Goal: Task Accomplishment & Management: Manage account settings

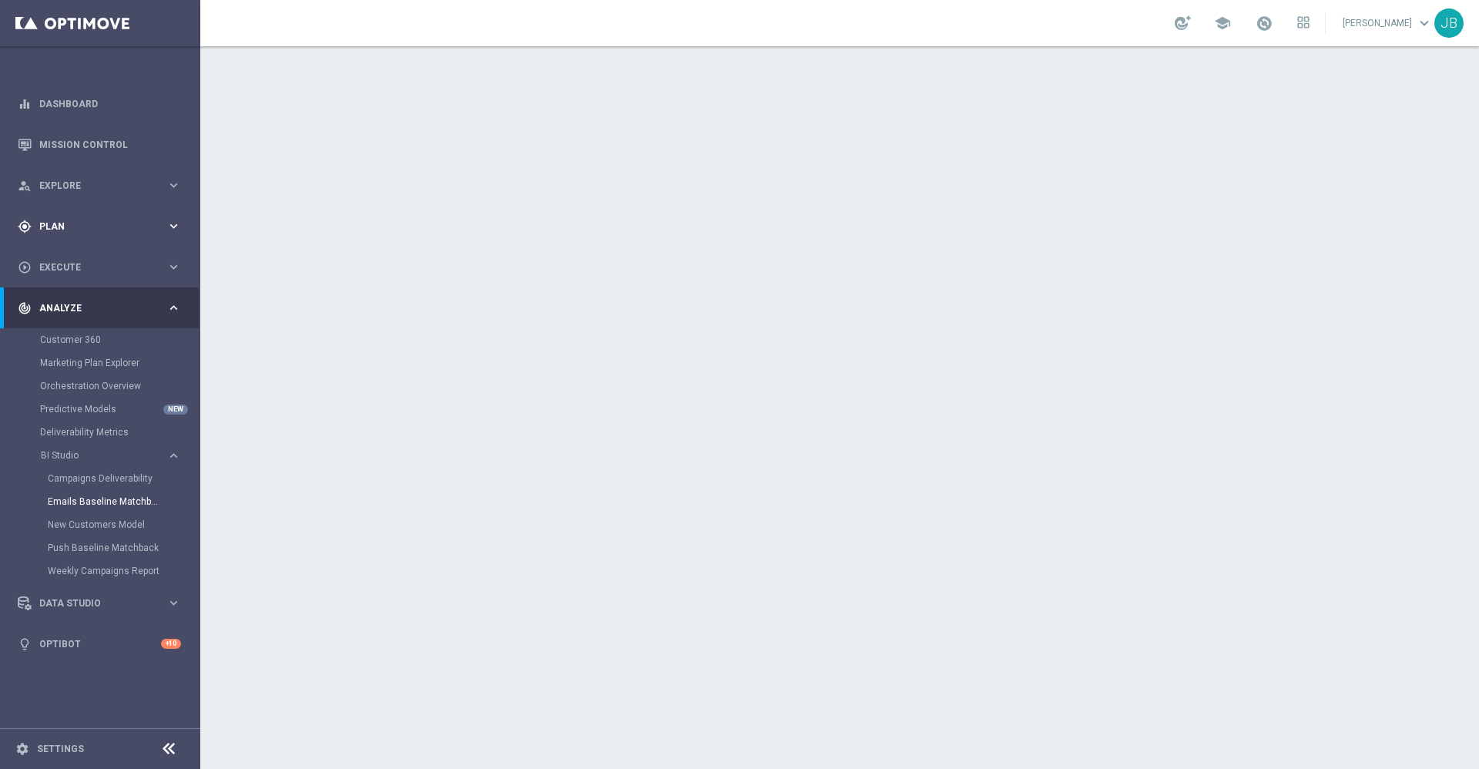
click at [72, 229] on span "Plan" at bounding box center [102, 226] width 127 height 9
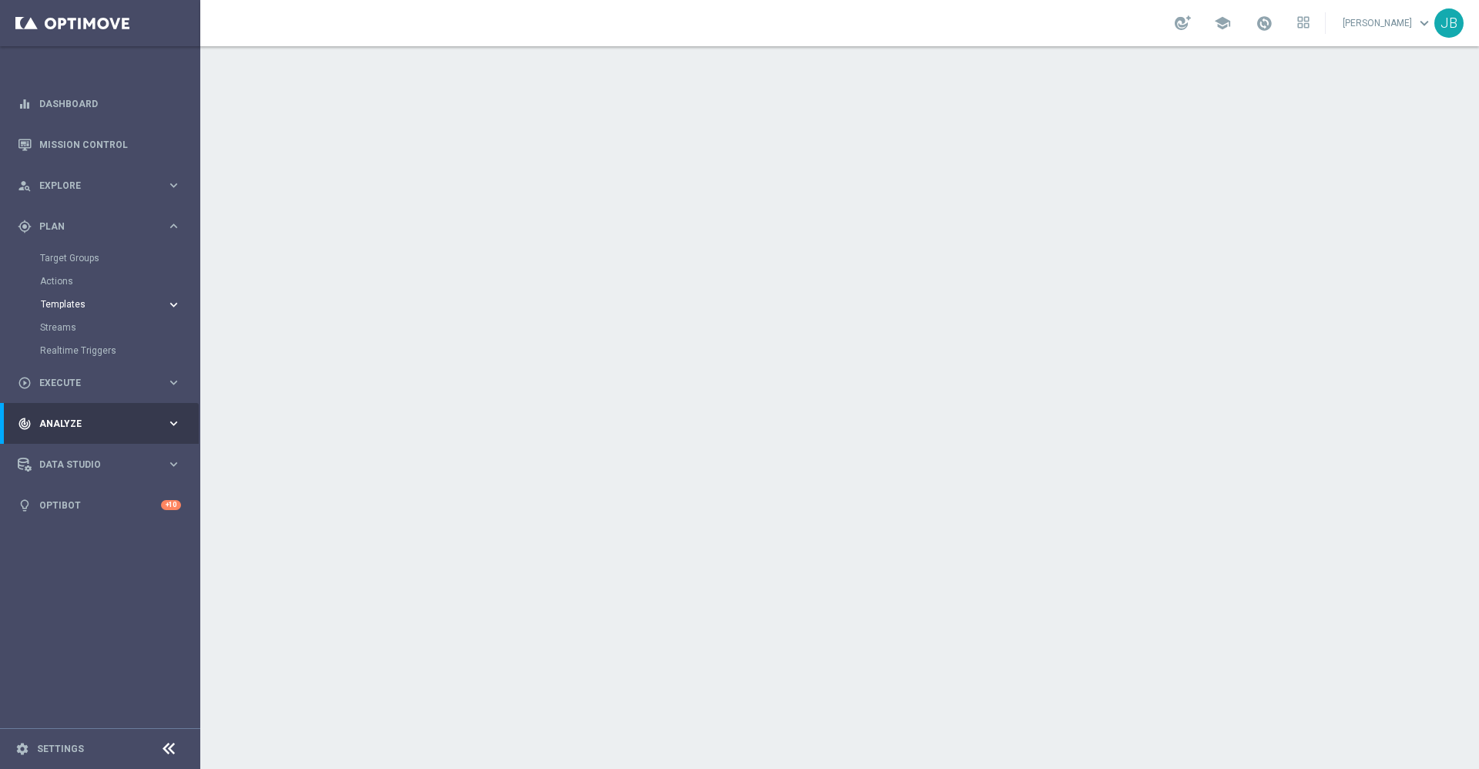
click at [75, 305] on span "Templates" at bounding box center [96, 304] width 110 height 9
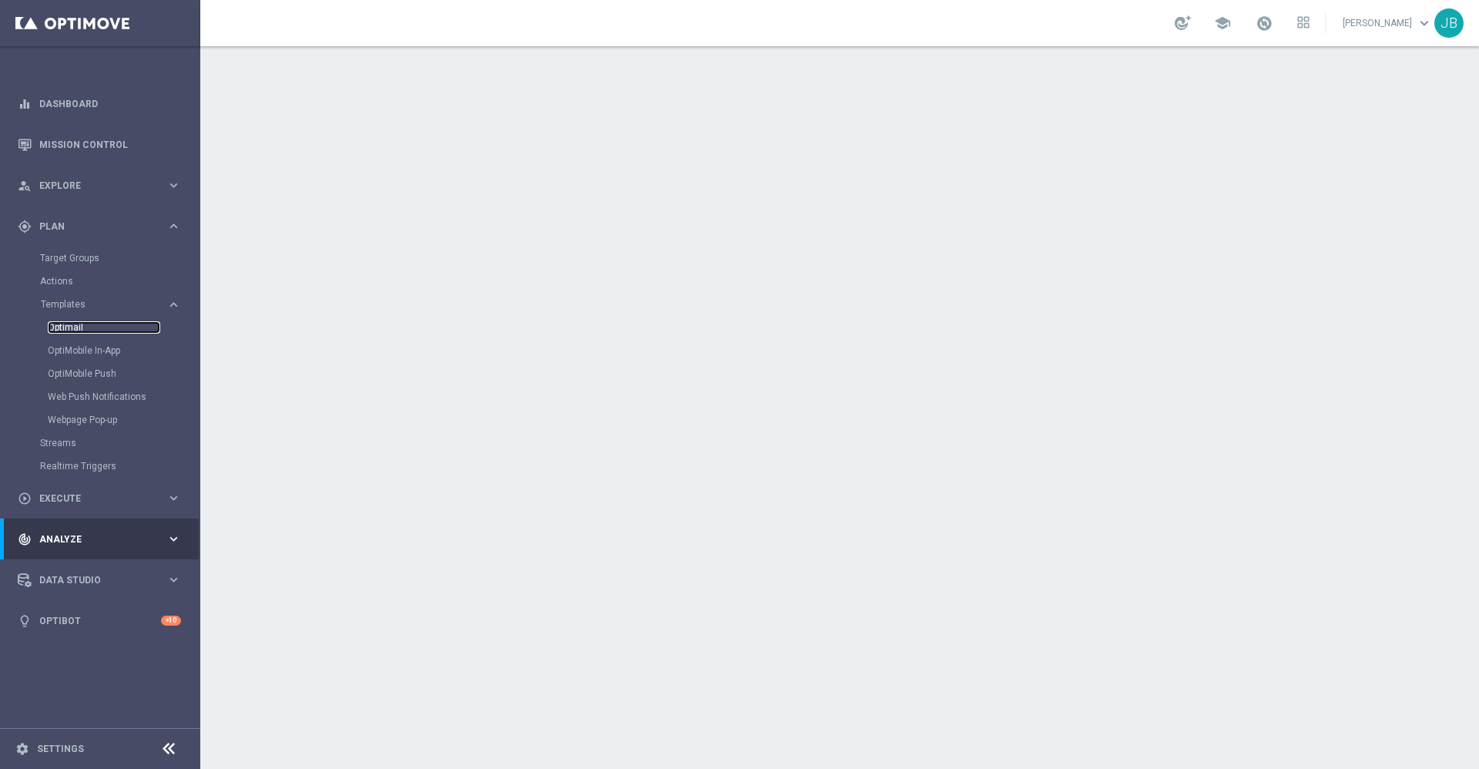
click at [79, 330] on link "Optimail" at bounding box center [104, 327] width 112 height 12
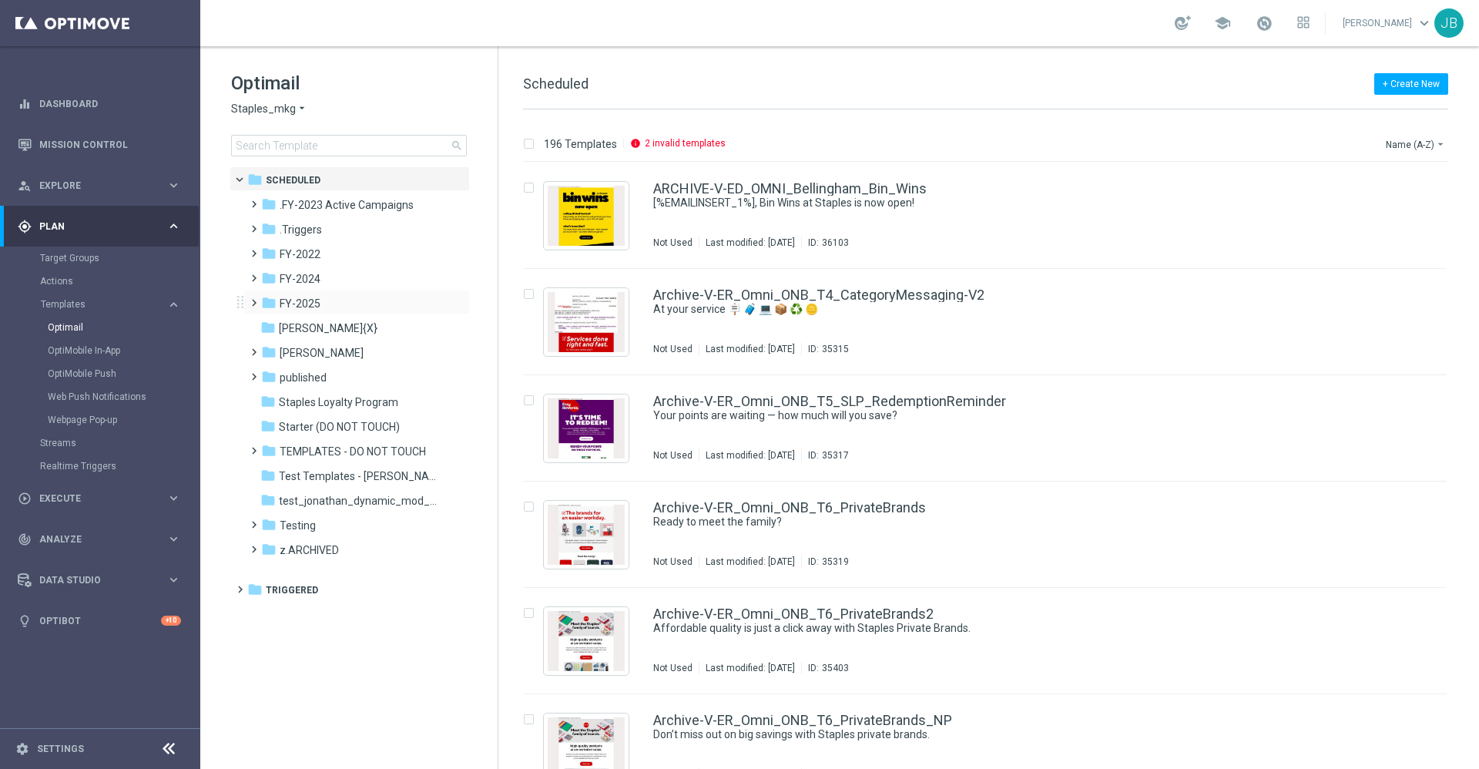
click at [324, 293] on div "folder FY-2025 more_vert" at bounding box center [356, 302] width 226 height 25
click at [319, 304] on span "FY-2025" at bounding box center [300, 303] width 41 height 14
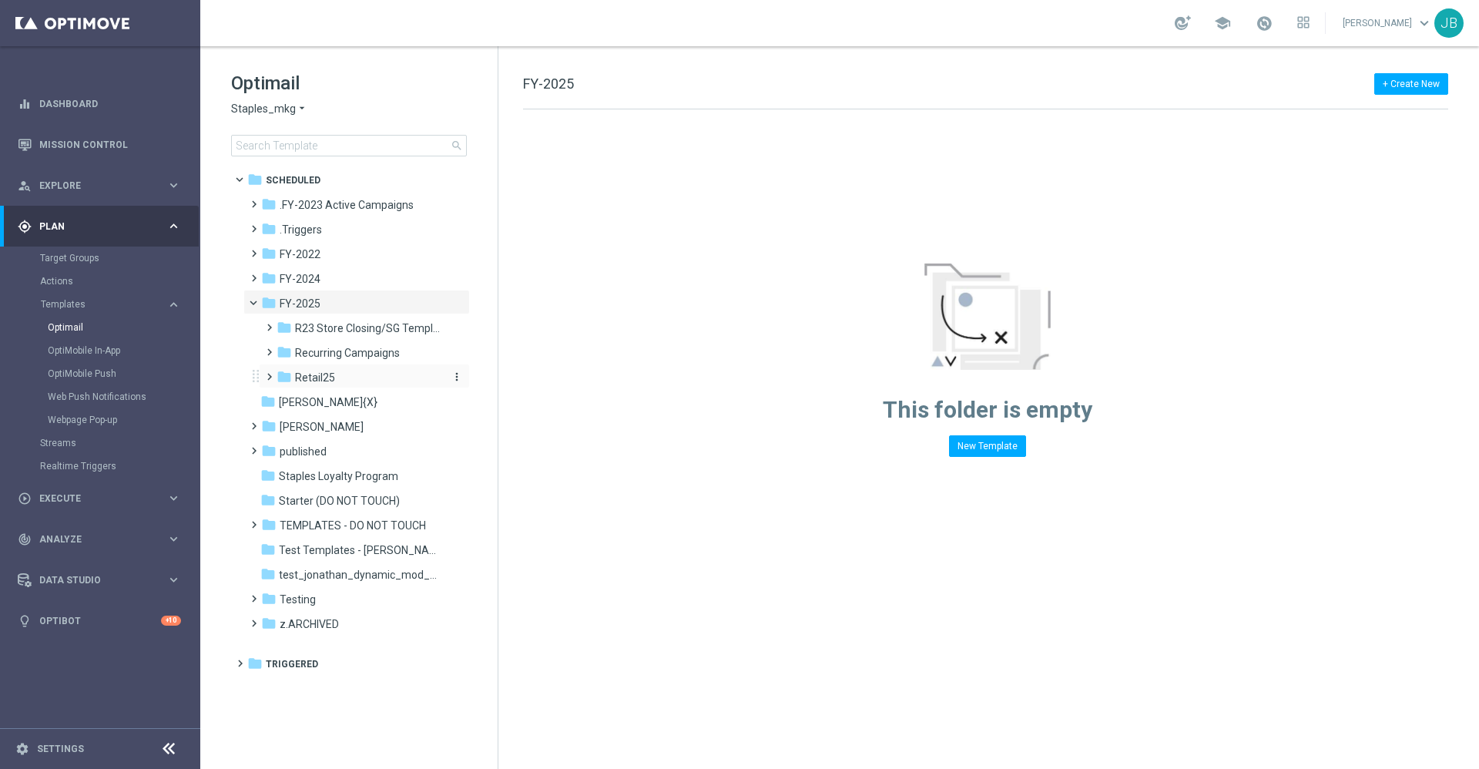
click at [336, 370] on div "folder Retail25" at bounding box center [358, 378] width 164 height 18
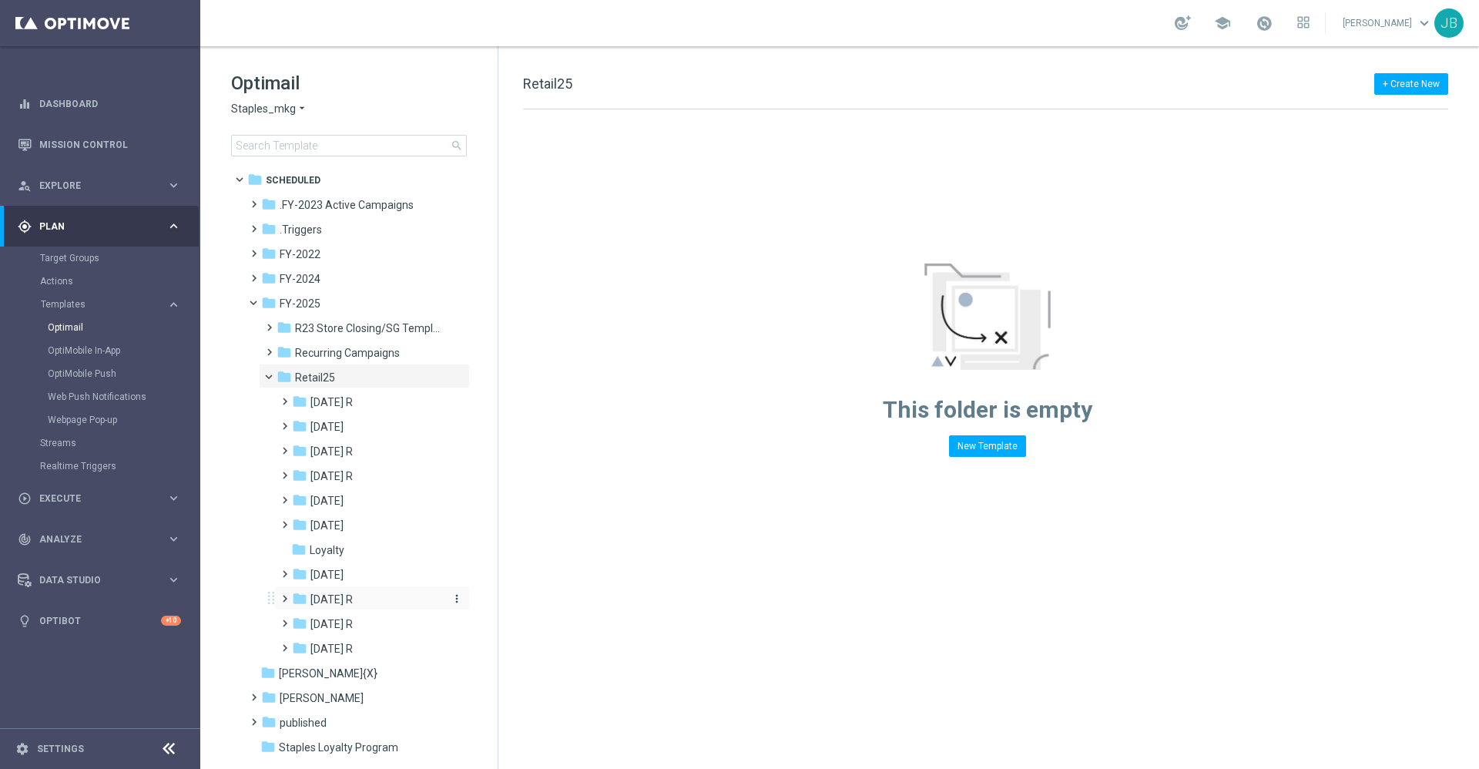
scroll to position [55, 0]
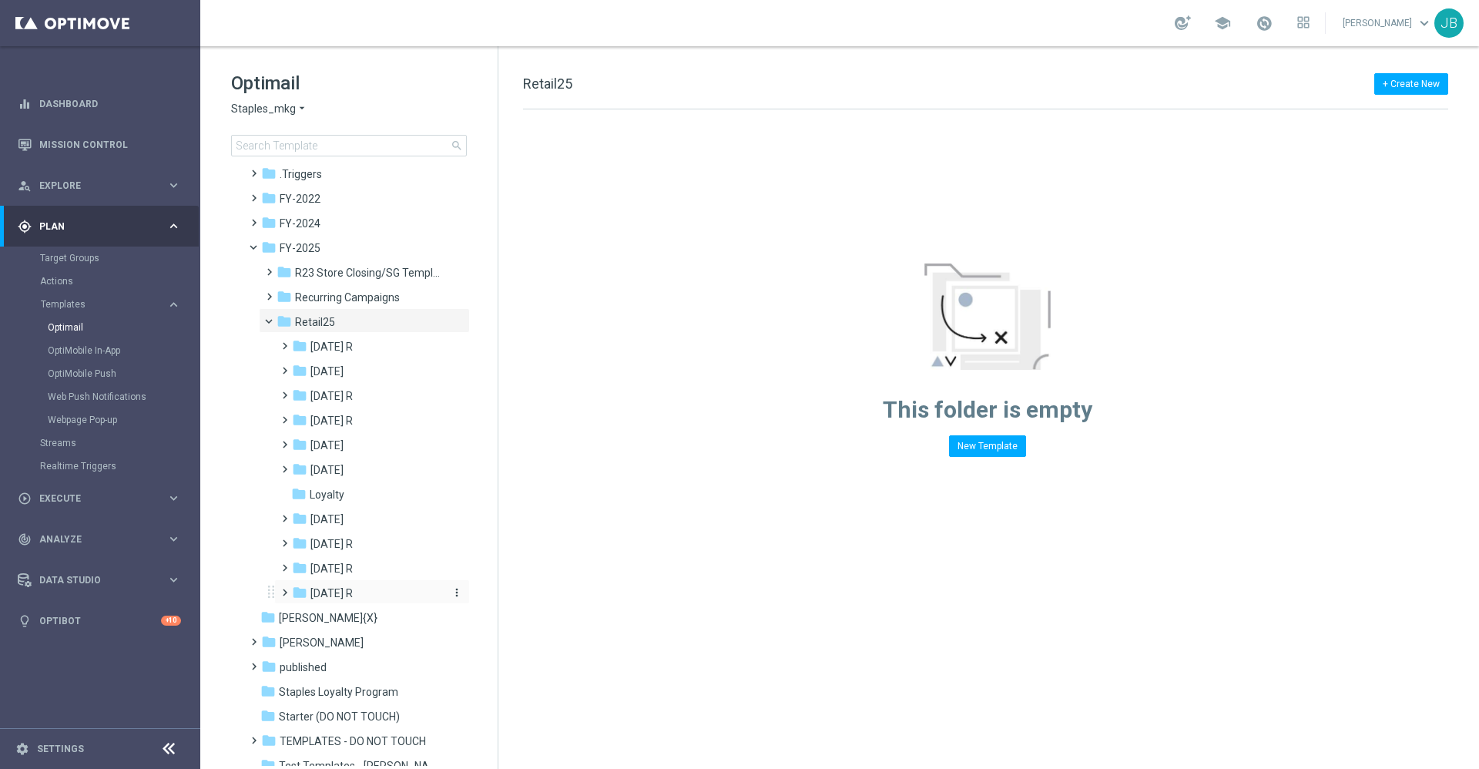
click at [322, 591] on span "Sept 25 R" at bounding box center [331, 593] width 42 height 14
click at [363, 665] on span "WO 9.28" at bounding box center [346, 667] width 40 height 14
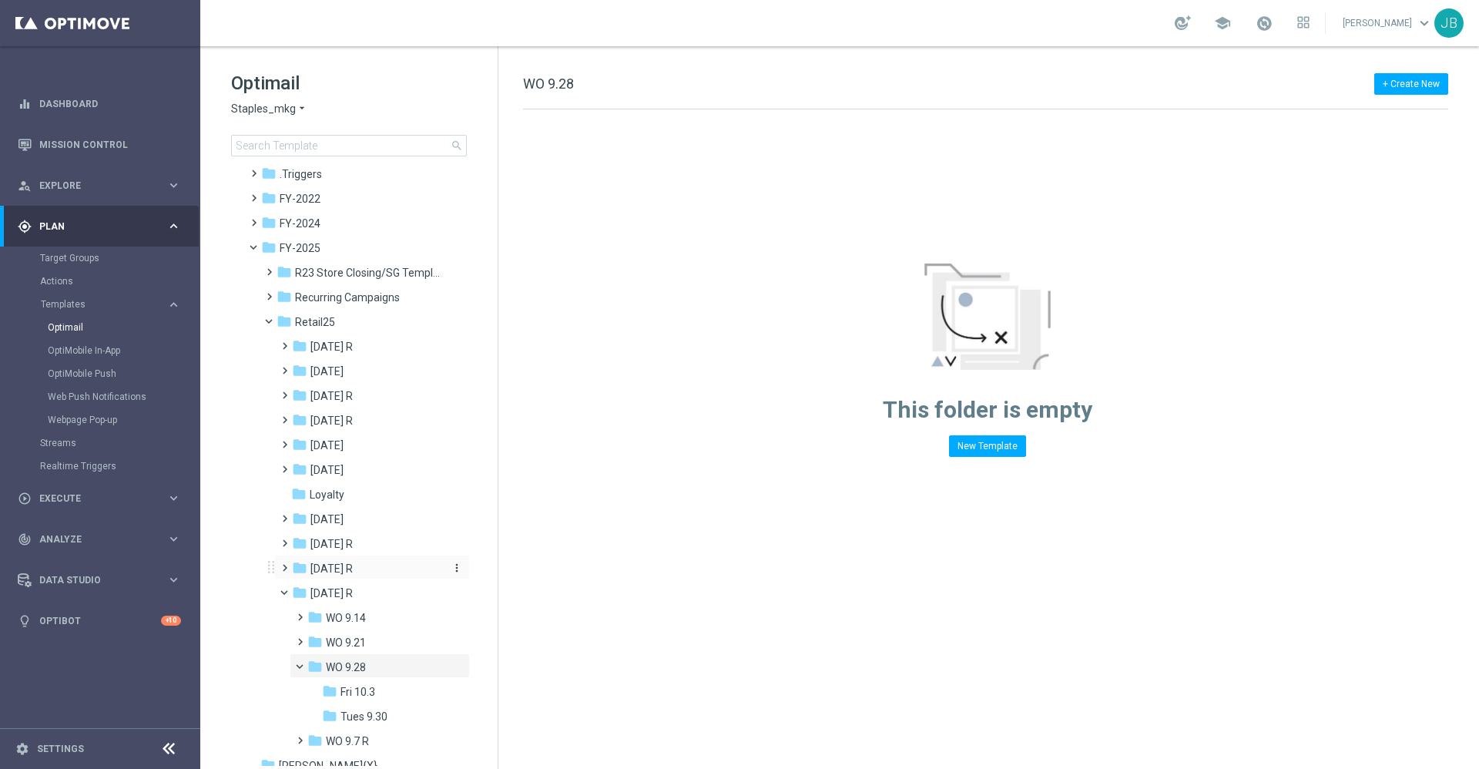
click at [343, 568] on span "Oct 25 R" at bounding box center [331, 568] width 42 height 14
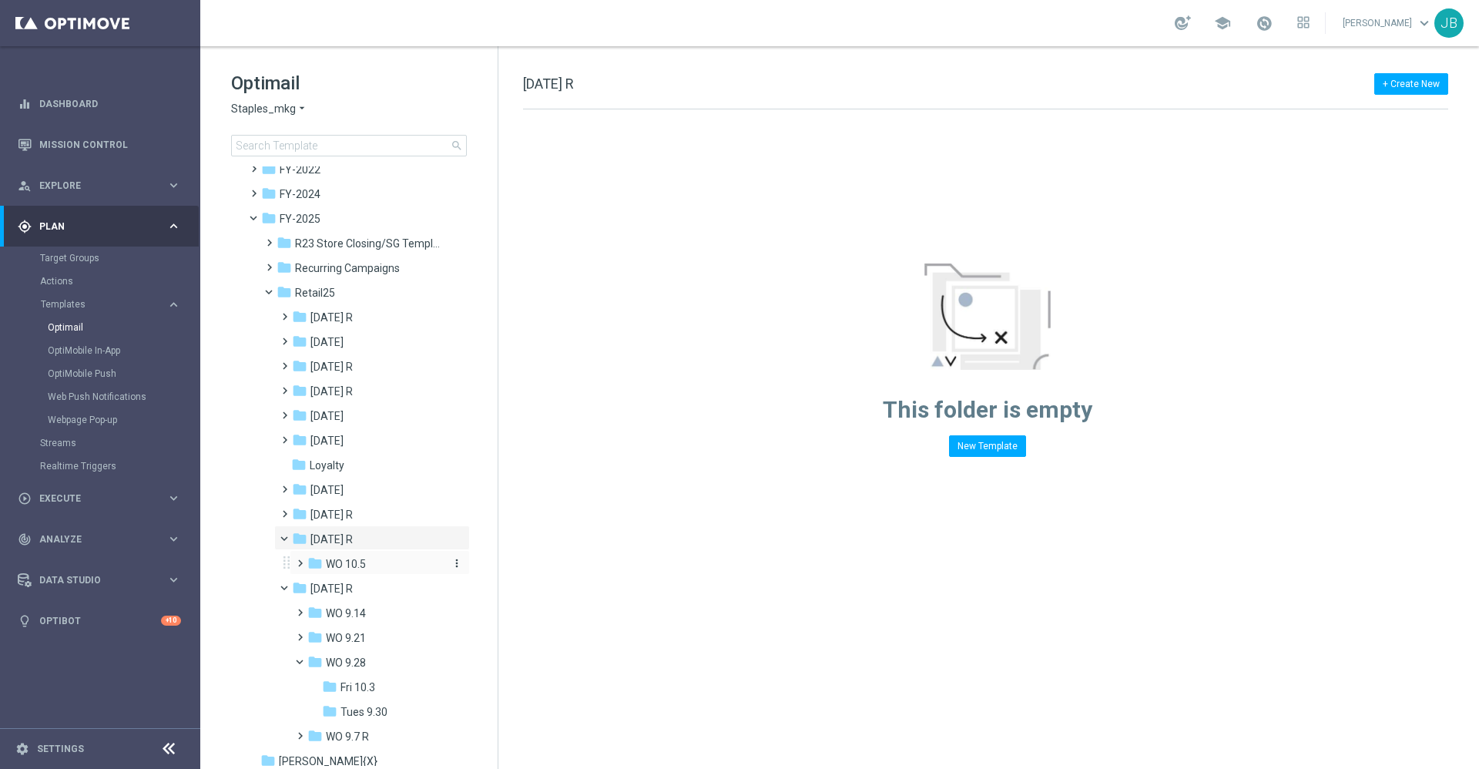
scroll to position [85, 0]
click at [365, 559] on span "WO 10.5" at bounding box center [346, 563] width 40 height 14
click at [379, 615] on span "Tues 10.7" at bounding box center [363, 612] width 47 height 14
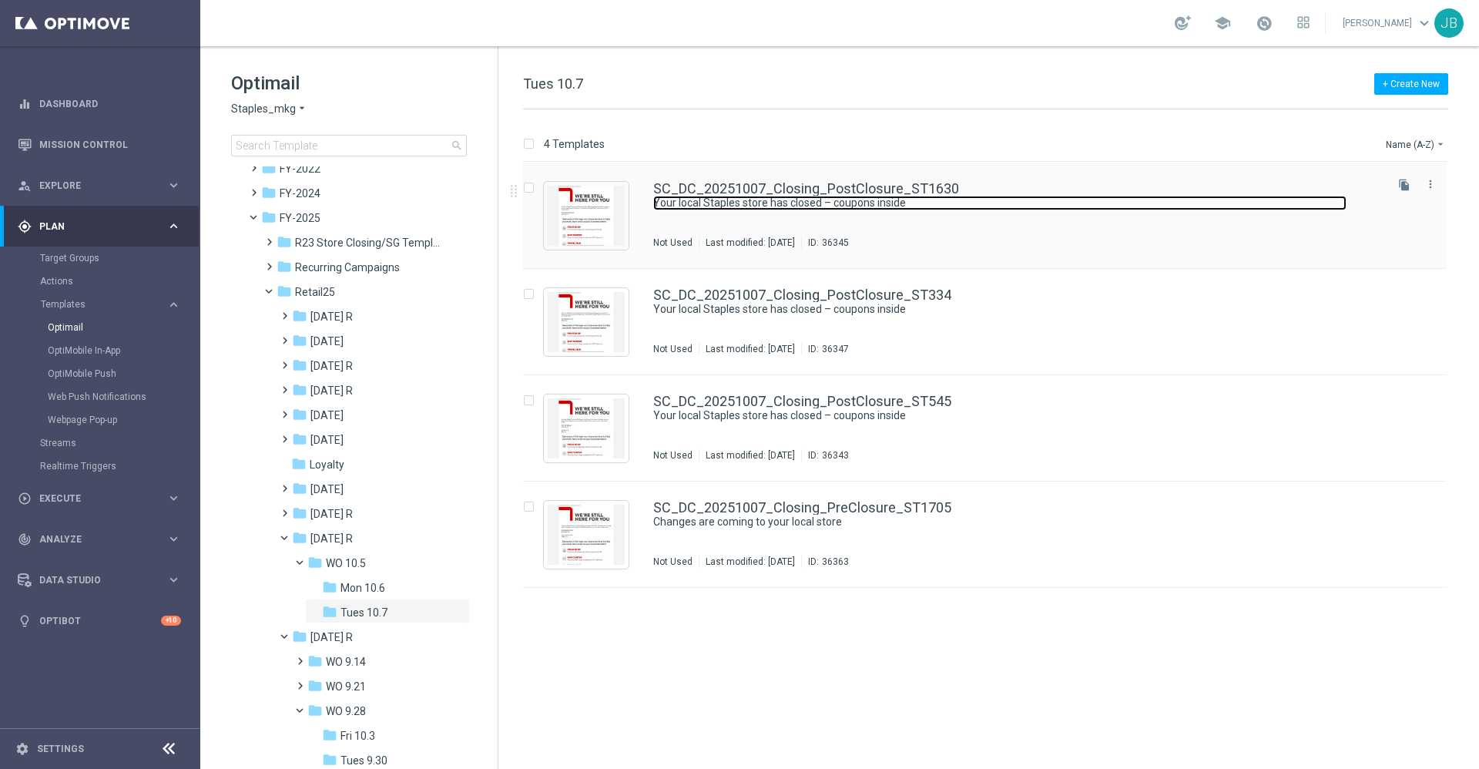
click at [759, 198] on link "Your local Staples store has closed – coupons inside" at bounding box center [999, 203] width 693 height 15
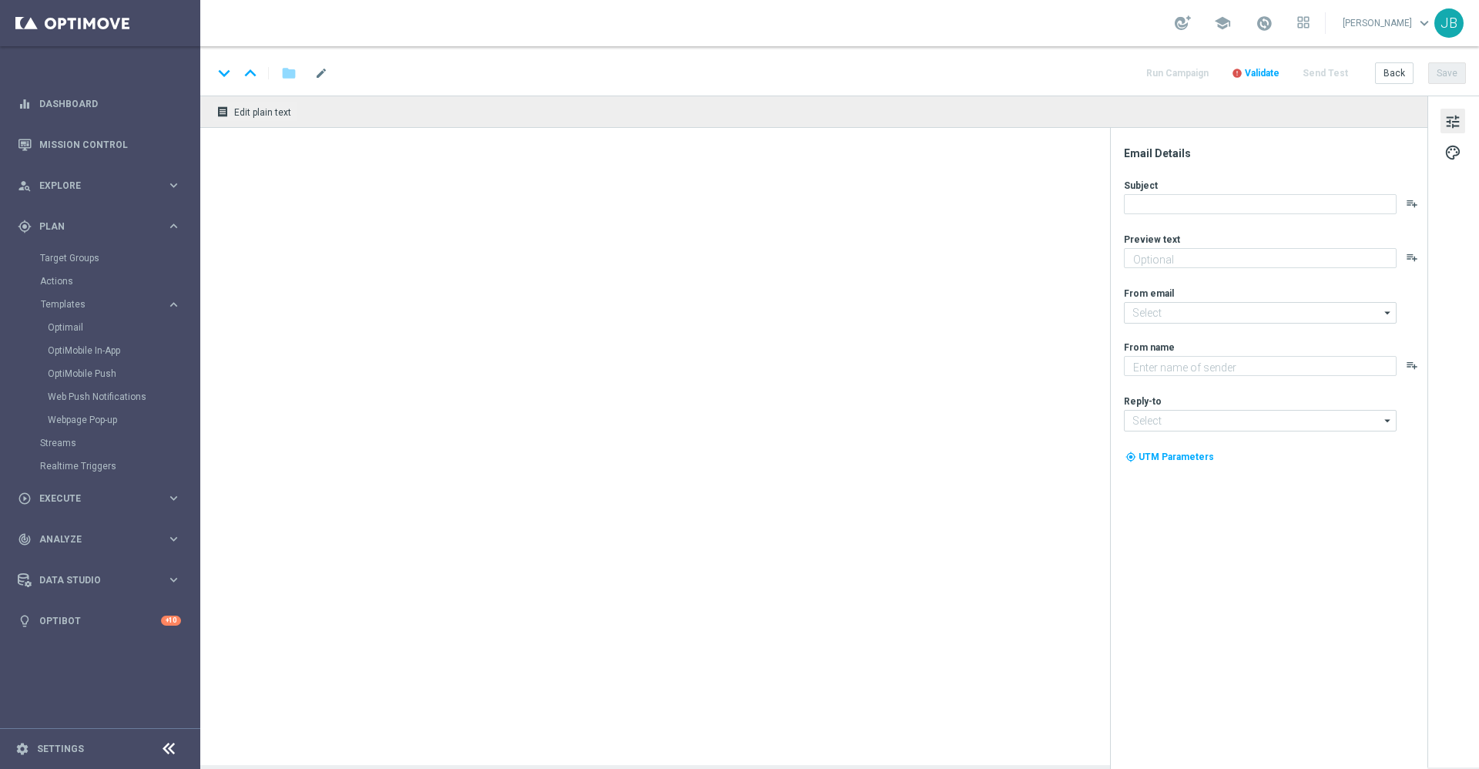
type textarea "Your store att 610 Meacham Road has closed."
type input "staples@connected.staples.com"
type textarea "Staples"
type input "info@staples.com"
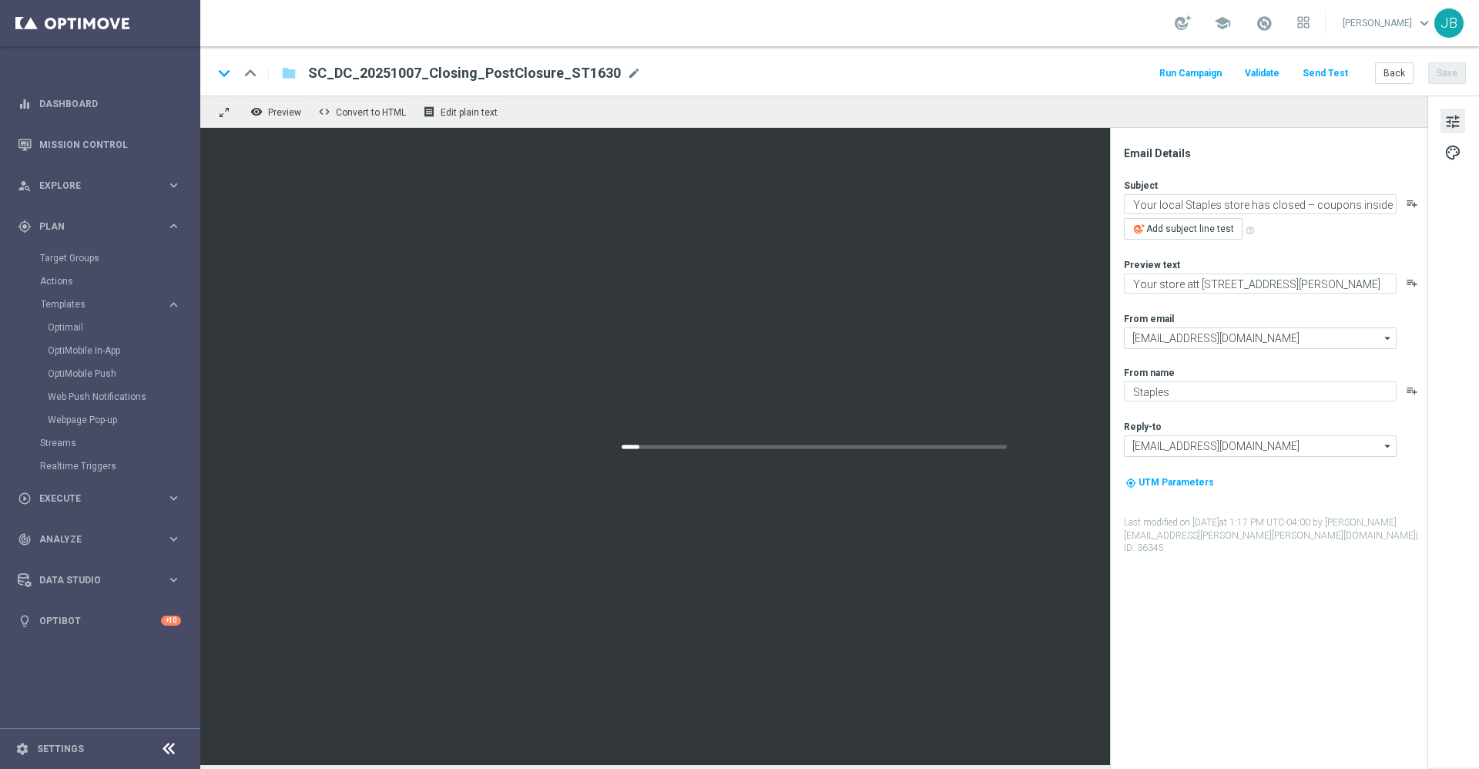
click at [1337, 75] on button "Send Test" at bounding box center [1325, 73] width 50 height 21
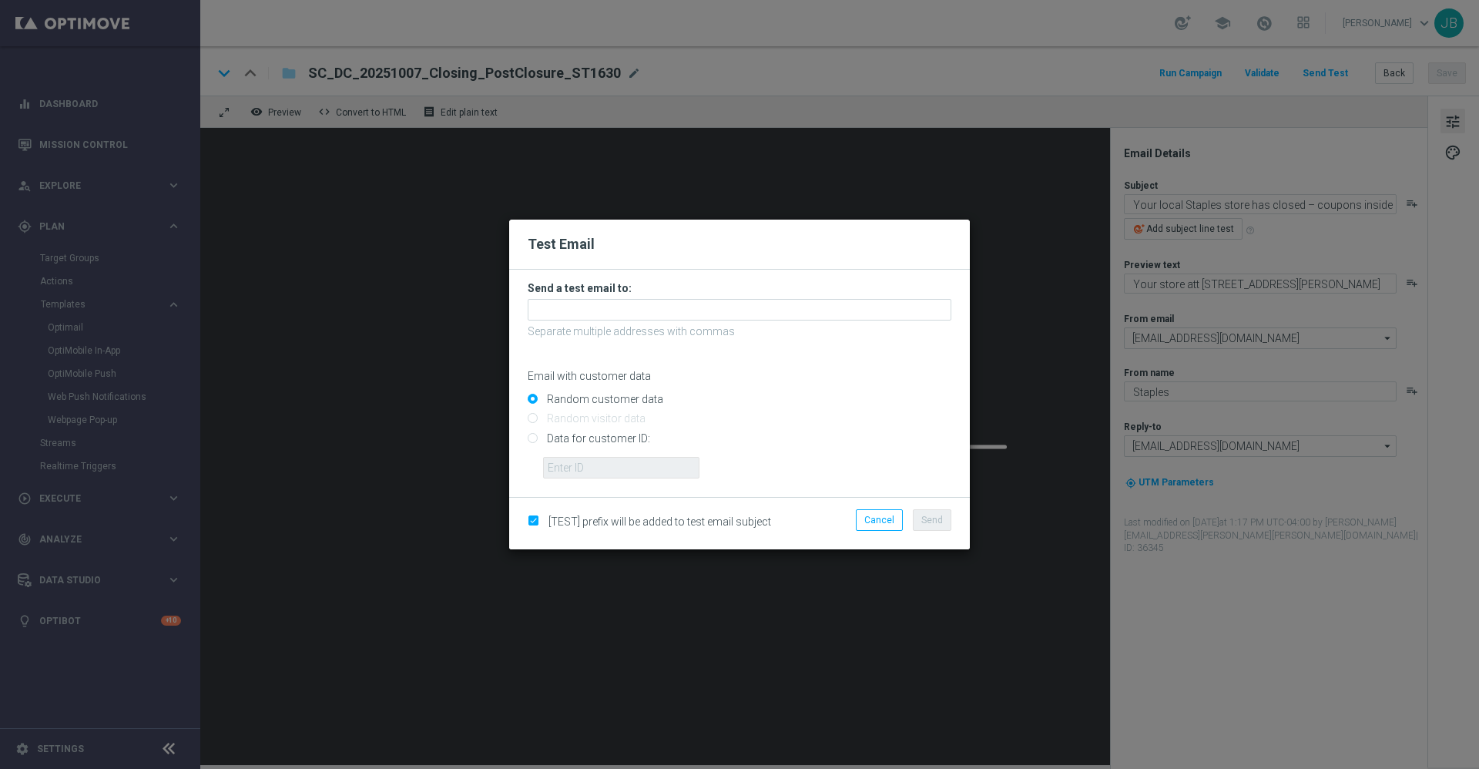
click at [530, 441] on input "Data for customer ID:" at bounding box center [740, 445] width 424 height 22
radio input "true"
click at [534, 398] on input "Random customer data" at bounding box center [740, 406] width 424 height 22
radio input "true"
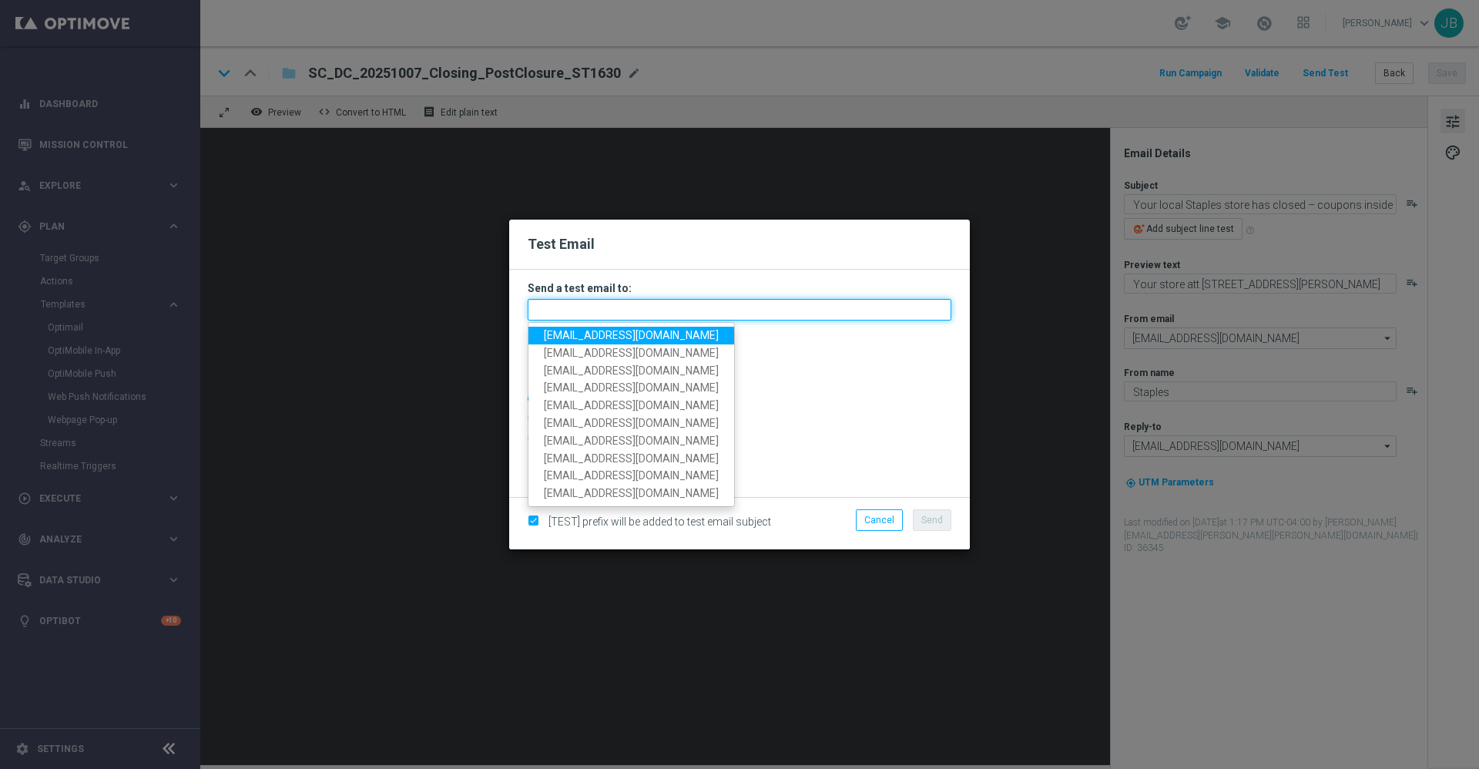
click at [595, 302] on input "text" at bounding box center [740, 310] width 424 height 22
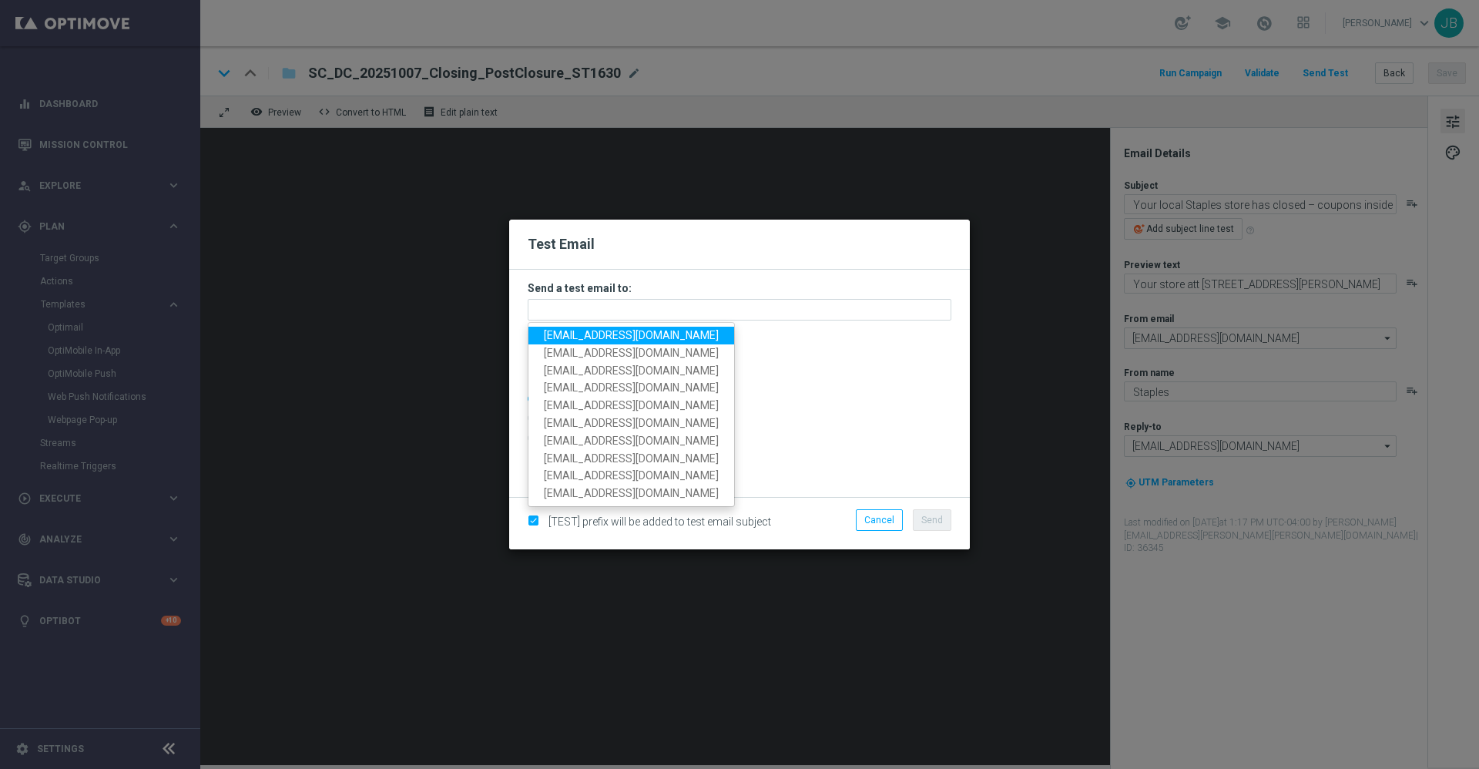
click at [601, 334] on span "staples.336a@litmusemail.com" at bounding box center [631, 335] width 175 height 12
type input "staples.336a@litmusemail.com"
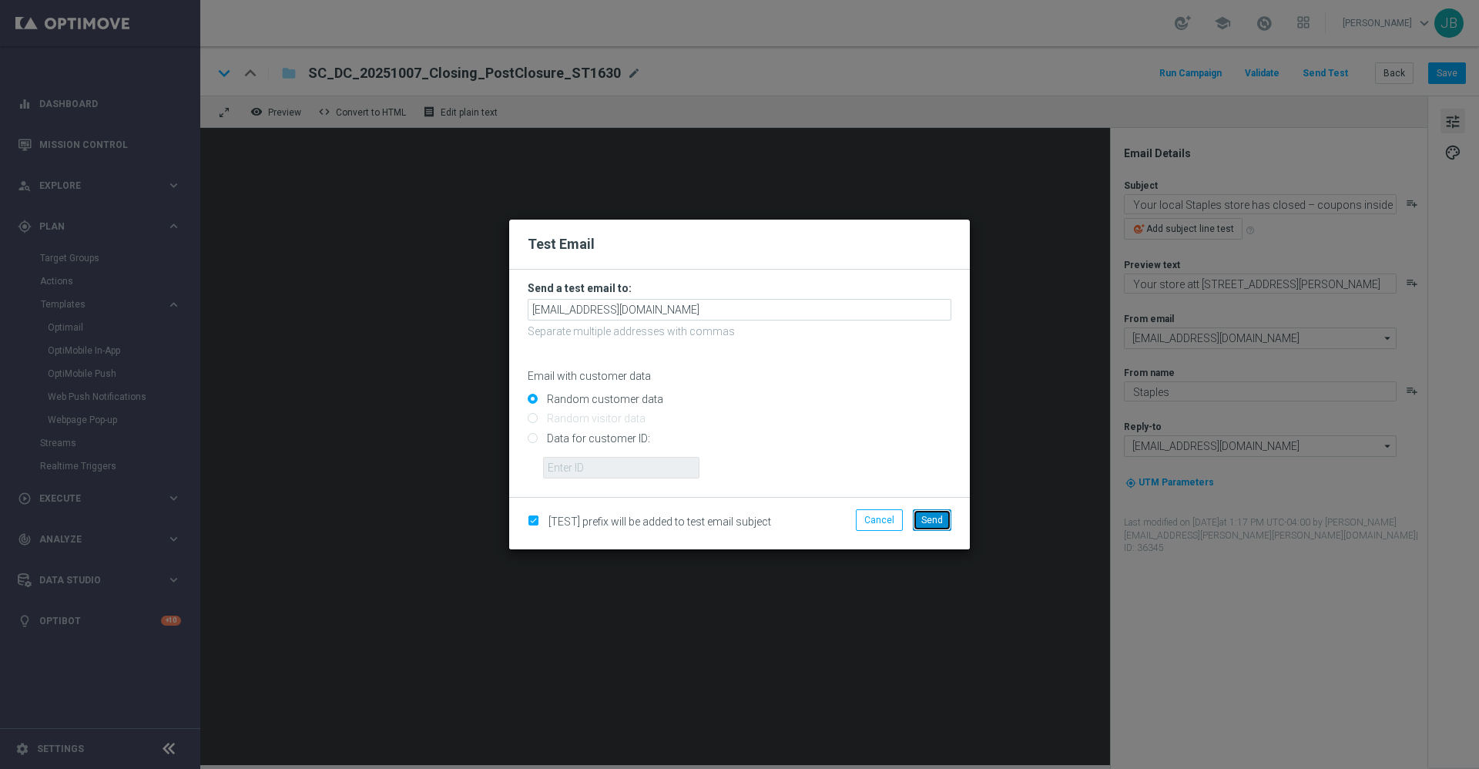
click at [929, 518] on span "Send" at bounding box center [932, 519] width 22 height 11
click at [933, 521] on span "Send" at bounding box center [932, 519] width 22 height 11
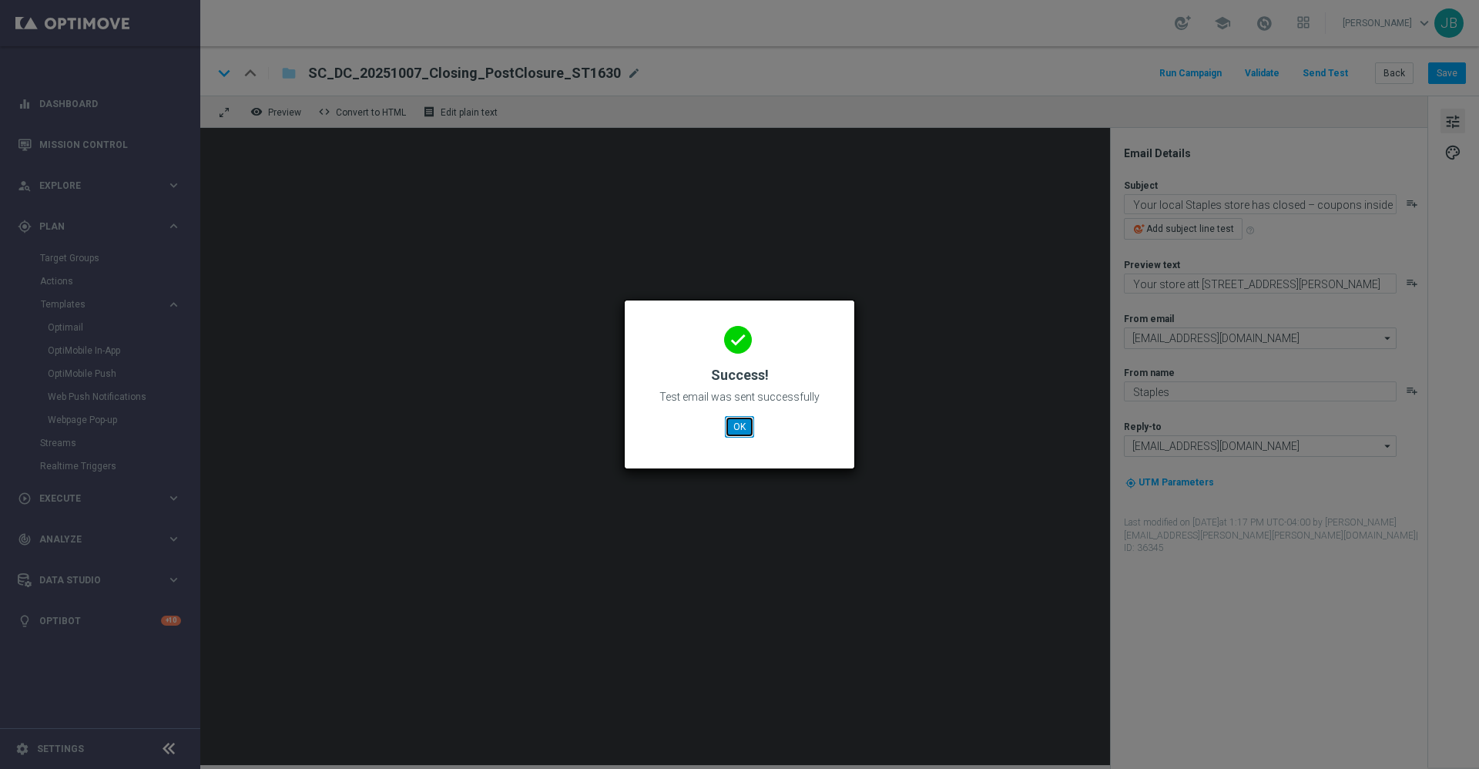
click at [745, 432] on button "OK" at bounding box center [739, 427] width 29 height 22
click at [741, 437] on button "OK" at bounding box center [739, 427] width 29 height 22
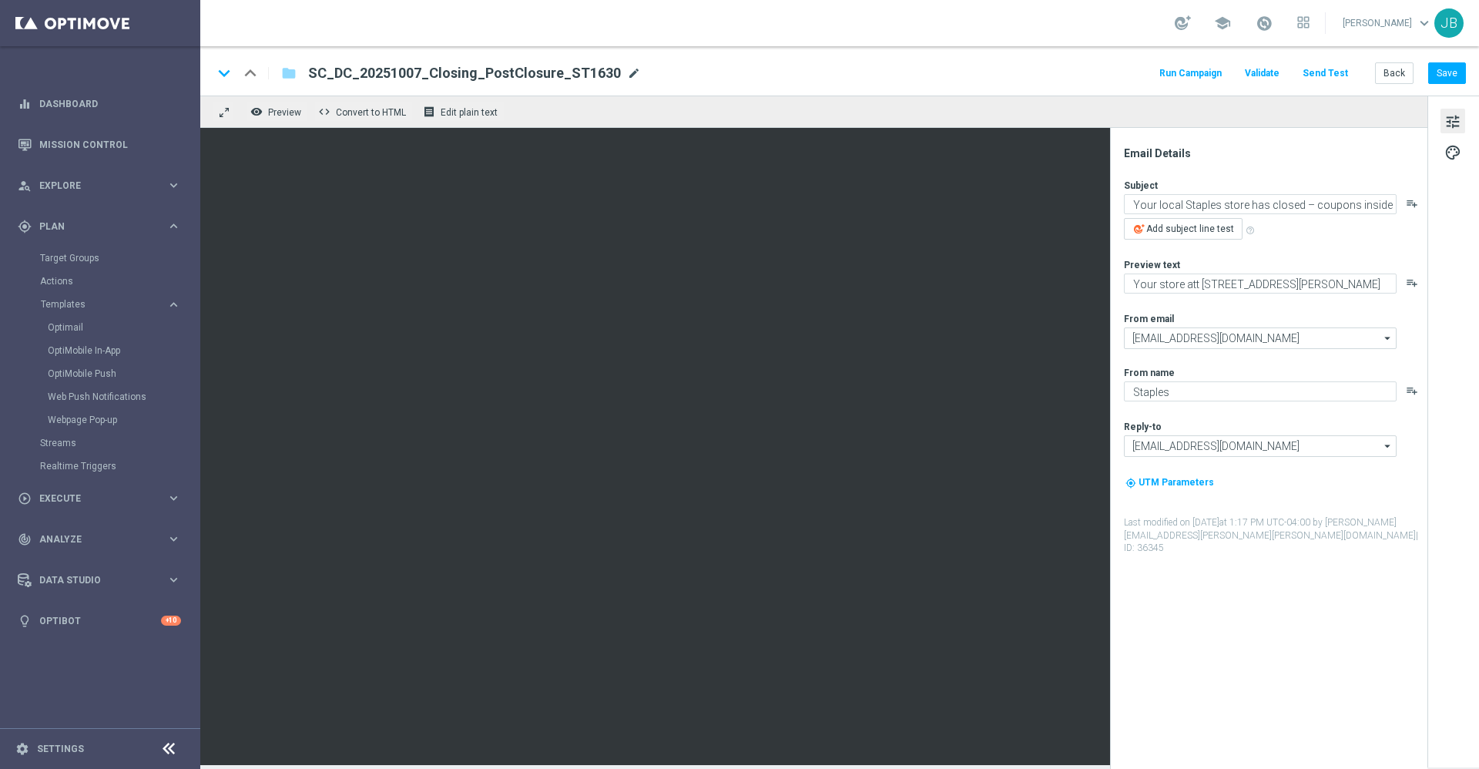
click at [627, 68] on span "mode_edit" at bounding box center [634, 73] width 14 height 14
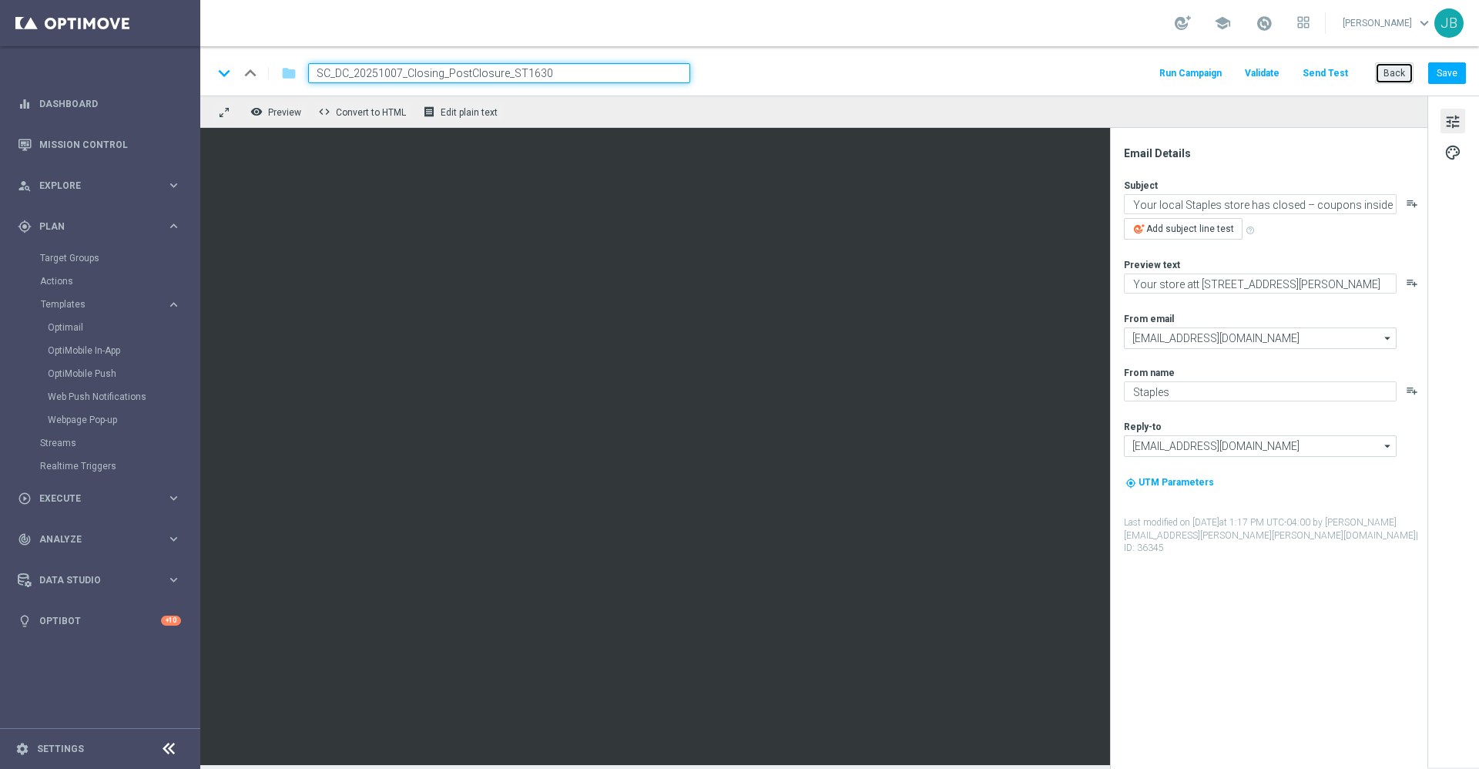
click at [1391, 74] on button "Back" at bounding box center [1394, 73] width 39 height 22
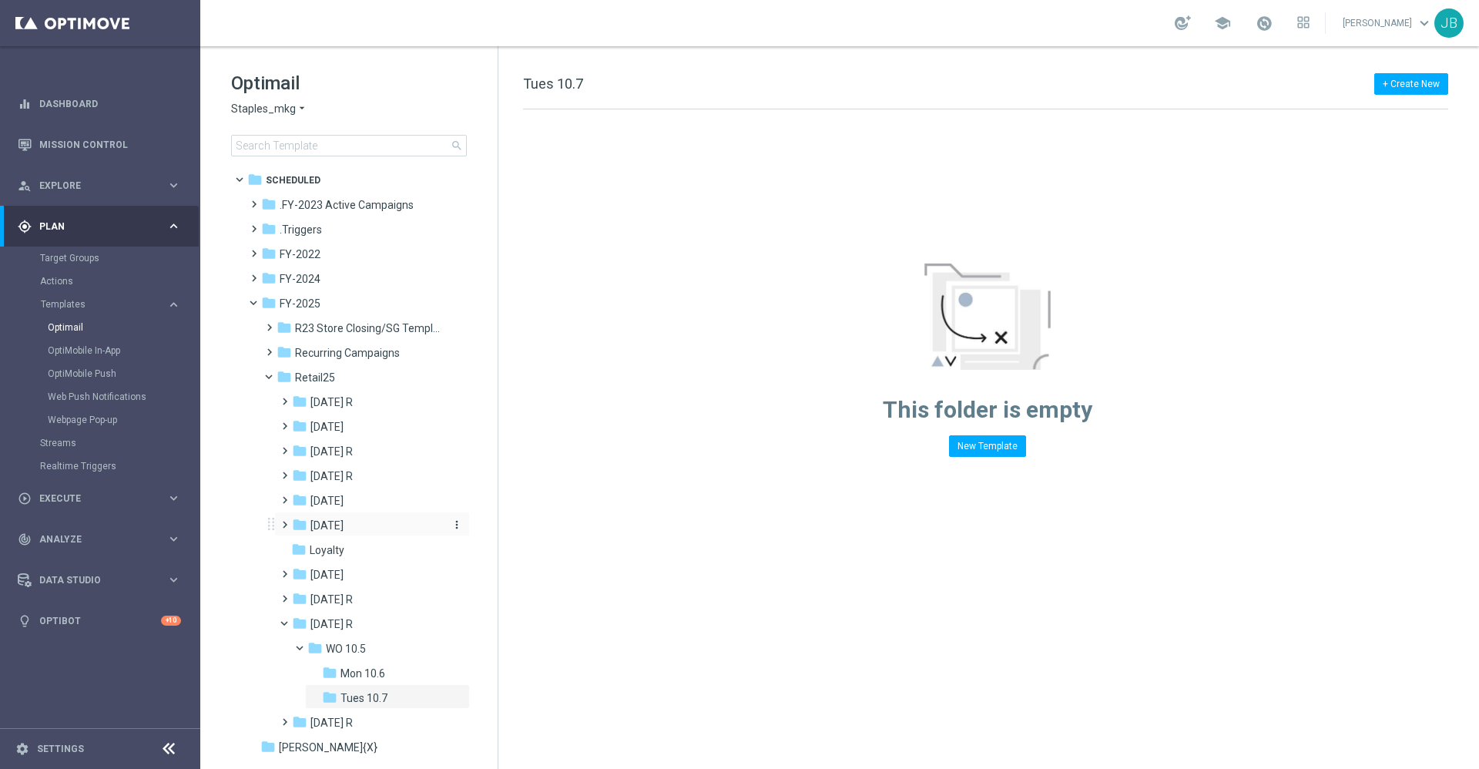
scroll to position [55, 0]
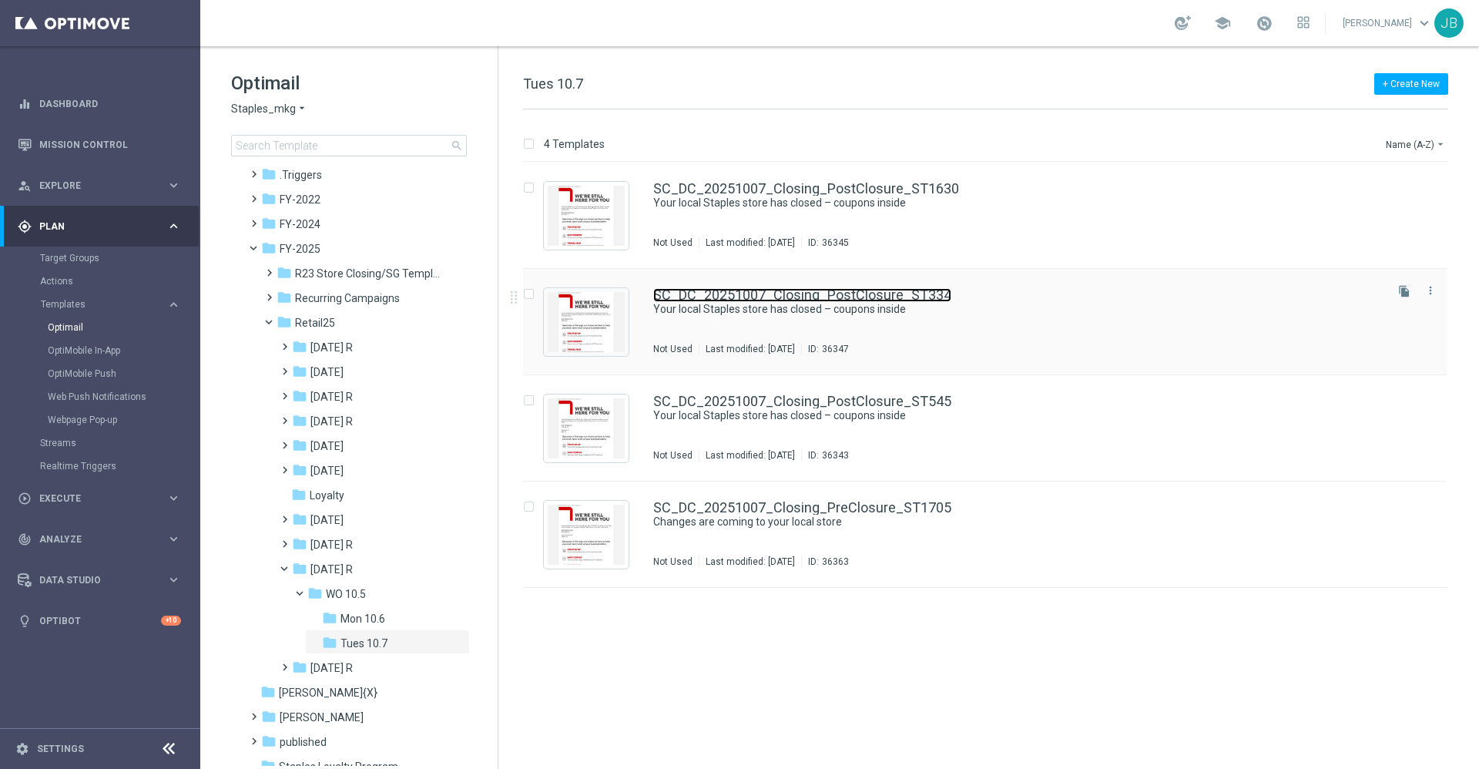
click at [827, 293] on link "SC_DC_20251007_Closing_PostClosure_ST334" at bounding box center [802, 295] width 298 height 14
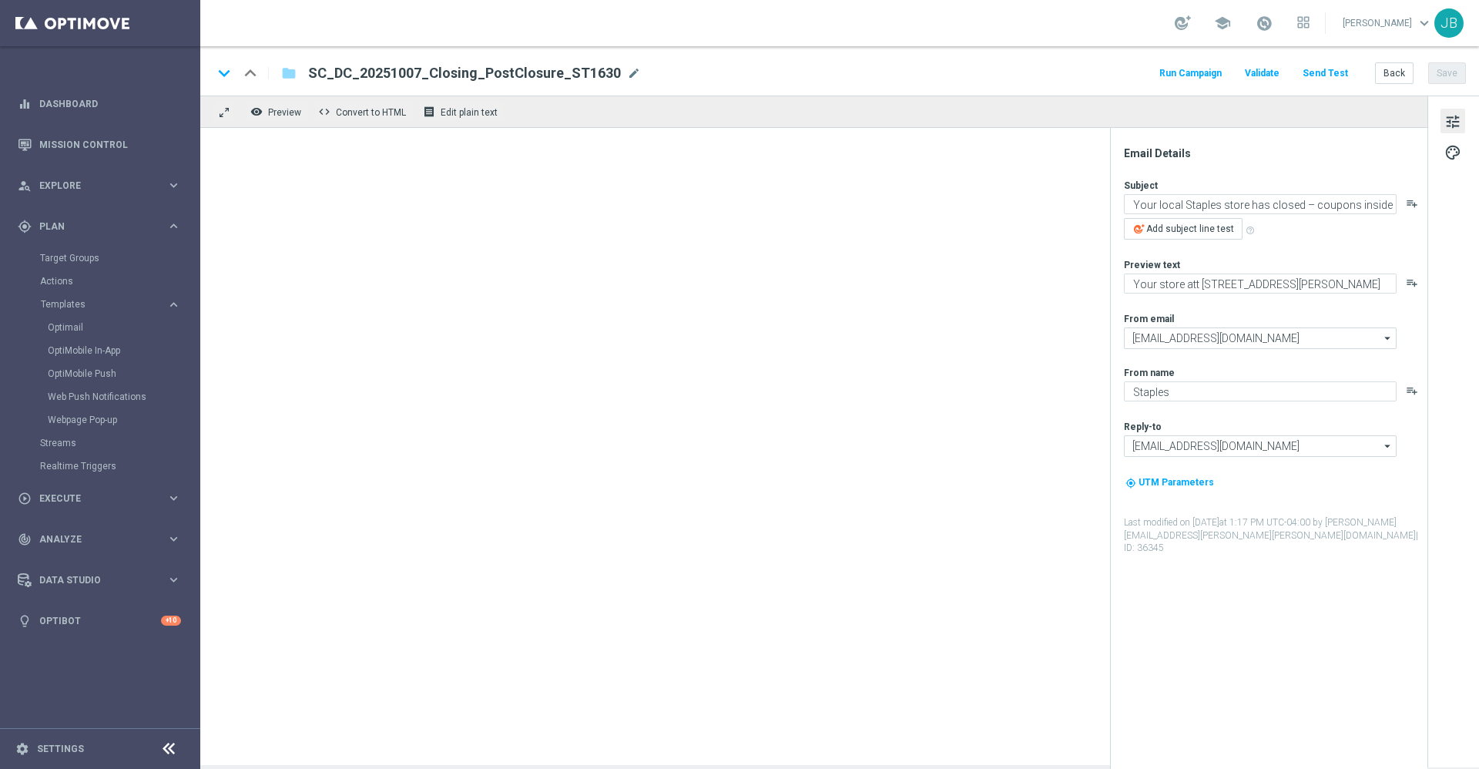
type textarea "Your store at 654 North West End Boulevard has closed."
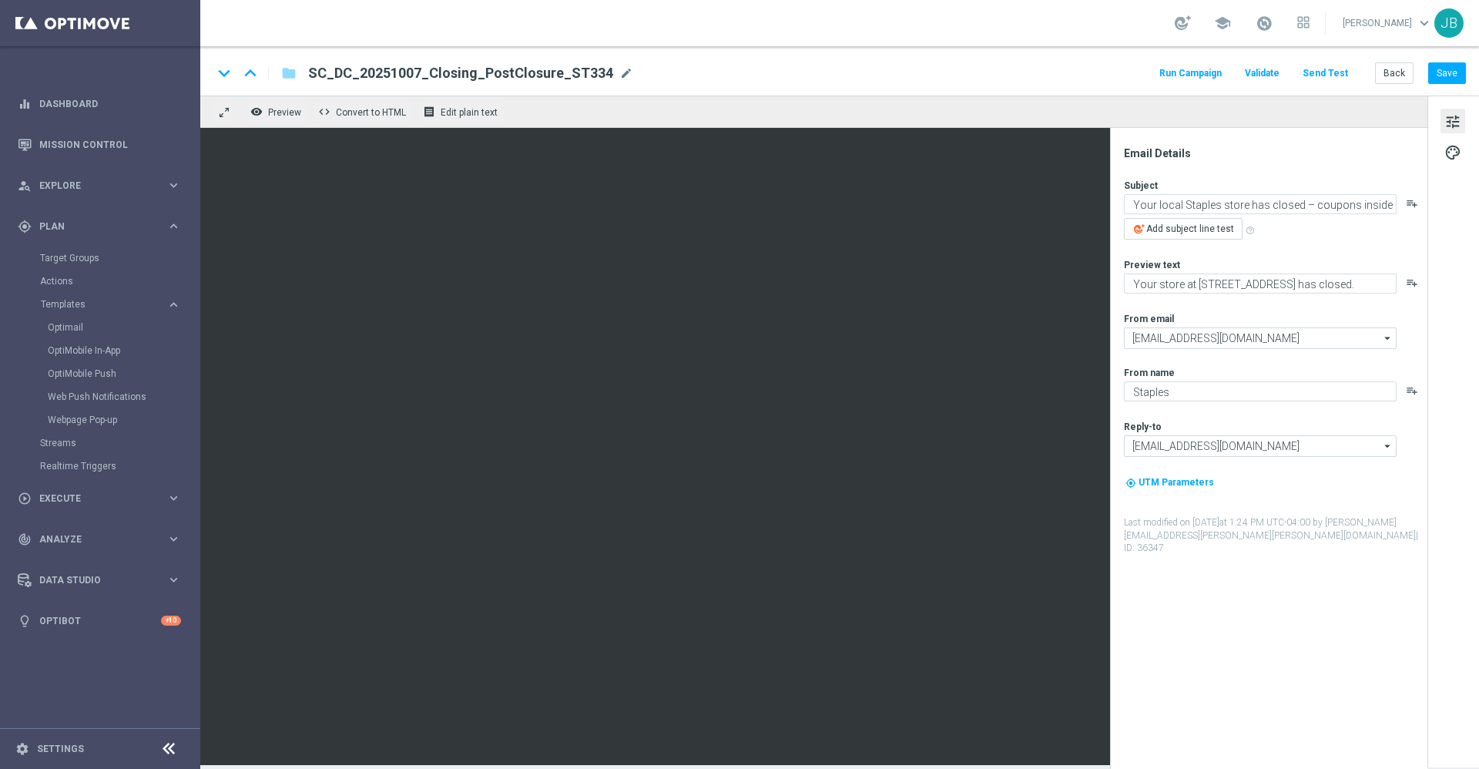
click at [1328, 69] on button "Send Test" at bounding box center [1325, 73] width 50 height 21
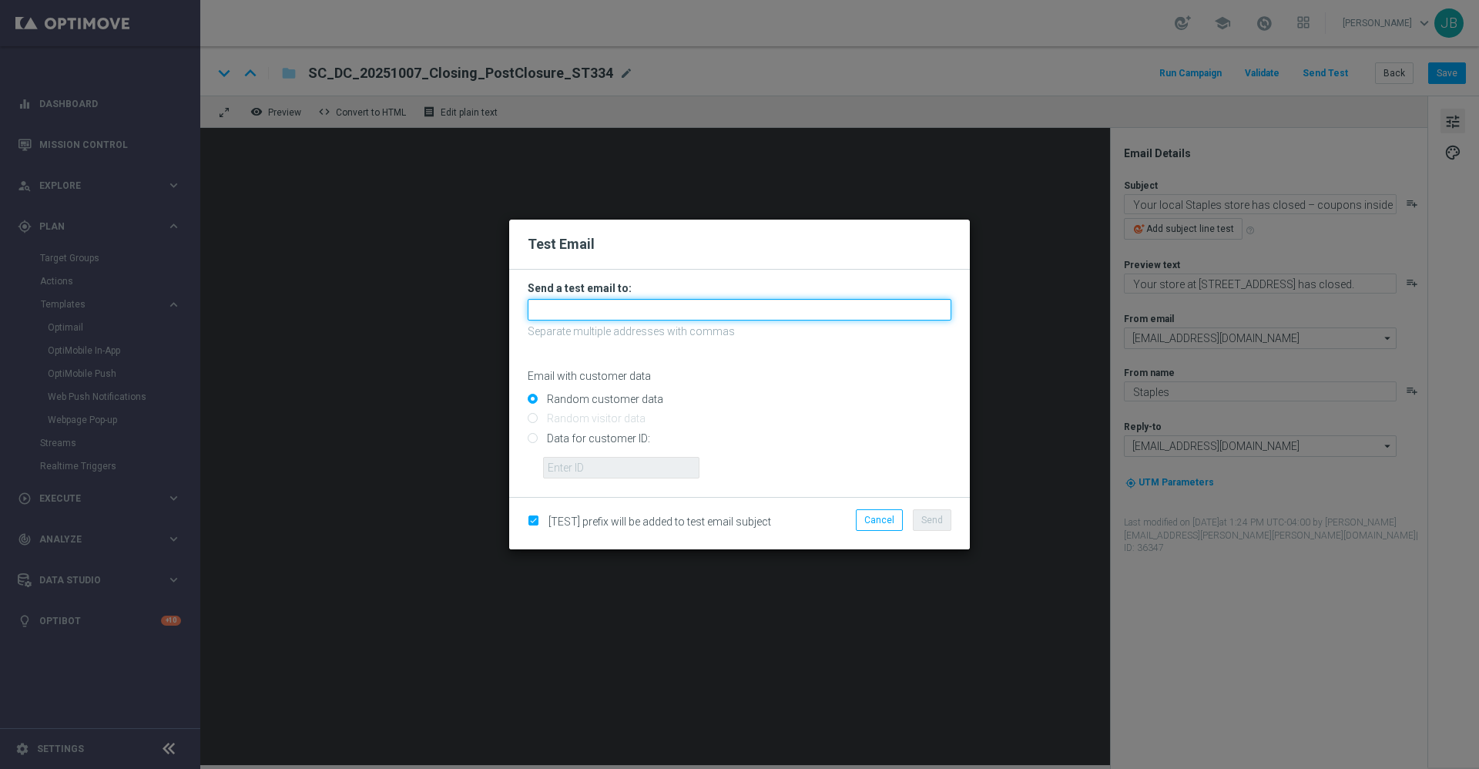
click at [636, 303] on input "text" at bounding box center [740, 310] width 424 height 22
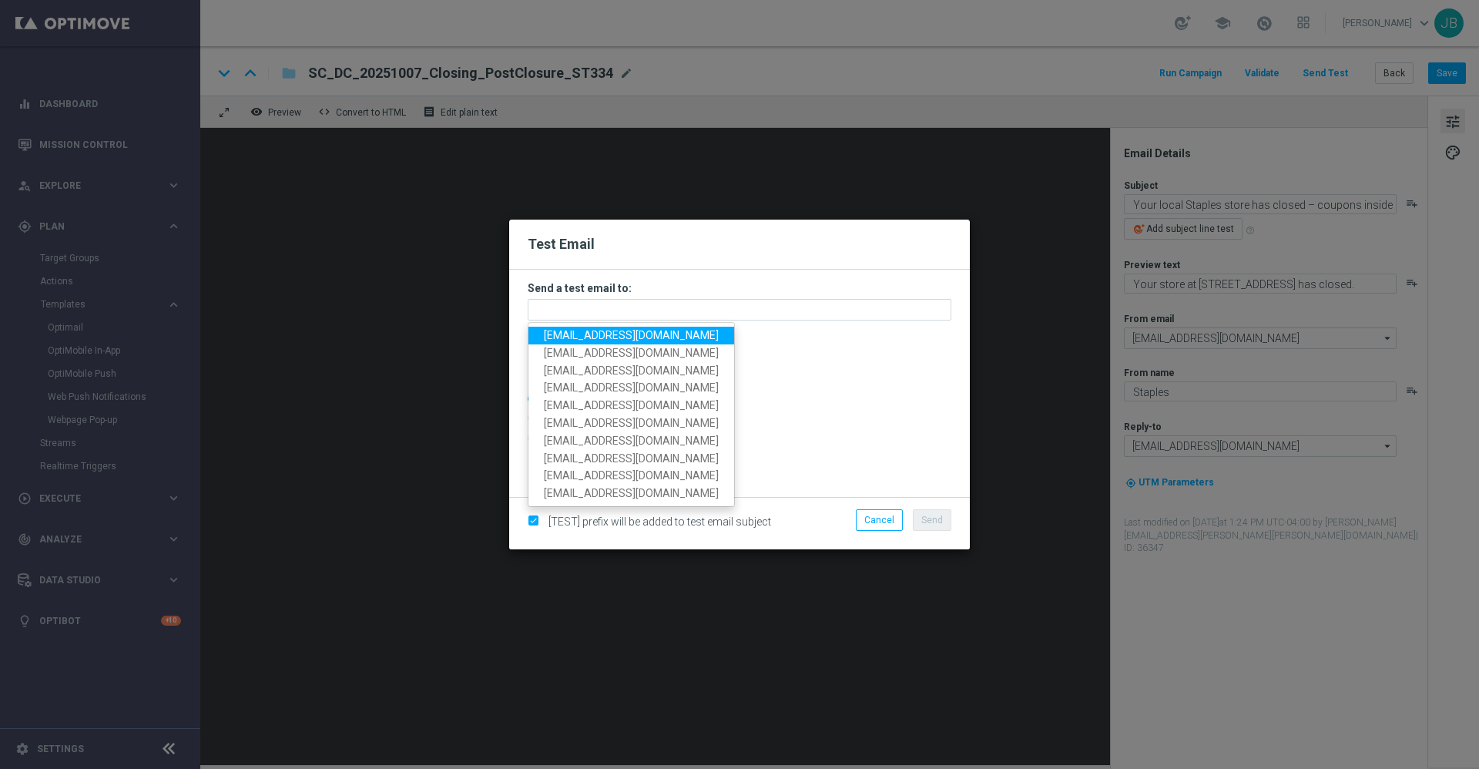
click at [630, 332] on span "staples.336a@litmusemail.com" at bounding box center [631, 335] width 175 height 12
type input "staples.336a@litmusemail.com"
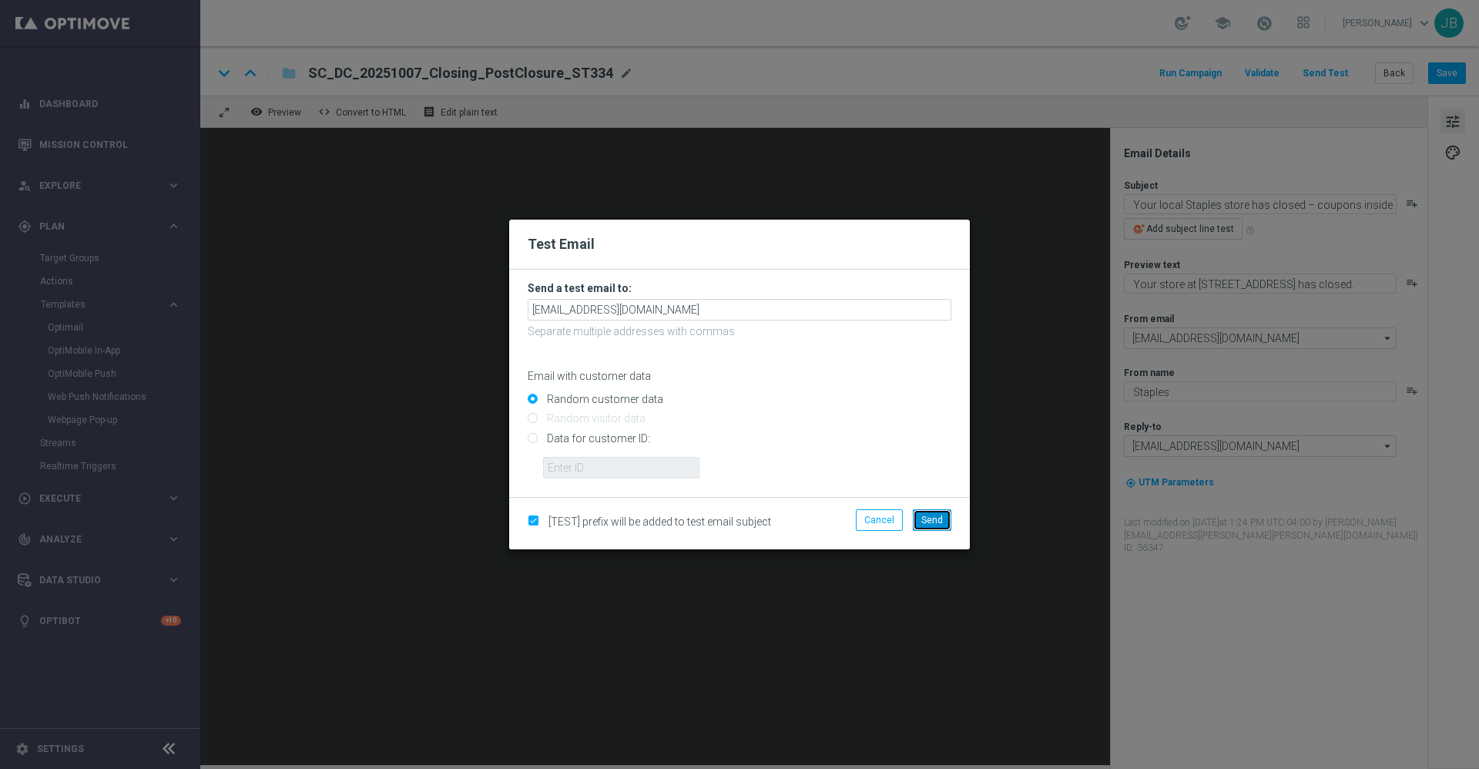
click at [932, 518] on span "Send" at bounding box center [932, 519] width 22 height 11
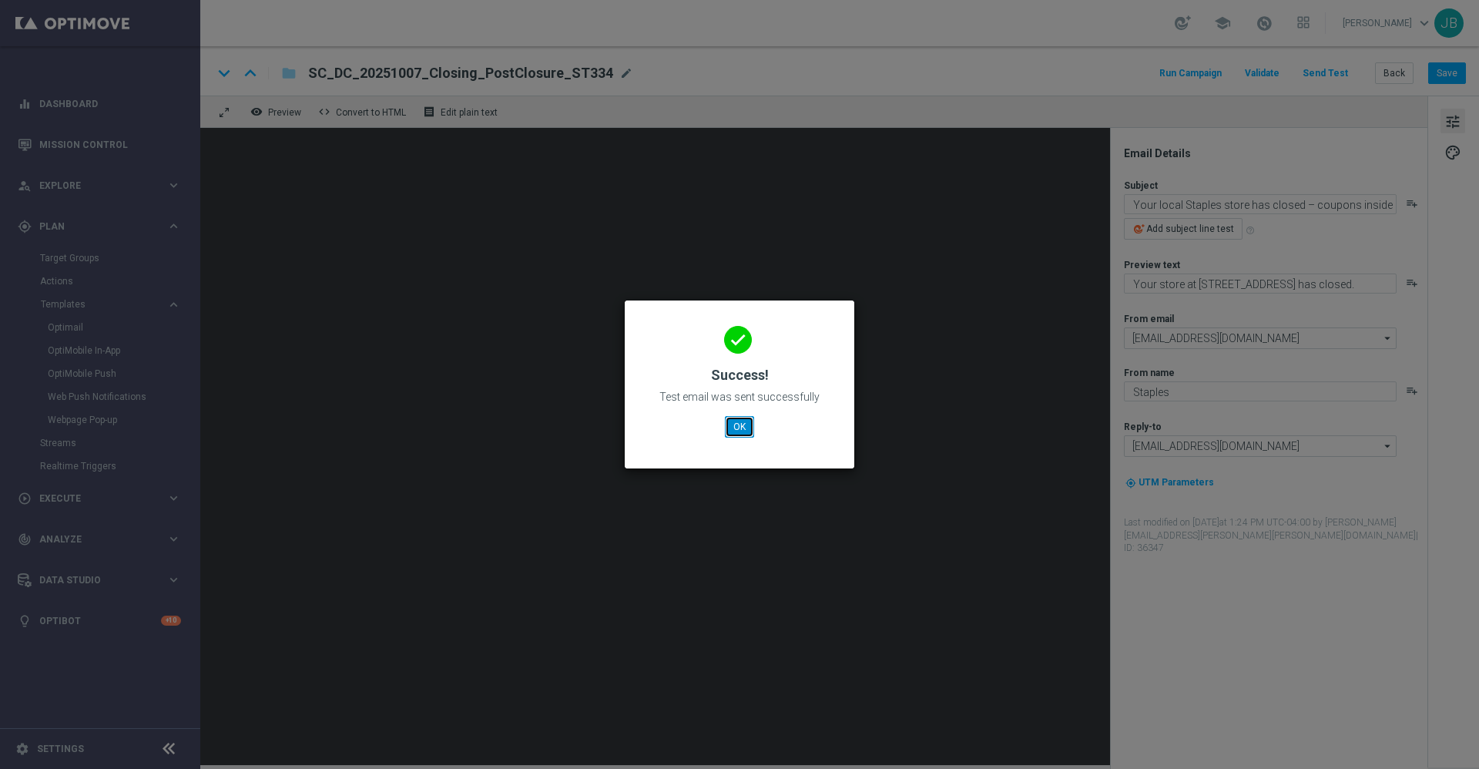
click at [739, 427] on button "OK" at bounding box center [739, 427] width 29 height 22
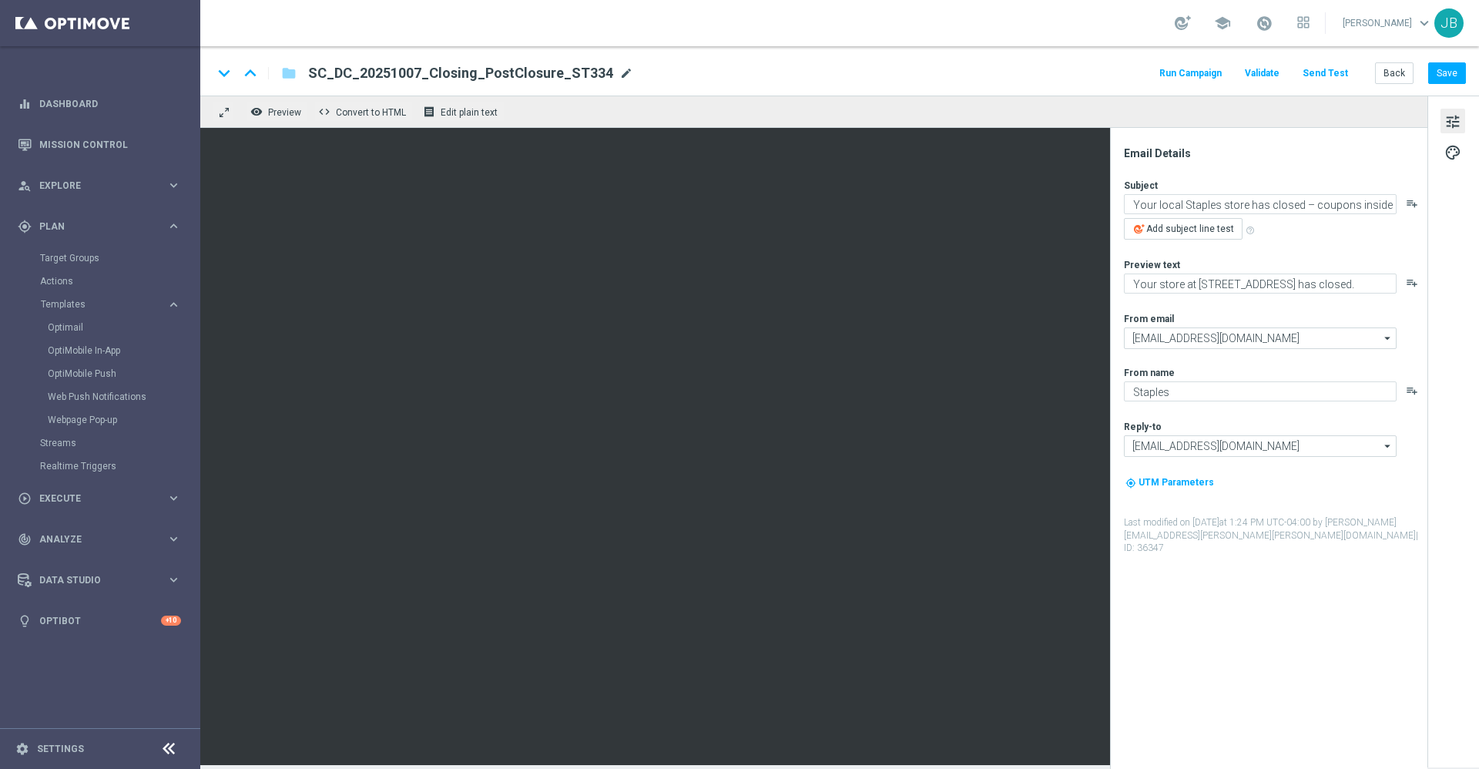
click at [619, 71] on span "mode_edit" at bounding box center [626, 73] width 14 height 14
click at [1402, 75] on button "Back" at bounding box center [1394, 73] width 39 height 22
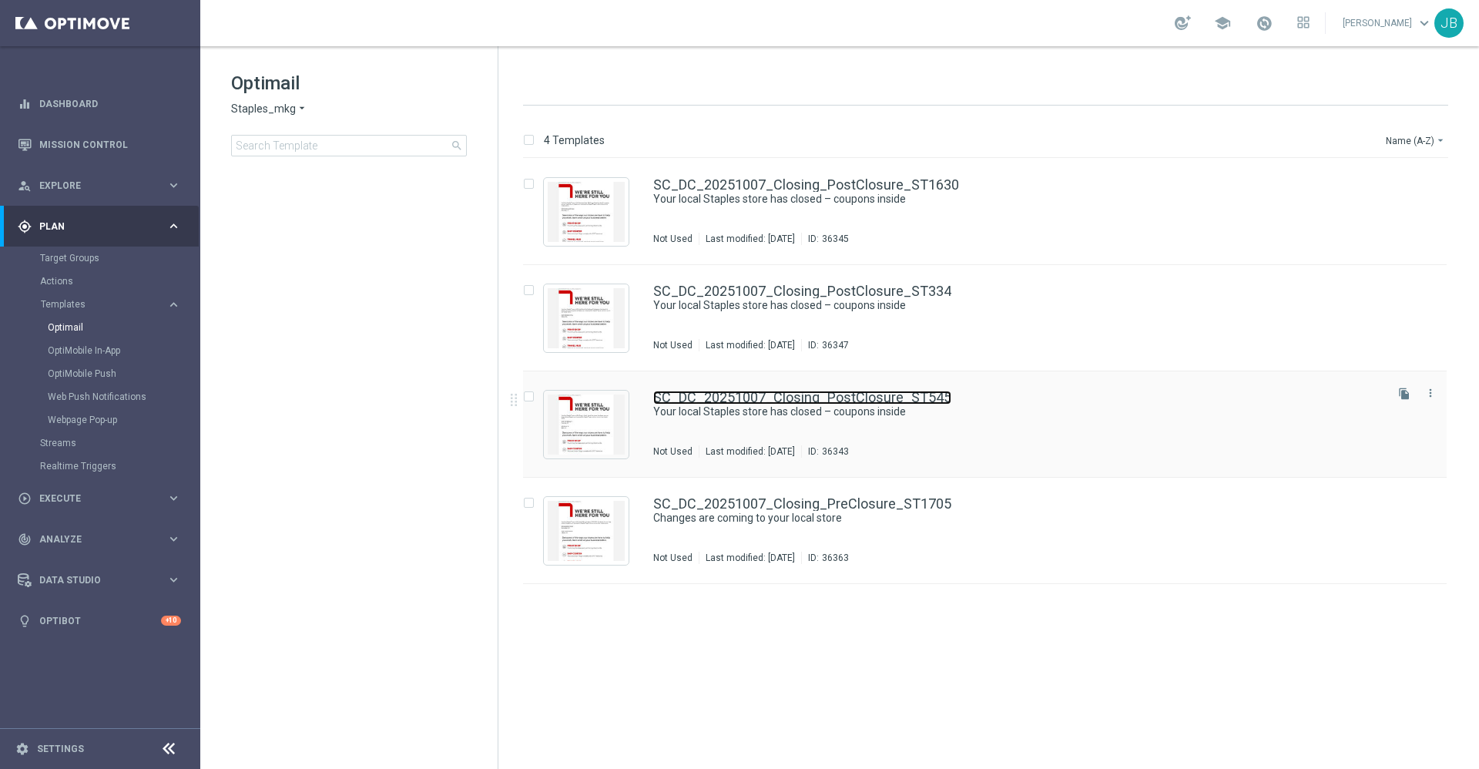
click at [842, 394] on link "SC_DC_20251007_Closing_PostClosure_ST545" at bounding box center [802, 397] width 298 height 14
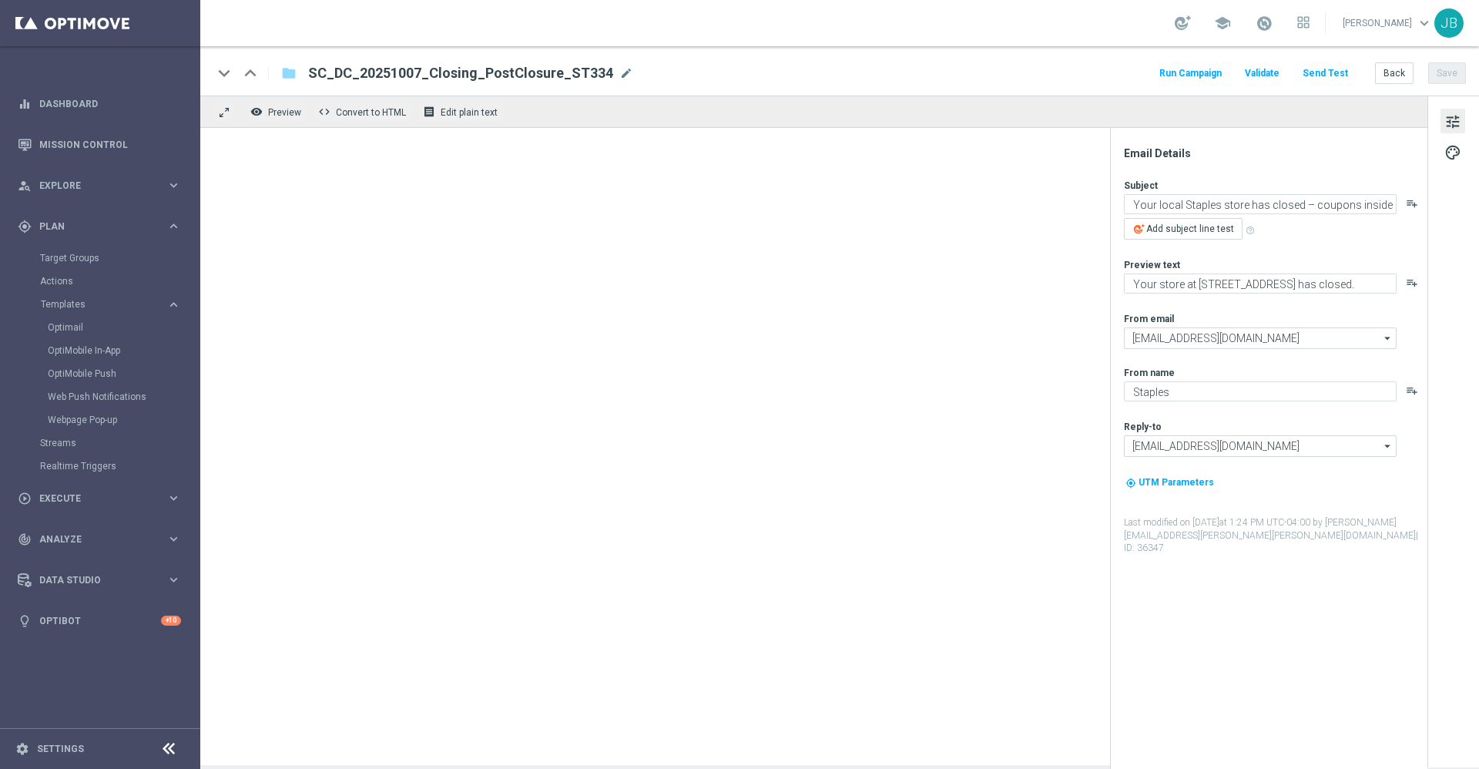
type textarea "Your store at 4514 Rt. 9 South has closed."
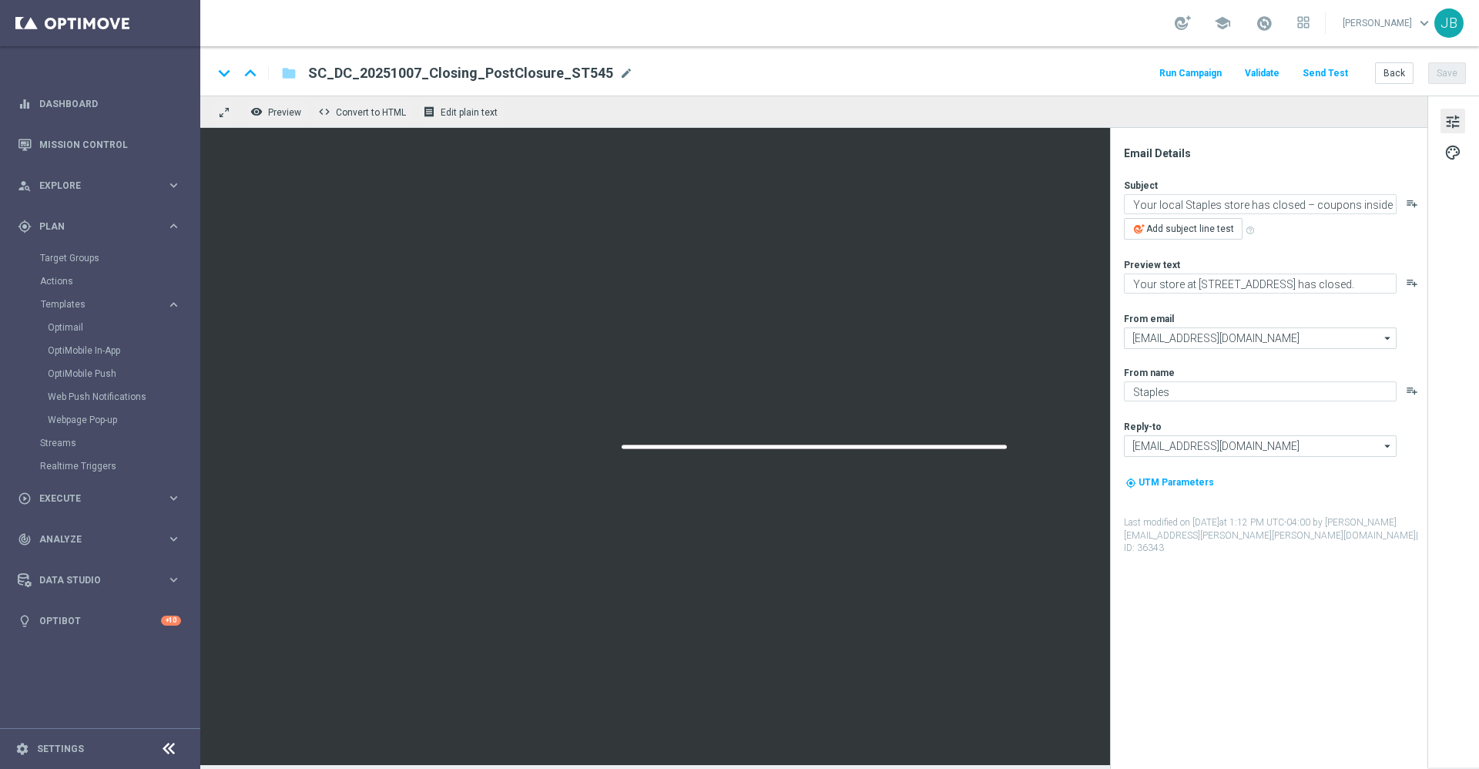
click at [1332, 76] on button "Send Test" at bounding box center [1325, 73] width 50 height 21
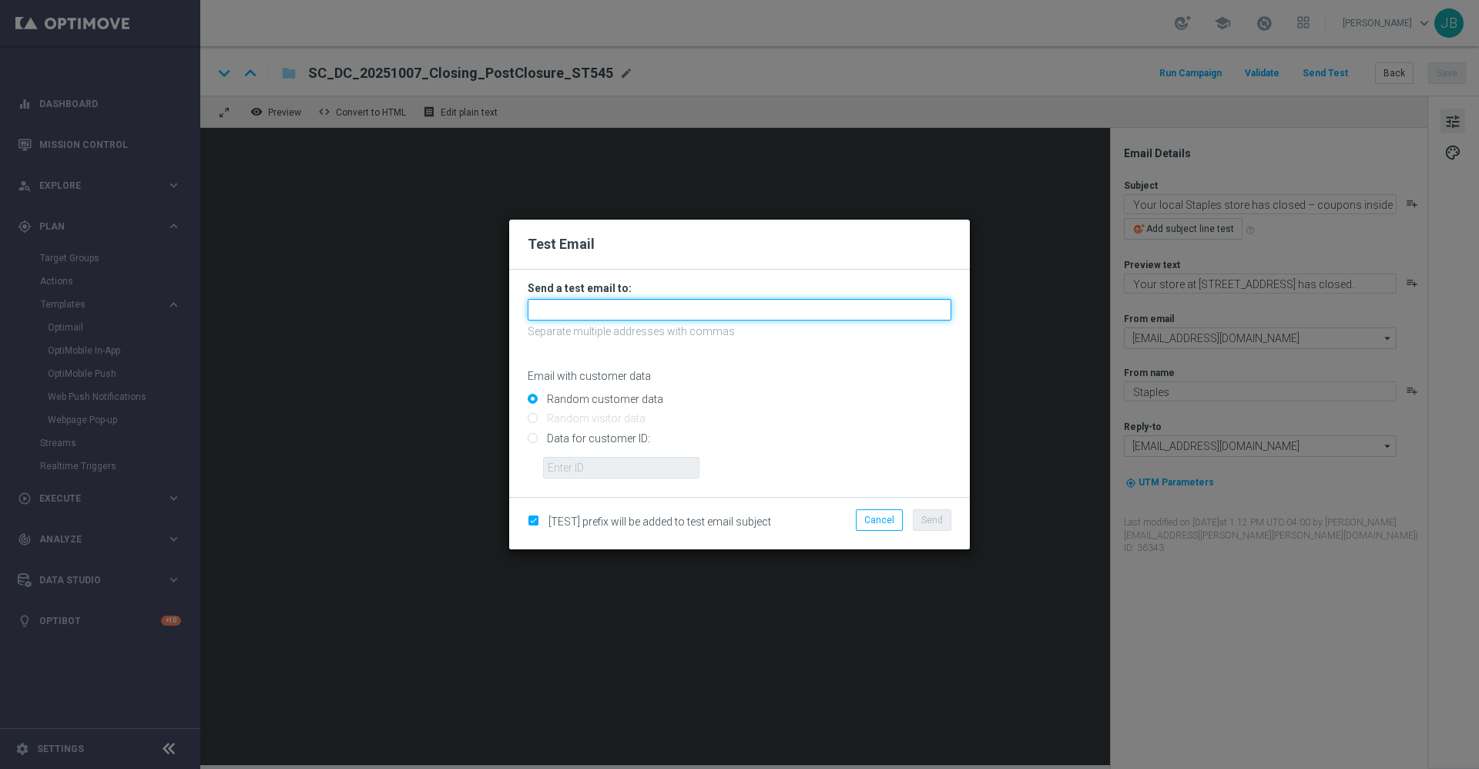
click at [701, 299] on input "text" at bounding box center [740, 310] width 424 height 22
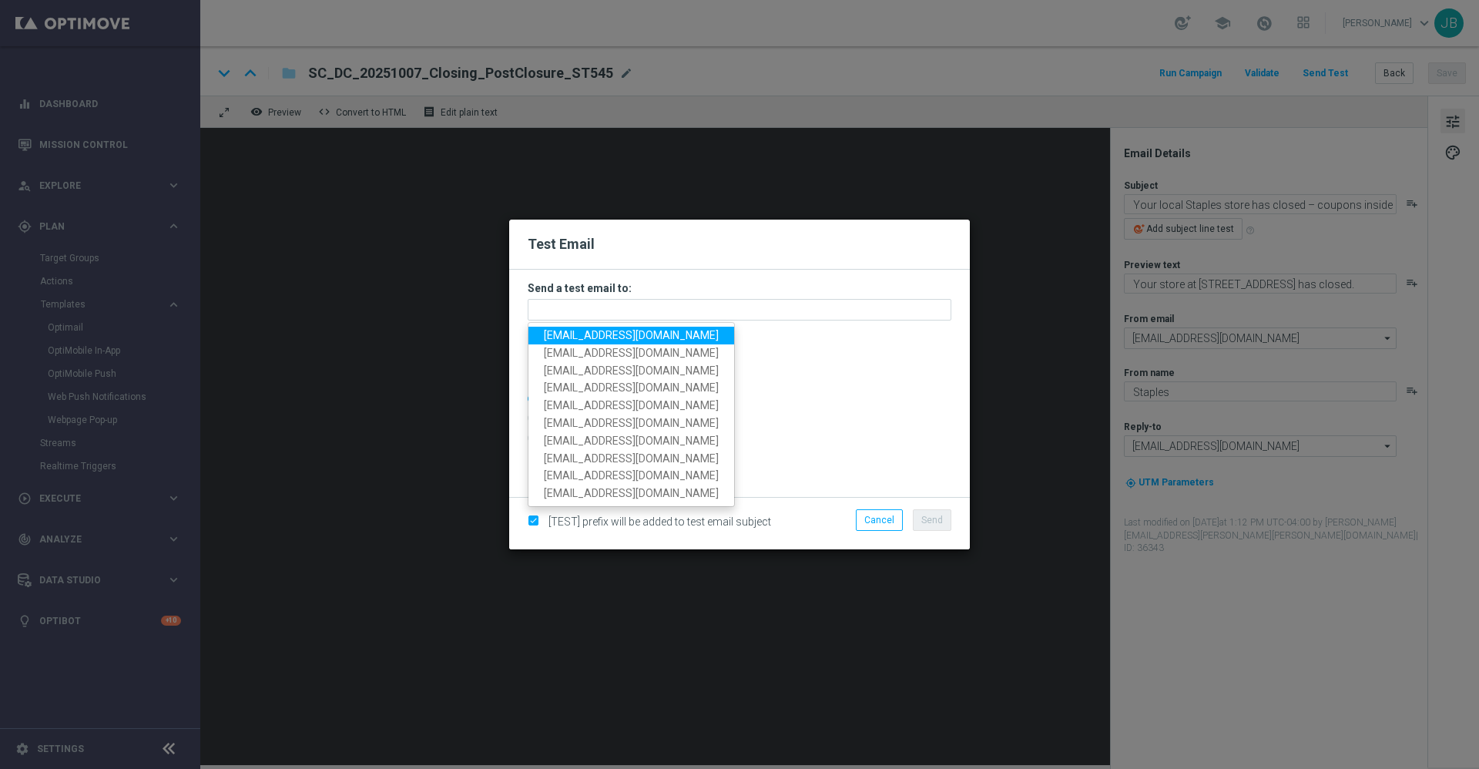
click at [638, 336] on span "staples.336a@litmusemail.com" at bounding box center [631, 335] width 175 height 12
type input "staples.336a@litmusemail.com"
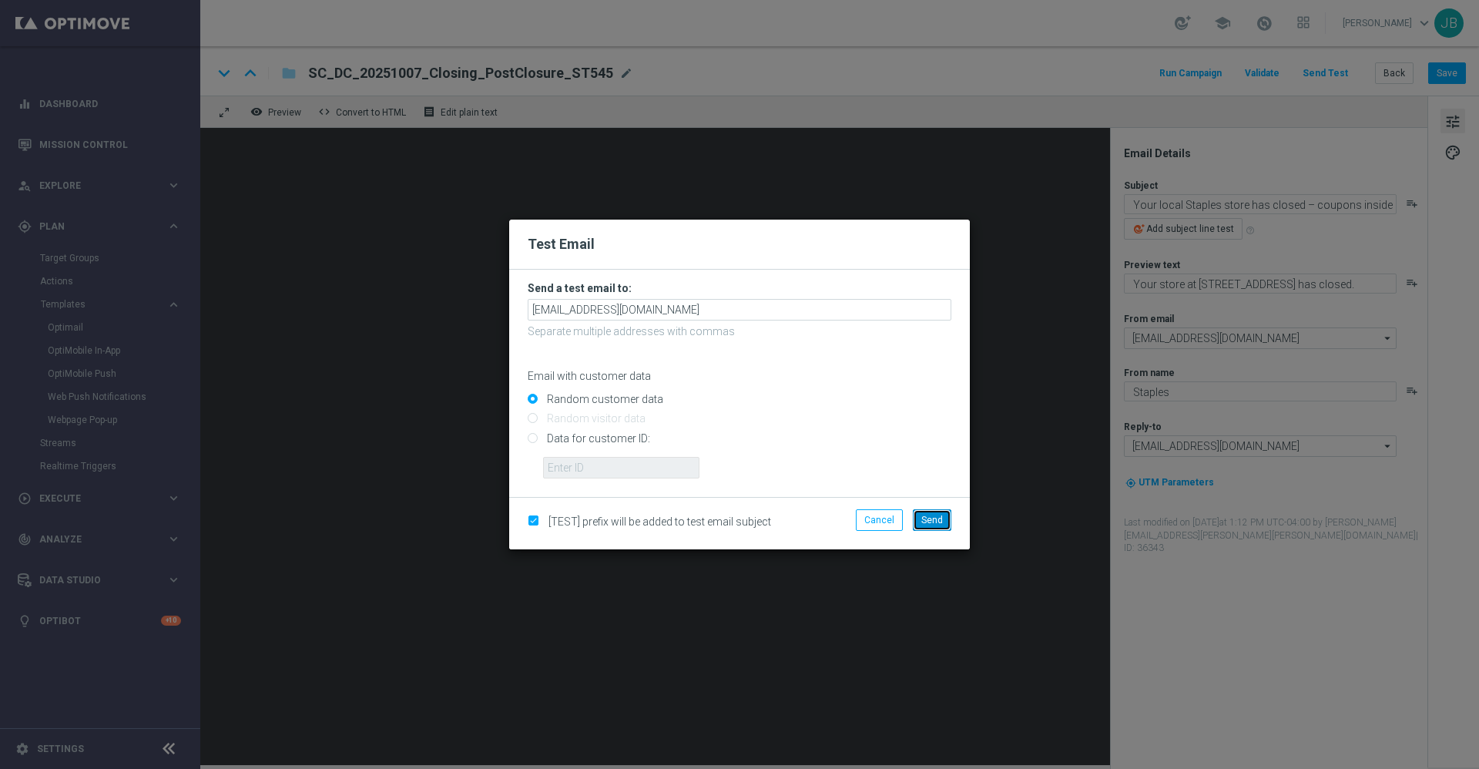
click at [937, 522] on span "Send" at bounding box center [932, 519] width 22 height 11
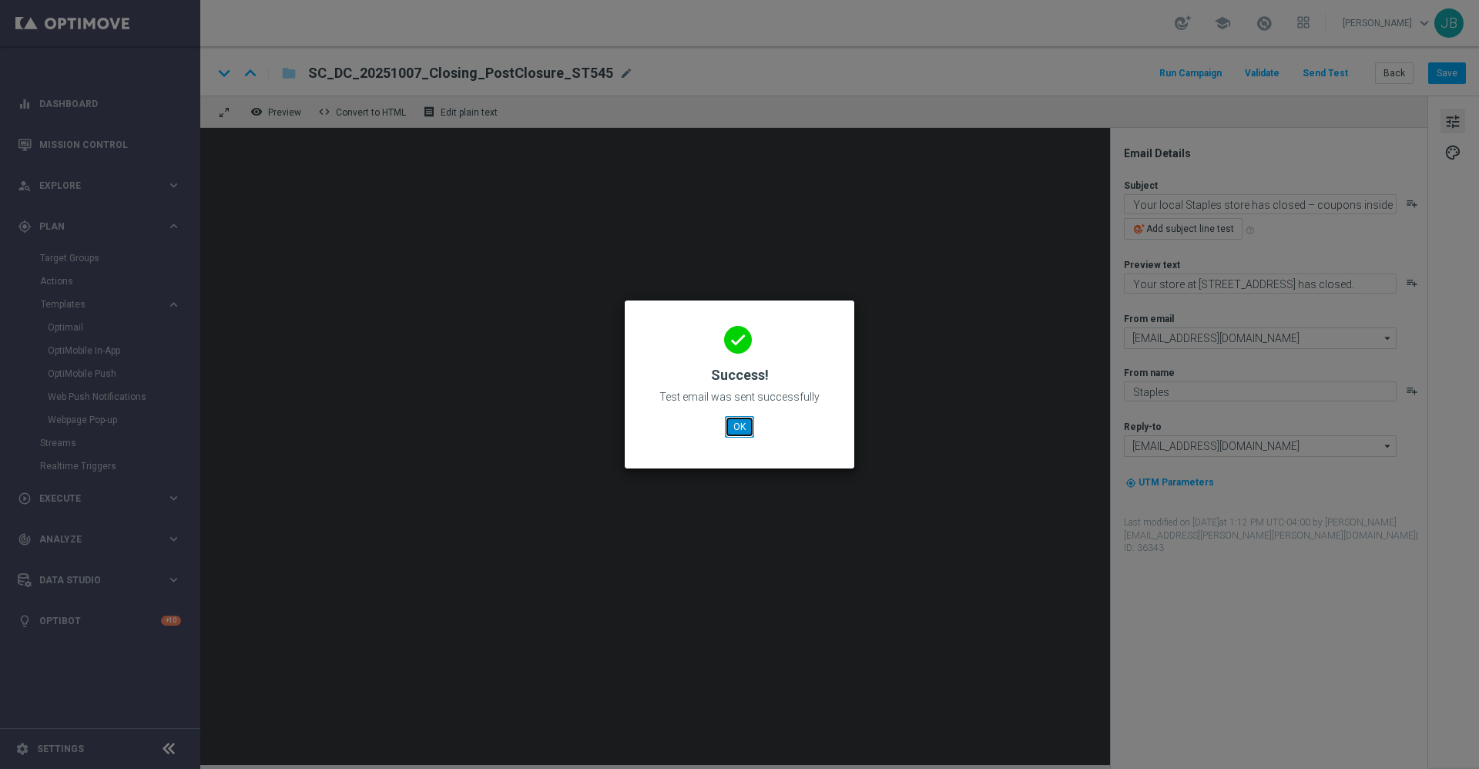
click at [733, 431] on button "OK" at bounding box center [739, 427] width 29 height 22
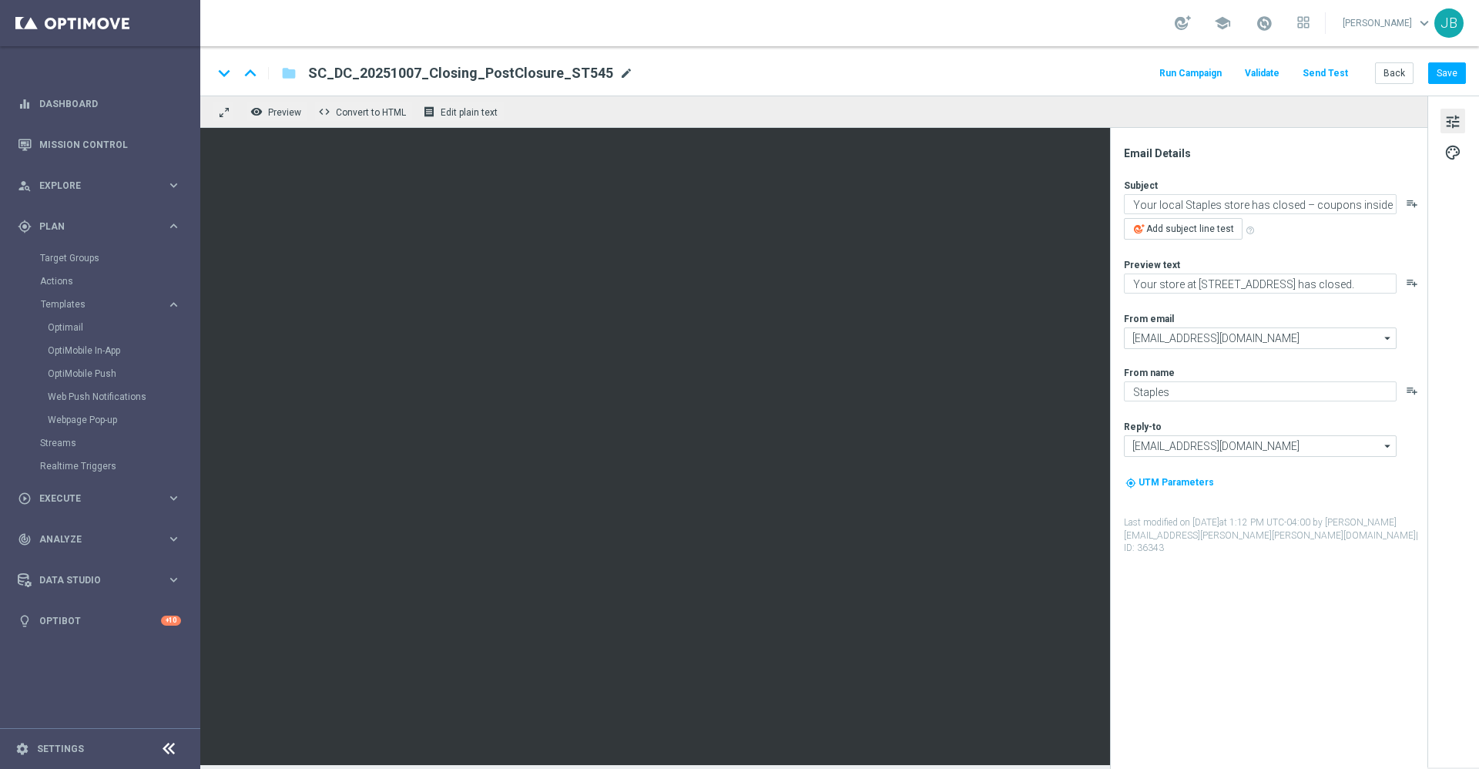
click at [619, 77] on span "mode_edit" at bounding box center [626, 73] width 14 height 14
click at [1386, 73] on button "Back" at bounding box center [1394, 73] width 39 height 22
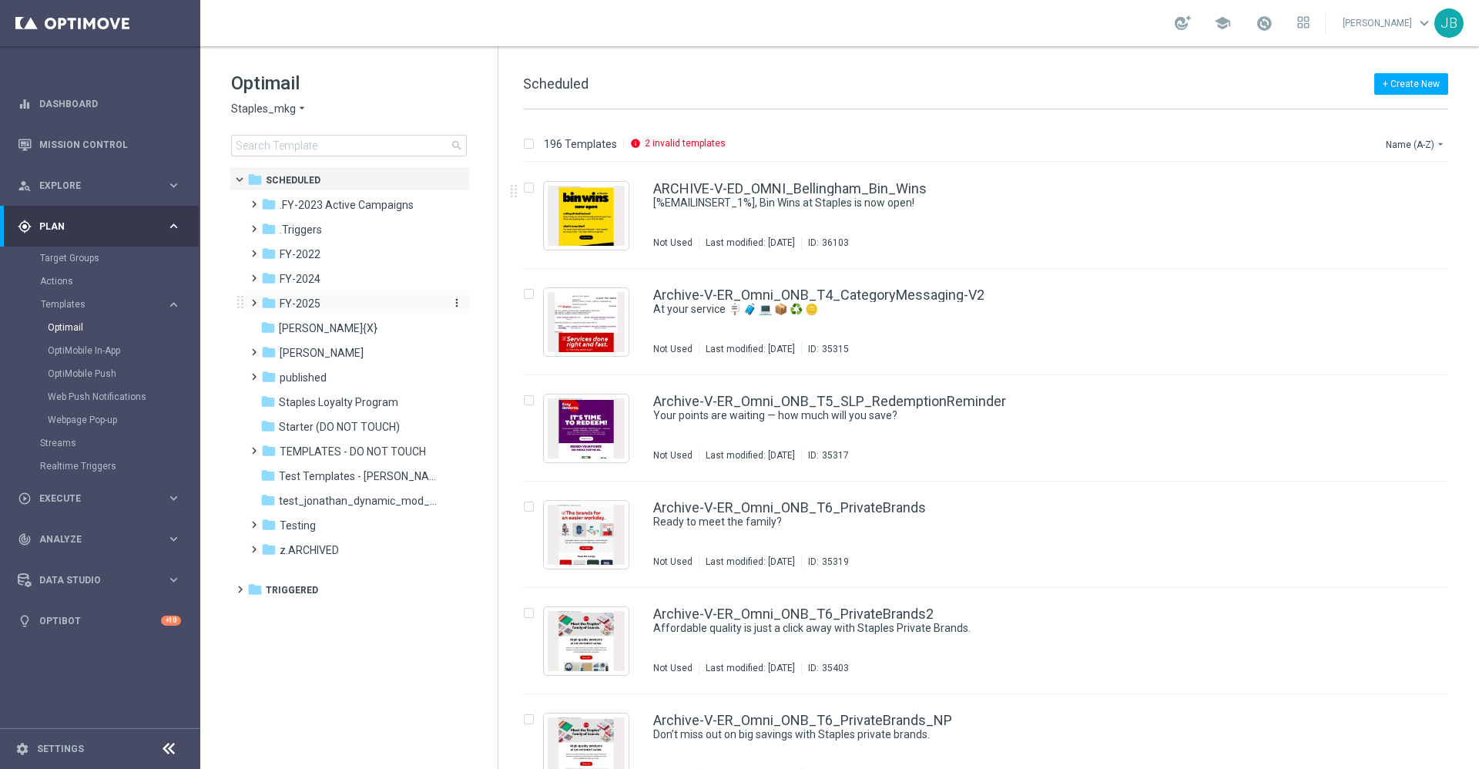
click at [317, 303] on span "FY-2025" at bounding box center [300, 303] width 41 height 14
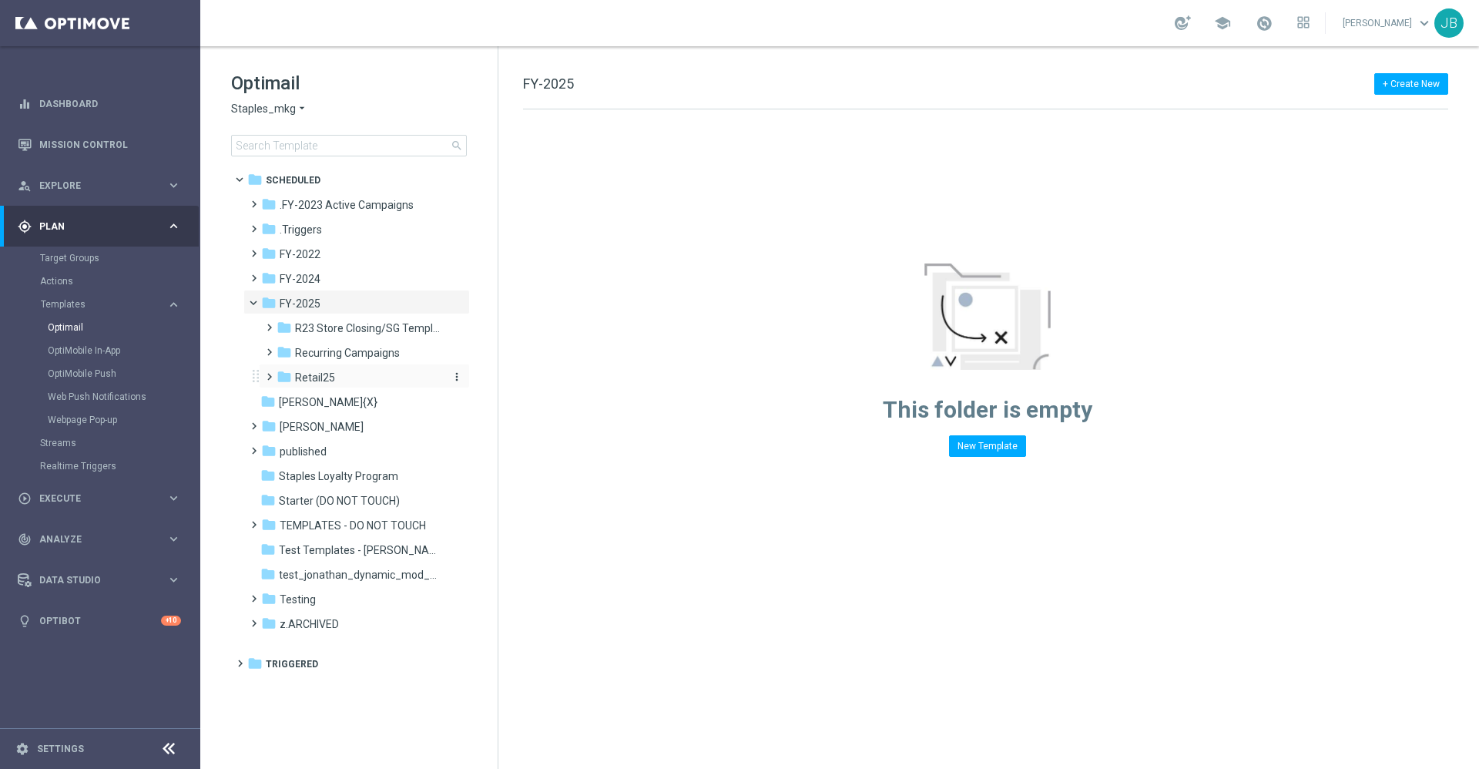
click at [337, 373] on div "folder Retail25" at bounding box center [358, 378] width 164 height 18
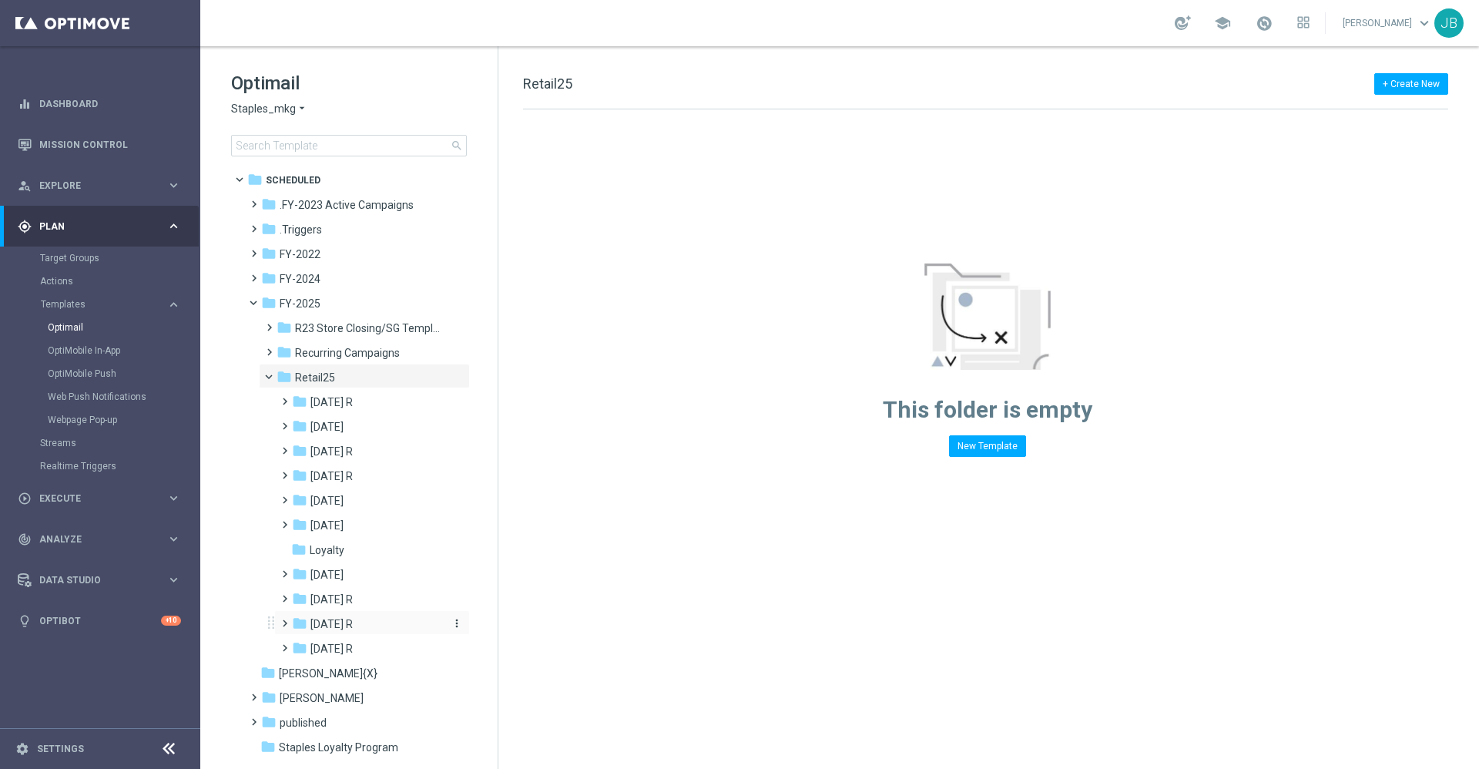
click at [331, 627] on span "Oct 25 R" at bounding box center [331, 624] width 42 height 14
click at [315, 643] on icon "folder" at bounding box center [314, 647] width 15 height 15
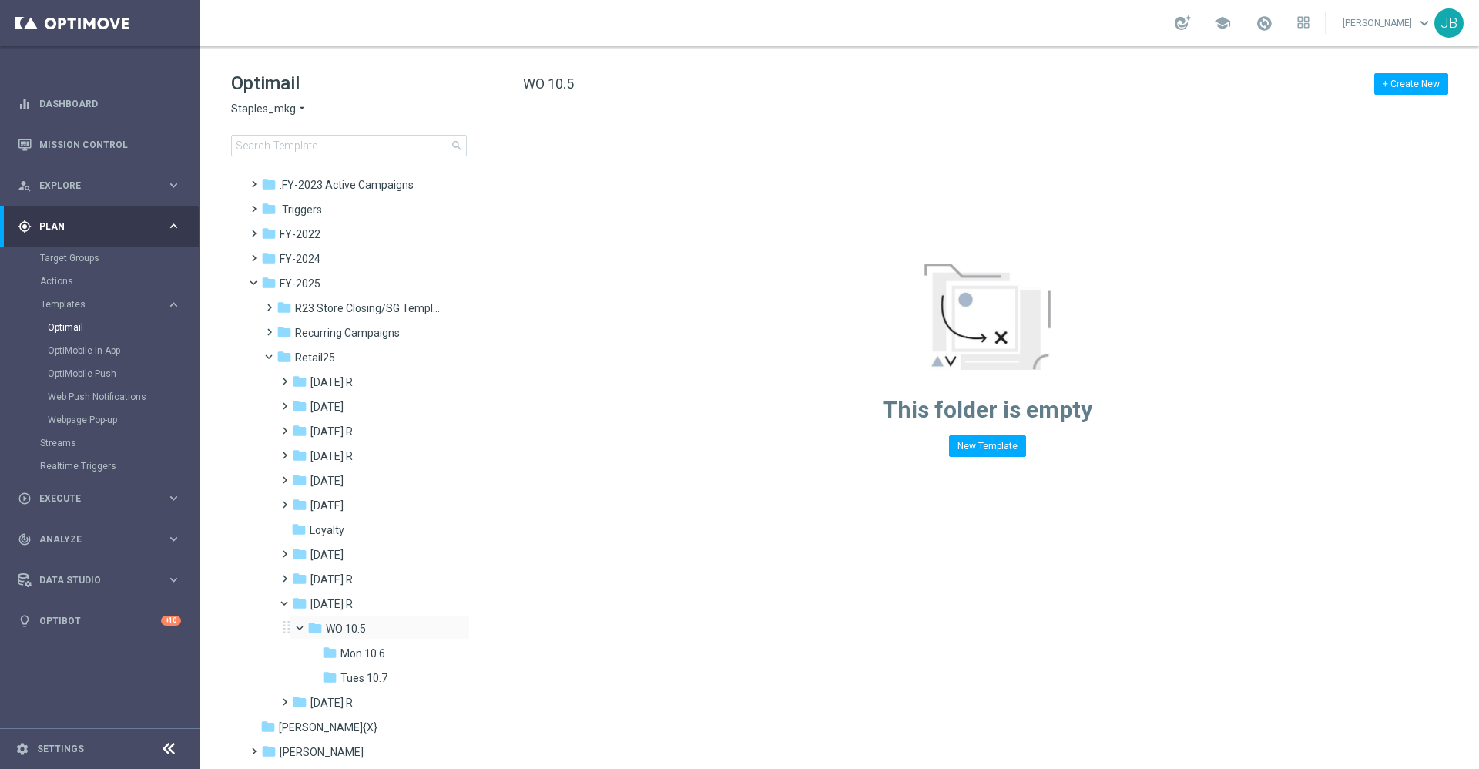
scroll to position [21, 0]
click at [386, 673] on span "Tues 10.7" at bounding box center [363, 677] width 47 height 14
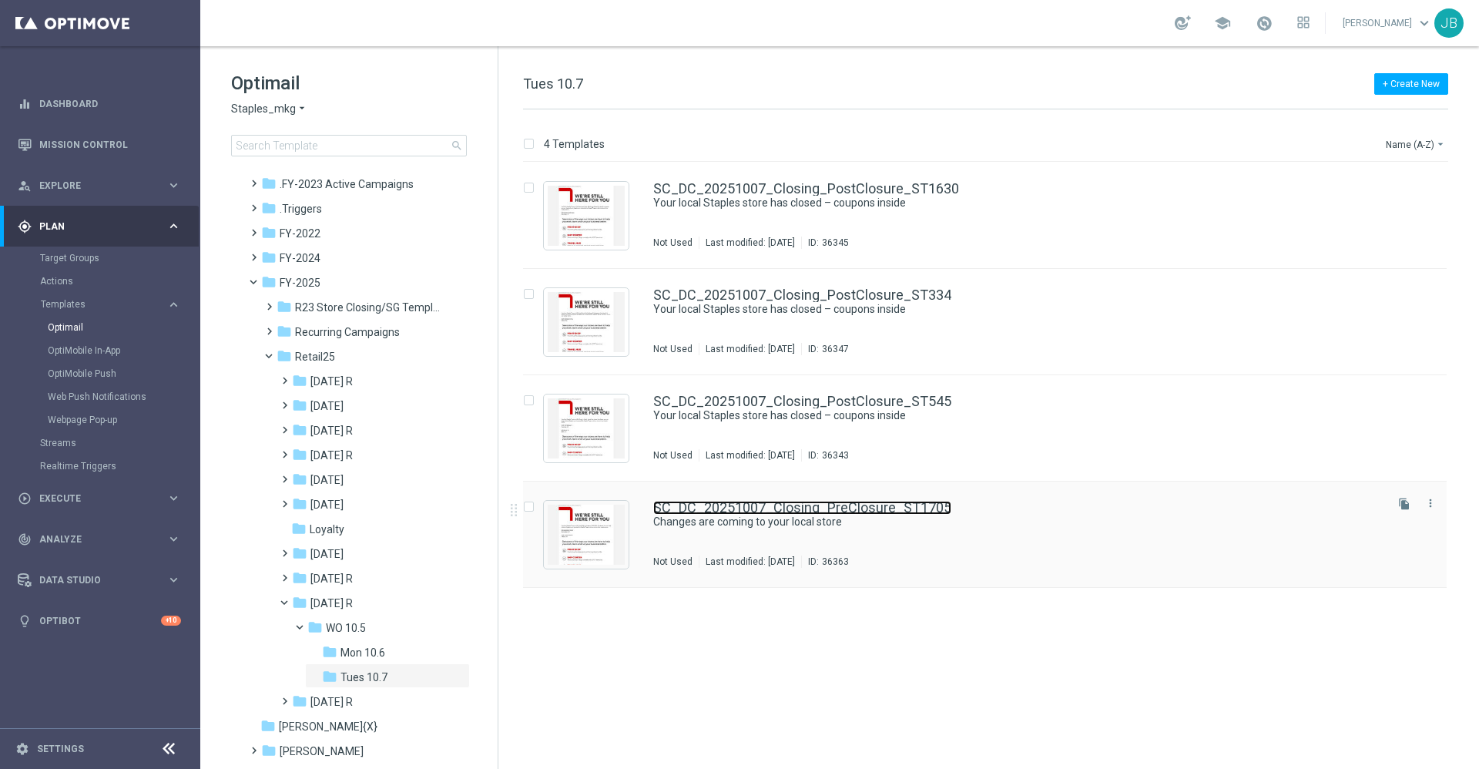
click at [803, 501] on link "SC_DC_20251007_Closing_PreClosure_ST1705" at bounding box center [802, 508] width 298 height 14
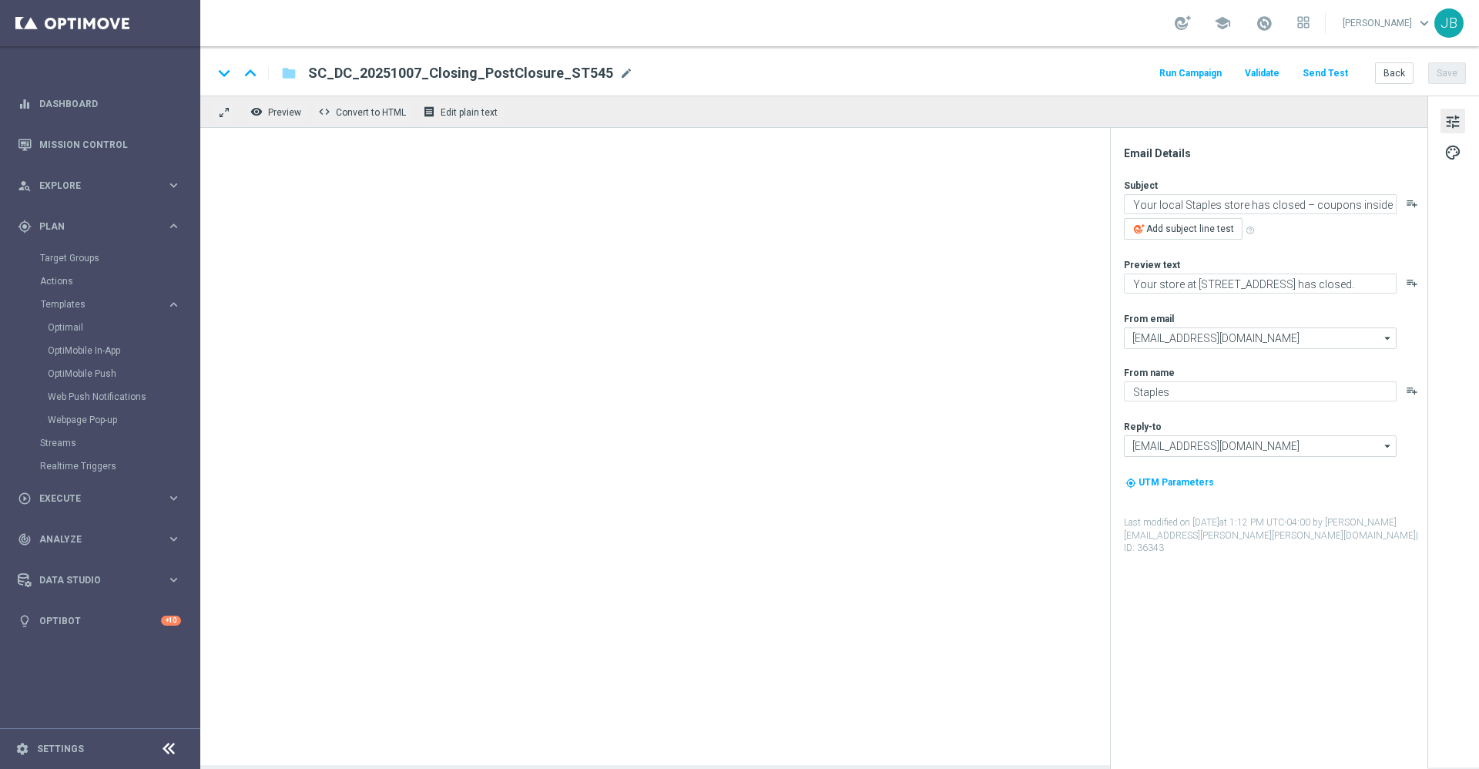
type textarea "Changes are coming to your local store"
type textarea "Your store at 241 Route 9W is closing on 11/21/2025"
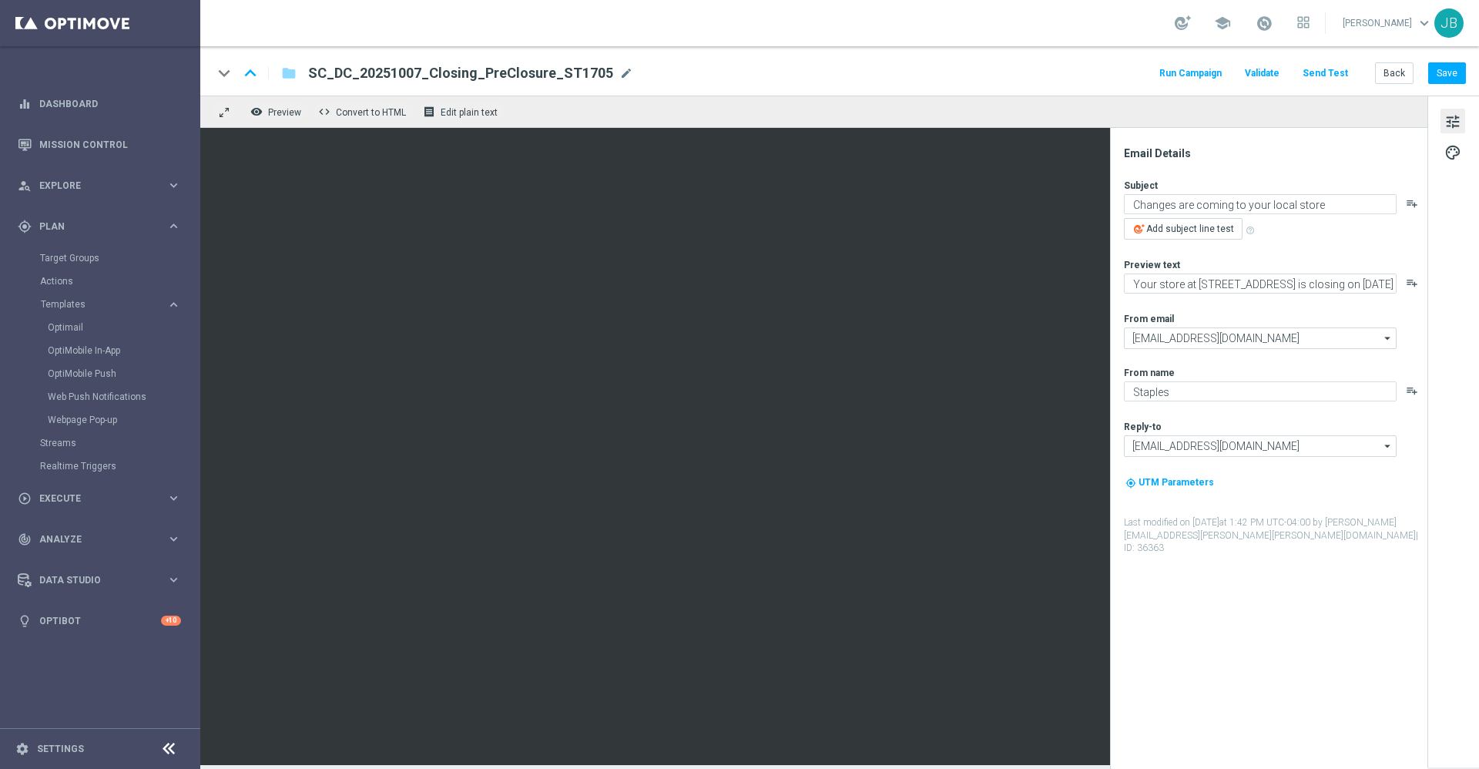
click at [1335, 73] on button "Send Test" at bounding box center [1325, 73] width 50 height 21
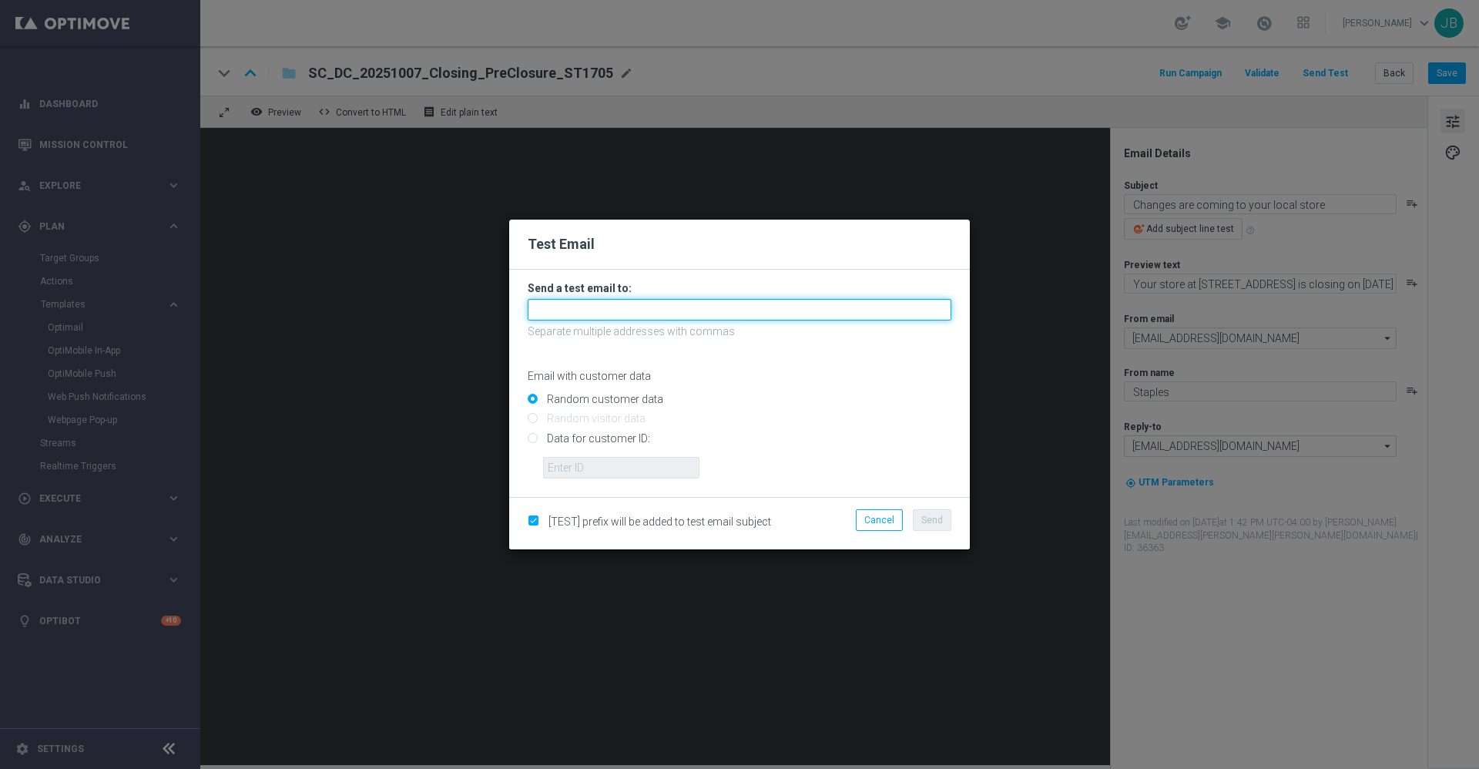
click at [730, 310] on input "text" at bounding box center [740, 310] width 424 height 22
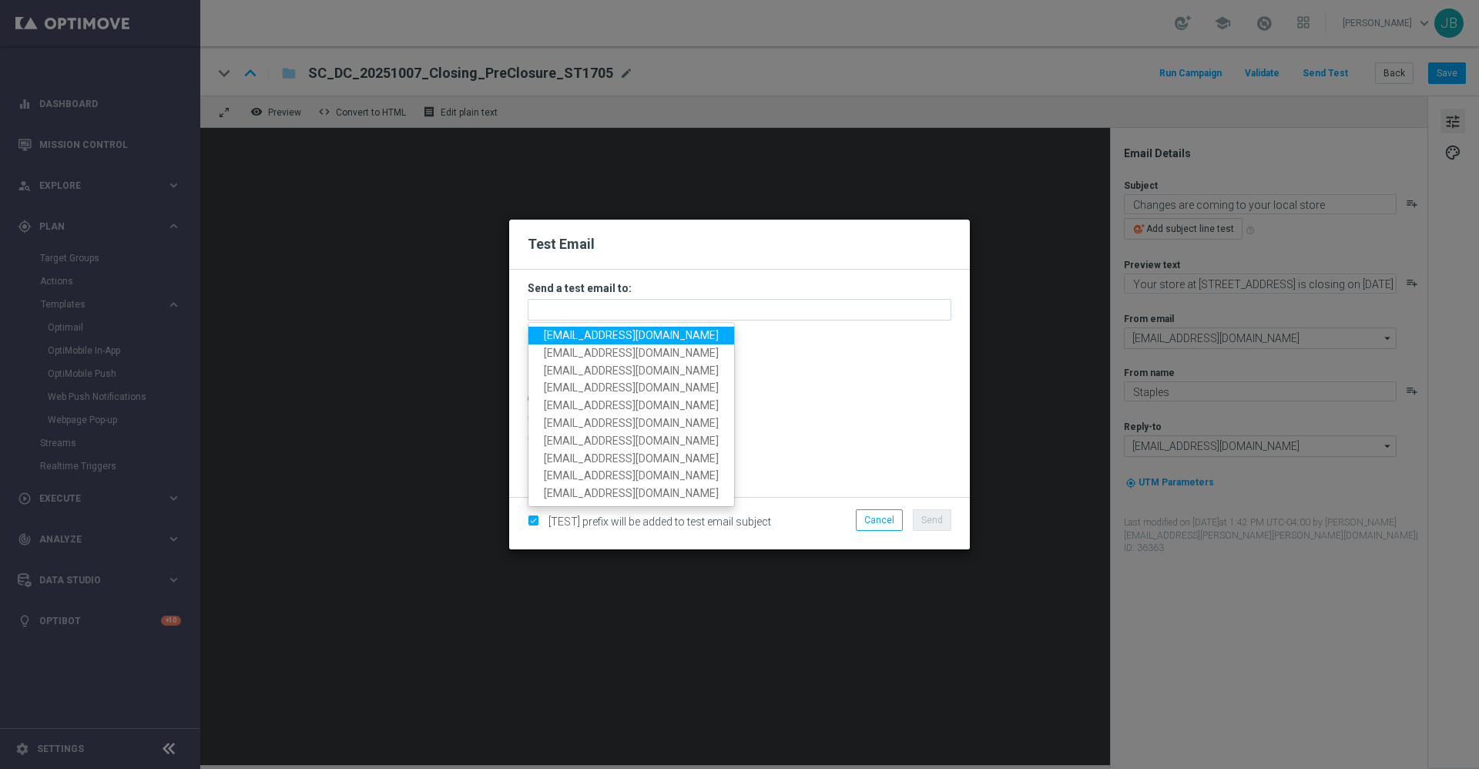
click at [664, 329] on span "staples.336a@litmusemail.com" at bounding box center [631, 335] width 175 height 12
type input "staples.336a@litmusemail.com"
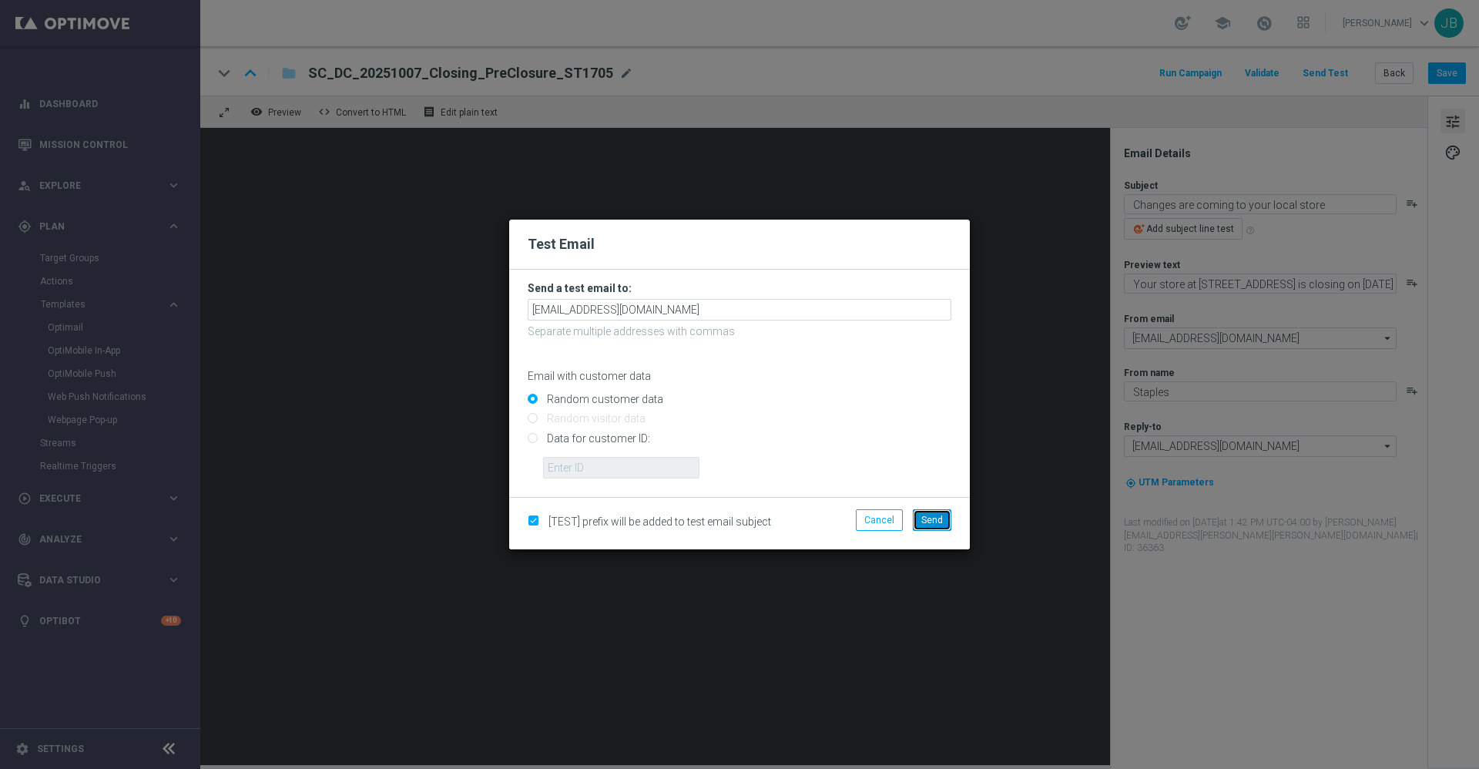
click at [932, 522] on span "Send" at bounding box center [932, 519] width 22 height 11
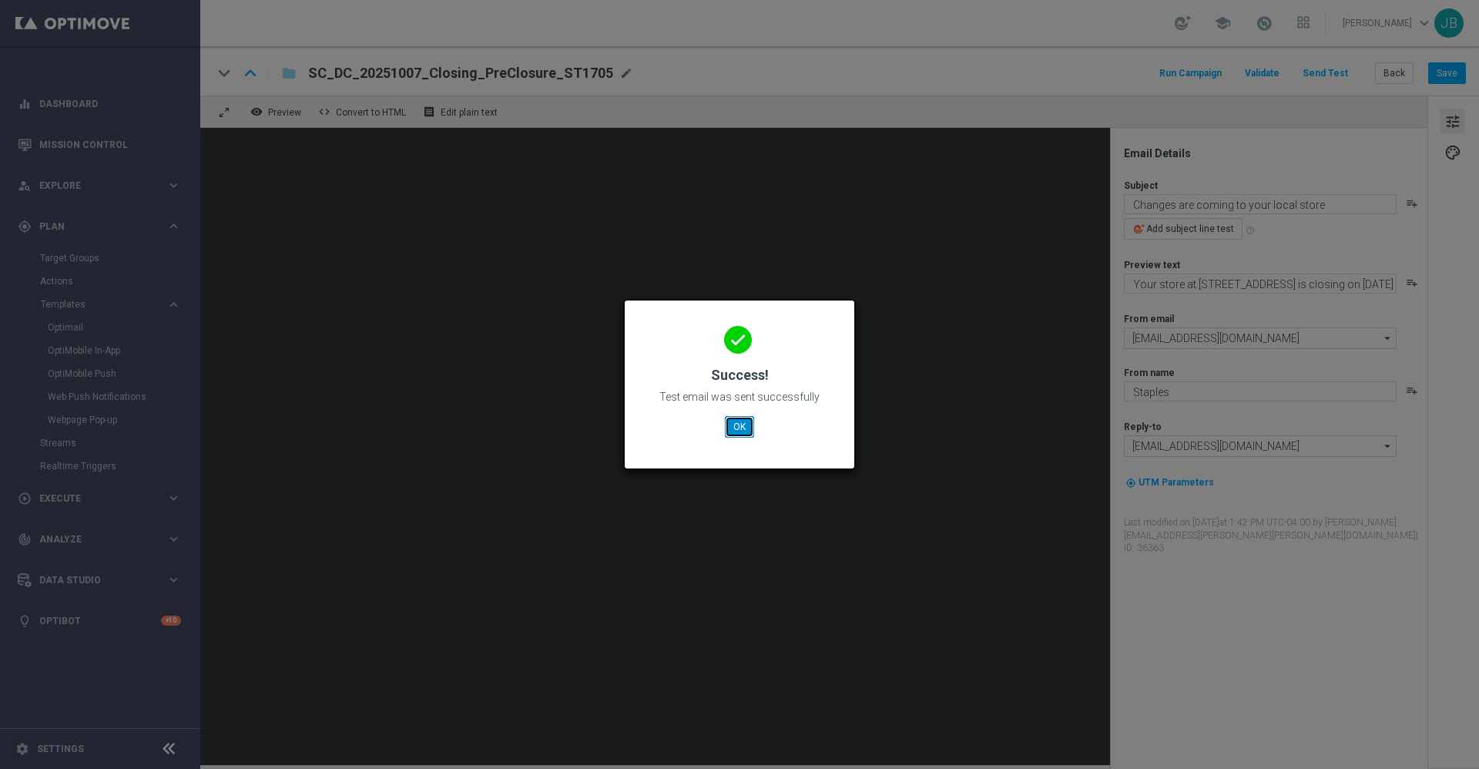
click at [741, 421] on button "OK" at bounding box center [739, 427] width 29 height 22
click at [733, 424] on button "OK" at bounding box center [739, 427] width 29 height 22
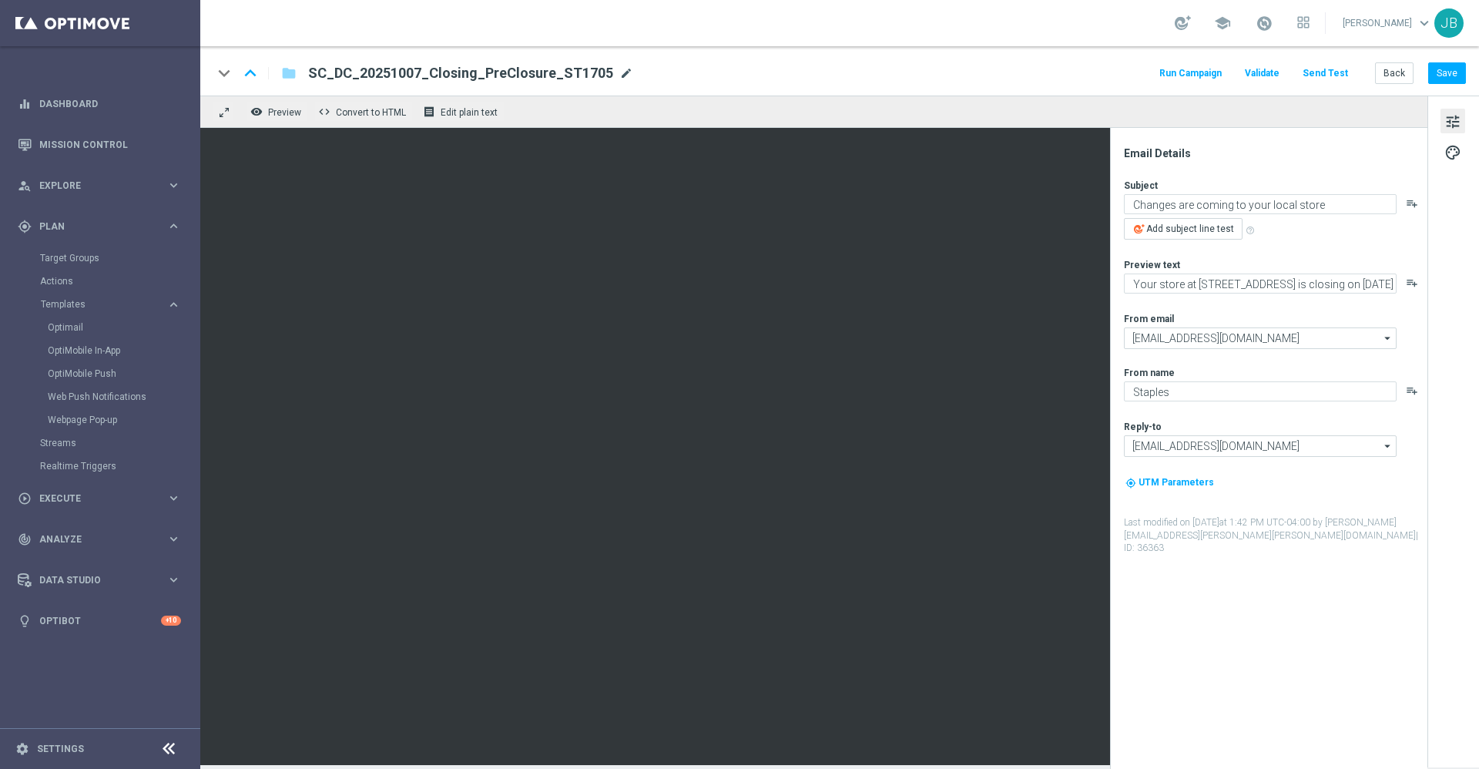
click at [619, 73] on span "mode_edit" at bounding box center [626, 73] width 14 height 14
click at [75, 95] on link "Dashboard" at bounding box center [110, 103] width 142 height 41
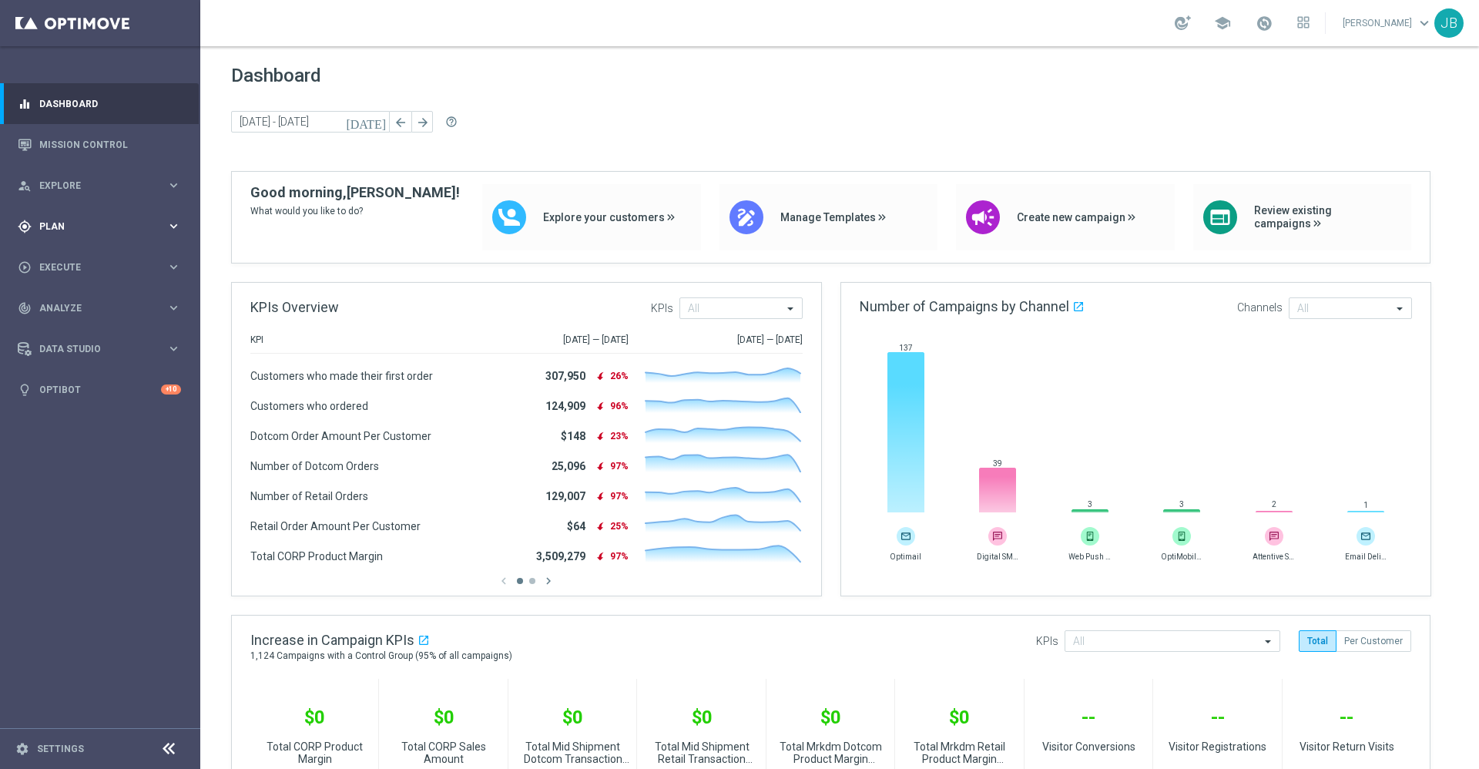
click at [75, 233] on div "gps_fixed Plan keyboard_arrow_right" at bounding box center [99, 226] width 199 height 41
click at [76, 305] on span "Templates" at bounding box center [96, 304] width 110 height 9
click at [83, 304] on span "Templates" at bounding box center [96, 304] width 110 height 9
click at [76, 326] on link "Optimail" at bounding box center [104, 327] width 112 height 12
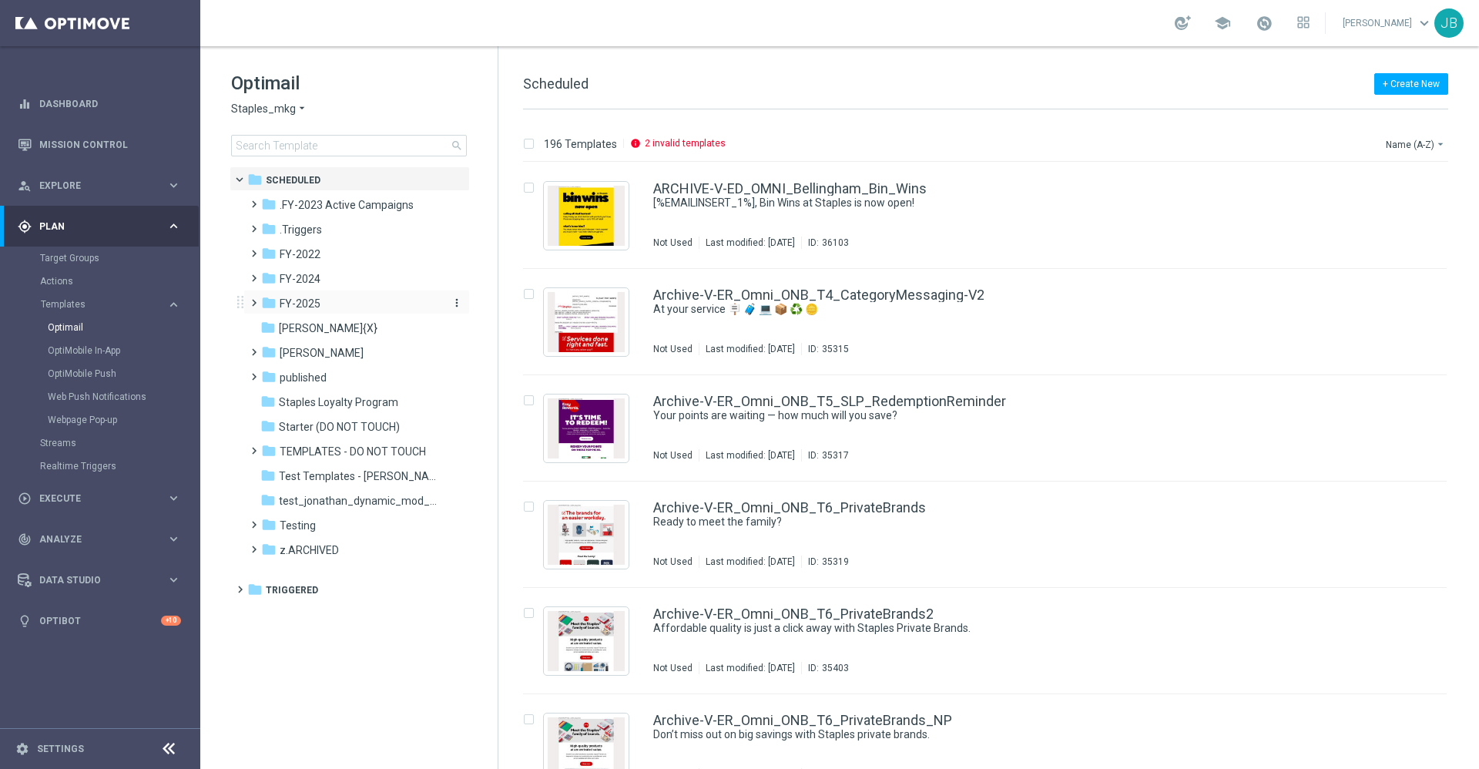
click at [316, 303] on span "FY-2025" at bounding box center [300, 303] width 41 height 14
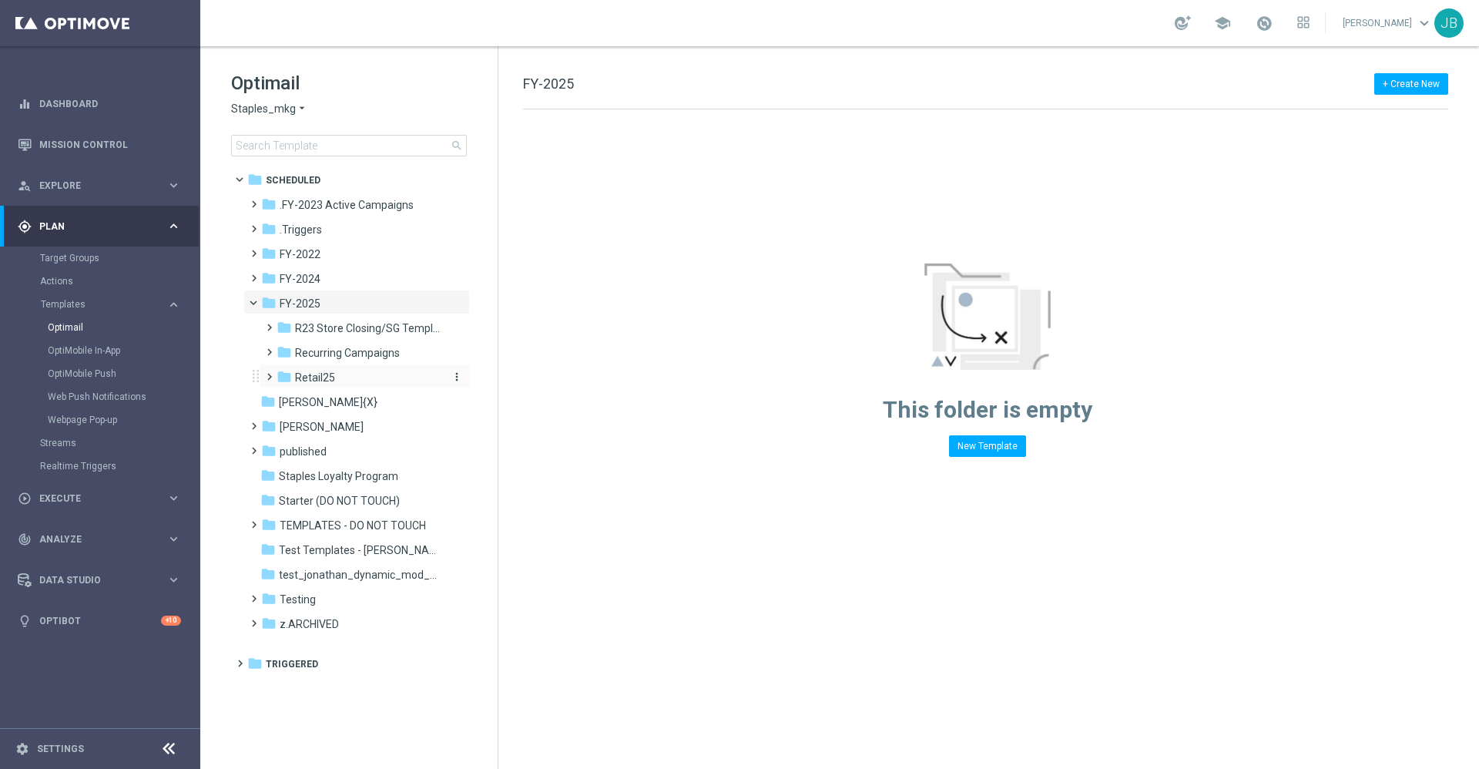
click at [311, 372] on span "Retail25" at bounding box center [315, 377] width 40 height 14
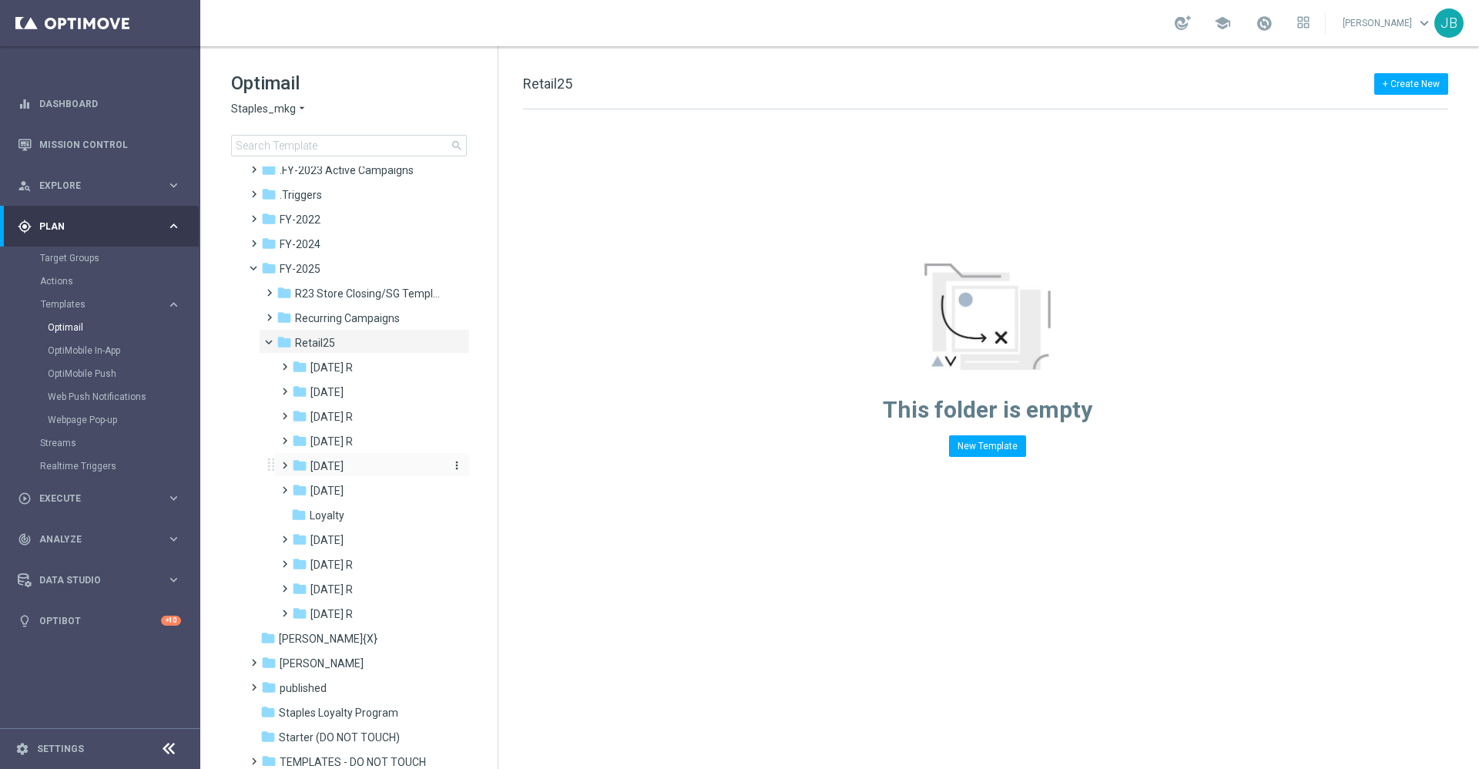
scroll to position [37, 0]
click at [339, 589] on span "[DATE] R" at bounding box center [331, 587] width 42 height 14
click at [367, 608] on div "folder WO 10.5" at bounding box center [376, 612] width 138 height 18
click at [376, 662] on span "Tues 10.7" at bounding box center [363, 661] width 47 height 14
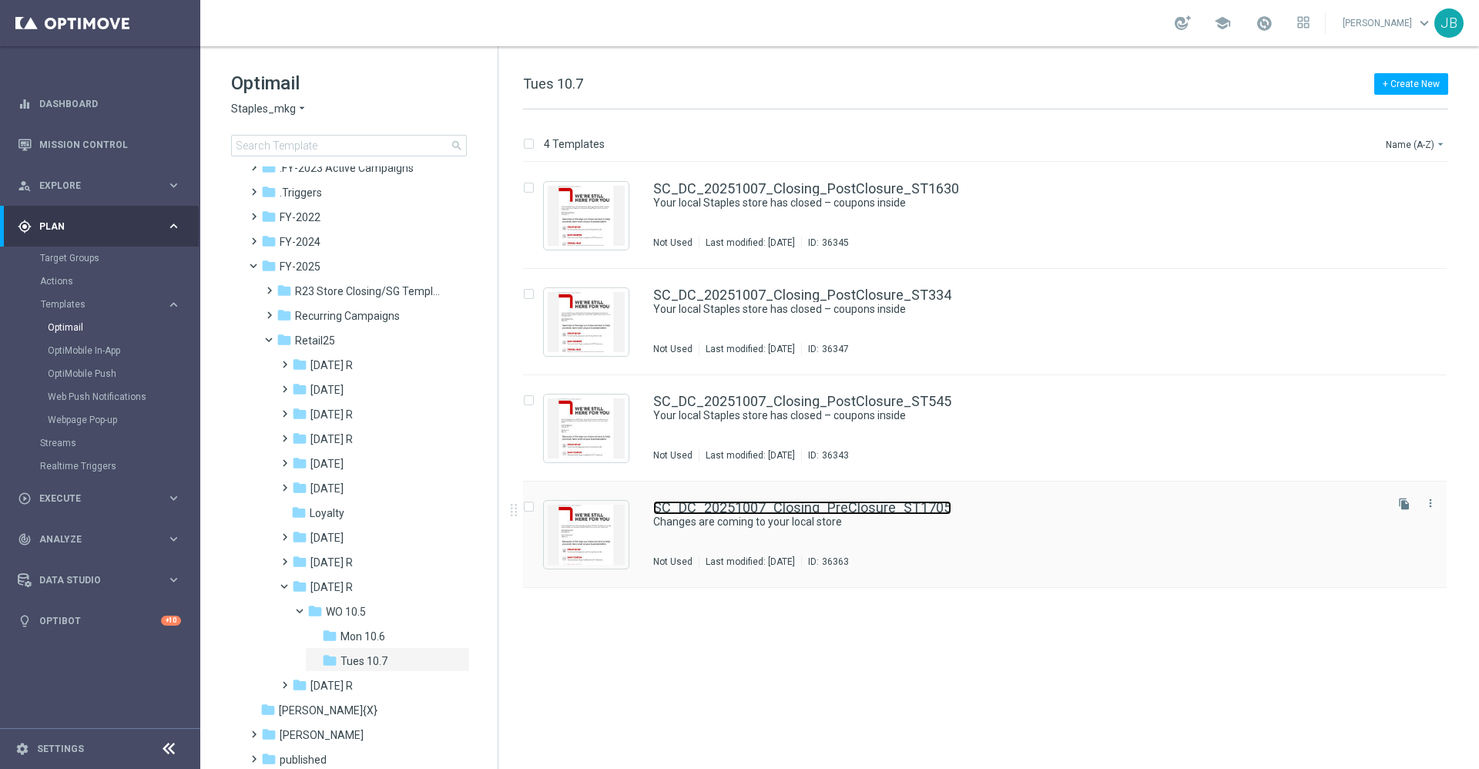
click at [800, 504] on link "SC_DC_20251007_Closing_PreClosure_ST1705" at bounding box center [802, 508] width 298 height 14
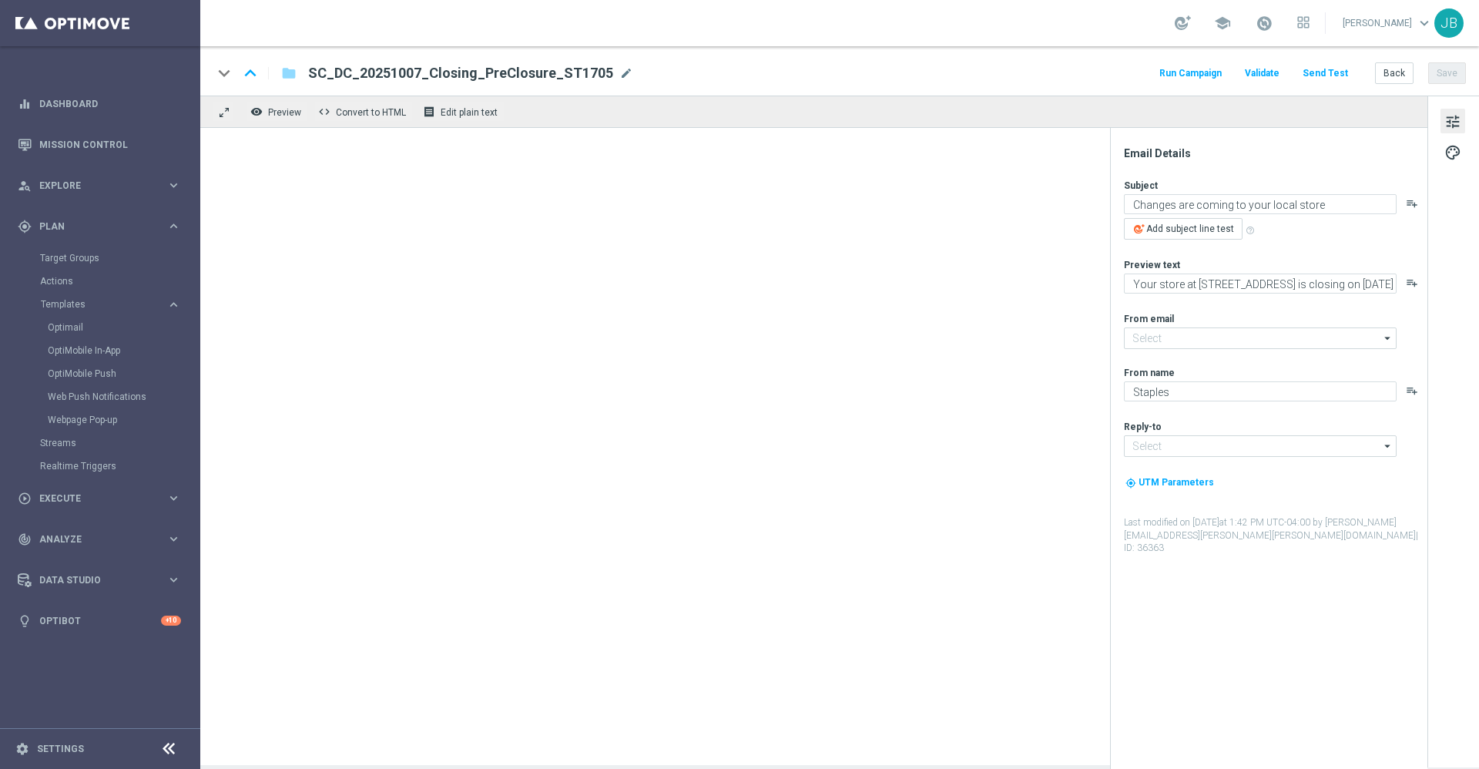
type input "[EMAIL_ADDRESS][DOMAIN_NAME]"
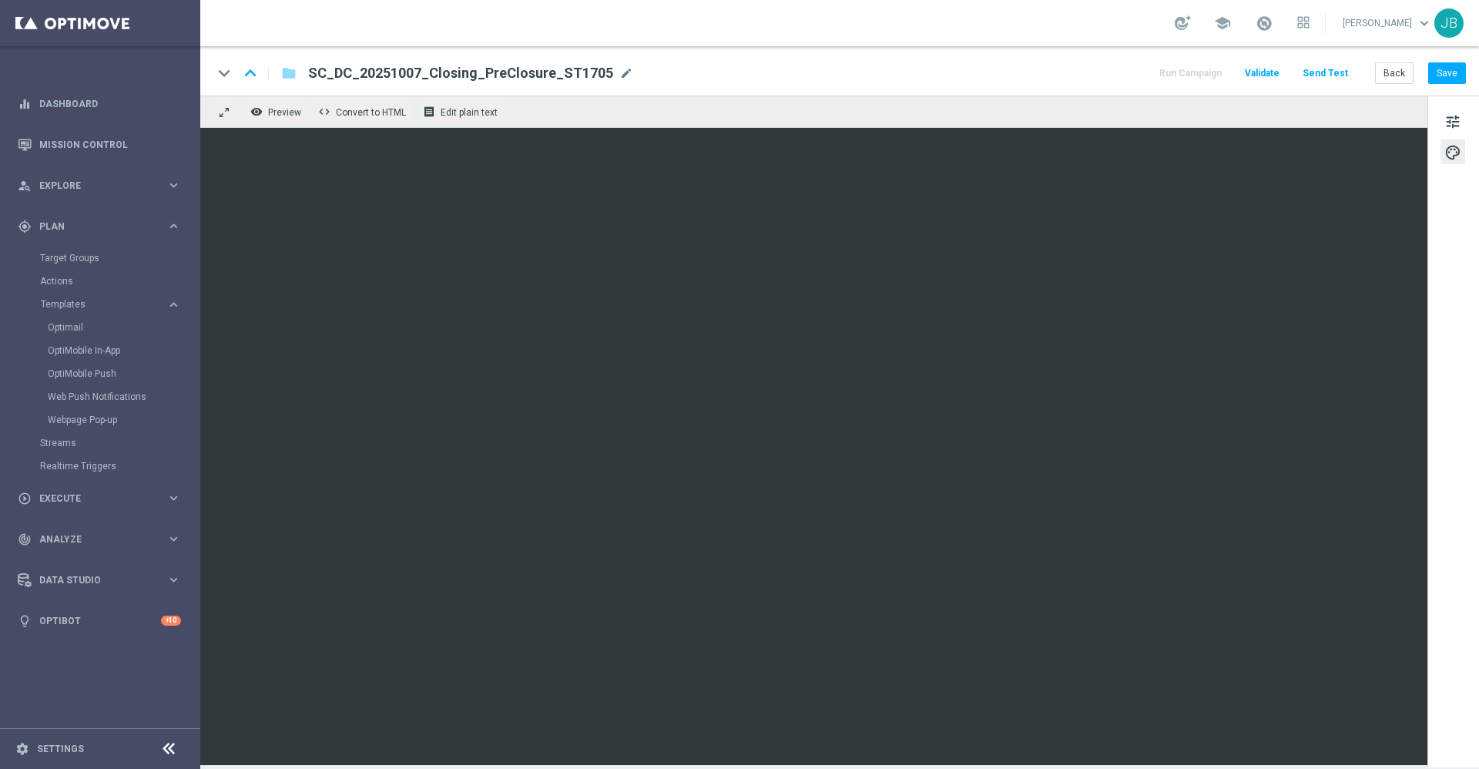
click at [1329, 71] on button "Send Test" at bounding box center [1325, 73] width 50 height 21
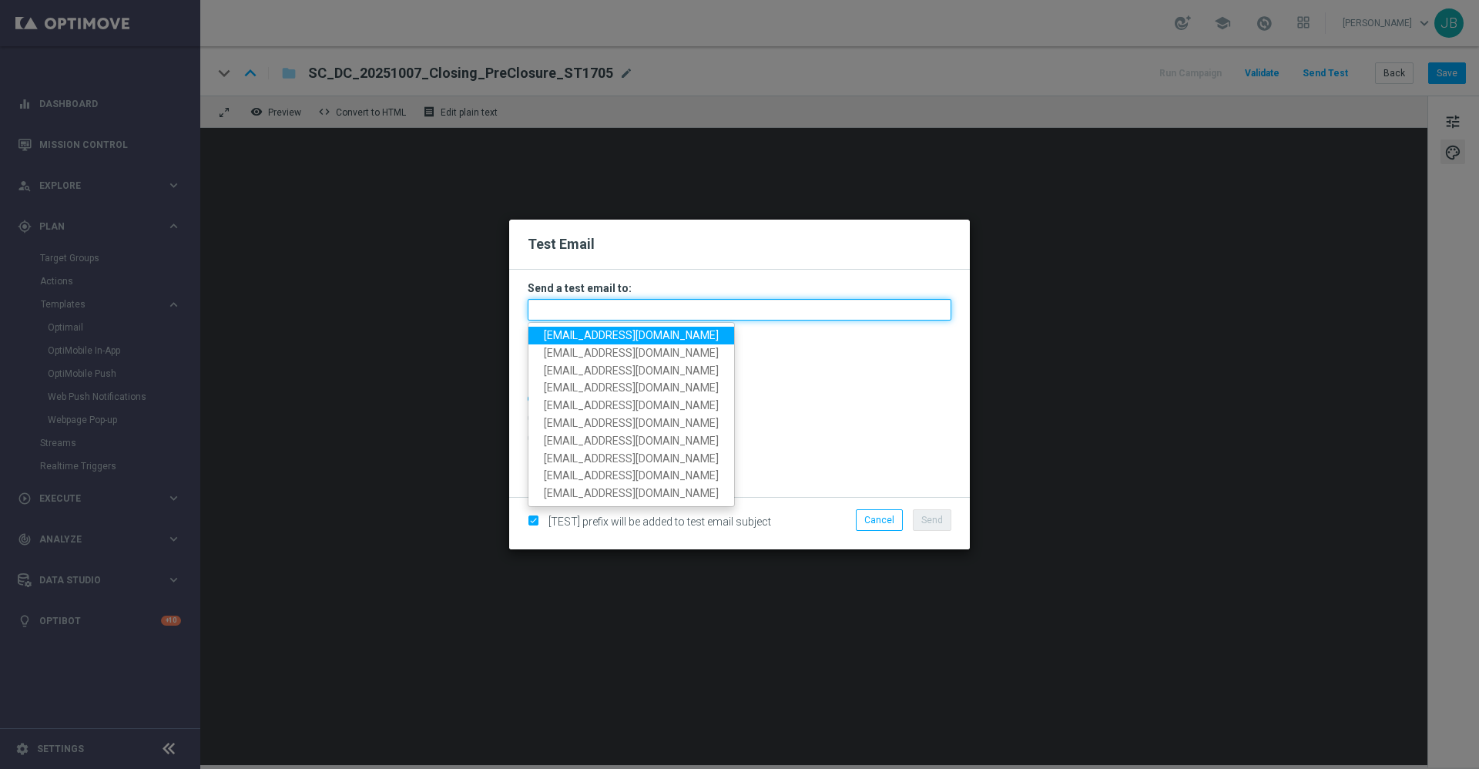
click at [693, 303] on input "text" at bounding box center [740, 310] width 424 height 22
paste input "[EMAIL_ADDRESS][DOMAIN_NAME]"
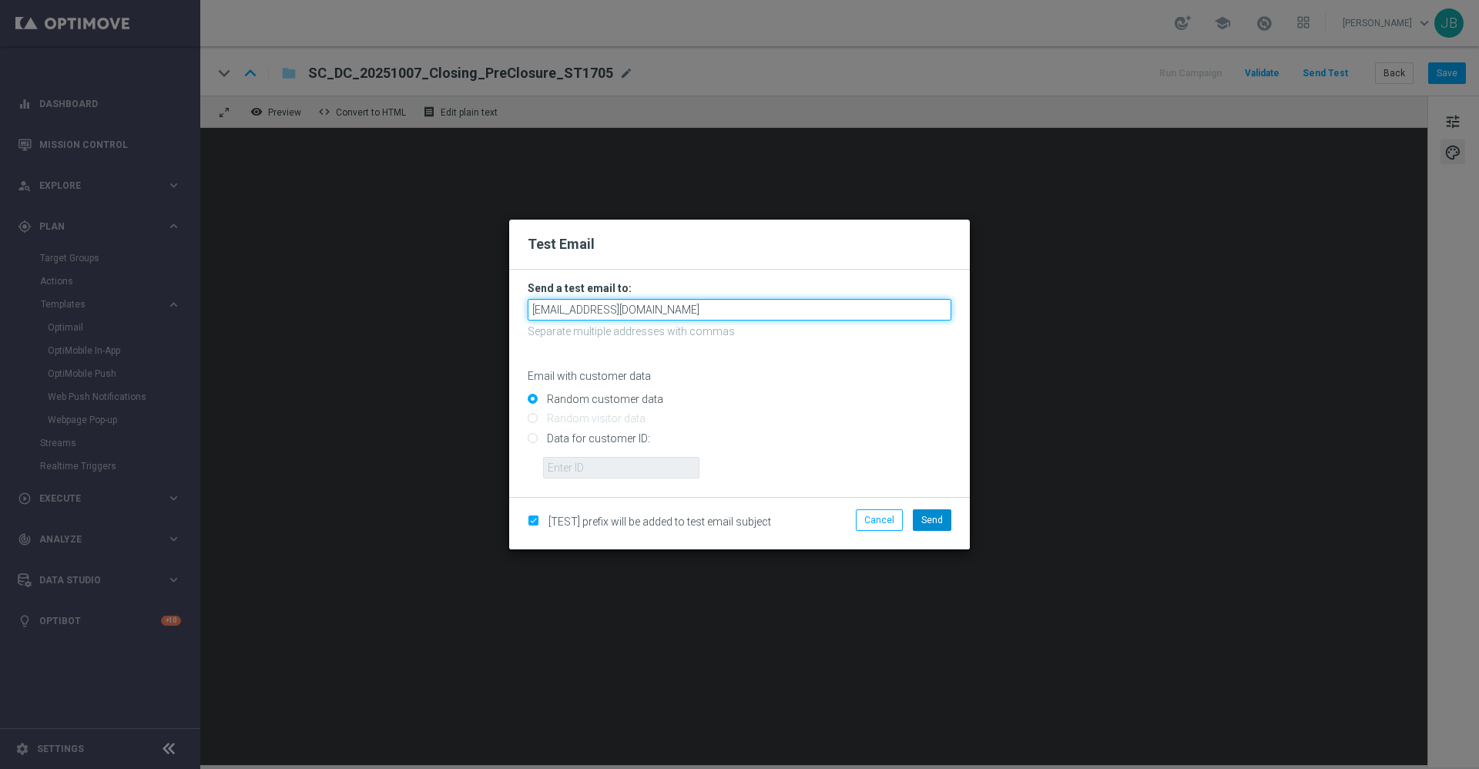
type input "[EMAIL_ADDRESS][DOMAIN_NAME]"
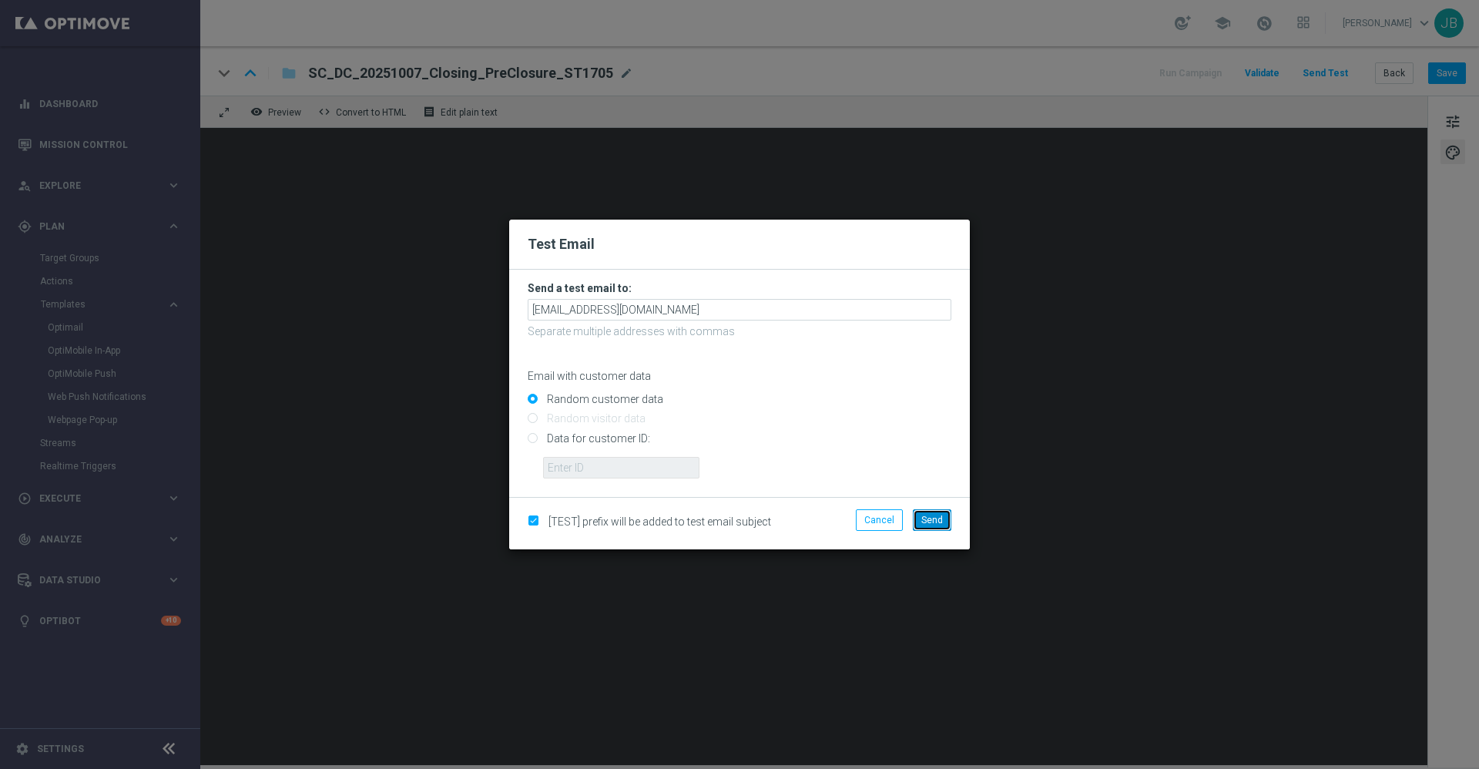
click at [929, 520] on span "Send" at bounding box center [932, 519] width 22 height 11
click at [963, 607] on modal-container "Test Email Send a test email to: staples.336a-bjn6z@litmusemail.com Separate mu…" at bounding box center [739, 384] width 1479 height 769
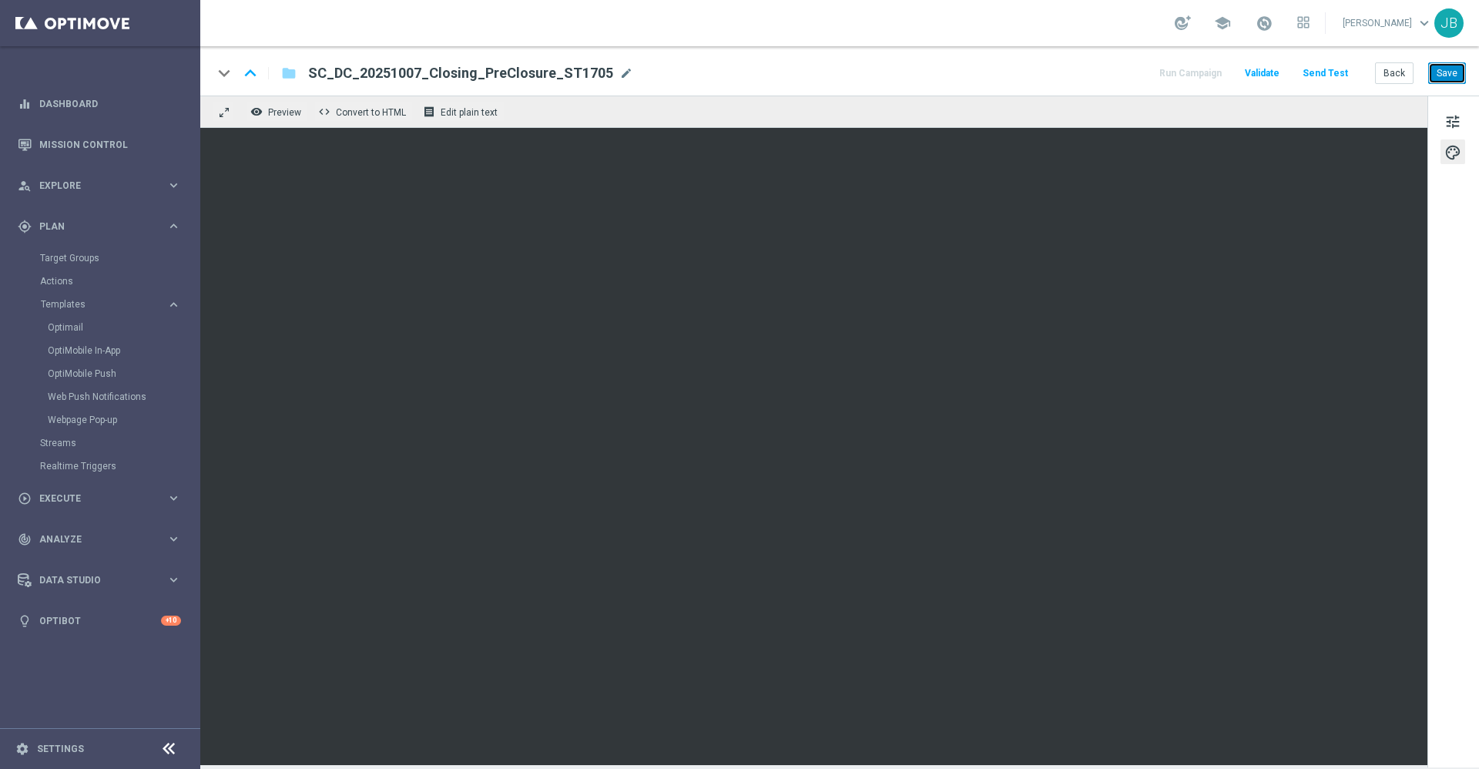
click at [1441, 66] on button "Save" at bounding box center [1447, 73] width 38 height 22
click at [1331, 77] on button "Send Test" at bounding box center [1325, 73] width 50 height 21
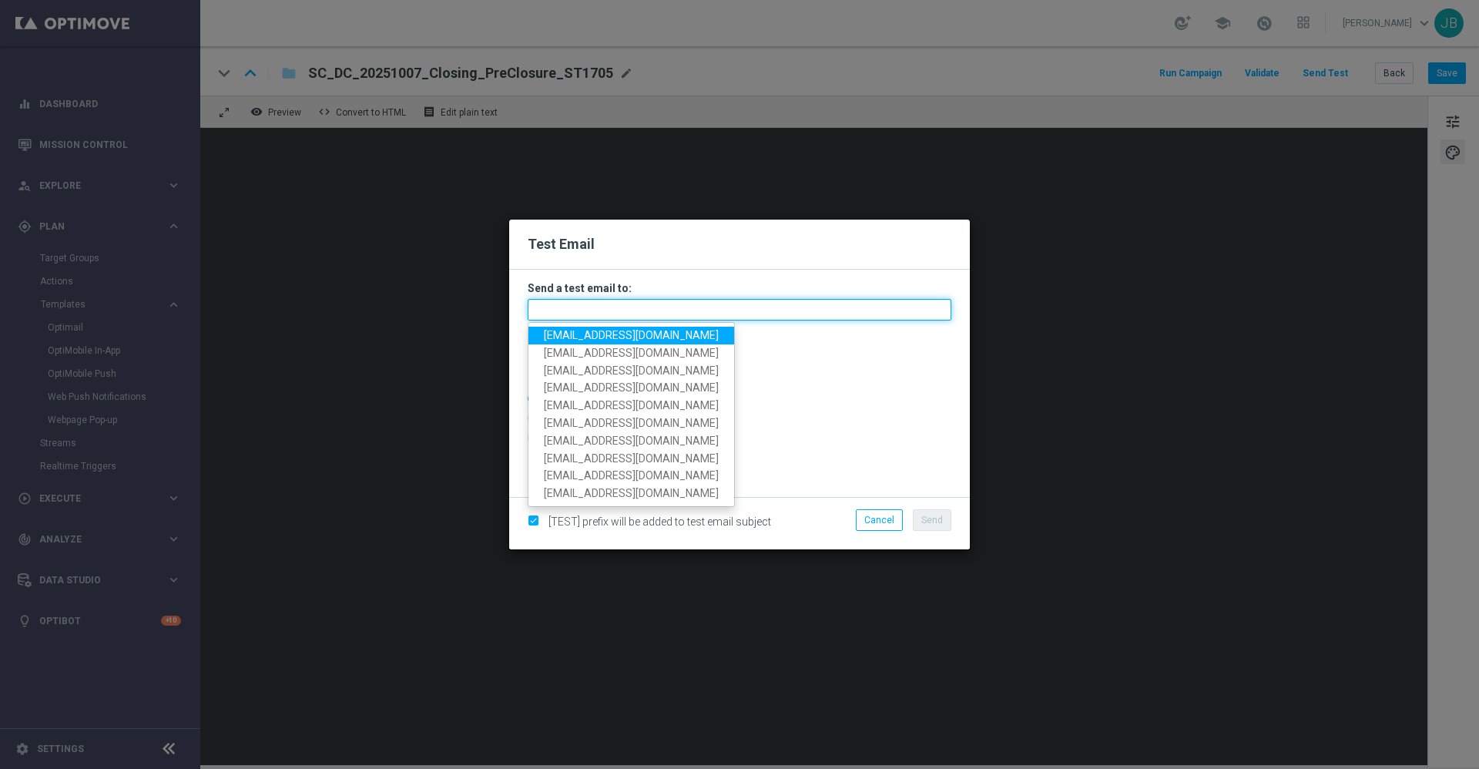
click at [595, 309] on input "text" at bounding box center [740, 310] width 424 height 22
paste input "[EMAIL_ADDRESS][DOMAIN_NAME]"
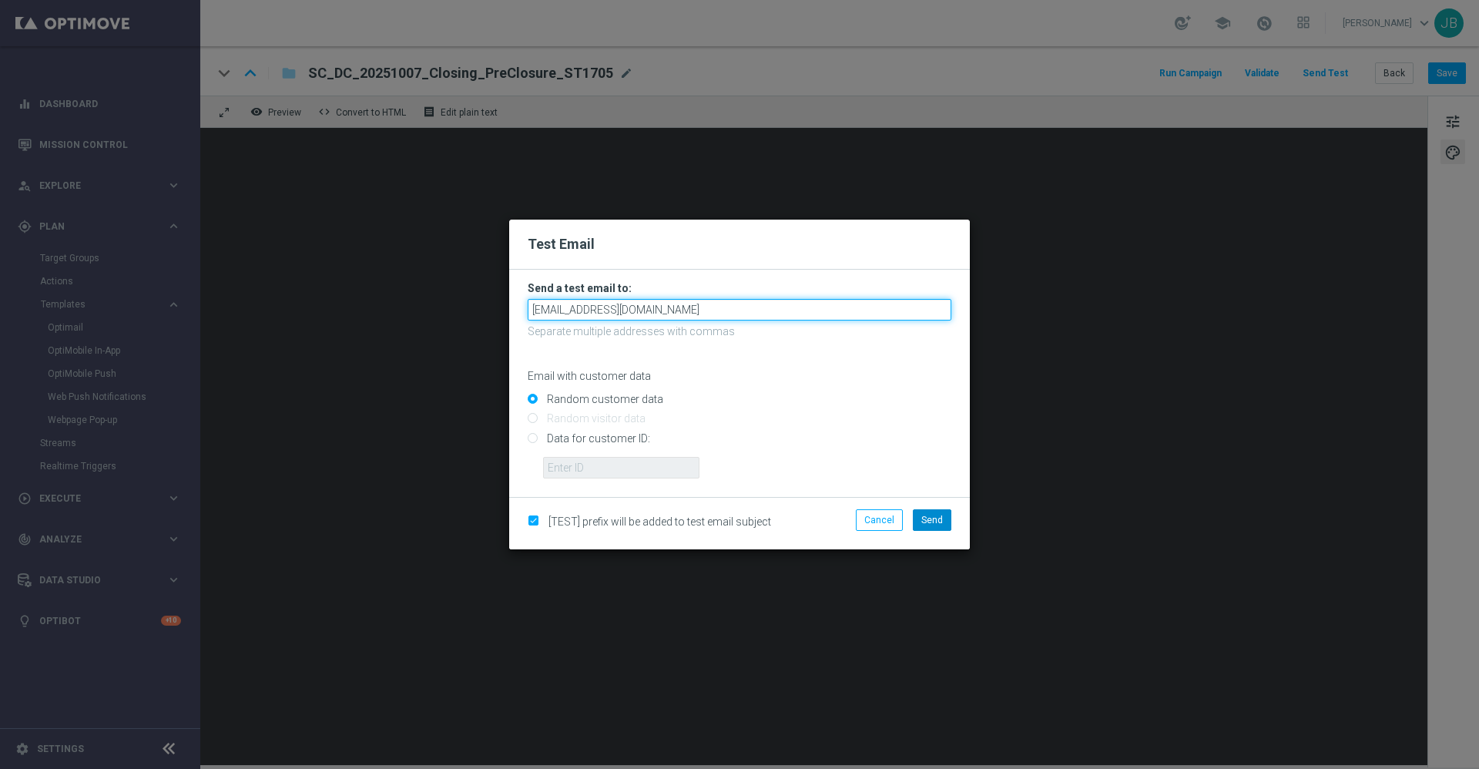
type input "[EMAIL_ADDRESS][DOMAIN_NAME]"
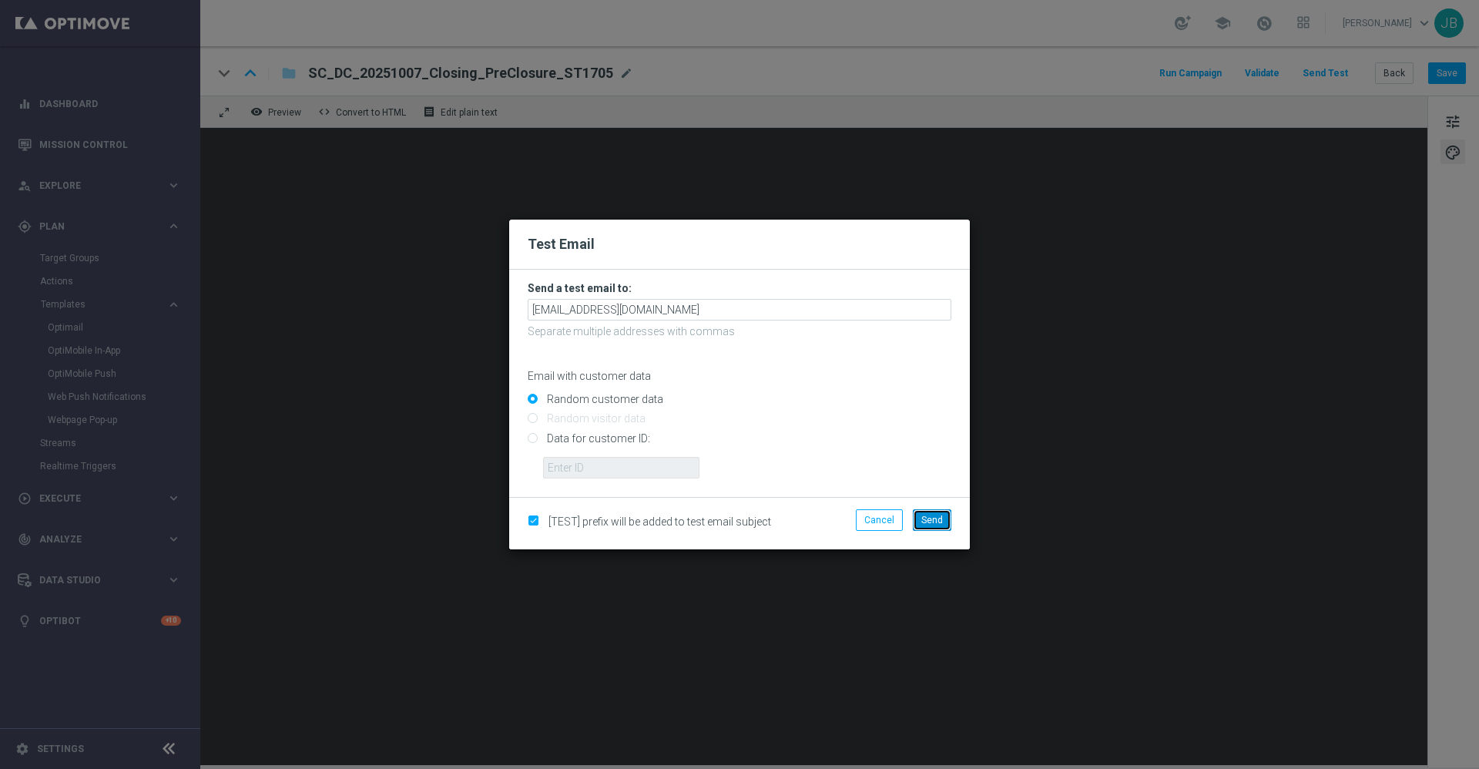
click at [927, 521] on span "Send" at bounding box center [932, 519] width 22 height 11
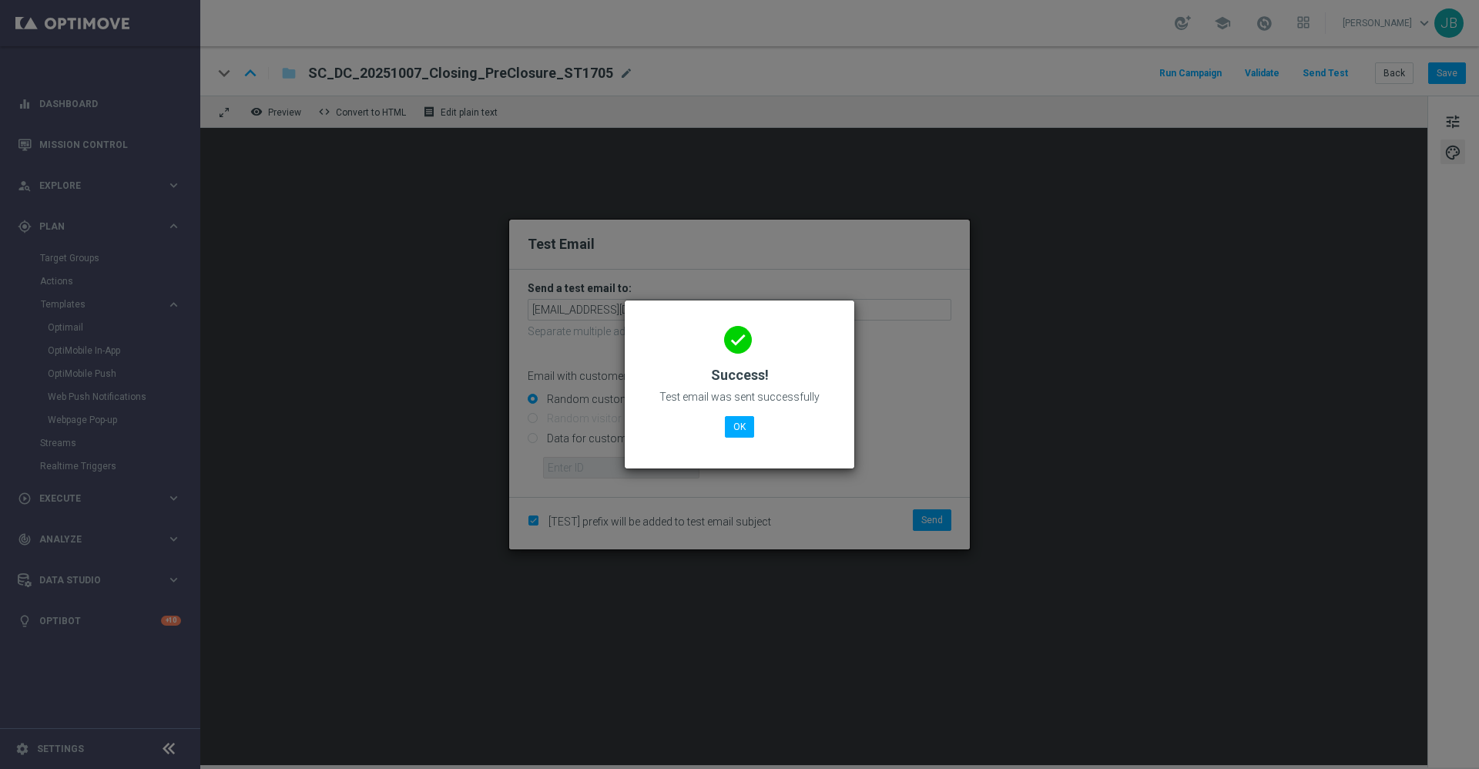
click at [749, 447] on div "done Success! Test email was sent successfully OK" at bounding box center [739, 382] width 193 height 134
click at [741, 434] on button "OK" at bounding box center [739, 427] width 29 height 22
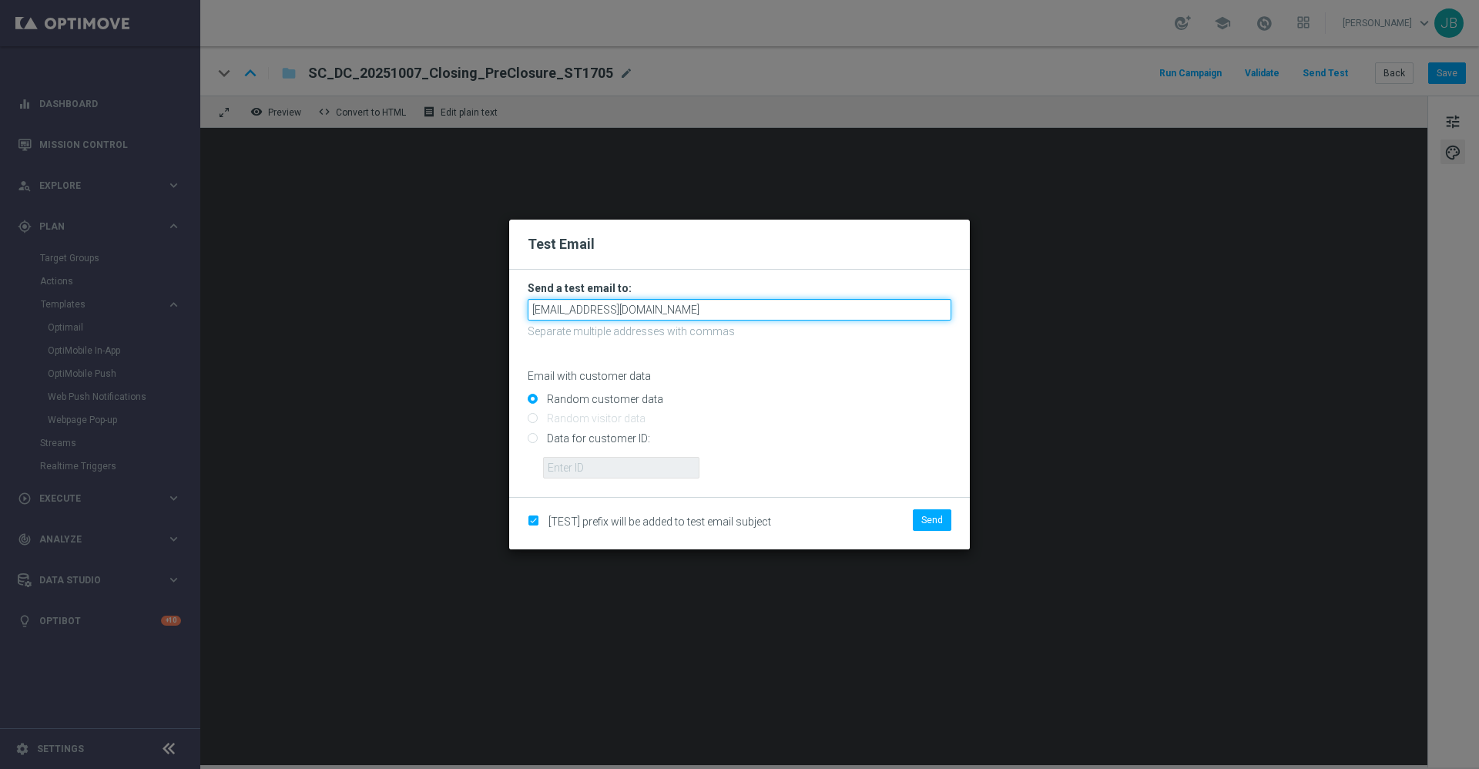
drag, startPoint x: 745, startPoint y: 306, endPoint x: 526, endPoint y: 284, distance: 219.8
click at [526, 284] on form "Send a test email to: staples.336a-bjn72@litmusemail.com Separate multiple addr…" at bounding box center [739, 383] width 461 height 227
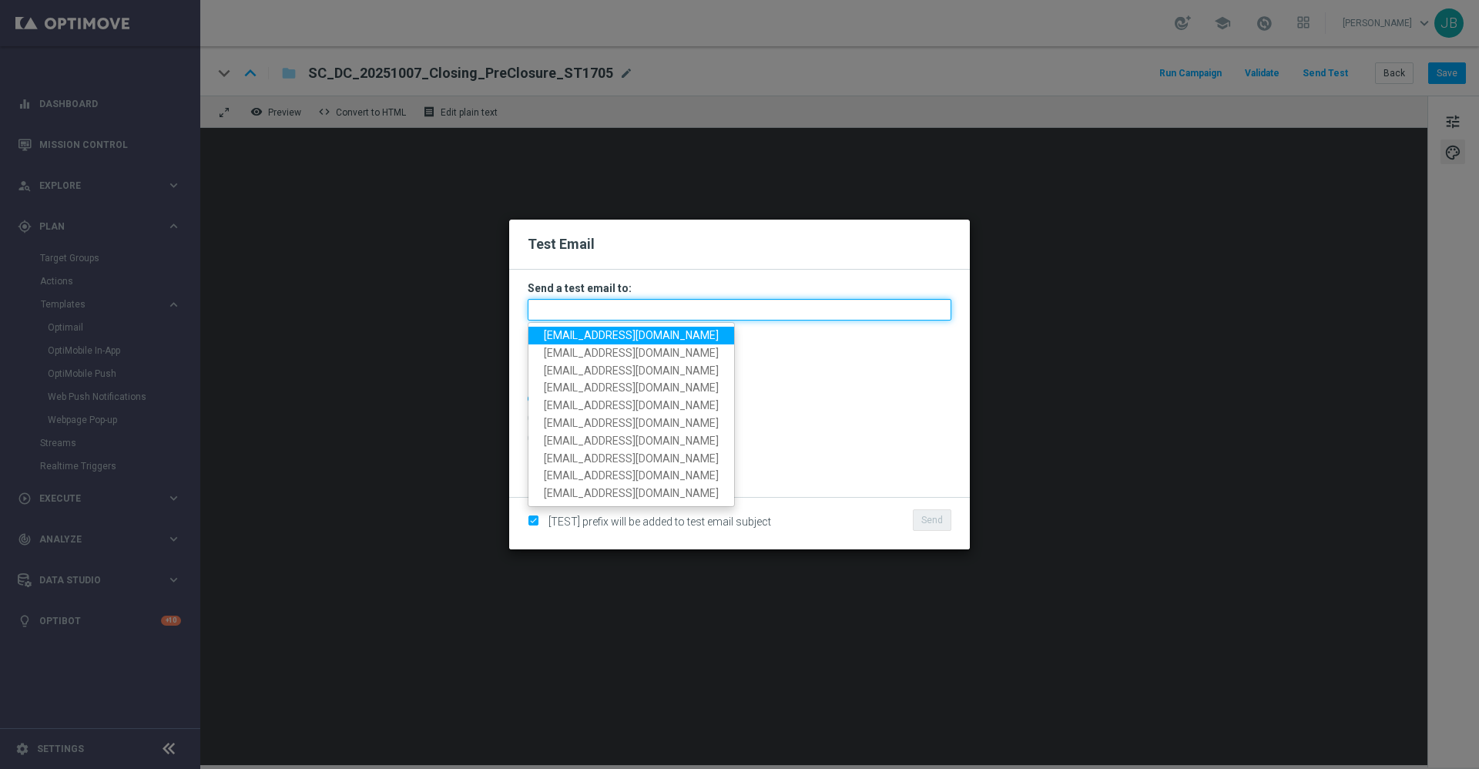
paste input "[EMAIL_ADDRESS][DOMAIN_NAME]"
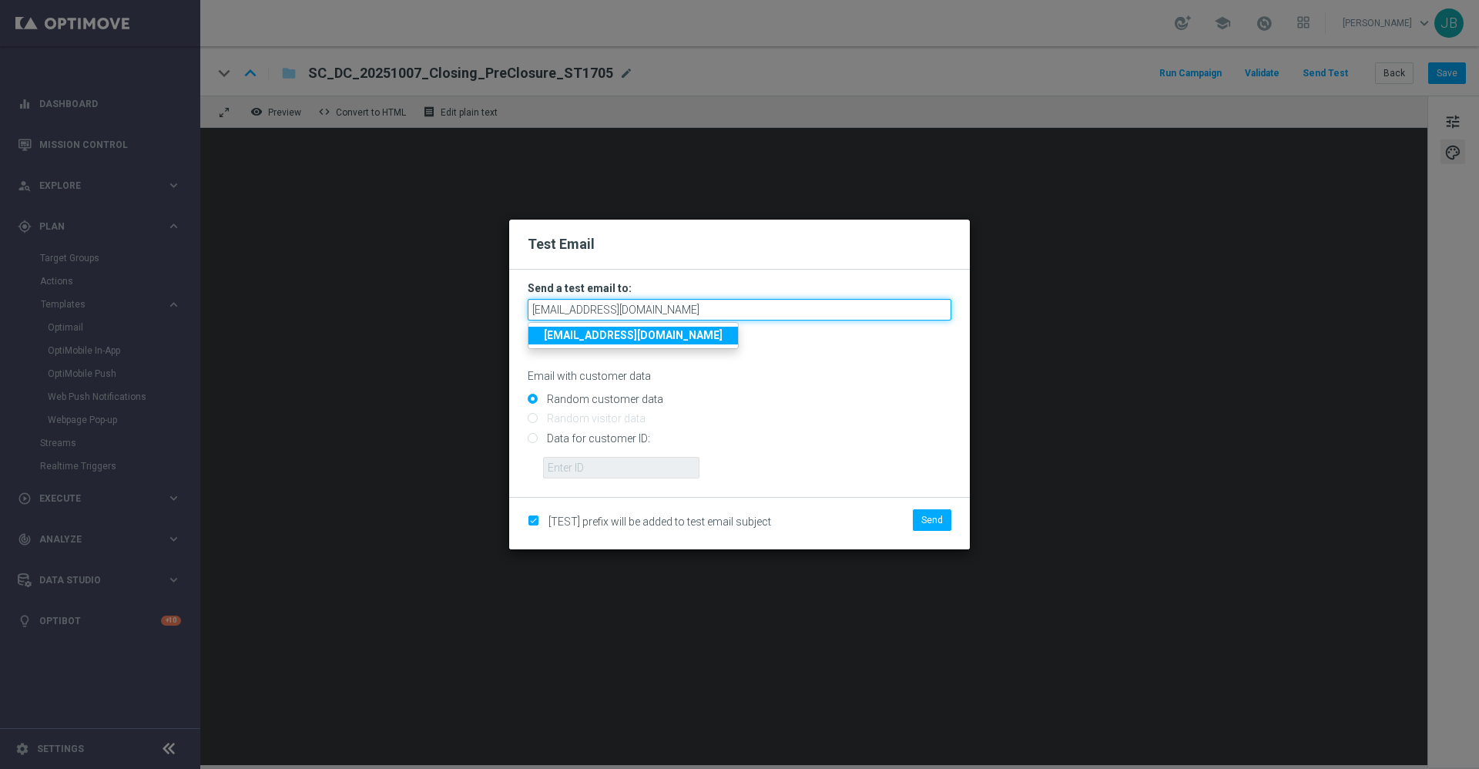
type input "[EMAIL_ADDRESS][DOMAIN_NAME]"
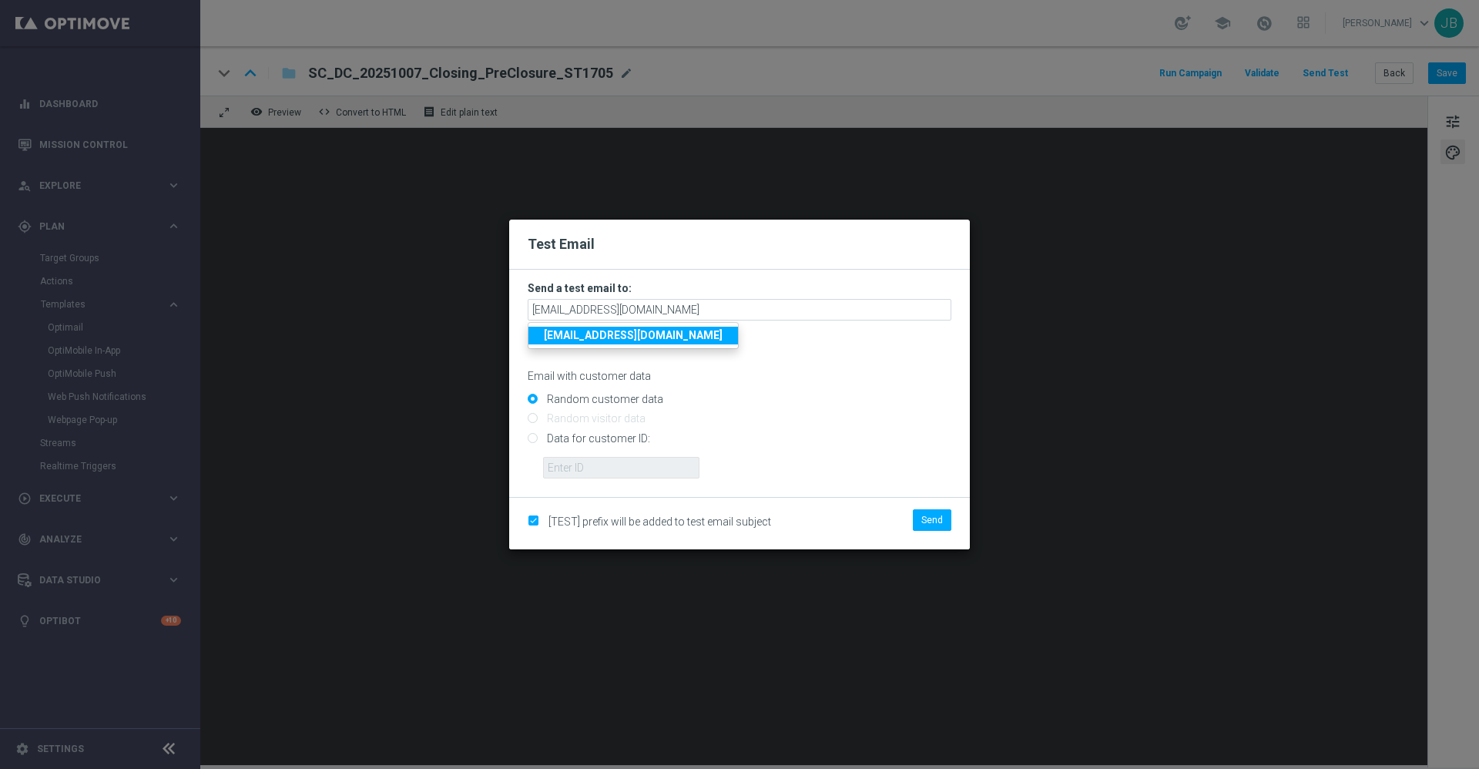
click at [588, 336] on strong "[EMAIL_ADDRESS][DOMAIN_NAME]" at bounding box center [633, 335] width 179 height 12
click at [932, 521] on span "Send" at bounding box center [932, 519] width 22 height 11
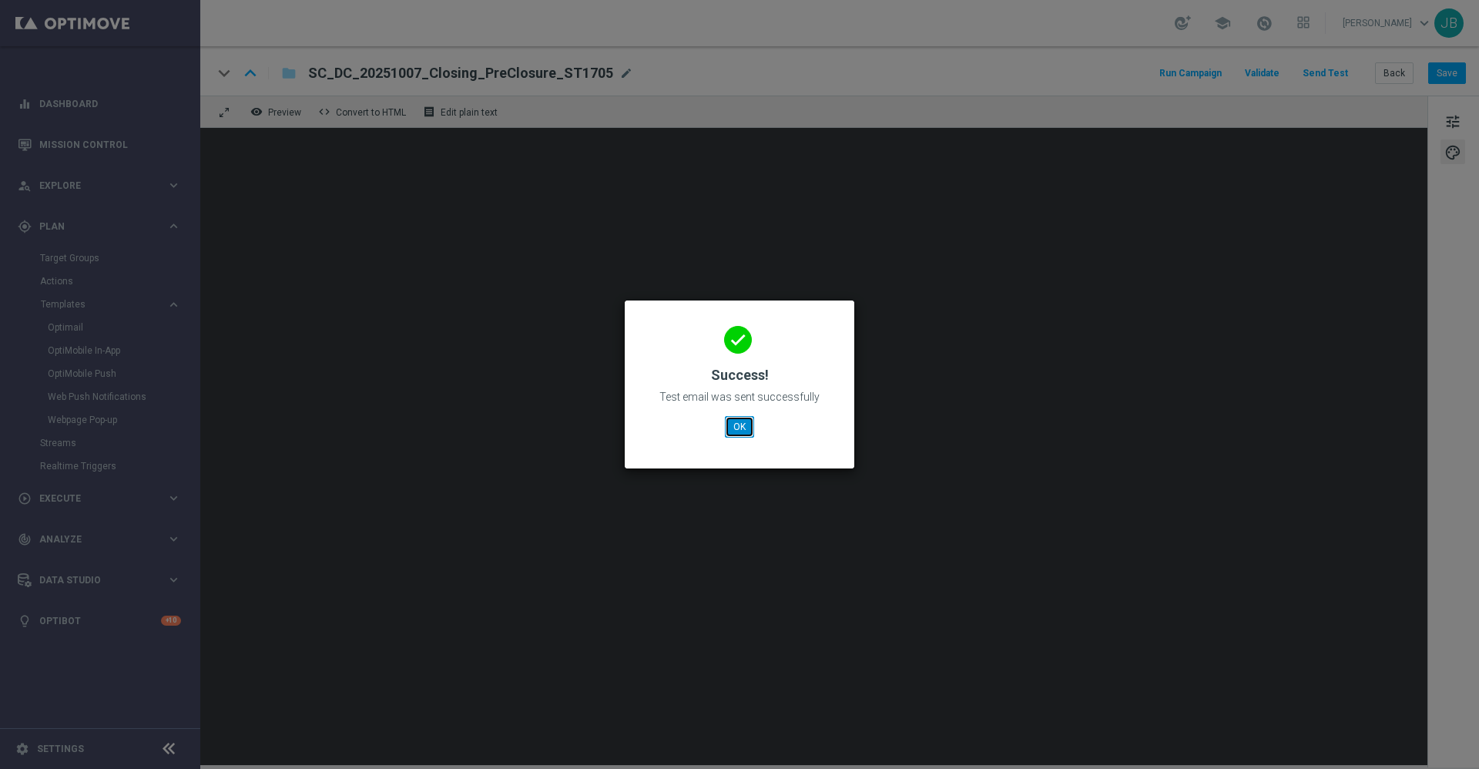
click at [733, 431] on button "OK" at bounding box center [739, 427] width 29 height 22
click at [742, 426] on button "OK" at bounding box center [739, 427] width 29 height 22
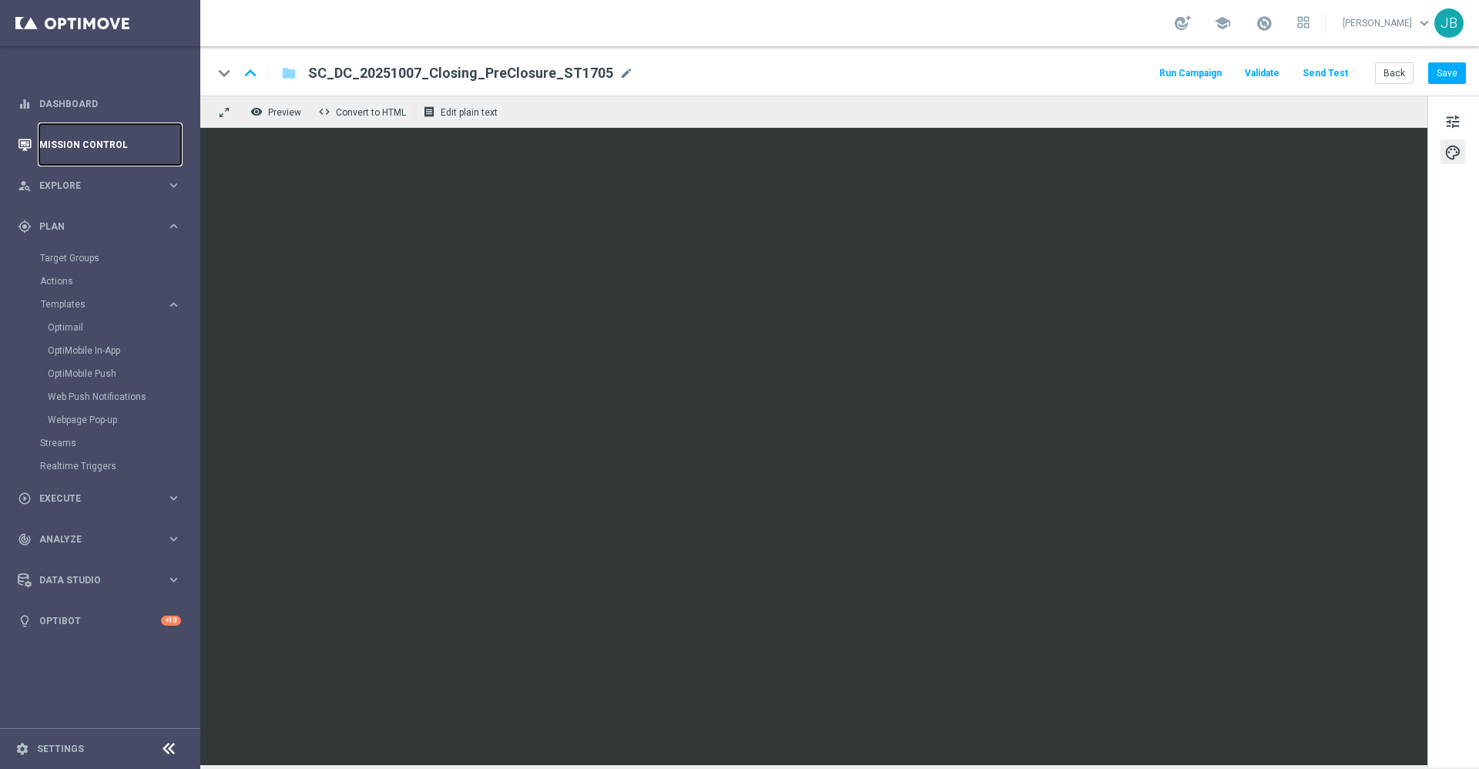
click at [124, 150] on link "Mission Control" at bounding box center [110, 144] width 142 height 41
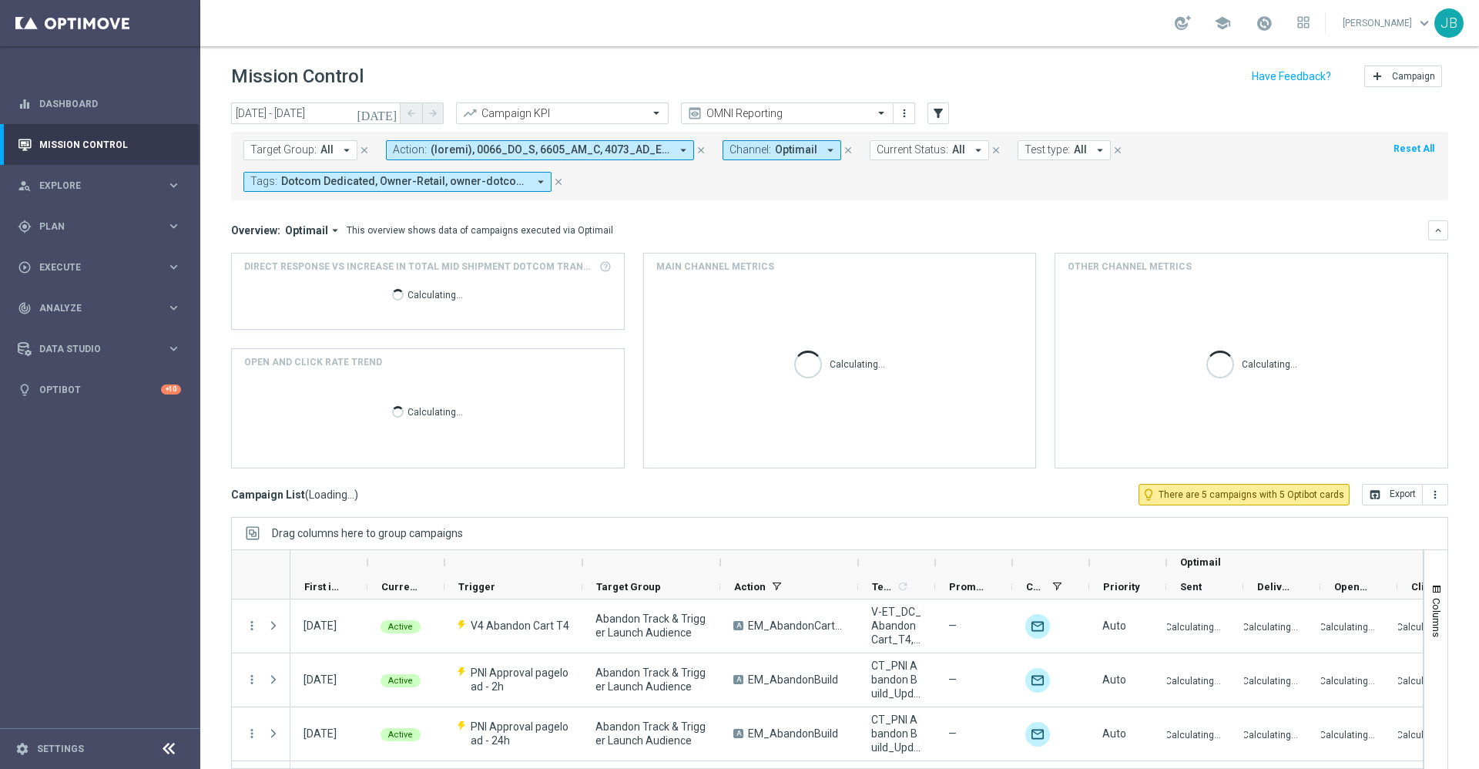
click at [393, 113] on icon "[DATE]" at bounding box center [378, 113] width 42 height 14
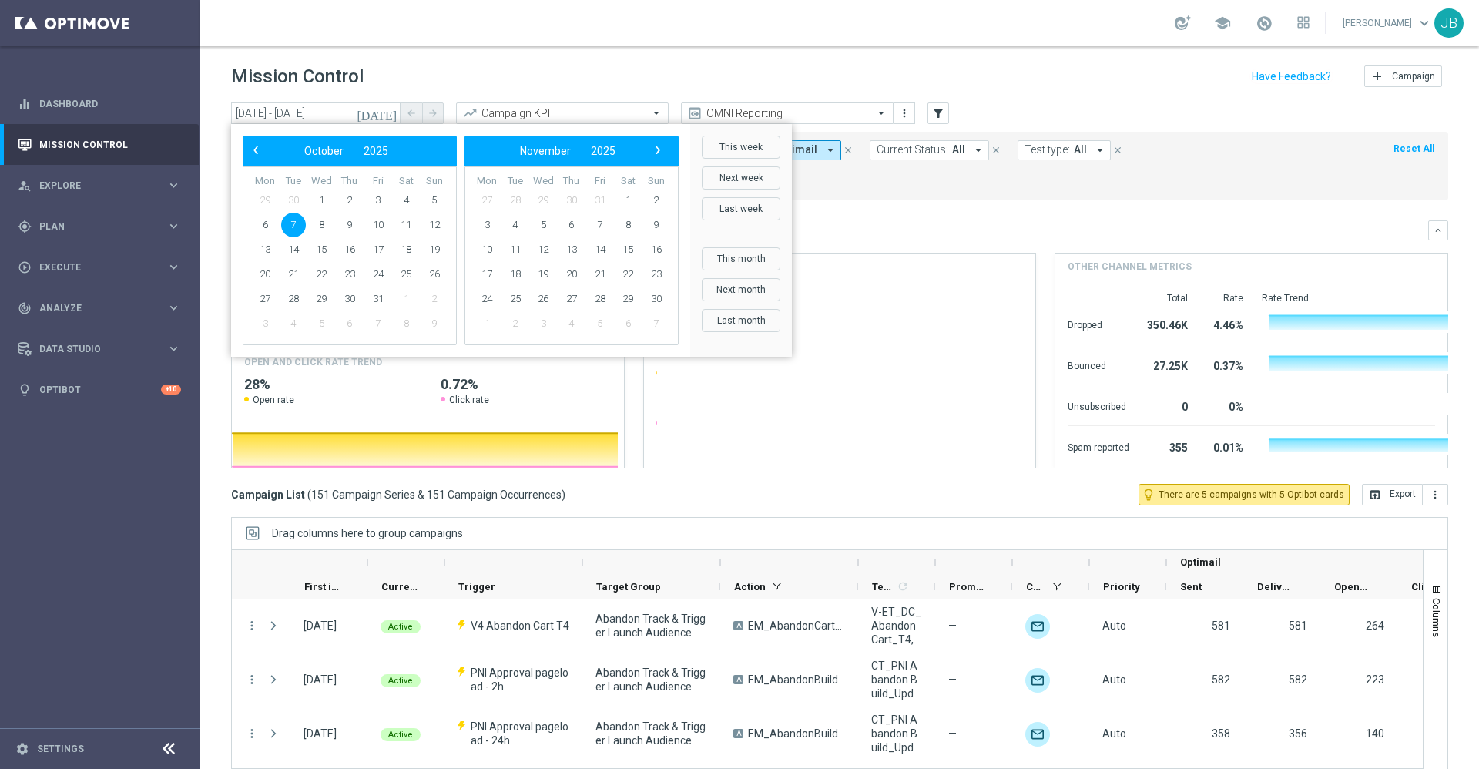
click at [293, 224] on span "7" at bounding box center [293, 225] width 25 height 25
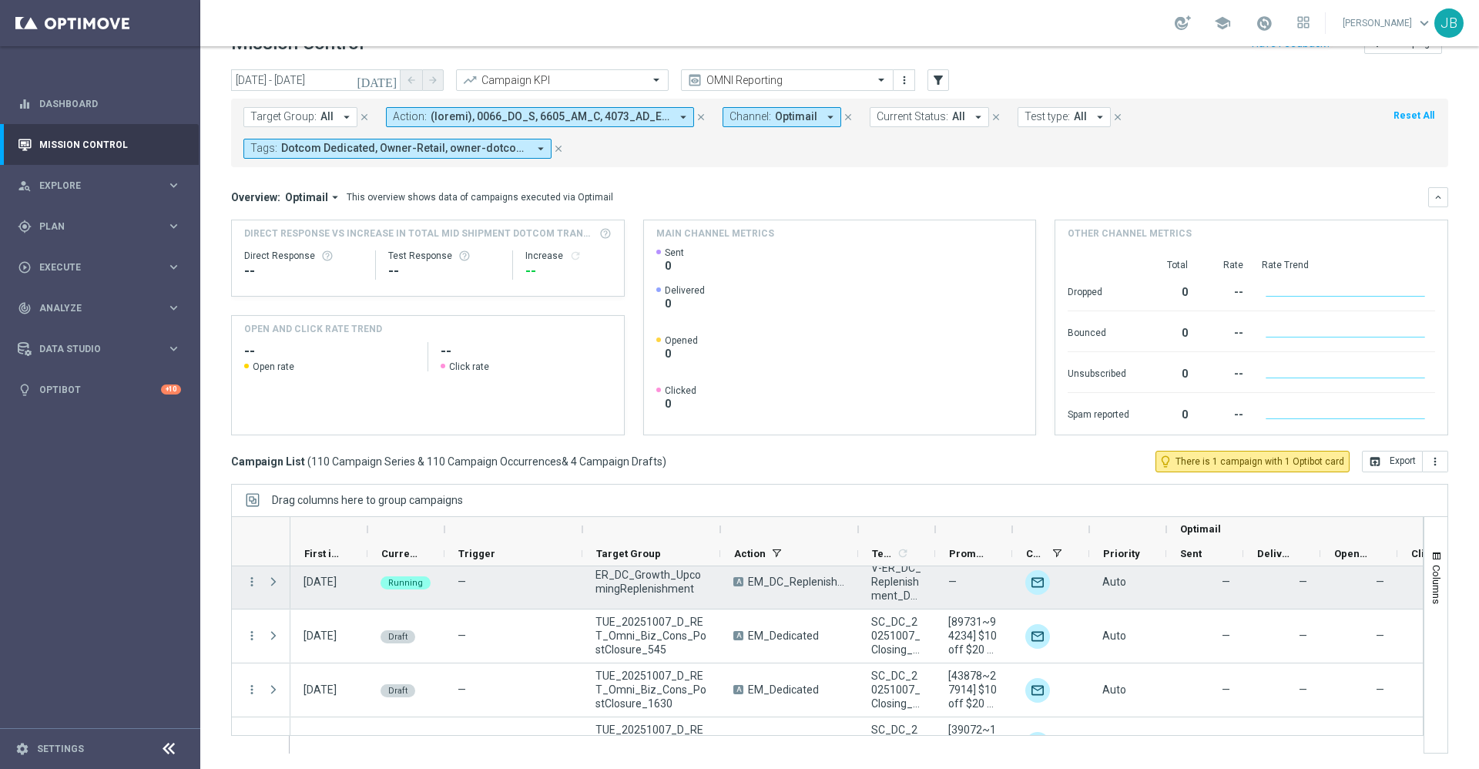
scroll to position [5877, 0]
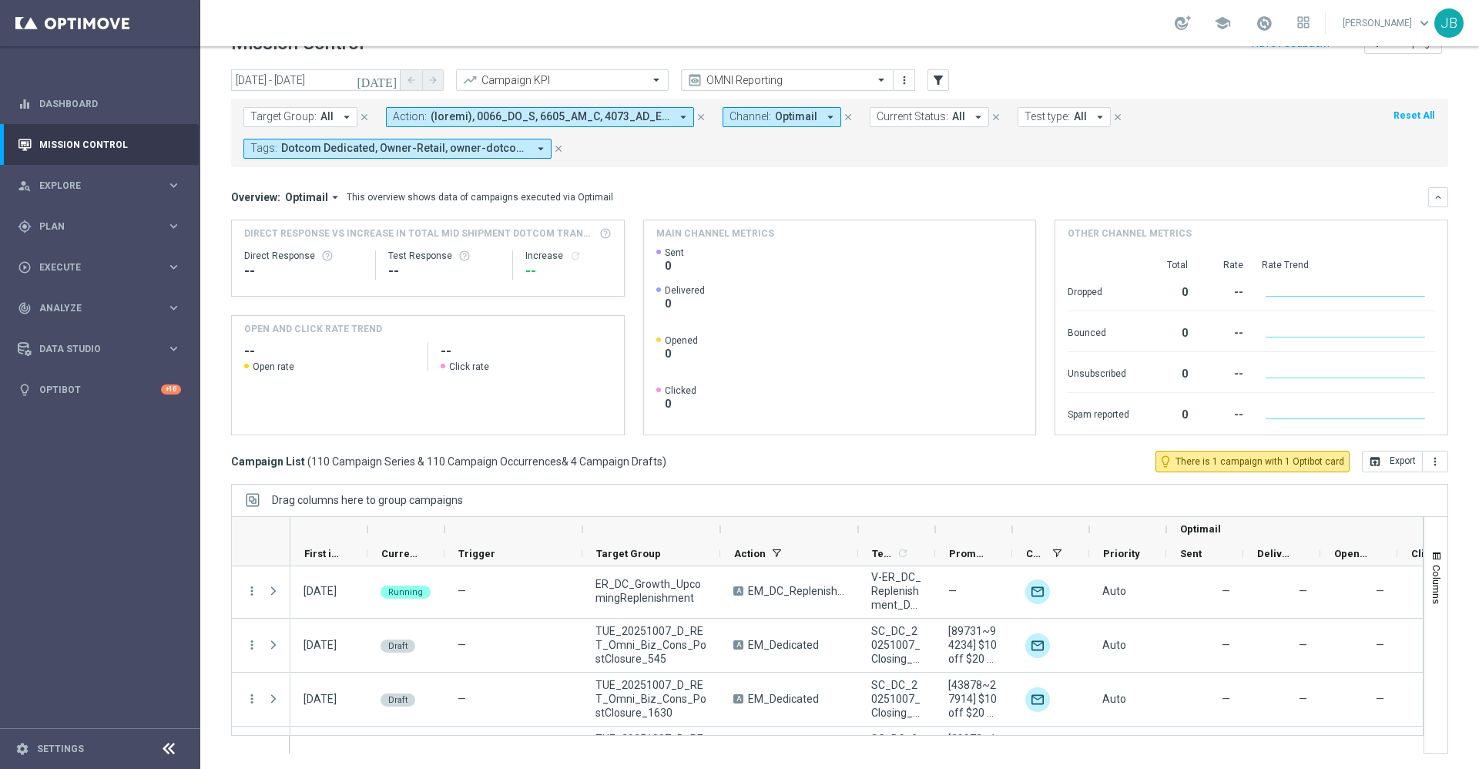
click at [390, 80] on icon "[DATE]" at bounding box center [378, 80] width 42 height 14
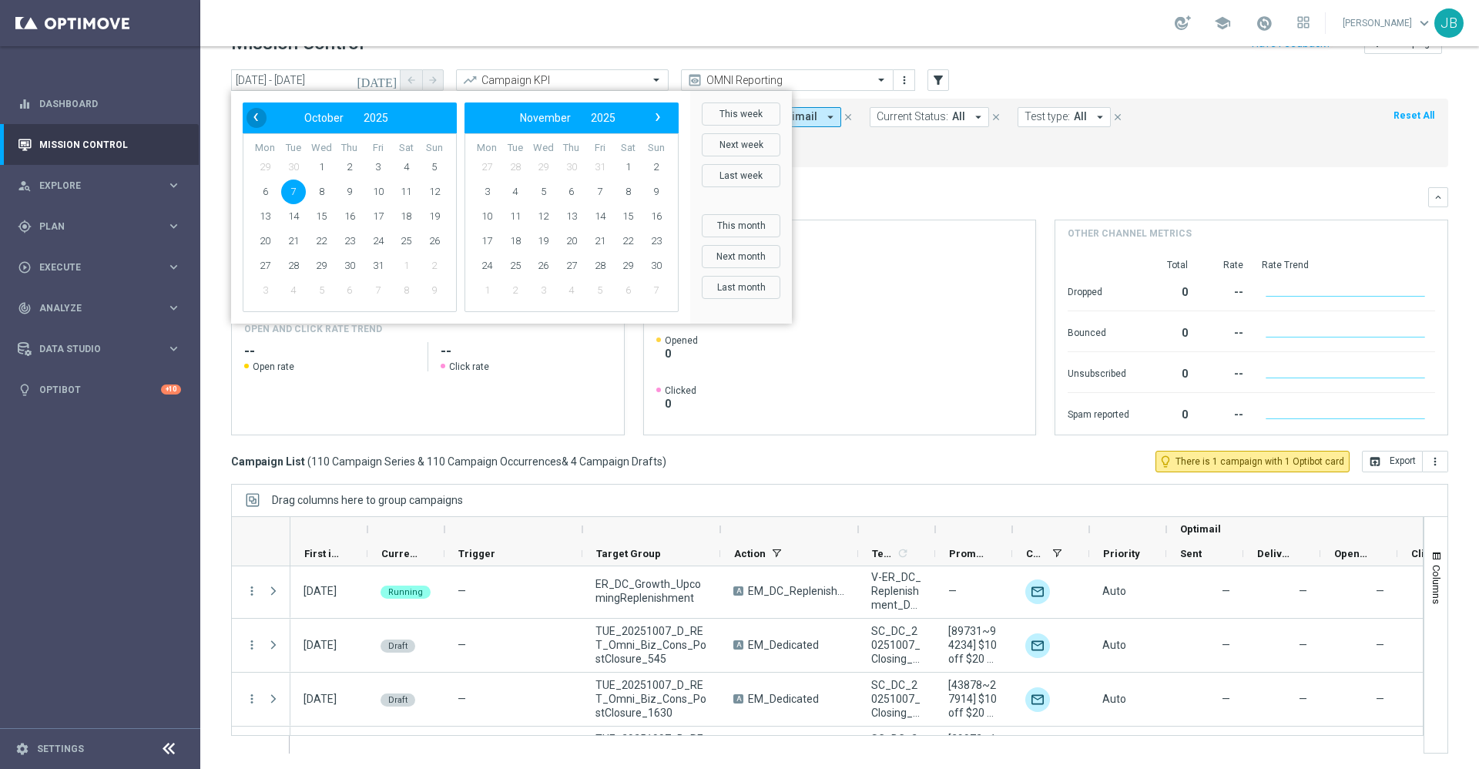
click at [251, 116] on span "‹" at bounding box center [256, 117] width 20 height 20
click at [435, 216] on span "21" at bounding box center [434, 216] width 25 height 25
click at [400, 239] on span "27" at bounding box center [406, 241] width 25 height 25
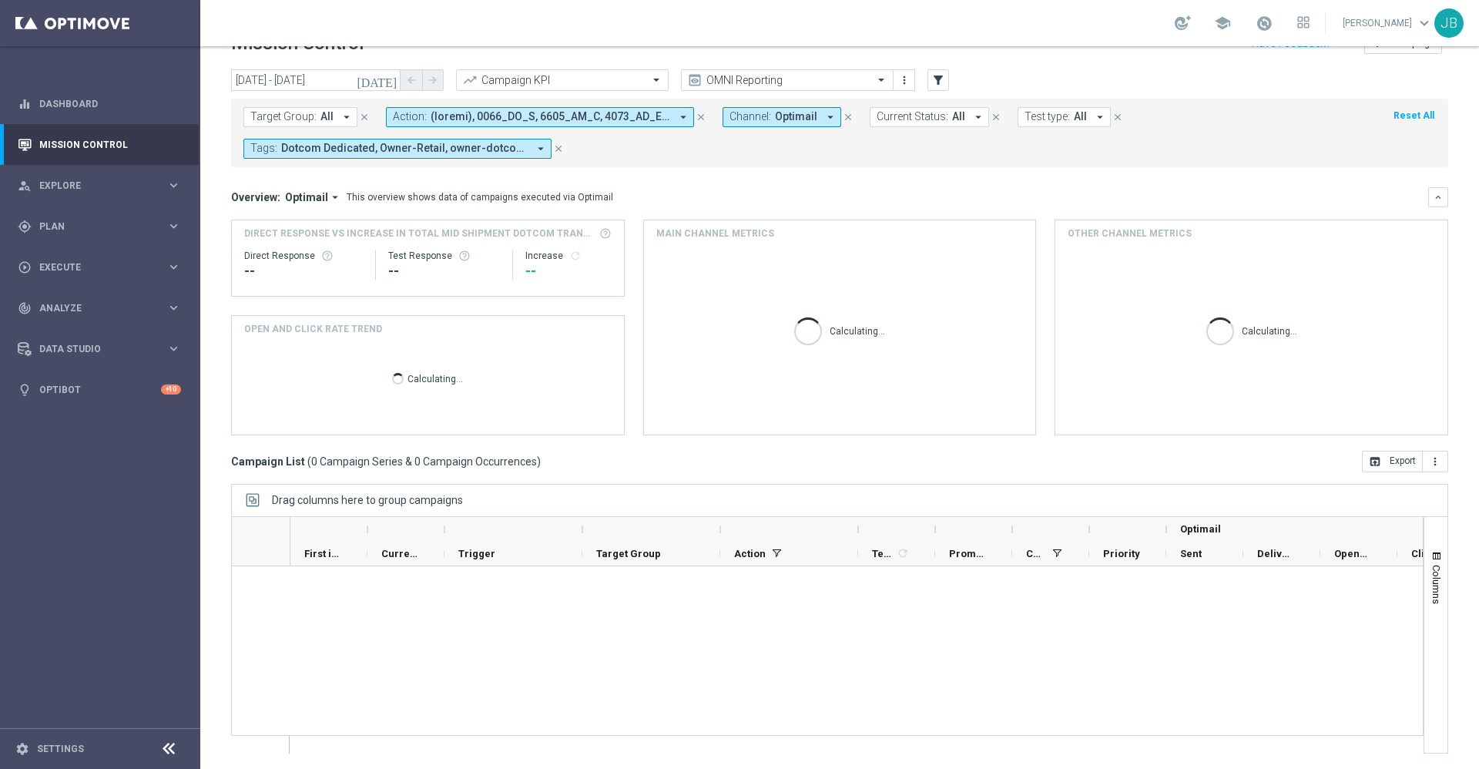
scroll to position [0, 0]
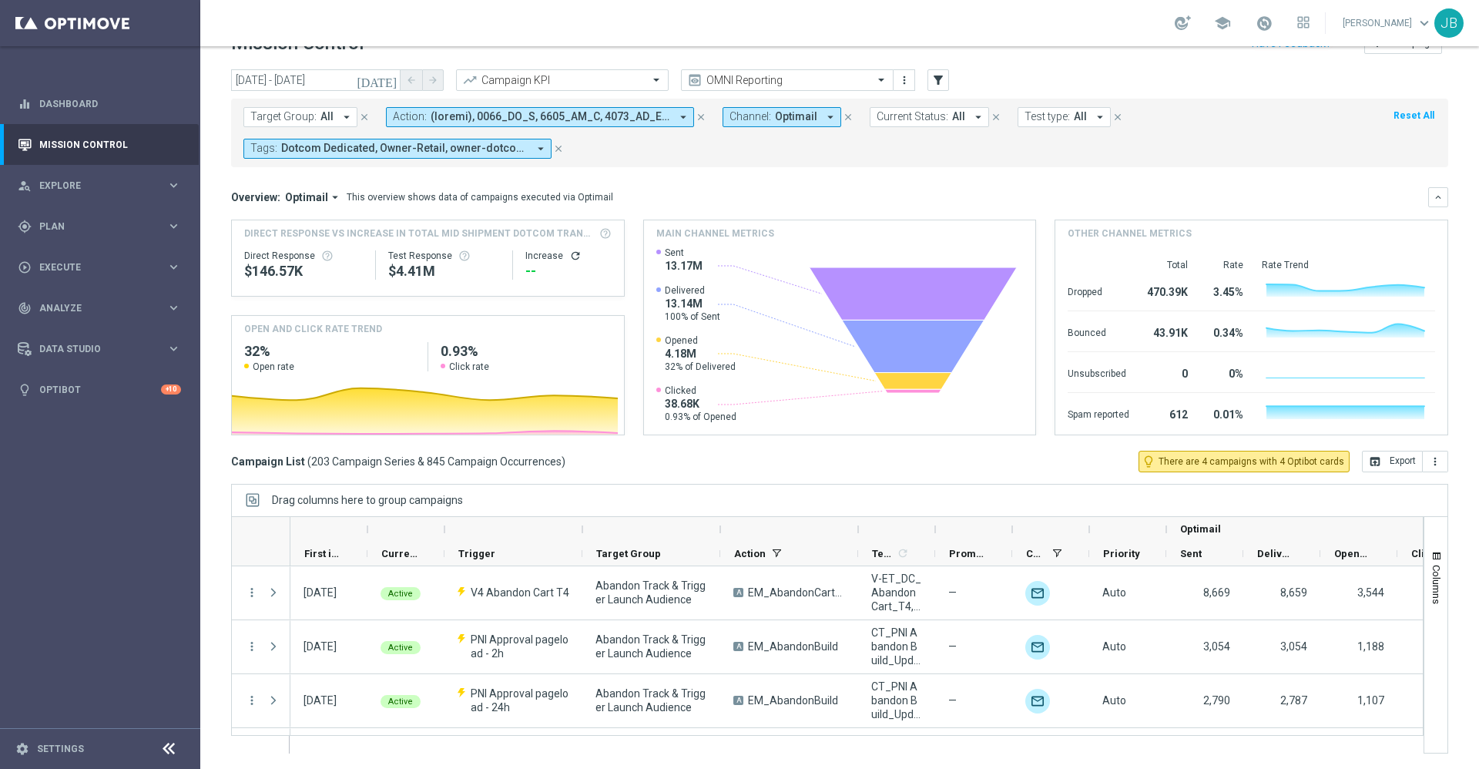
click at [391, 79] on icon "[DATE]" at bounding box center [378, 80] width 42 height 14
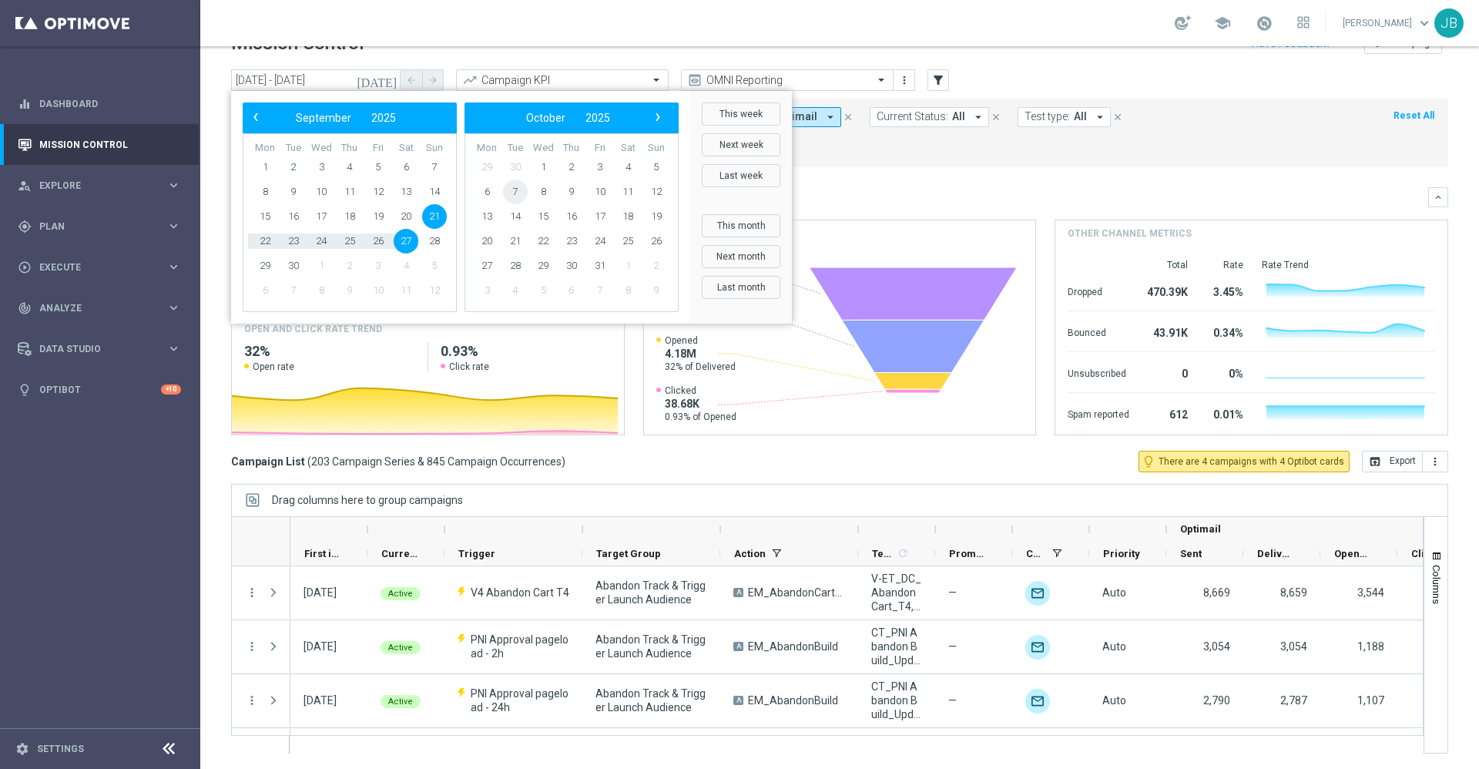
click at [516, 188] on span "7" at bounding box center [515, 191] width 25 height 25
click at [295, 193] on span "7" at bounding box center [293, 191] width 25 height 25
type input "[DATE] - [DATE]"
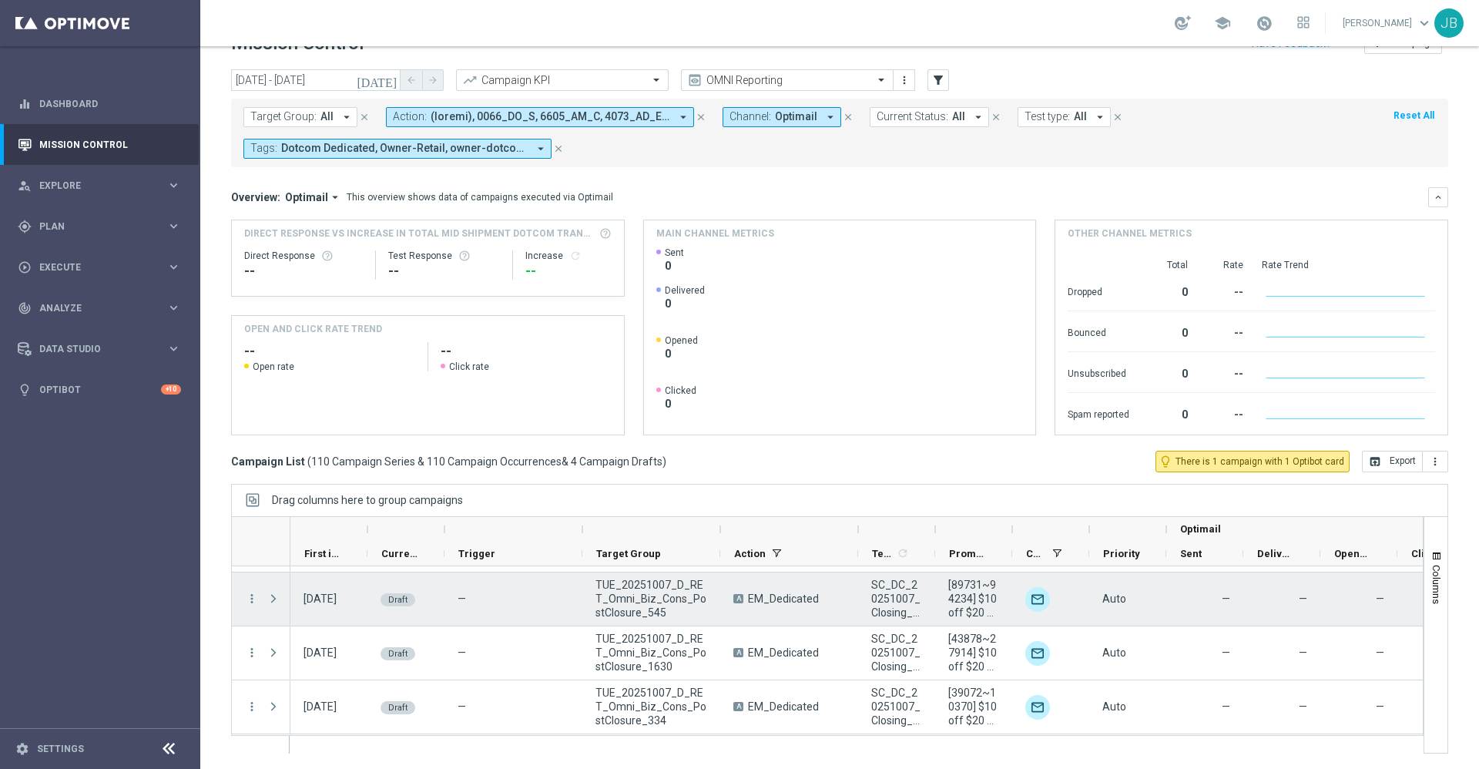
scroll to position [5900, 0]
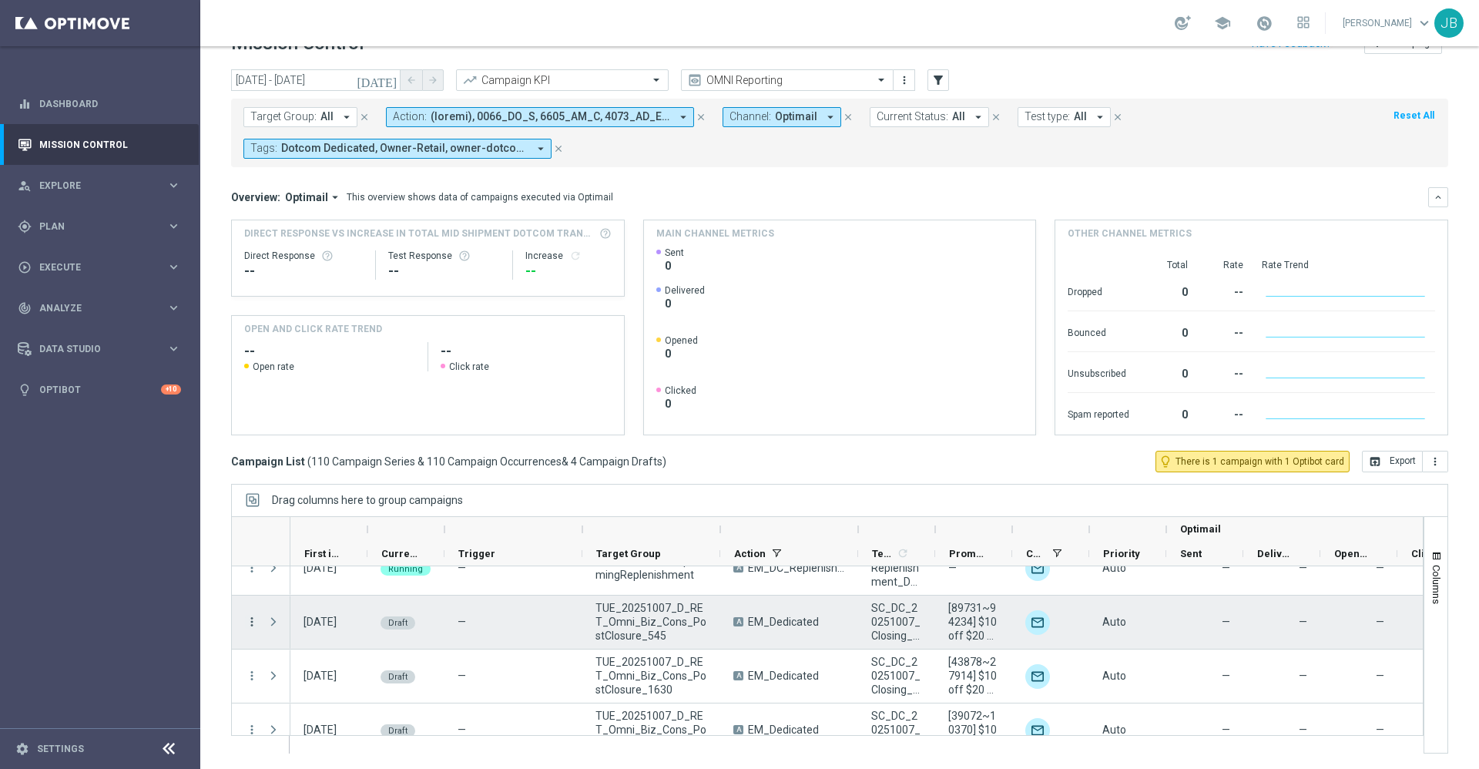
click at [253, 621] on icon "more_vert" at bounding box center [252, 622] width 14 height 14
click at [312, 681] on div "Edit" at bounding box center [353, 680] width 143 height 11
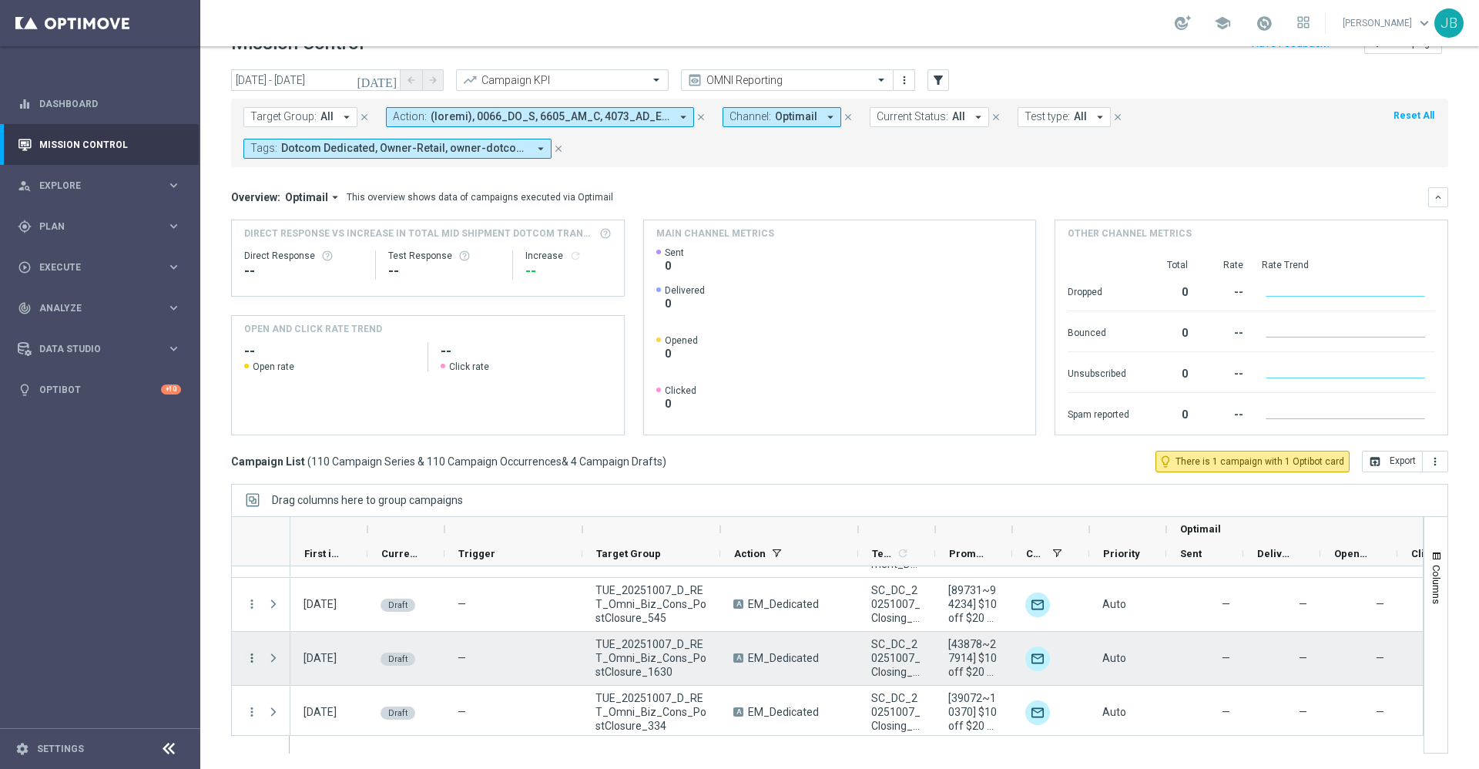
click at [250, 658] on icon "more_vert" at bounding box center [252, 658] width 14 height 14
click at [313, 715] on div "Edit" at bounding box center [353, 717] width 143 height 11
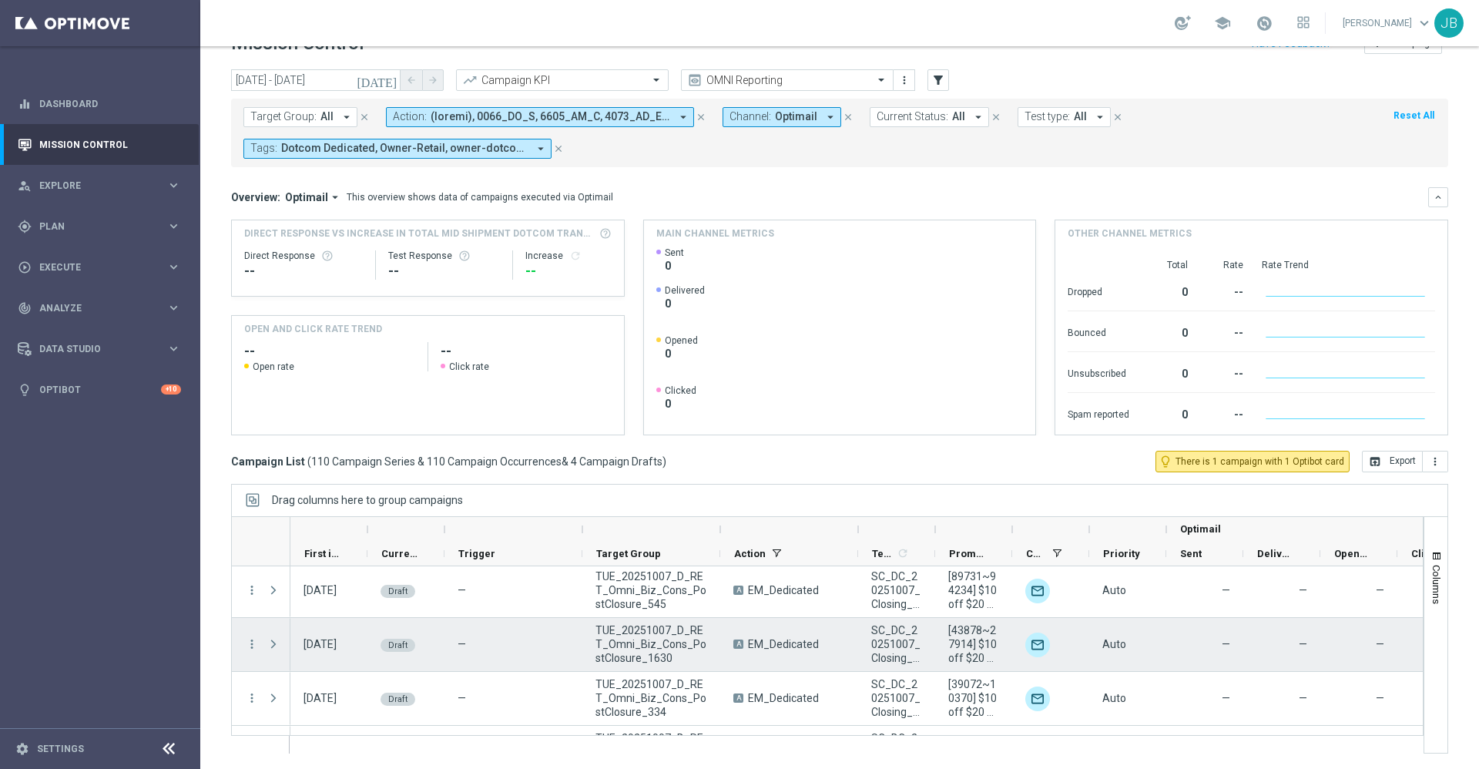
scroll to position [5977, 0]
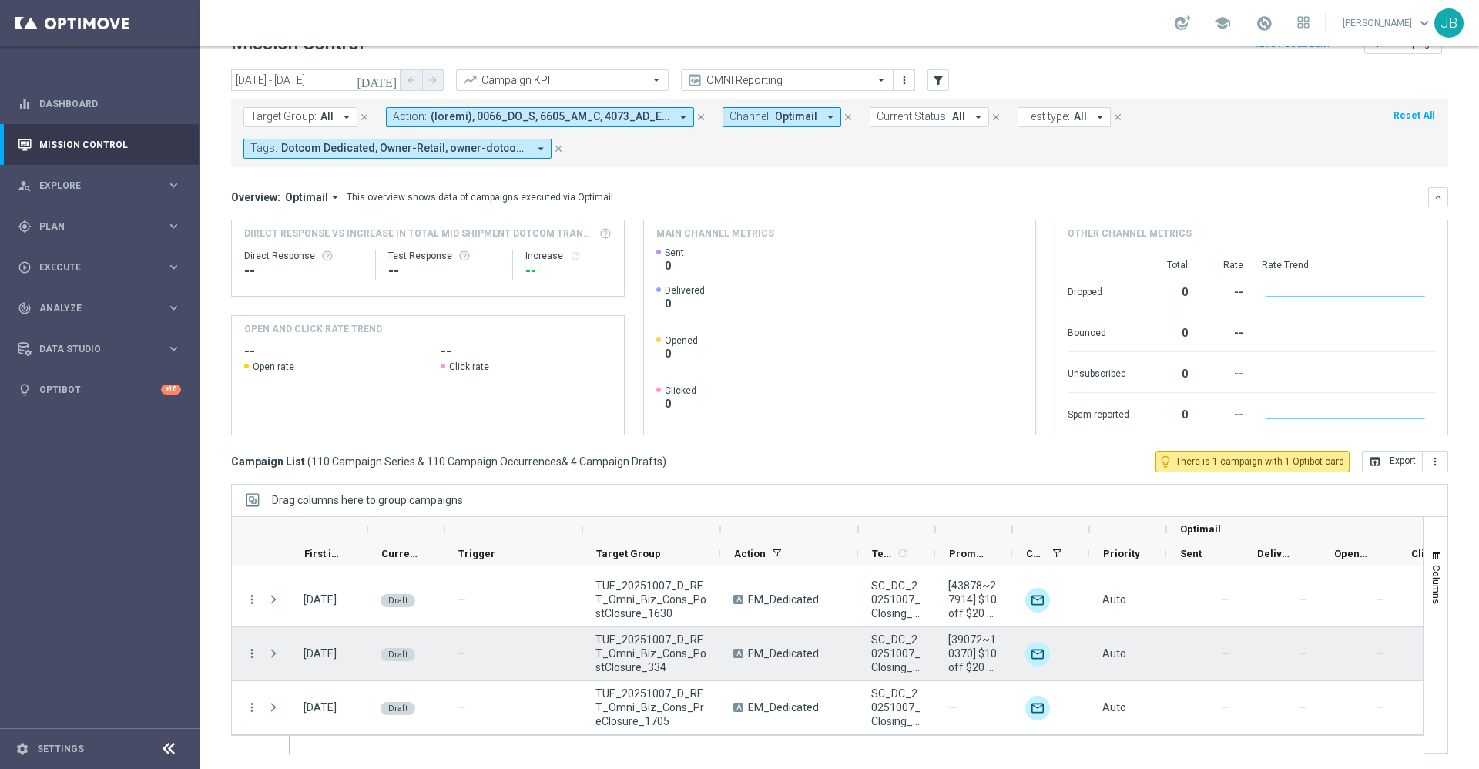
click at [250, 656] on icon "more_vert" at bounding box center [252, 653] width 14 height 14
click at [303, 713] on div "Edit" at bounding box center [353, 712] width 143 height 11
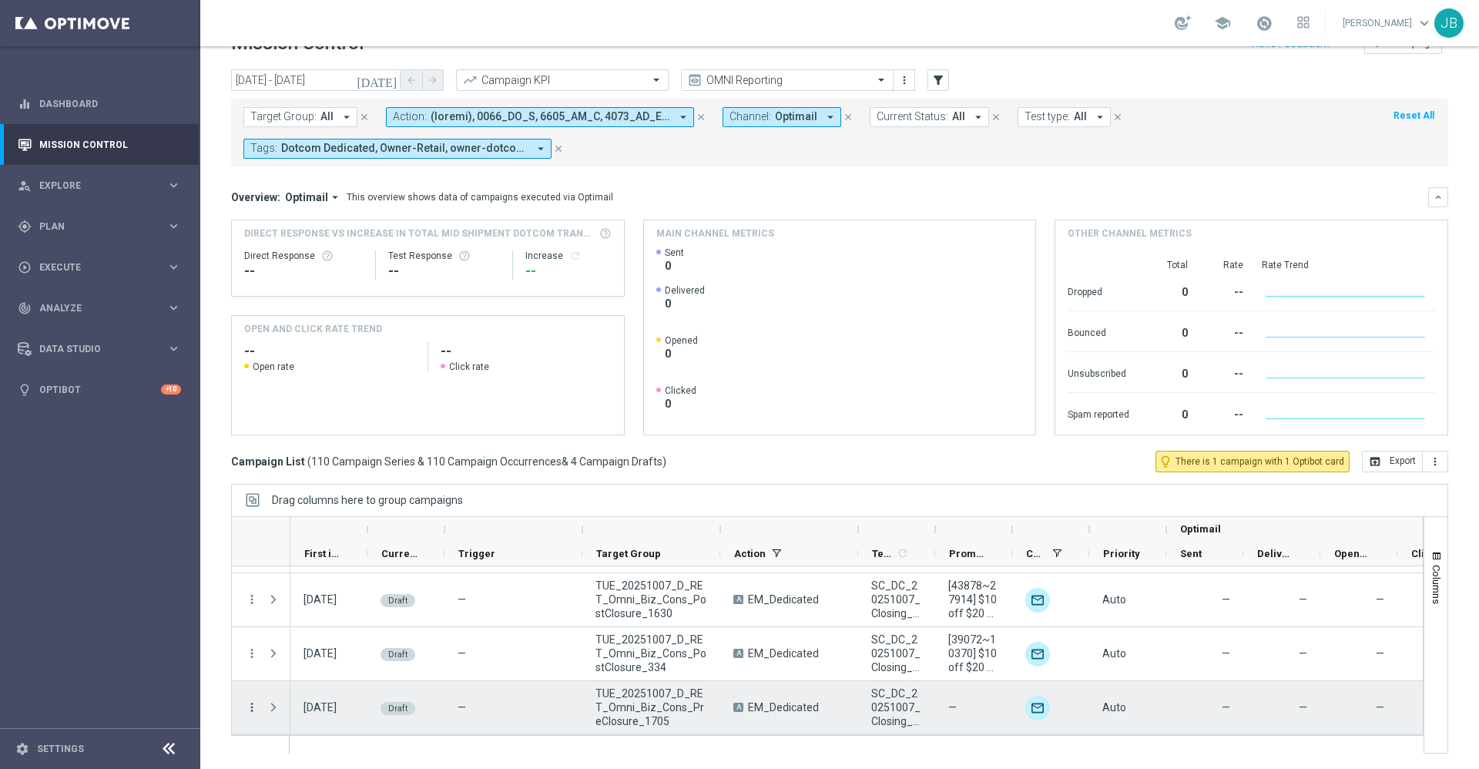
click at [253, 708] on icon "more_vert" at bounding box center [252, 707] width 14 height 14
click at [299, 659] on div "Edit" at bounding box center [353, 660] width 143 height 11
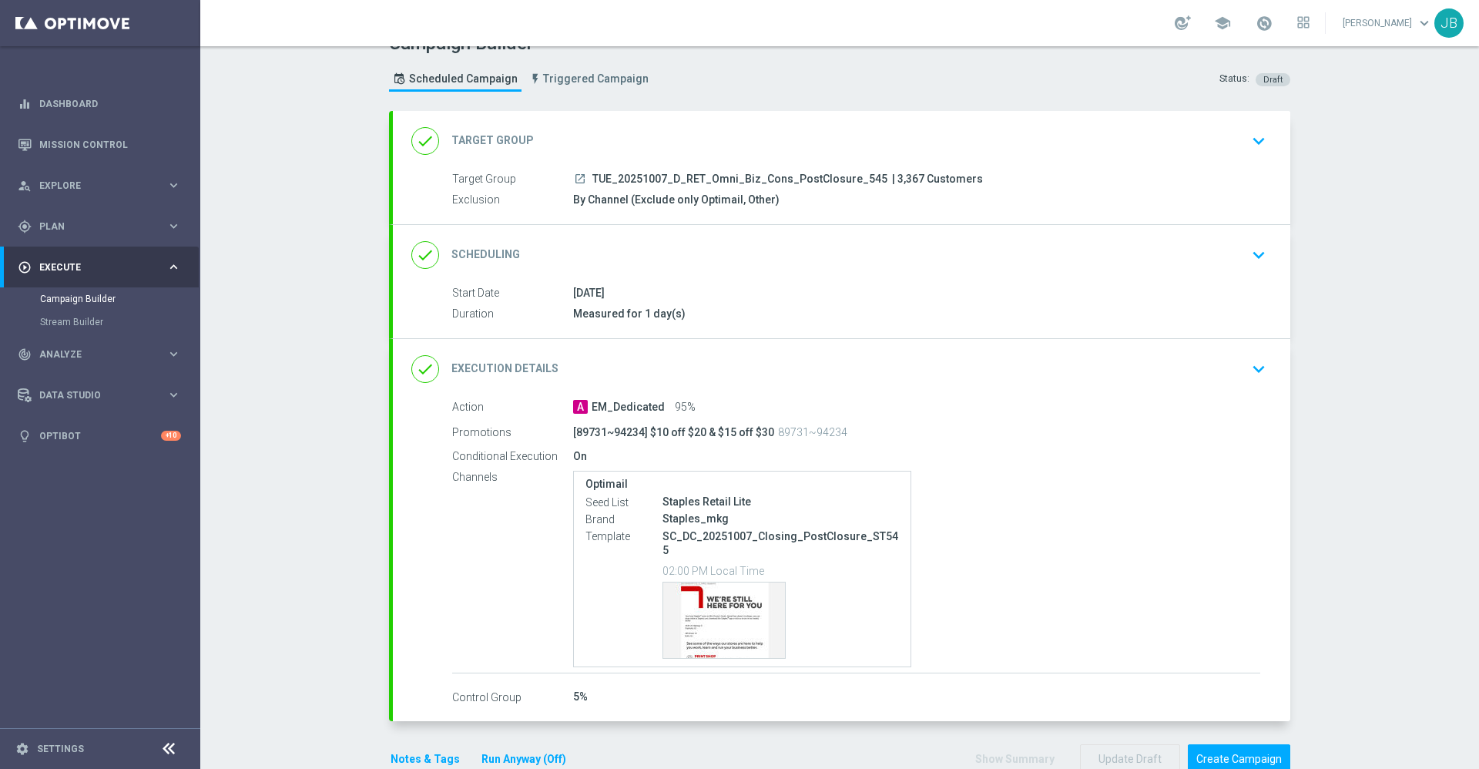
scroll to position [34, 0]
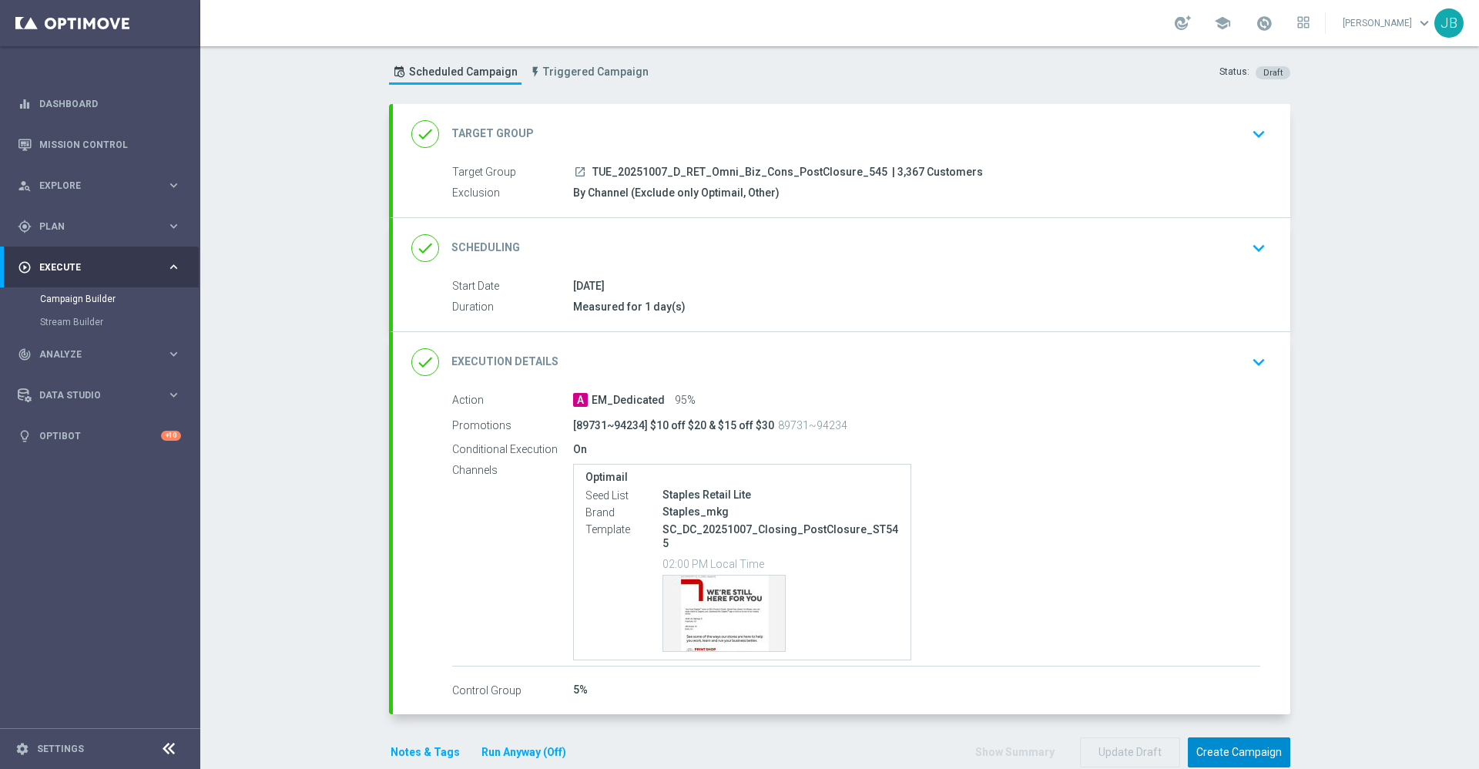
click at [1211, 737] on button "Create Campaign" at bounding box center [1238, 752] width 102 height 30
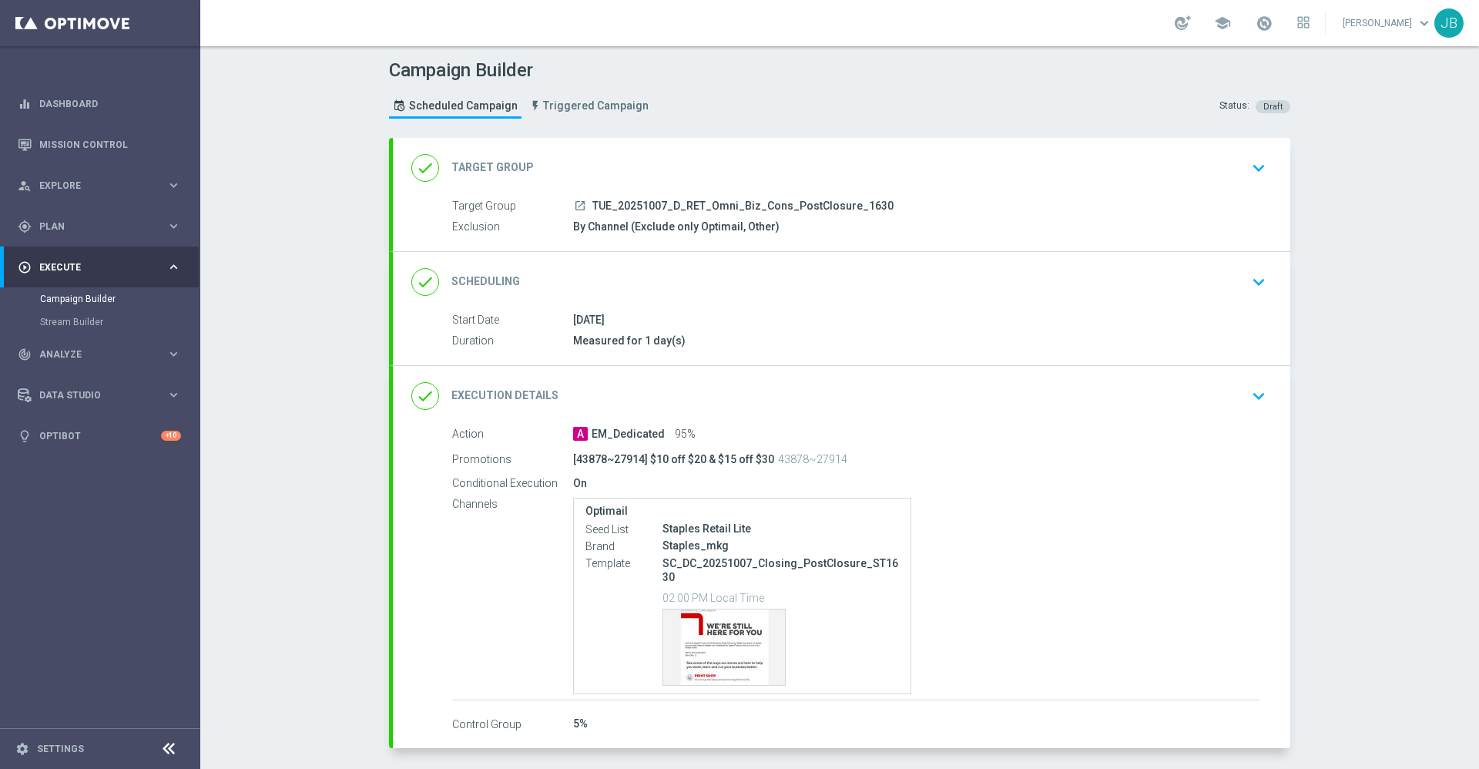
scroll to position [66, 0]
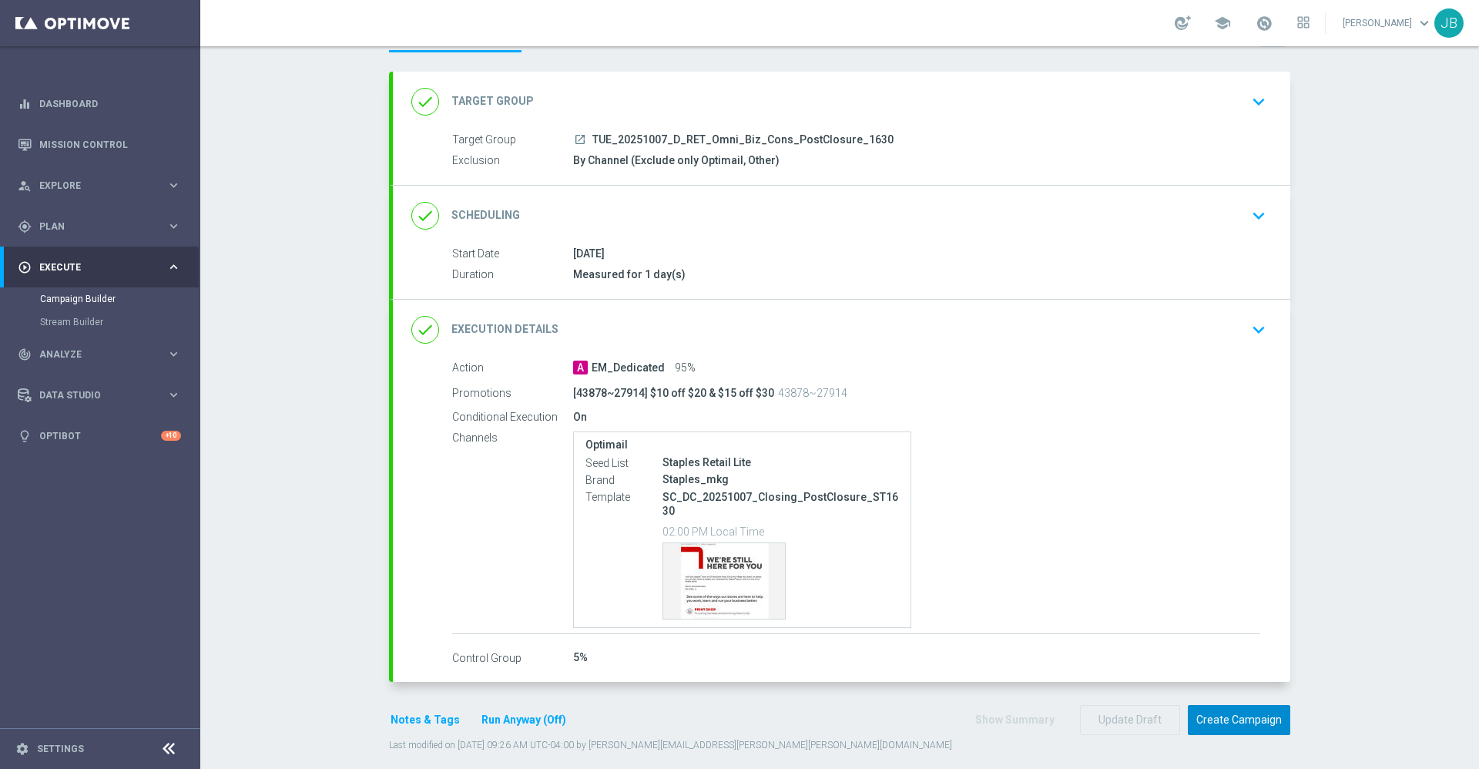
click at [1215, 707] on button "Create Campaign" at bounding box center [1238, 720] width 102 height 30
click at [1208, 712] on button "Create Campaign" at bounding box center [1238, 720] width 102 height 30
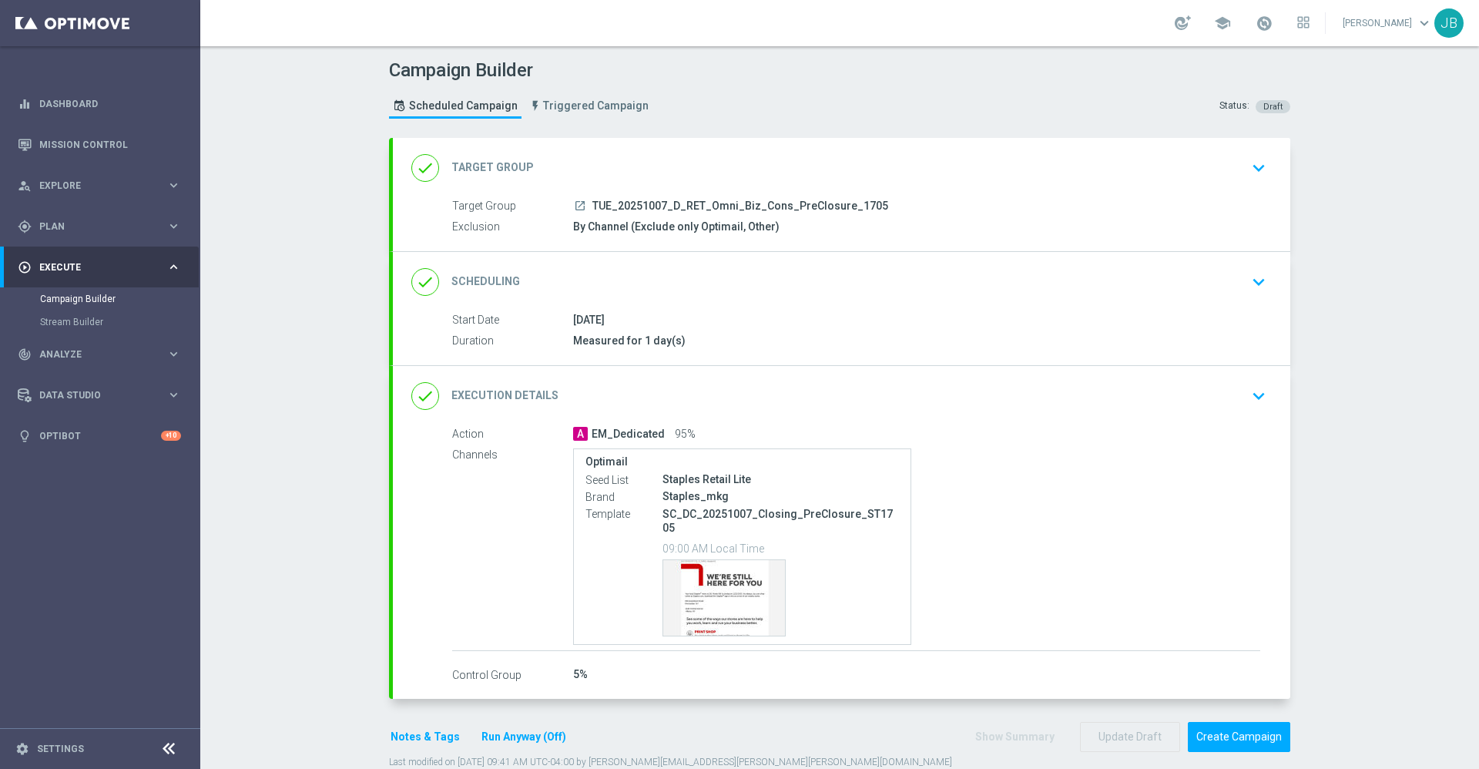
click at [506, 163] on h2 "Target Group" at bounding box center [492, 167] width 82 height 15
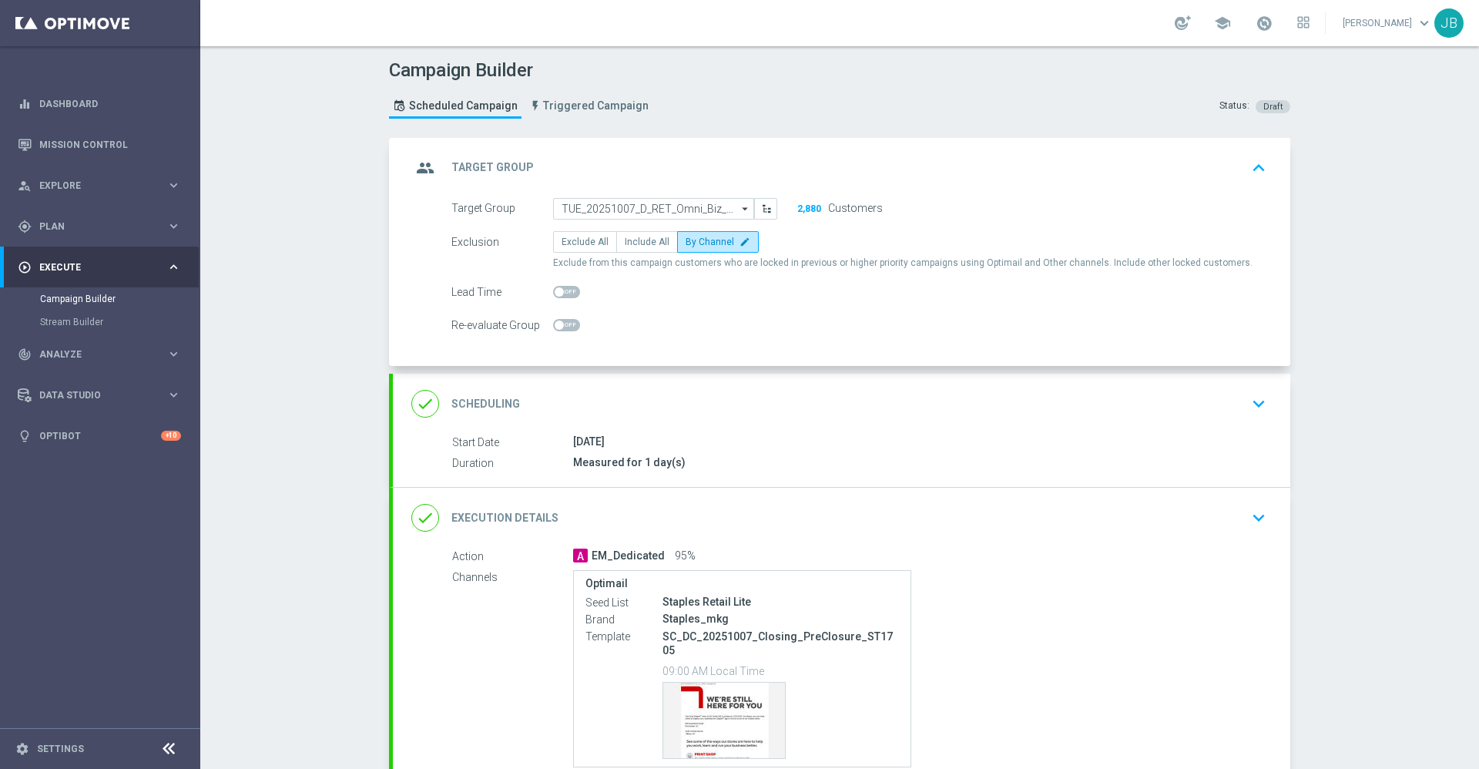
click at [497, 165] on h2 "Target Group" at bounding box center [492, 167] width 82 height 15
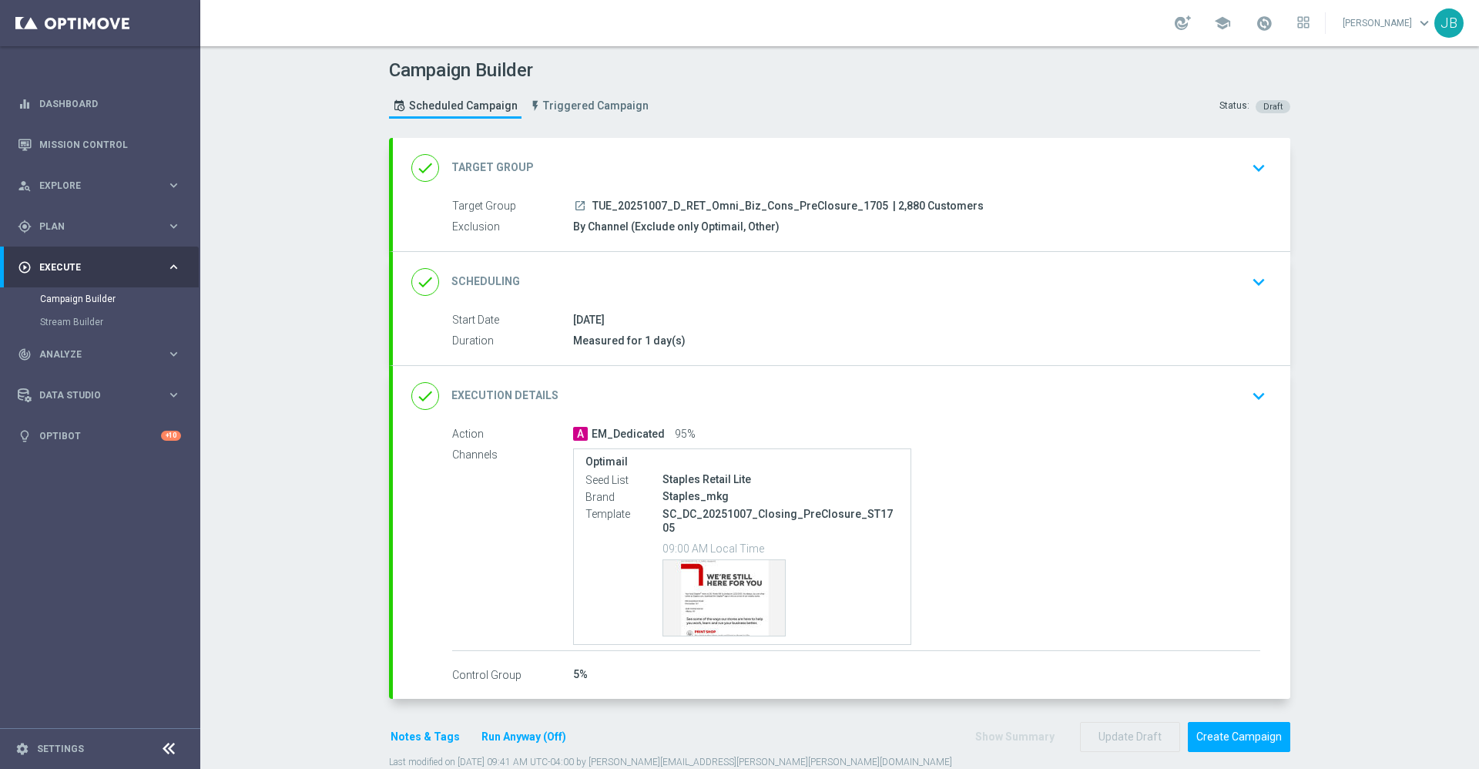
click at [463, 283] on h2 "Scheduling" at bounding box center [485, 281] width 69 height 15
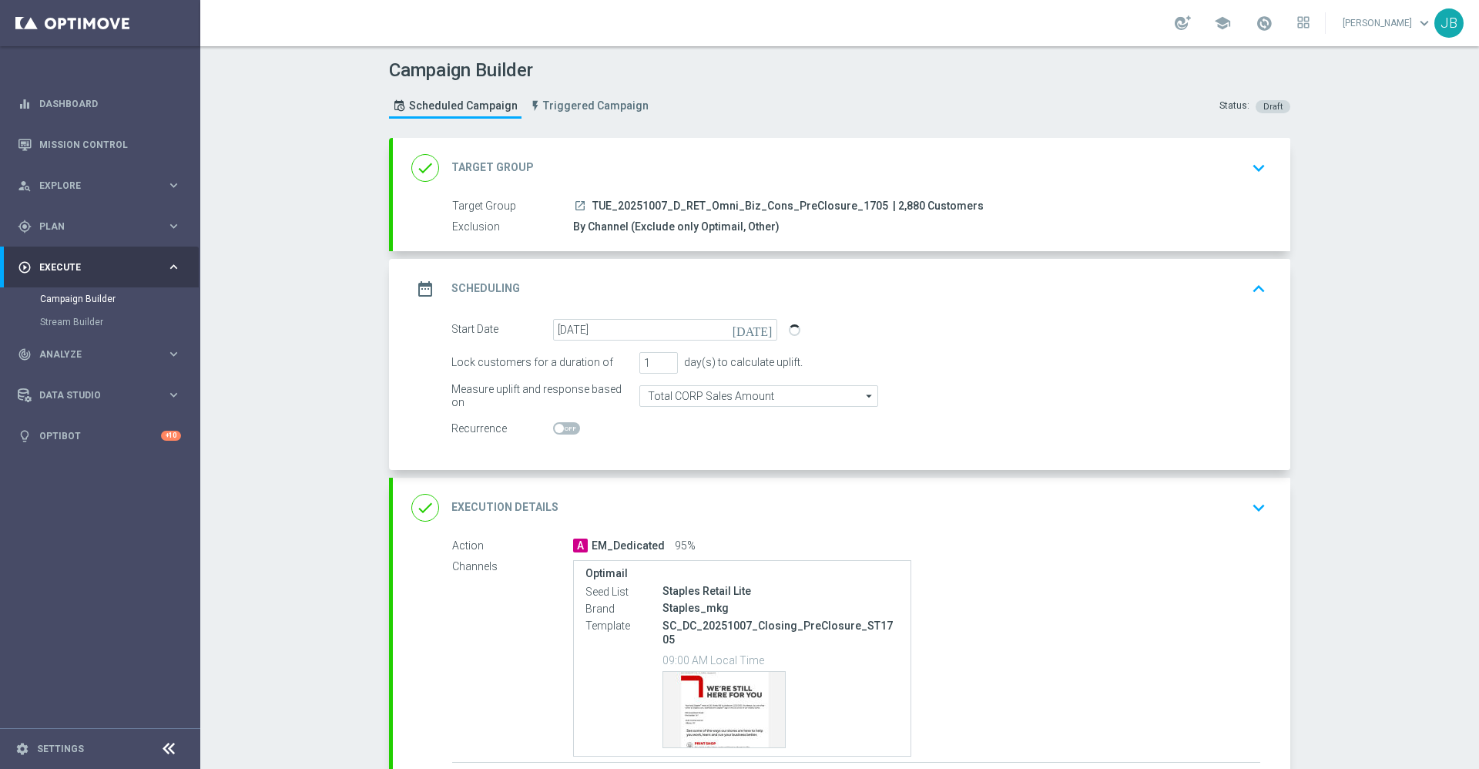
click at [463, 285] on h2 "Scheduling" at bounding box center [485, 288] width 69 height 15
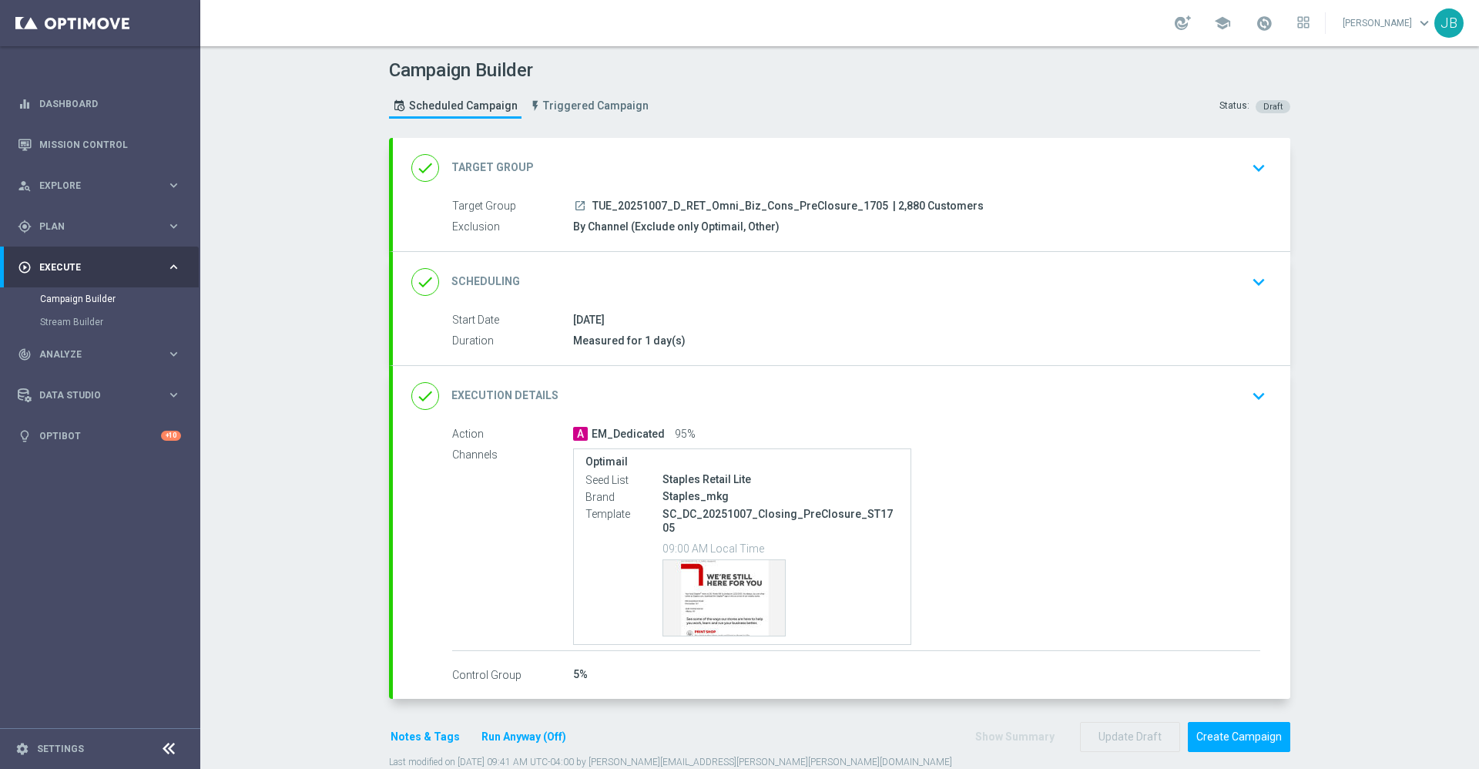
click at [483, 392] on h2 "Execution Details" at bounding box center [504, 395] width 107 height 15
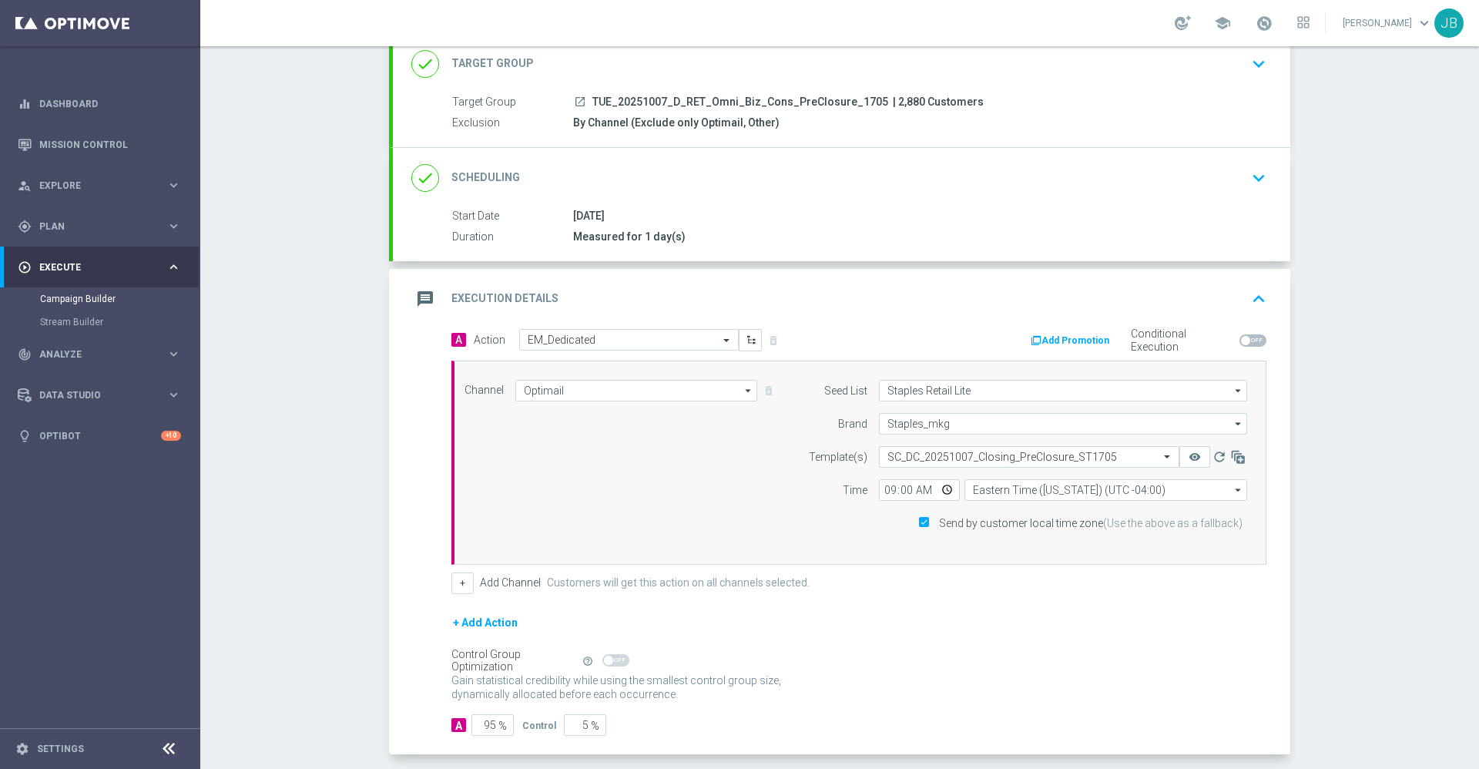
scroll to position [189, 0]
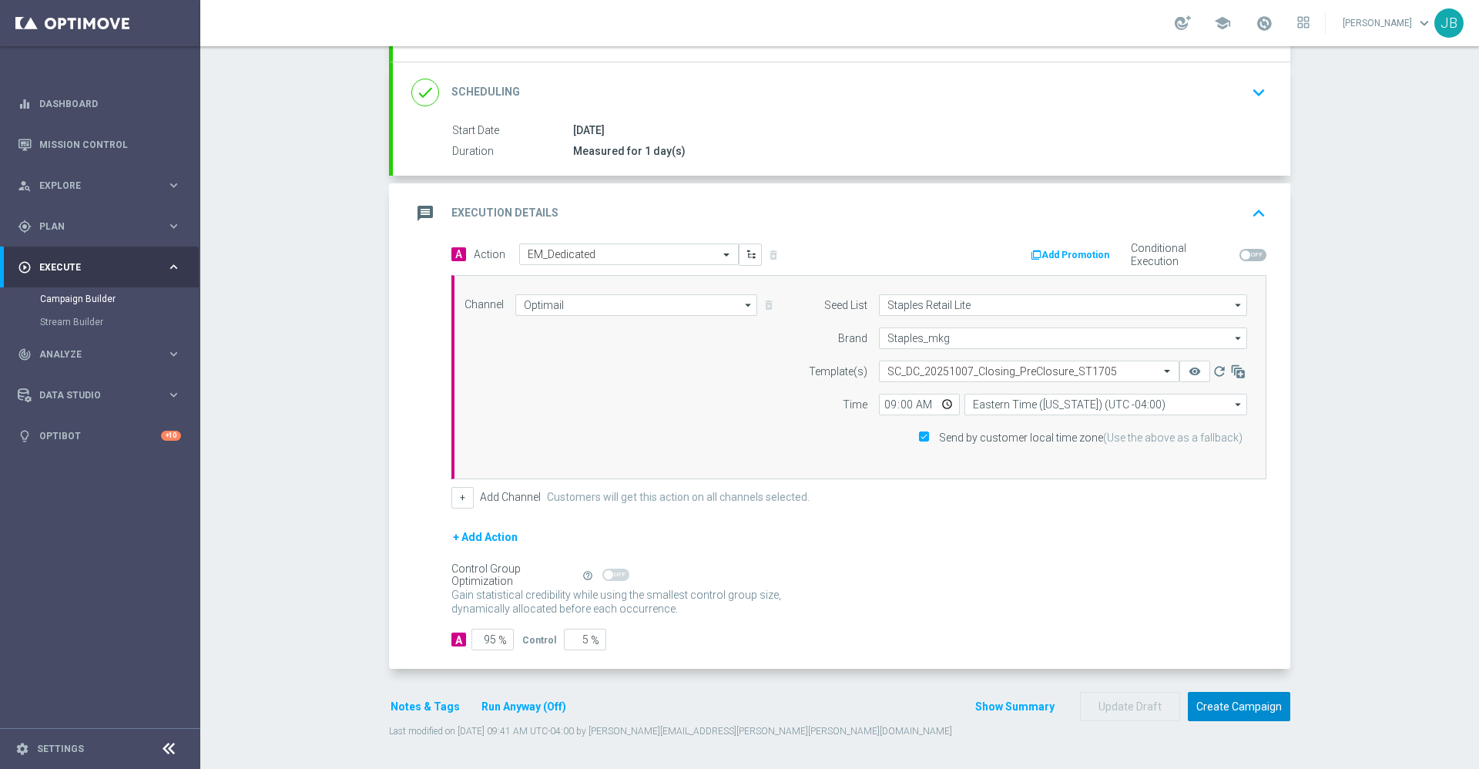
click at [1214, 705] on button "Create Campaign" at bounding box center [1238, 707] width 102 height 30
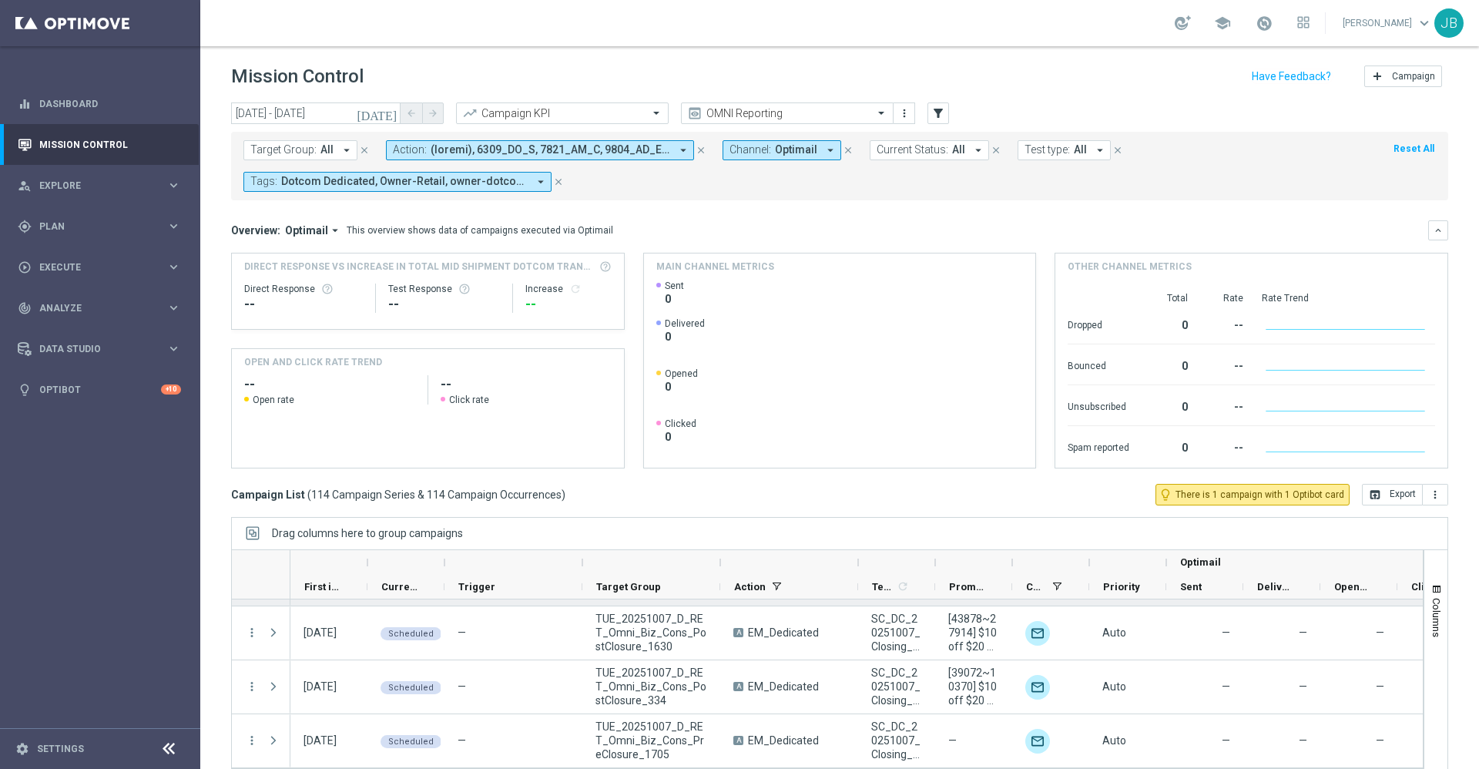
scroll to position [33, 0]
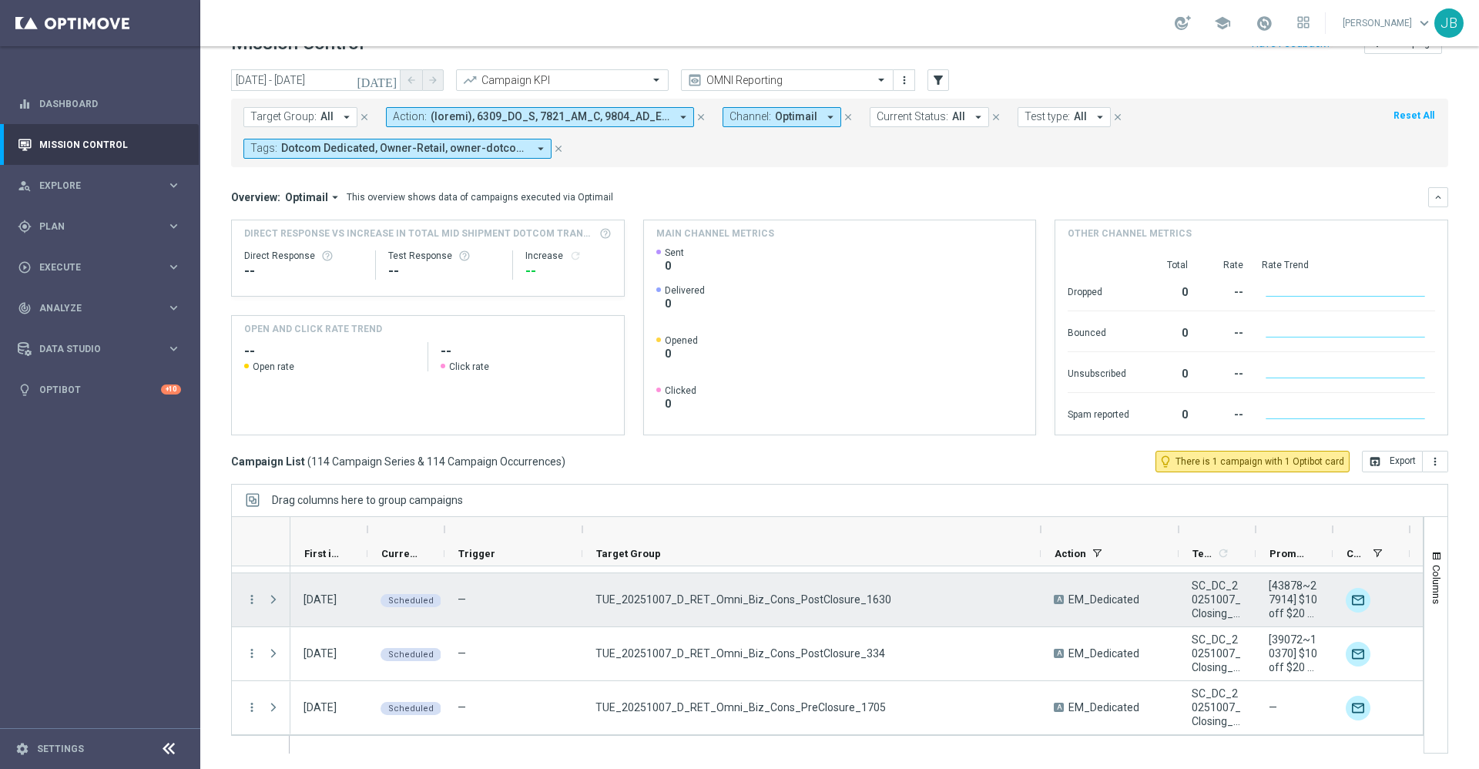
drag, startPoint x: 719, startPoint y: 528, endPoint x: 1039, endPoint y: 574, distance: 323.0
click at [1039, 574] on div at bounding box center [827, 634] width 1192 height 237
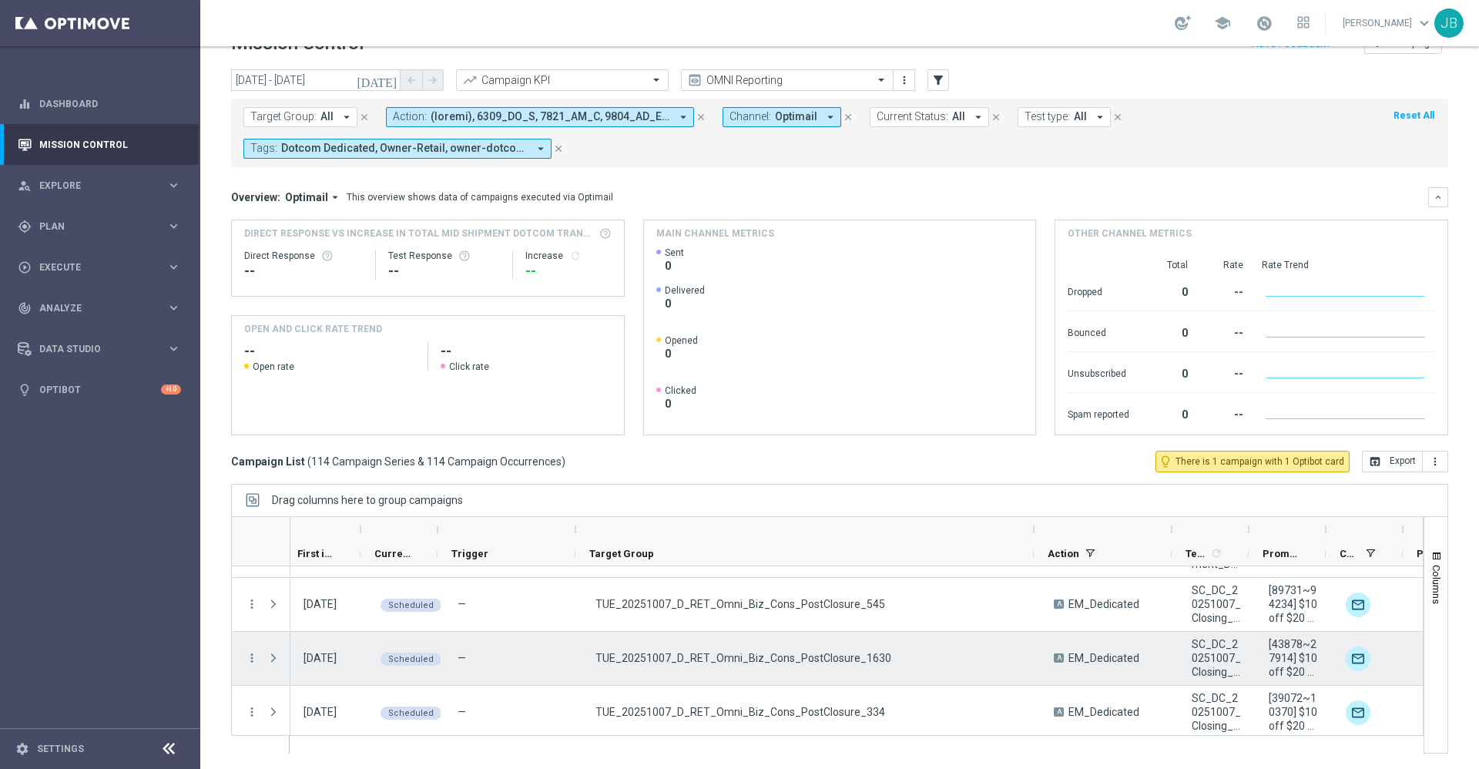
scroll to position [0, 11]
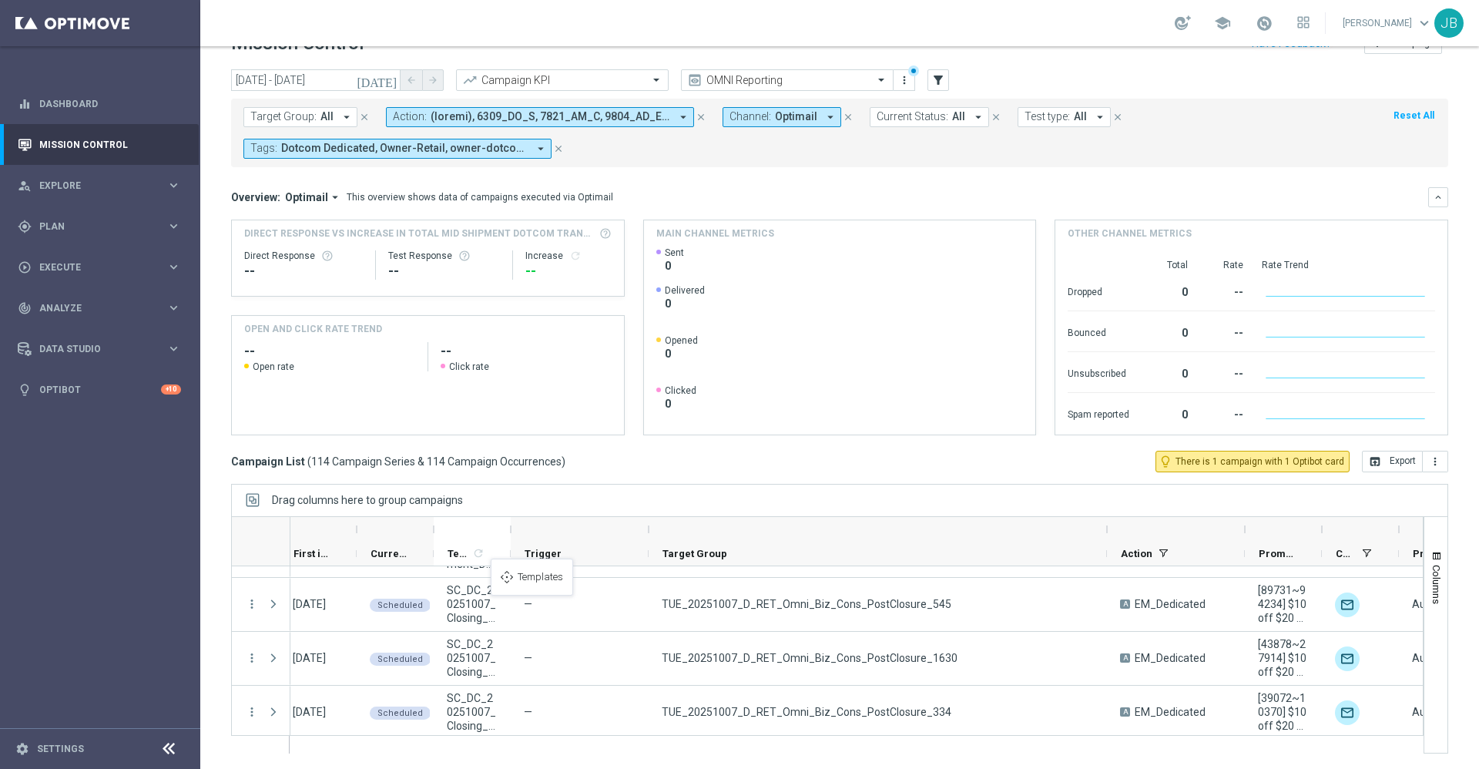
drag, startPoint x: 1194, startPoint y: 558, endPoint x: 490, endPoint y: 566, distance: 703.9
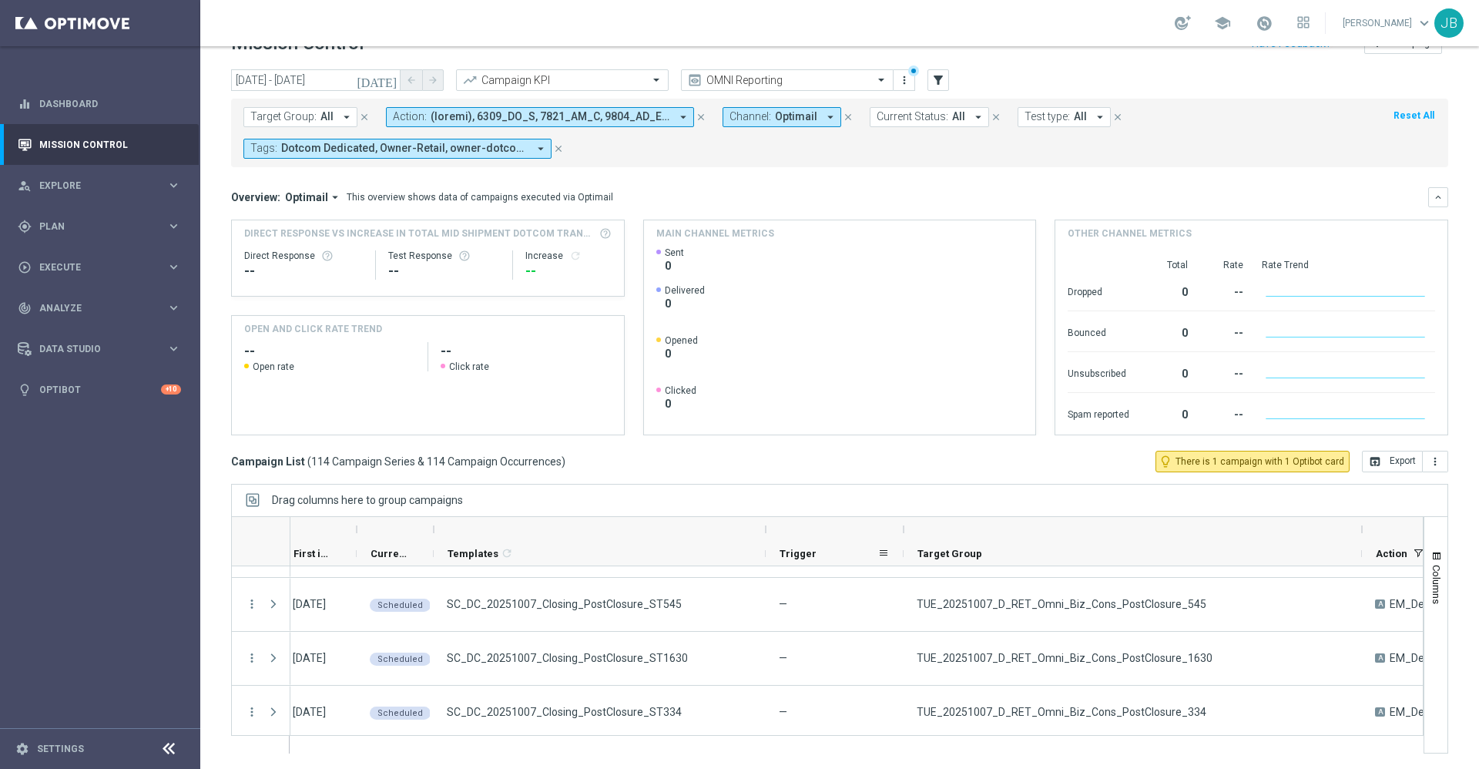
drag, startPoint x: 511, startPoint y: 529, endPoint x: 766, endPoint y: 562, distance: 257.0
click at [766, 562] on div "First in Range Current Status 1" at bounding box center [1200, 541] width 1840 height 49
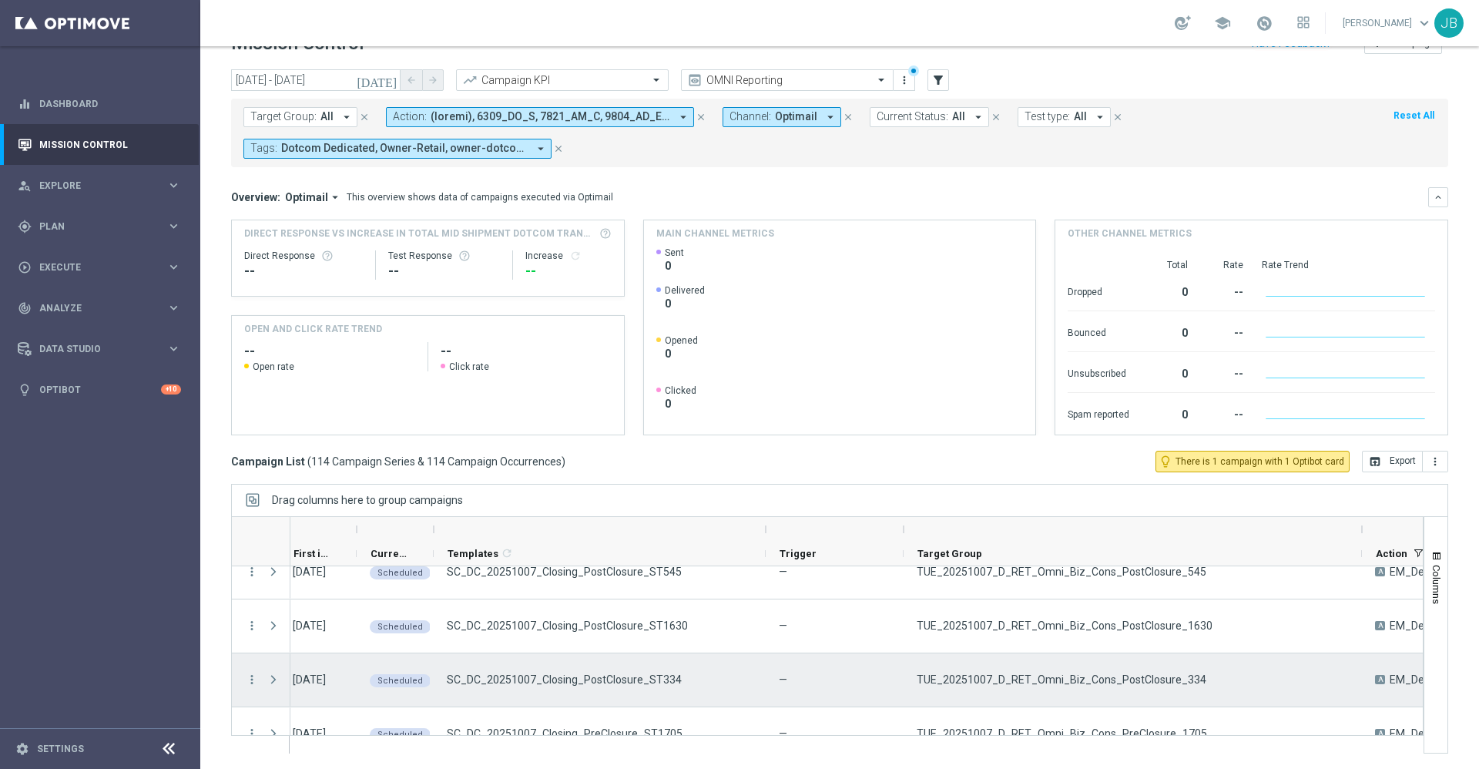
scroll to position [5919, 0]
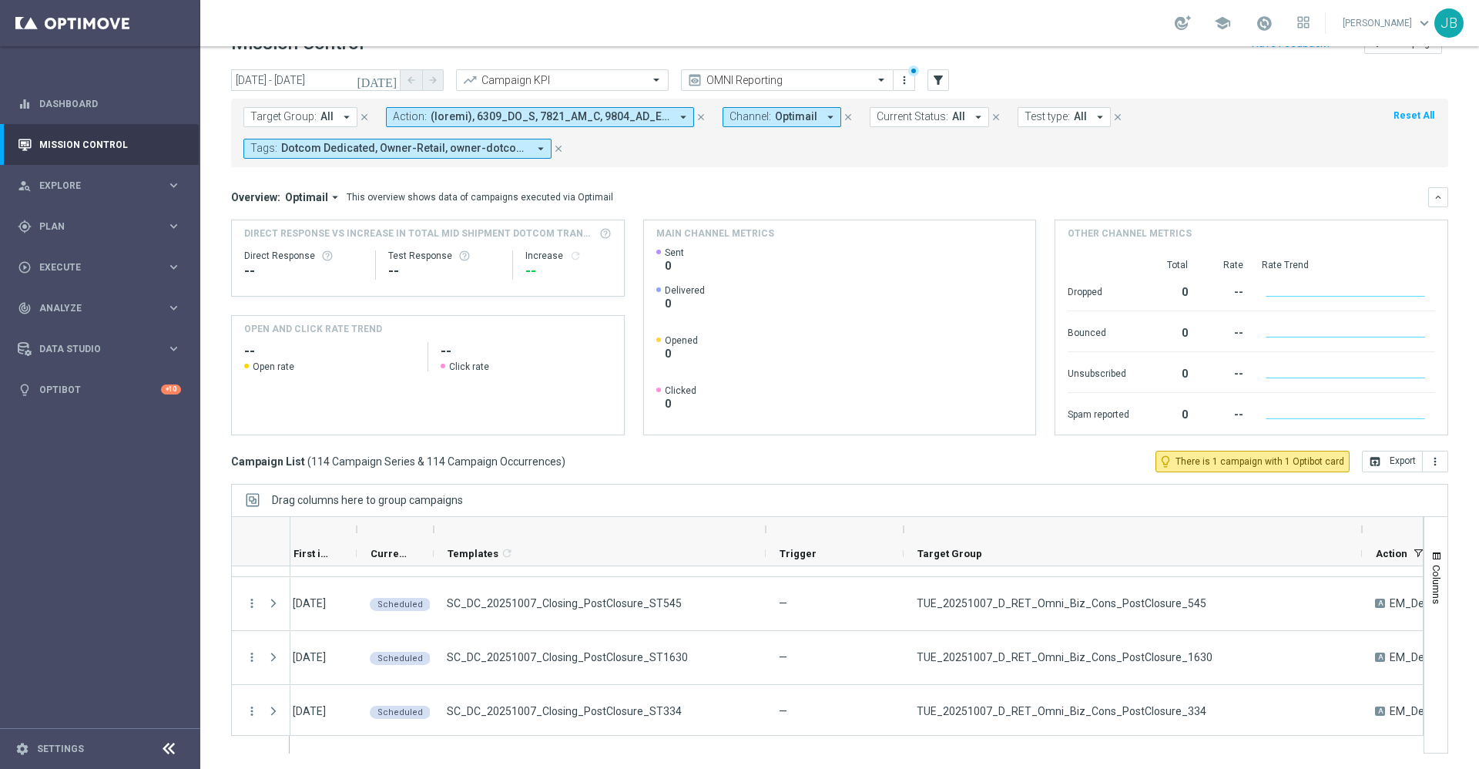
click at [389, 80] on icon "[DATE]" at bounding box center [378, 80] width 42 height 14
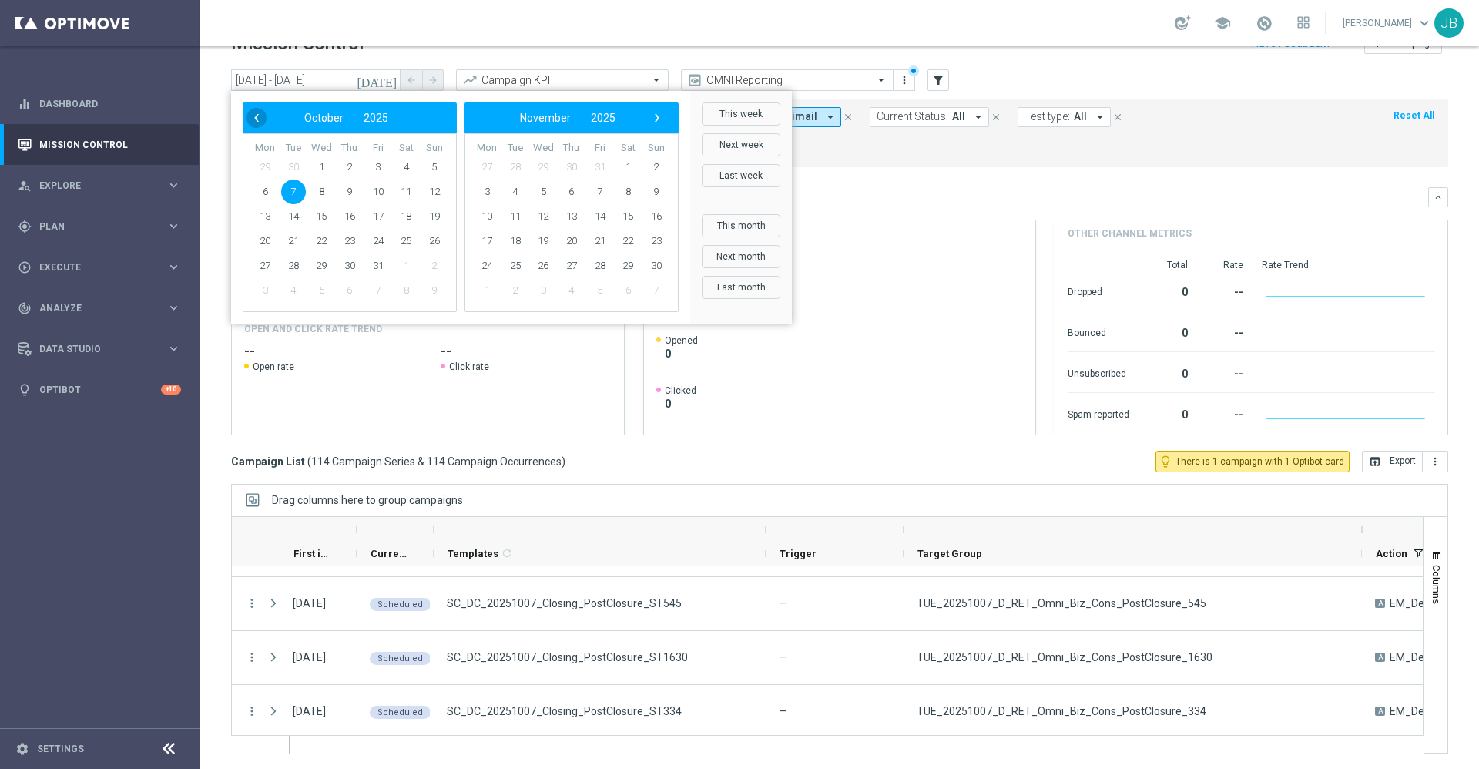
click at [258, 117] on span "‹" at bounding box center [256, 118] width 20 height 20
click at [435, 216] on span "21" at bounding box center [434, 216] width 25 height 25
click at [402, 239] on span "27" at bounding box center [406, 241] width 25 height 25
type input "[DATE] - [DATE]"
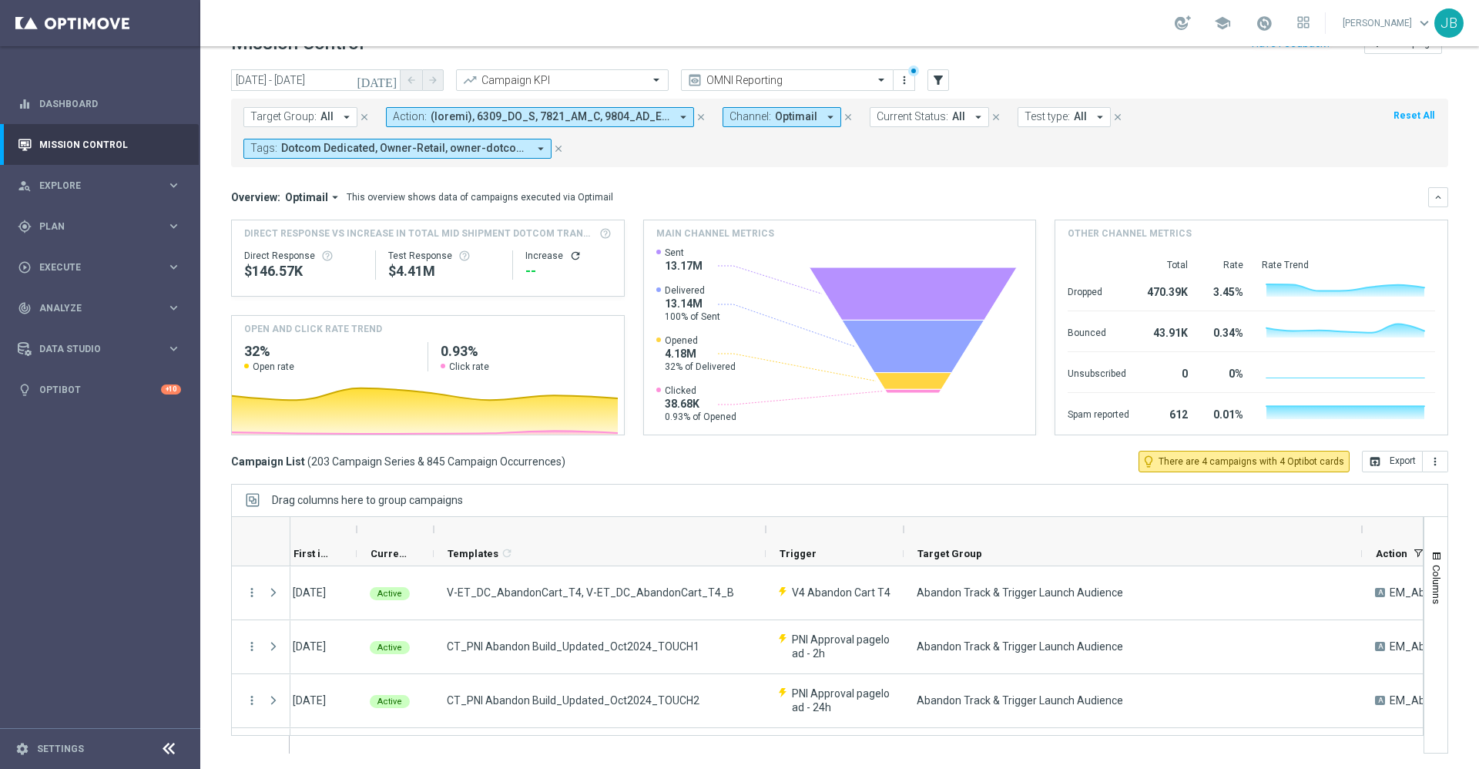
scroll to position [0, 0]
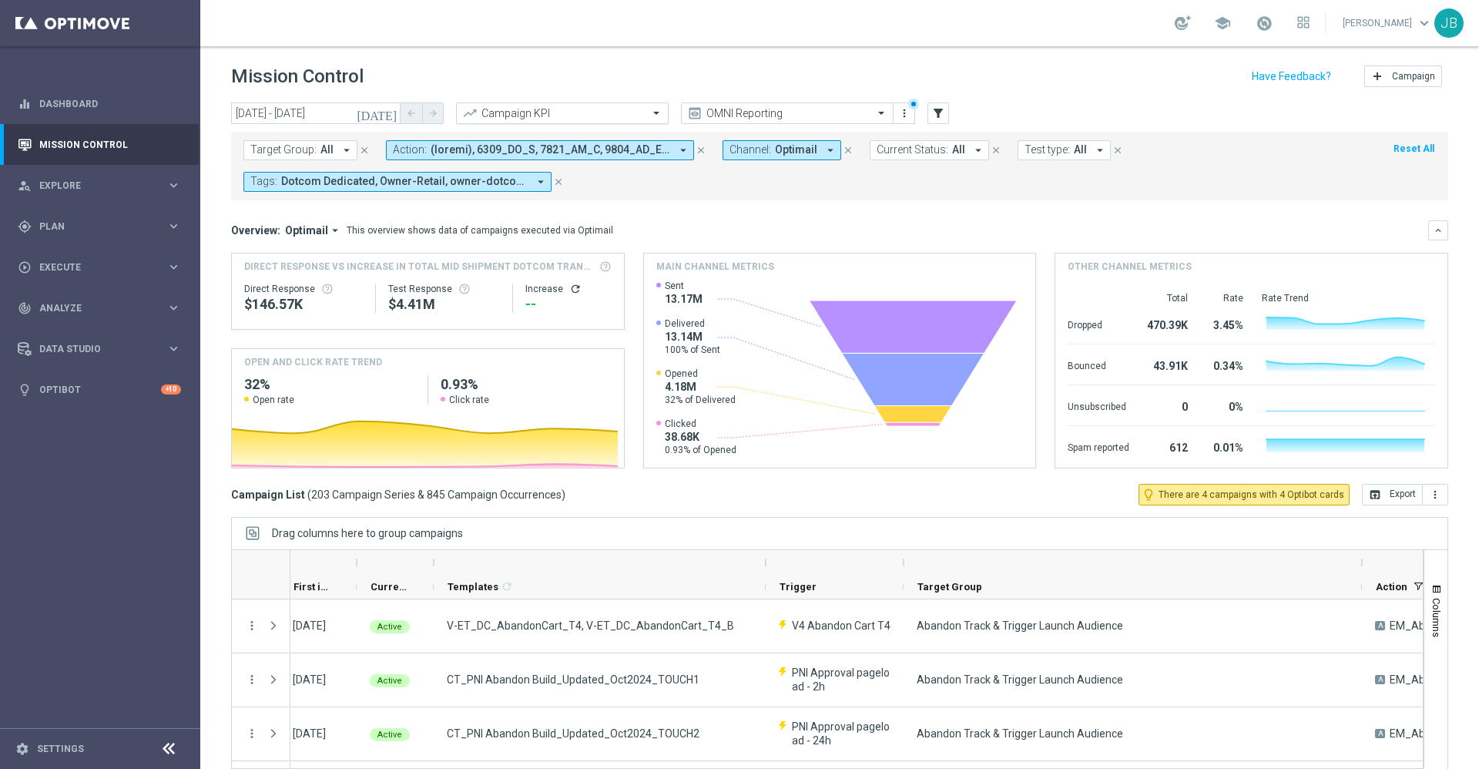
click at [551, 108] on input "text" at bounding box center [546, 113] width 165 height 13
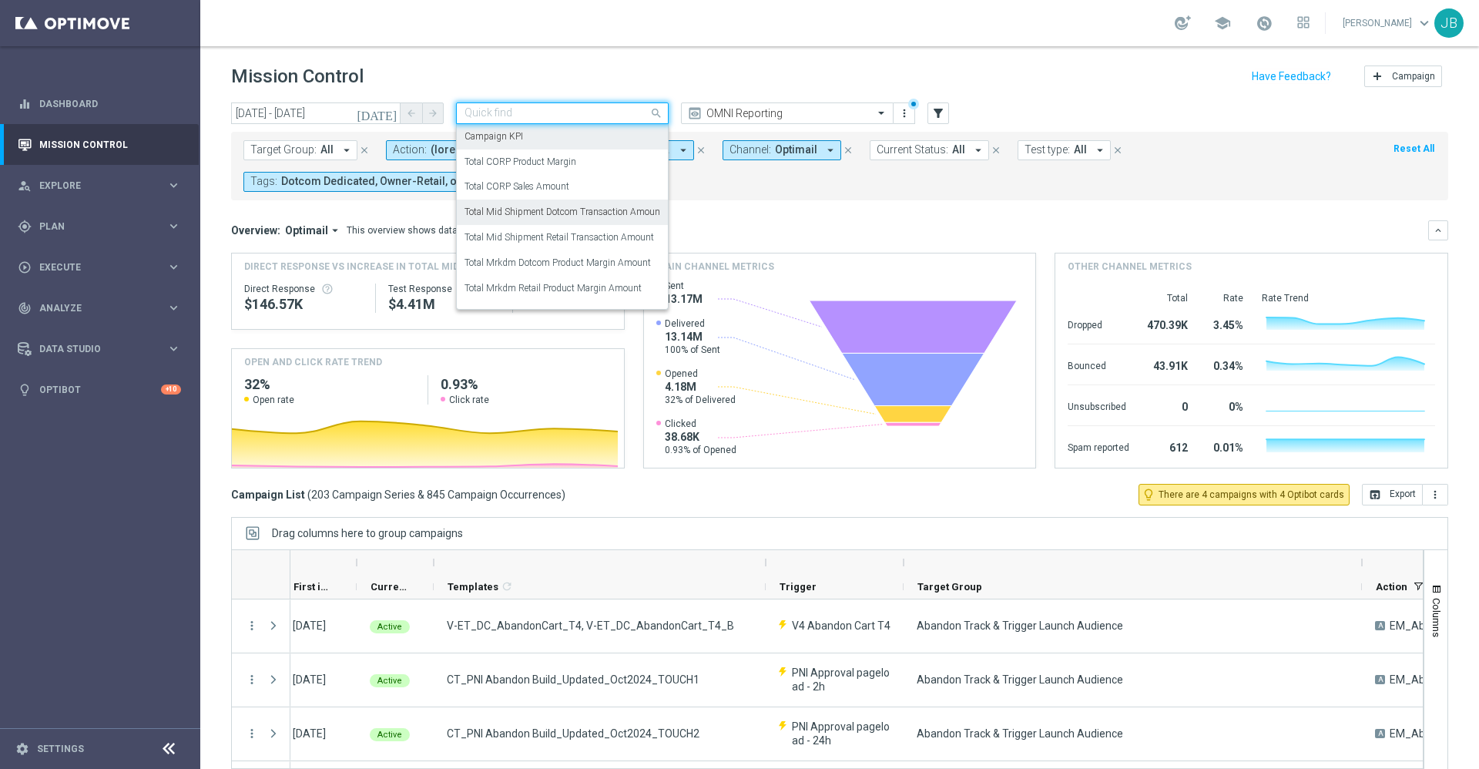
click at [562, 206] on label "Total Mid Shipment Dotcom Transaction Amount" at bounding box center [563, 212] width 199 height 13
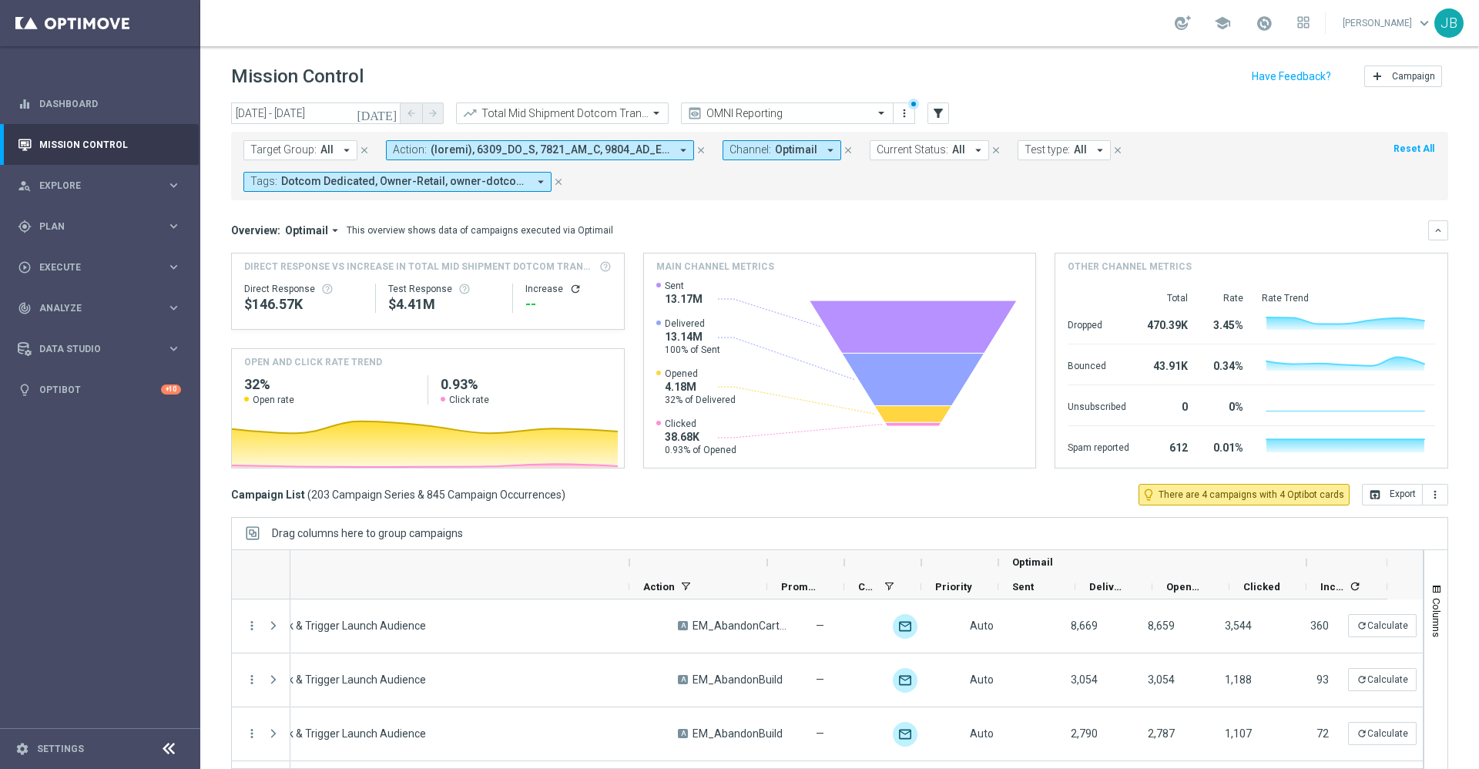
click at [569, 288] on icon "refresh" at bounding box center [575, 289] width 12 height 12
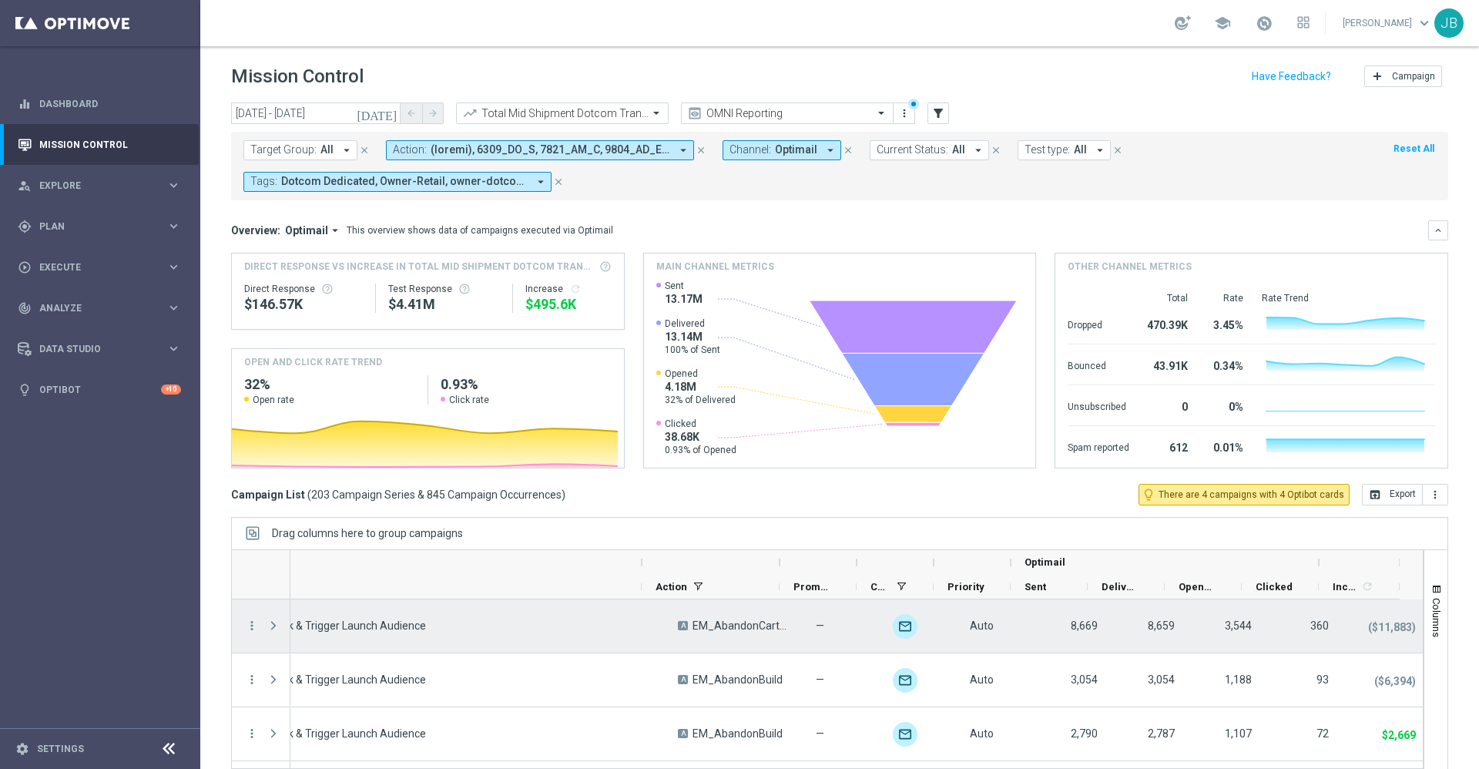
scroll to position [0, 722]
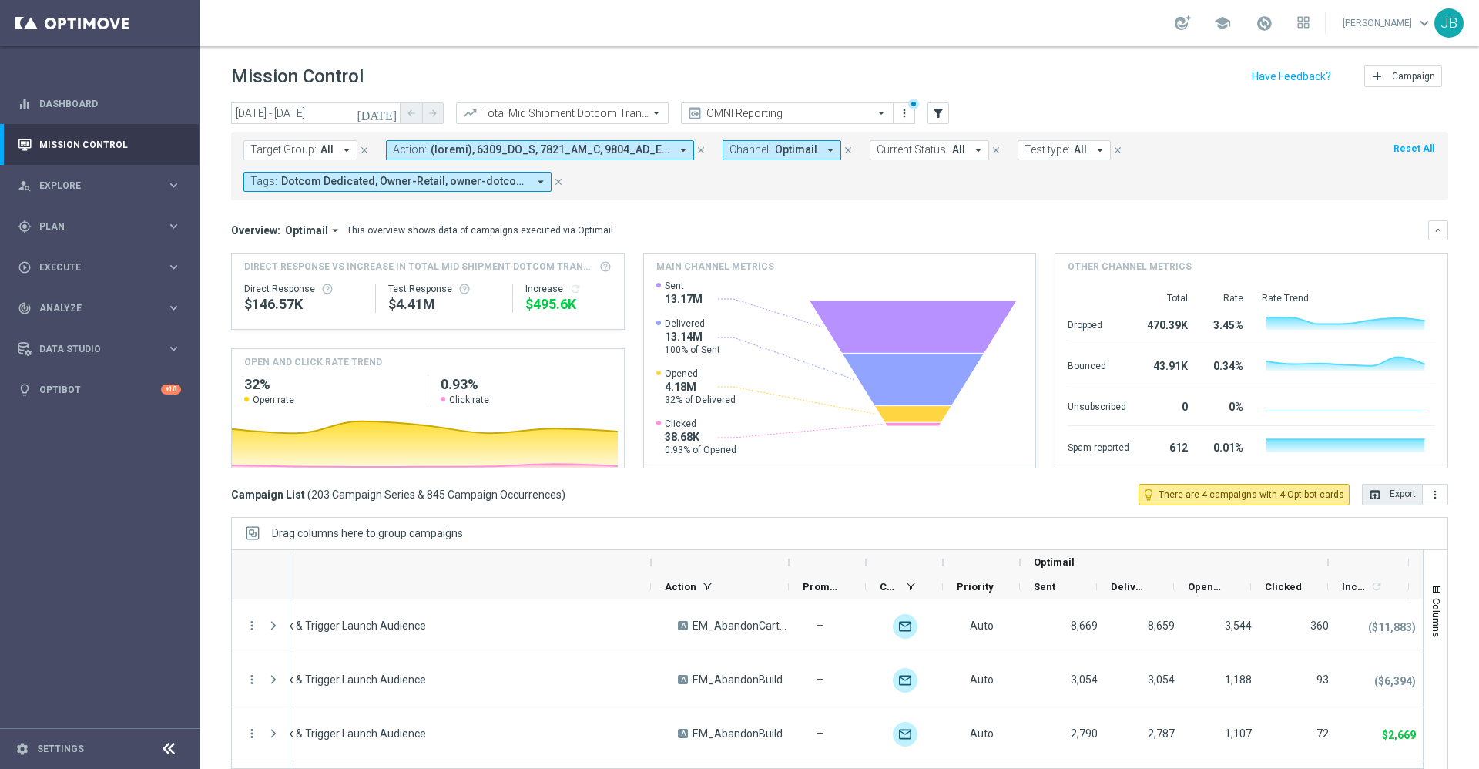
click at [1374, 495] on button "open_in_browser Export" at bounding box center [1392, 495] width 61 height 22
click at [598, 113] on input "text" at bounding box center [546, 113] width 165 height 13
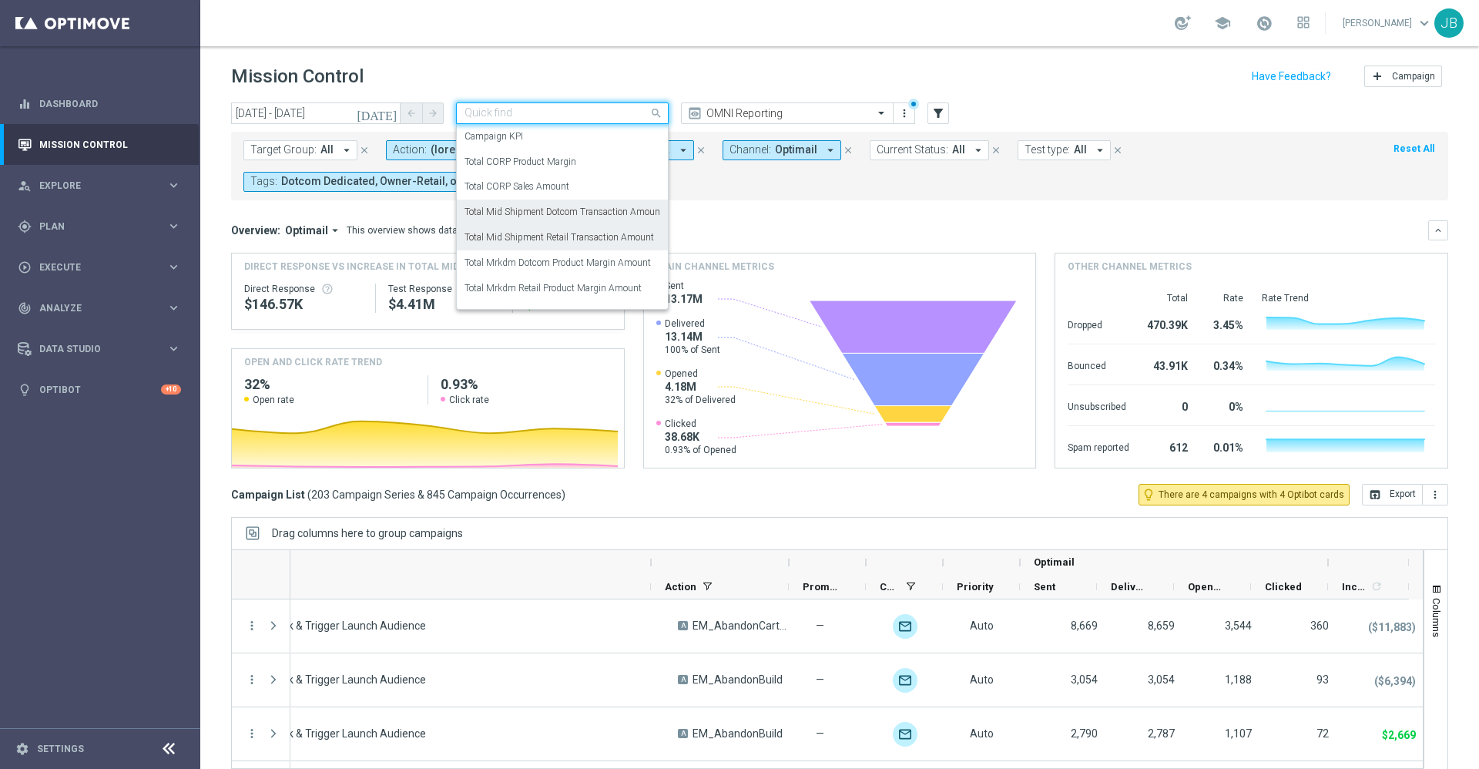
click at [591, 235] on label "Total Mid Shipment Retail Transaction Amount" at bounding box center [558, 237] width 189 height 13
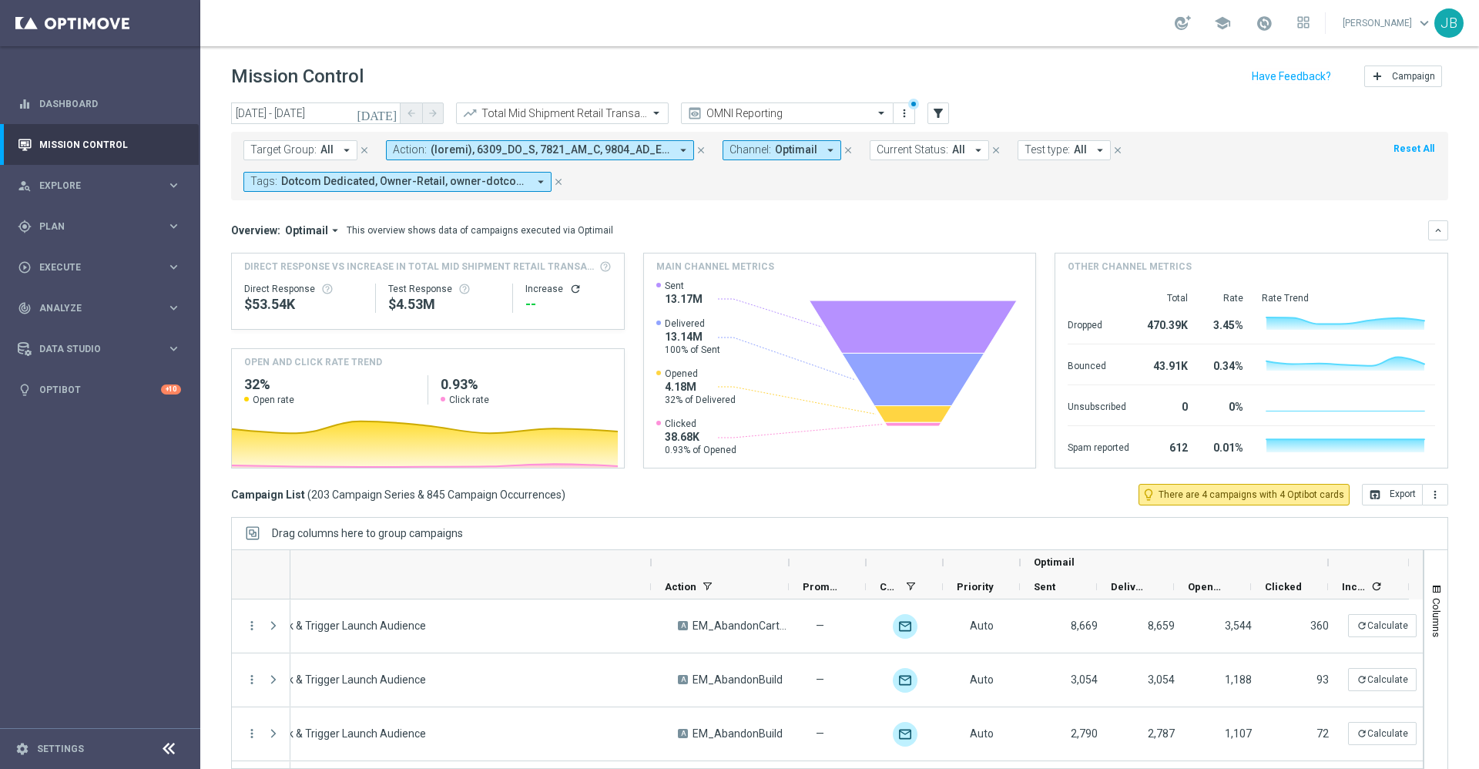
click at [569, 290] on icon "refresh" at bounding box center [575, 289] width 12 height 12
click at [1368, 495] on icon "open_in_browser" at bounding box center [1374, 494] width 12 height 12
click at [615, 115] on input "text" at bounding box center [546, 113] width 165 height 13
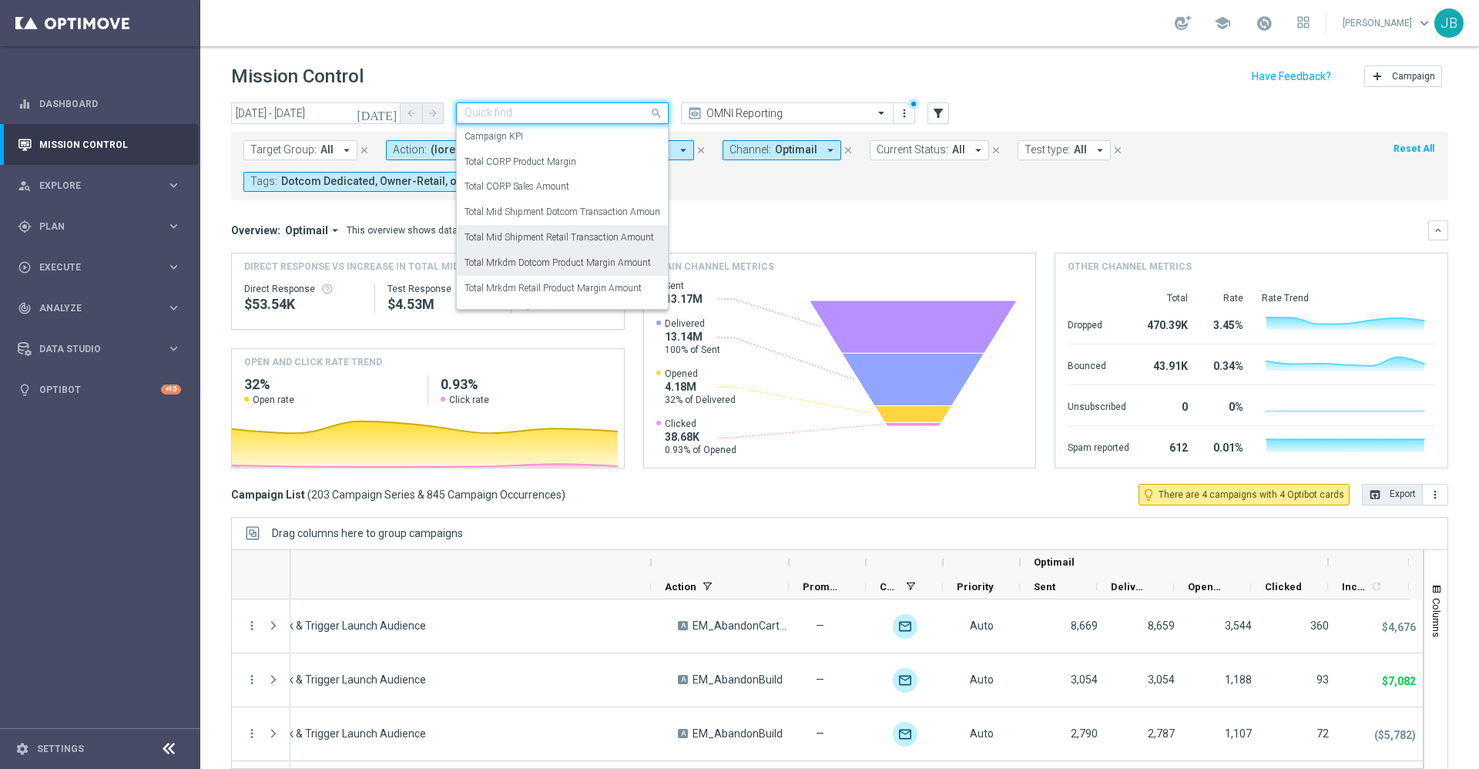
click at [595, 264] on label "Total Mrkdm Dotcom Product Margin Amount" at bounding box center [557, 262] width 186 height 13
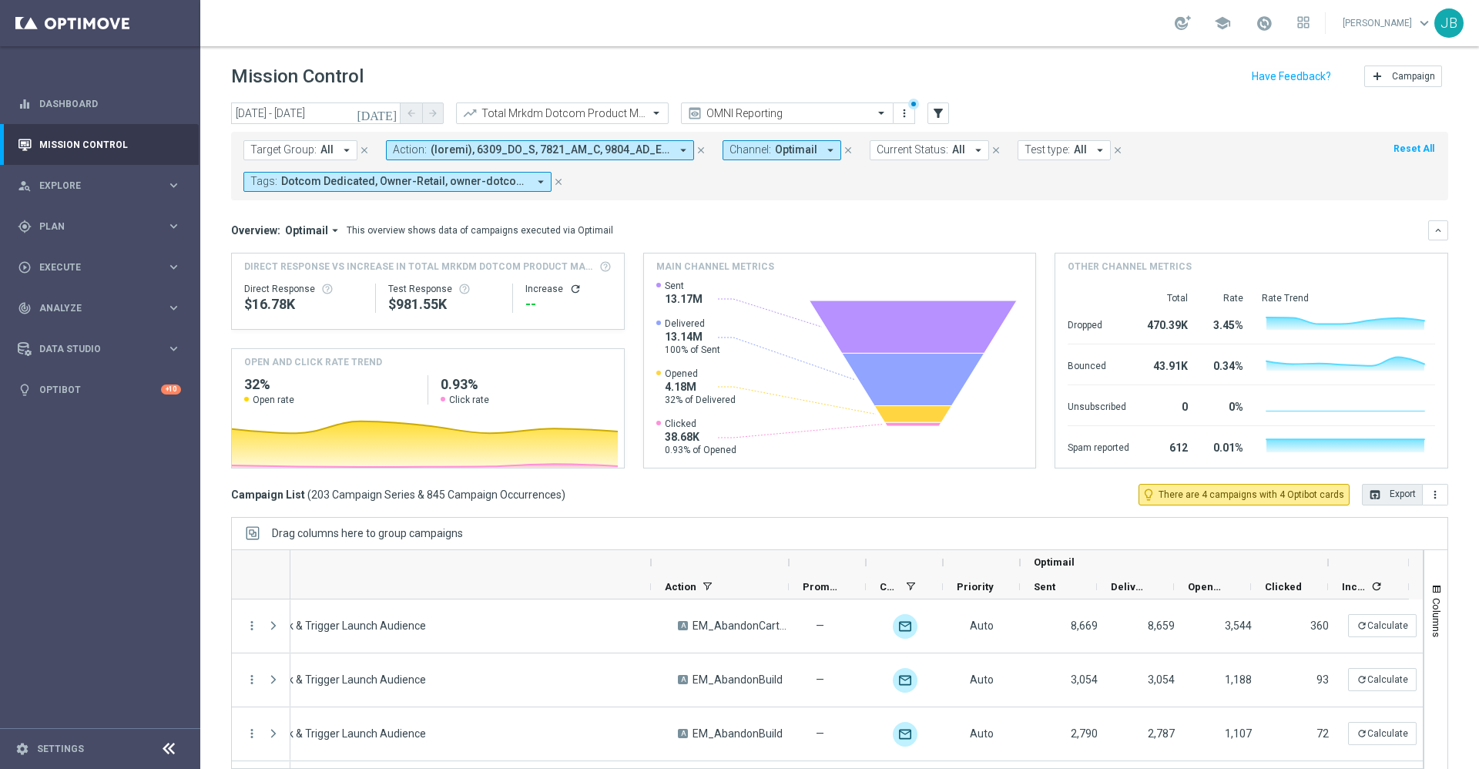
click at [569, 289] on icon "refresh" at bounding box center [575, 289] width 12 height 12
click at [1369, 498] on button "open_in_browser Export" at bounding box center [1392, 495] width 61 height 22
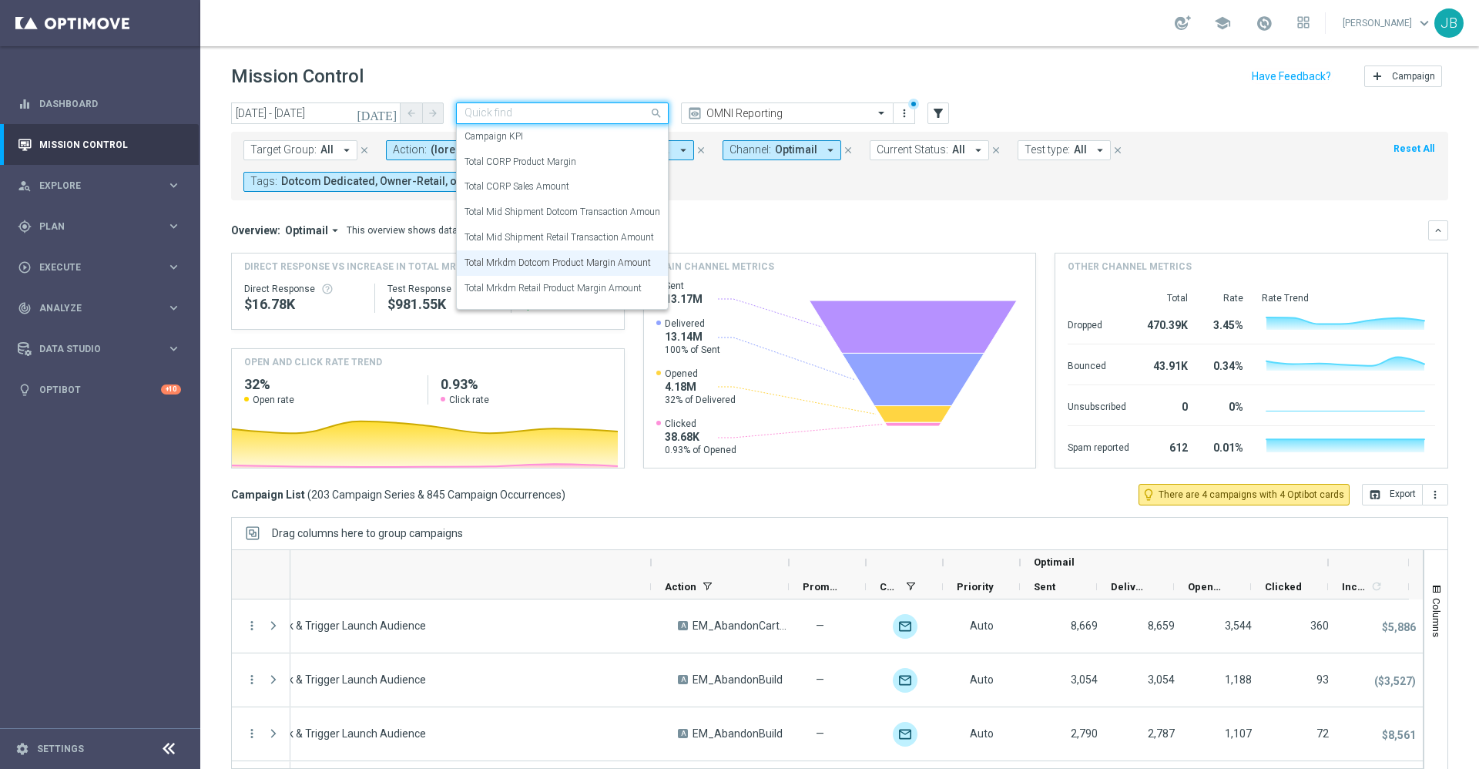
click at [600, 108] on input "text" at bounding box center [546, 113] width 165 height 13
click at [913, 233] on div "Overview: Optimail arrow_drop_down This overview shows data of campaigns execut…" at bounding box center [829, 230] width 1197 height 14
click at [633, 109] on div at bounding box center [562, 113] width 211 height 13
click at [567, 286] on label "Total Mrkdm Retail Product Margin Amount" at bounding box center [552, 288] width 177 height 13
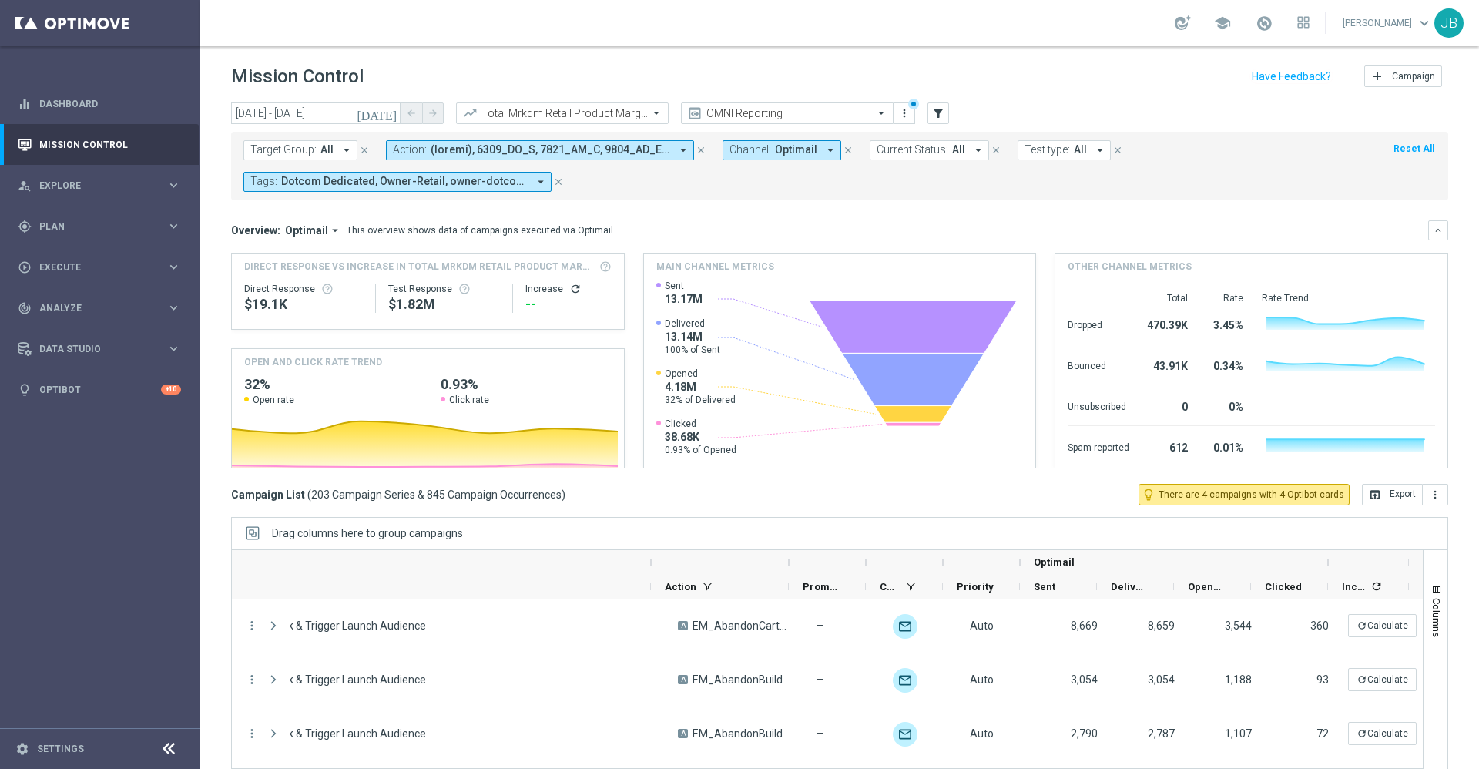
click at [569, 286] on icon "refresh" at bounding box center [575, 289] width 12 height 12
click at [1389, 496] on button "open_in_browser Export" at bounding box center [1392, 495] width 61 height 22
click at [602, 101] on header "Mission Control add Campaign" at bounding box center [839, 74] width 1278 height 56
click at [602, 112] on input "text" at bounding box center [546, 113] width 165 height 13
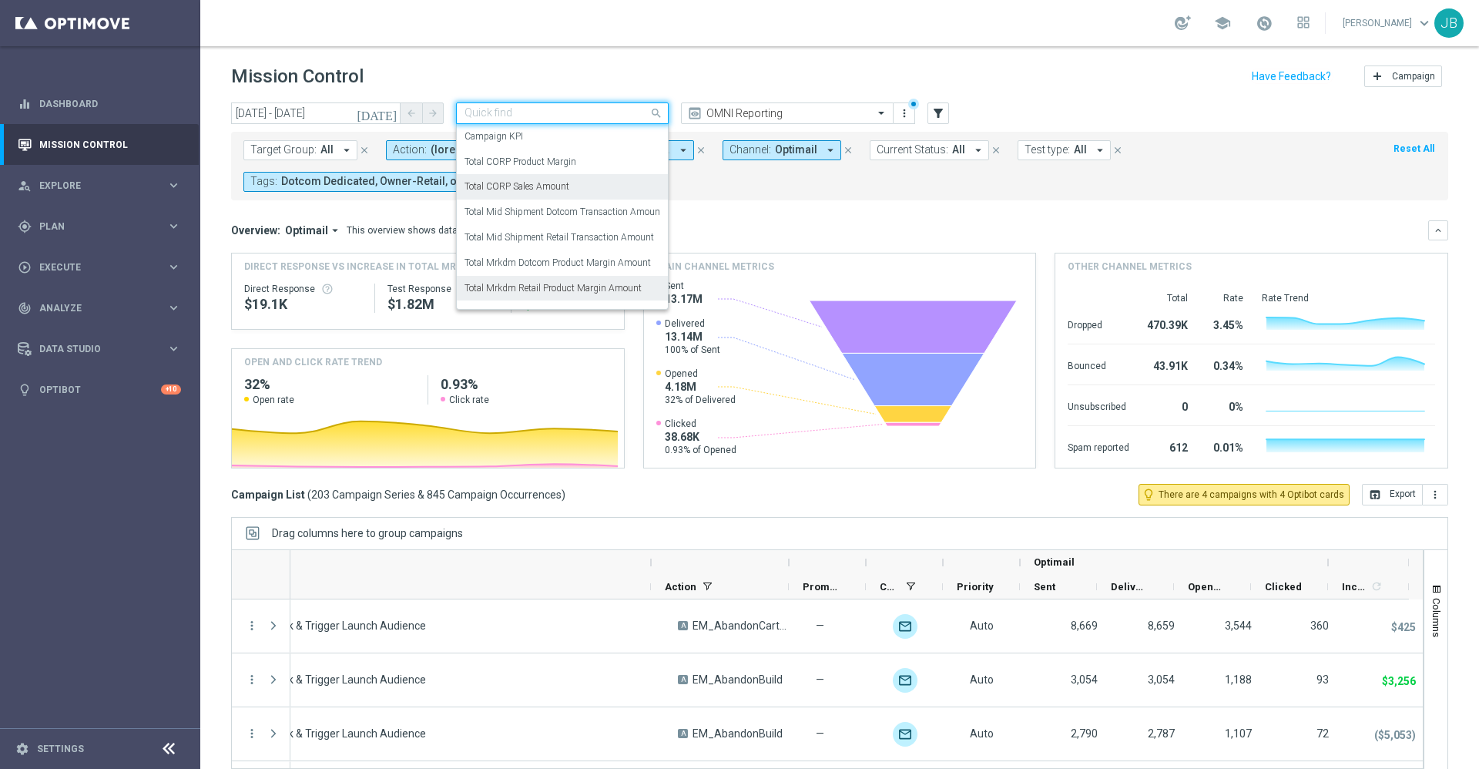
click at [579, 189] on div "Total CORP Sales Amount" at bounding box center [562, 186] width 196 height 25
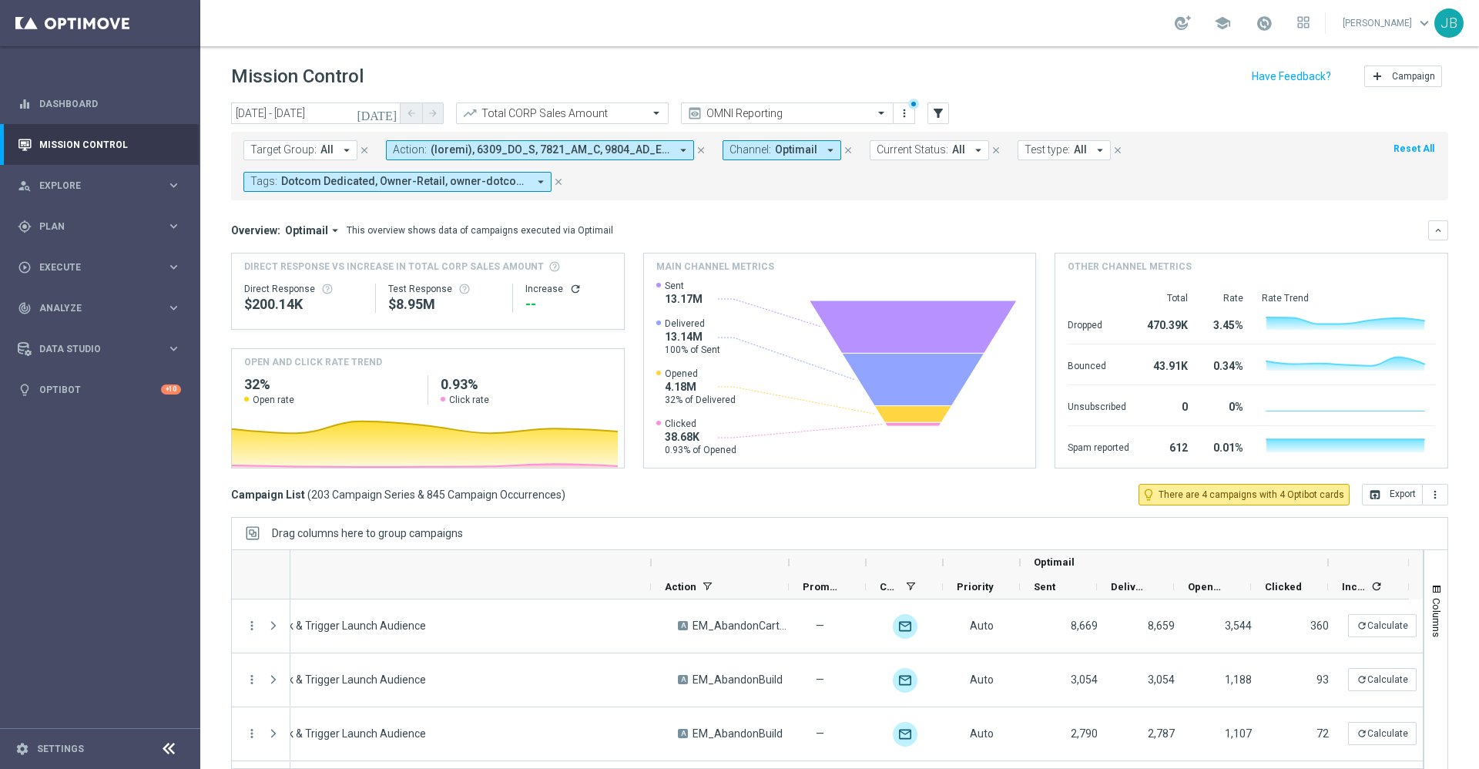
click at [559, 295] on div "--" at bounding box center [567, 304] width 85 height 18
click at [569, 290] on icon "refresh" at bounding box center [575, 289] width 12 height 12
click at [1368, 496] on icon "open_in_browser" at bounding box center [1374, 494] width 12 height 12
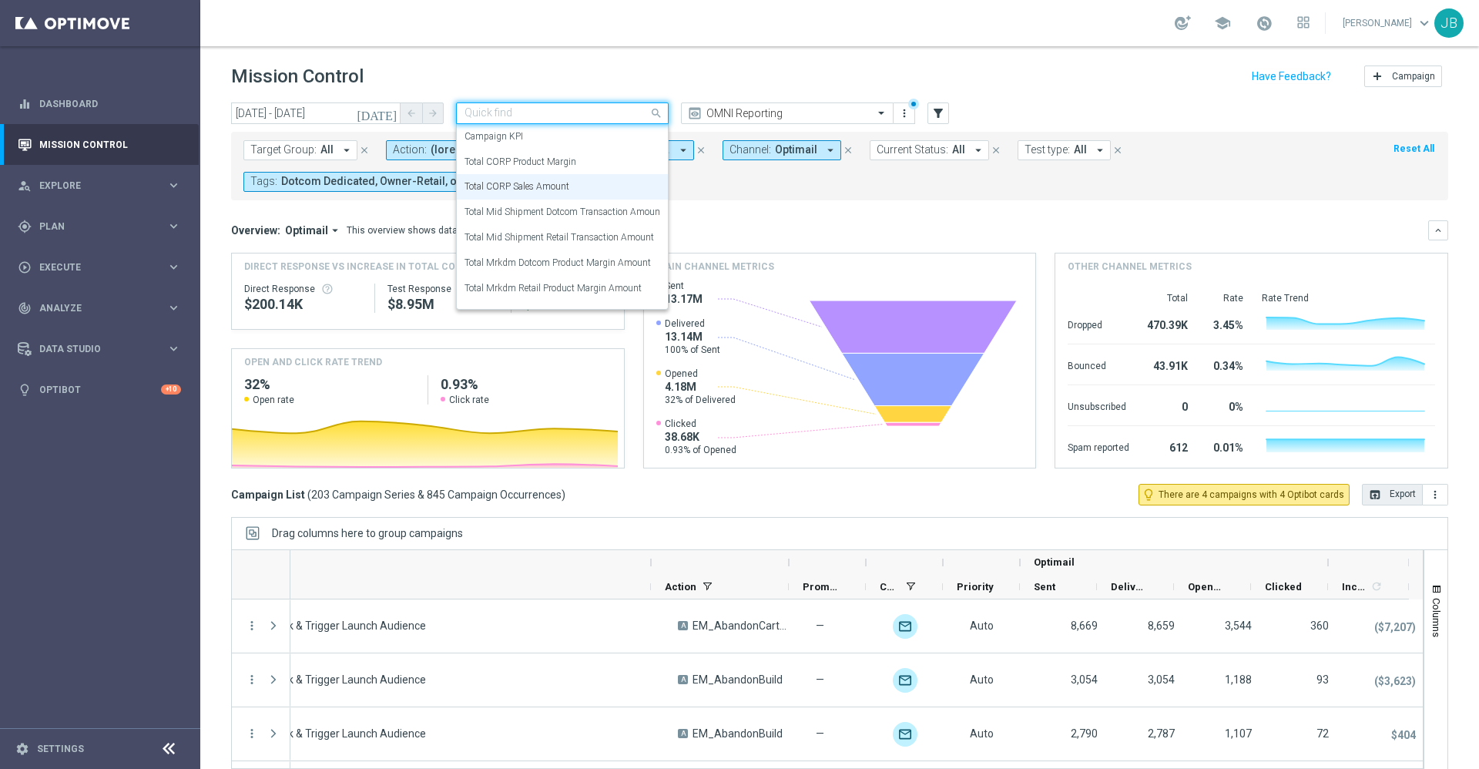
click at [625, 112] on input "text" at bounding box center [546, 113] width 165 height 13
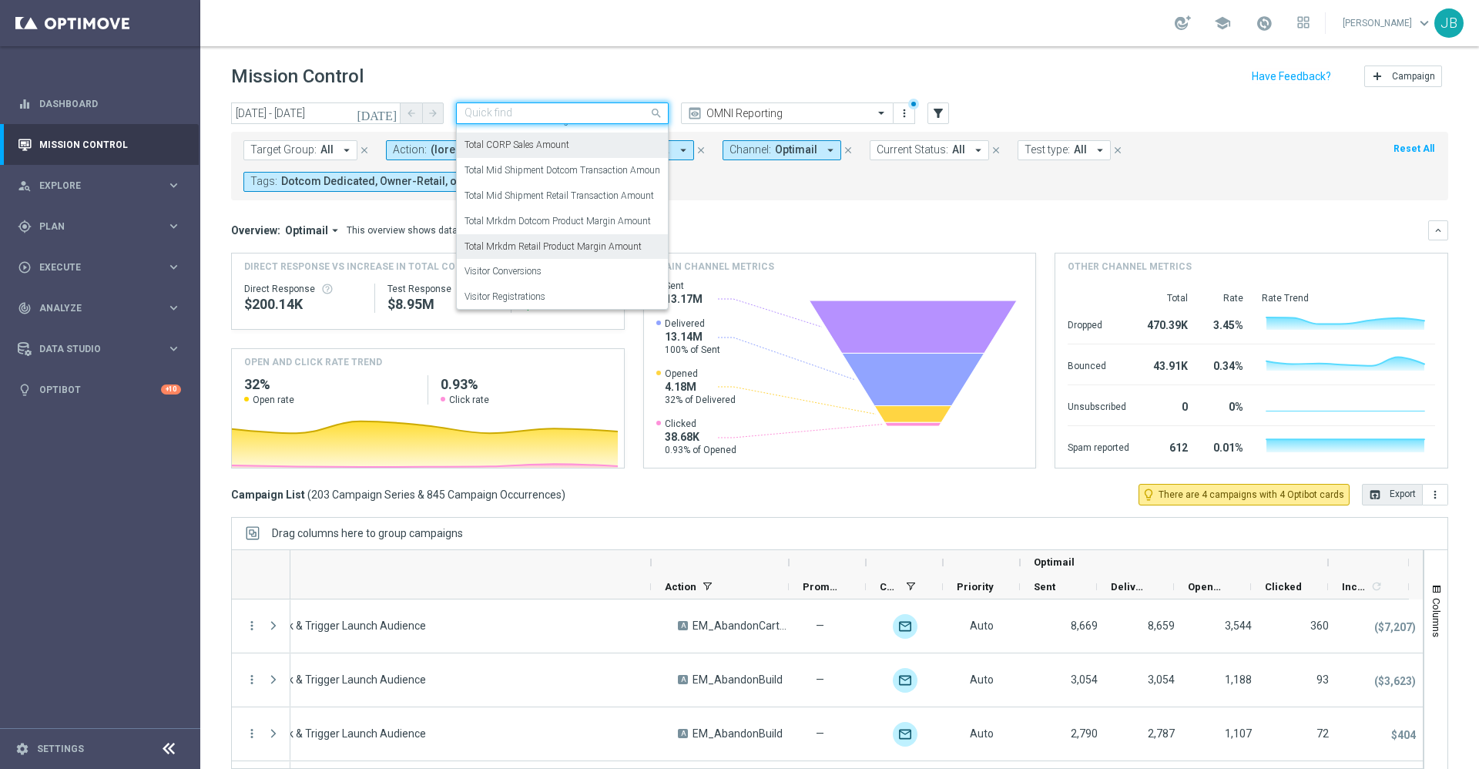
scroll to position [0, 0]
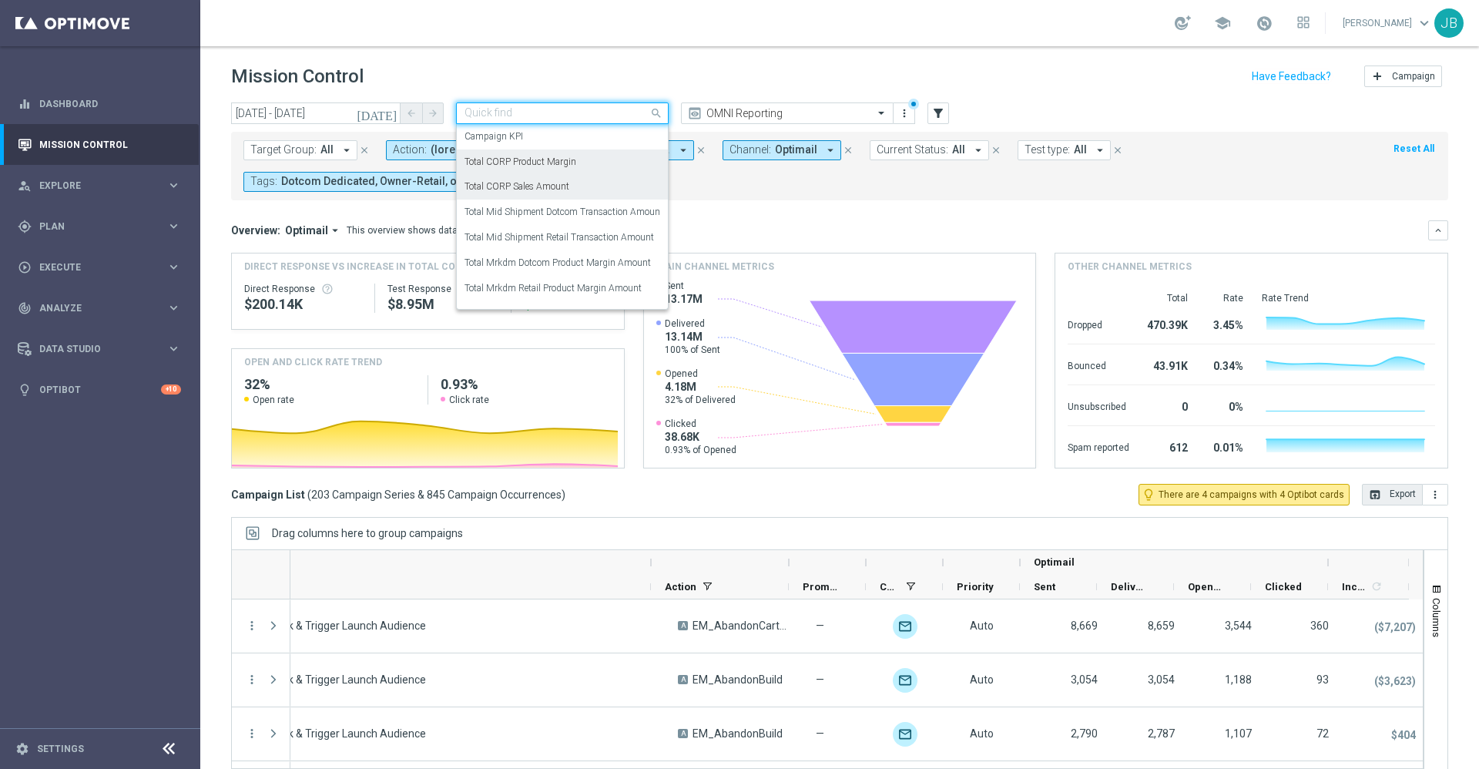
click at [550, 152] on div "Total CORP Product Margin" at bounding box center [562, 161] width 196 height 25
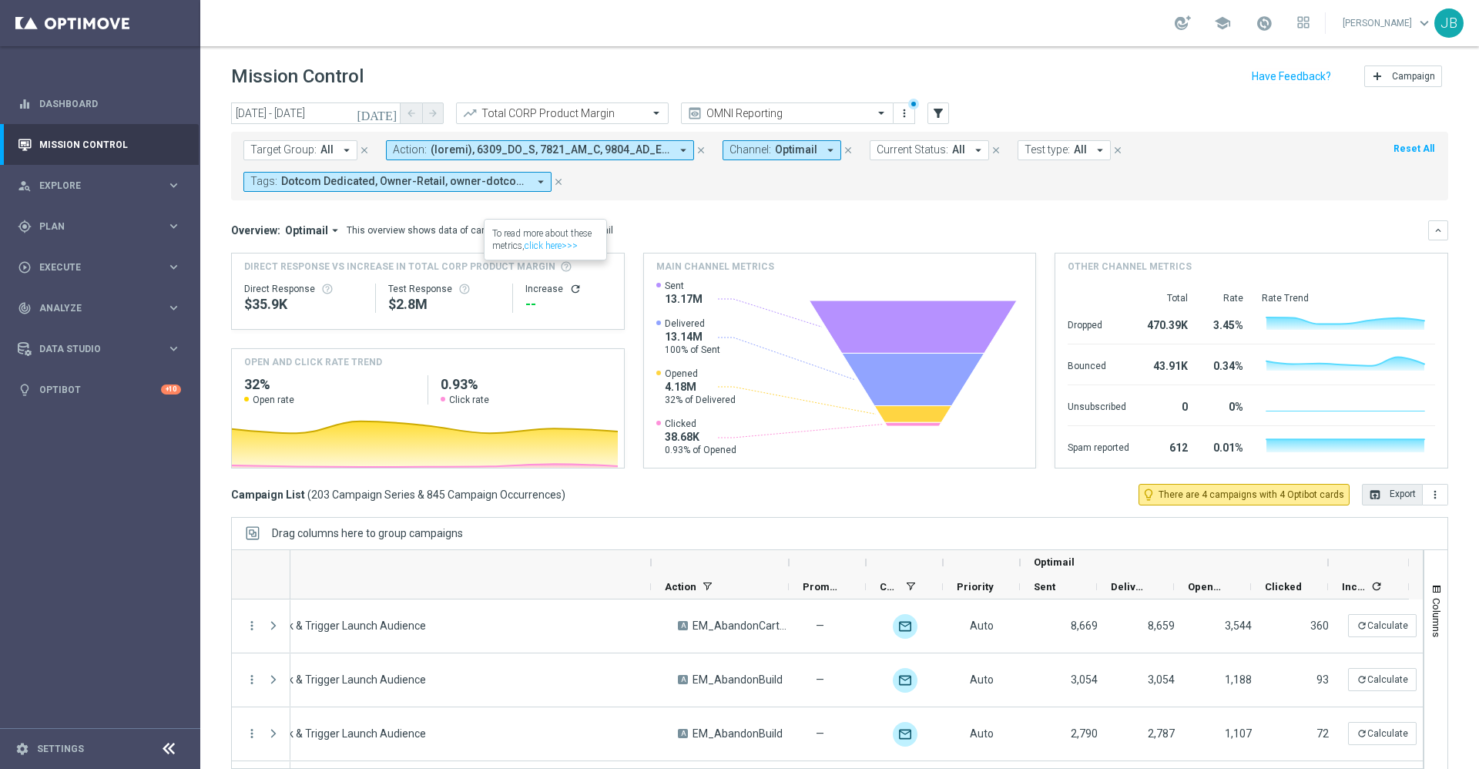
click at [569, 290] on icon "refresh" at bounding box center [575, 289] width 12 height 12
click at [1368, 495] on button "open_in_browser Export" at bounding box center [1392, 495] width 61 height 22
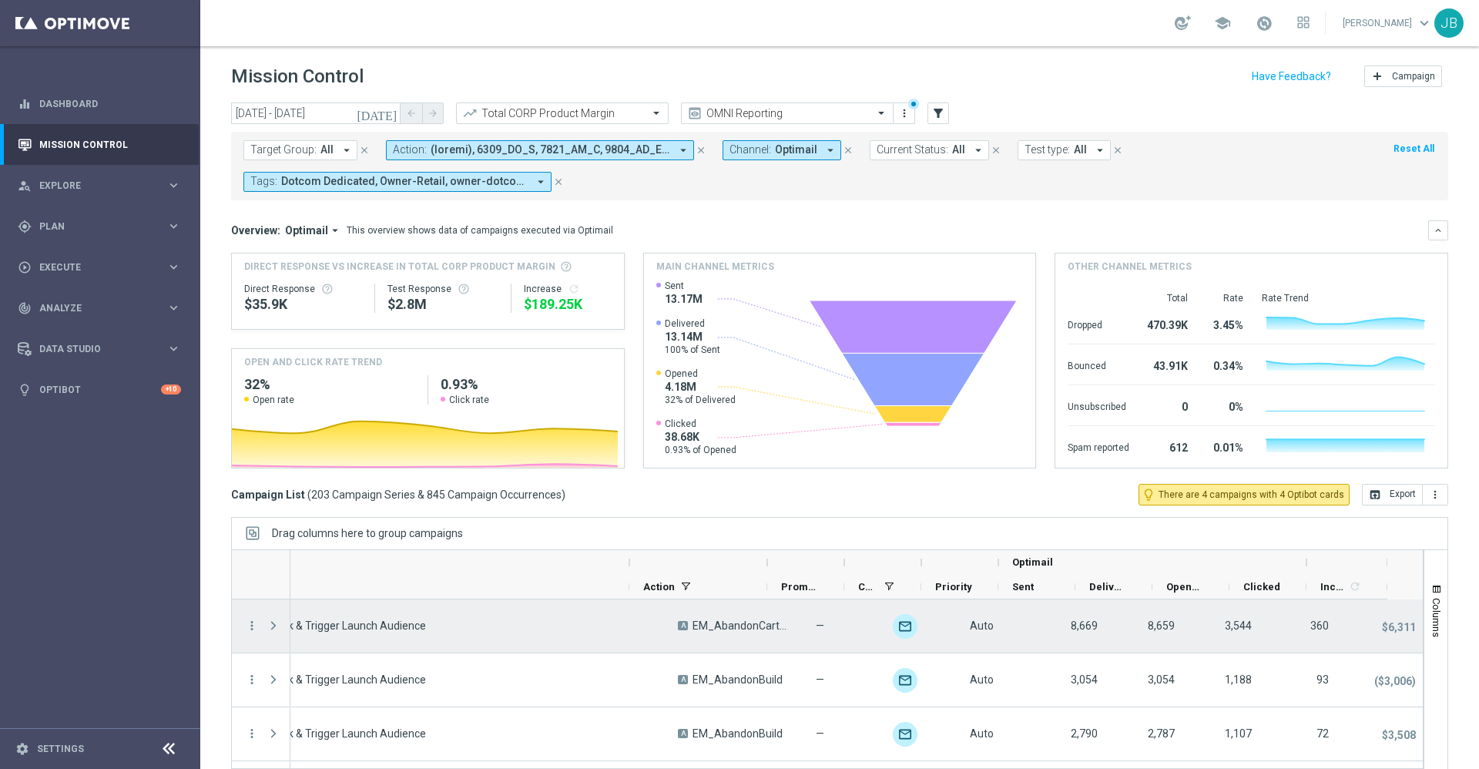
scroll to position [0, 742]
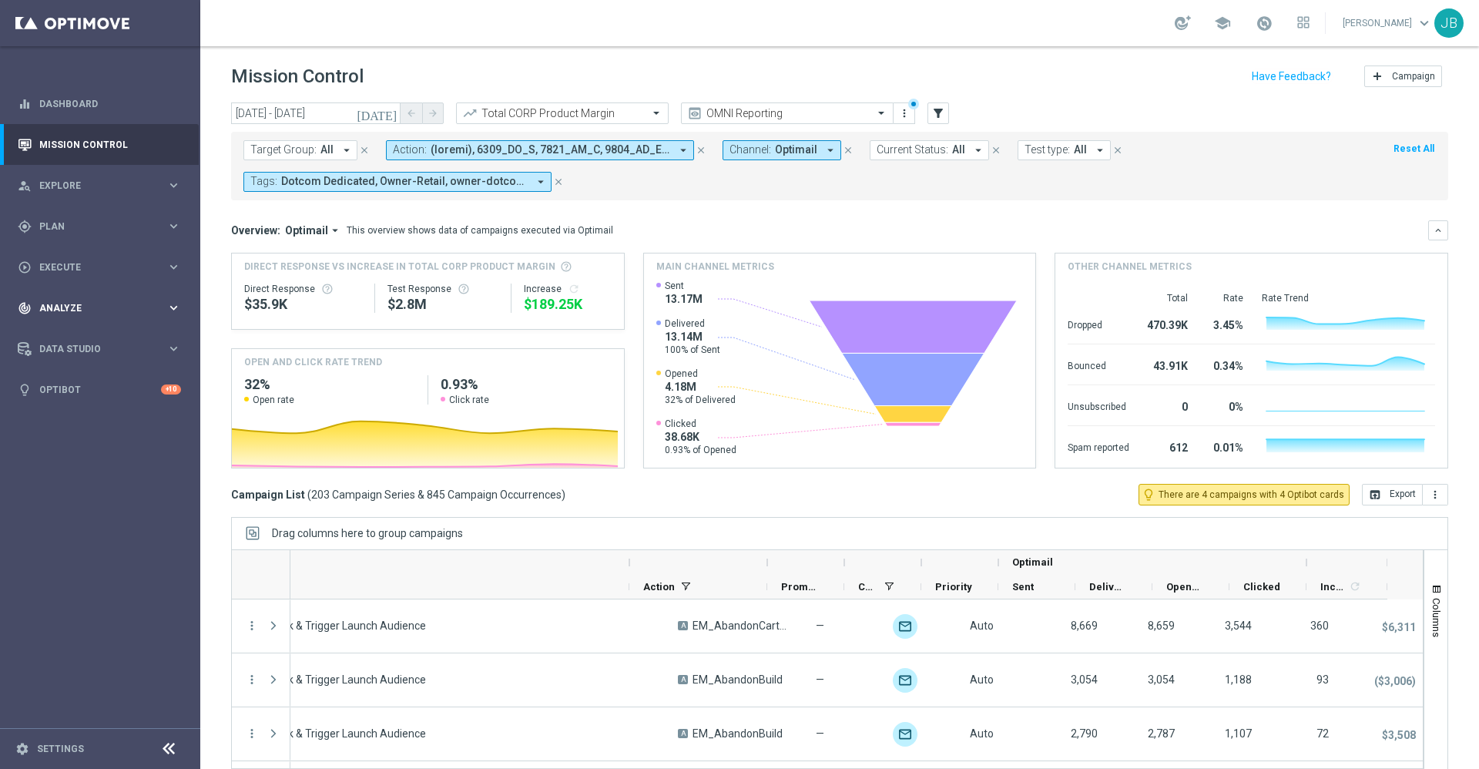
click at [65, 318] on div "track_changes Analyze keyboard_arrow_right" at bounding box center [99, 307] width 199 height 41
click at [71, 452] on span "BI Studio" at bounding box center [96, 454] width 110 height 9
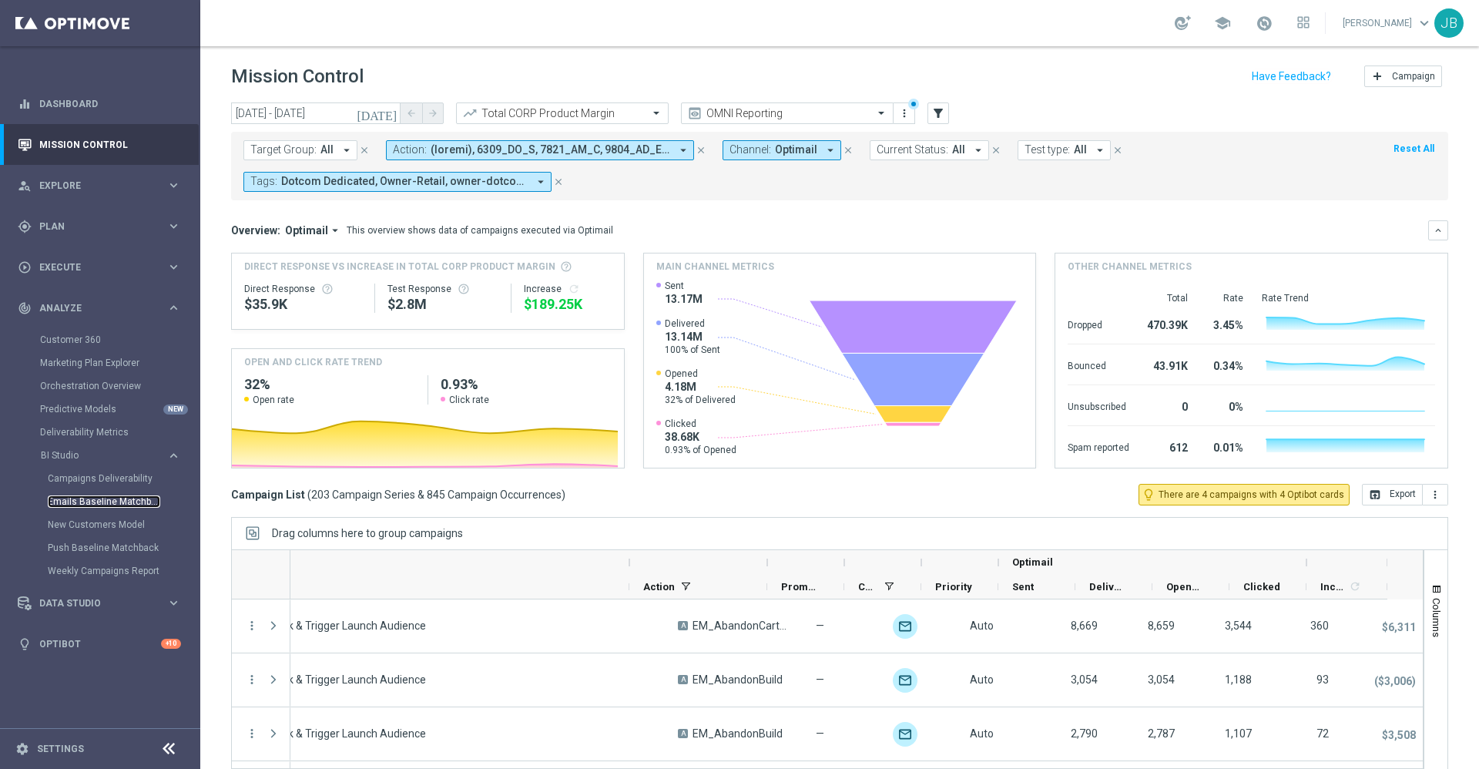
click at [96, 500] on link "Emails Baseline Matchback" at bounding box center [104, 501] width 112 height 12
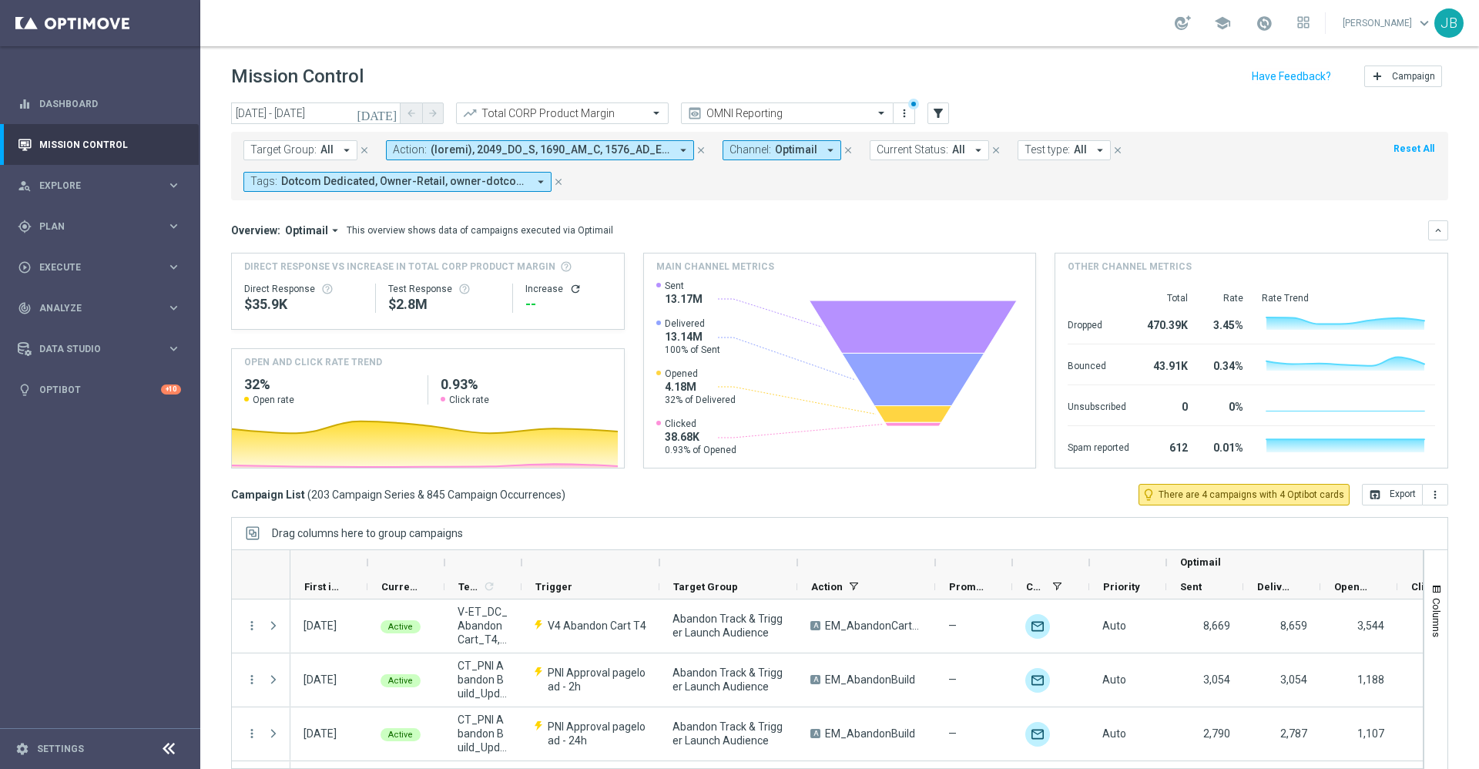
click at [392, 119] on icon "[DATE]" at bounding box center [378, 113] width 42 height 14
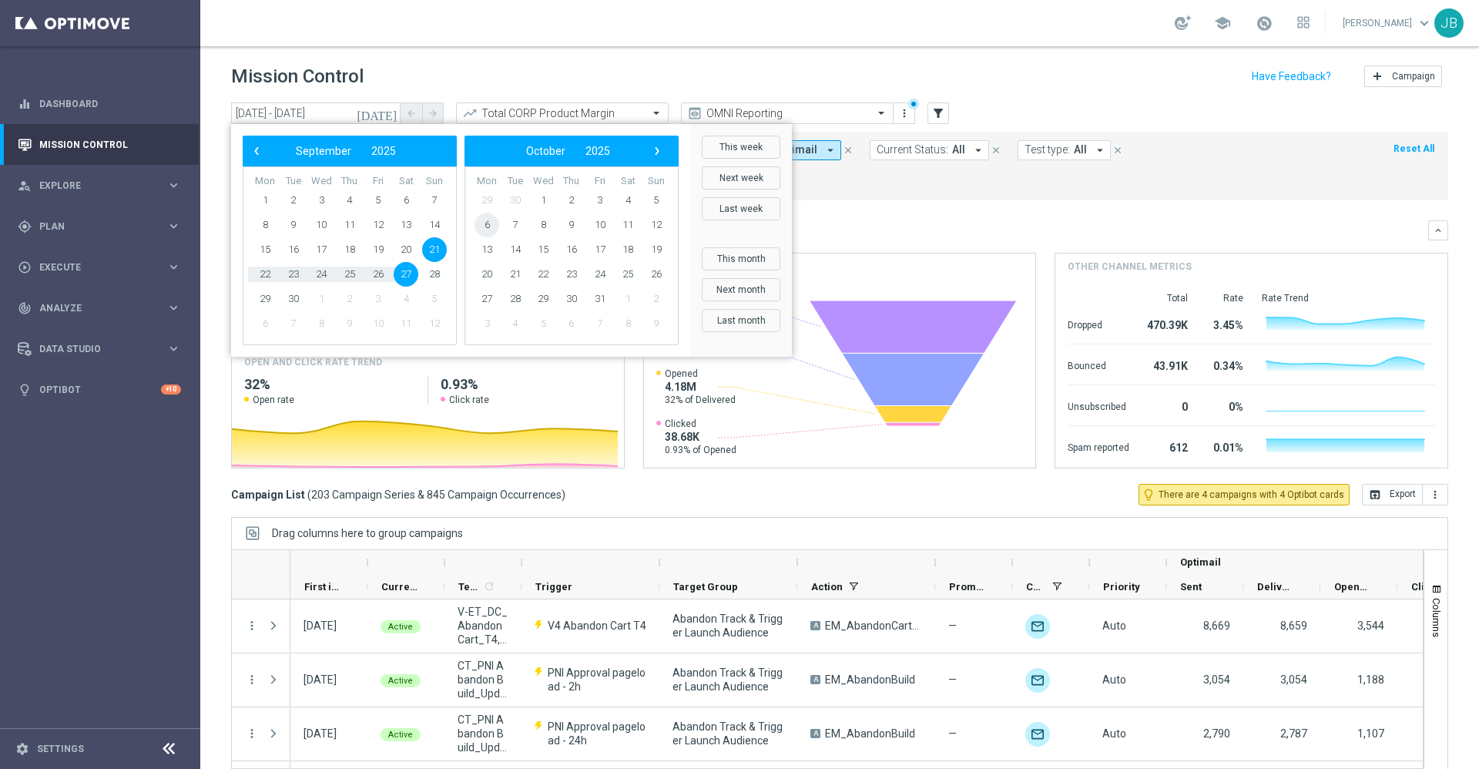
click at [491, 228] on span "6" at bounding box center [486, 225] width 25 height 25
click at [253, 226] on span "6" at bounding box center [265, 225] width 25 height 25
type input "06 Oct 2025 - 06 Oct 2025"
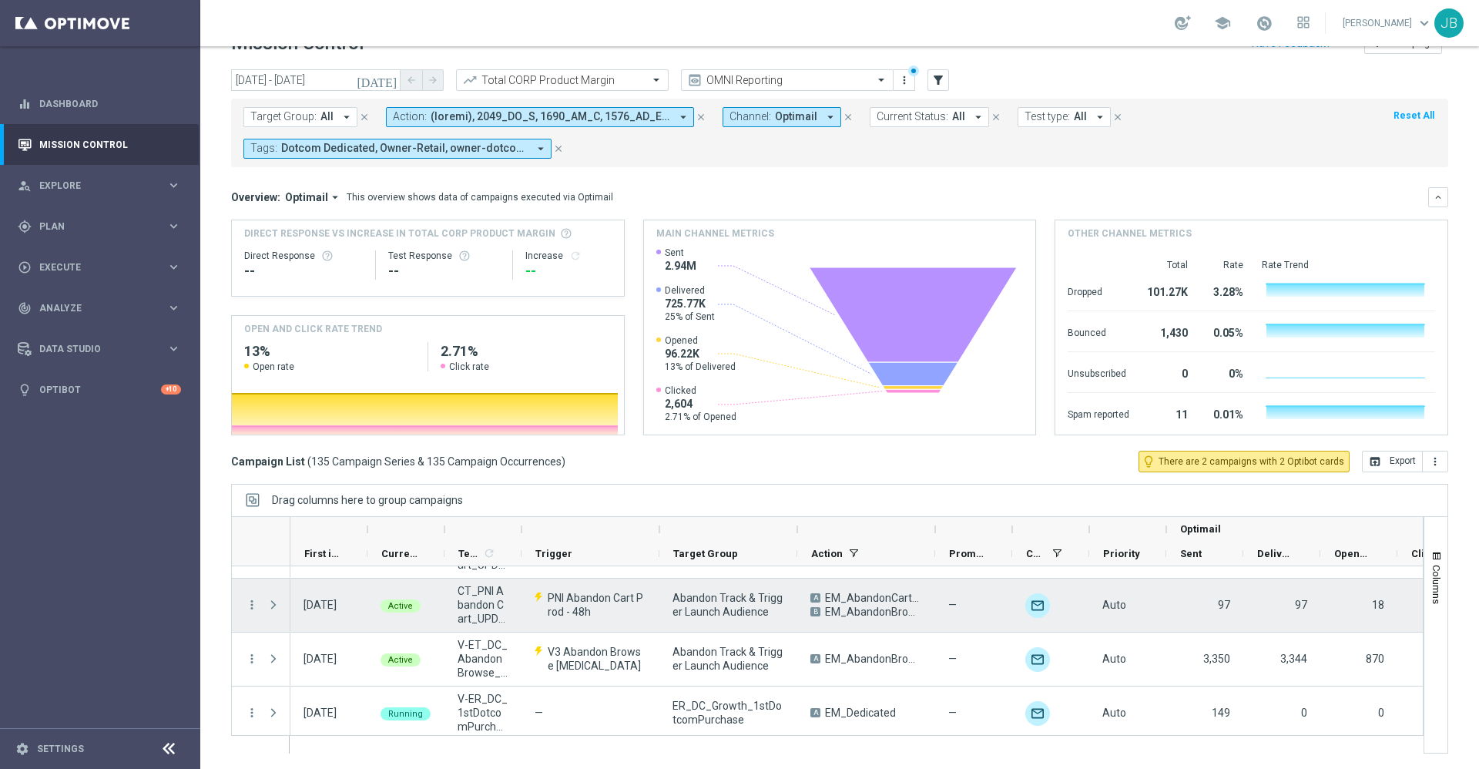
scroll to position [1013, 0]
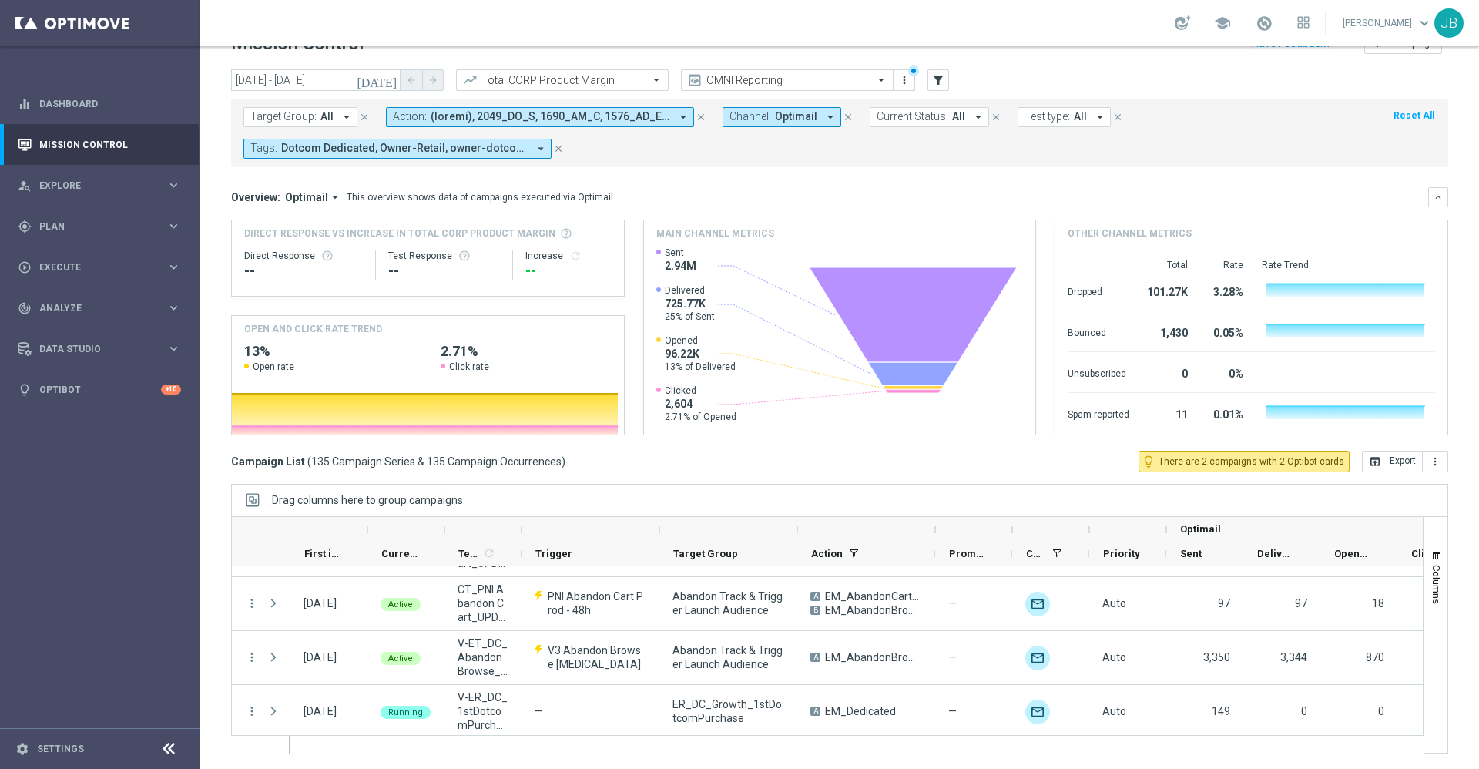
click at [653, 524] on div at bounding box center [590, 529] width 138 height 25
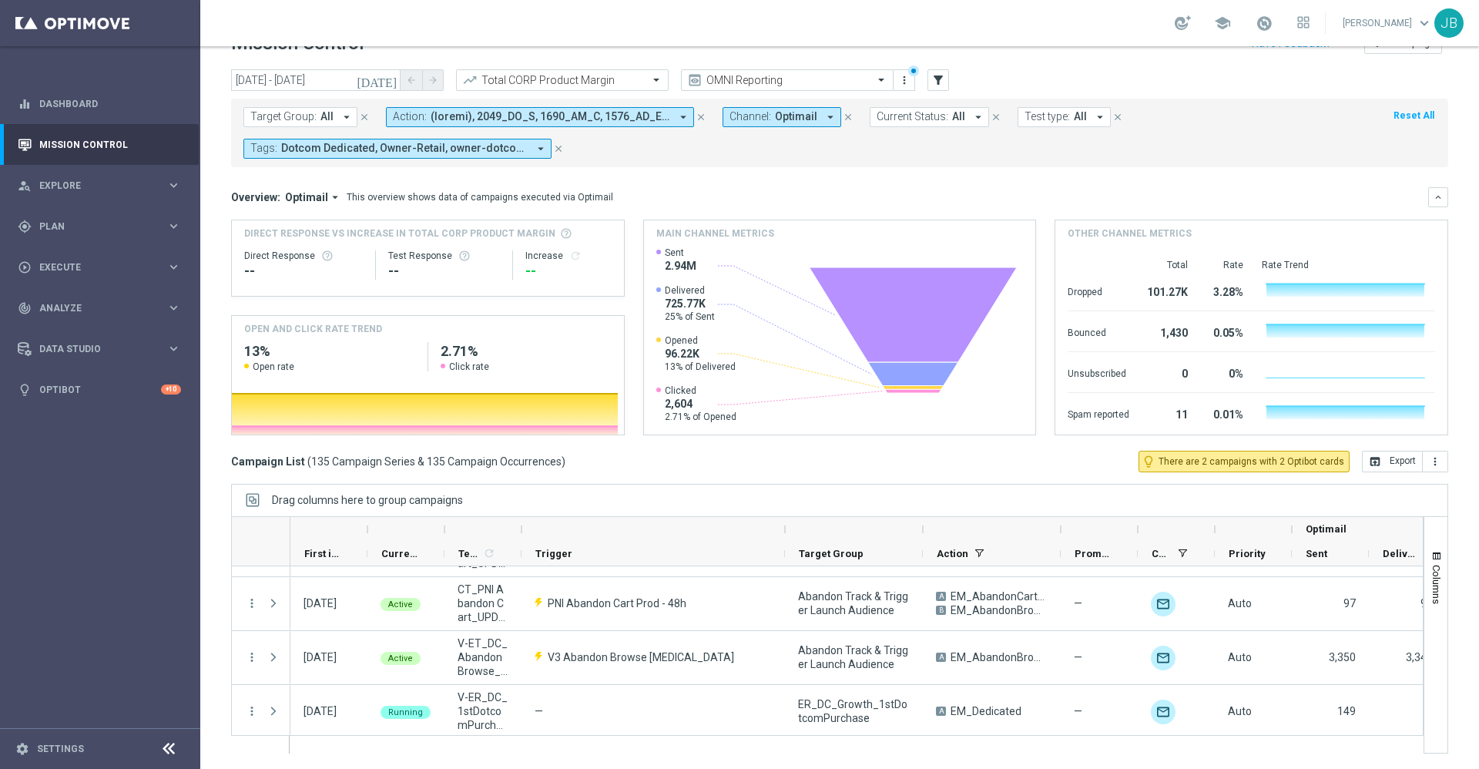
drag, startPoint x: 660, startPoint y: 530, endPoint x: 831, endPoint y: 551, distance: 172.3
click at [831, 551] on div "Optimail First in Range" at bounding box center [985, 541] width 1390 height 49
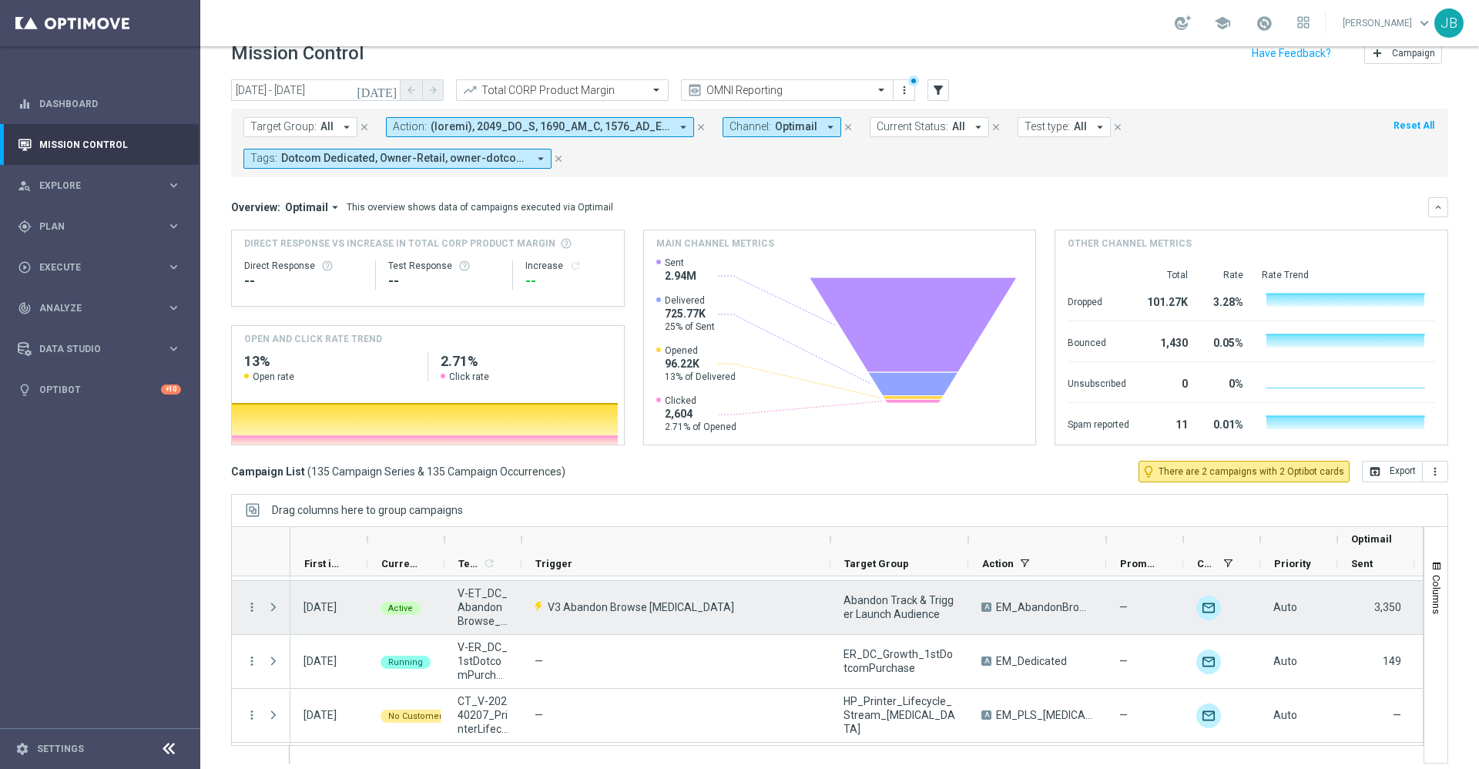
scroll to position [1072, 0]
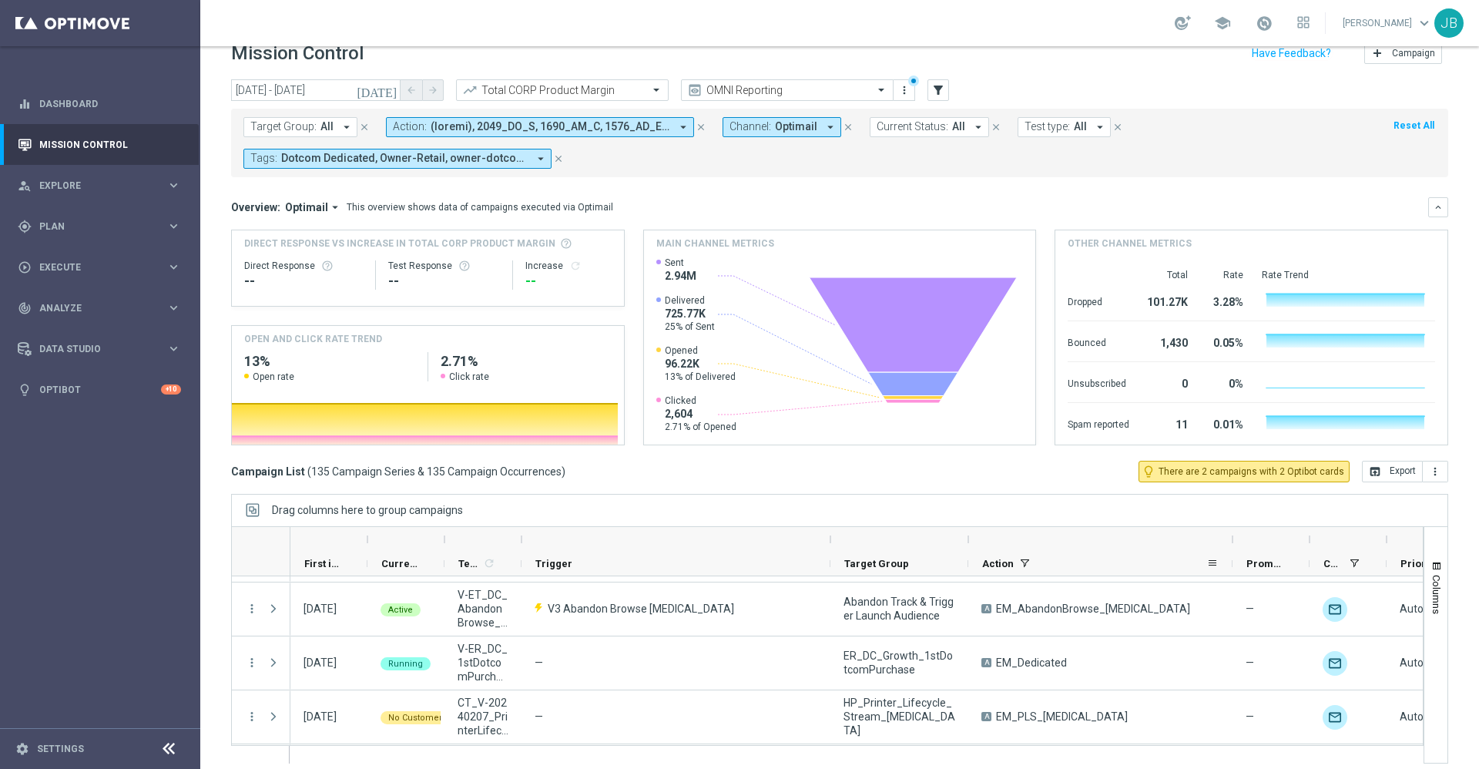
drag, startPoint x: 1104, startPoint y: 540, endPoint x: 1230, endPoint y: 564, distance: 128.5
click at [1230, 564] on div "Optimail First in Range" at bounding box center [1071, 551] width 1562 height 49
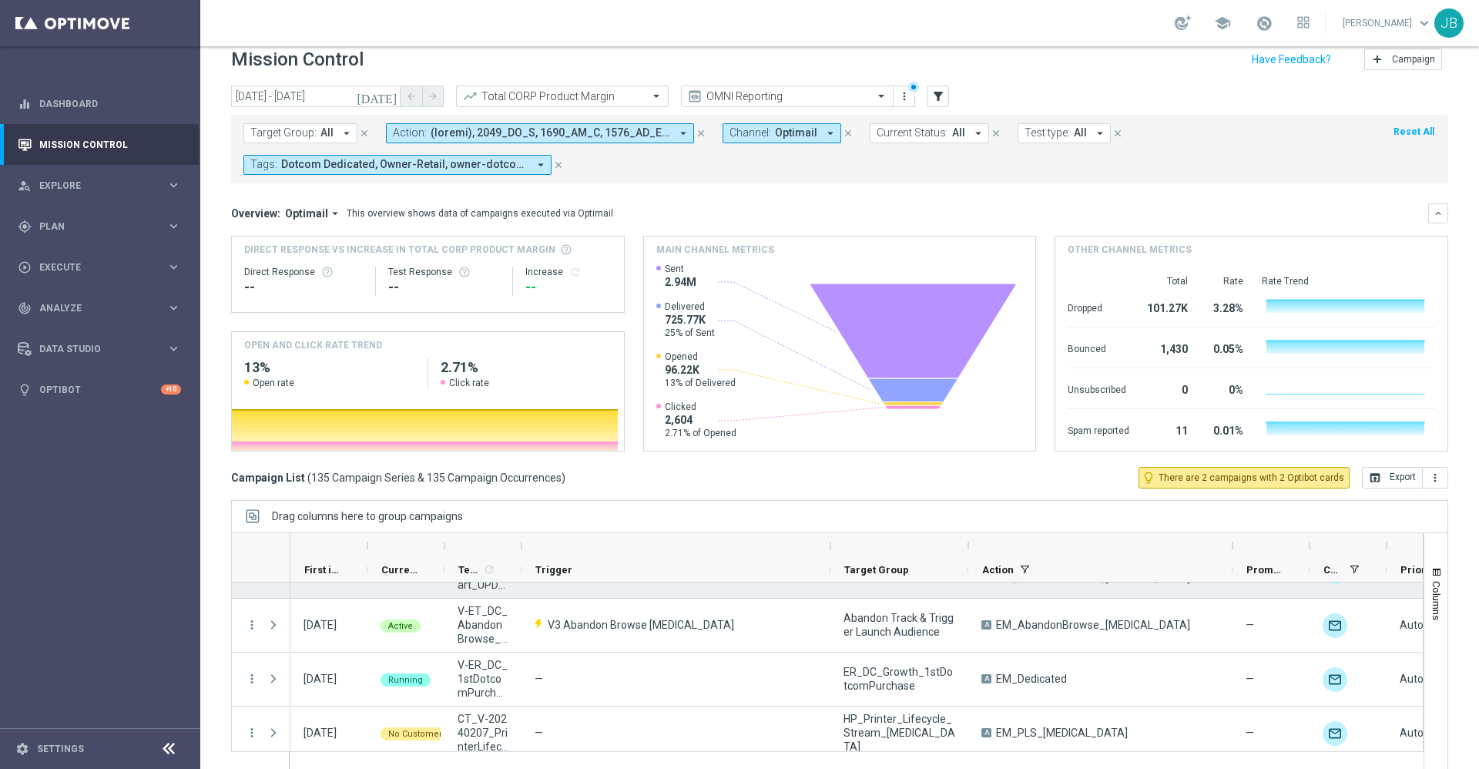
scroll to position [1060, 0]
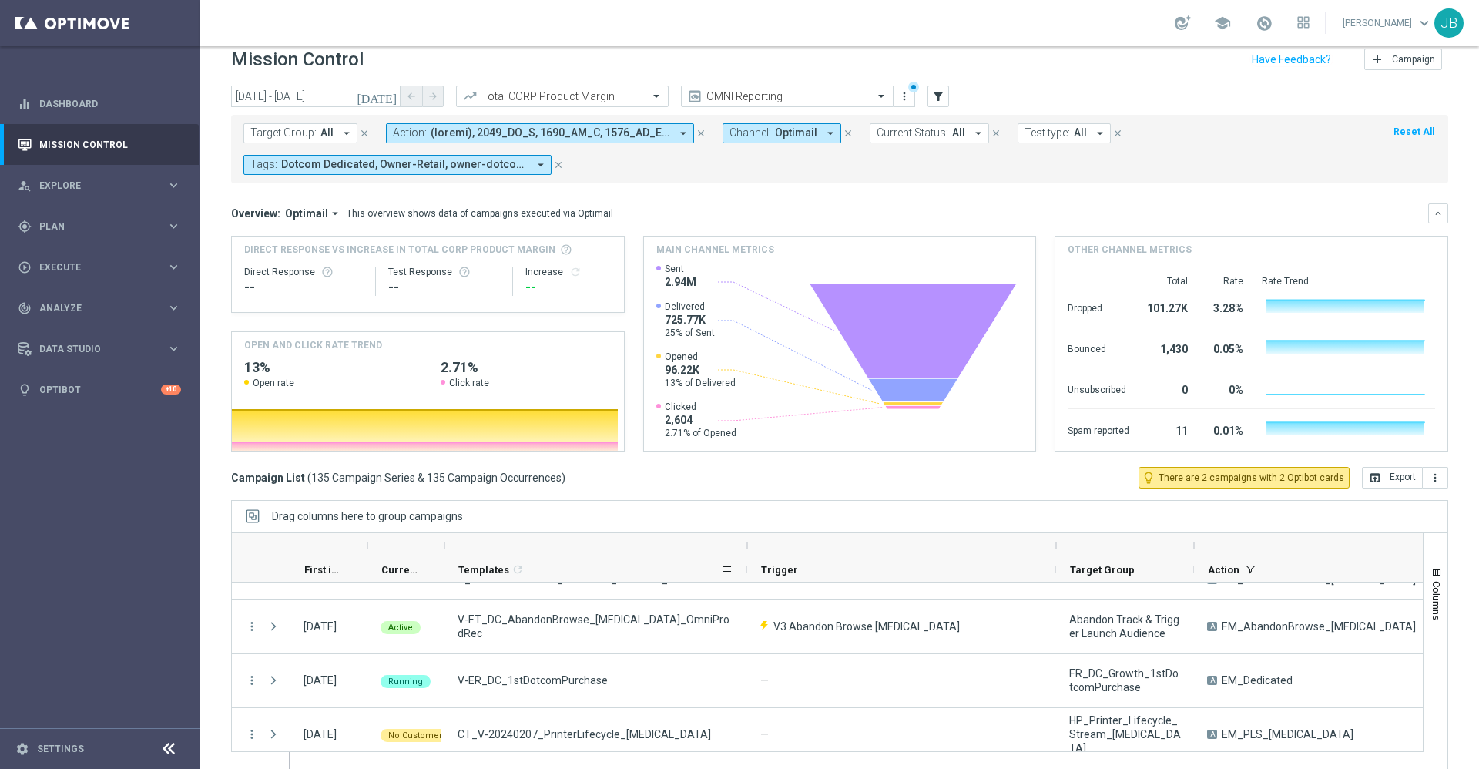
drag, startPoint x: 521, startPoint y: 544, endPoint x: 747, endPoint y: 561, distance: 227.1
click at [747, 561] on div "First in Range" at bounding box center [1183, 557] width 1787 height 49
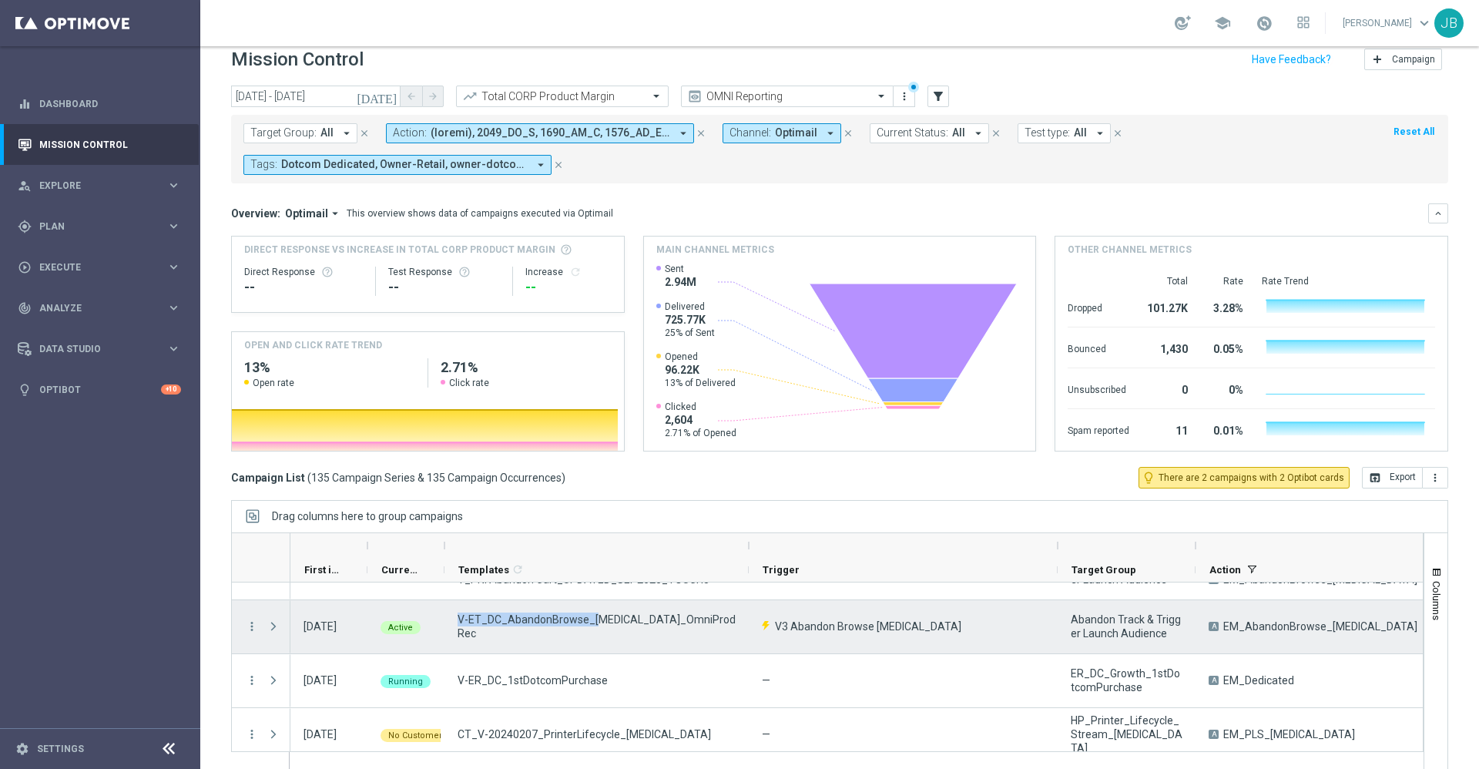
drag, startPoint x: 593, startPoint y: 625, endPoint x: 449, endPoint y: 631, distance: 144.1
click at [449, 631] on div "V-ET_DC_AbandonBrowse_[MEDICAL_DATA]_OmniProdRec" at bounding box center [596, 626] width 304 height 53
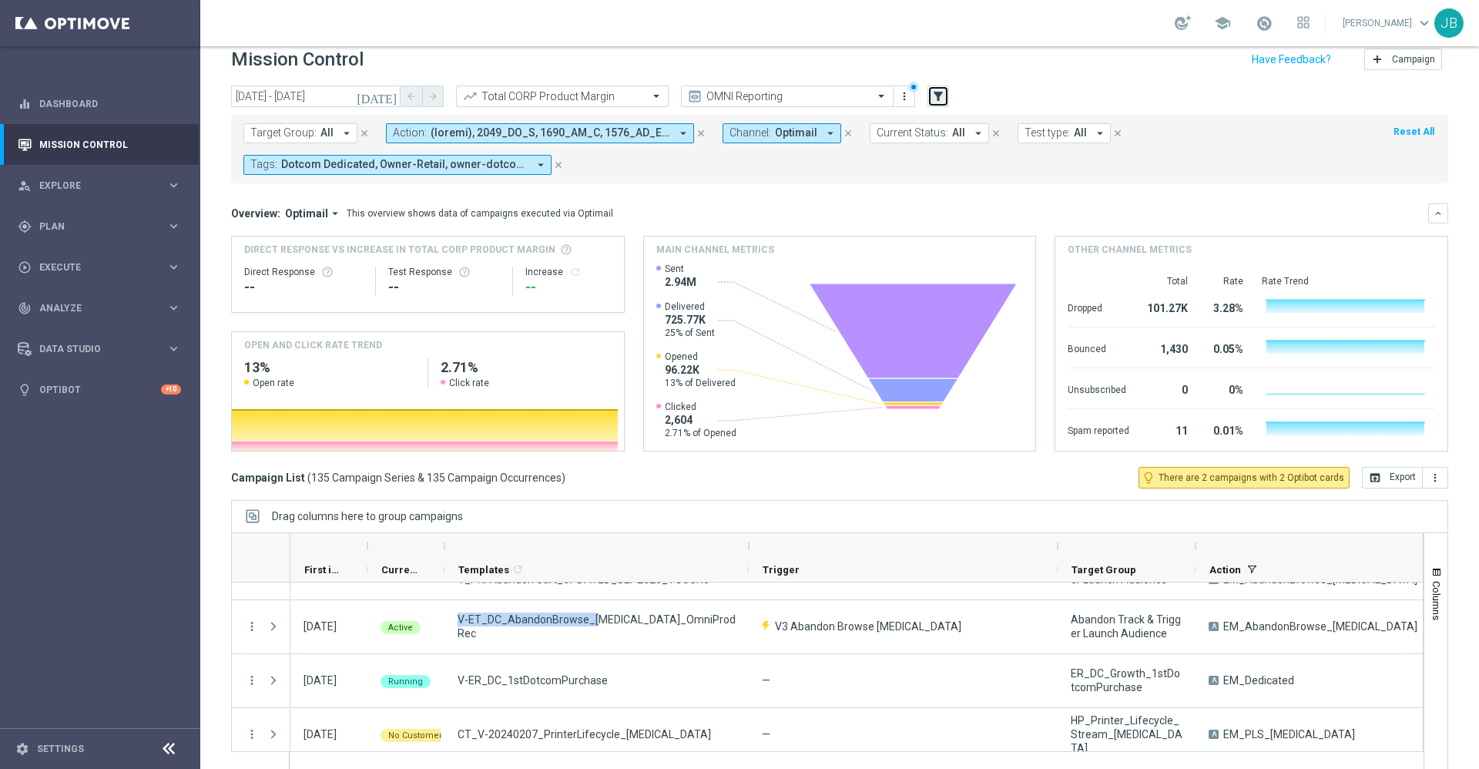
click at [943, 92] on icon "filter_alt" at bounding box center [938, 96] width 14 height 14
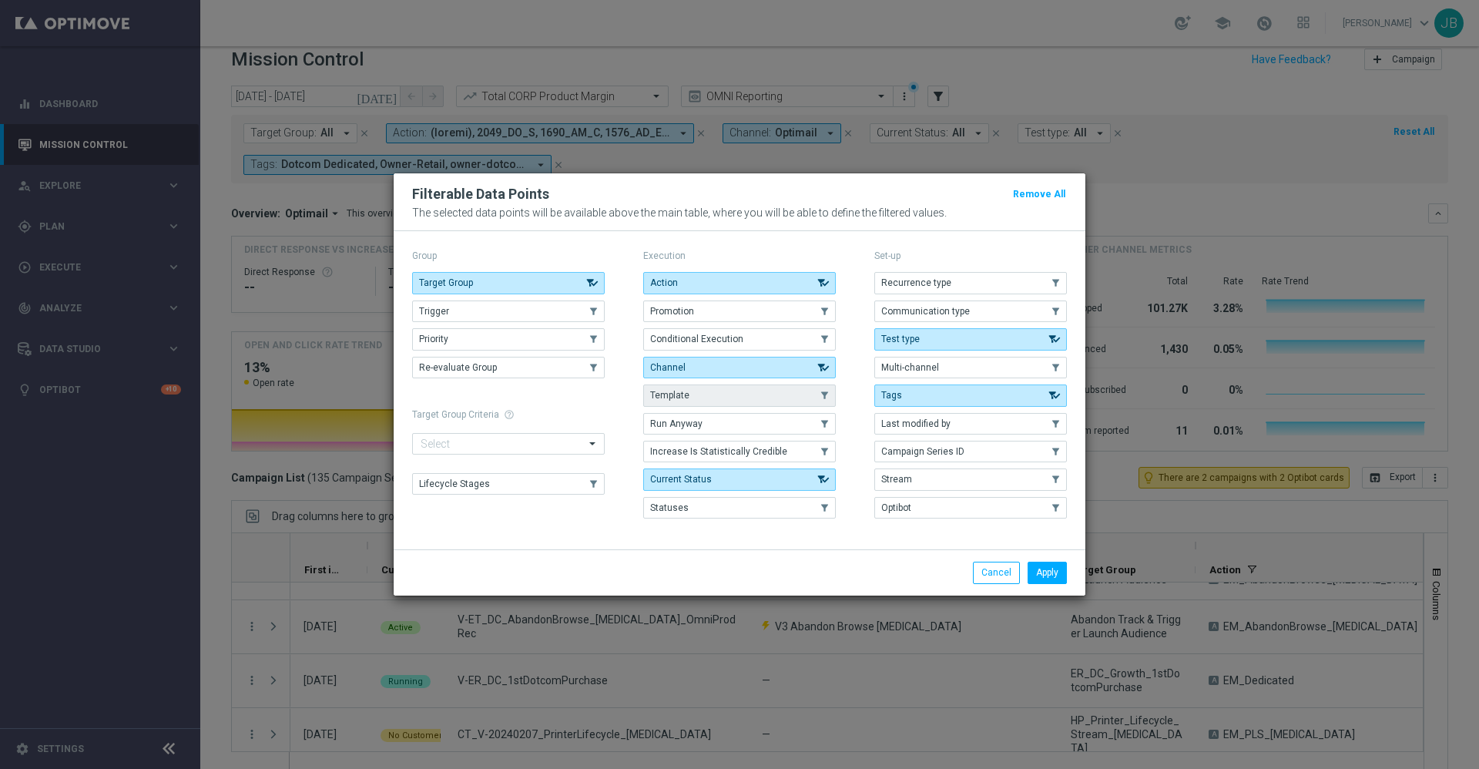
click at [684, 400] on button "Template" at bounding box center [739, 395] width 193 height 22
click at [1041, 577] on button "Apply" at bounding box center [1046, 572] width 39 height 22
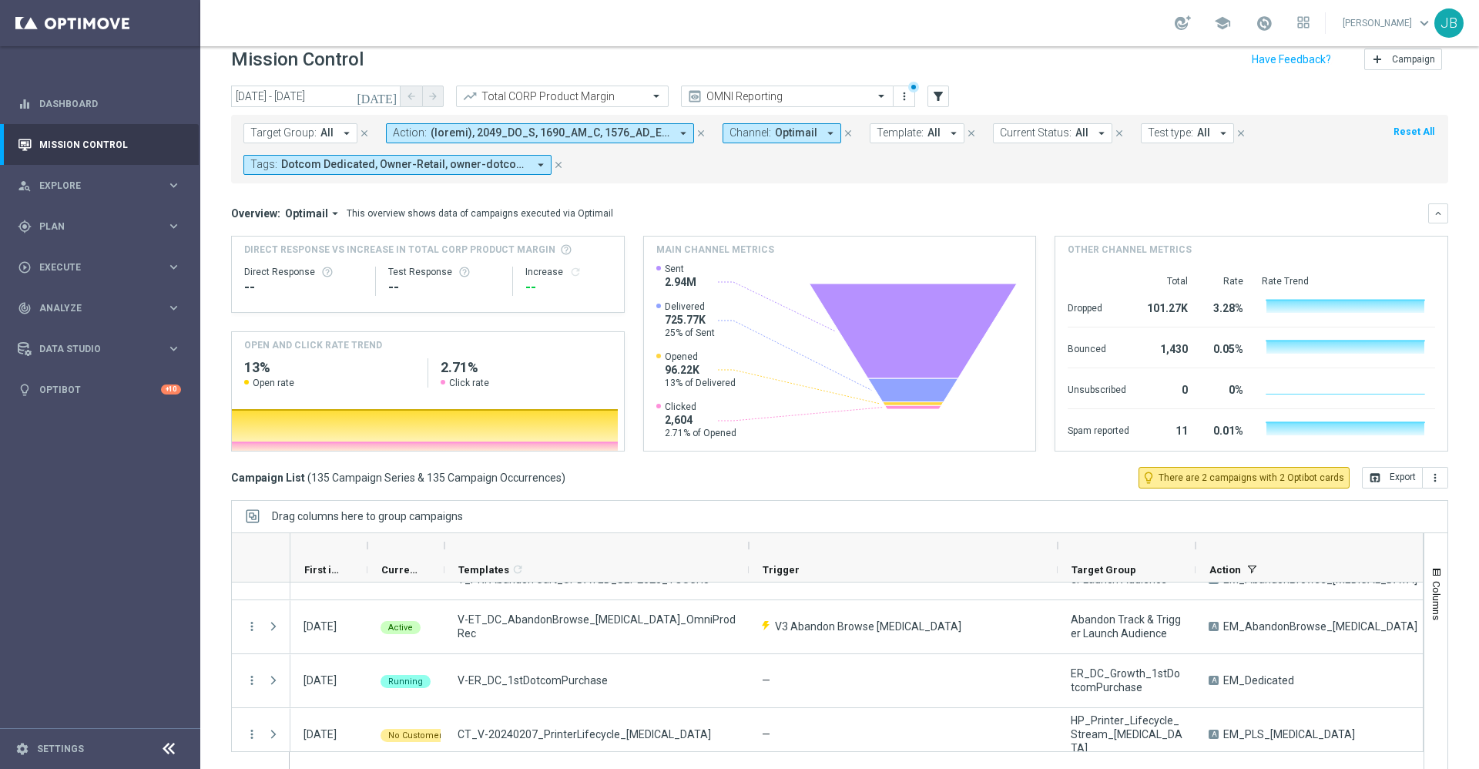
click at [886, 134] on span "Template:" at bounding box center [899, 132] width 47 height 13
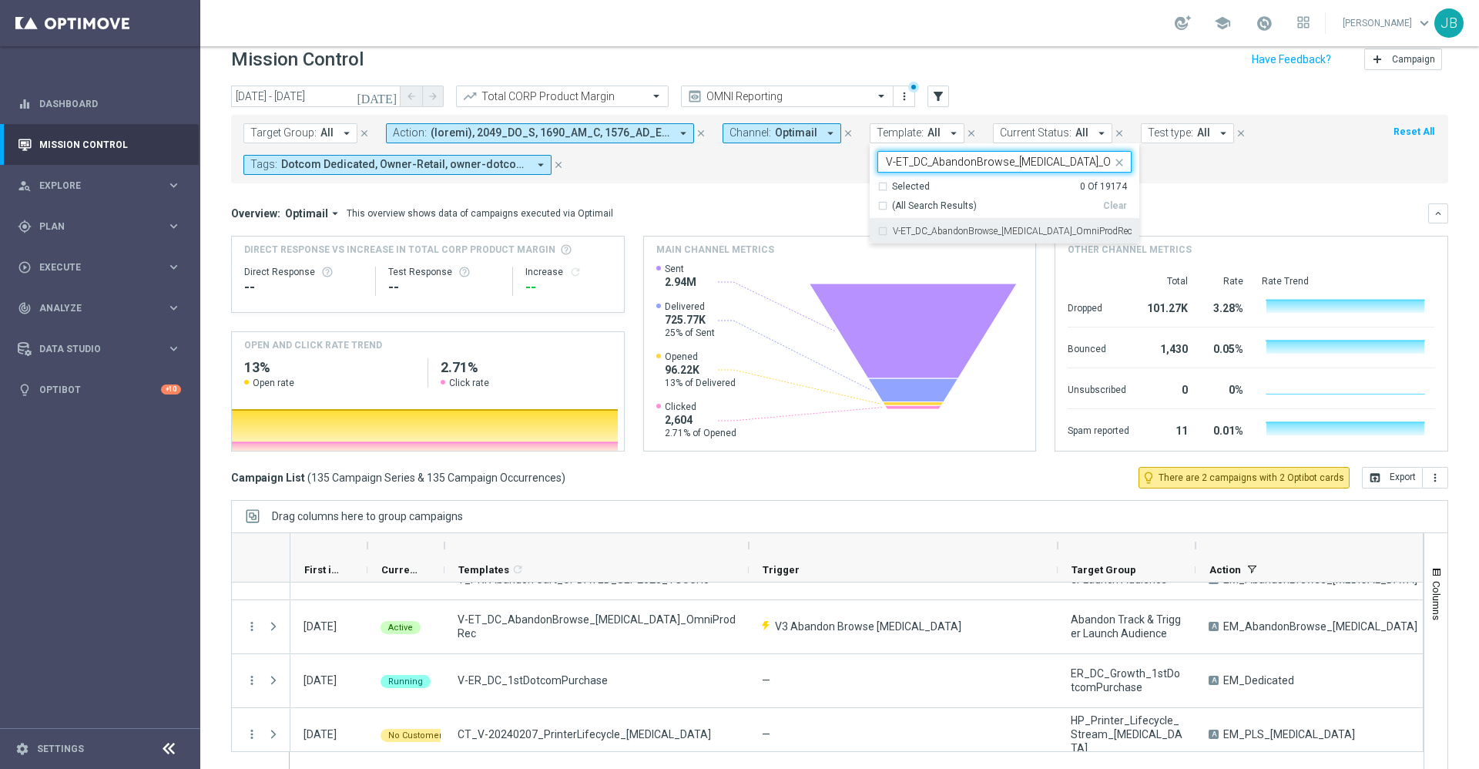
click at [1021, 158] on input "V-ET_DC_AbandonBrowse_[MEDICAL_DATA]_OmniProdRec" at bounding box center [999, 162] width 226 height 13
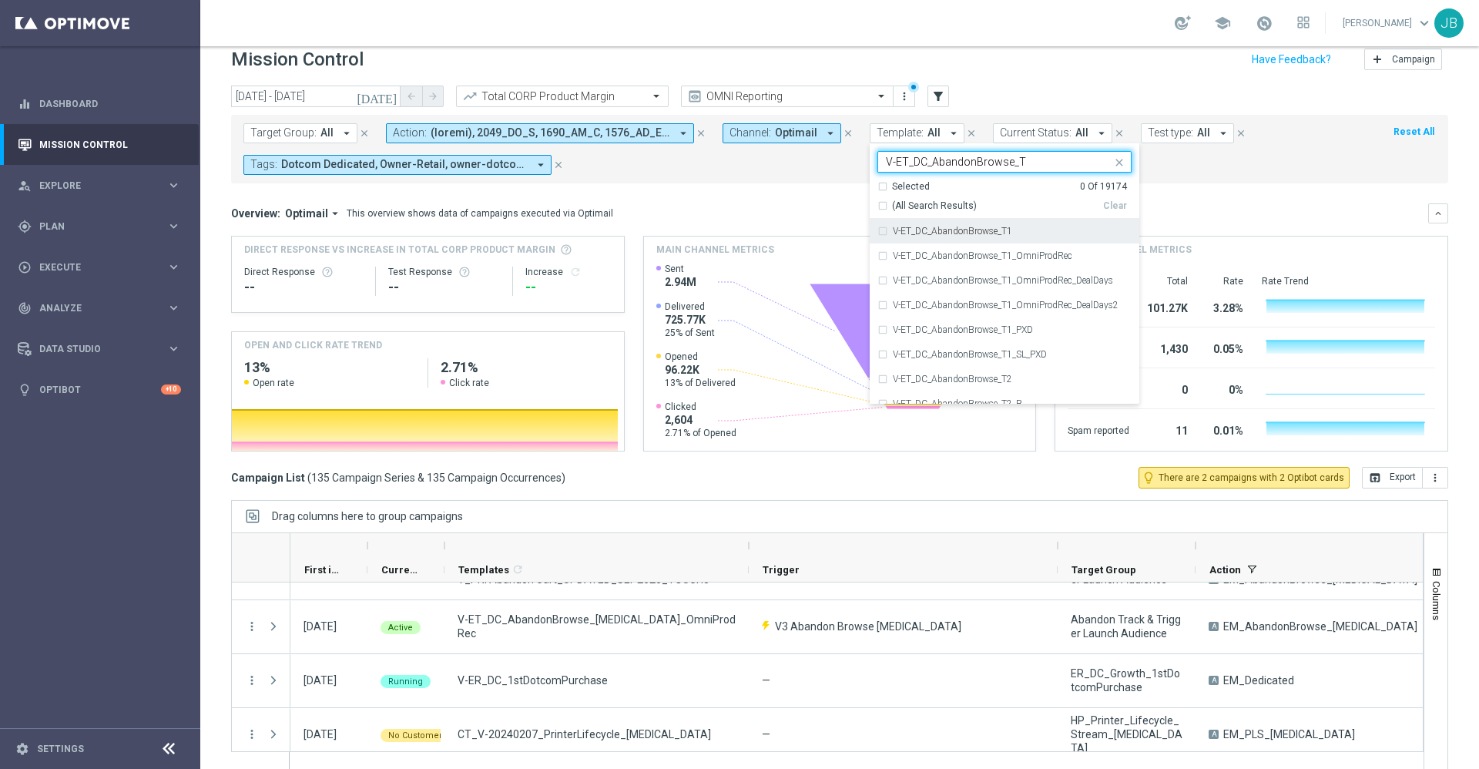
click at [999, 226] on label "V-ET_DC_AbandonBrowse_T1" at bounding box center [952, 230] width 119 height 9
type input "V-ET_DC_AbandonBrowse_T"
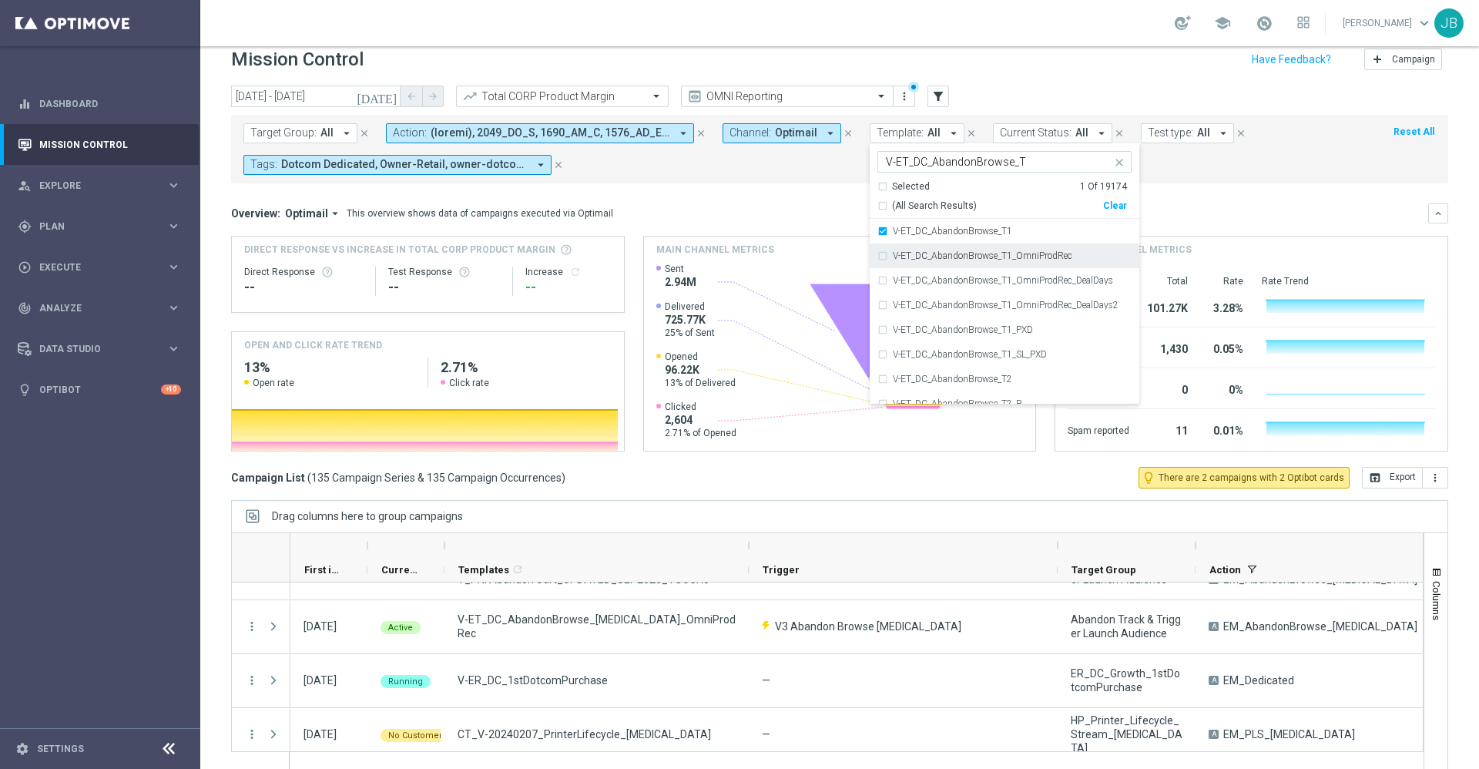
click at [1001, 251] on label "V-ET_DC_AbandonBrowse_T1_OmniProdRec" at bounding box center [982, 255] width 179 height 9
click at [1197, 209] on div "Overview: Optimail arrow_drop_down This overview shows data of campaigns execut…" at bounding box center [829, 213] width 1197 height 14
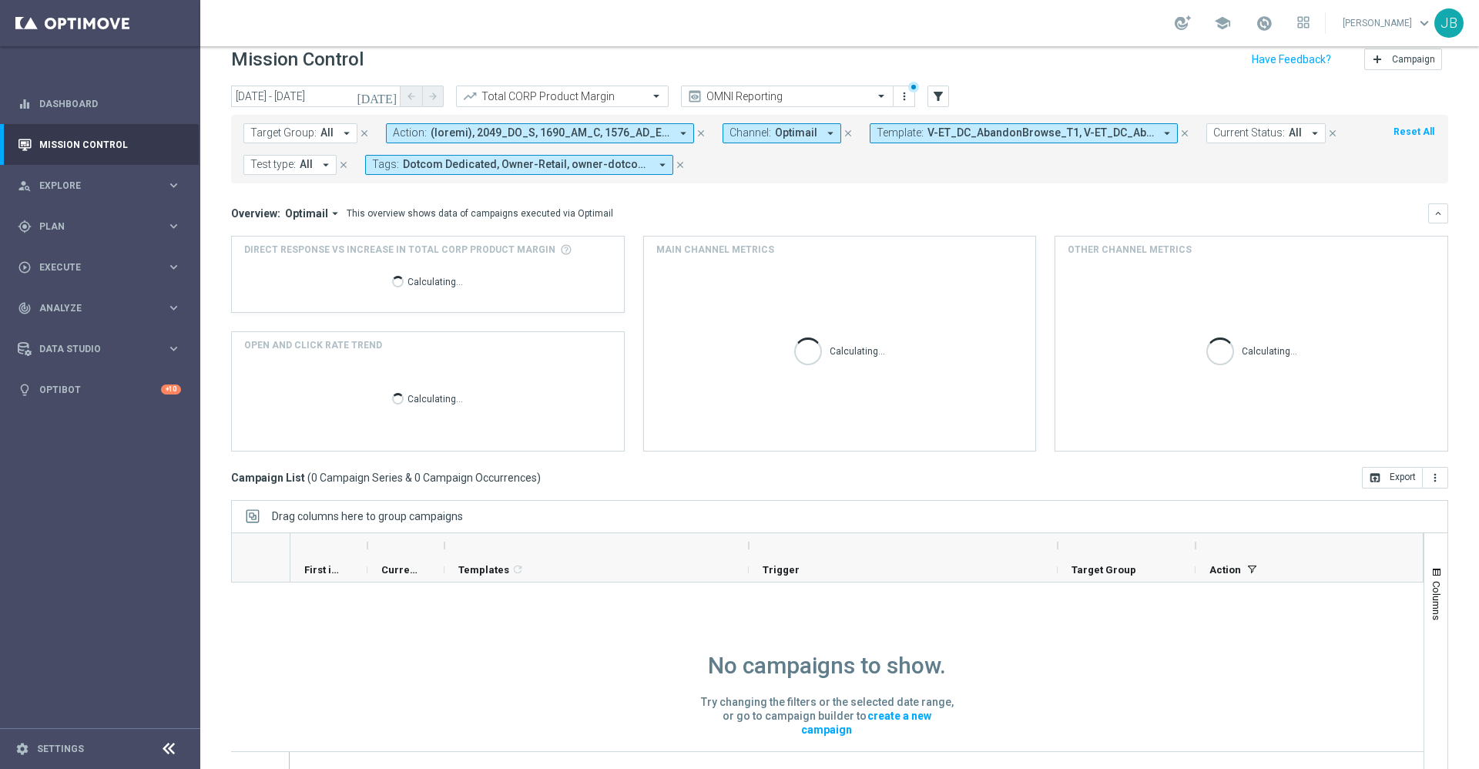
scroll to position [1, 0]
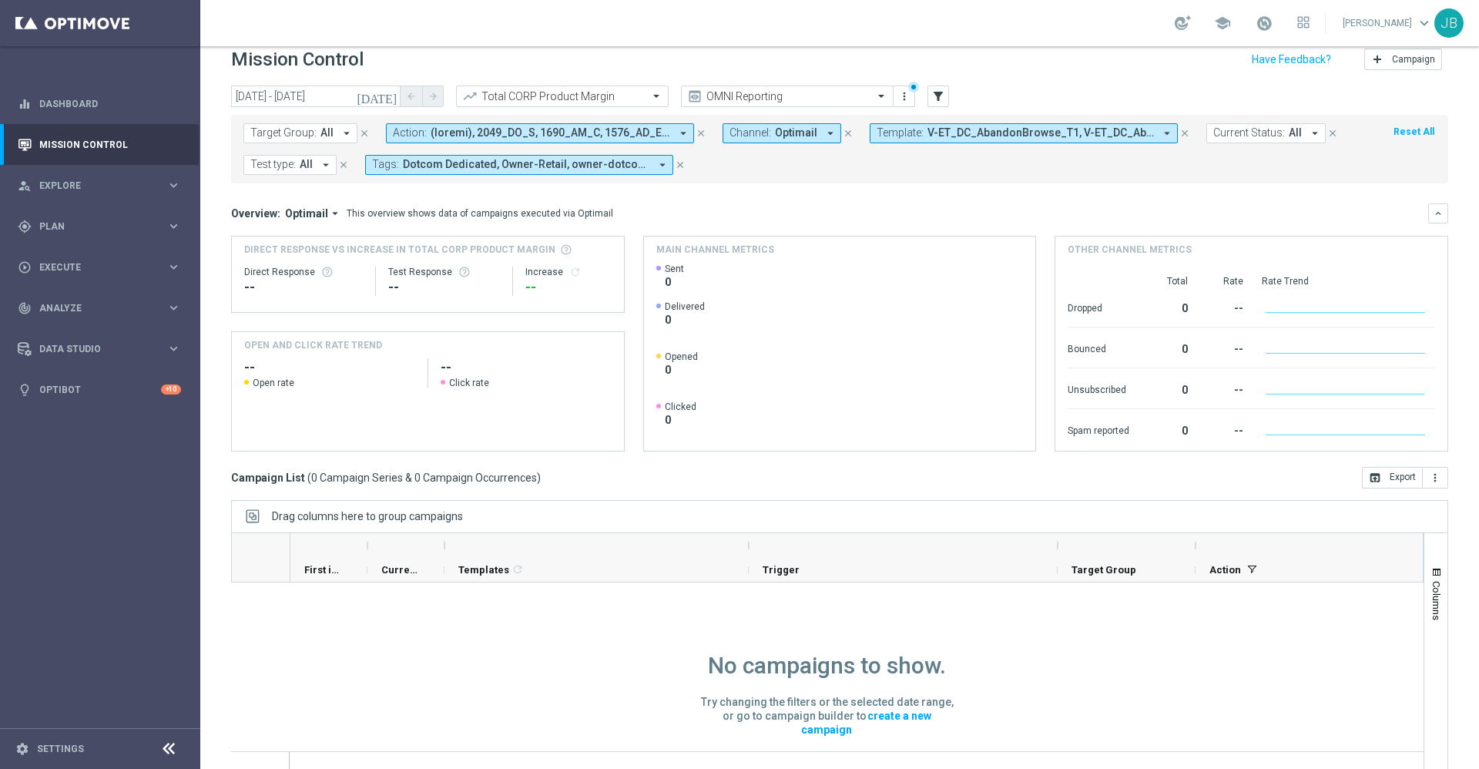
click at [389, 98] on icon "[DATE]" at bounding box center [378, 96] width 42 height 14
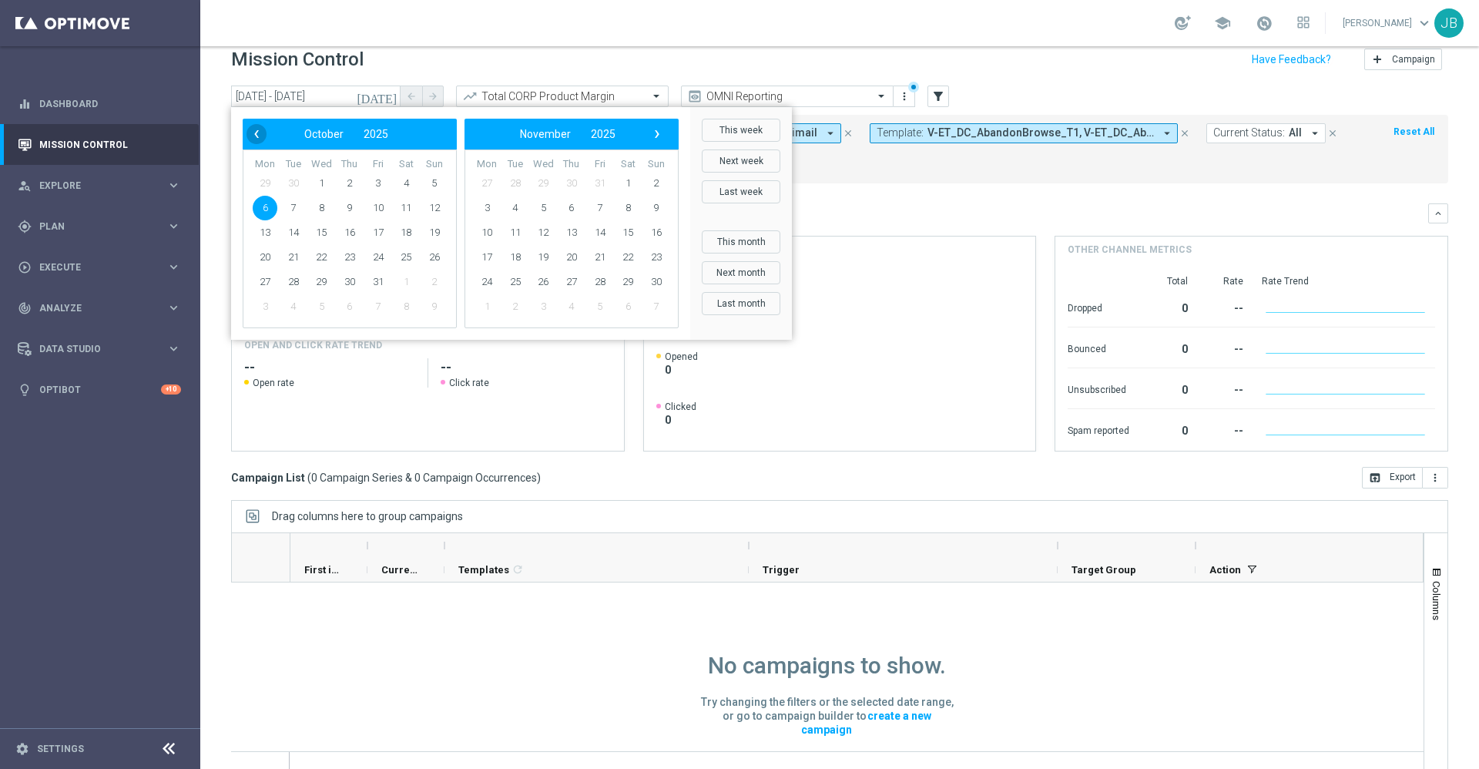
click at [256, 135] on span "‹" at bounding box center [256, 134] width 20 height 20
click at [432, 254] on span "28" at bounding box center [434, 257] width 25 height 25
click at [655, 181] on span "5" at bounding box center [656, 183] width 25 height 25
type input "28 Sep 2025 - 05 Oct 2025"
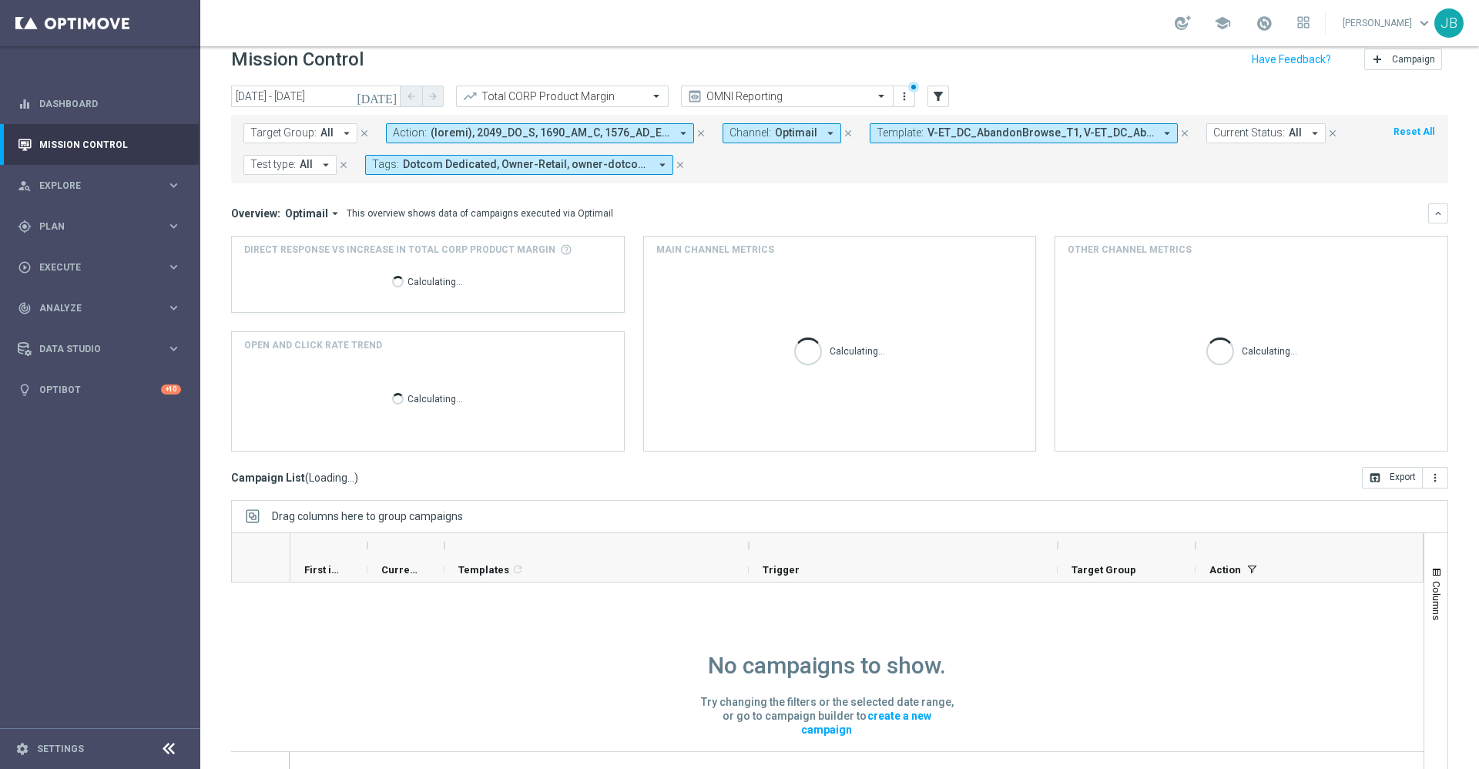
scroll to position [0, 0]
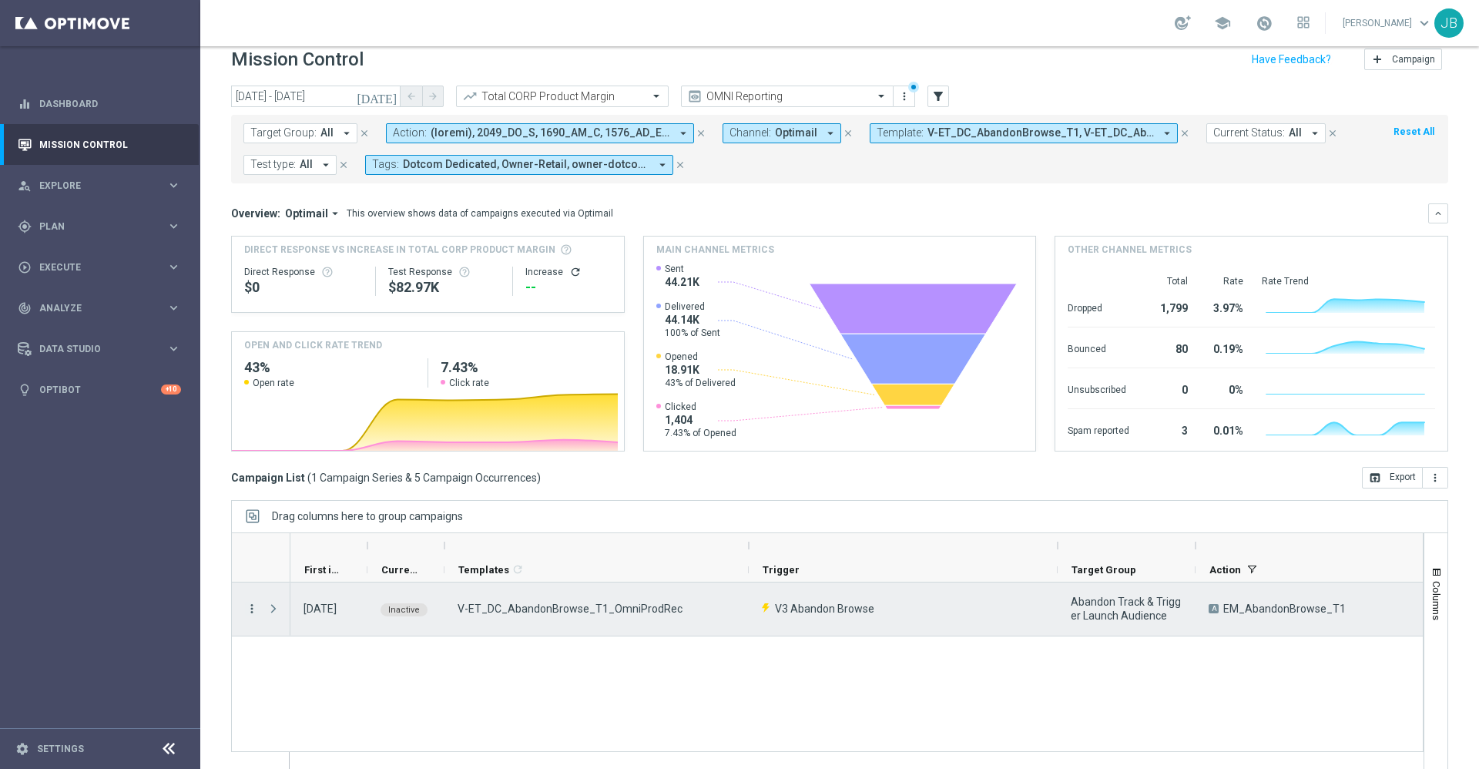
click at [250, 608] on icon "more_vert" at bounding box center [252, 608] width 14 height 14
click at [305, 618] on span "Campaign Details" at bounding box center [321, 617] width 78 height 11
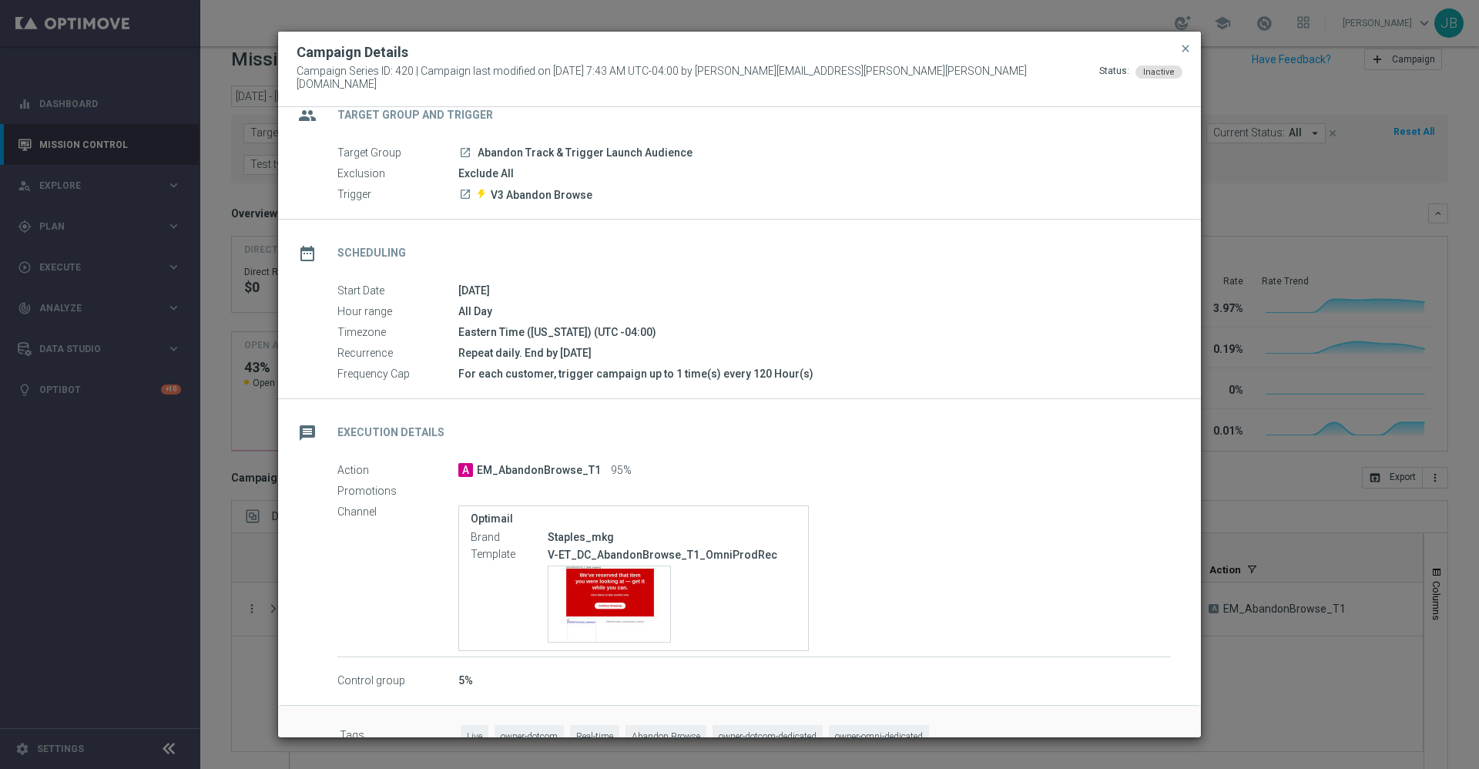
scroll to position [59, 0]
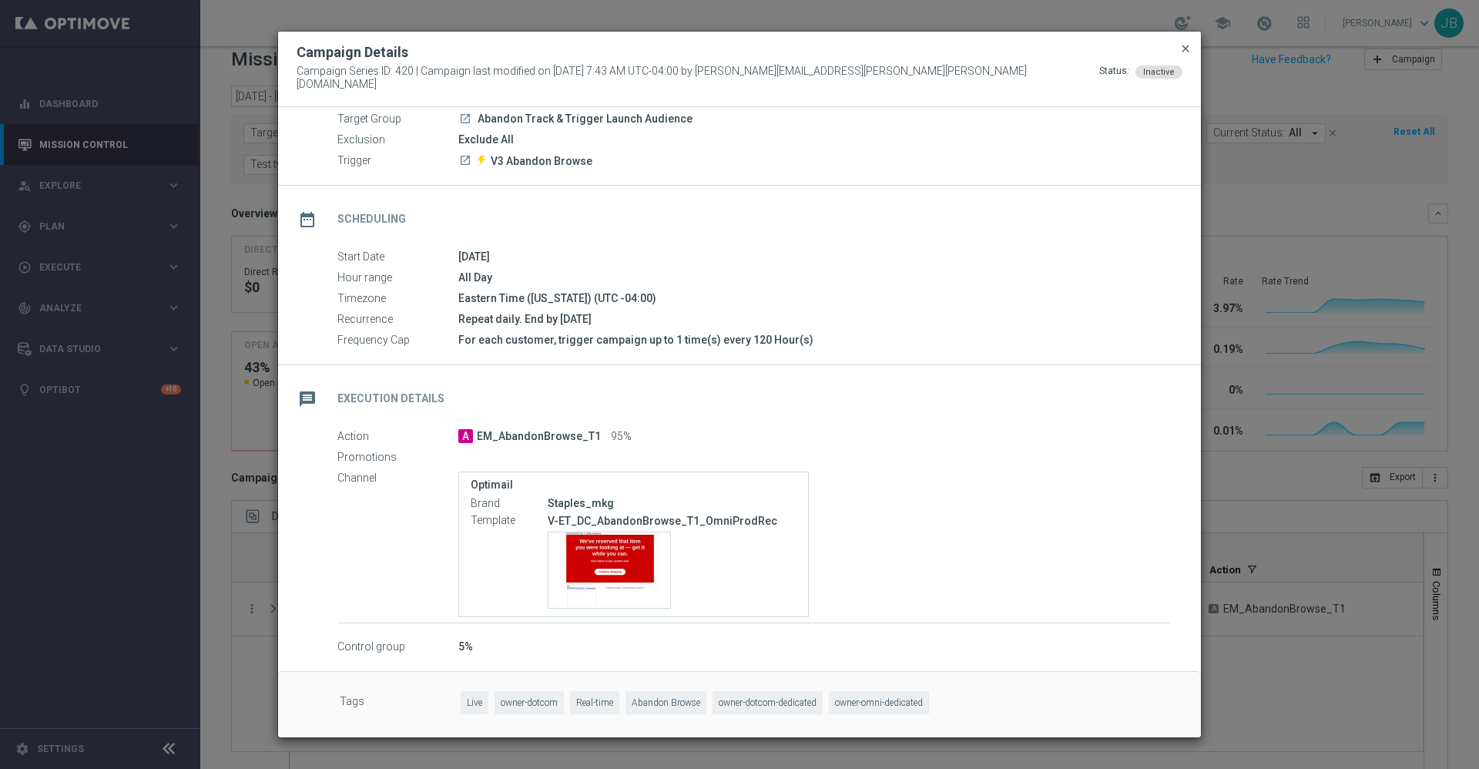
click at [1184, 53] on span "close" at bounding box center [1185, 48] width 12 height 12
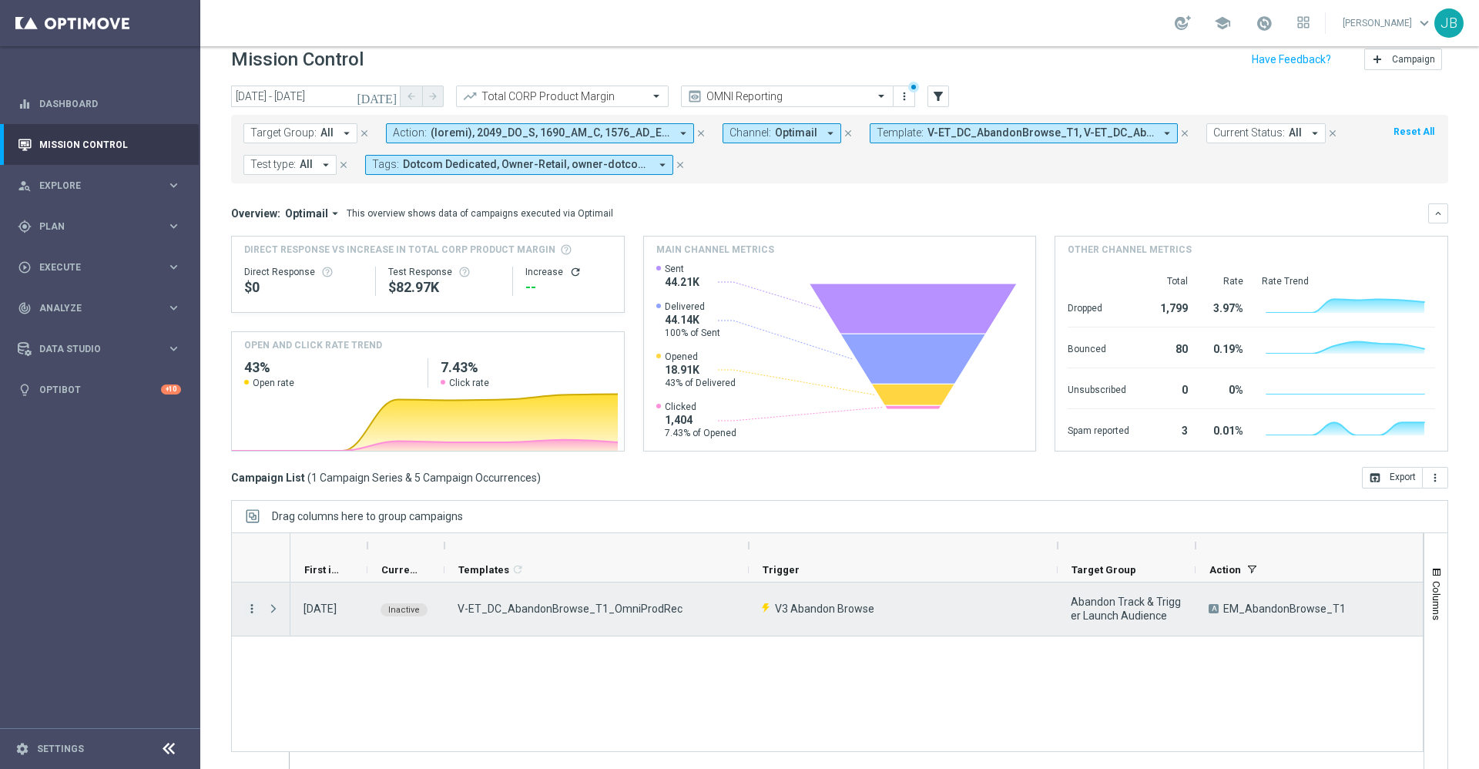
click at [250, 608] on icon "more_vert" at bounding box center [252, 608] width 14 height 14
click at [286, 708] on span "Edit" at bounding box center [290, 710] width 17 height 11
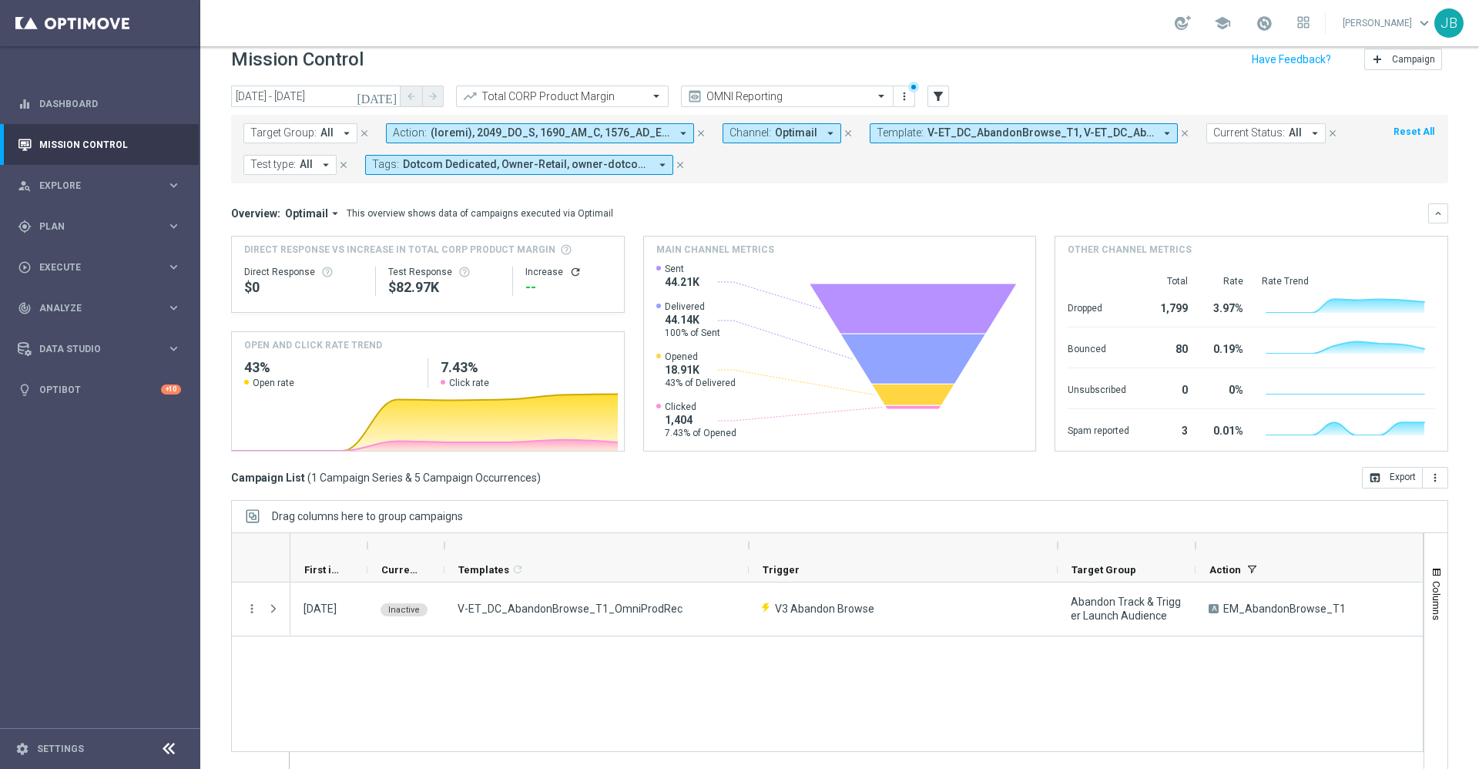
click at [982, 131] on span "V-ET_DC_AbandonBrowse_T1, V-ET_DC_AbandonBrowse_T1_OmniProdRec" at bounding box center [1040, 132] width 226 height 13
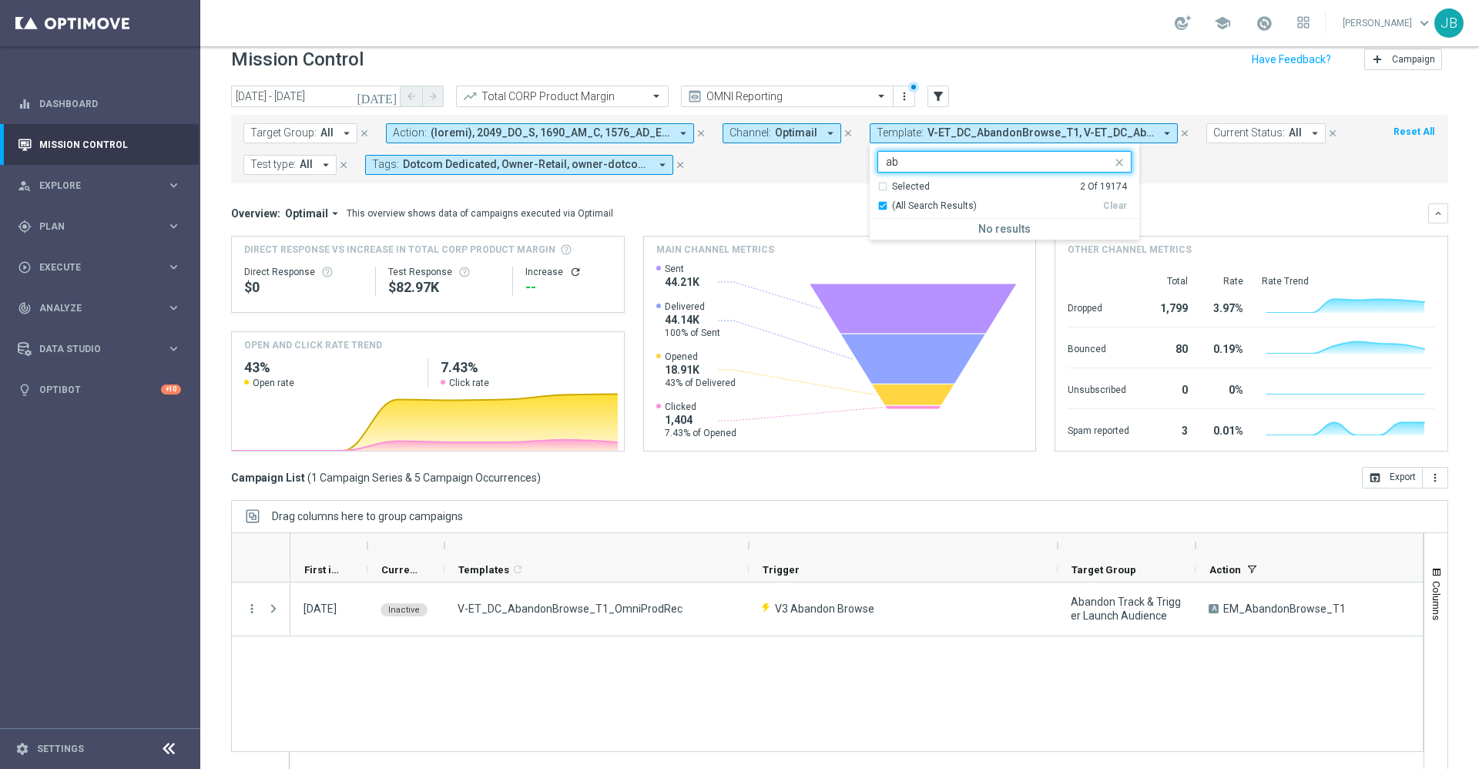
type input "a"
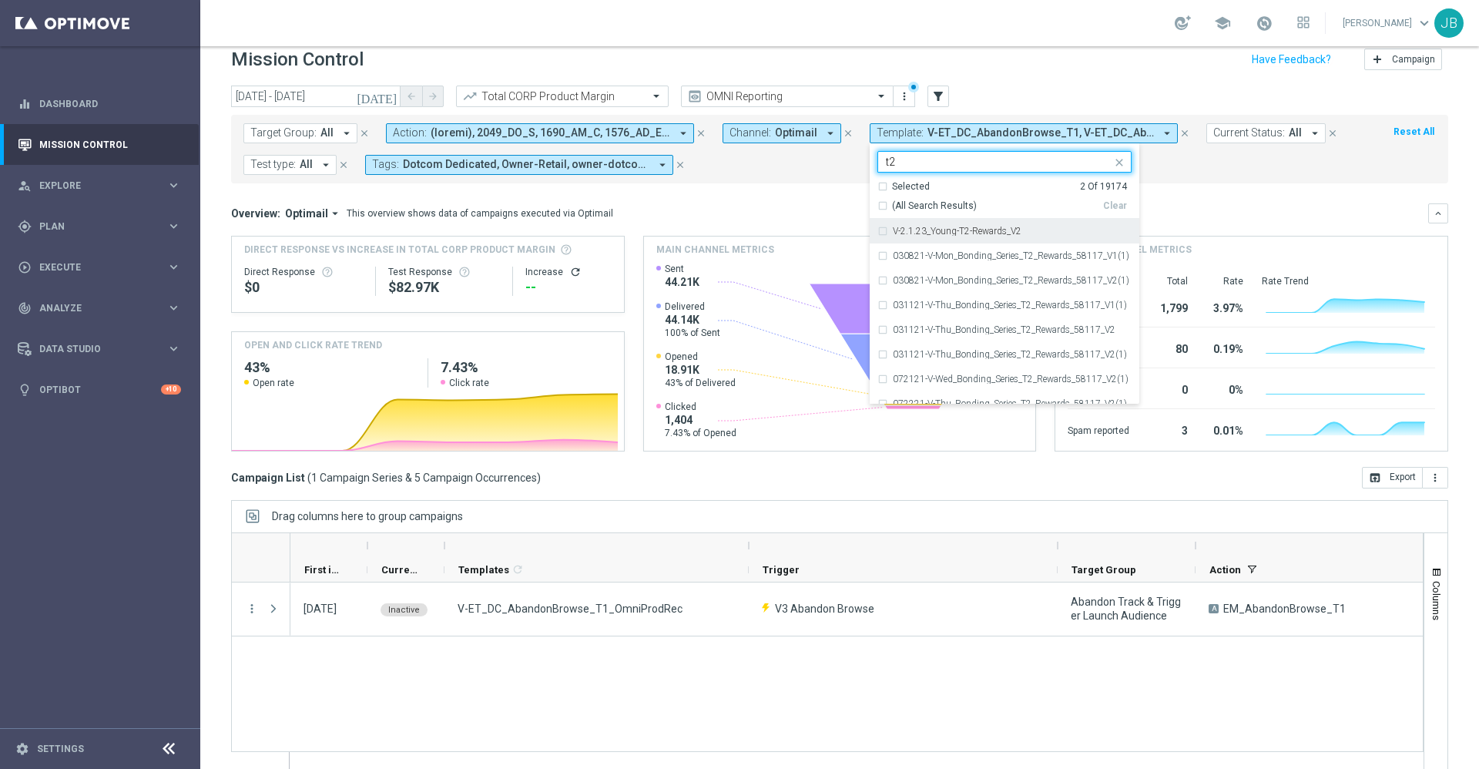
type input "t"
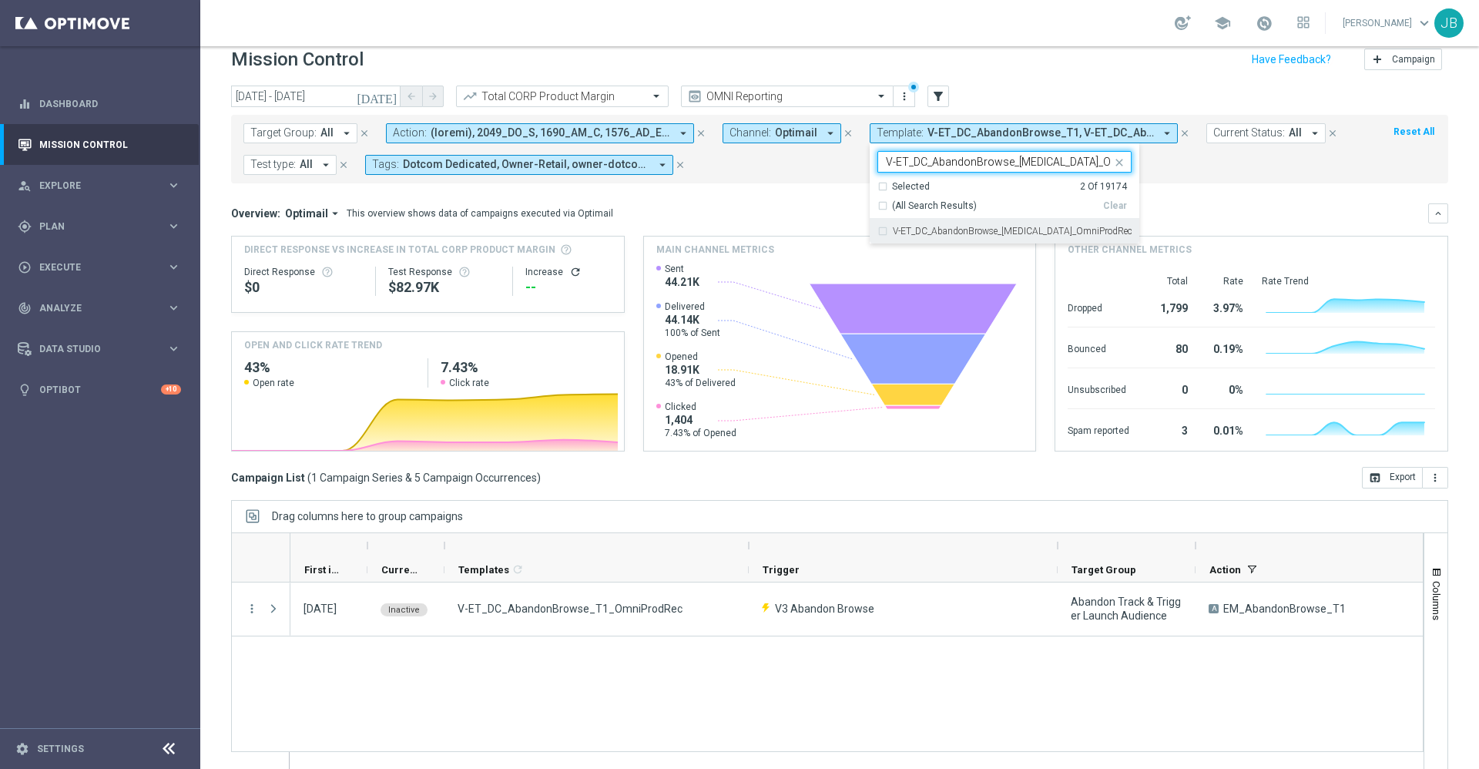
click at [1020, 165] on input "V-ET_DC_AbandonBrowse_T3_OmniProdRec" at bounding box center [999, 162] width 226 height 13
click at [877, 207] on div "(All Search Results)" at bounding box center [990, 205] width 226 height 13
type input "V-ET_DC_AbandonBrowse_T2_OmniProdRec"
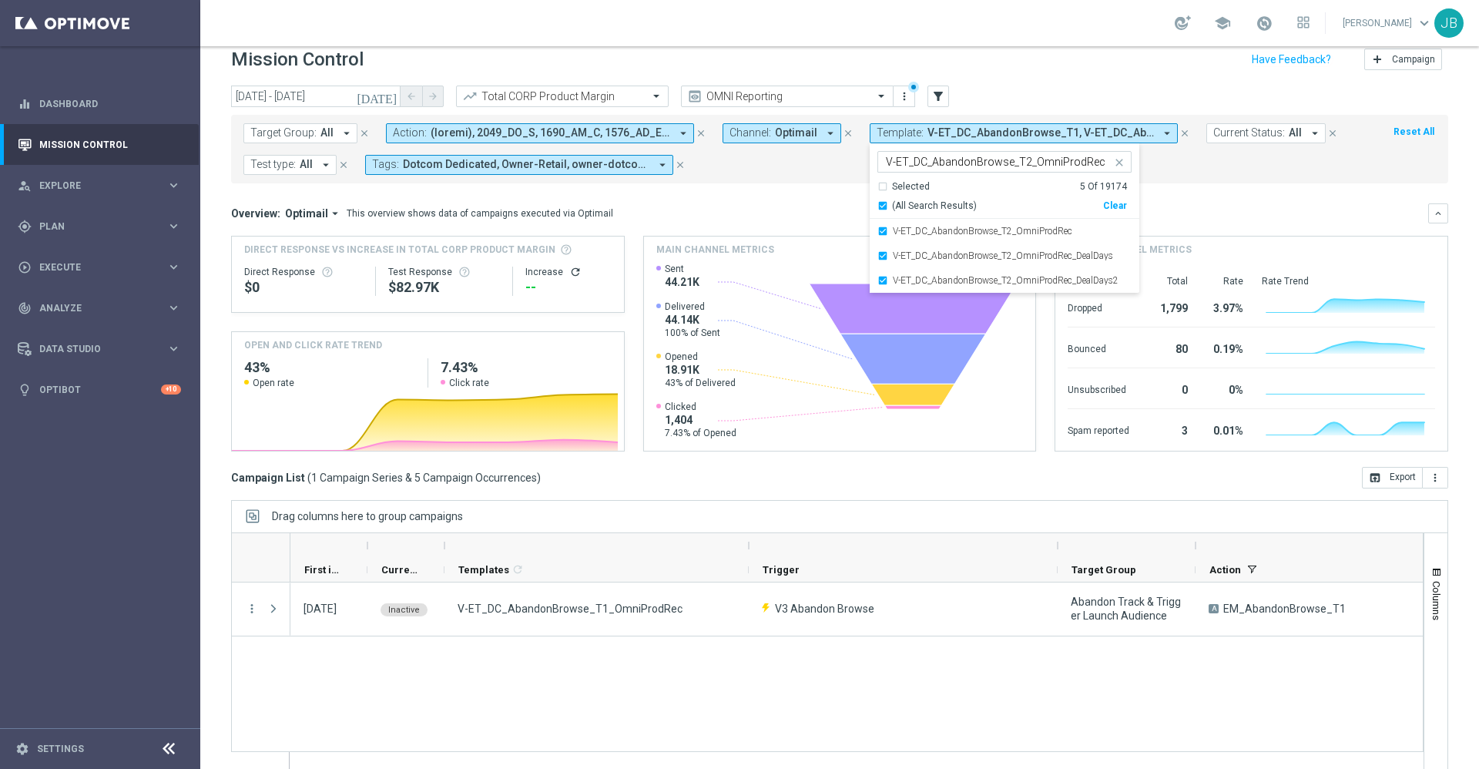
click at [1215, 196] on mini-dashboard "Overview: Optimail arrow_drop_down This overview shows data of campaigns execut…" at bounding box center [839, 324] width 1217 height 283
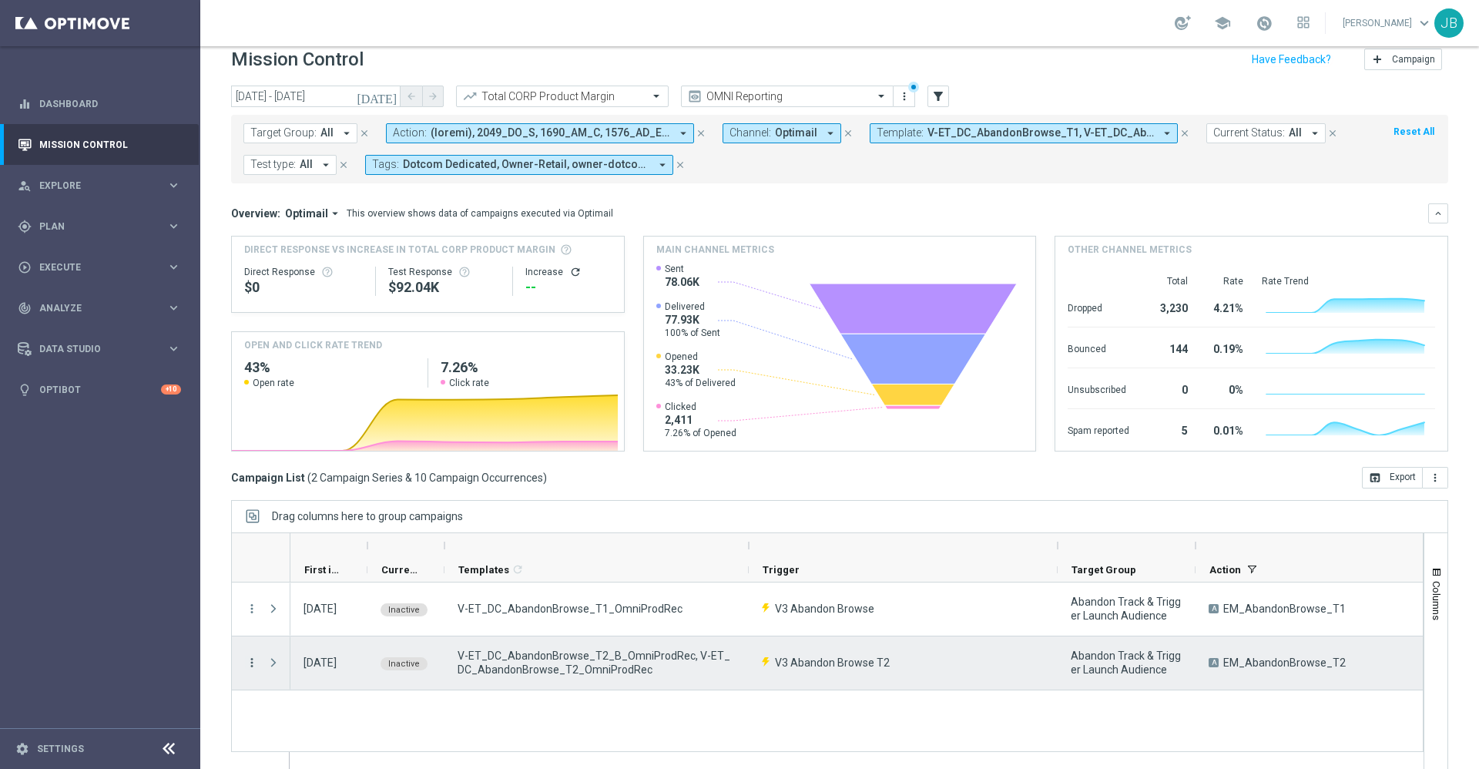
click at [251, 665] on icon "more_vert" at bounding box center [252, 662] width 14 height 14
click at [330, 524] on span "Campaign Details" at bounding box center [321, 522] width 78 height 11
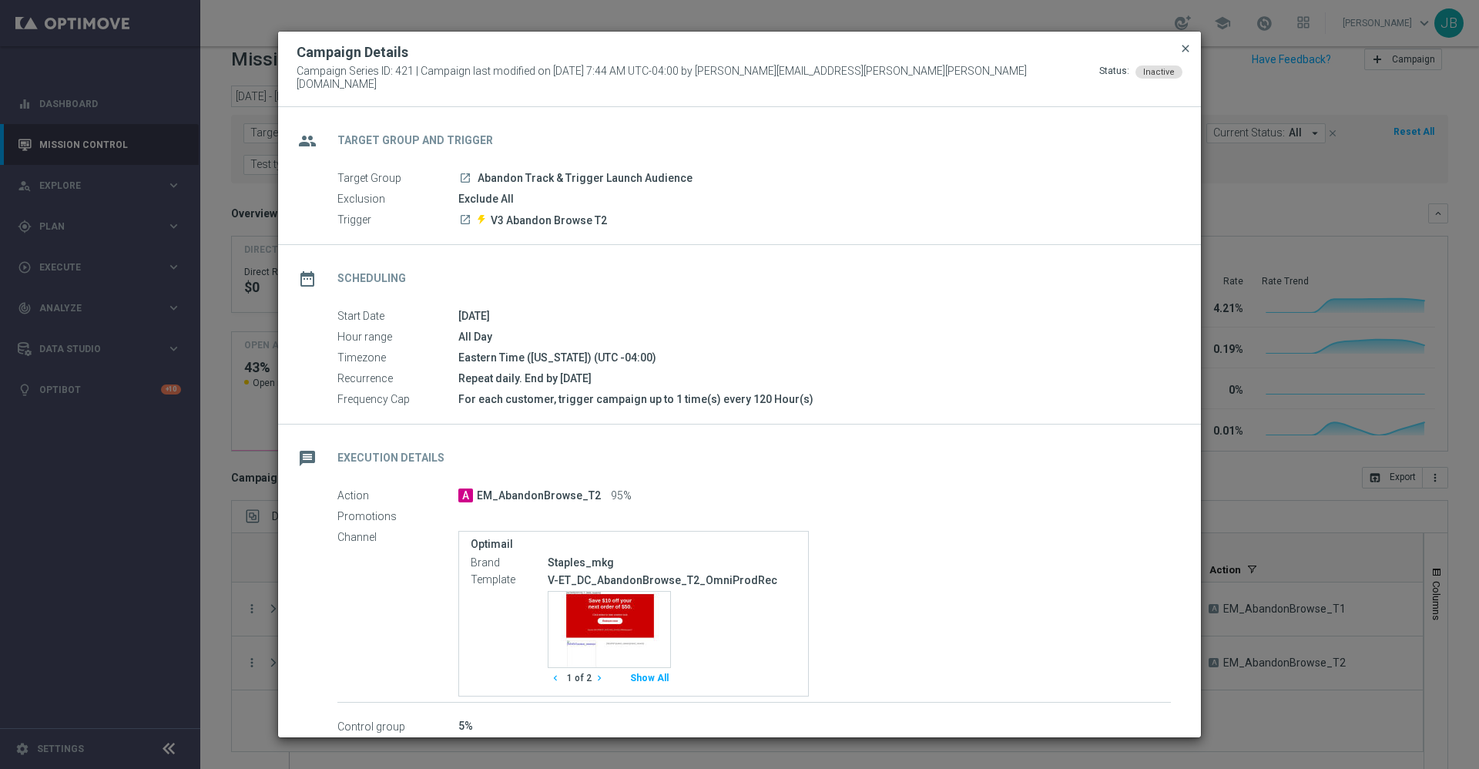
click at [1184, 55] on span "close" at bounding box center [1185, 48] width 12 height 12
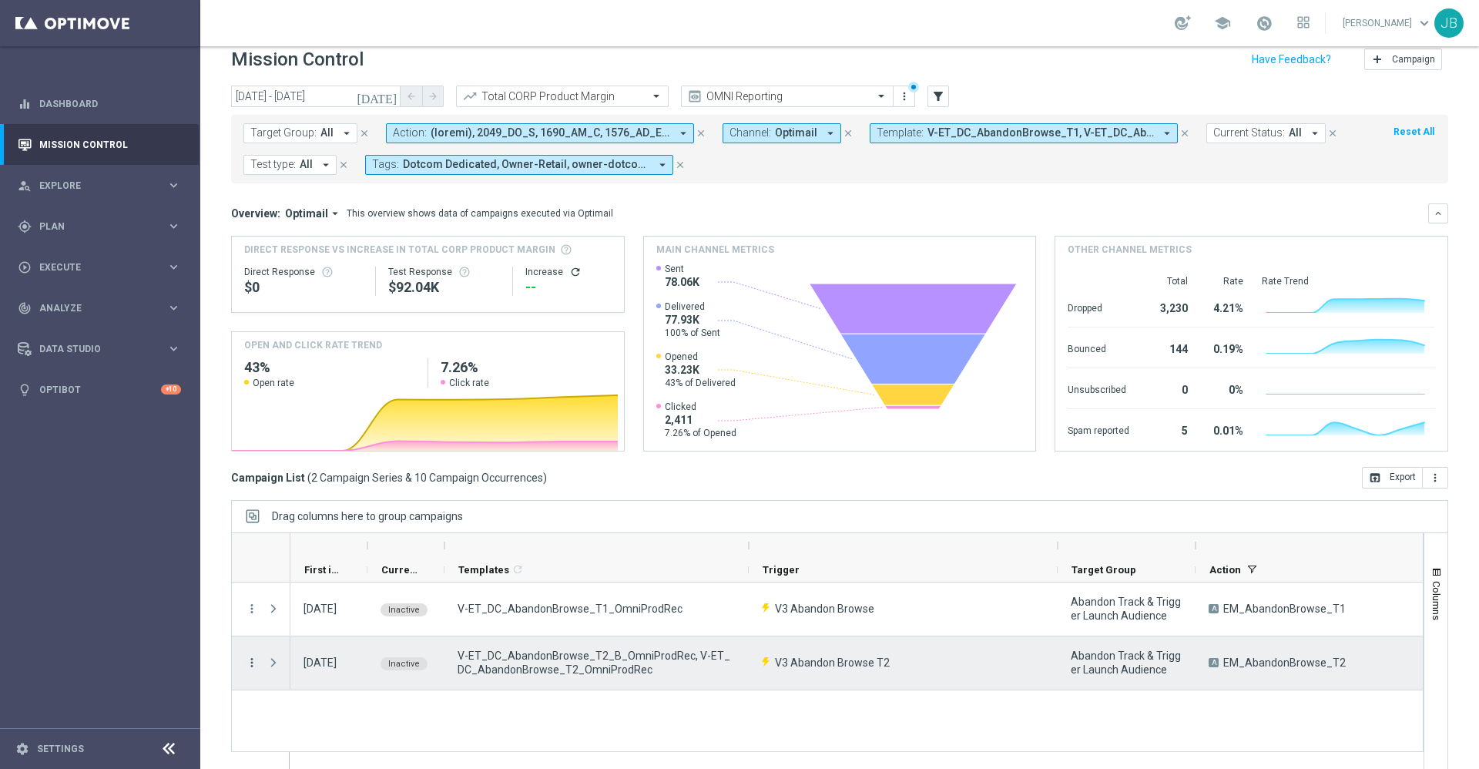
click at [256, 666] on icon "more_vert" at bounding box center [252, 662] width 14 height 14
click at [303, 621] on div "Edit" at bounding box center [353, 616] width 143 height 11
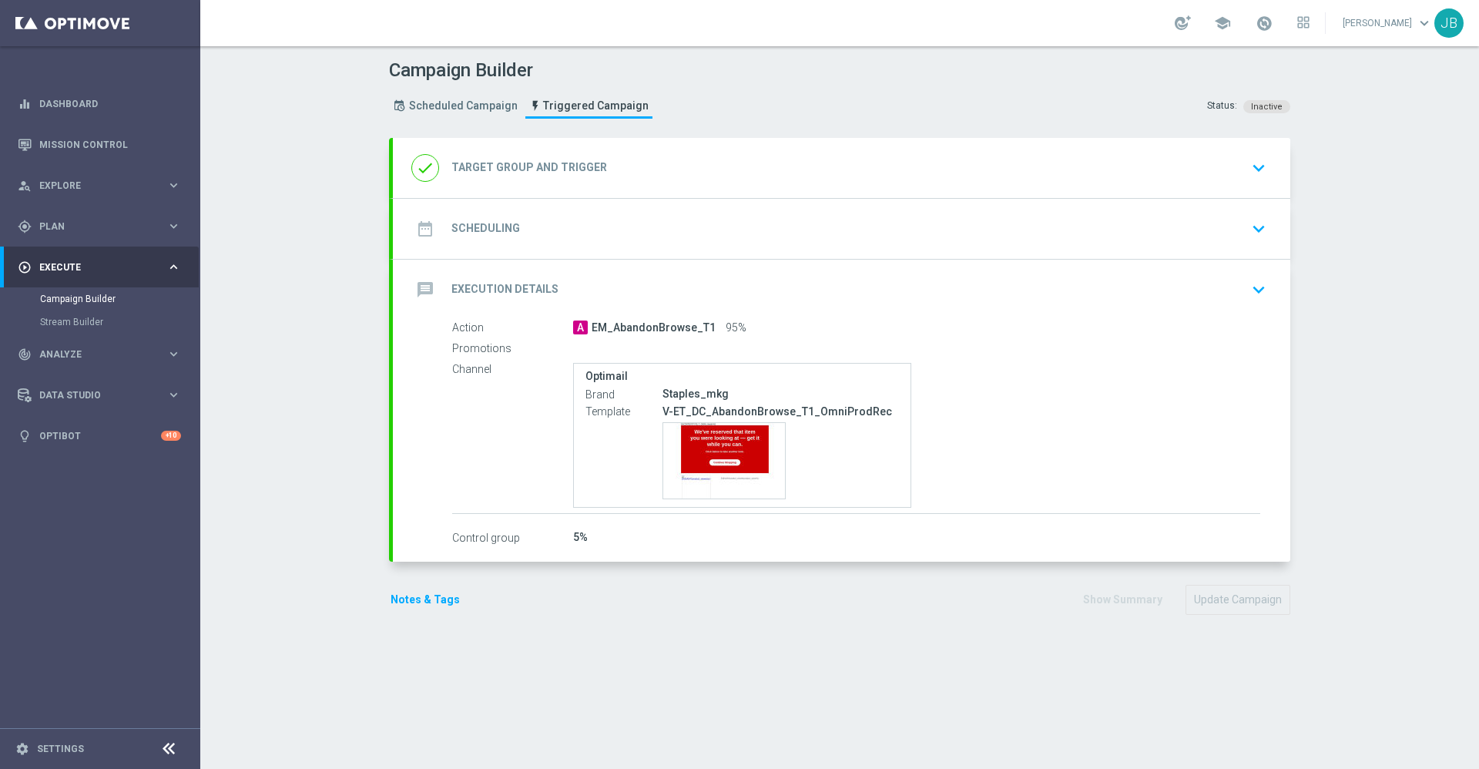
type input "Abandon Track & Trigger Launch Audience"
type input "V3 Abandon Browse"
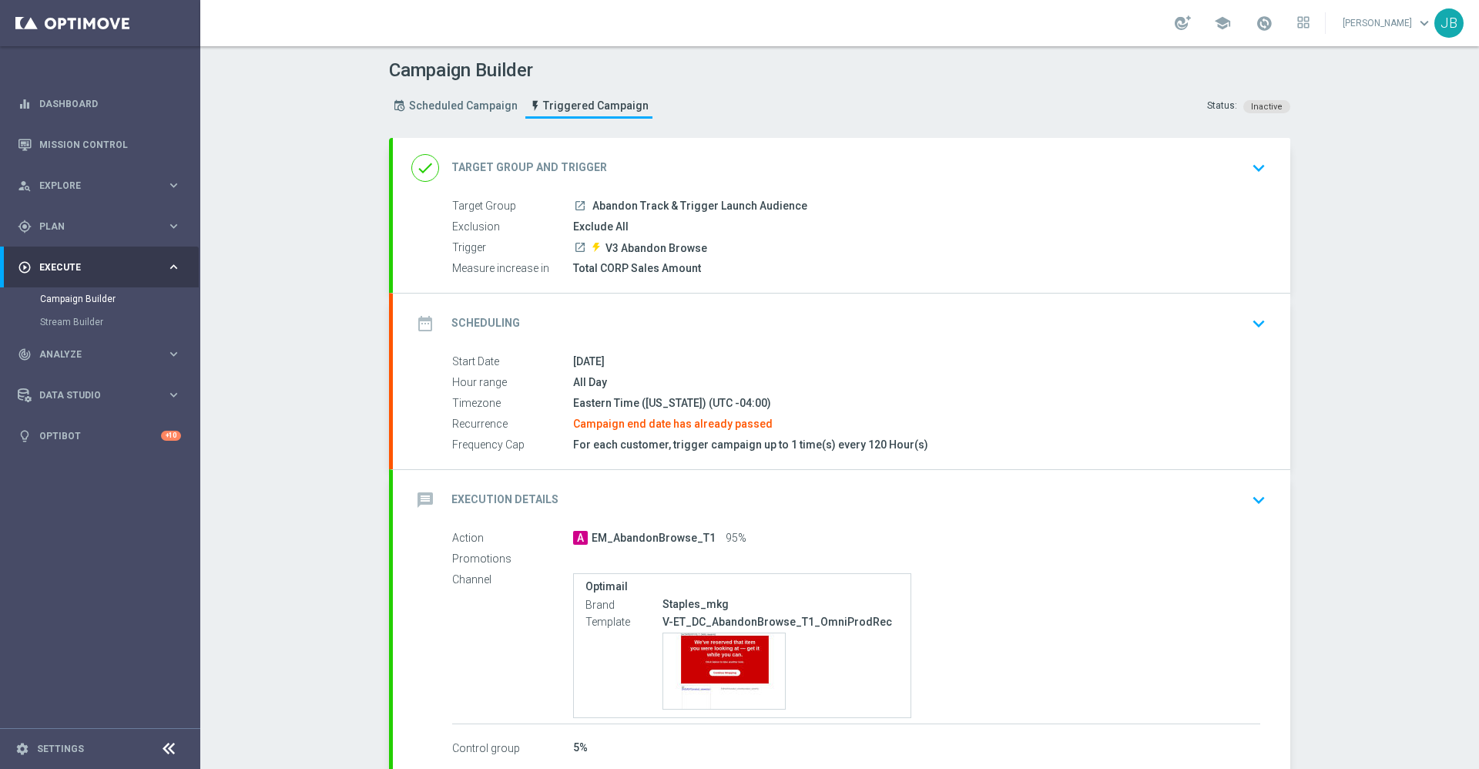
click at [504, 324] on h2 "Scheduling" at bounding box center [485, 323] width 69 height 15
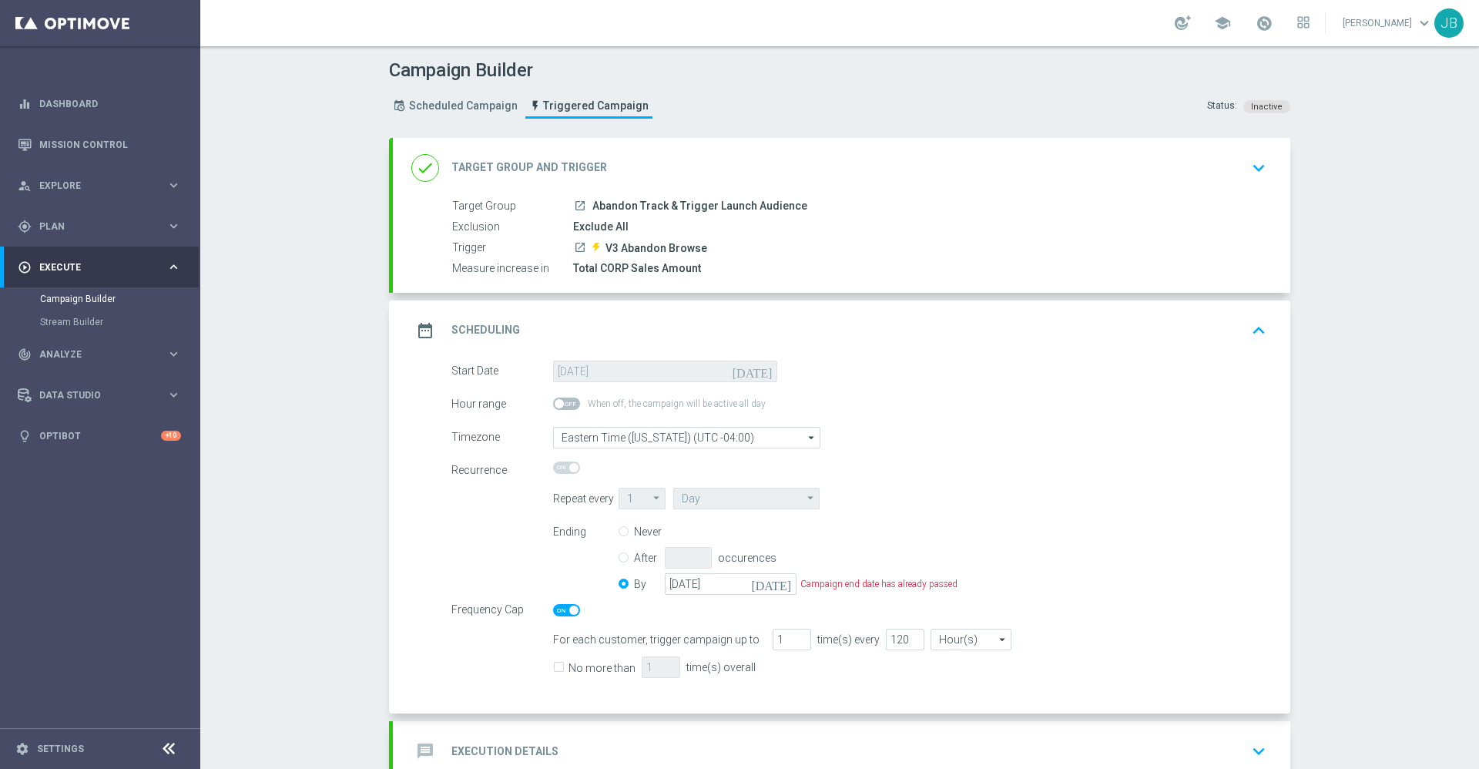
click at [618, 534] on input "Never" at bounding box center [623, 533] width 10 height 10
radio input "true"
radio input "false"
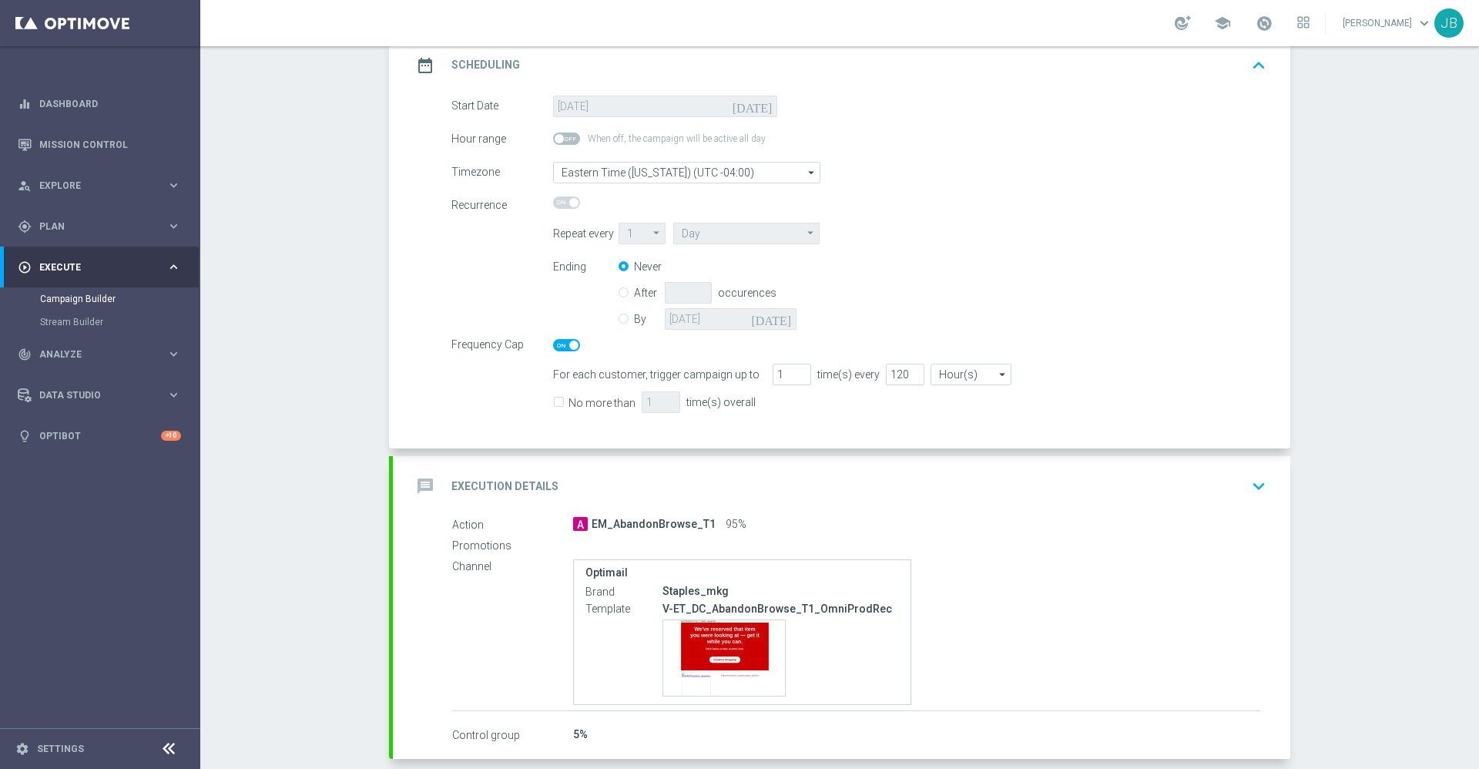
scroll to position [339, 0]
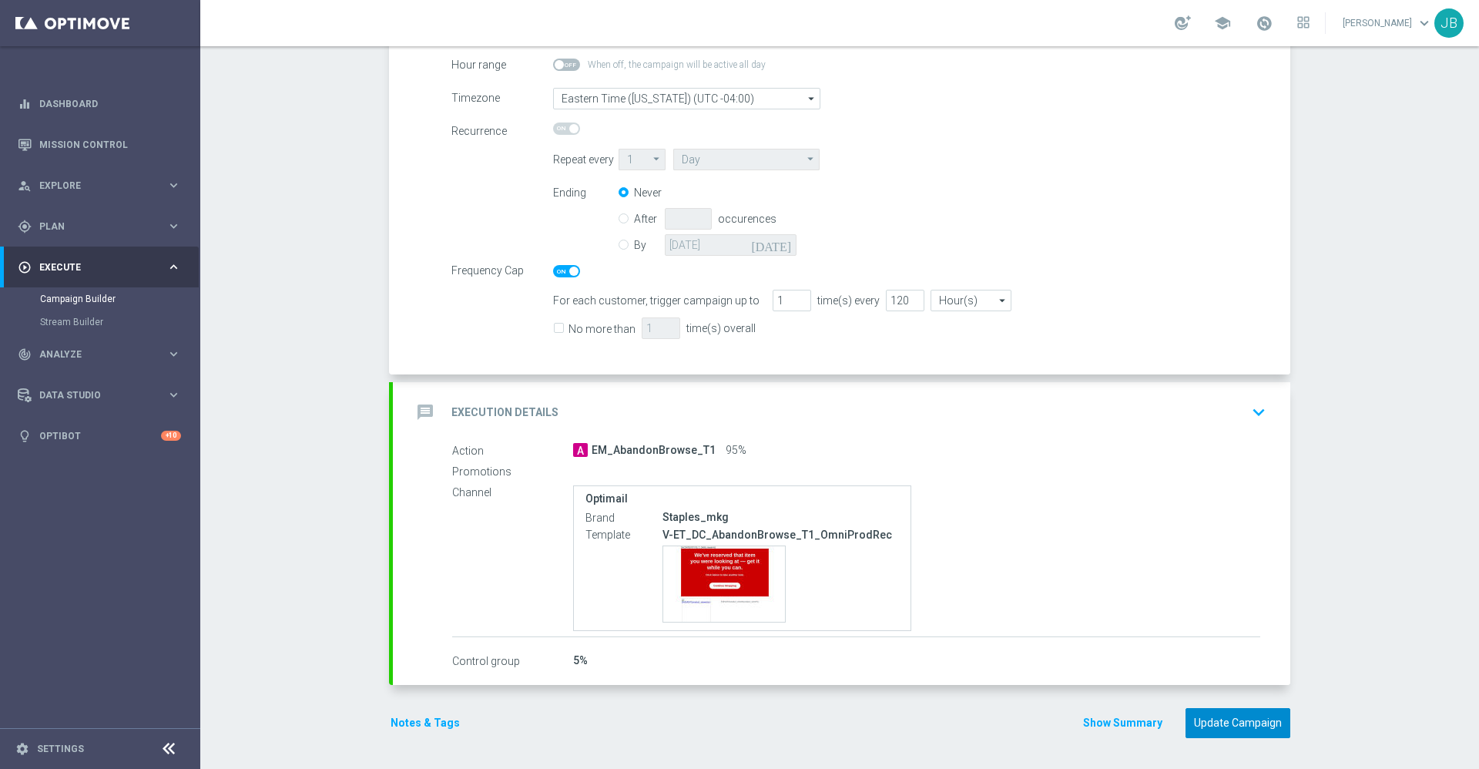
click at [1222, 726] on button "Update Campaign" at bounding box center [1237, 723] width 105 height 30
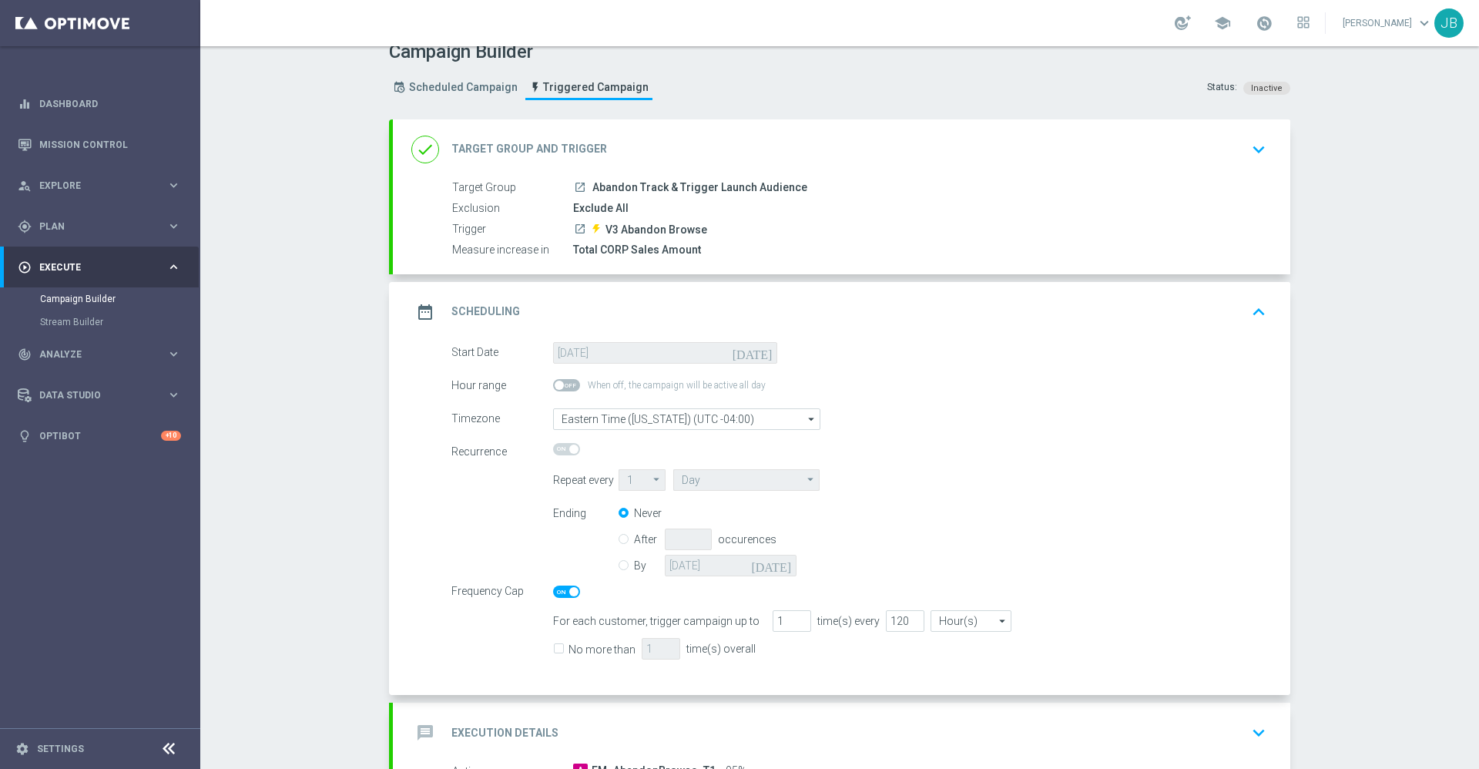
scroll to position [0, 0]
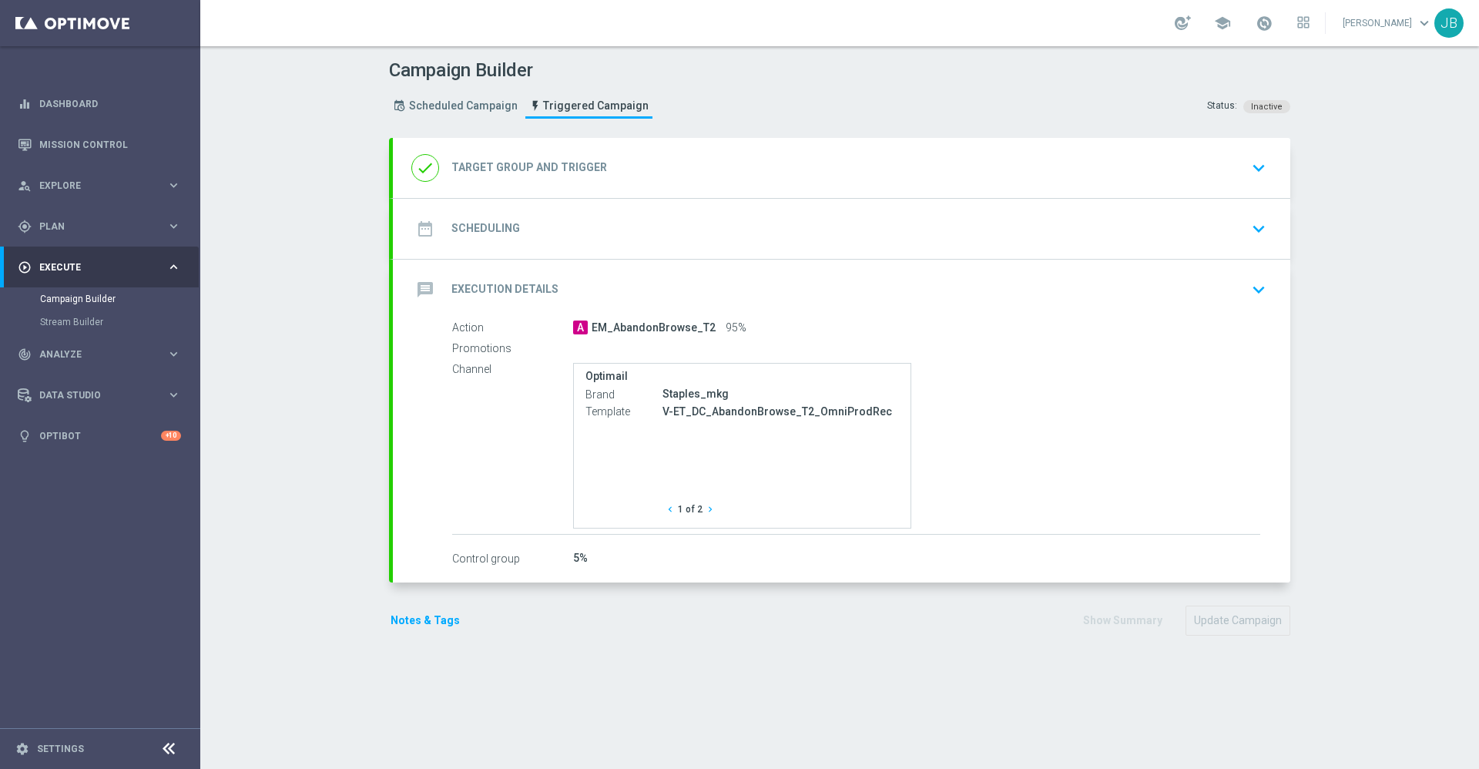
type input "Abandon Track & Trigger Launch Audience"
type input "V3 Abandon Browse T2"
radio input "false"
radio input "true"
type input "[DATE]"
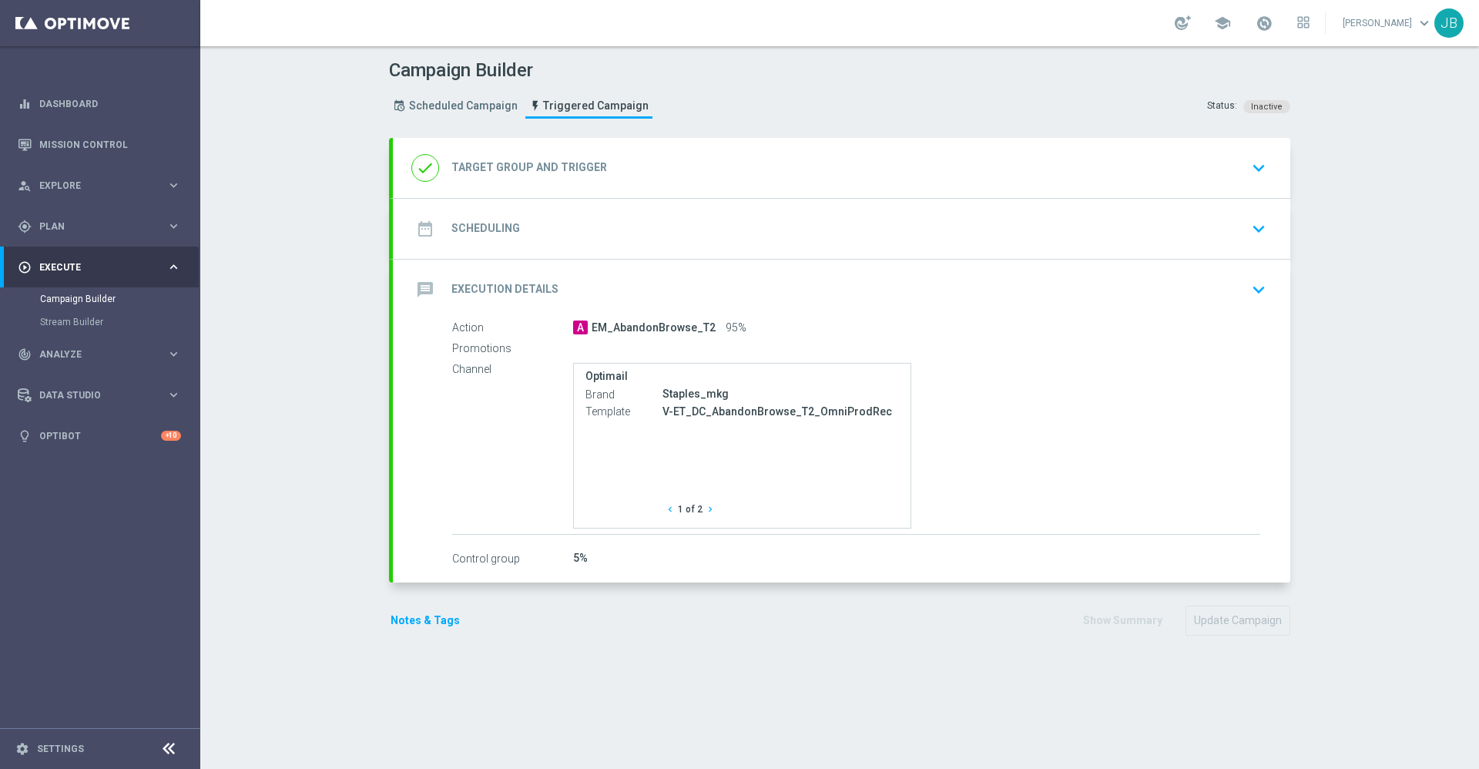
checkbox input "true"
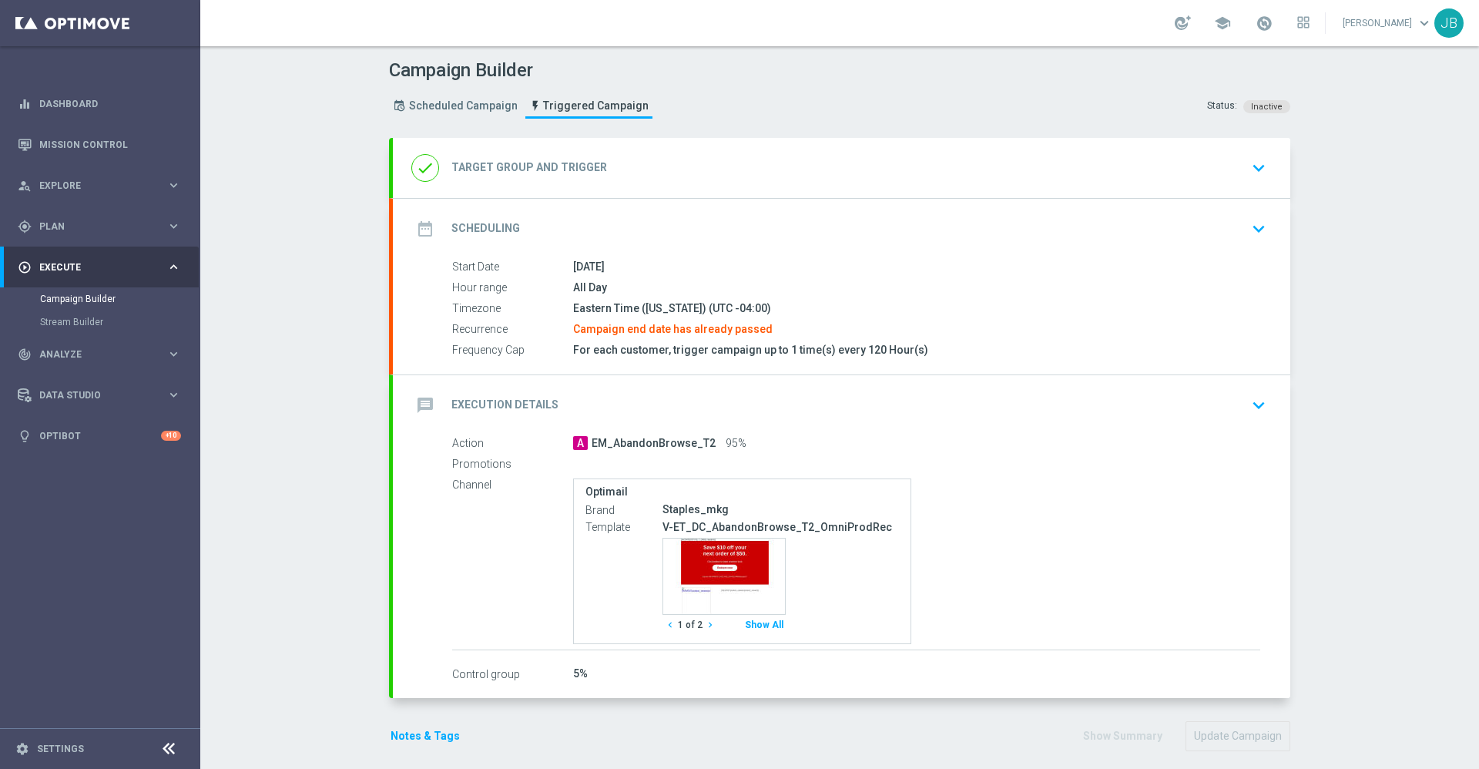
type input "Total CORP Sales Amount"
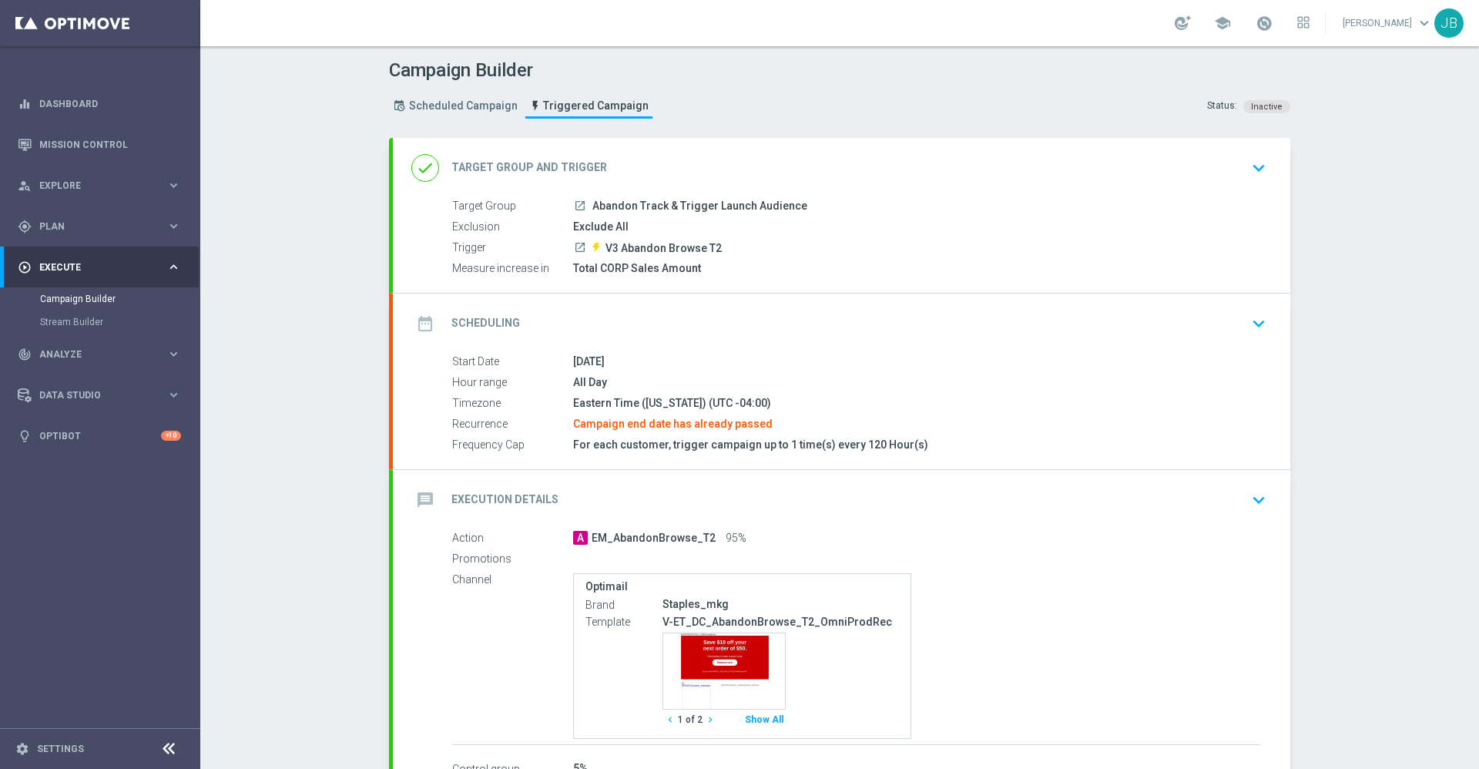
click at [485, 327] on h2 "Scheduling" at bounding box center [485, 323] width 69 height 15
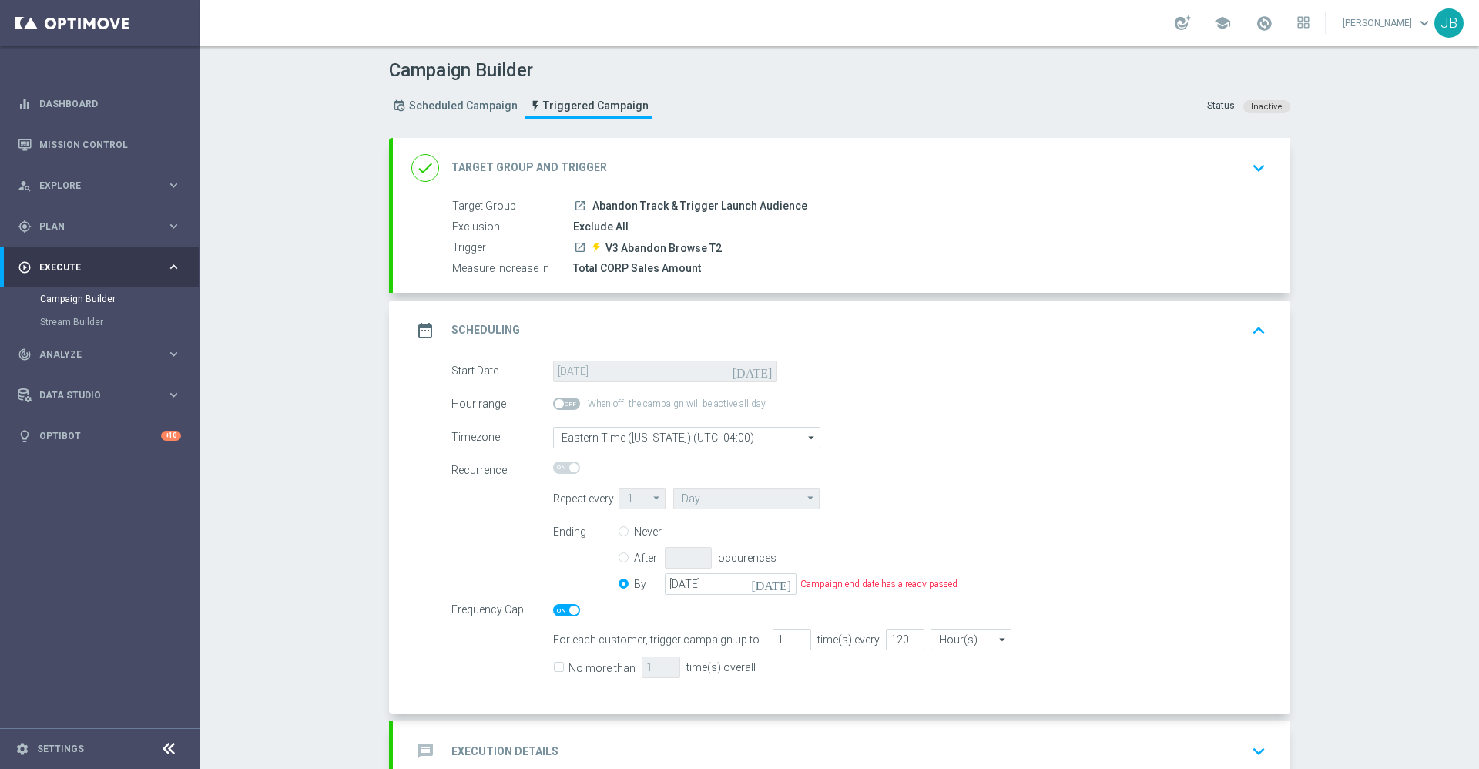
click at [618, 532] on input "Never" at bounding box center [623, 533] width 10 height 10
radio input "true"
radio input "false"
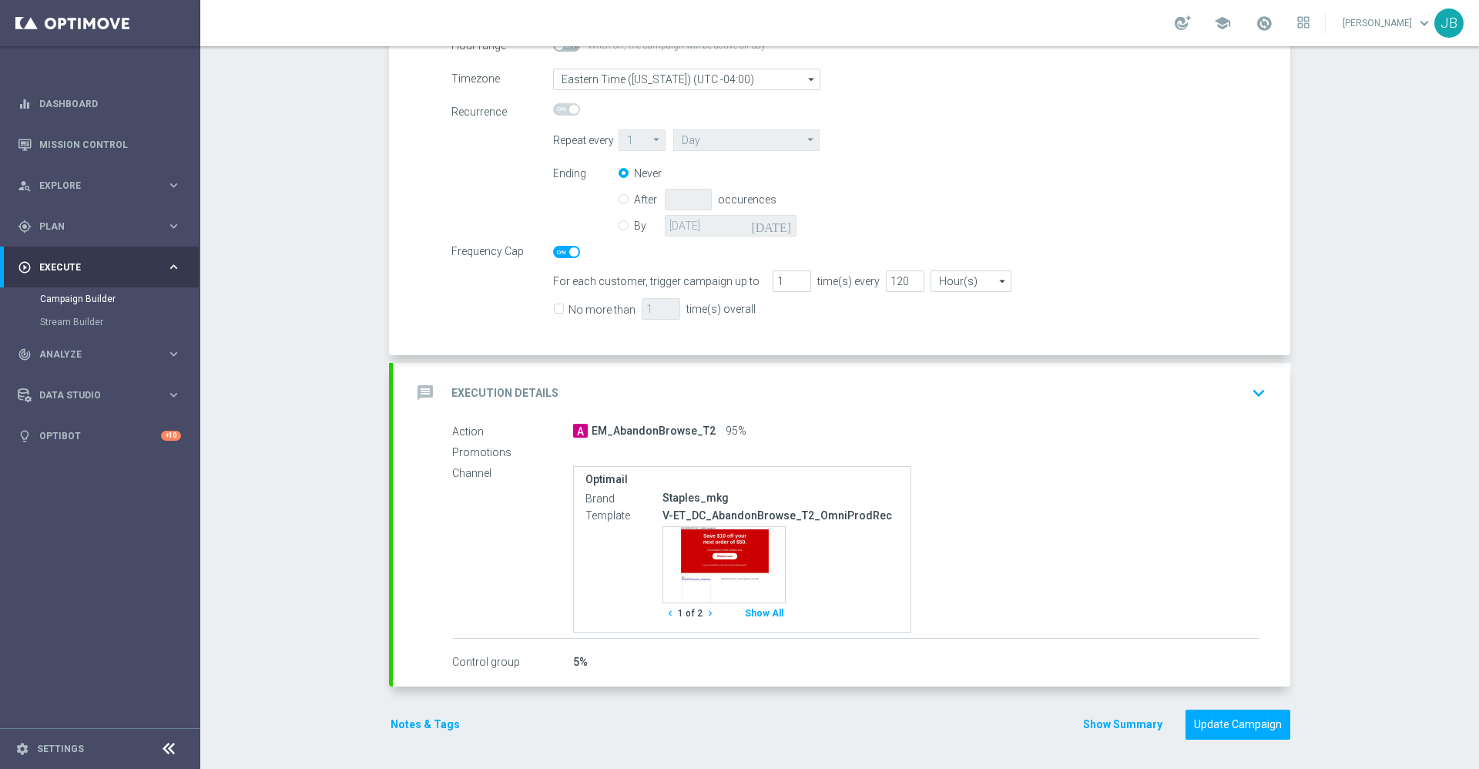
scroll to position [360, 0]
click at [1248, 715] on button "Update Campaign" at bounding box center [1237, 723] width 105 height 30
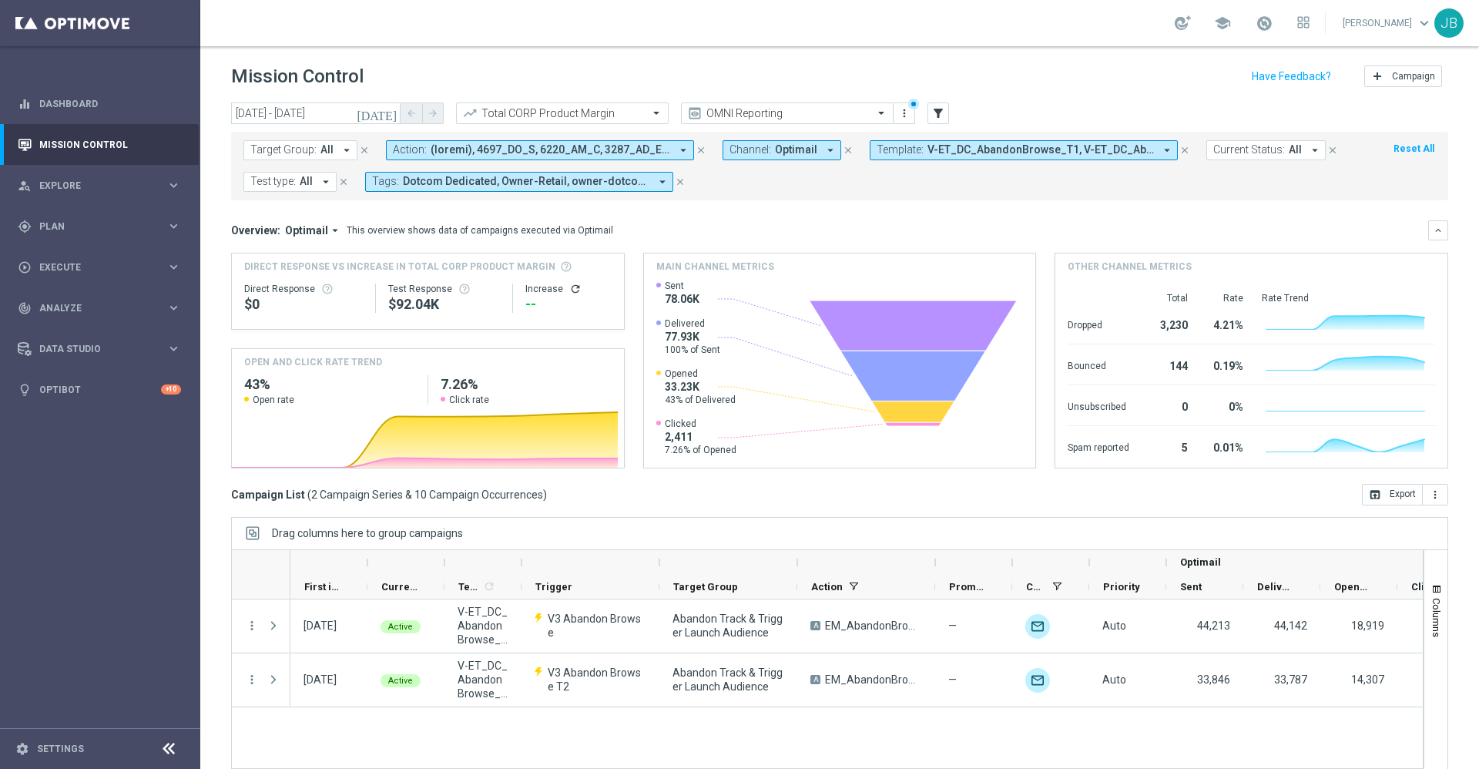
click at [390, 113] on icon "[DATE]" at bounding box center [378, 113] width 42 height 14
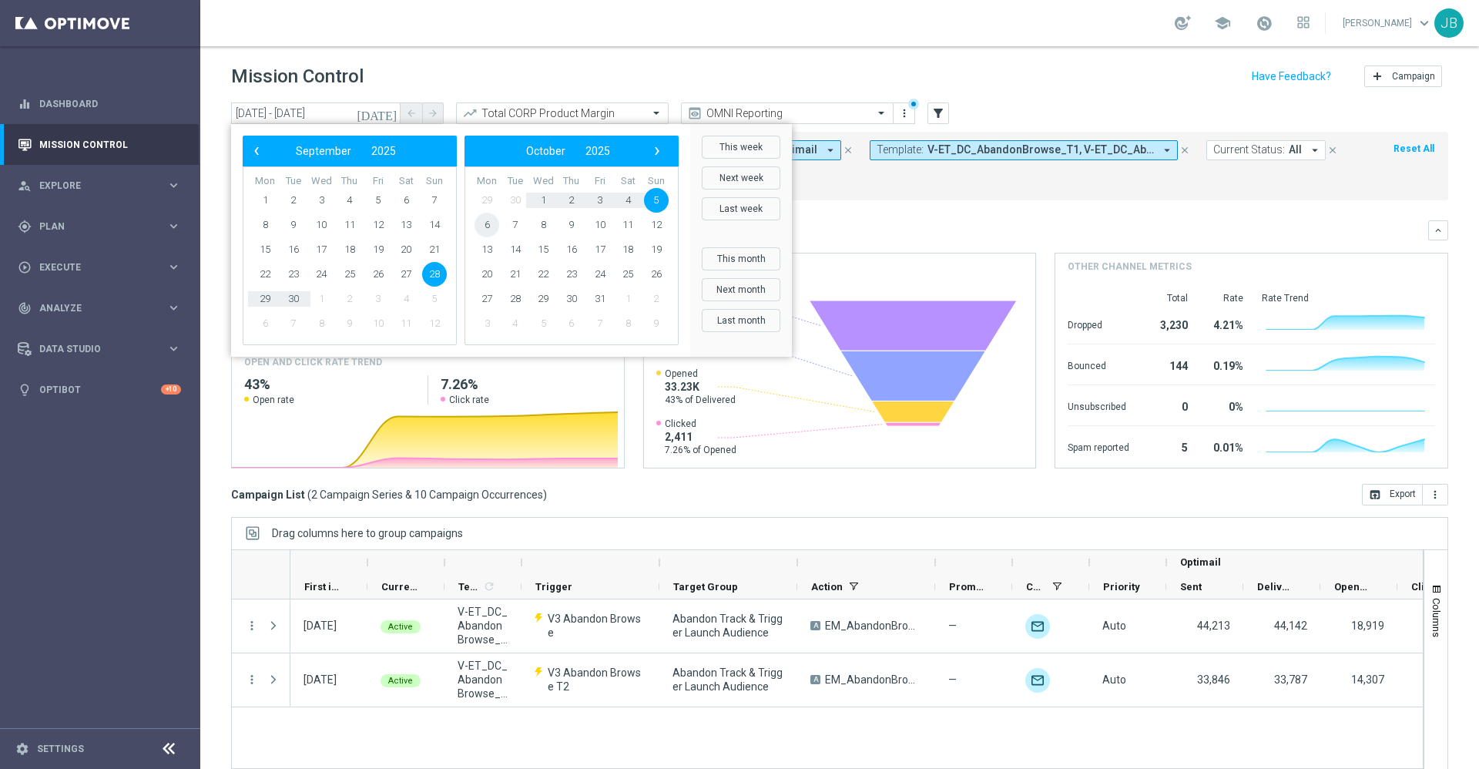
click at [487, 224] on span "6" at bounding box center [486, 225] width 25 height 25
click at [270, 222] on span "6" at bounding box center [265, 225] width 25 height 25
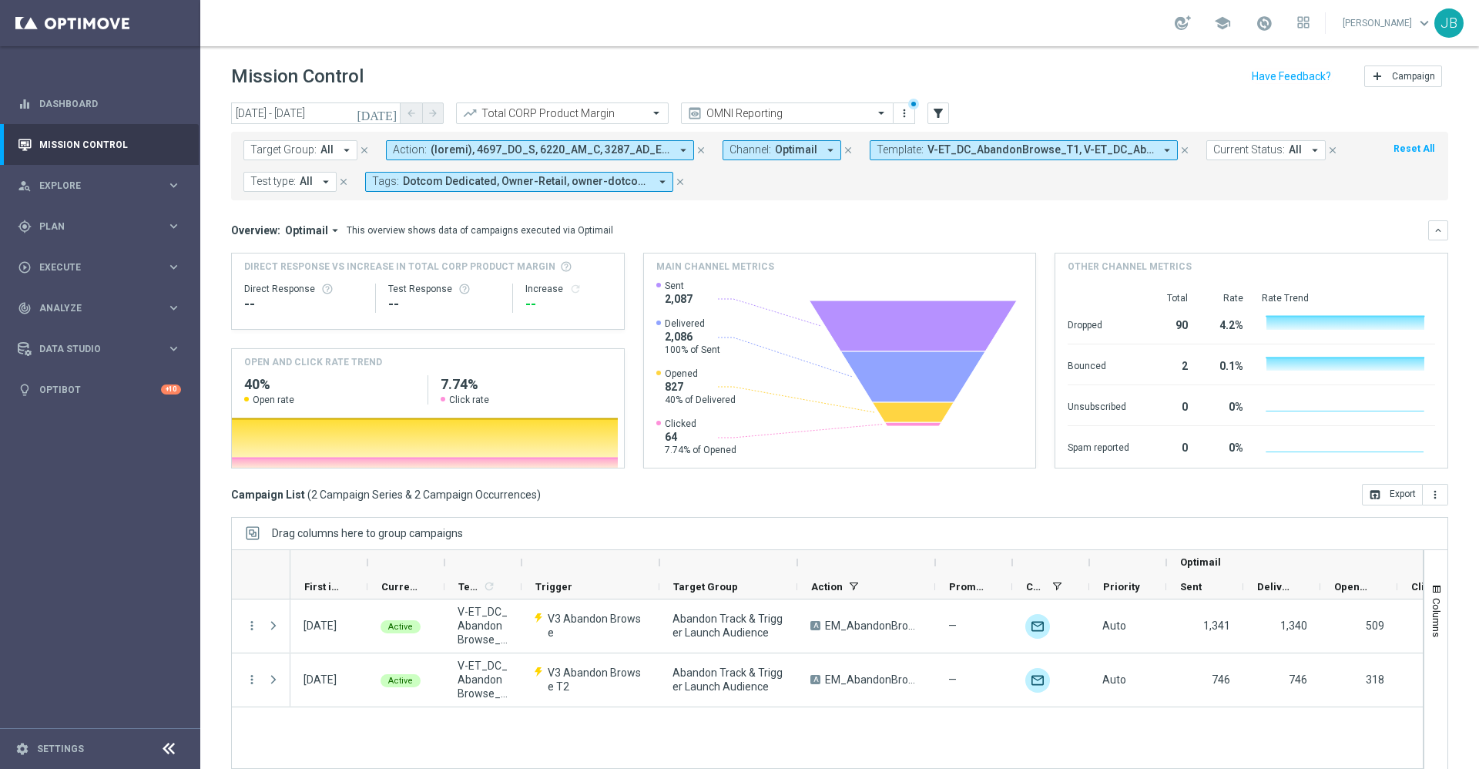
click at [1012, 146] on span "V-ET_DC_AbandonBrowse_T1, V-ET_DC_AbandonBrowse_T1_OmniProdRec, V-ET_DC_Abandon…" at bounding box center [1040, 149] width 226 height 13
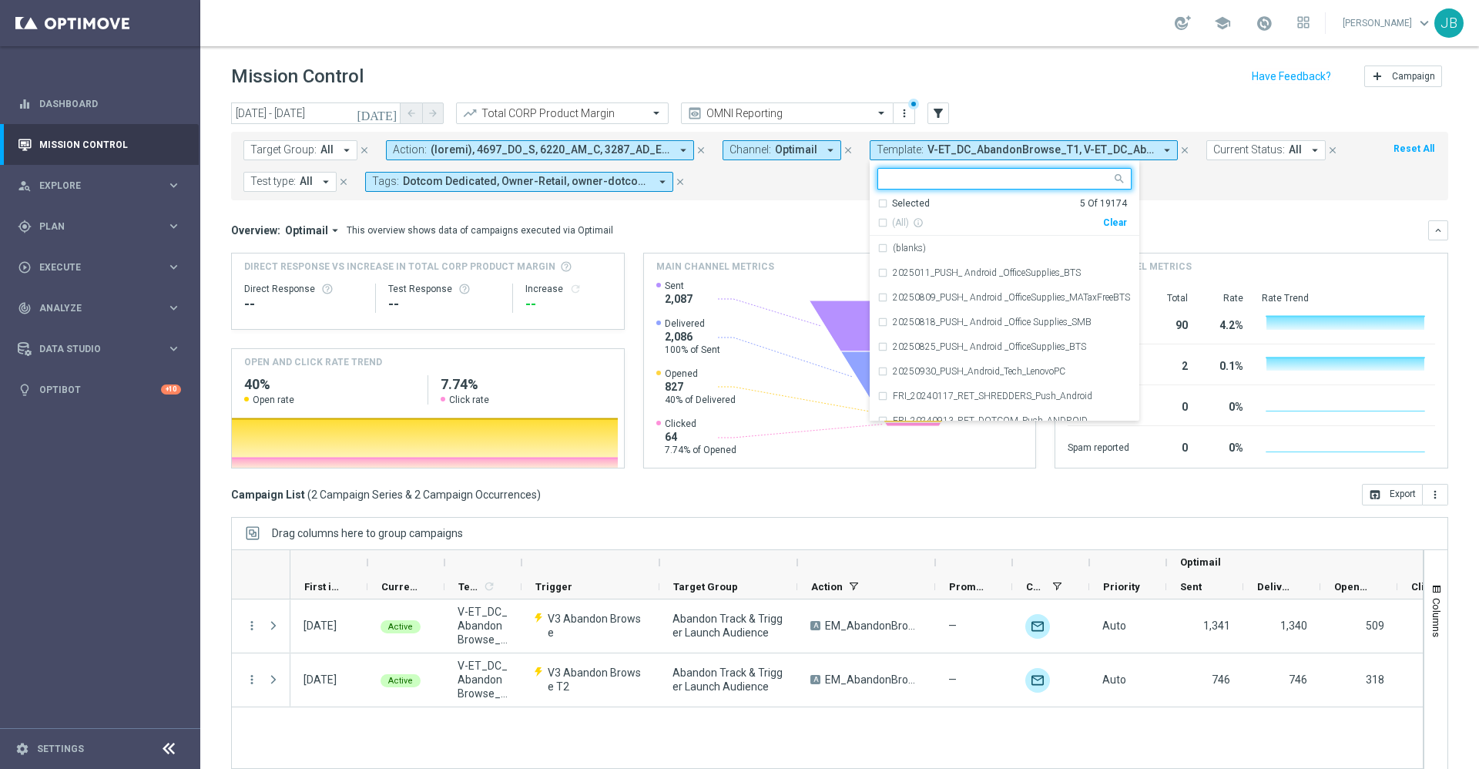
click at [0, 0] on div "Clear" at bounding box center [0, 0] width 0 height 0
click at [1197, 209] on mini-dashboard "Overview: Optimail arrow_drop_down This overview shows data of campaigns execut…" at bounding box center [839, 341] width 1217 height 283
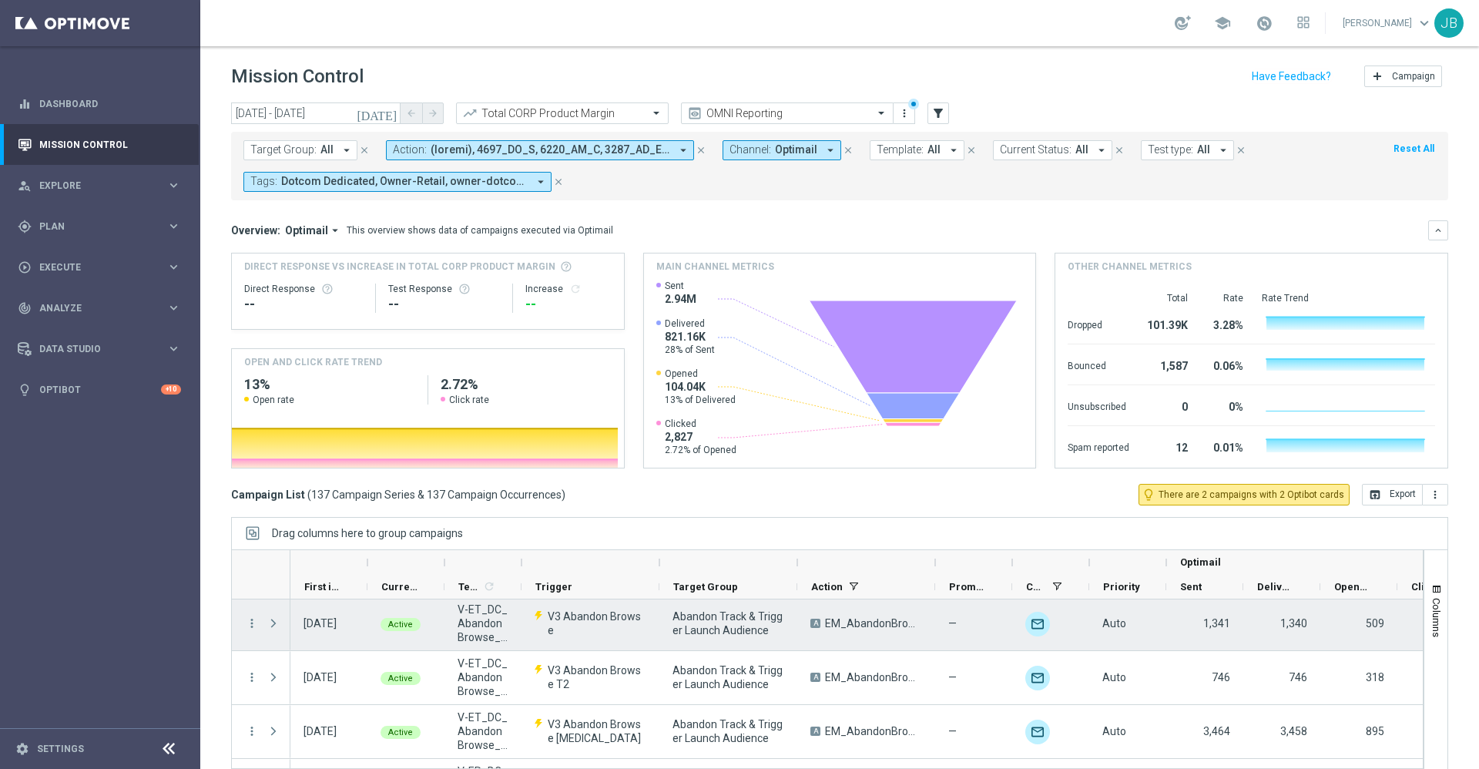
scroll to position [1073, 0]
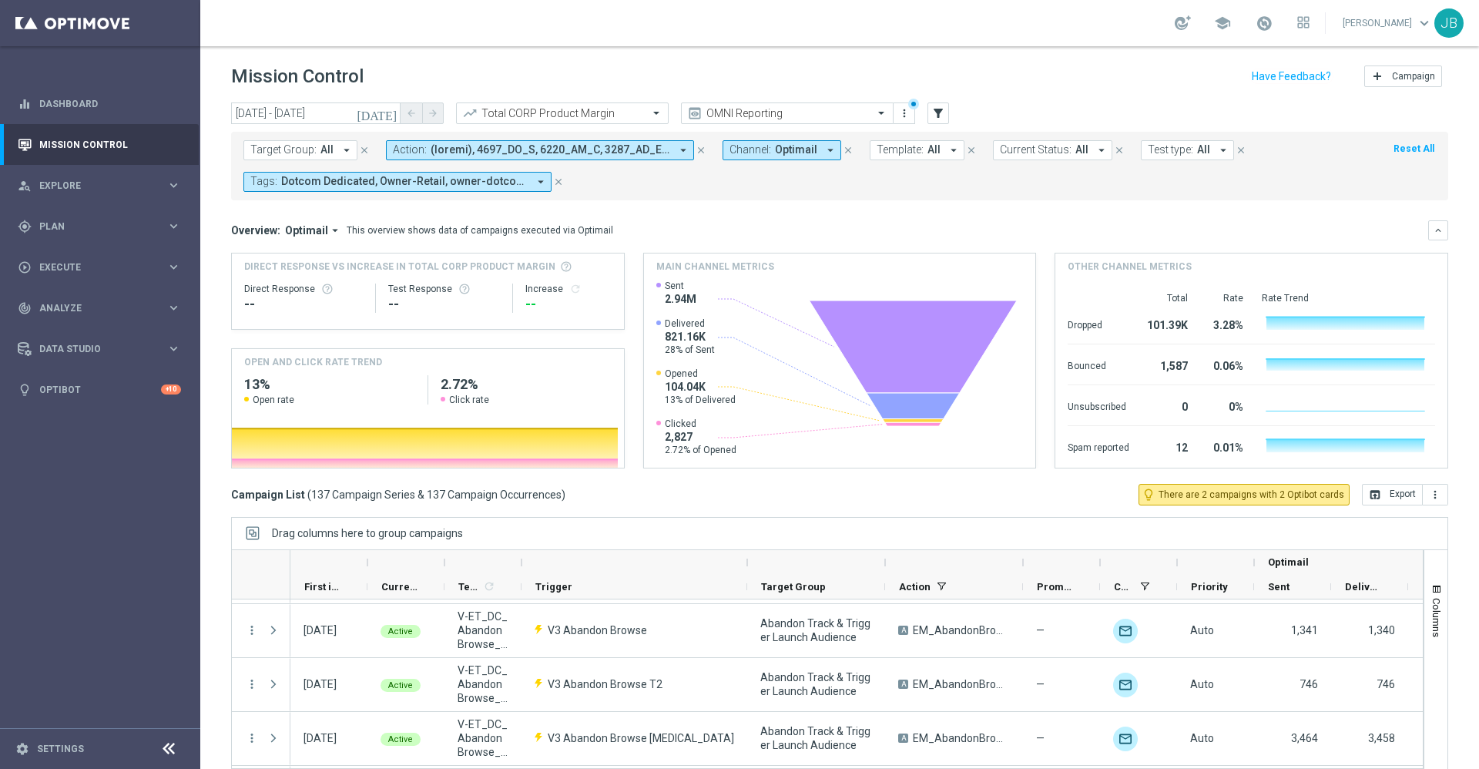
drag, startPoint x: 661, startPoint y: 562, endPoint x: 750, endPoint y: 569, distance: 88.8
click at [750, 569] on div at bounding box center [747, 562] width 6 height 25
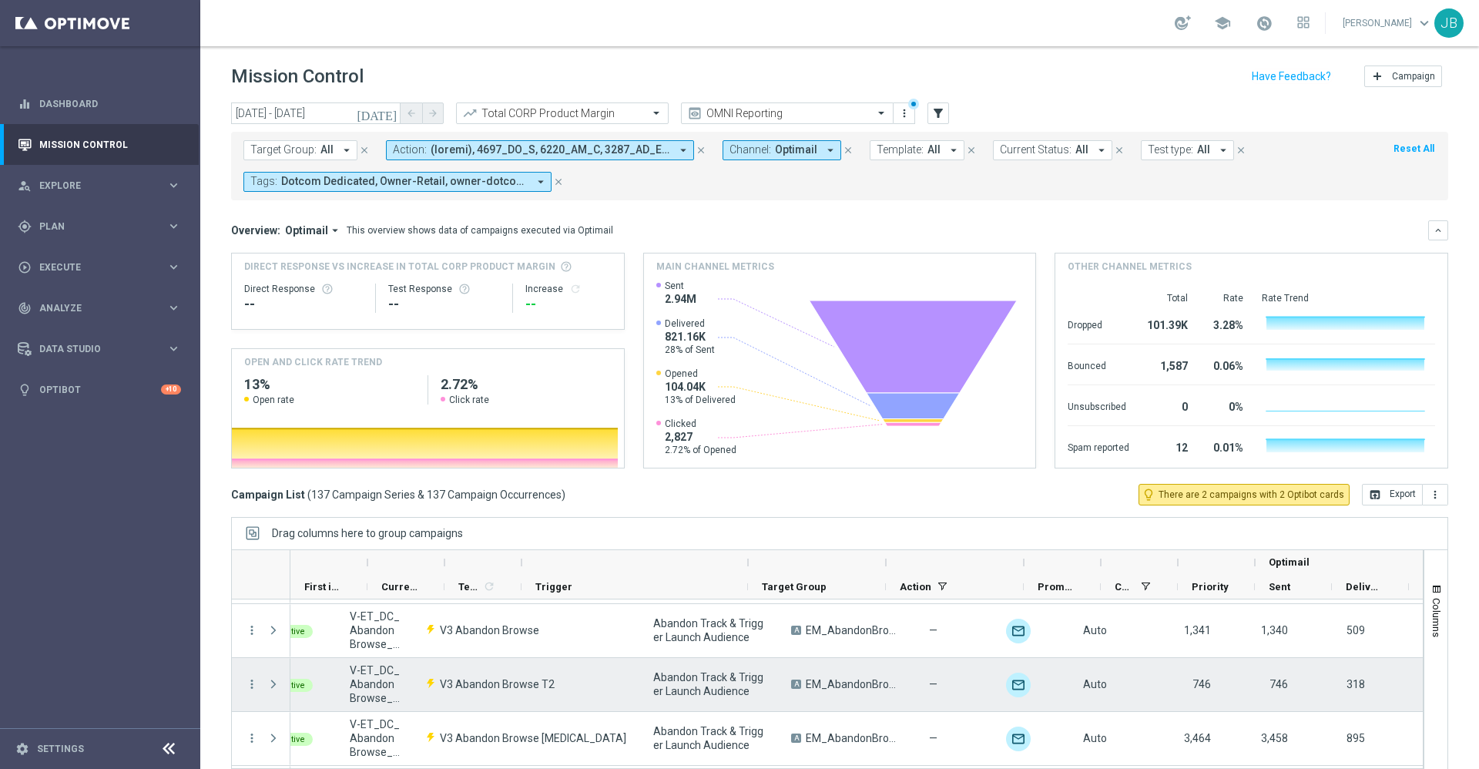
scroll to position [0, 0]
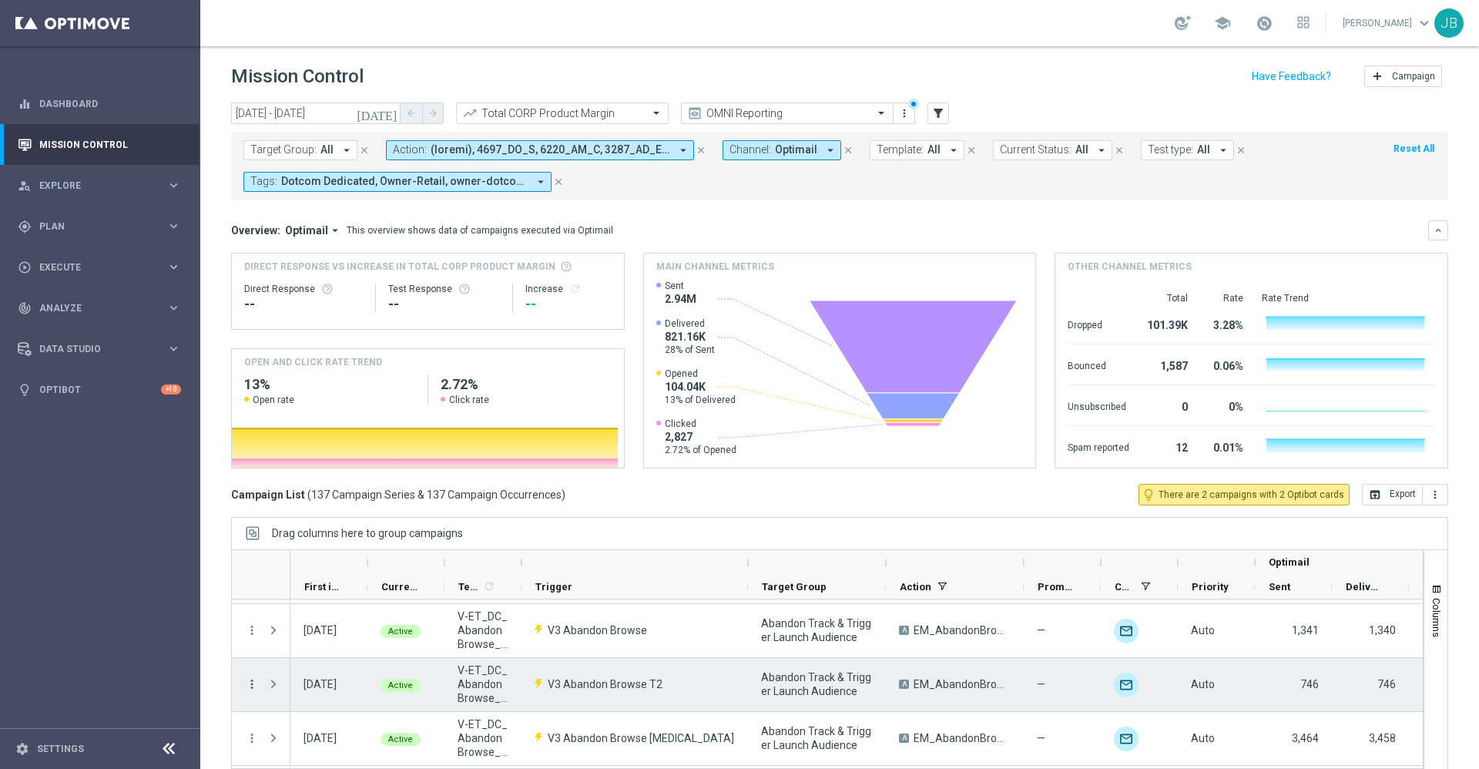
click at [253, 687] on icon "more_vert" at bounding box center [252, 684] width 14 height 14
click at [347, 544] on span "Campaign Details" at bounding box center [321, 544] width 78 height 11
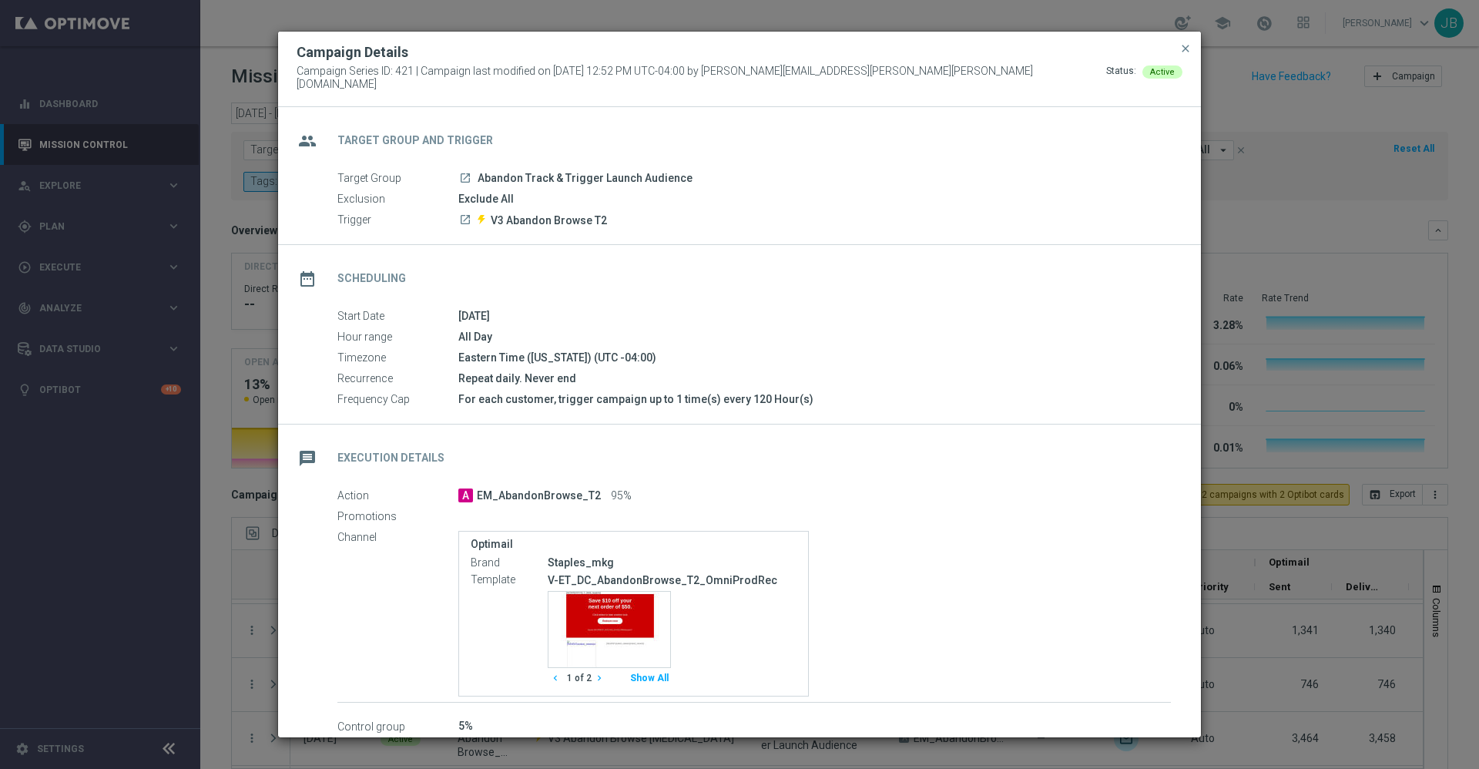
click at [1181, 45] on button "close" at bounding box center [1184, 48] width 15 height 18
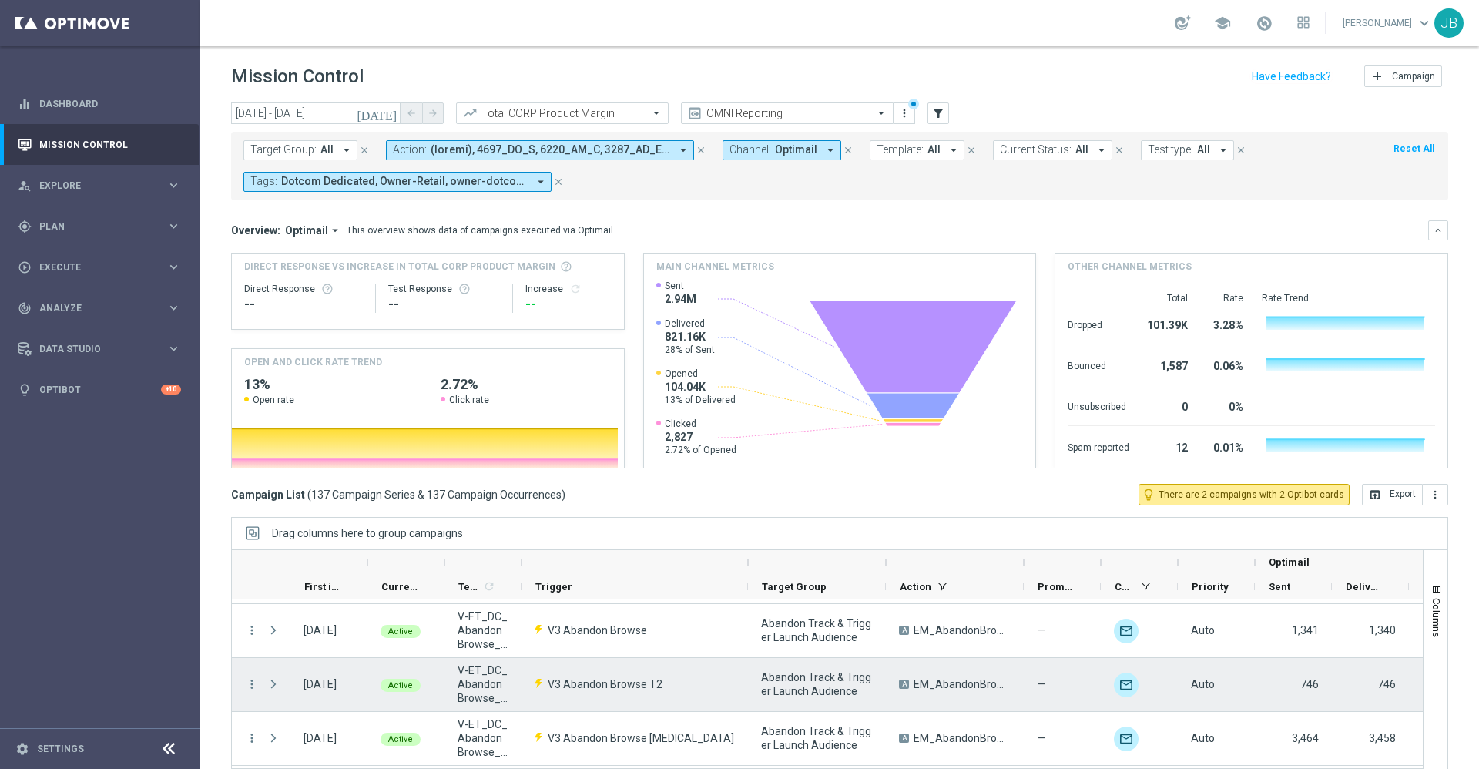
scroll to position [1110, 0]
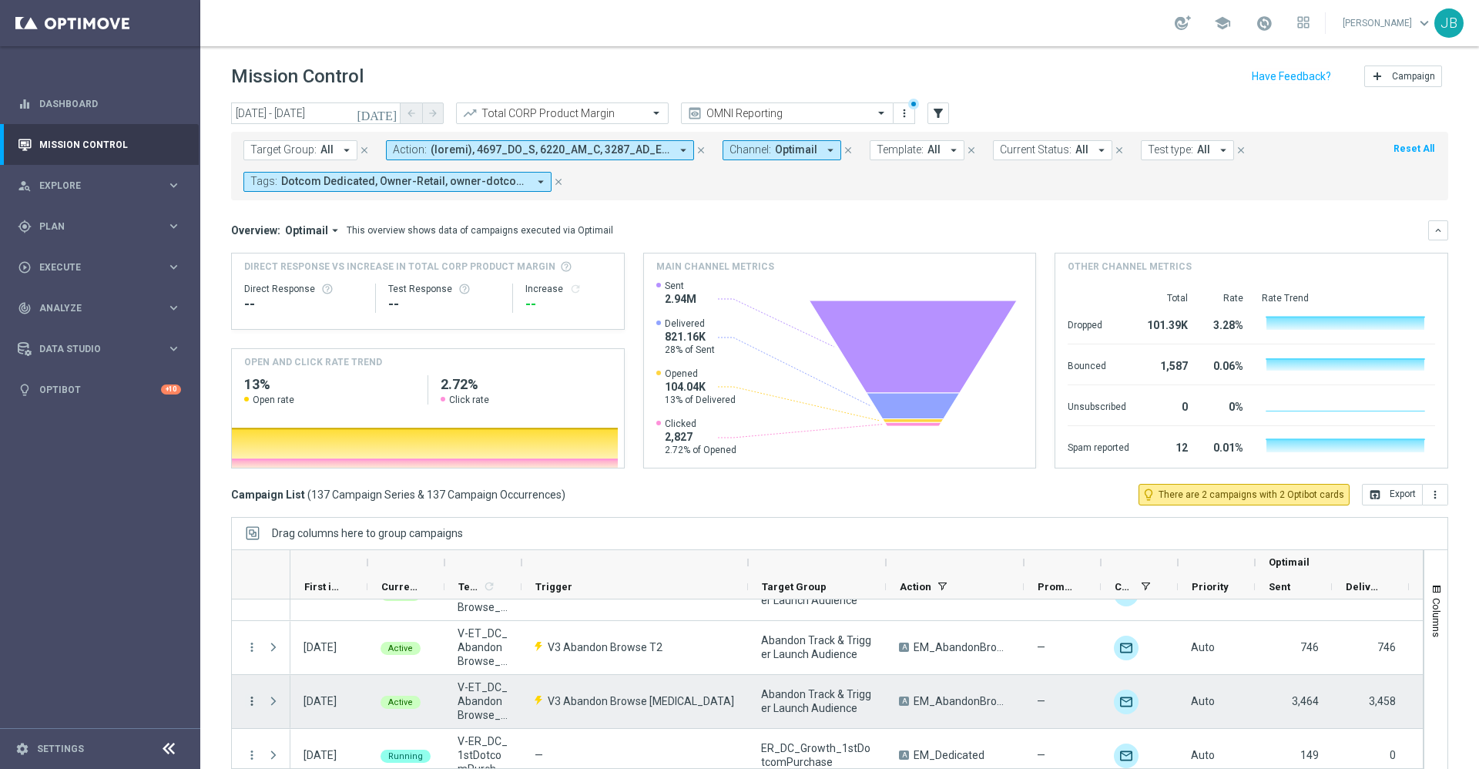
click at [250, 700] on icon "more_vert" at bounding box center [252, 701] width 14 height 14
click at [343, 563] on span "Campaign Details" at bounding box center [321, 561] width 78 height 11
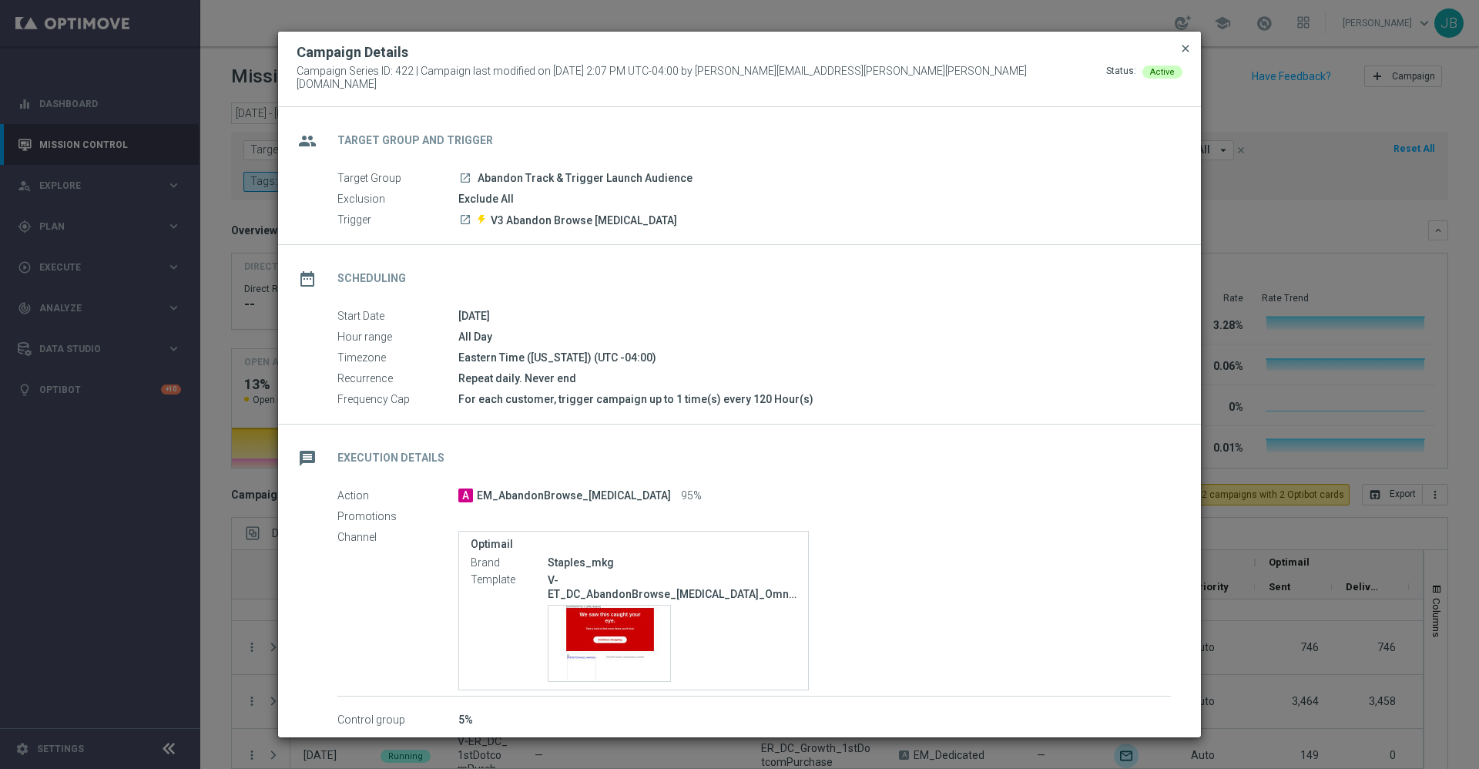
click at [1185, 55] on span "close" at bounding box center [1185, 48] width 12 height 12
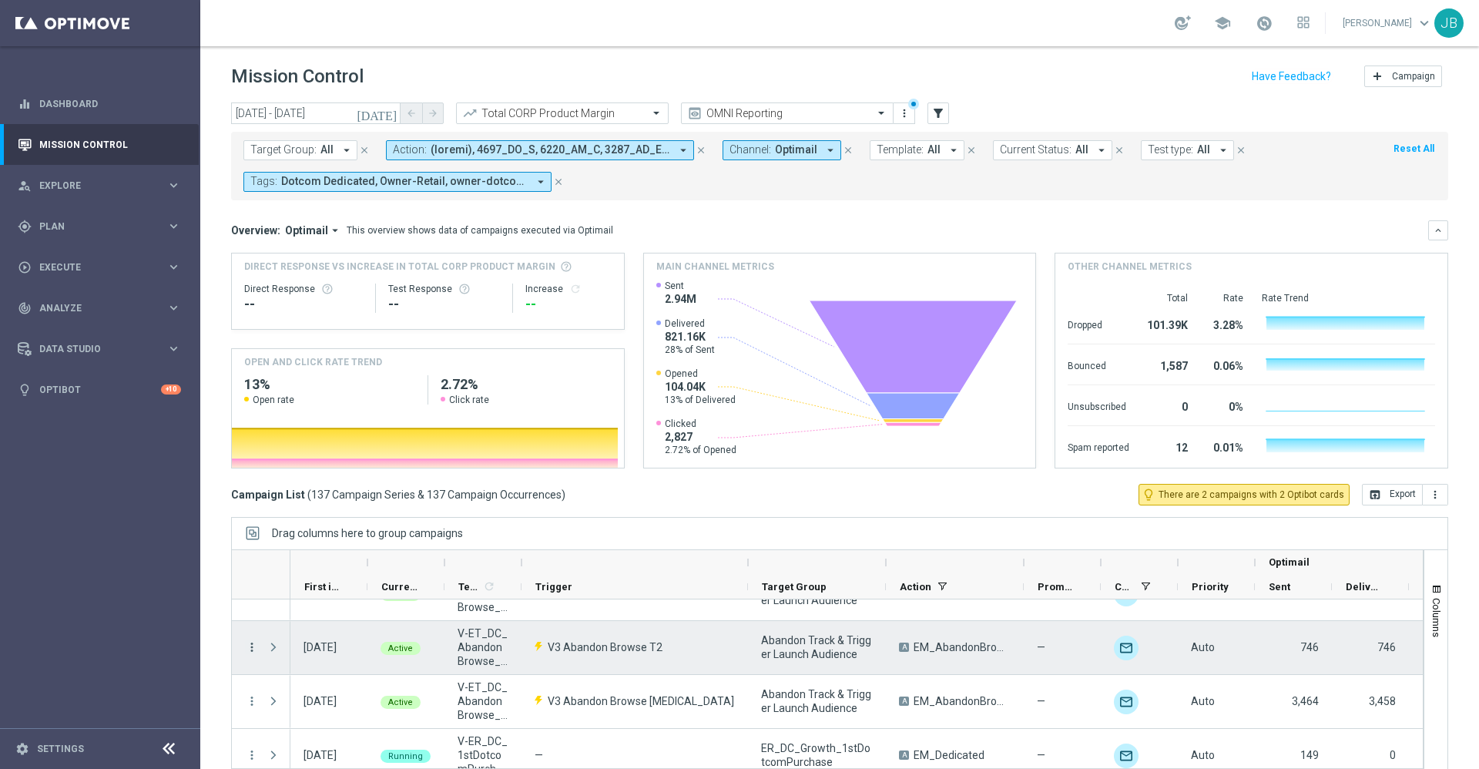
click at [250, 648] on icon "more_vert" at bounding box center [252, 647] width 14 height 14
click at [347, 509] on span "Campaign Details" at bounding box center [321, 507] width 78 height 11
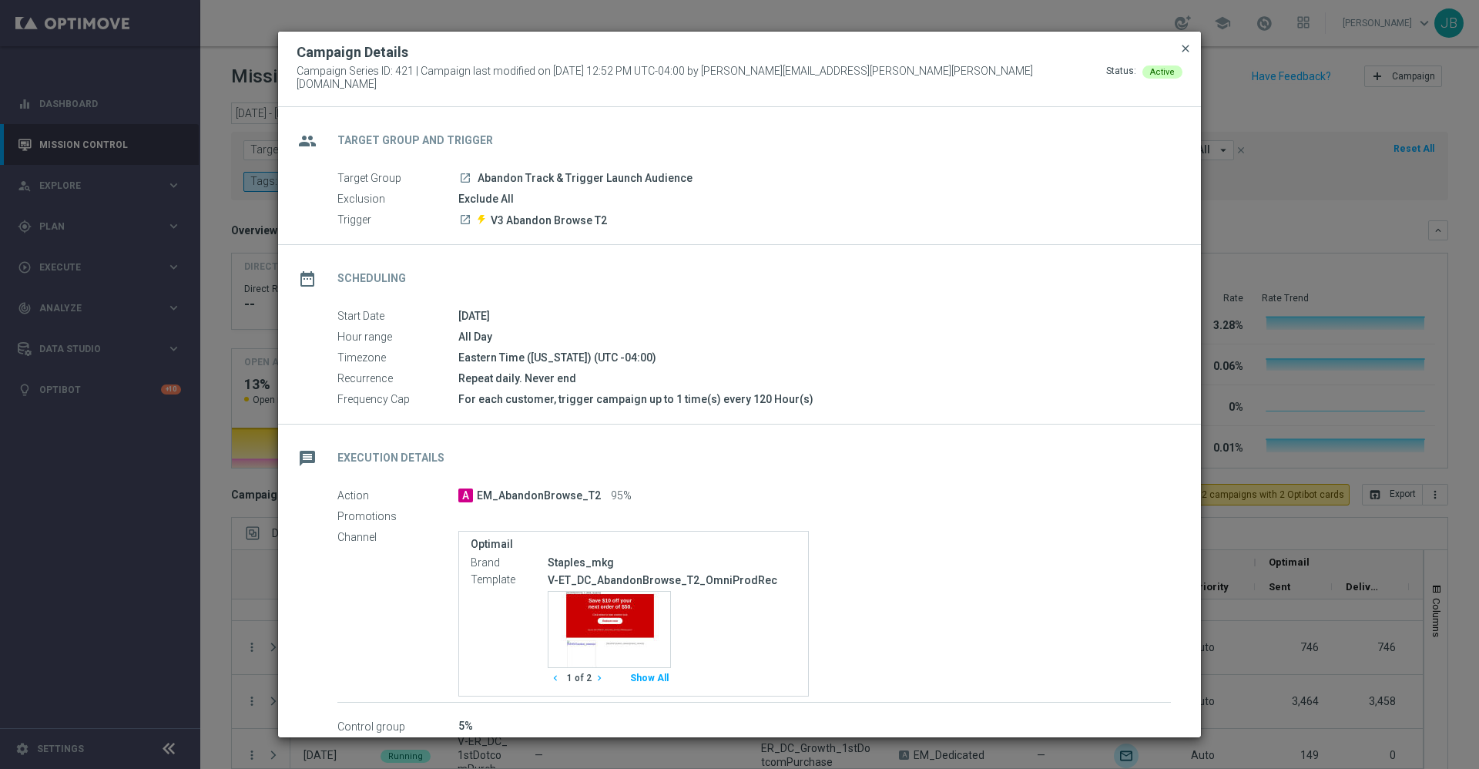
click at [1185, 55] on span "close" at bounding box center [1185, 48] width 12 height 12
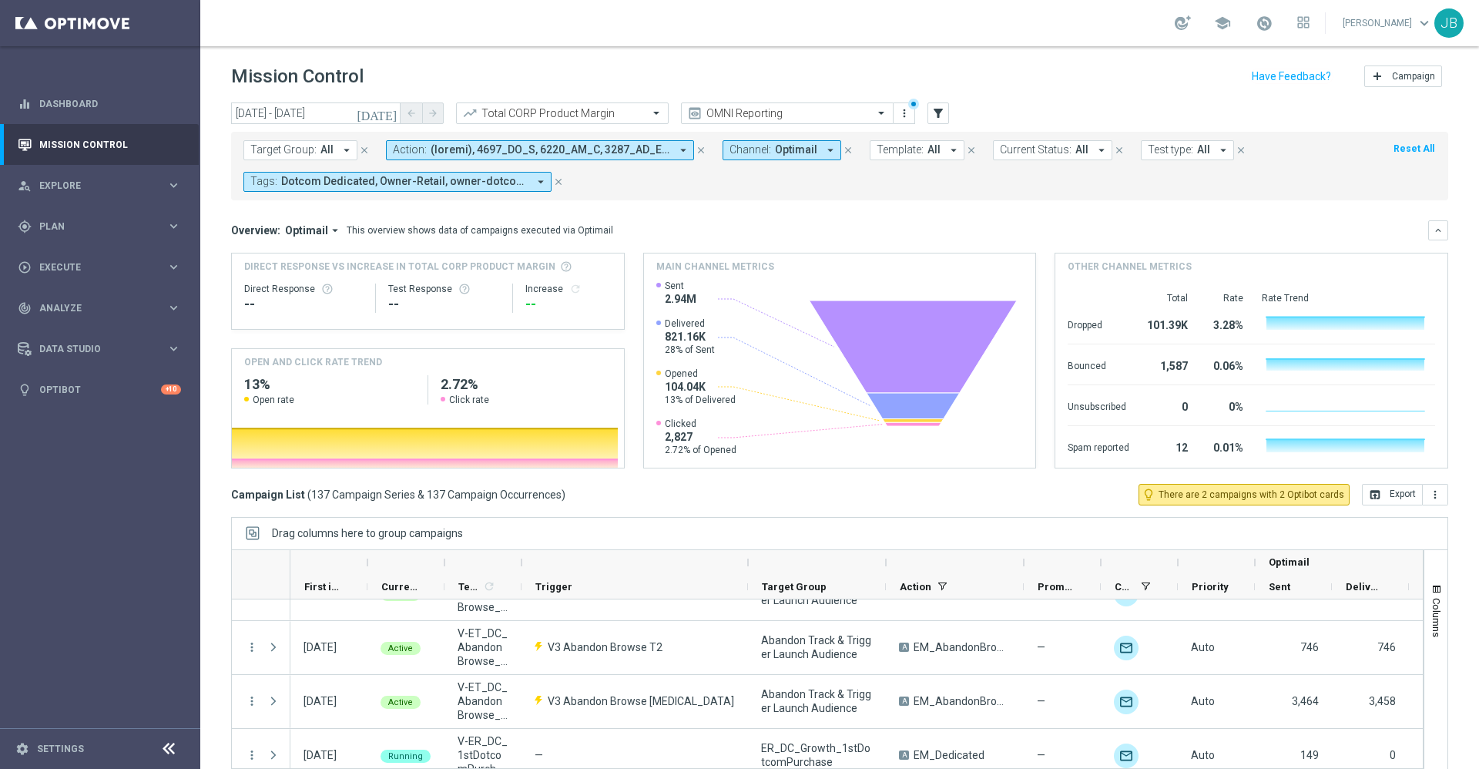
click at [390, 111] on icon "[DATE]" at bounding box center [378, 113] width 42 height 14
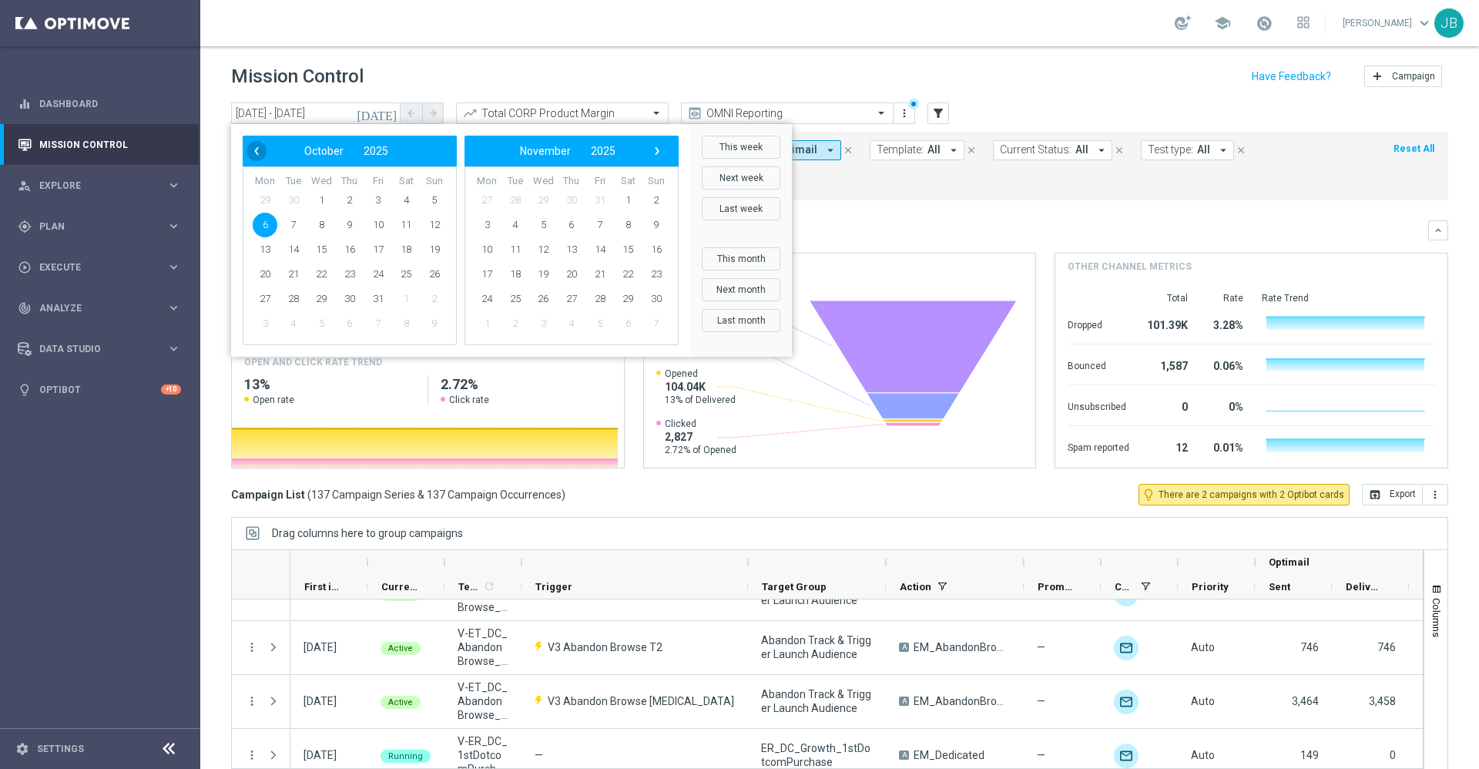
click at [257, 147] on span "‹" at bounding box center [256, 151] width 20 height 20
click at [427, 256] on span "21" at bounding box center [434, 249] width 25 height 25
click at [407, 273] on span "27" at bounding box center [406, 274] width 25 height 25
type input "[DATE] - [DATE]"
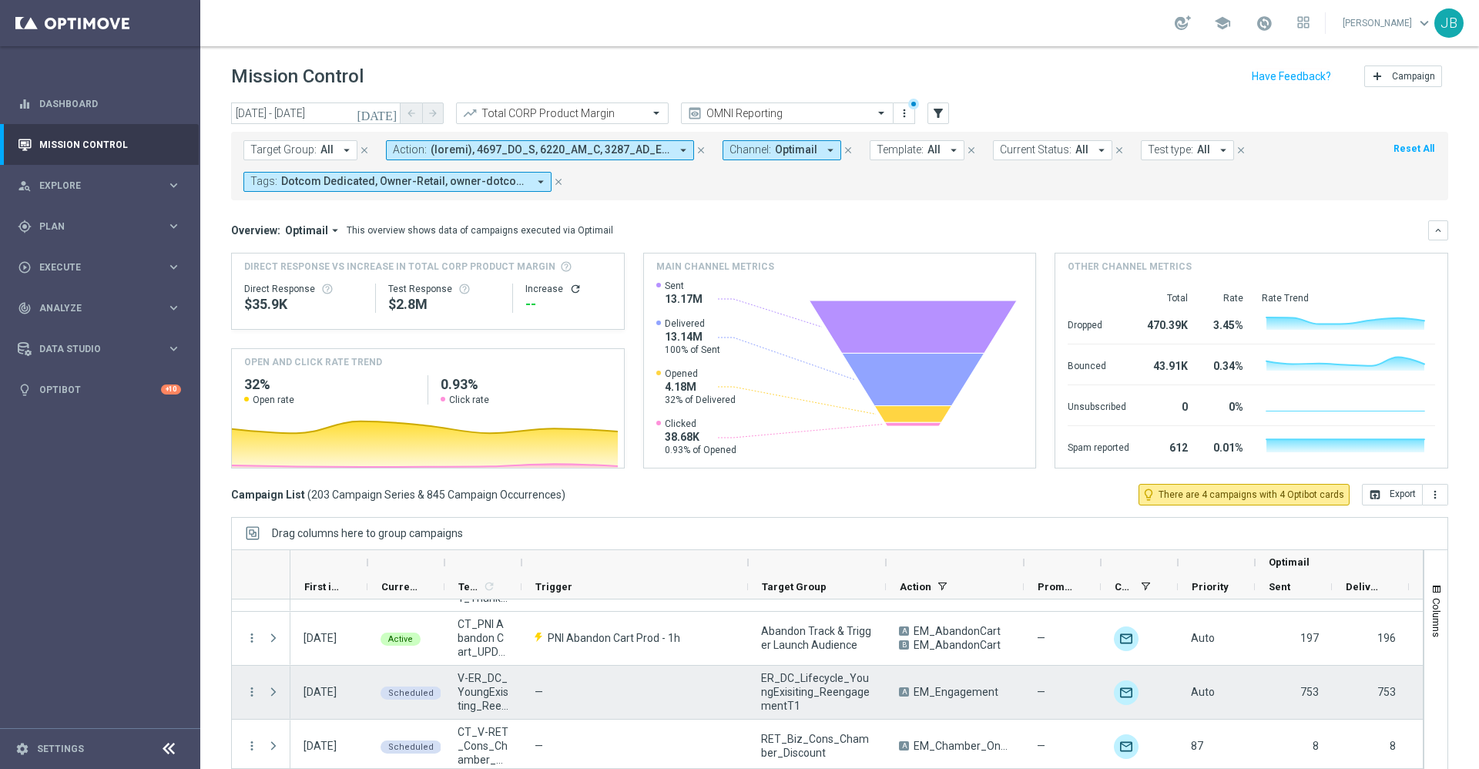
scroll to position [846, 0]
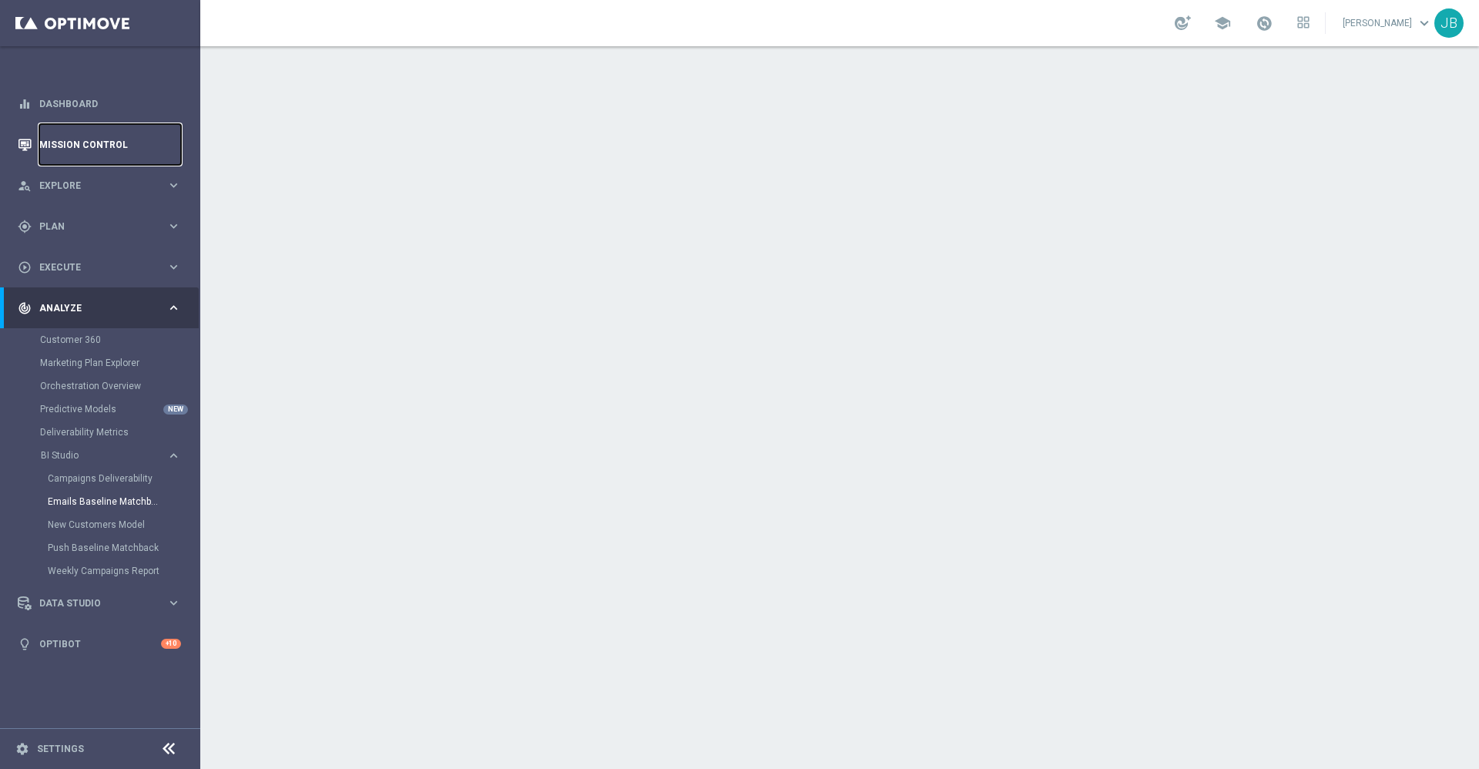
click at [132, 146] on link "Mission Control" at bounding box center [110, 144] width 142 height 41
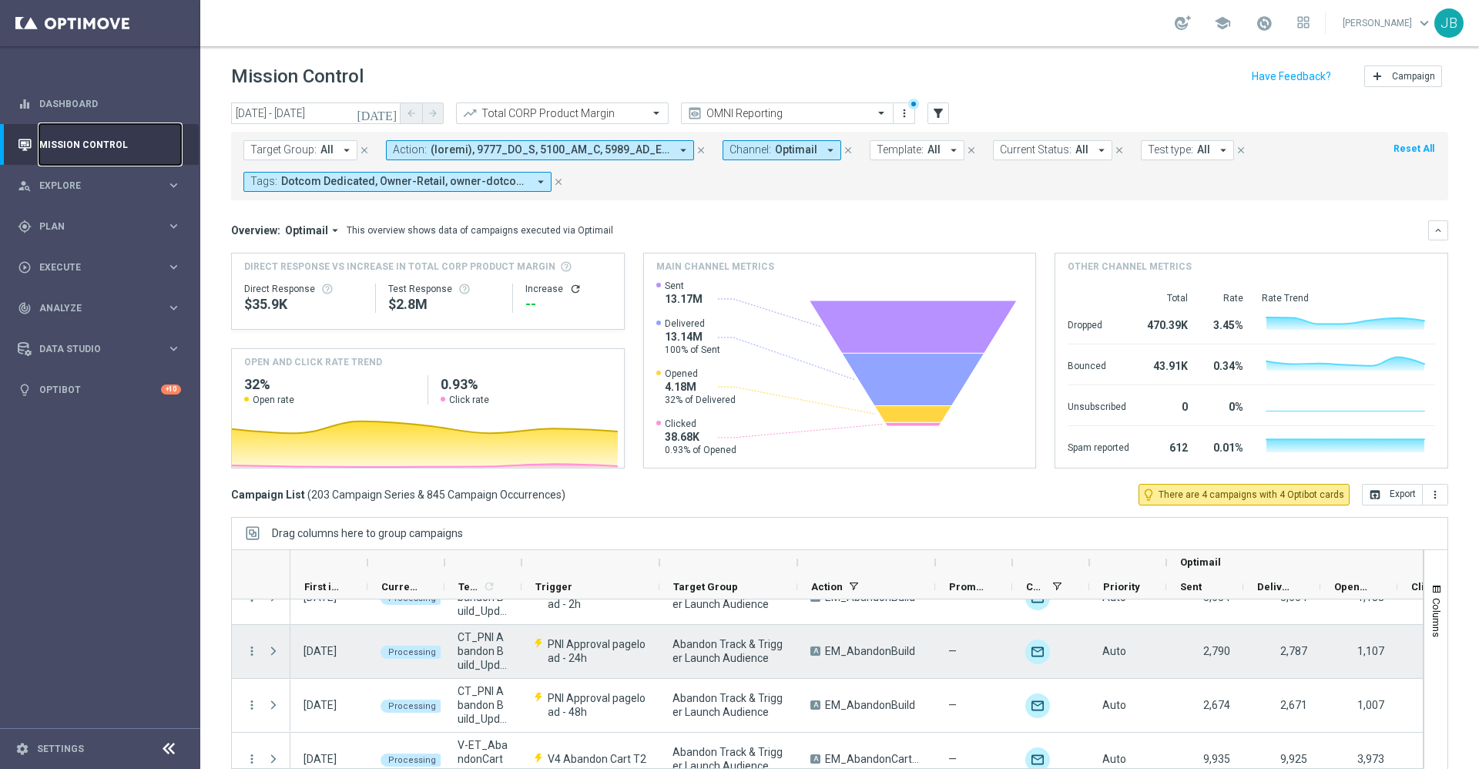
scroll to position [83, 0]
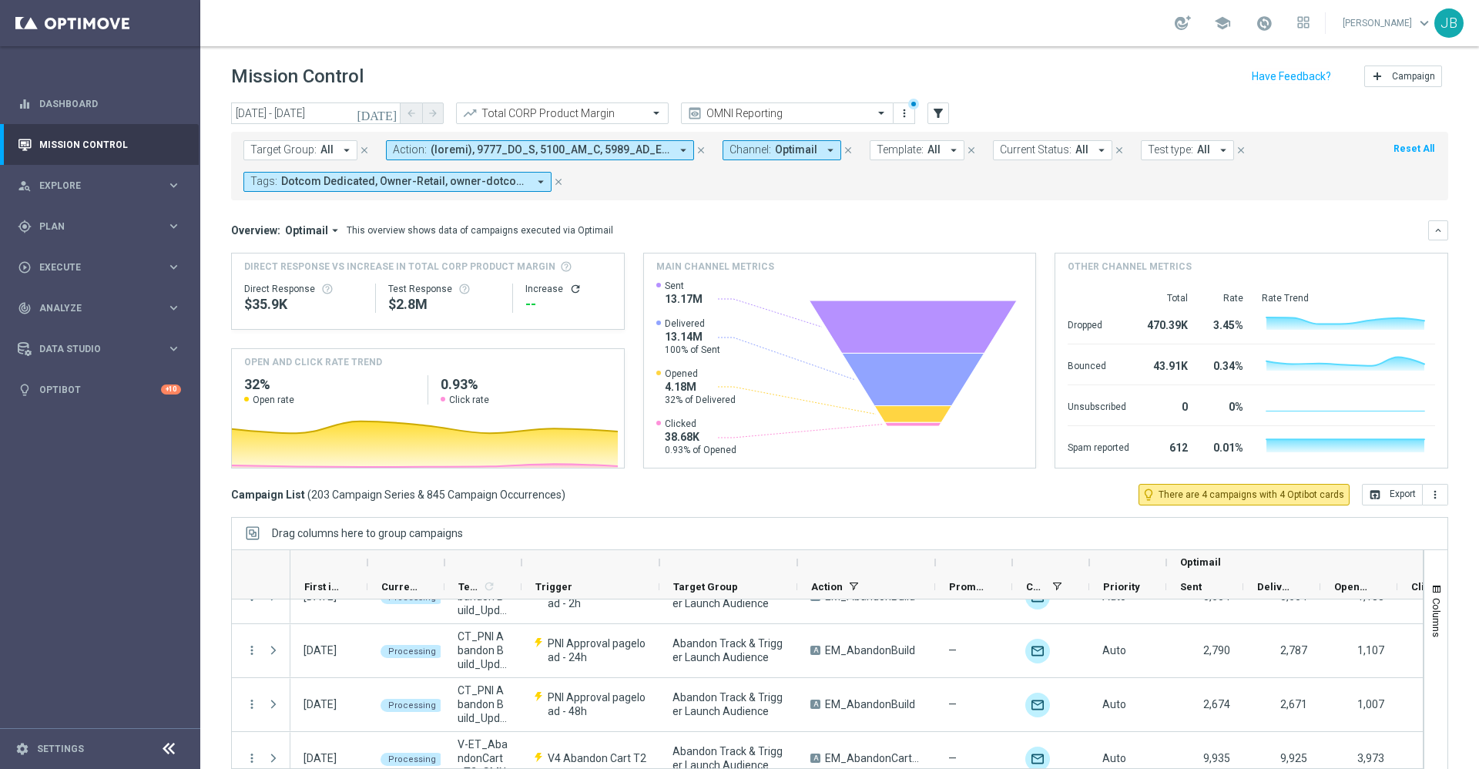
click at [391, 111] on icon "[DATE]" at bounding box center [378, 113] width 42 height 14
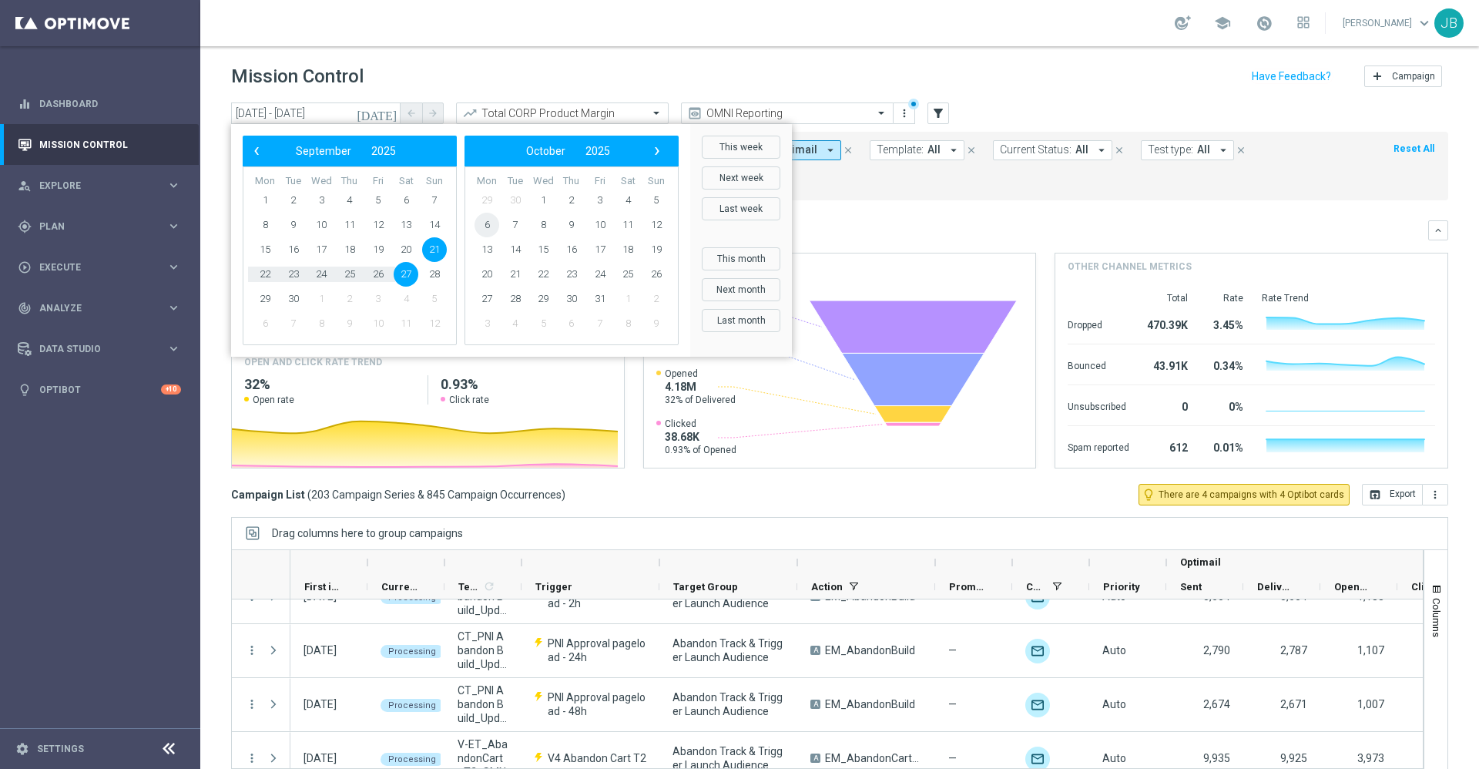
click at [497, 228] on span "6" at bounding box center [486, 225] width 25 height 25
click at [268, 221] on span "6" at bounding box center [265, 225] width 25 height 25
type input "[DATE] - [DATE]"
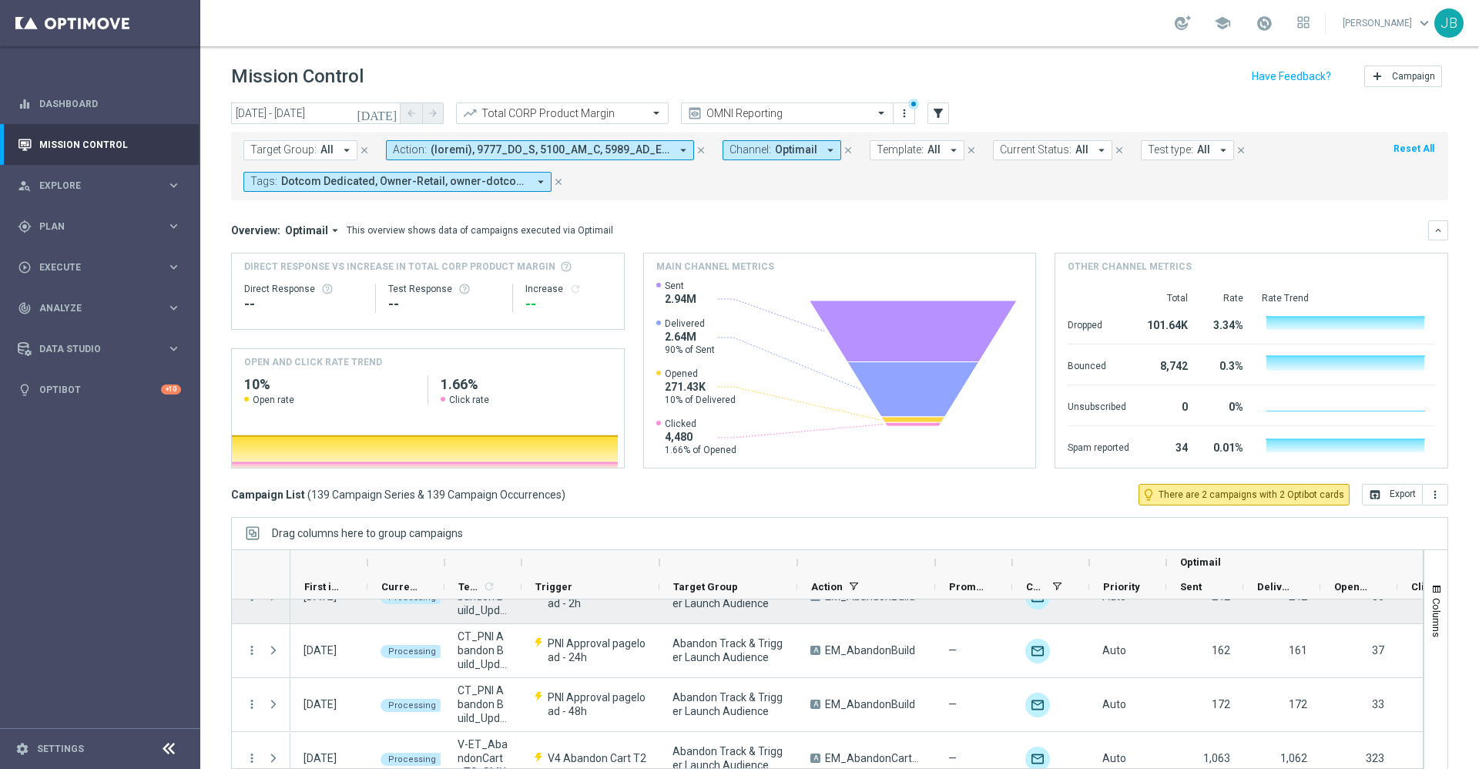
scroll to position [0, 0]
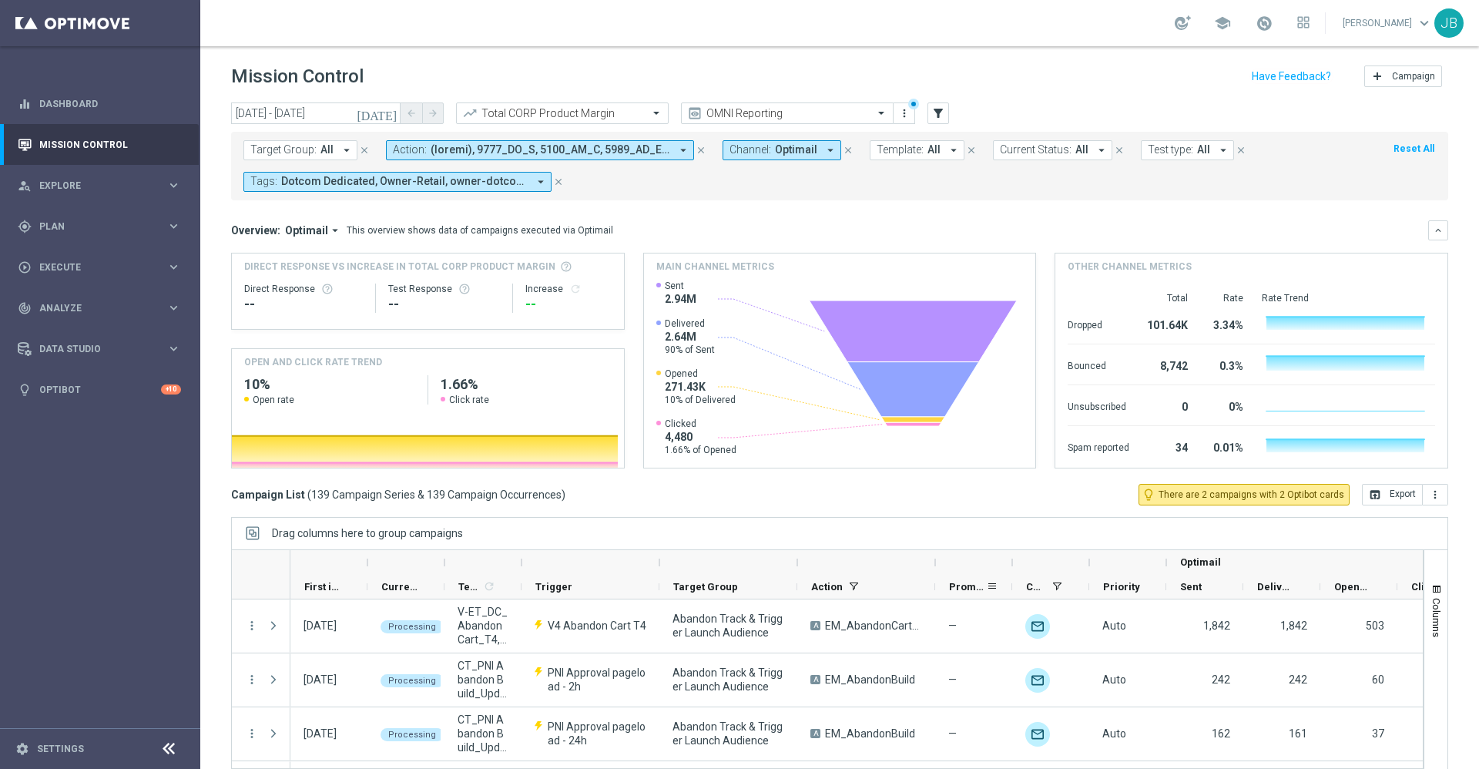
click at [967, 588] on span "Promotions" at bounding box center [967, 587] width 37 height 12
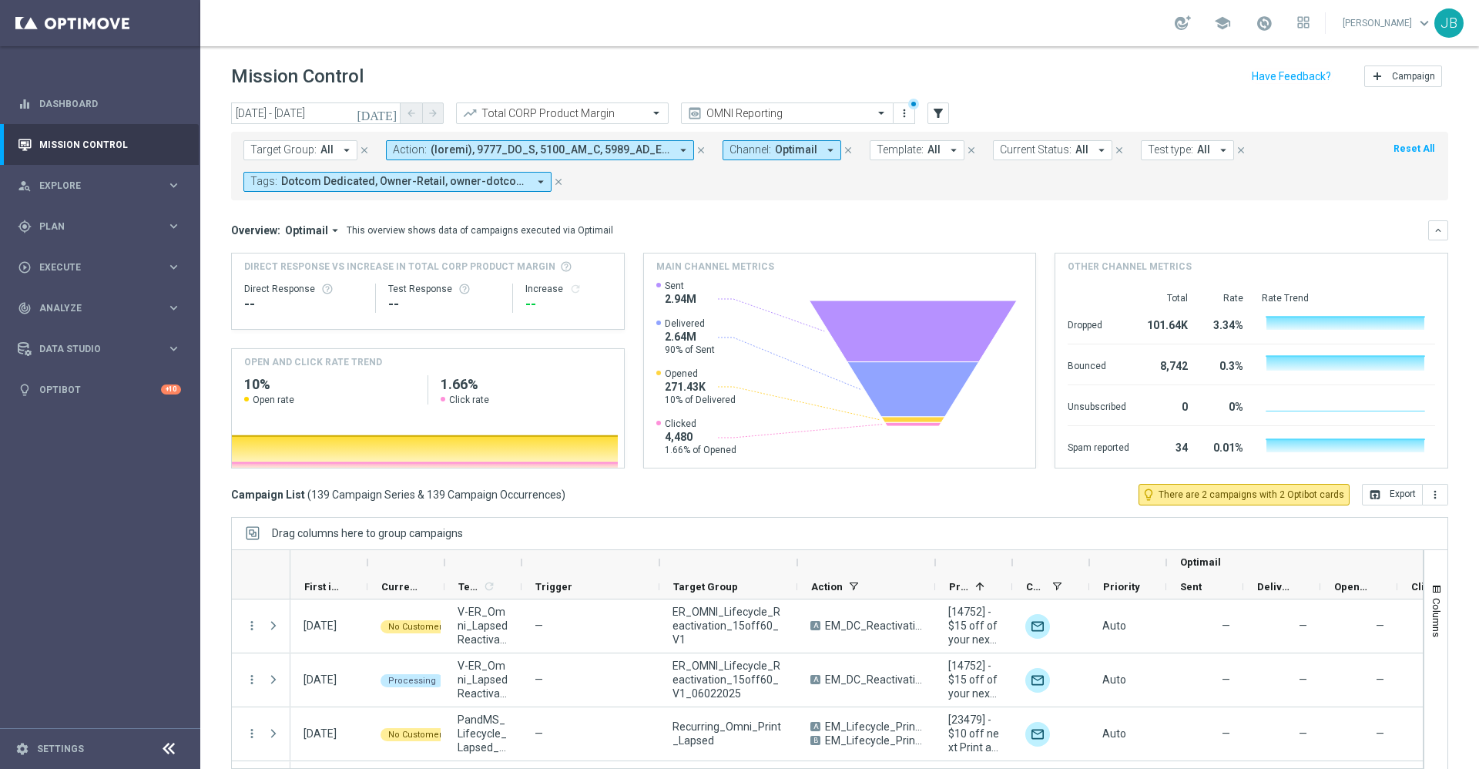
click at [1008, 568] on div at bounding box center [973, 562] width 77 height 25
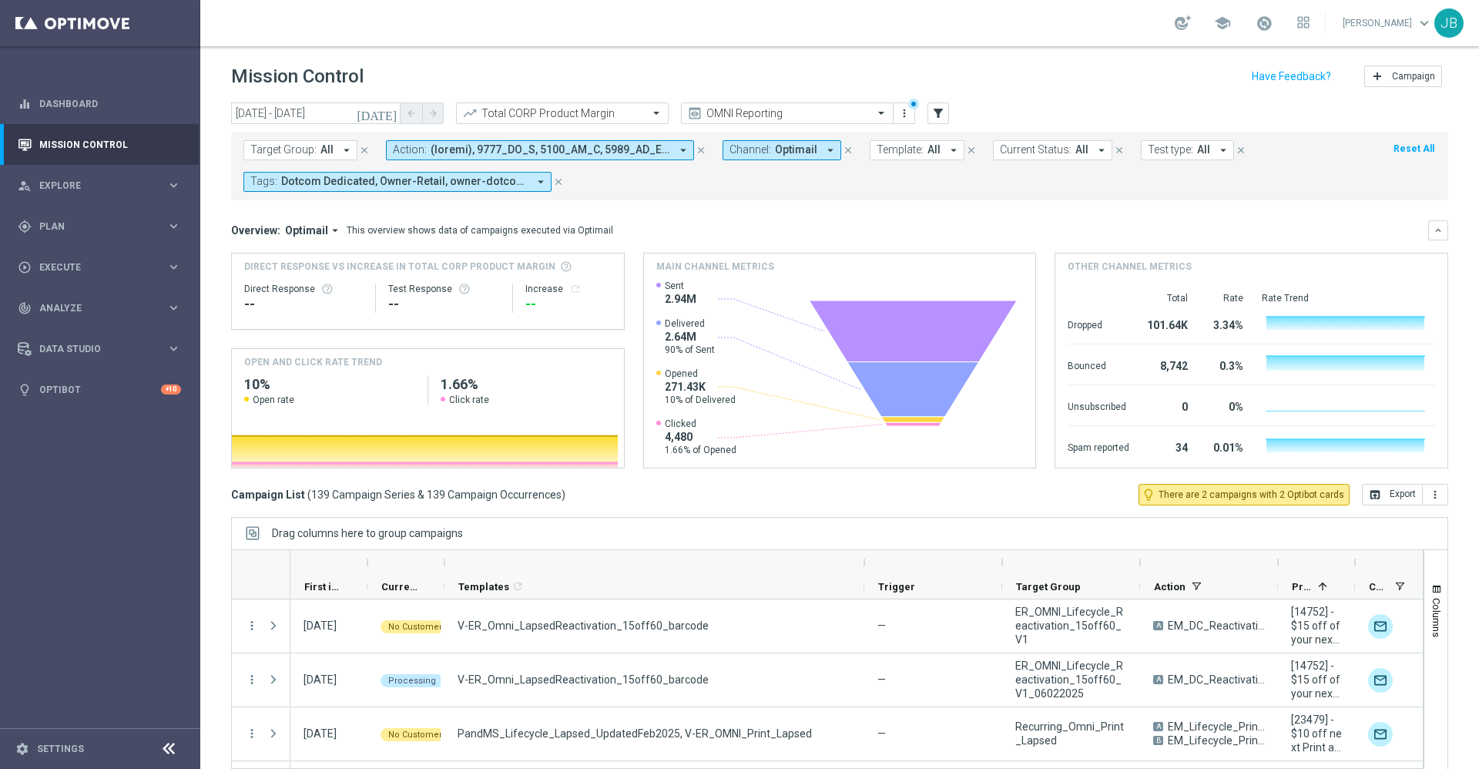
drag, startPoint x: 521, startPoint y: 560, endPoint x: 864, endPoint y: 572, distance: 342.9
click at [864, 572] on div at bounding box center [864, 562] width 6 height 25
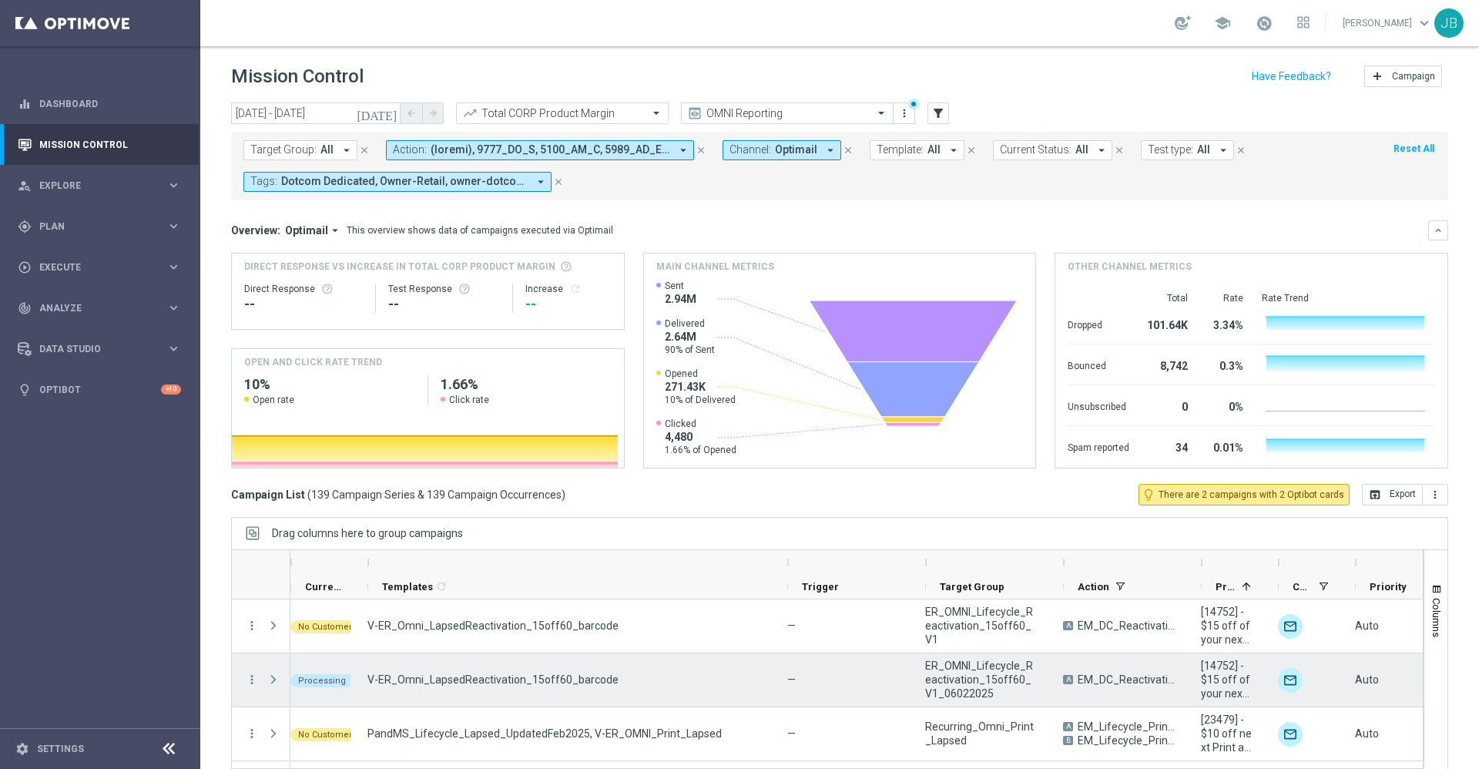
scroll to position [0, 92]
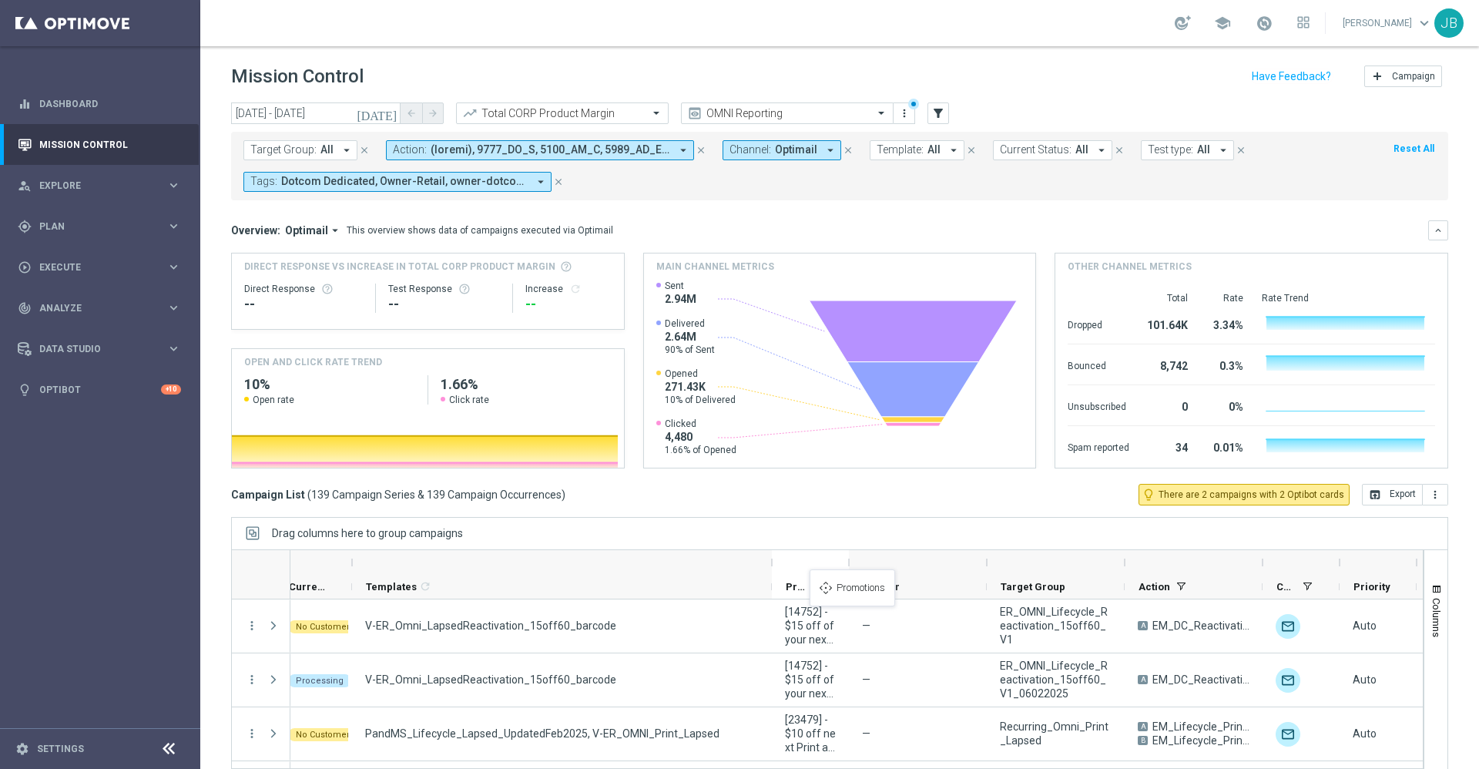
drag, startPoint x: 1208, startPoint y: 587, endPoint x: 817, endPoint y: 578, distance: 391.3
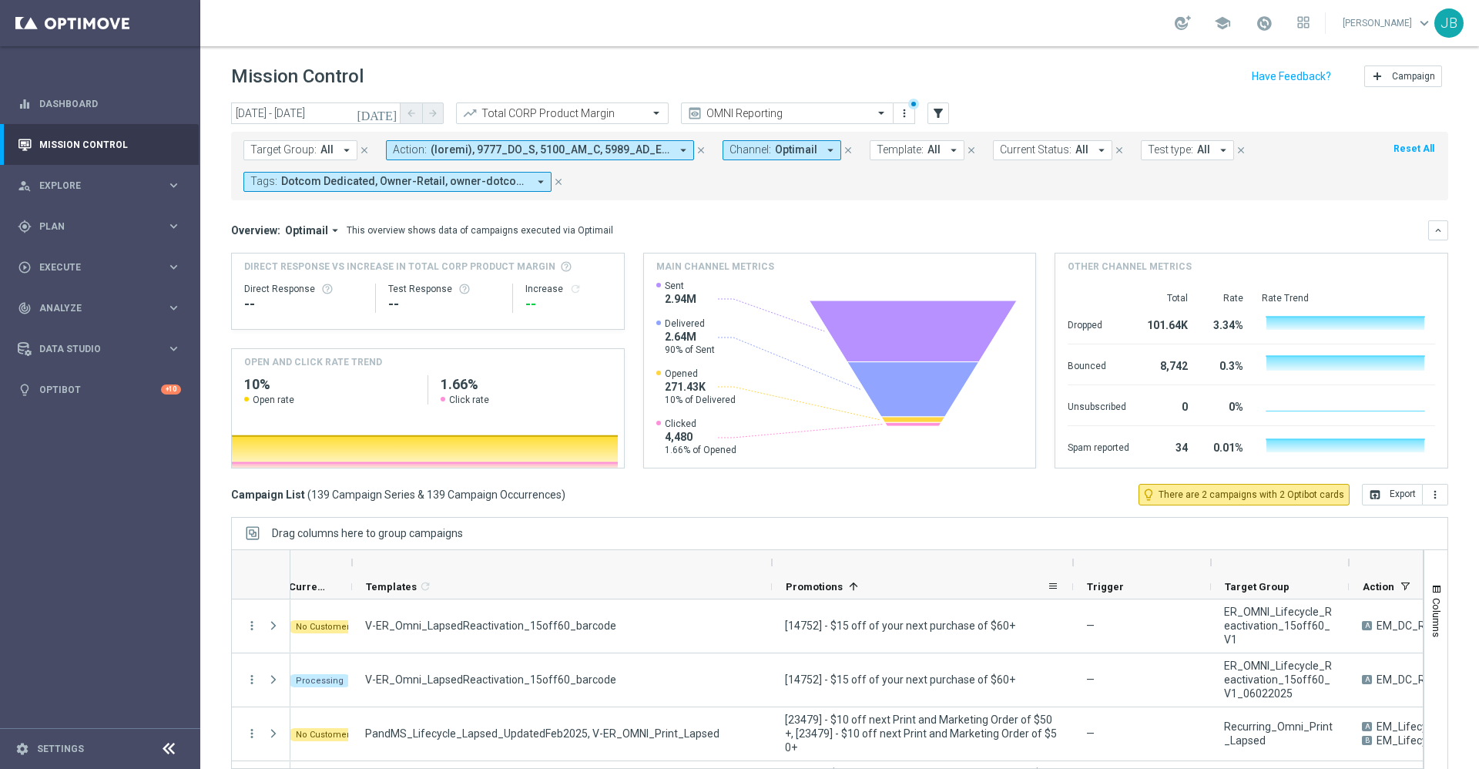
drag, startPoint x: 846, startPoint y: 562, endPoint x: 1070, endPoint y: 590, distance: 225.8
click at [1070, 590] on div "First in Range" at bounding box center [1113, 574] width 1831 height 49
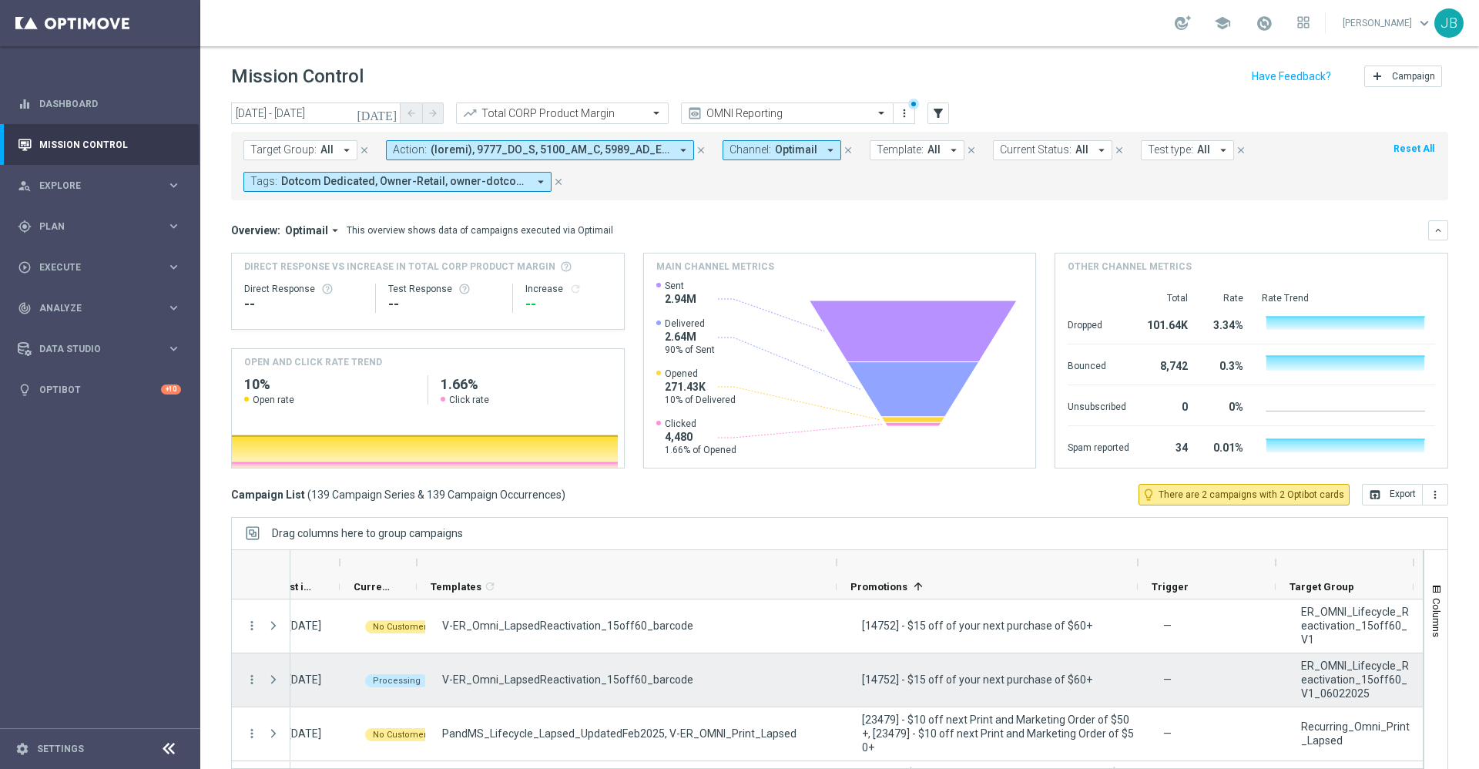
scroll to position [0, 73]
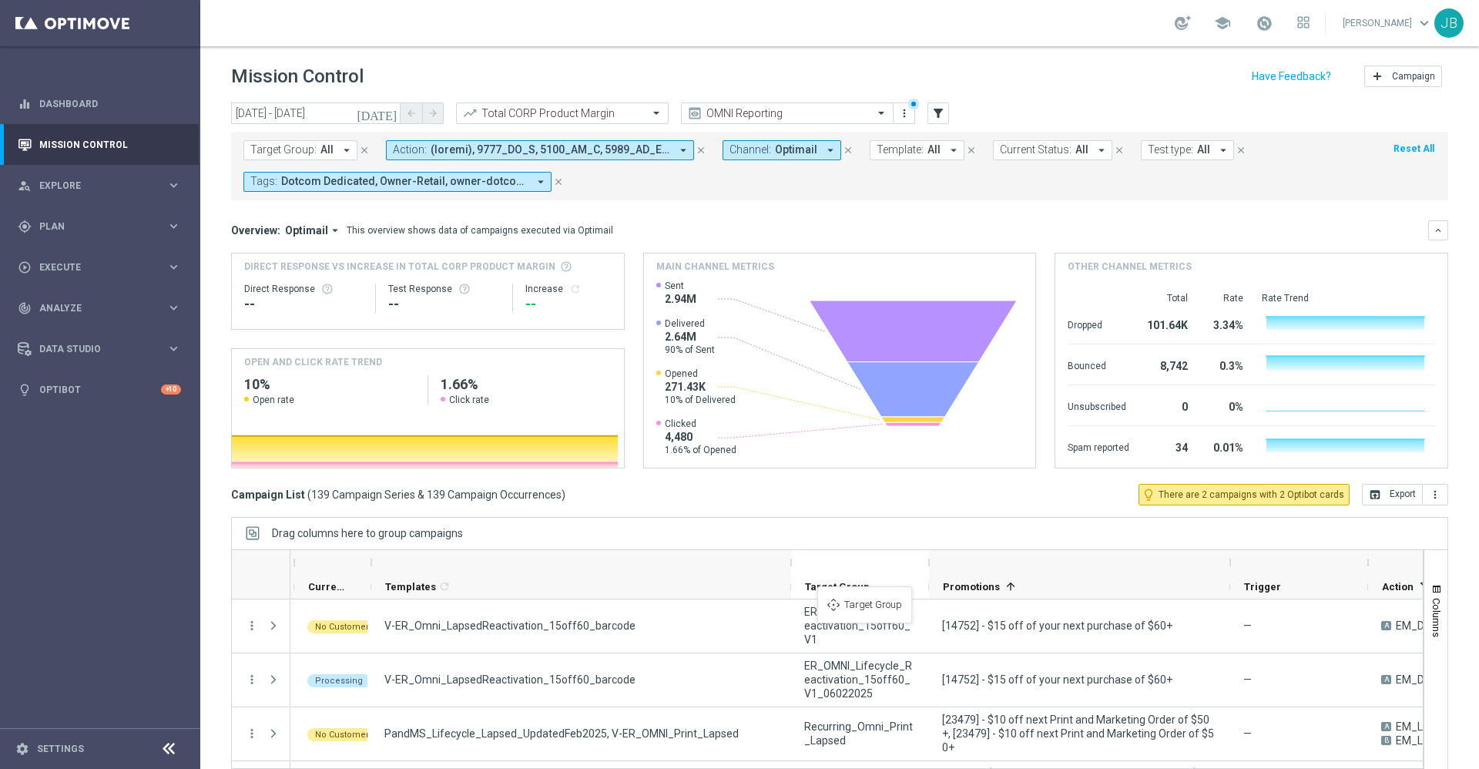
drag, startPoint x: 1264, startPoint y: 591, endPoint x: 822, endPoint y: 593, distance: 442.0
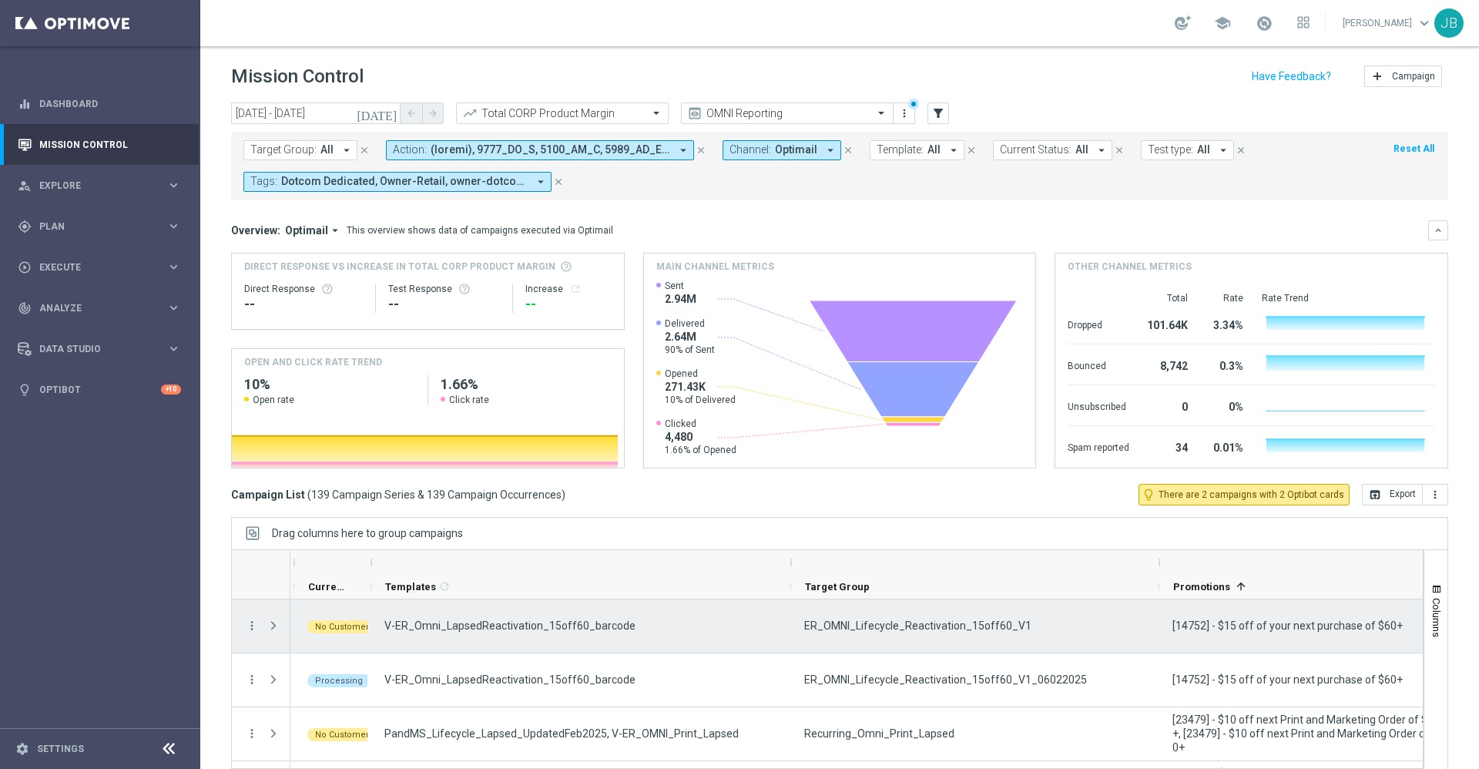
drag, startPoint x: 927, startPoint y: 568, endPoint x: 1159, endPoint y: 605, distance: 234.8
click at [1159, 605] on div at bounding box center [827, 667] width 1192 height 237
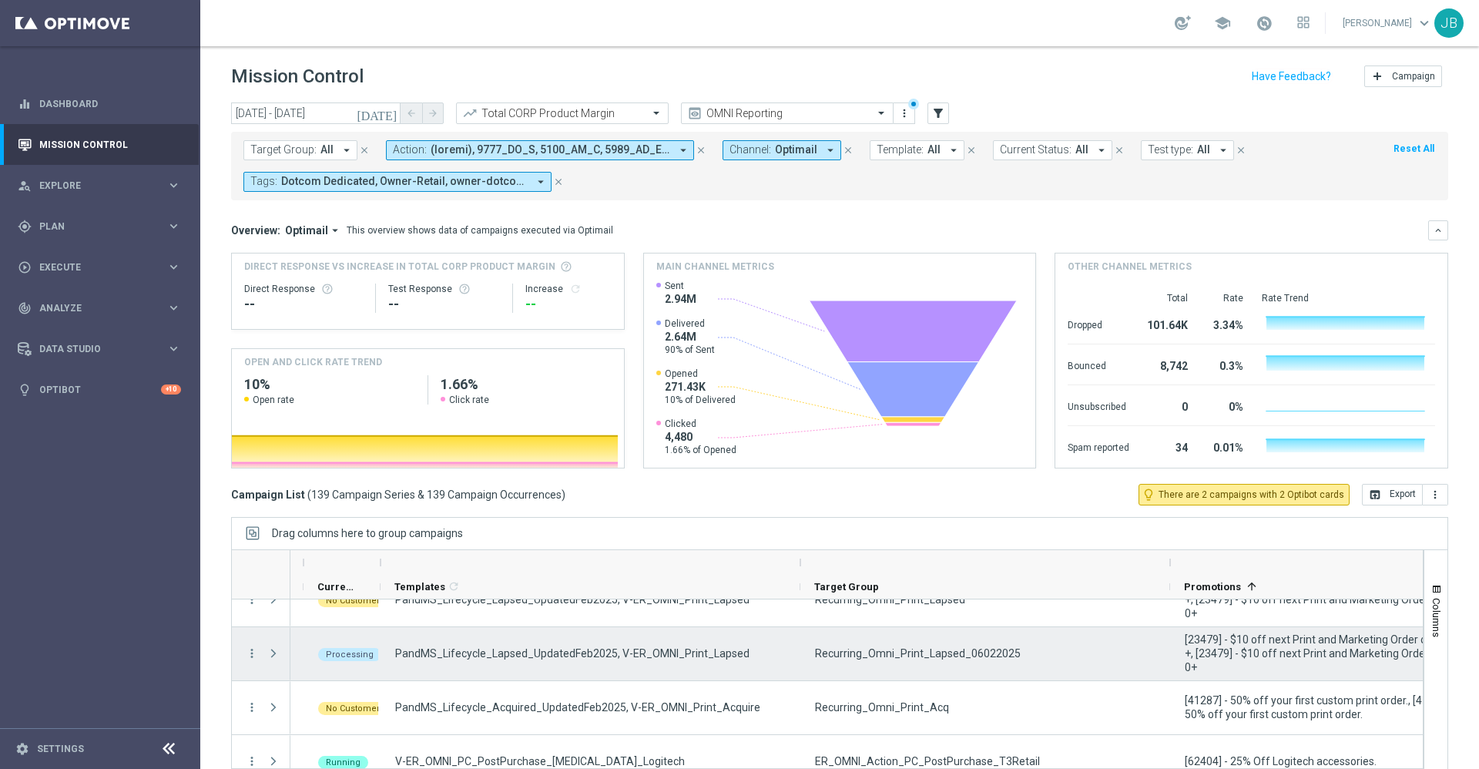
scroll to position [0, 0]
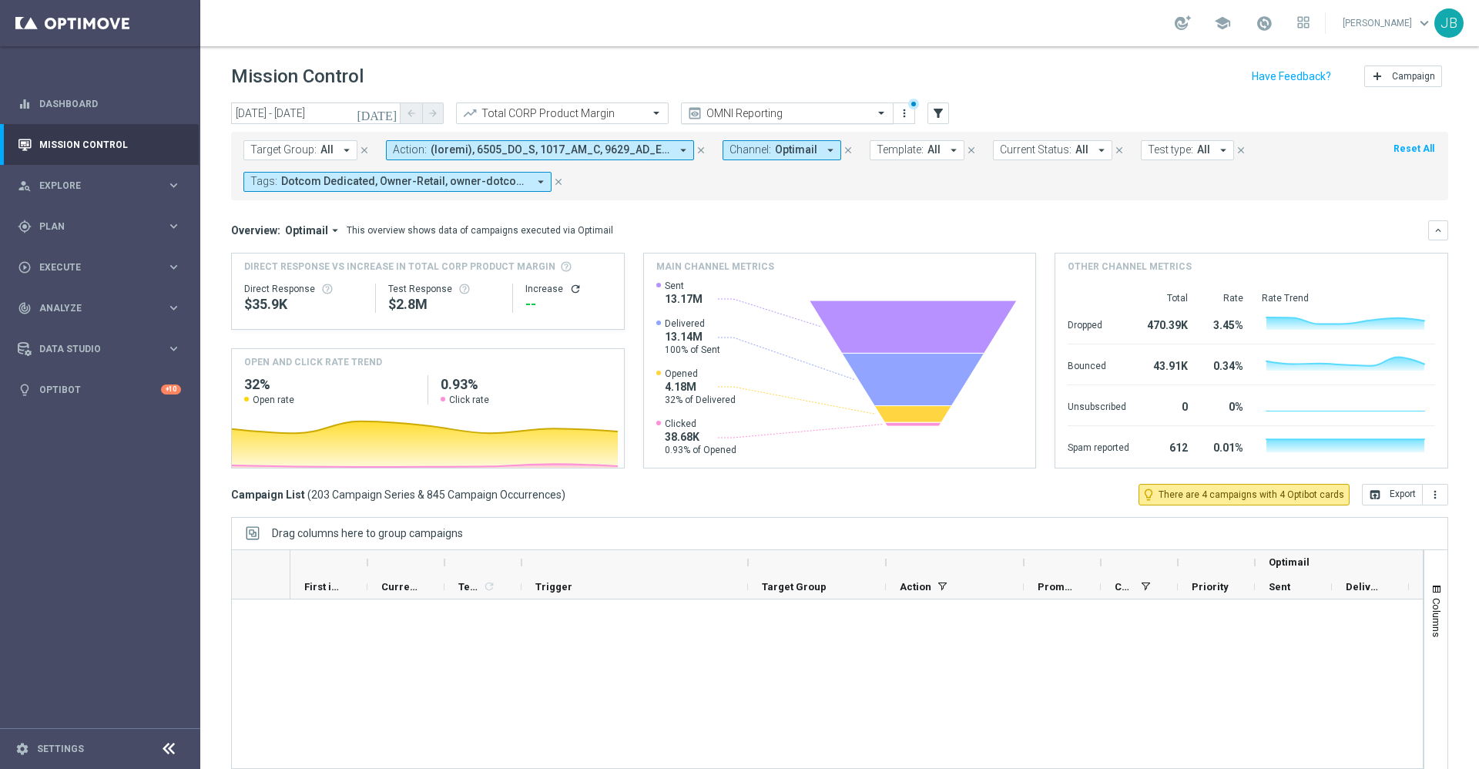
scroll to position [846, 0]
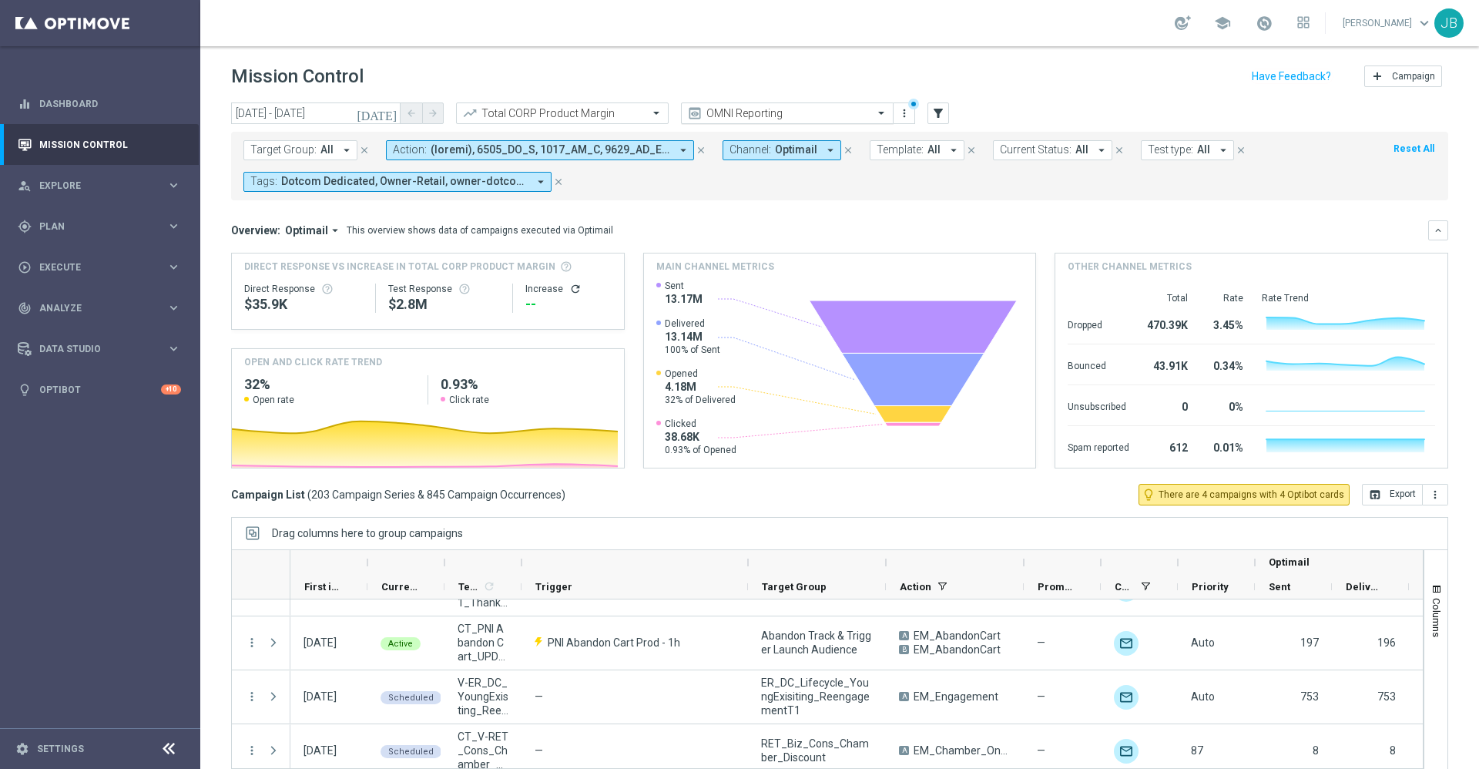
click at [732, 109] on input "text" at bounding box center [771, 113] width 165 height 13
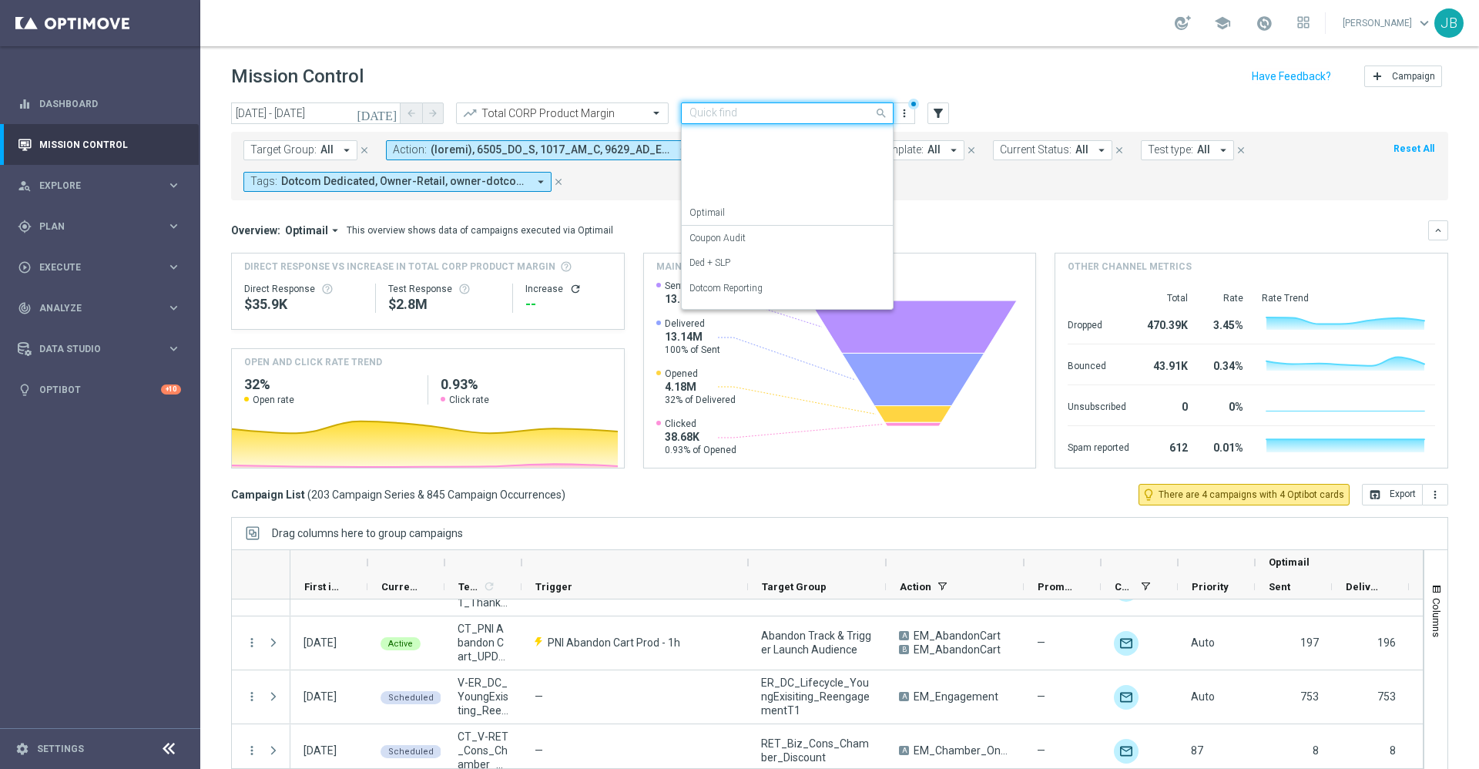
scroll to position [196, 0]
click at [758, 271] on div "SLP Reporting" at bounding box center [787, 268] width 196 height 25
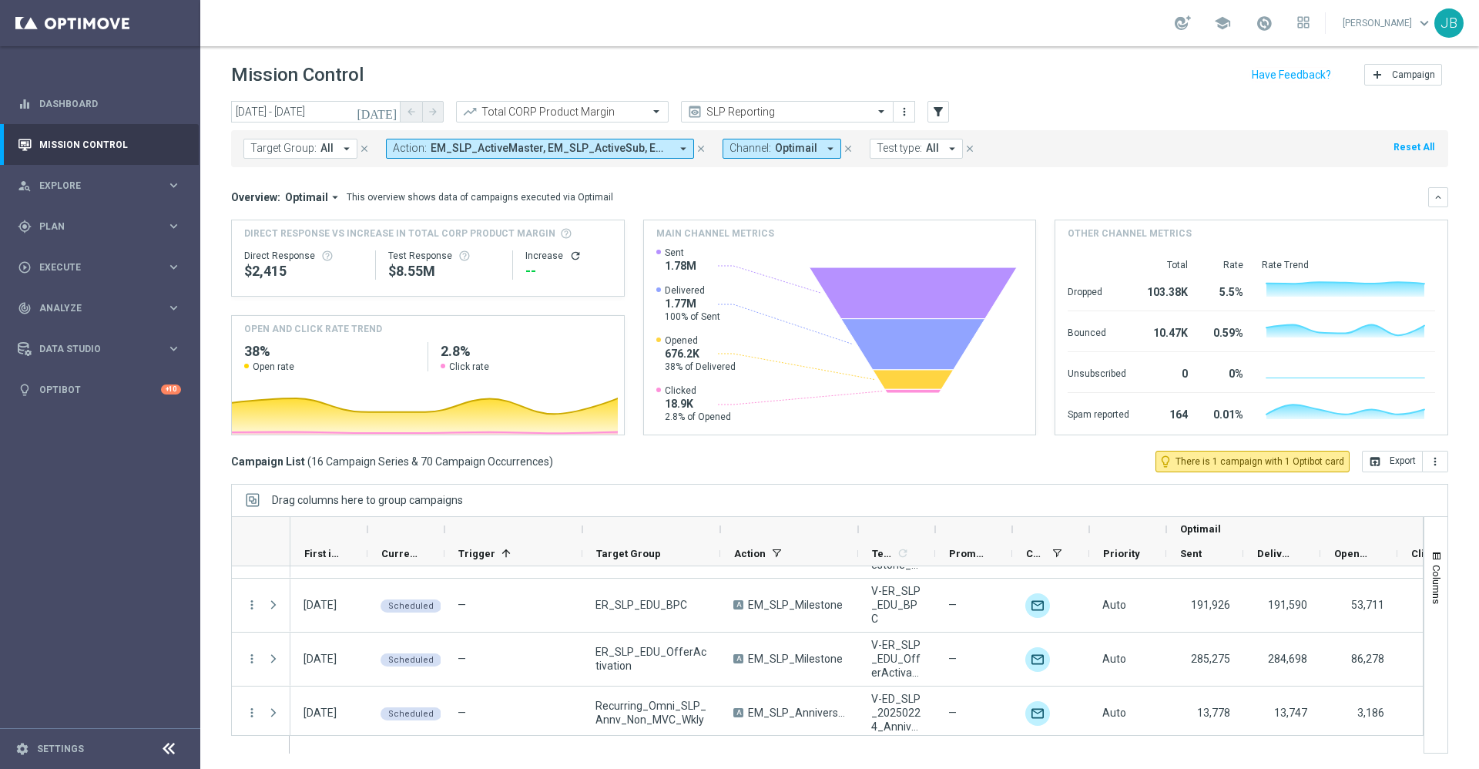
scroll to position [0, 0]
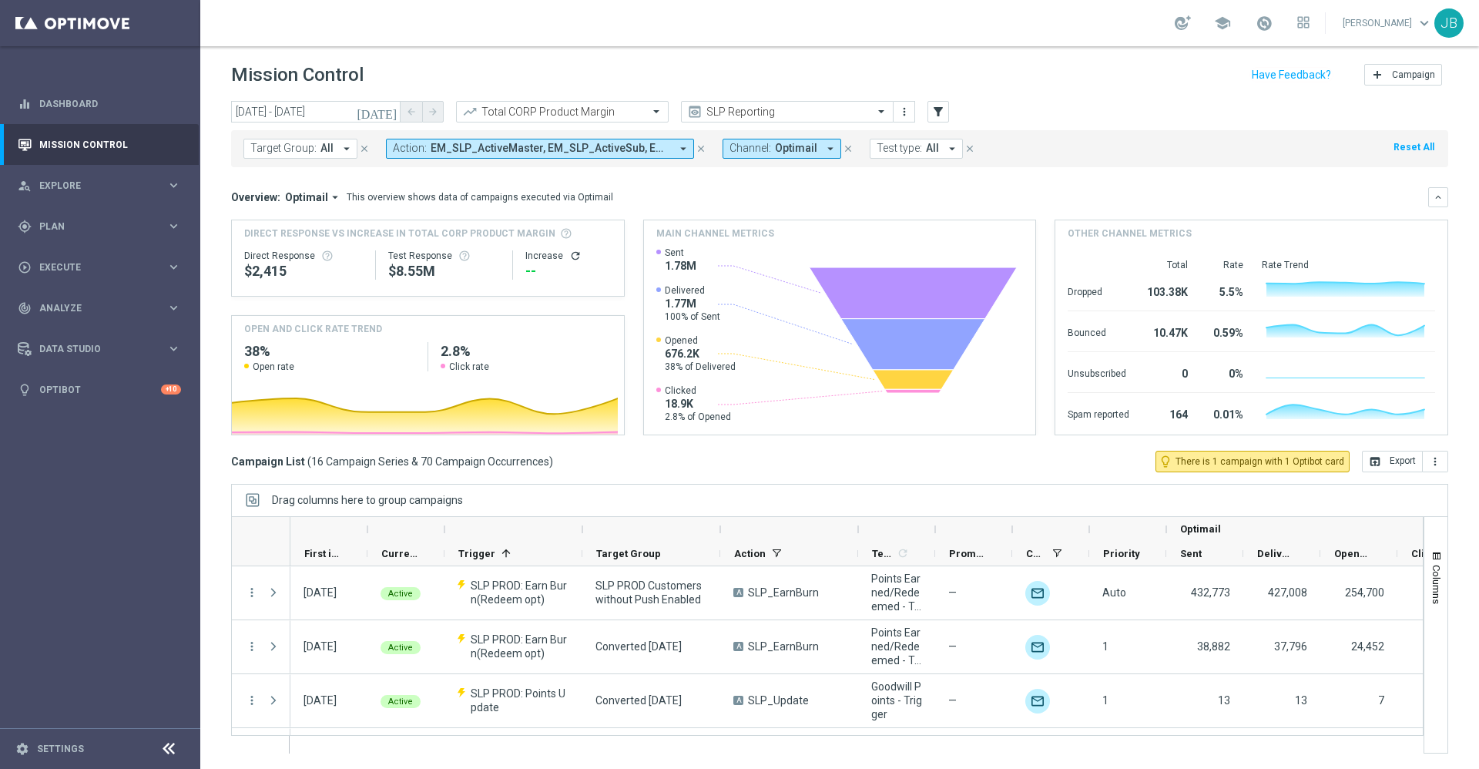
click at [391, 108] on icon "[DATE]" at bounding box center [378, 112] width 42 height 14
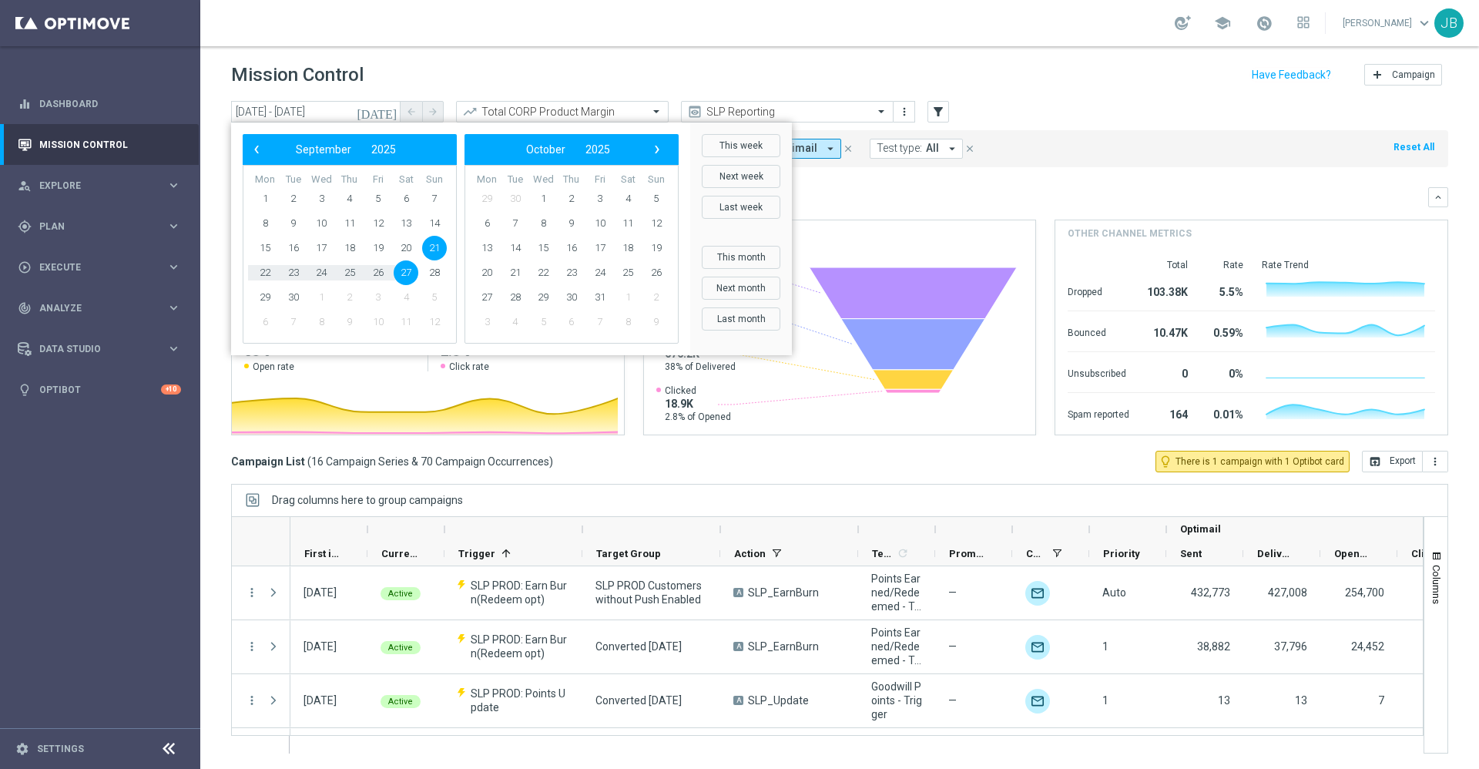
click at [924, 197] on div "Overview: Optimail arrow_drop_down This overview shows data of campaigns execut…" at bounding box center [829, 197] width 1197 height 14
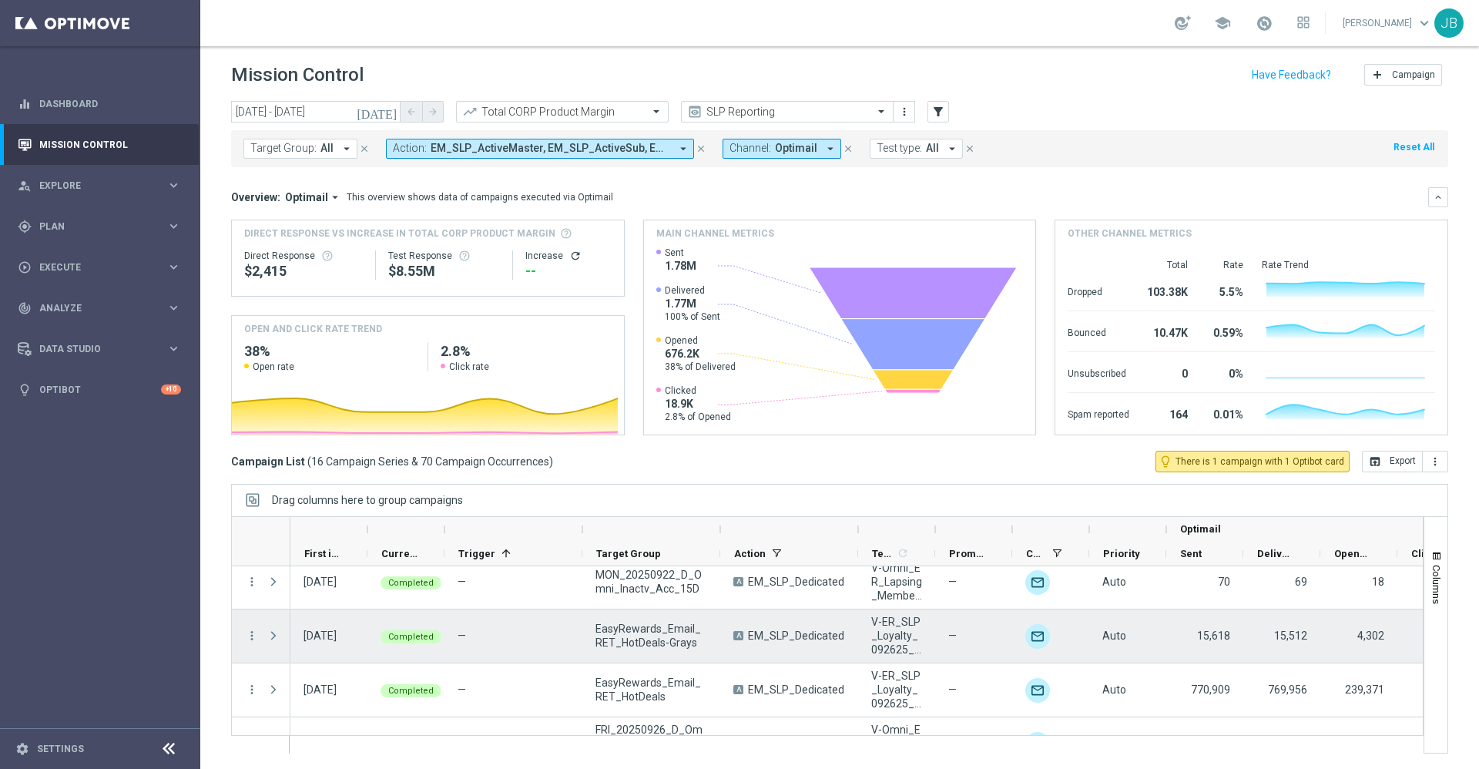
scroll to position [694, 0]
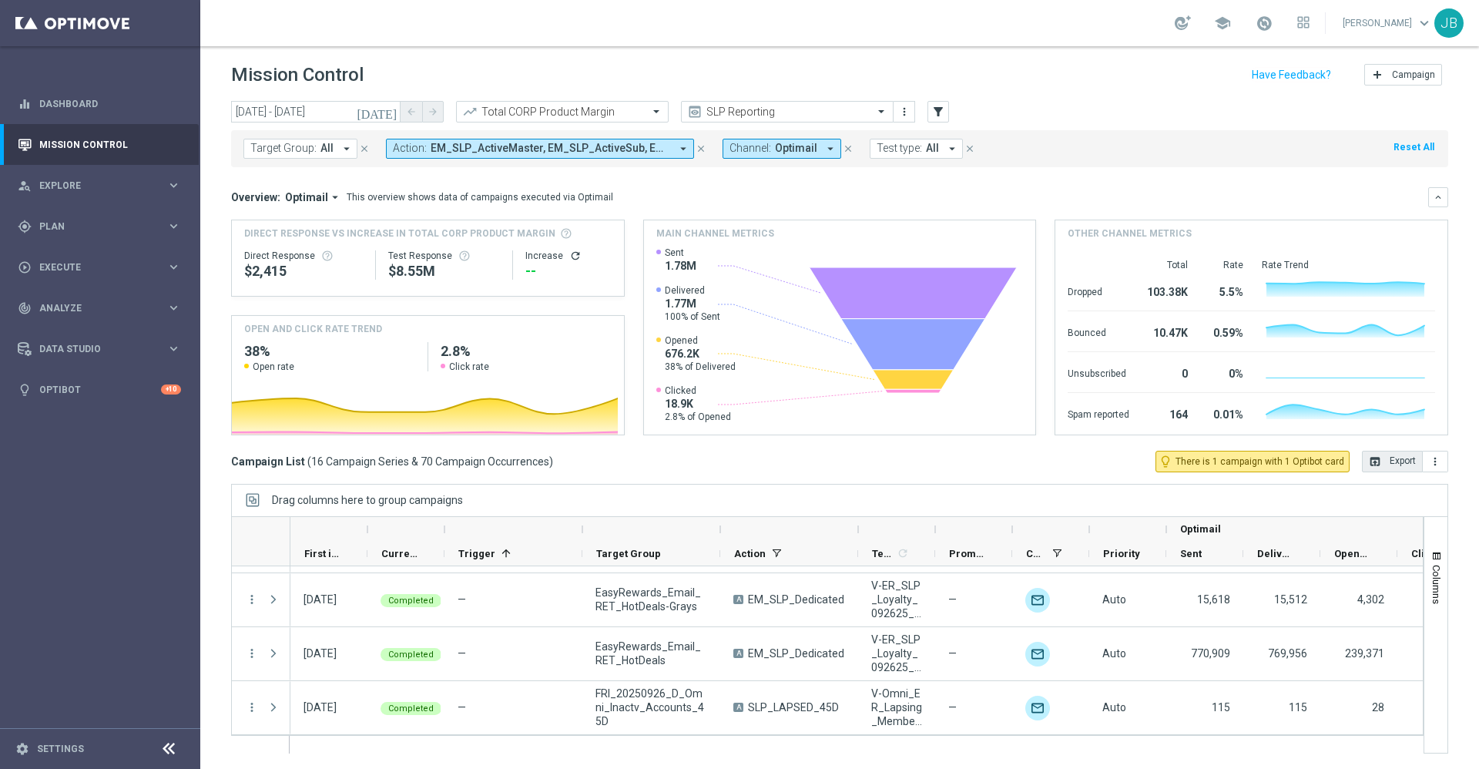
click at [1368, 458] on icon "open_in_browser" at bounding box center [1374, 461] width 12 height 12
click at [623, 108] on input "text" at bounding box center [546, 112] width 165 height 13
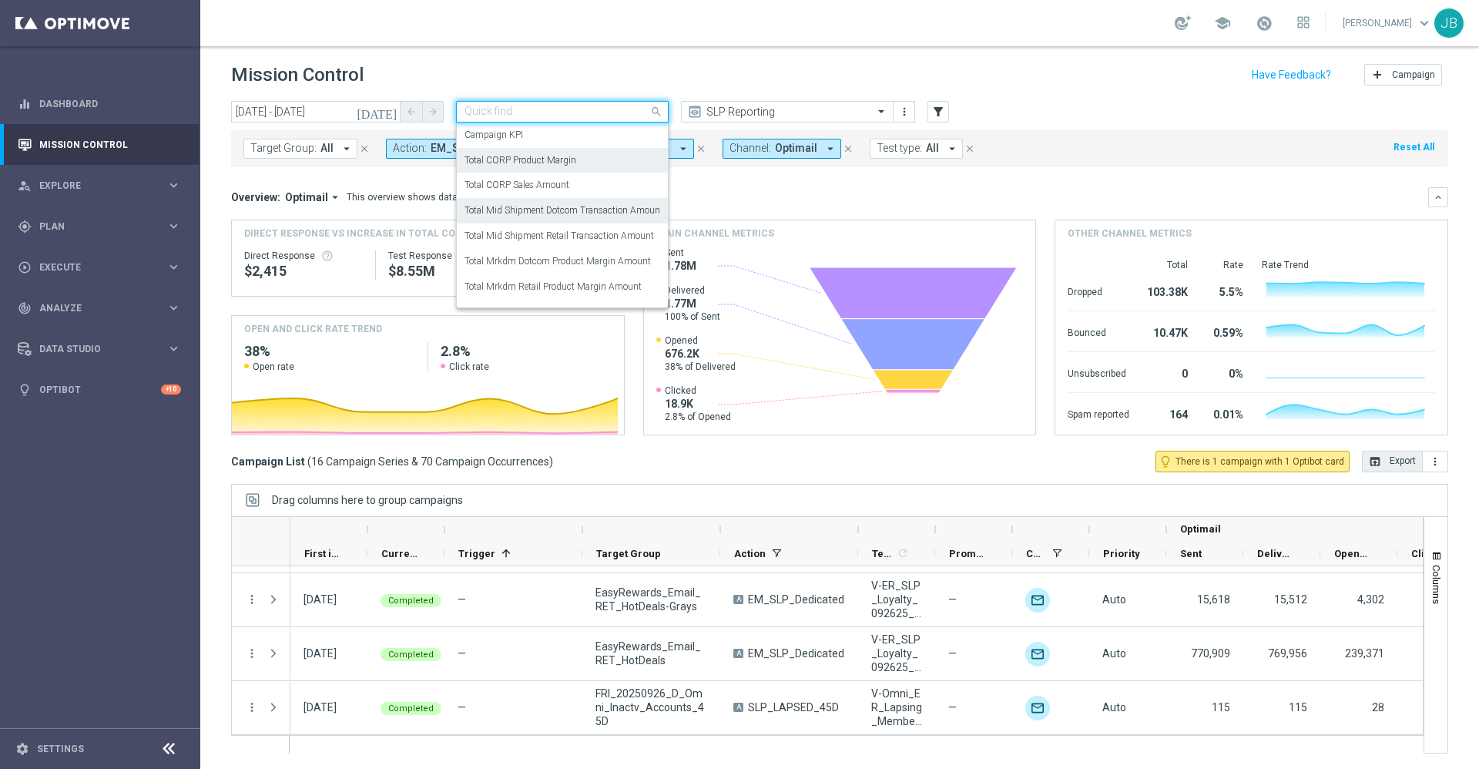
click at [583, 214] on label "Total Mid Shipment Dotcom Transaction Amount" at bounding box center [563, 210] width 199 height 13
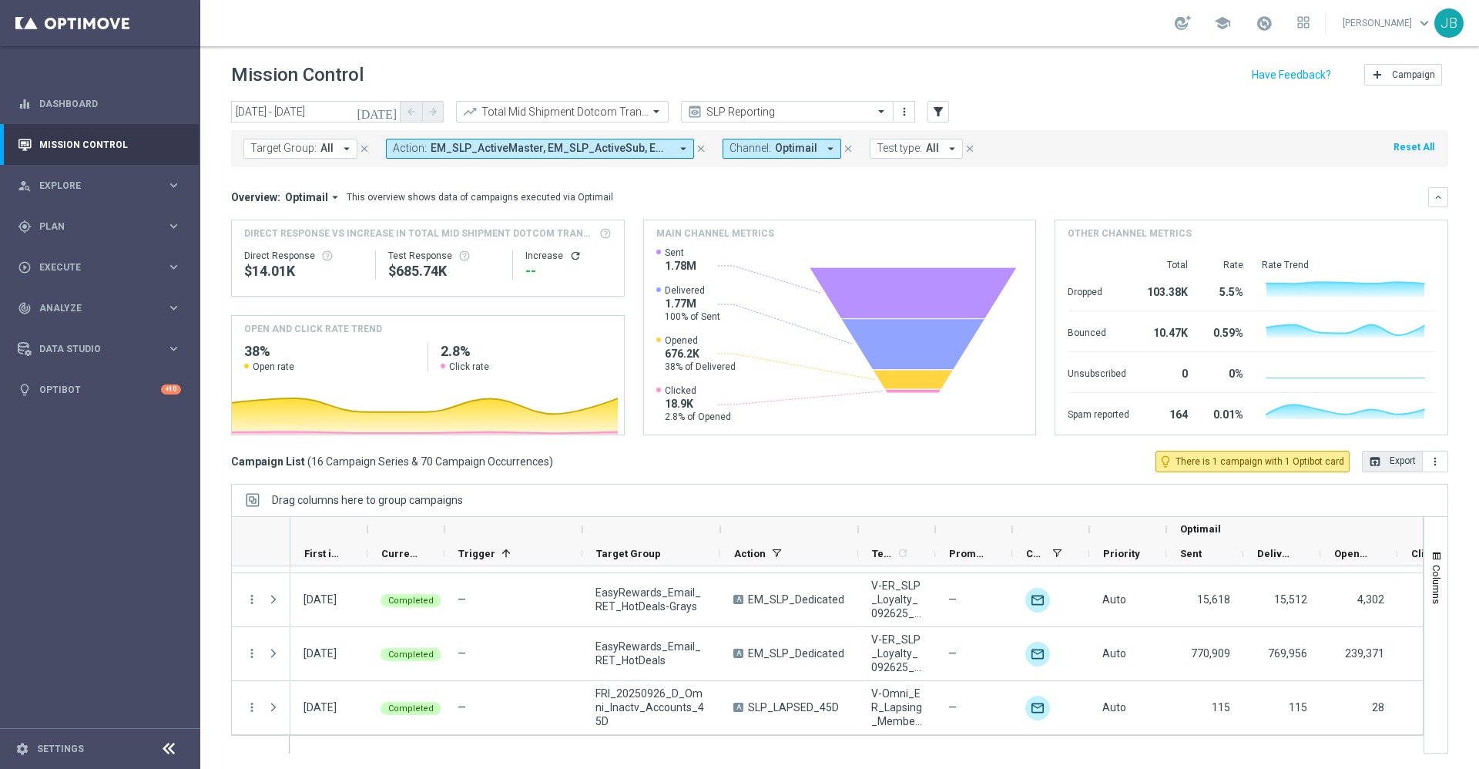
click at [1392, 461] on button "open_in_browser Export" at bounding box center [1392, 461] width 61 height 22
click at [571, 255] on icon "refresh" at bounding box center [575, 256] width 12 height 12
click at [1364, 462] on button "open_in_browser Export" at bounding box center [1392, 461] width 61 height 22
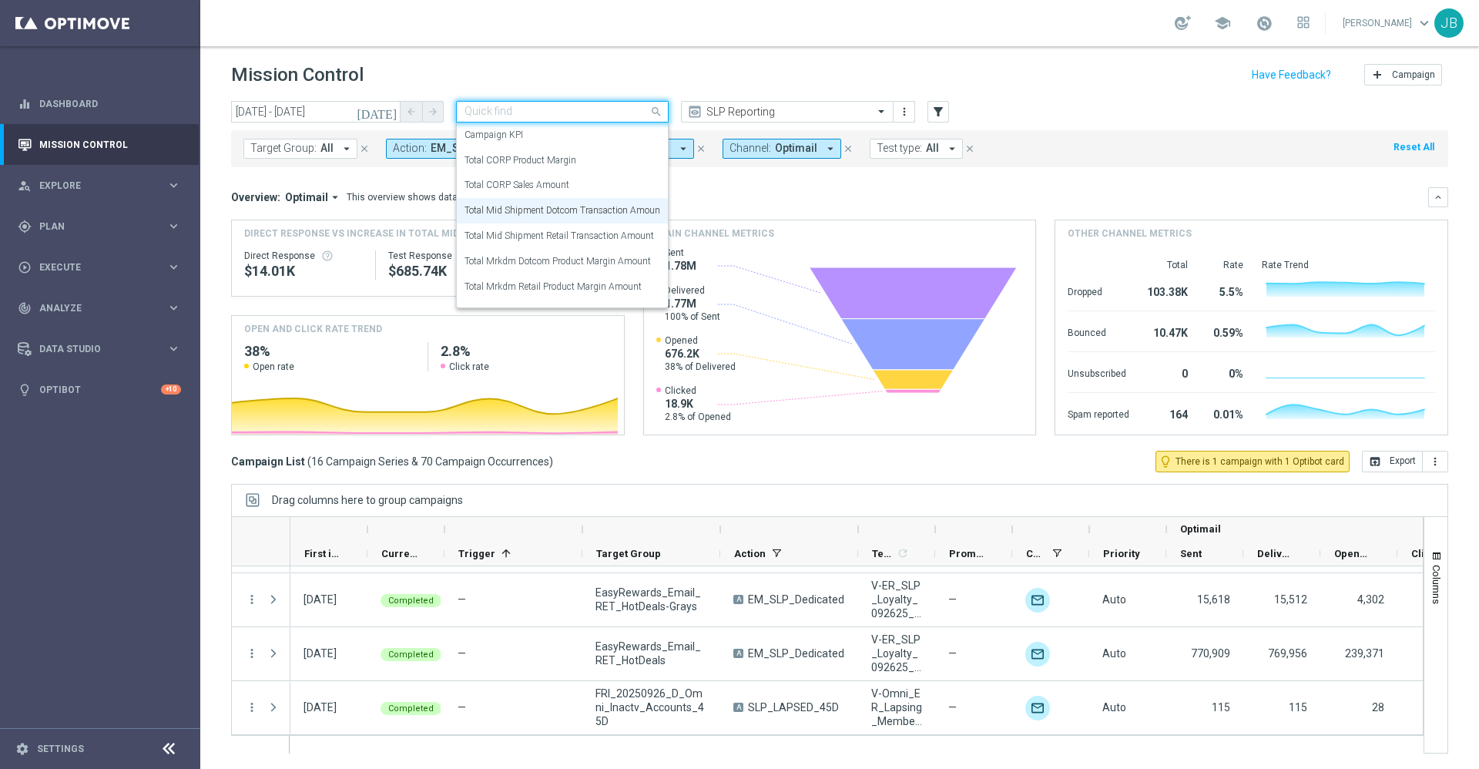
click at [615, 113] on input "text" at bounding box center [546, 112] width 165 height 13
click at [584, 265] on label "Total Mrkdm Dotcom Product Margin Amount" at bounding box center [557, 261] width 186 height 13
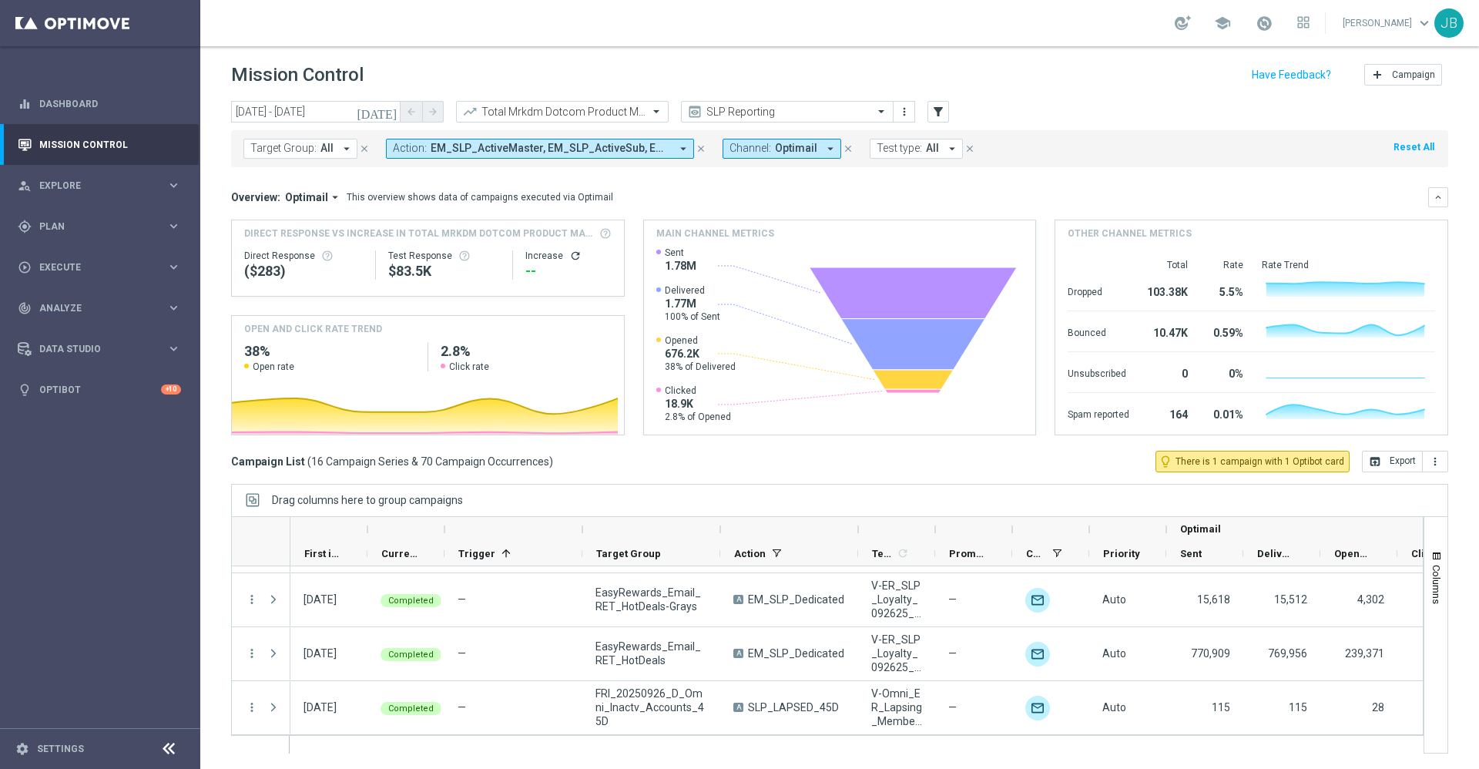
click at [569, 255] on icon "refresh" at bounding box center [575, 256] width 12 height 12
click at [1391, 459] on button "open_in_browser Export" at bounding box center [1392, 461] width 61 height 22
click at [635, 106] on div "Total Mrkdm Dotcom Product Margin Amount" at bounding box center [564, 112] width 167 height 12
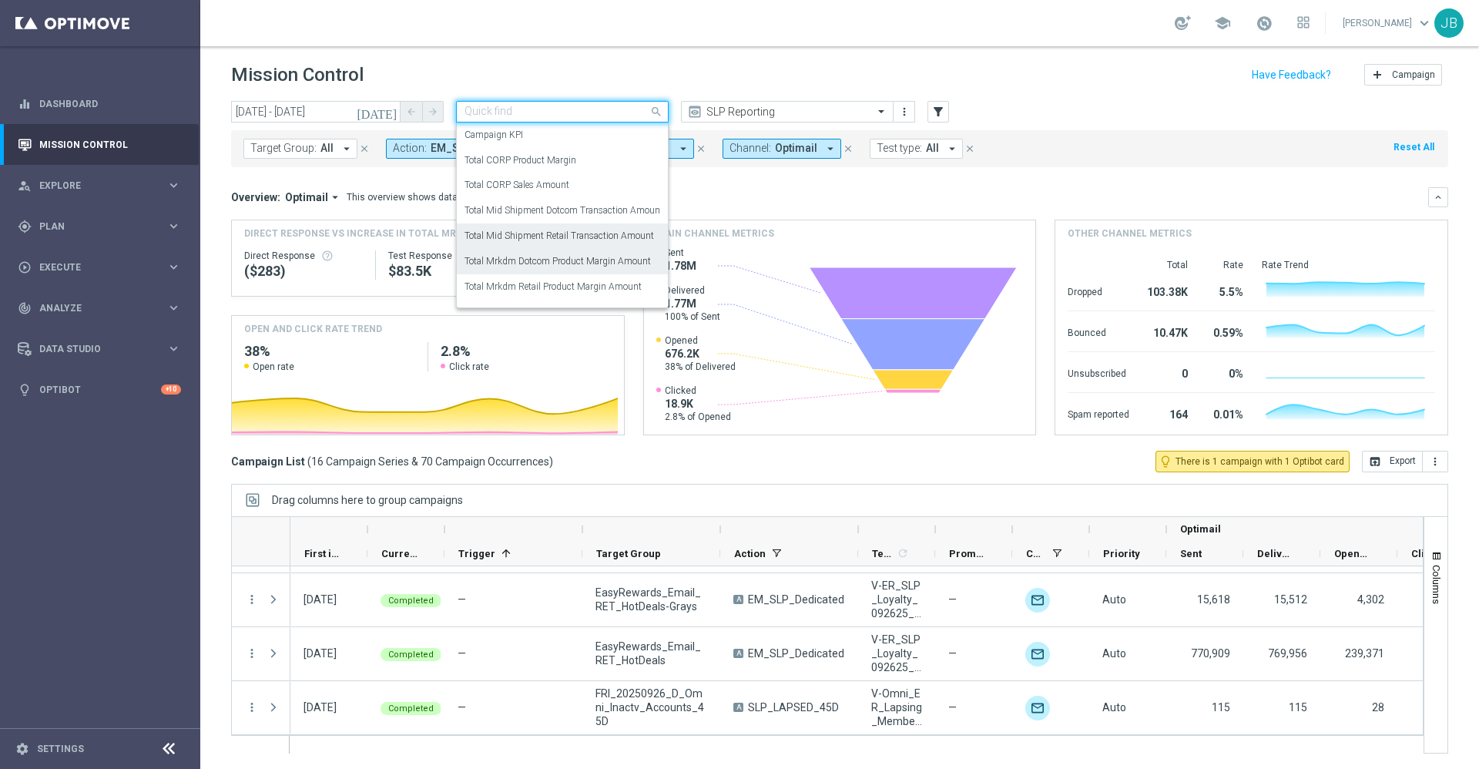
click at [597, 230] on label "Total Mid Shipment Retail Transaction Amount" at bounding box center [558, 235] width 189 height 13
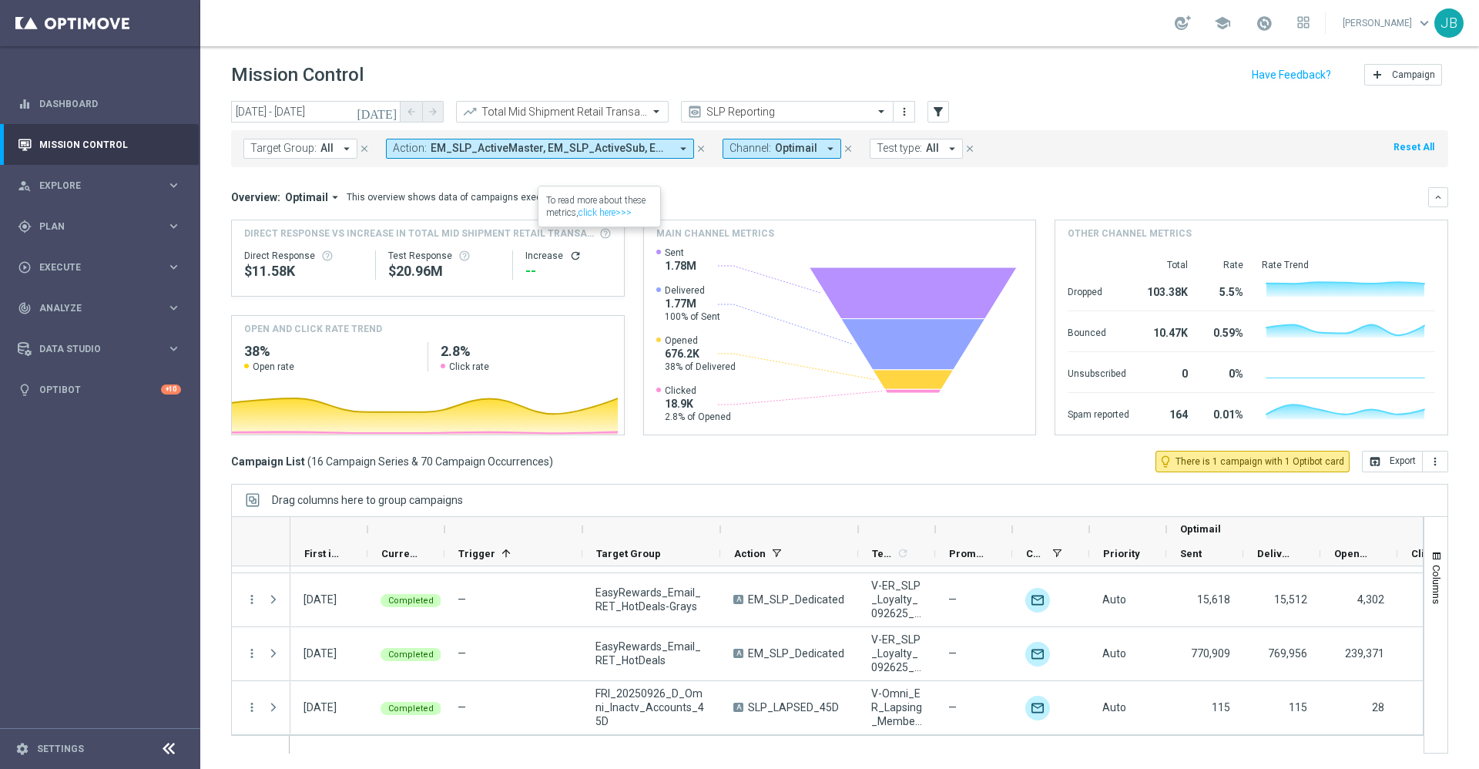
click at [569, 257] on icon "refresh" at bounding box center [575, 256] width 12 height 12
click at [1362, 467] on button "open_in_browser Export" at bounding box center [1392, 461] width 61 height 22
click at [605, 116] on input "text" at bounding box center [546, 112] width 165 height 13
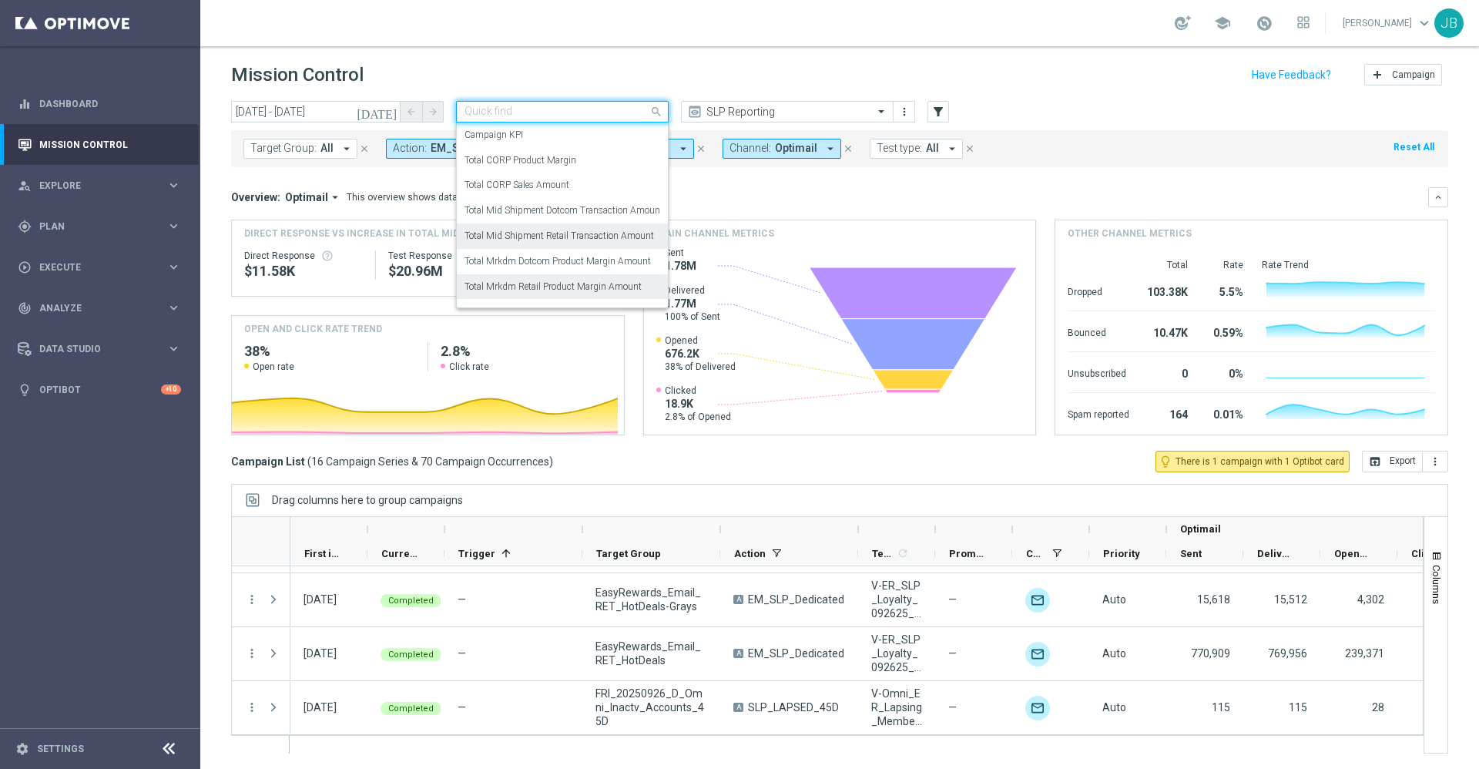
click at [598, 285] on label "Total Mrkdm Retail Product Margin Amount" at bounding box center [552, 286] width 177 height 13
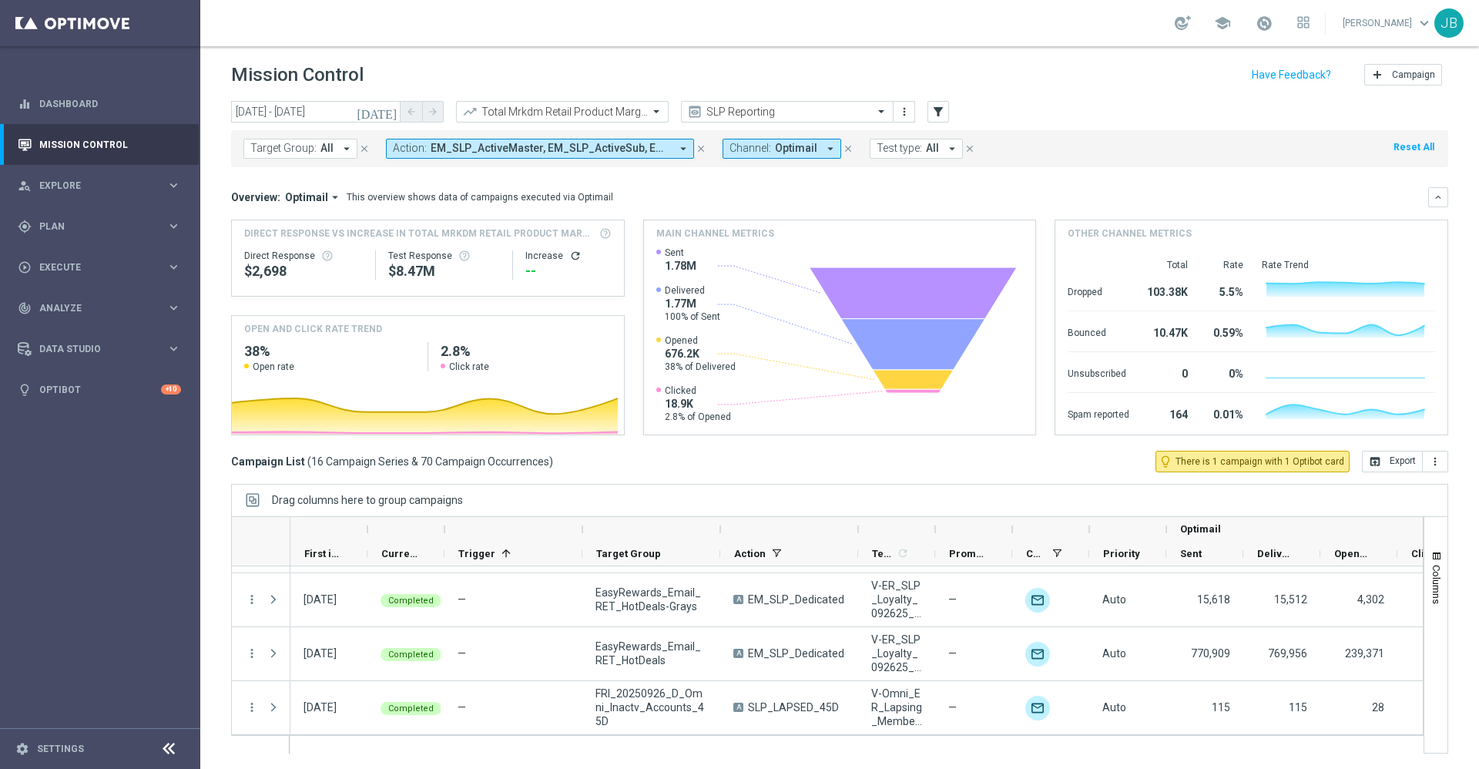
click at [569, 256] on icon "refresh" at bounding box center [575, 256] width 12 height 12
click at [791, 196] on div "Overview: Optimail arrow_drop_down This overview shows data of campaigns execut…" at bounding box center [829, 197] width 1197 height 14
click at [1368, 466] on button "open_in_browser Export" at bounding box center [1392, 461] width 61 height 22
click at [579, 115] on input "text" at bounding box center [546, 112] width 165 height 13
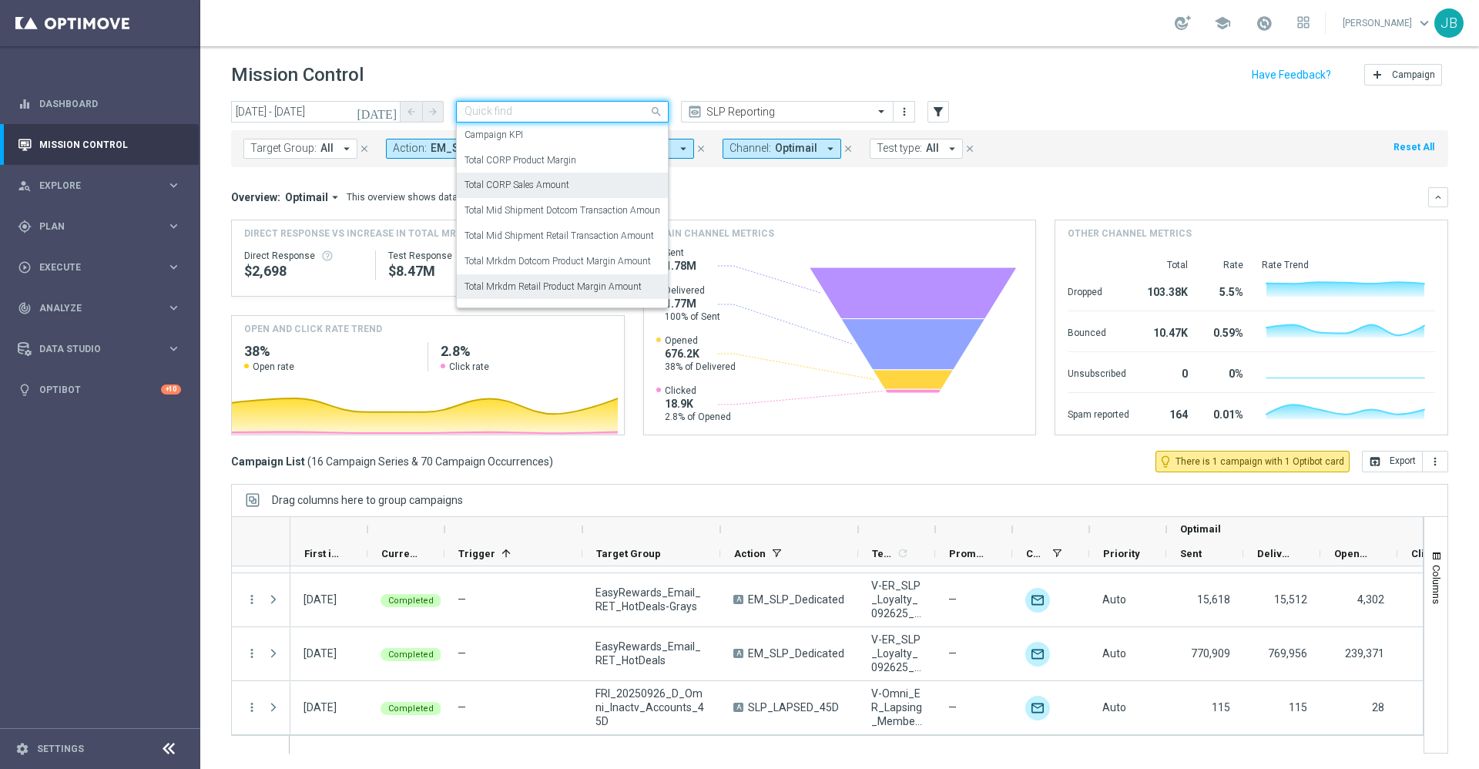
click at [557, 187] on label "Total CORP Sales Amount" at bounding box center [516, 185] width 105 height 13
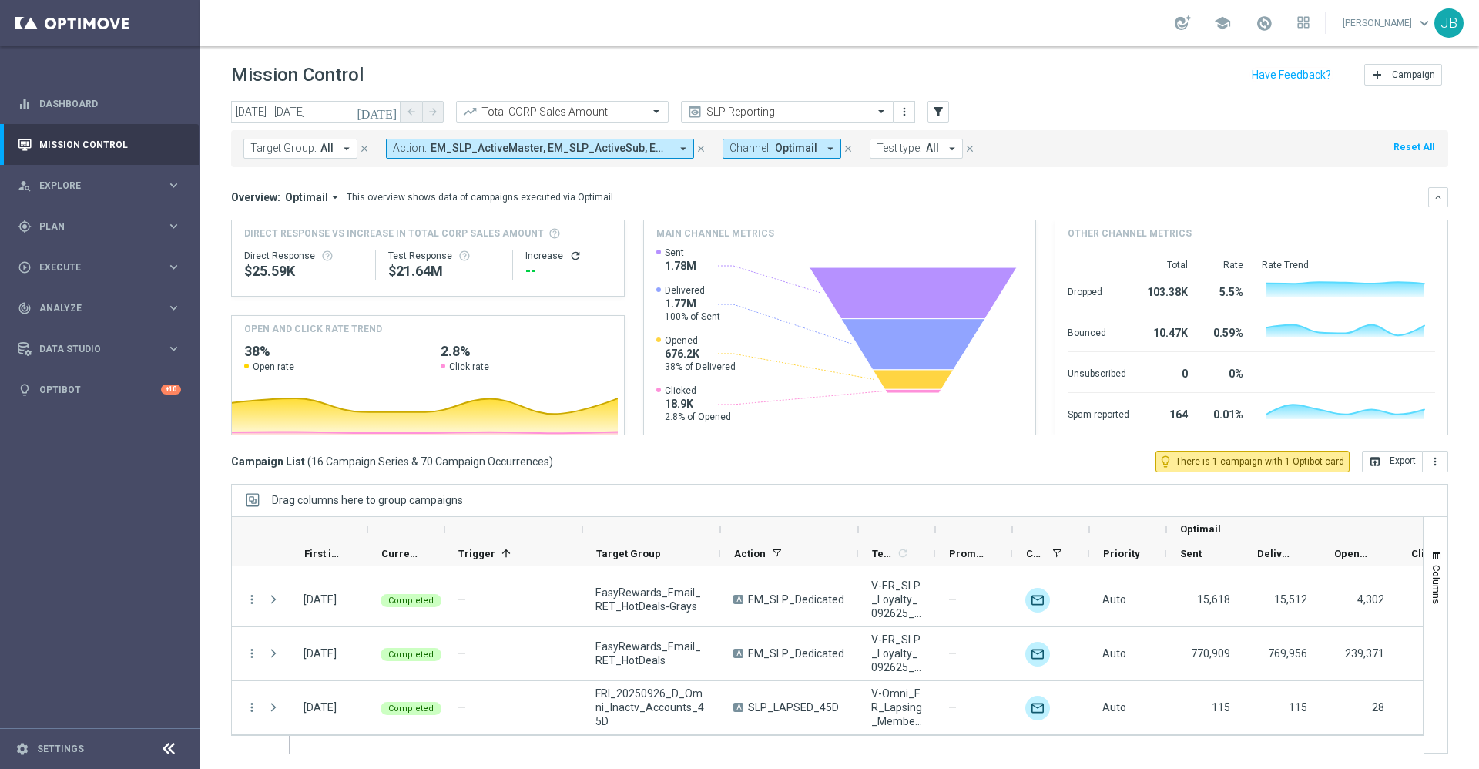
click at [569, 258] on icon "refresh" at bounding box center [575, 256] width 12 height 12
click at [1368, 459] on icon "open_in_browser" at bounding box center [1374, 461] width 12 height 12
click at [618, 107] on input "text" at bounding box center [546, 112] width 165 height 13
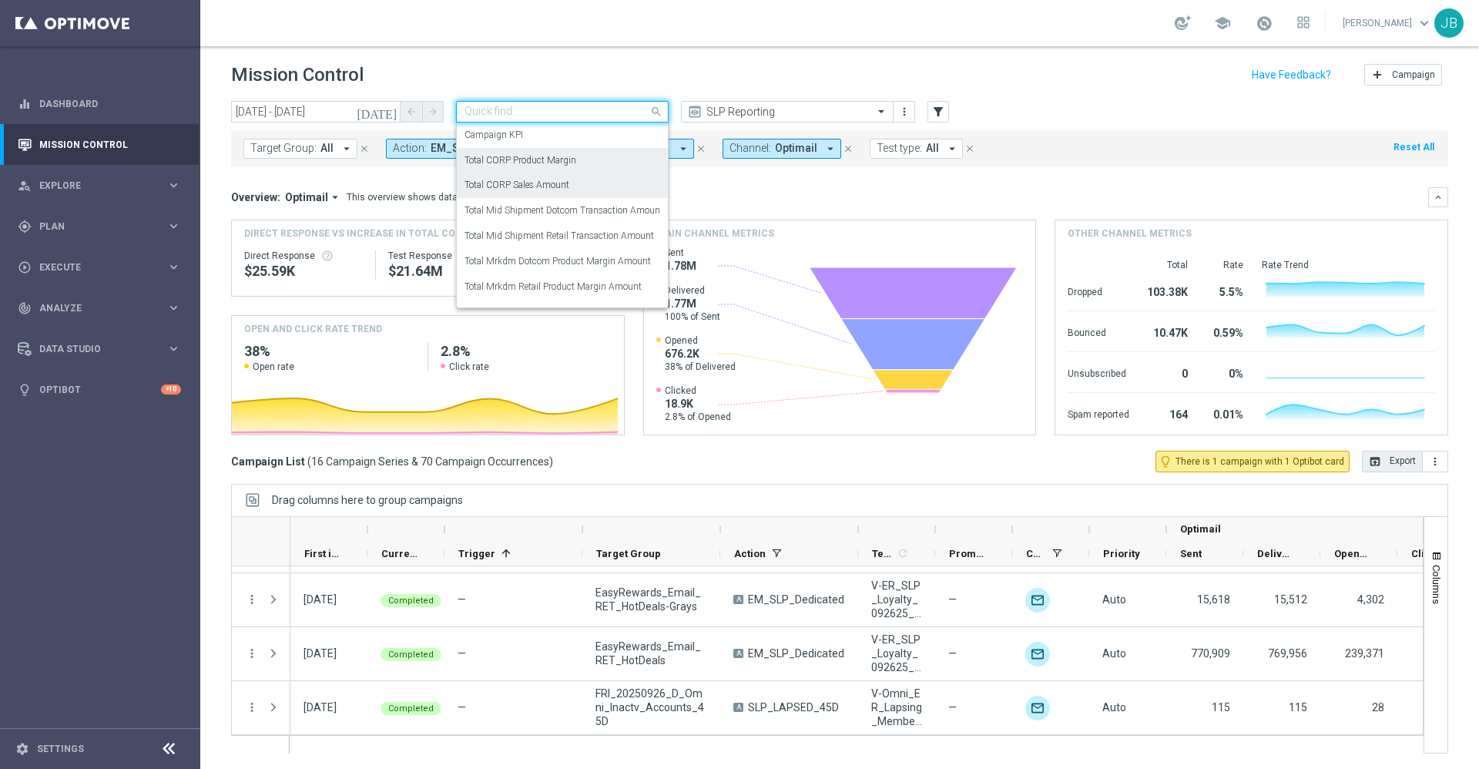
click at [575, 165] on label "Total CORP Product Margin" at bounding box center [520, 160] width 112 height 13
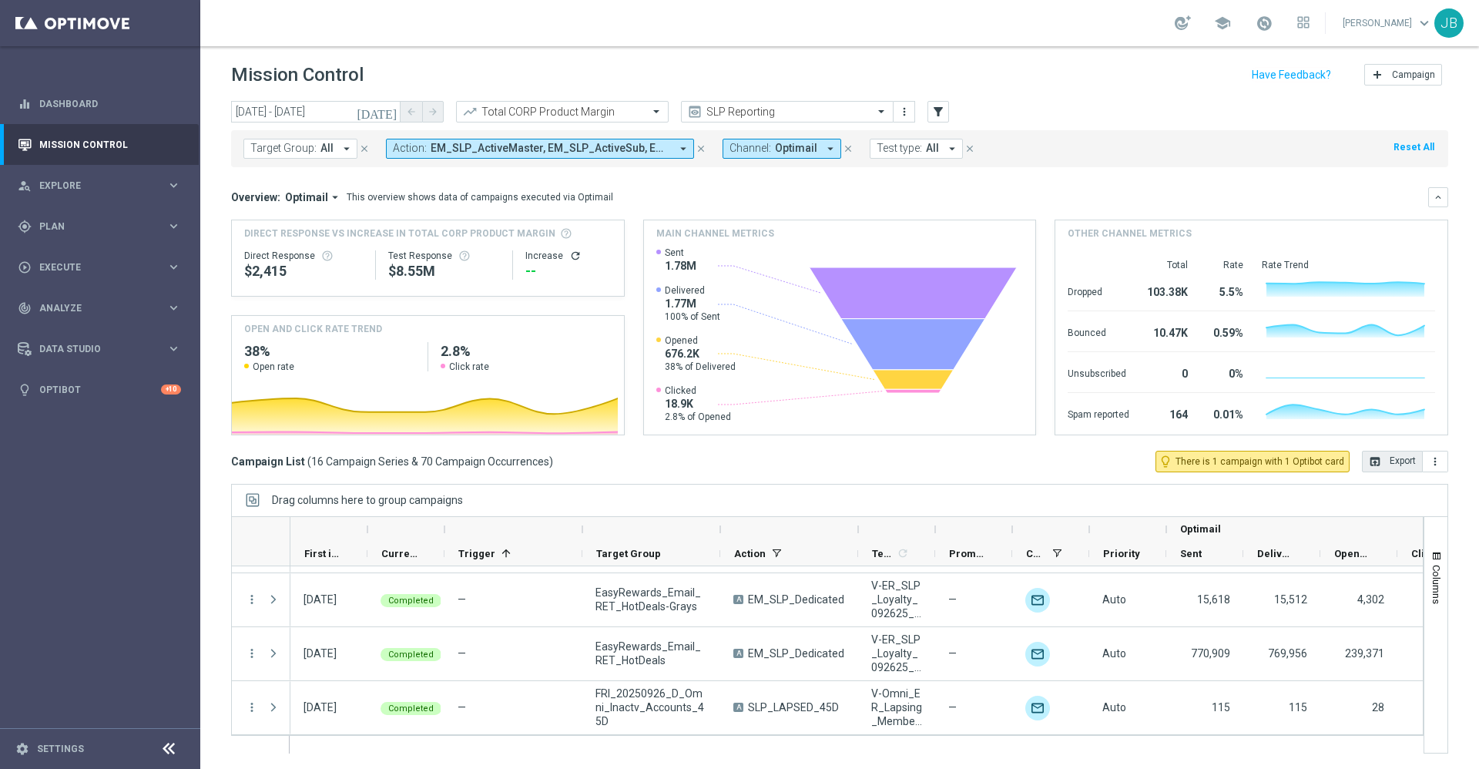
click at [569, 258] on icon "refresh" at bounding box center [575, 256] width 12 height 12
click at [753, 293] on div "Direct Response VS Increase In Total CORP Product Margin Direct Response $2,415…" at bounding box center [839, 327] width 1217 height 216
click at [1382, 468] on button "open_in_browser Export" at bounding box center [1392, 461] width 61 height 22
click at [387, 110] on icon "[DATE]" at bounding box center [378, 112] width 42 height 14
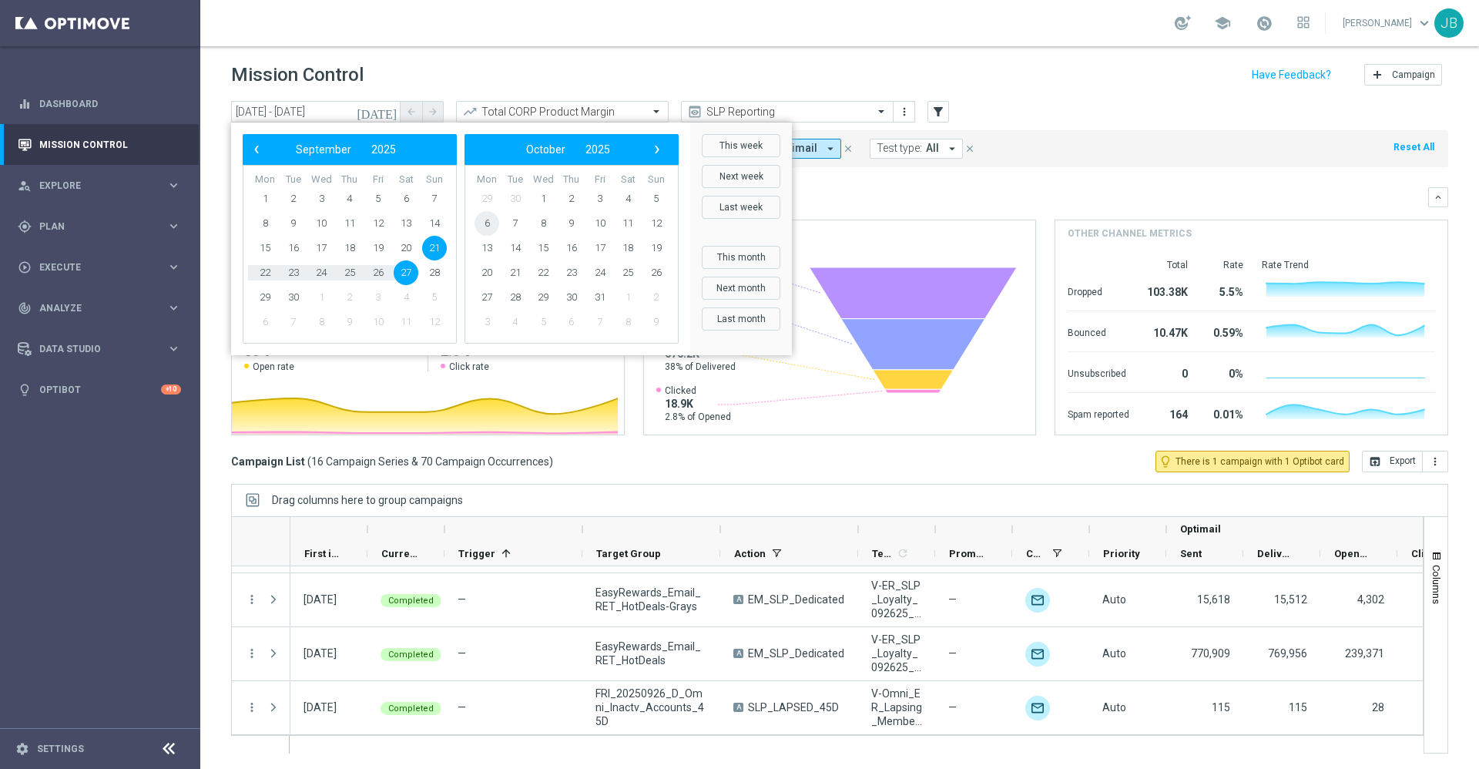
click at [494, 216] on span "6" at bounding box center [486, 223] width 25 height 25
click at [266, 223] on span "6" at bounding box center [265, 223] width 25 height 25
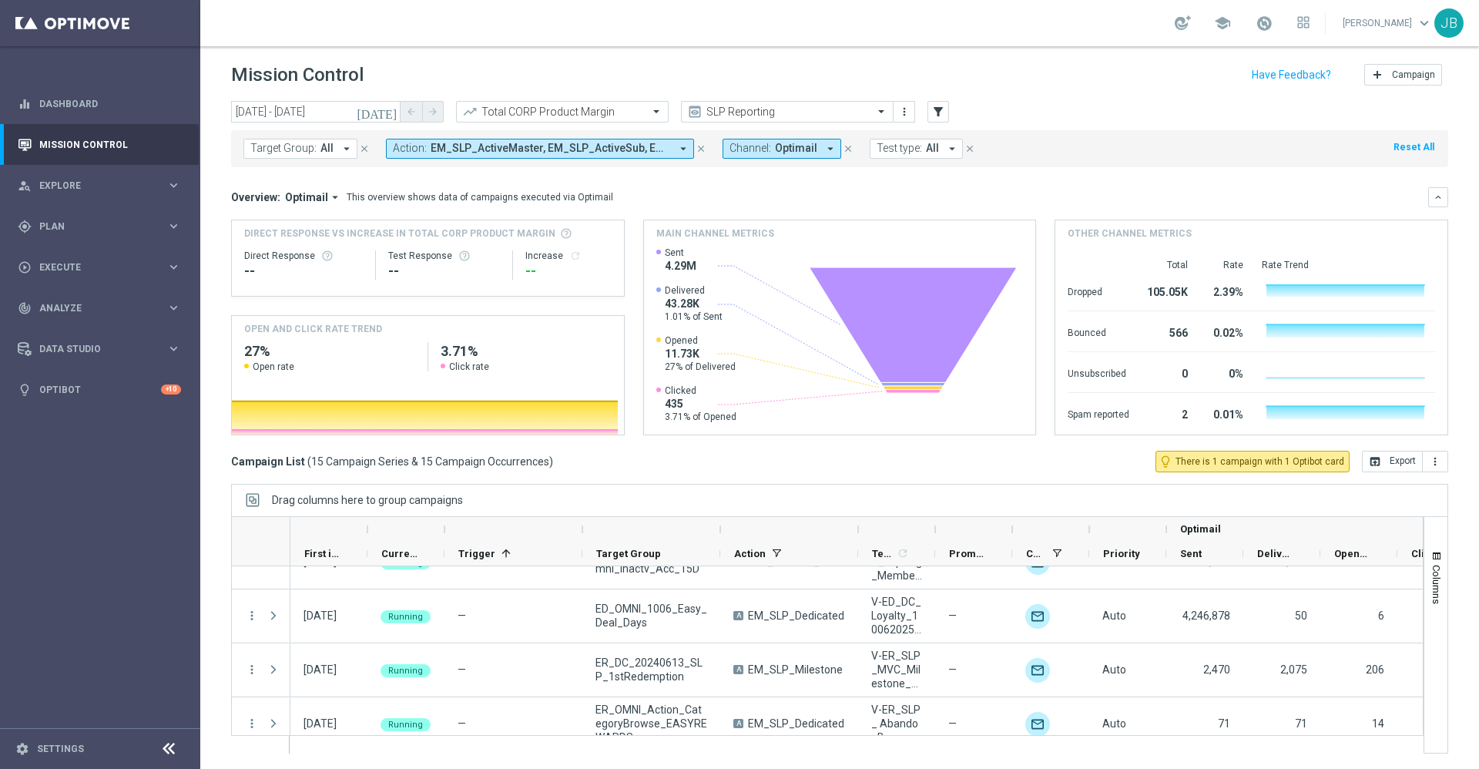
scroll to position [640, 0]
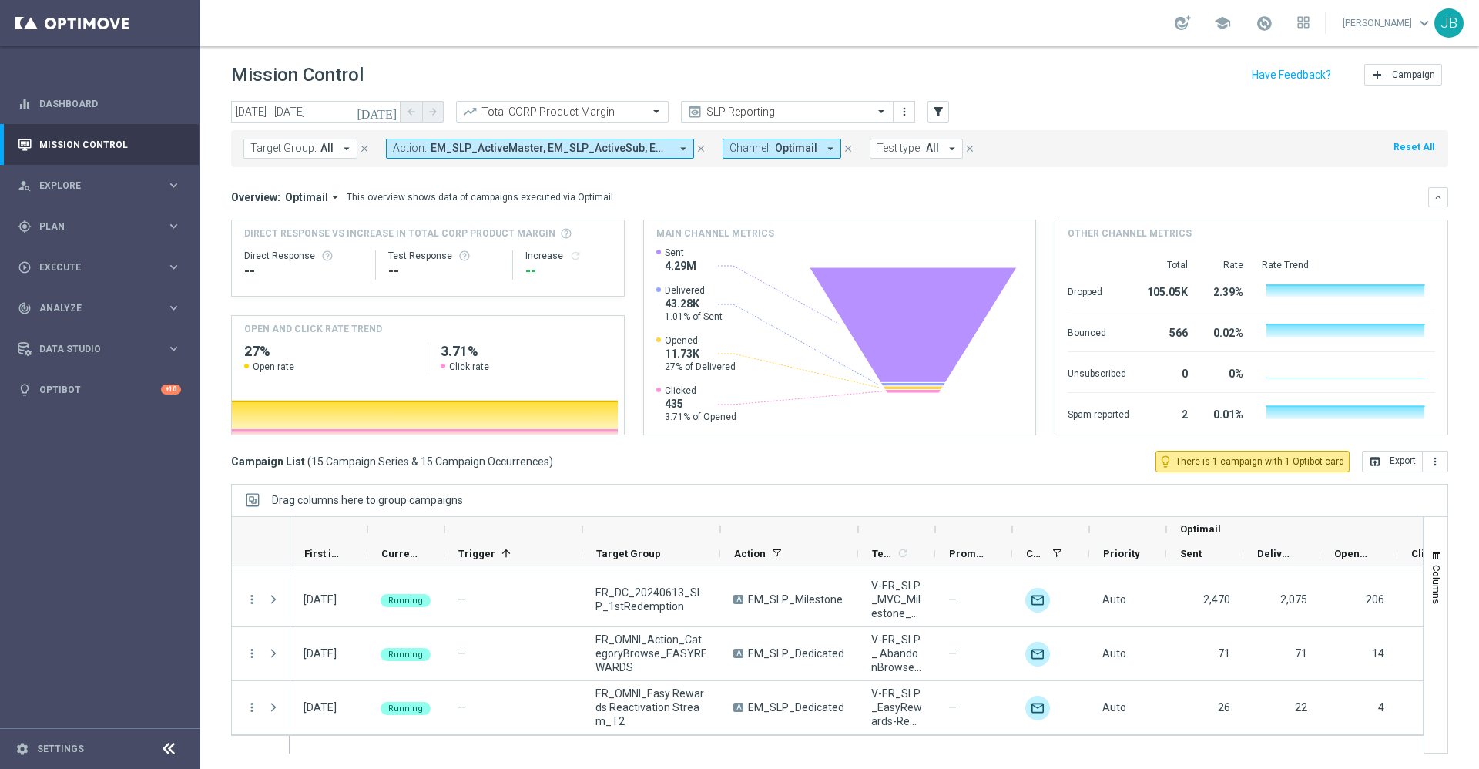
click at [785, 109] on input "text" at bounding box center [771, 112] width 165 height 13
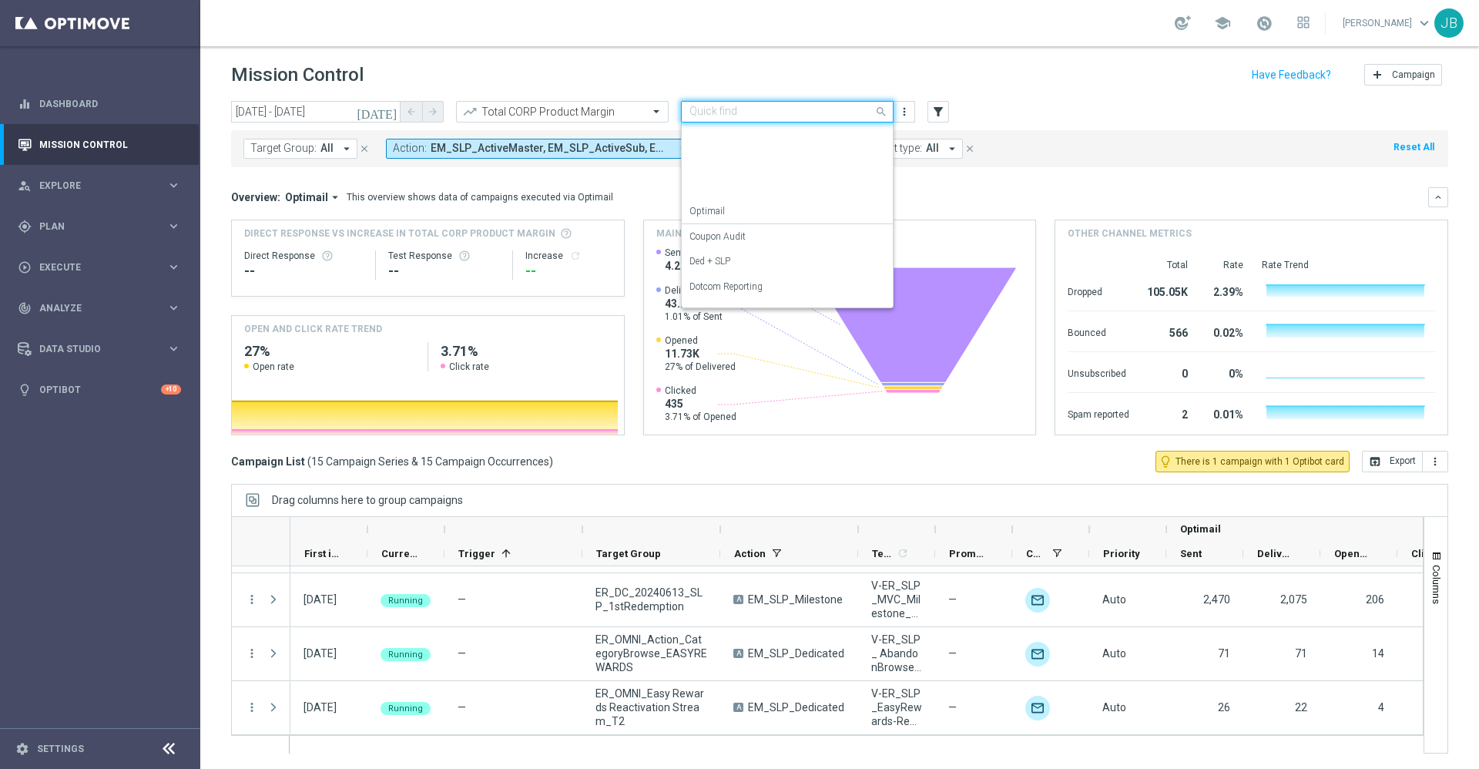
scroll to position [196, 0]
click at [755, 296] on div "Store Closing" at bounding box center [787, 292] width 196 height 25
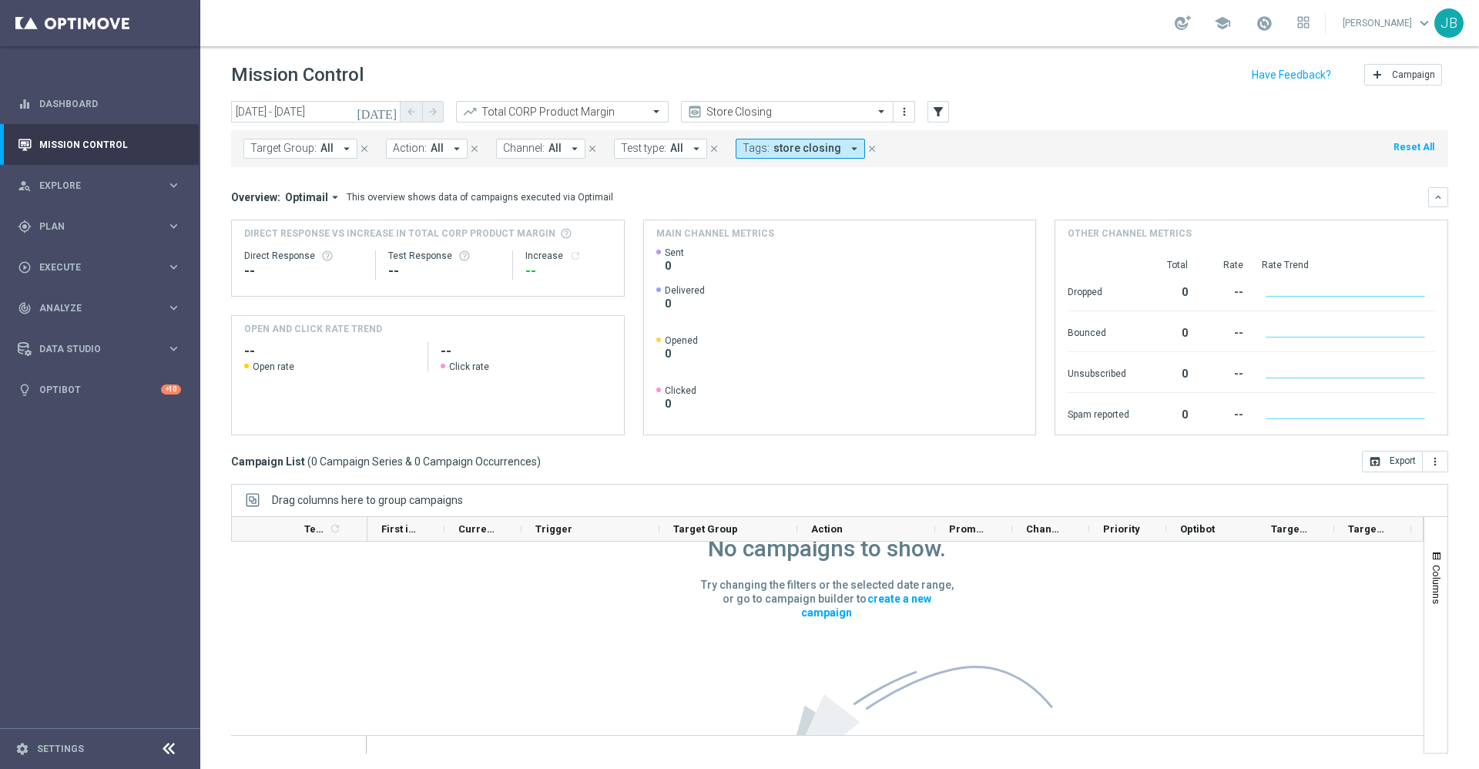
scroll to position [0, 0]
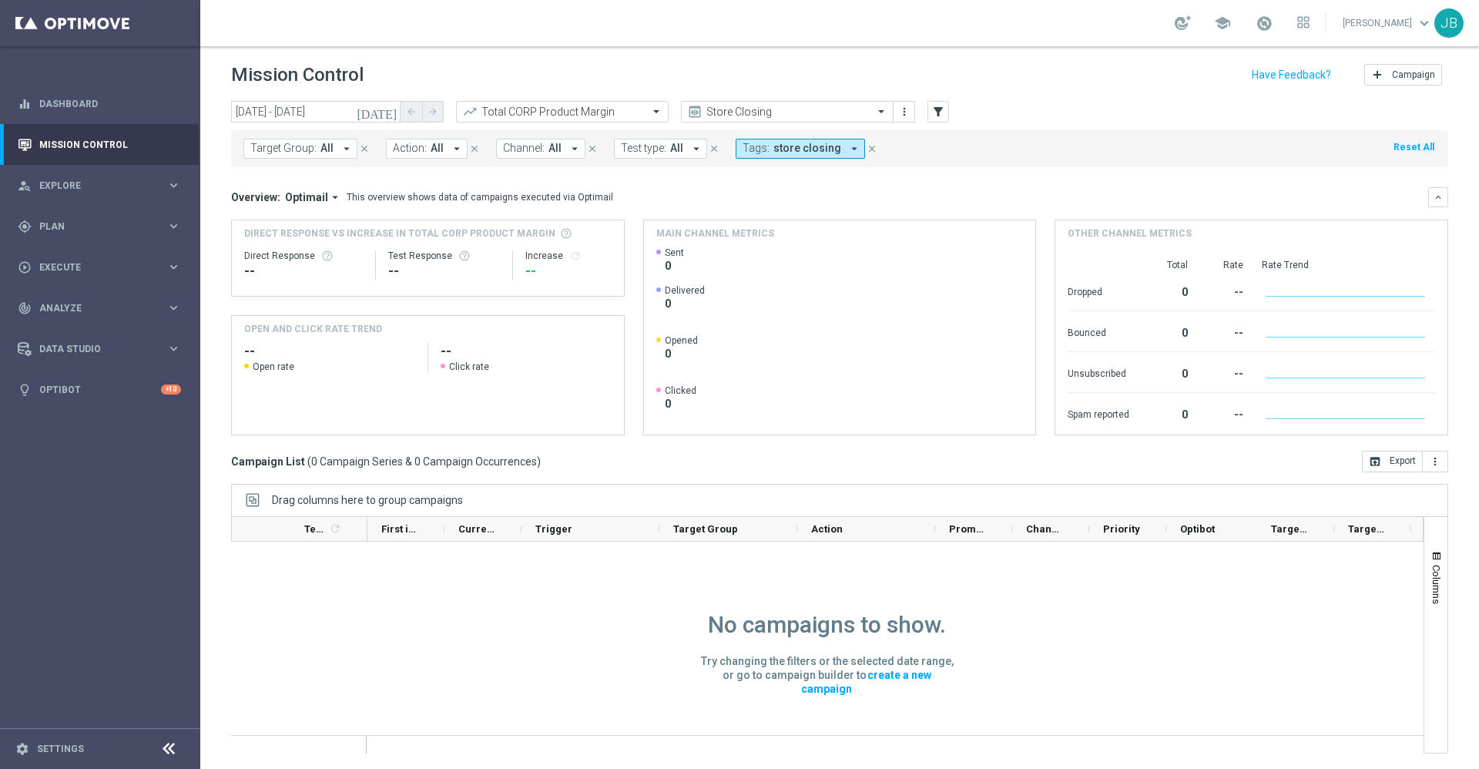
click at [388, 116] on icon "[DATE]" at bounding box center [378, 112] width 42 height 14
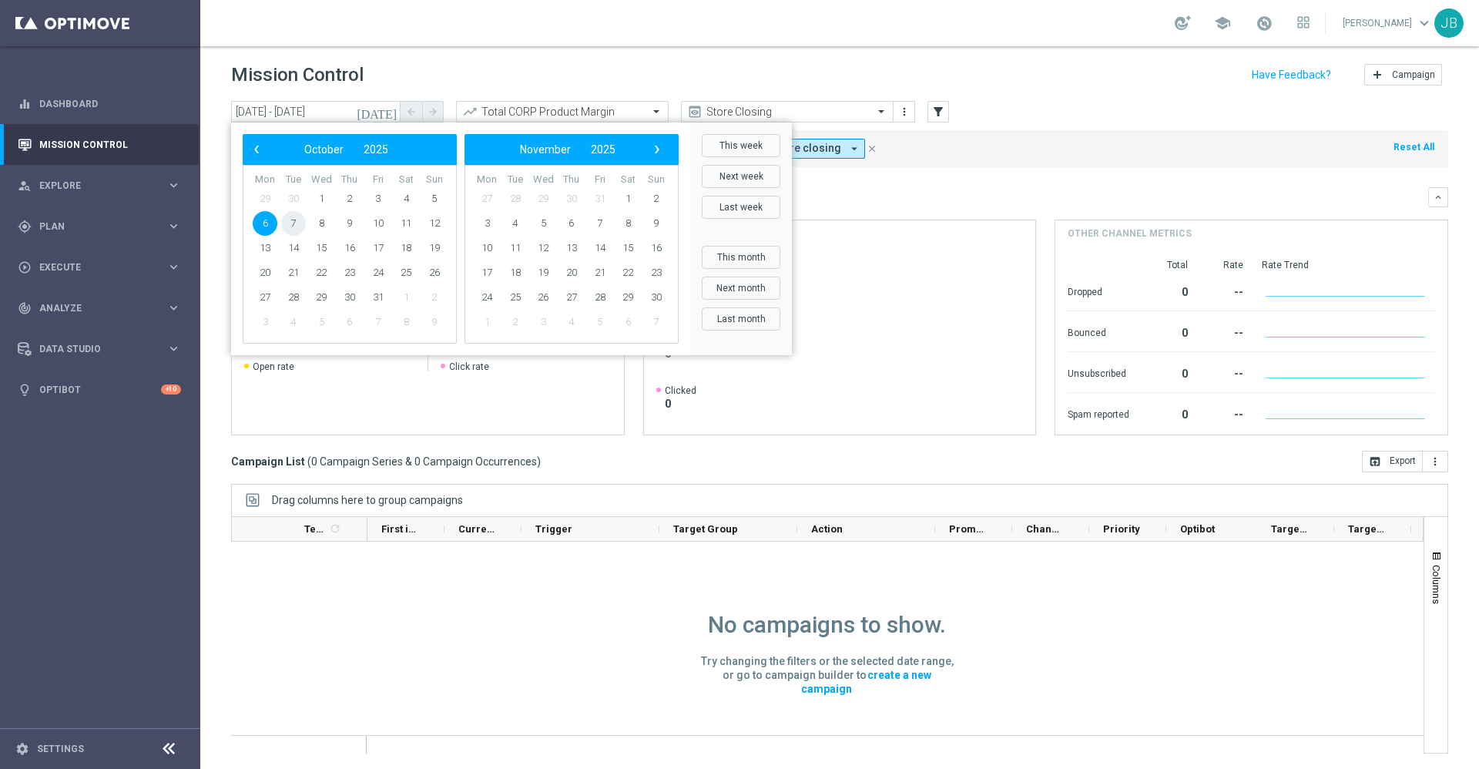
click at [292, 226] on span "7" at bounding box center [293, 223] width 25 height 25
type input "[DATE] - [DATE]"
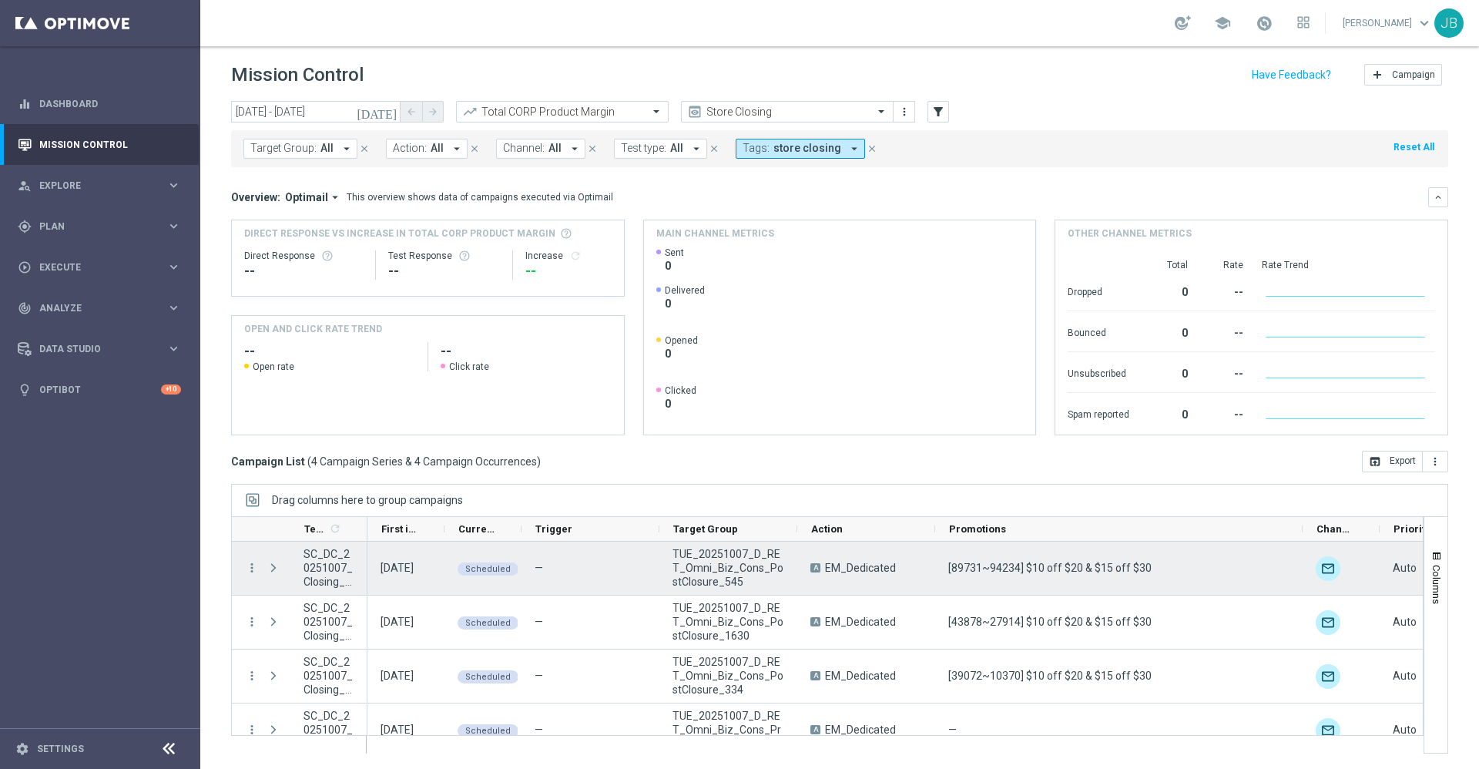
drag, startPoint x: 1010, startPoint y: 528, endPoint x: 1301, endPoint y: 589, distance: 296.6
click at [1301, 589] on div "Templates 1 refresh" at bounding box center [827, 634] width 1192 height 237
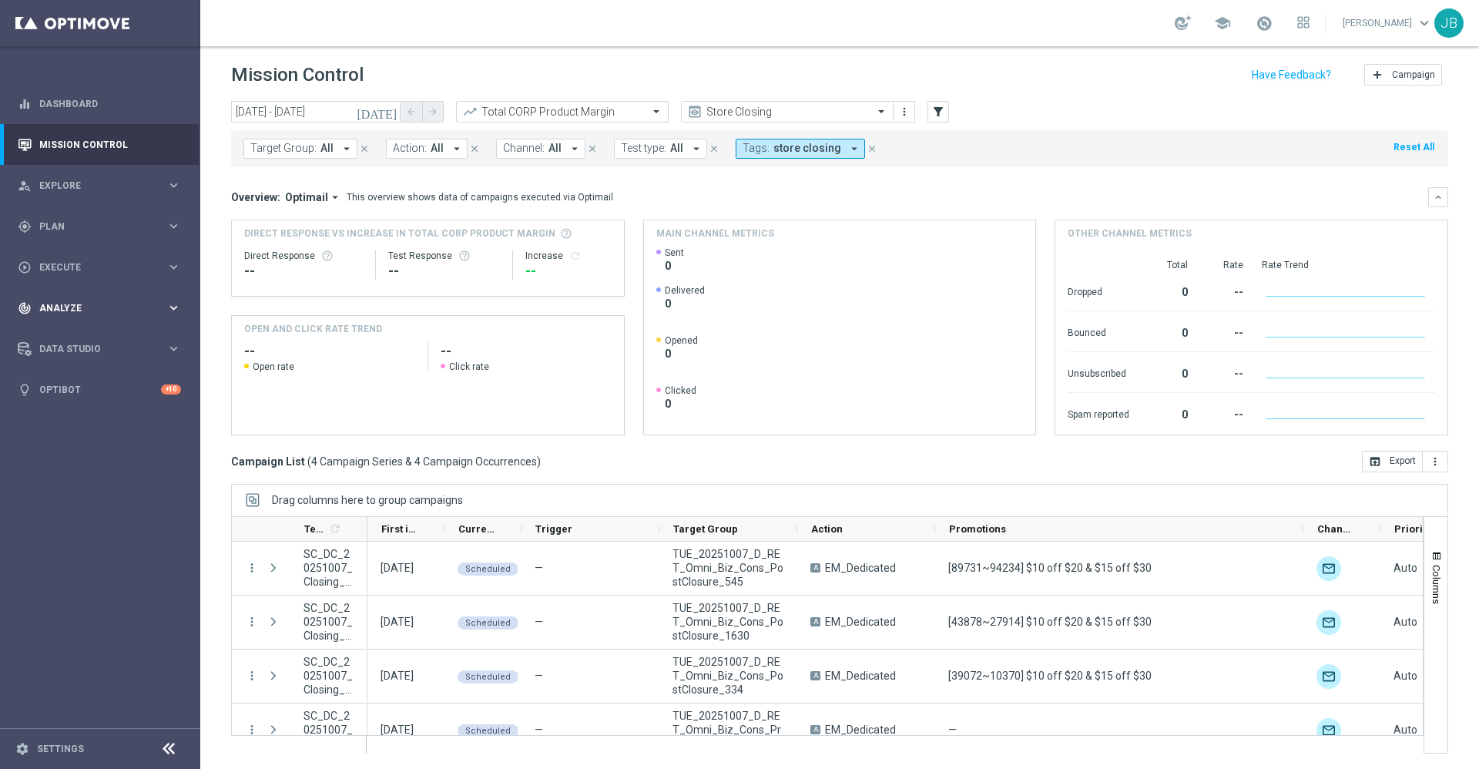
drag, startPoint x: 71, startPoint y: 298, endPoint x: 49, endPoint y: 315, distance: 28.0
click at [49, 315] on div "track_changes Analyze keyboard_arrow_right" at bounding box center [99, 307] width 199 height 41
click at [82, 236] on div "gps_fixed Plan keyboard_arrow_right" at bounding box center [99, 226] width 199 height 41
click at [87, 303] on span "Templates" at bounding box center [96, 304] width 110 height 9
click at [76, 325] on link "Optimail" at bounding box center [104, 327] width 112 height 12
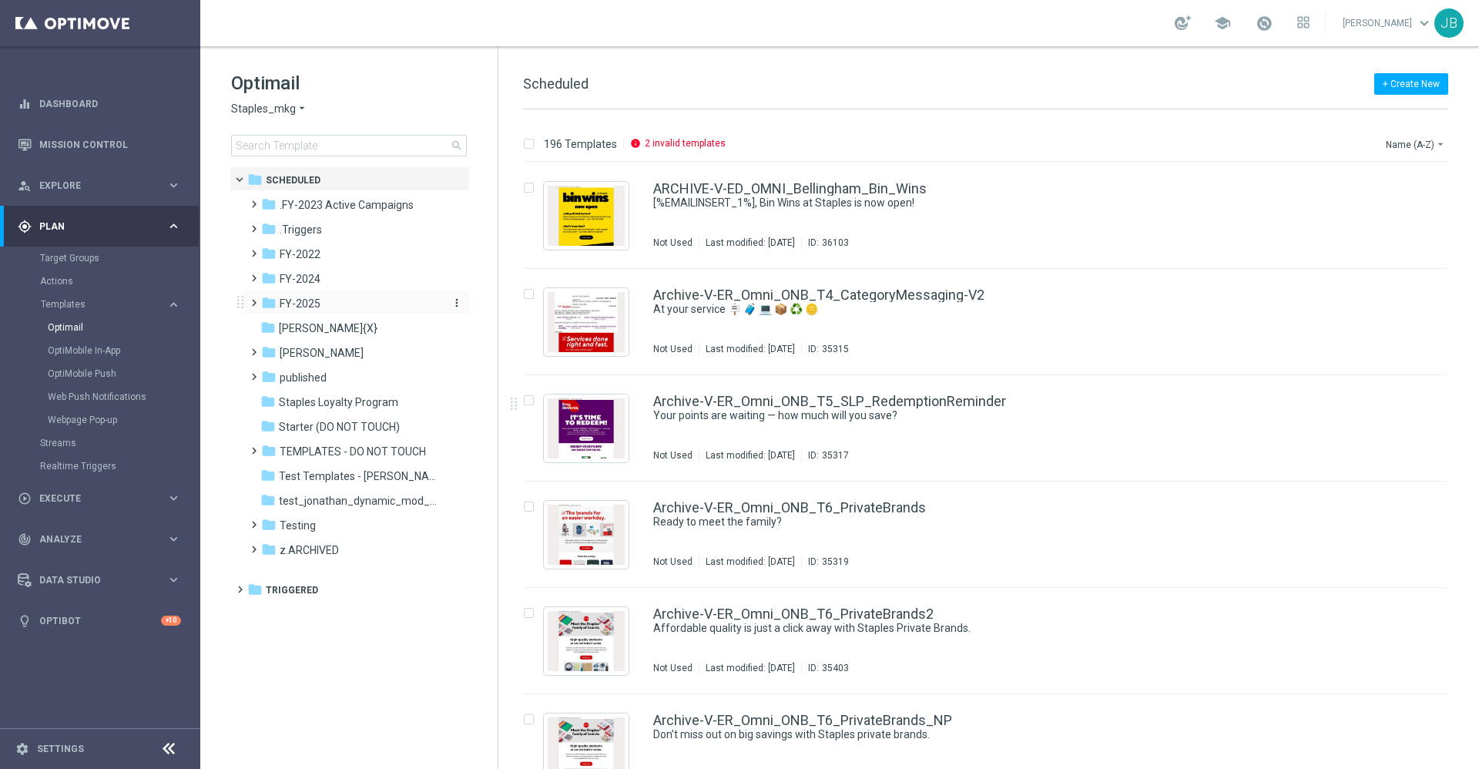
click at [314, 303] on span "FY-2025" at bounding box center [300, 303] width 41 height 14
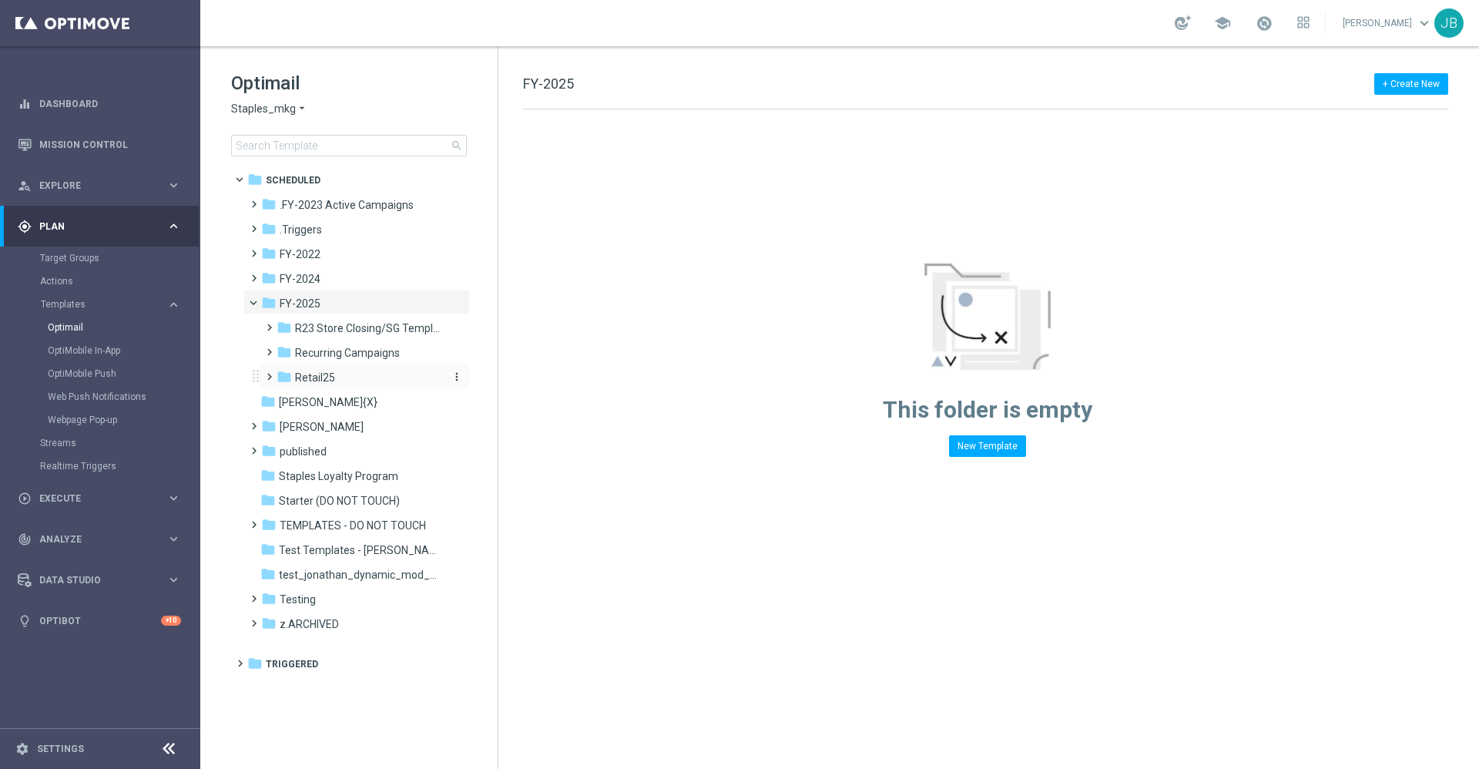
click at [330, 376] on span "Retail25" at bounding box center [315, 377] width 40 height 14
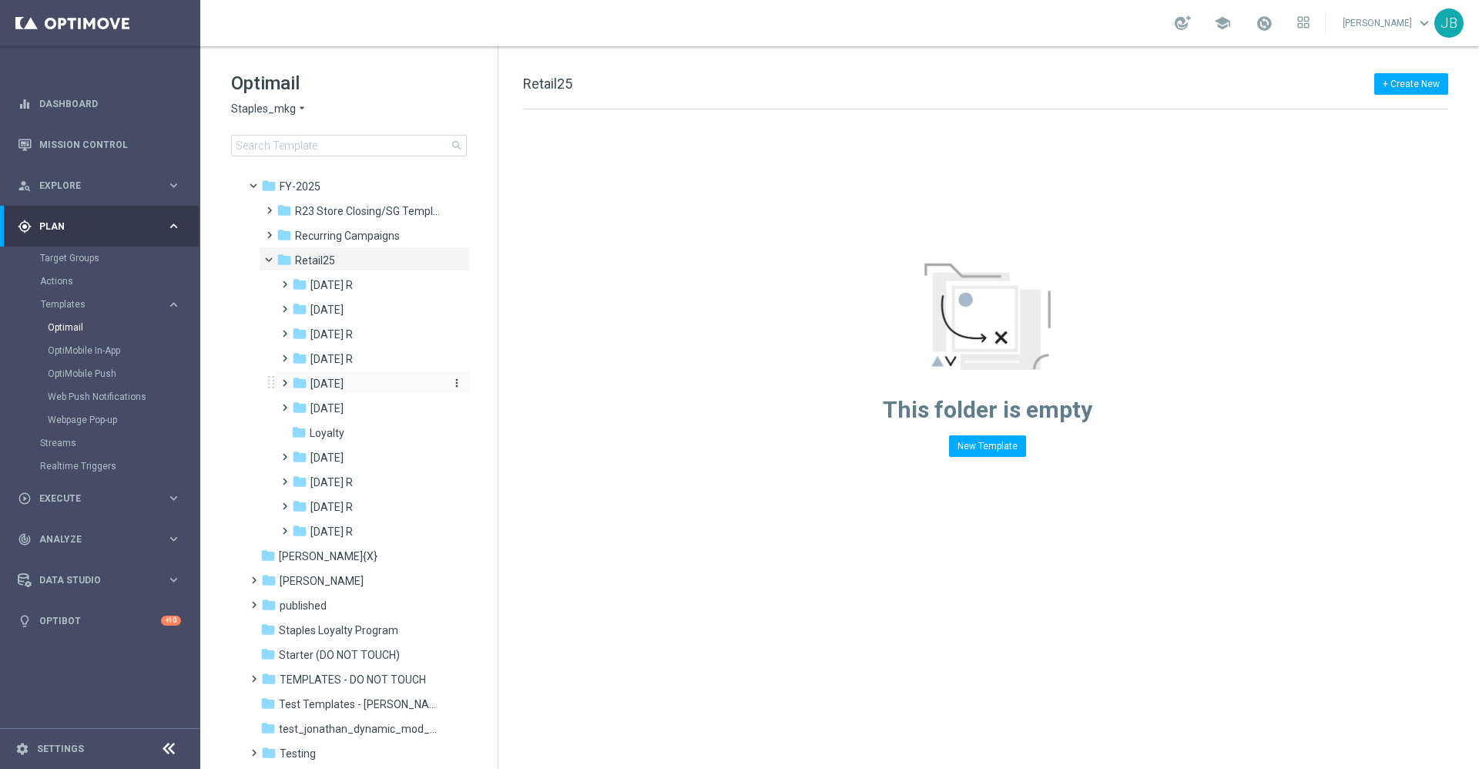
scroll to position [118, 0]
click at [337, 507] on span "[DATE] R" at bounding box center [331, 506] width 42 height 14
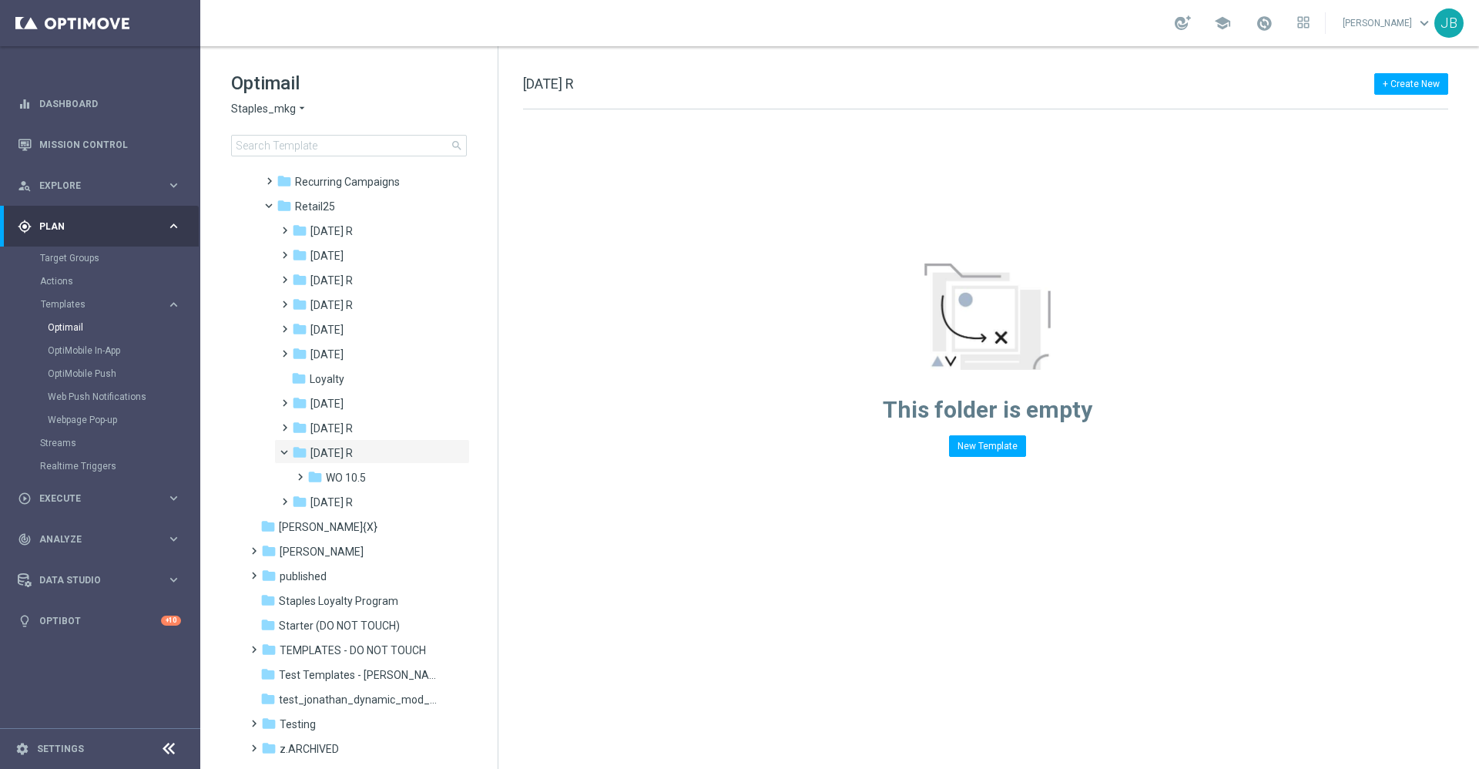
scroll to position [172, 0]
click at [363, 475] on span "WO 10.5" at bounding box center [346, 476] width 40 height 14
click at [373, 501] on span "Mon 10.6" at bounding box center [362, 501] width 45 height 14
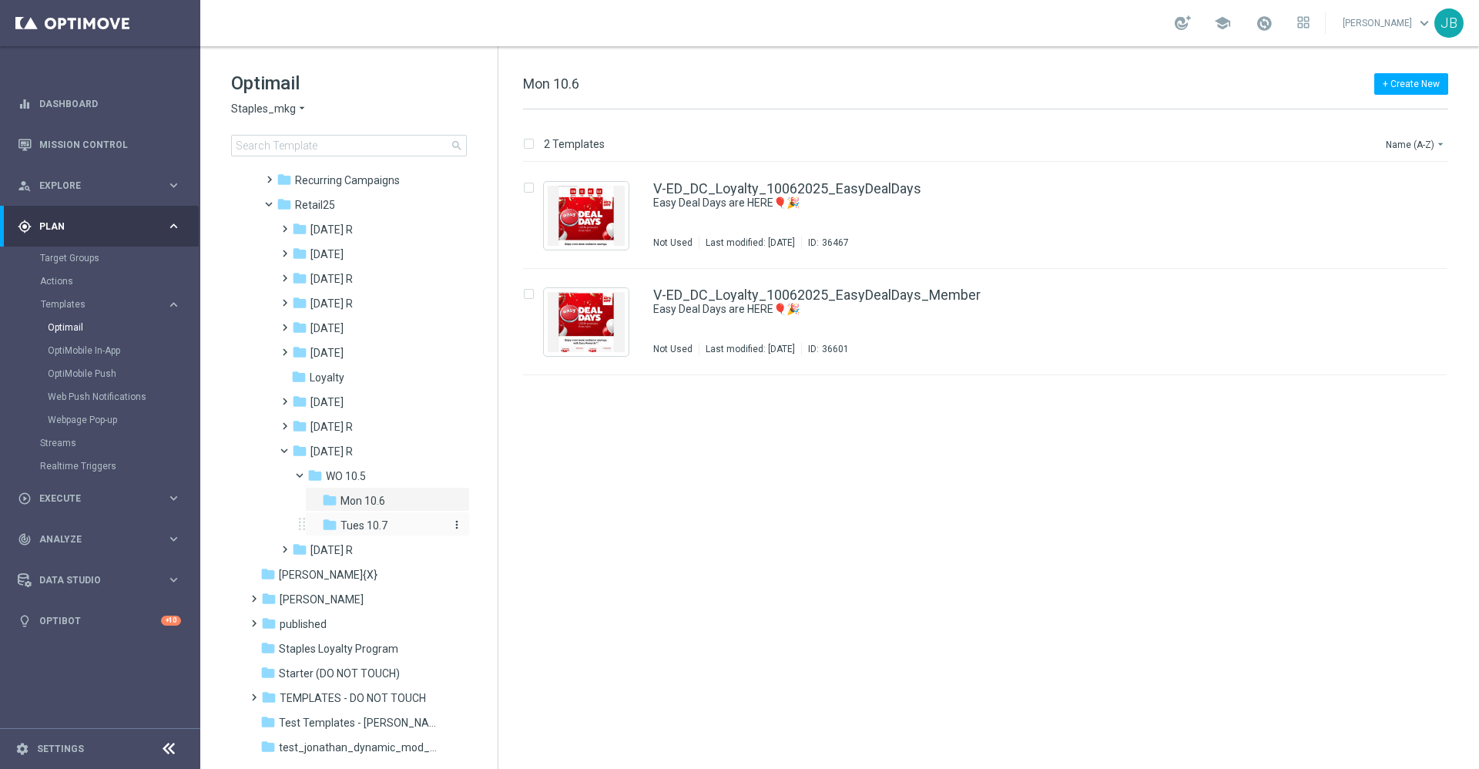
click at [377, 524] on span "Tues 10.7" at bounding box center [363, 525] width 47 height 14
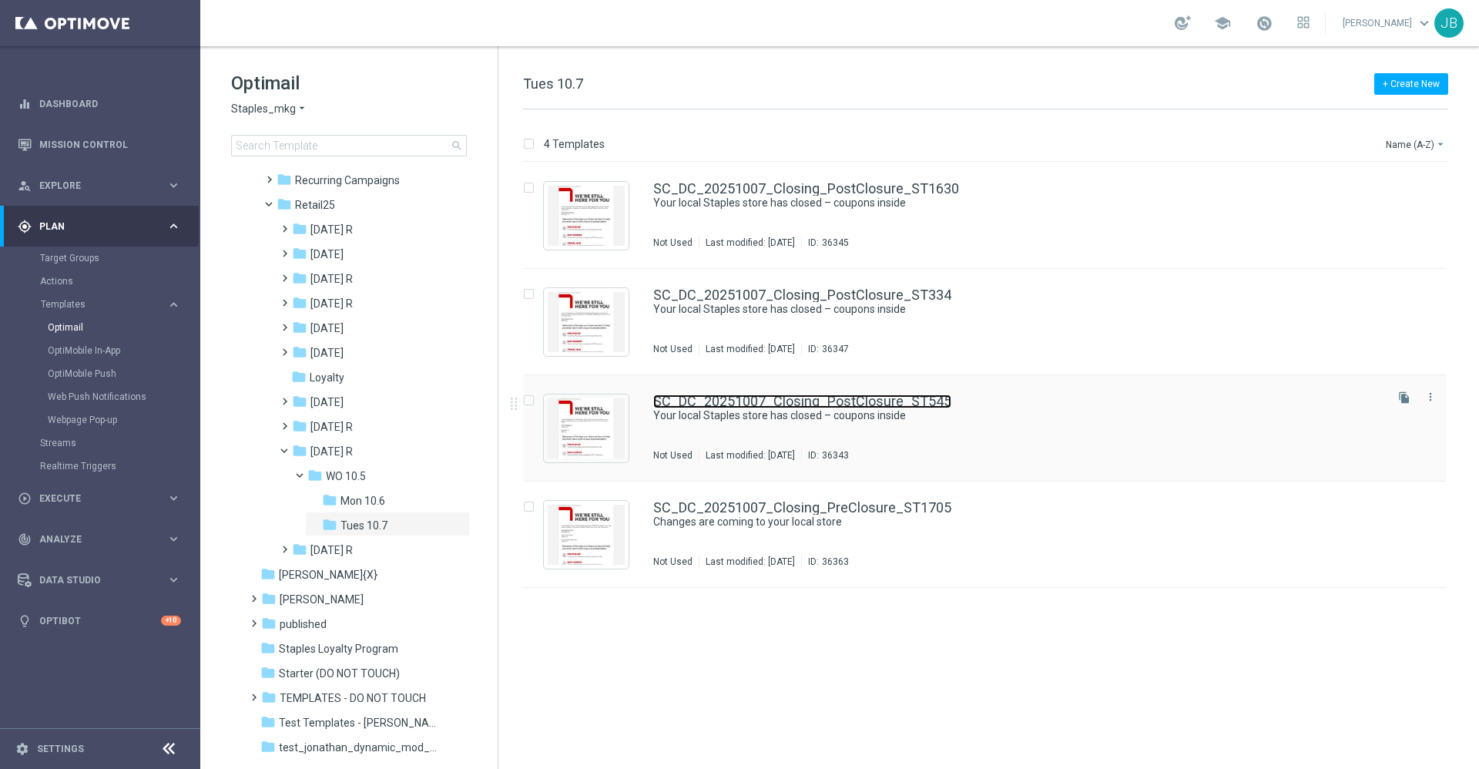
click at [831, 400] on link "SC_DC_20251007_Closing_PostClosure_ST545" at bounding box center [802, 401] width 298 height 14
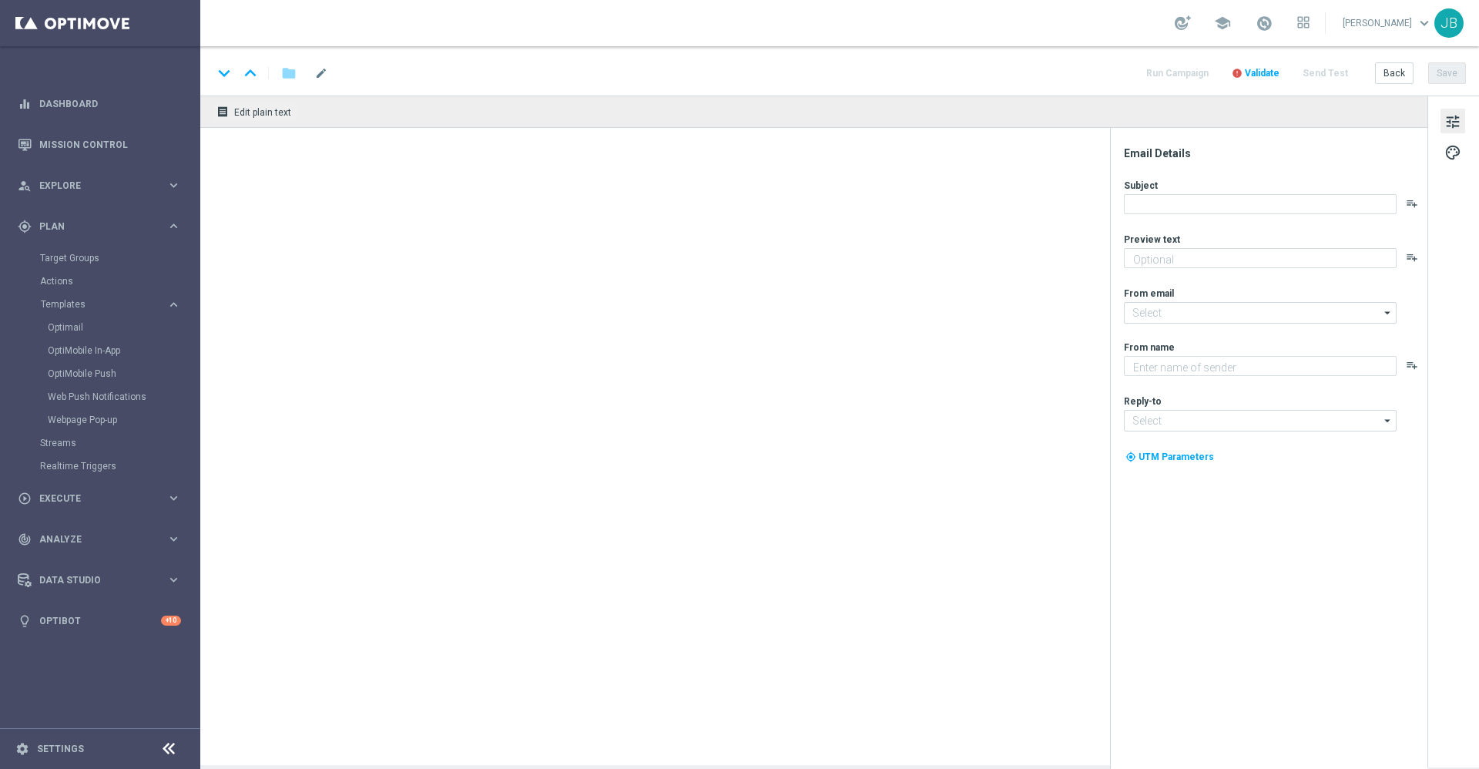
type textarea "Your store at [STREET_ADDRESS] has closed."
type input "[EMAIL_ADDRESS][DOMAIN_NAME]"
type textarea "Staples"
type input "[EMAIL_ADDRESS][DOMAIN_NAME]"
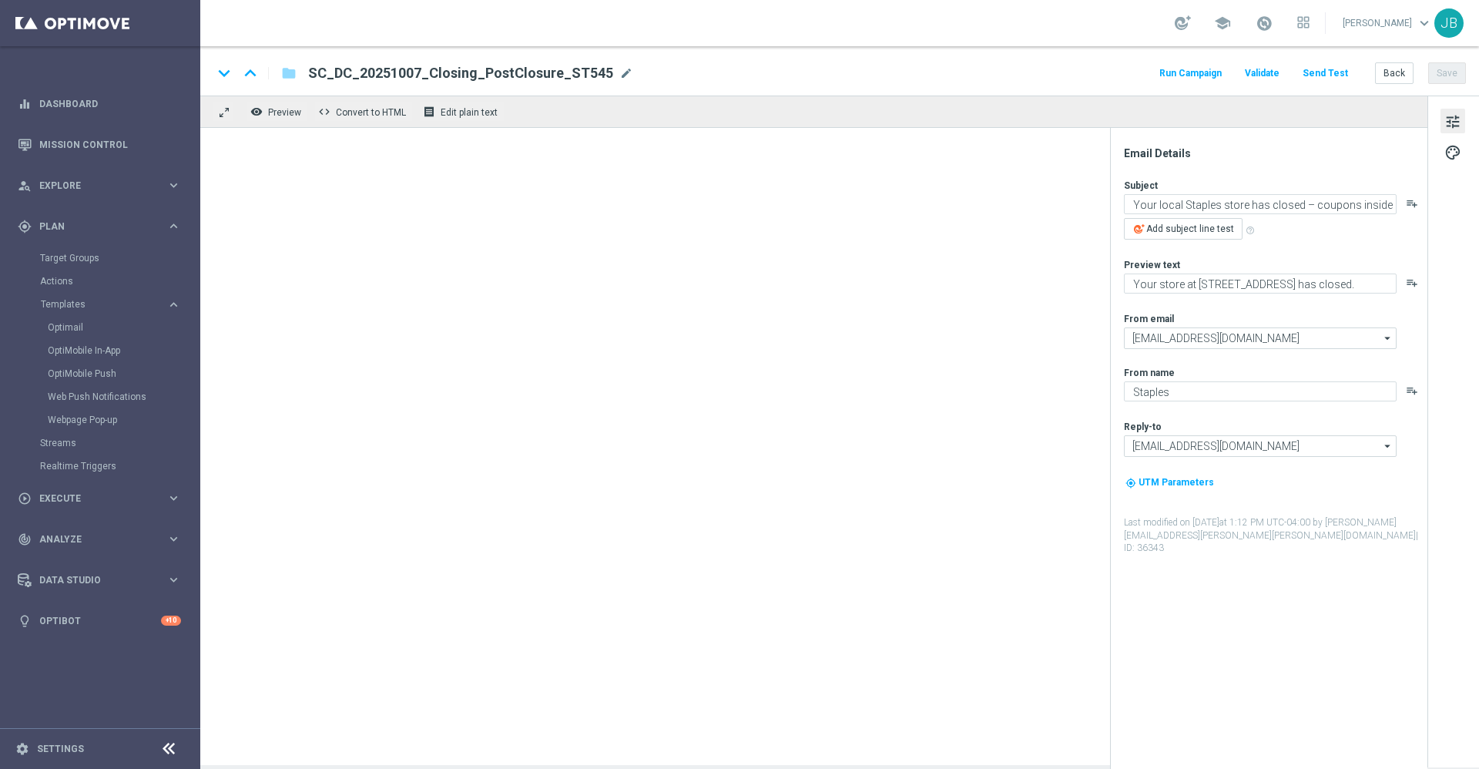
click at [1341, 70] on button "Send Test" at bounding box center [1325, 73] width 50 height 21
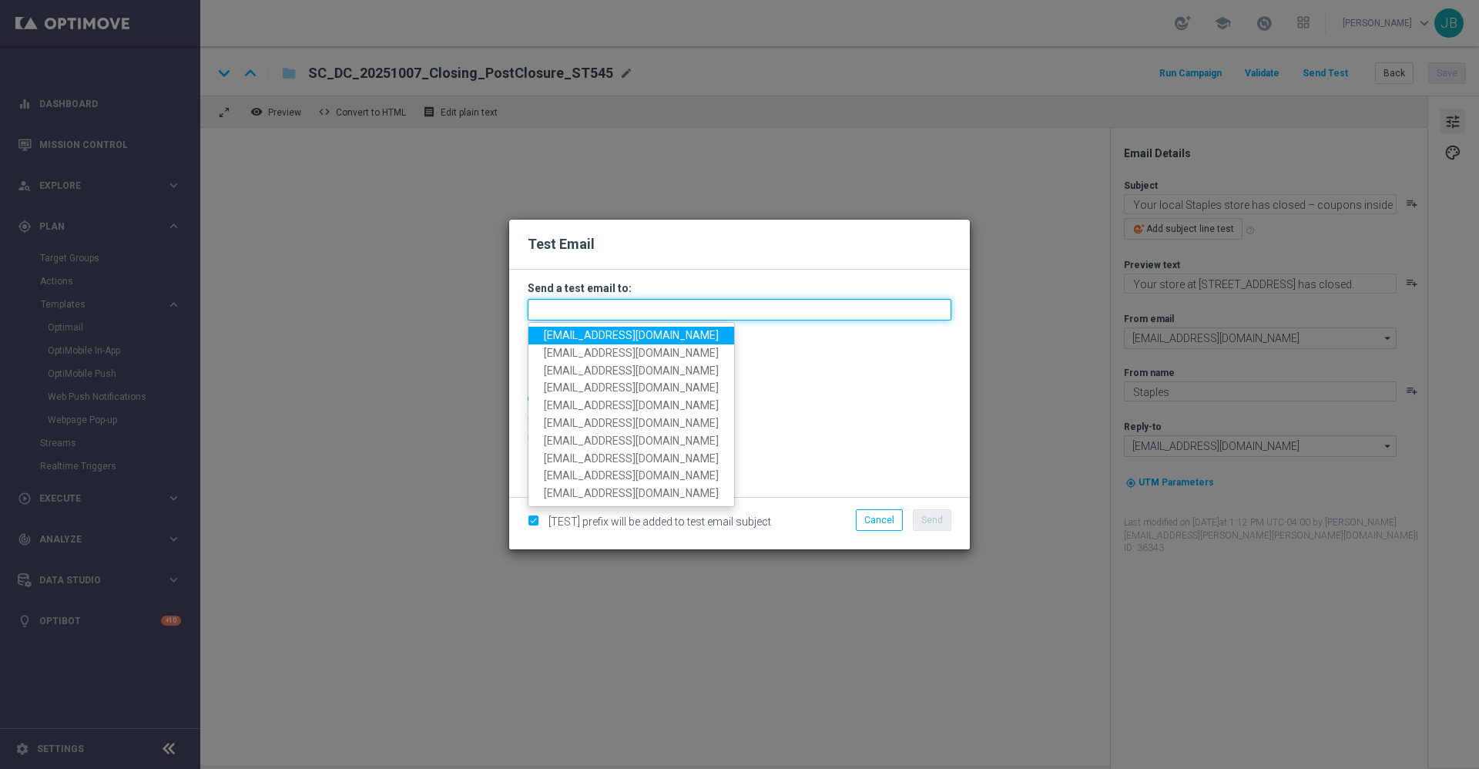
click at [591, 317] on input "text" at bounding box center [740, 310] width 424 height 22
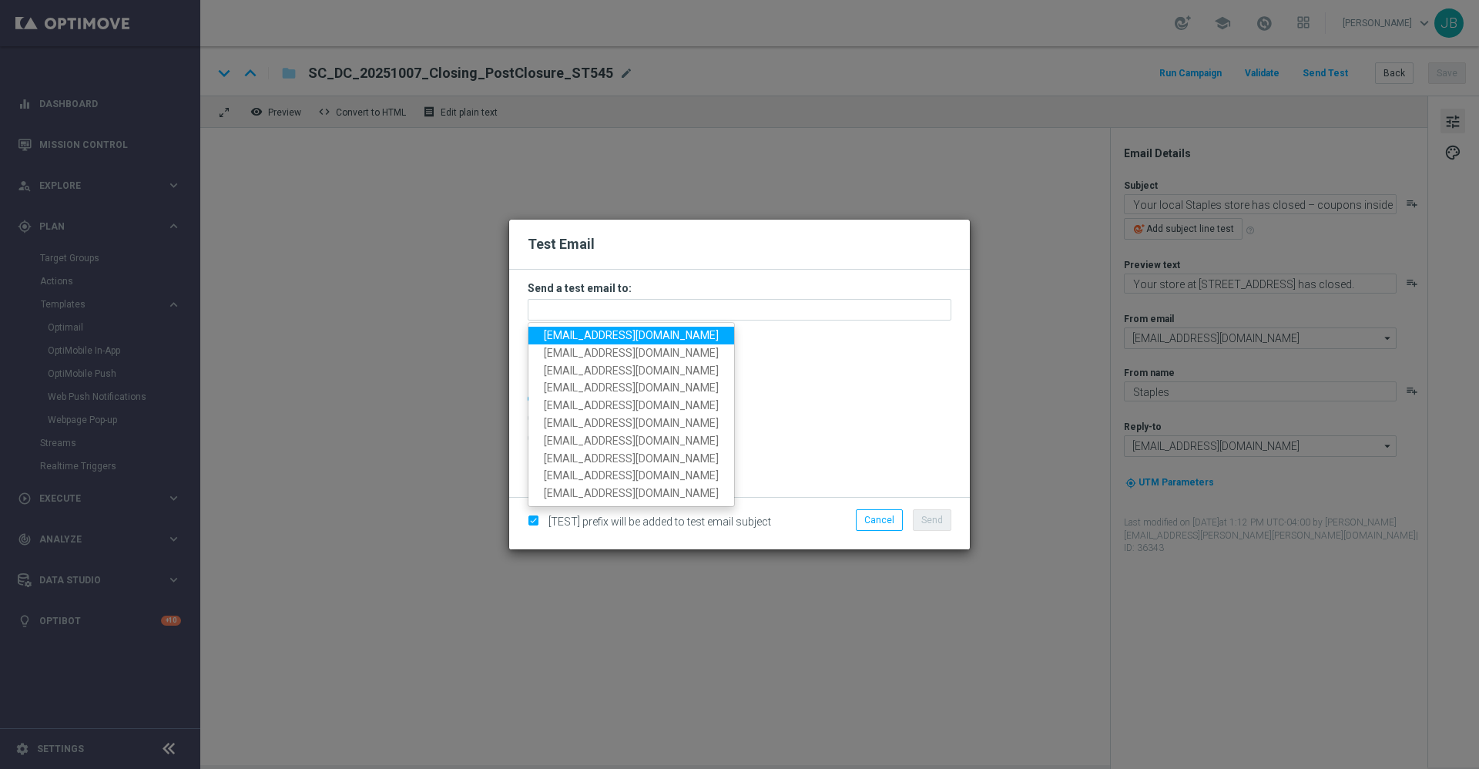
click at [595, 330] on span "[EMAIL_ADDRESS][DOMAIN_NAME]" at bounding box center [631, 335] width 175 height 12
type input "[EMAIL_ADDRESS][DOMAIN_NAME]"
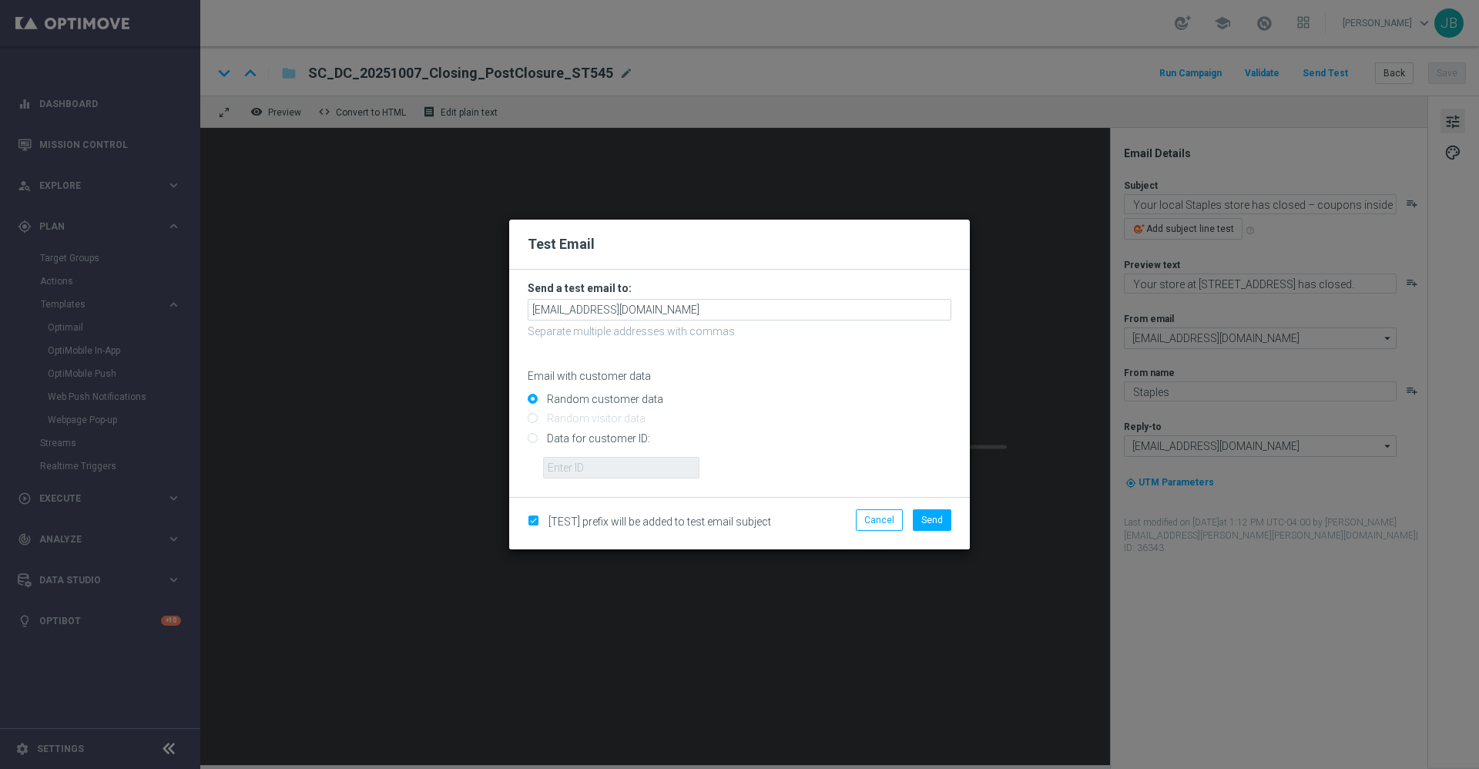
click at [530, 437] on input "Data for customer ID:" at bounding box center [740, 445] width 424 height 22
radio input "true"
click at [603, 473] on input "text" at bounding box center [621, 468] width 156 height 22
paste input "87786"
type input "87786"
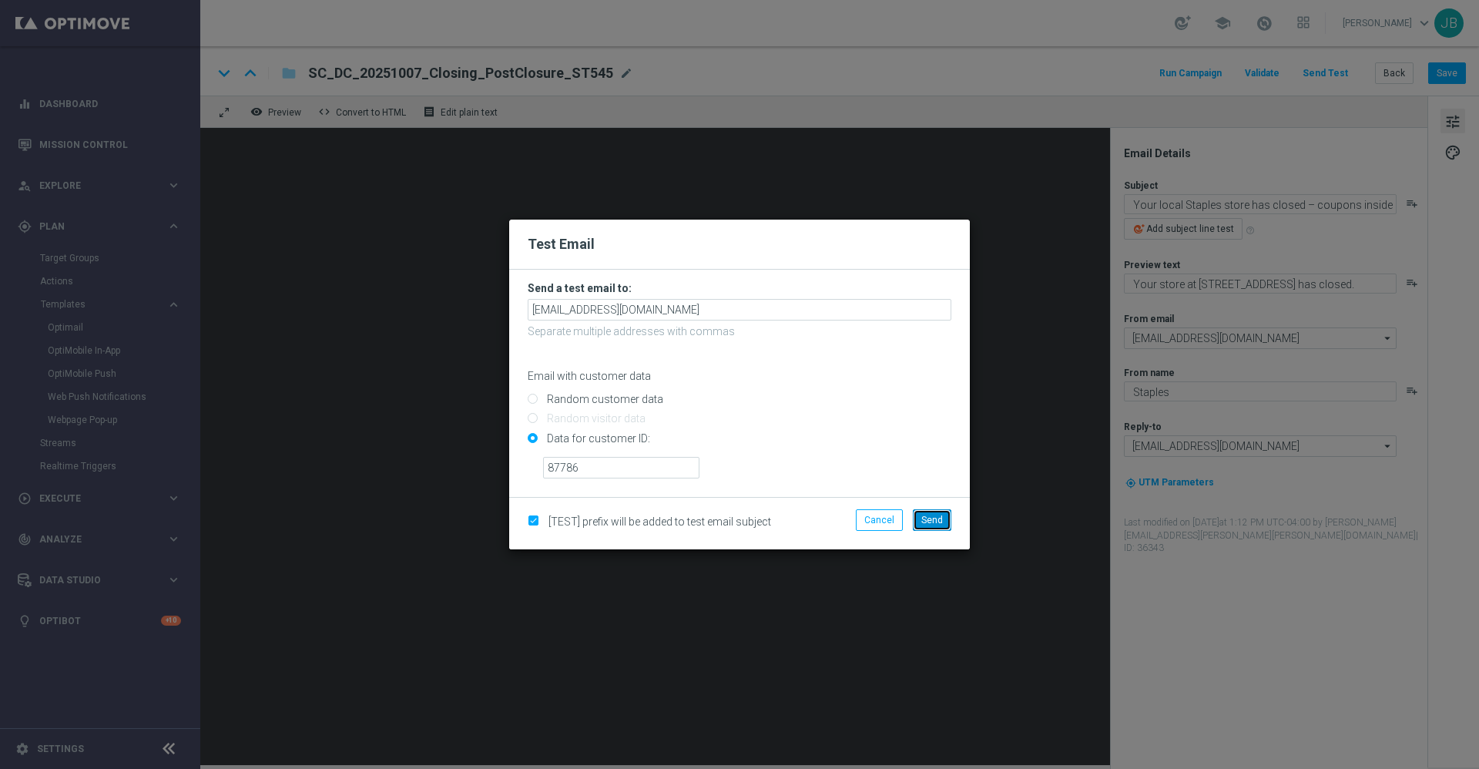
click at [935, 525] on button "Send" at bounding box center [932, 520] width 39 height 22
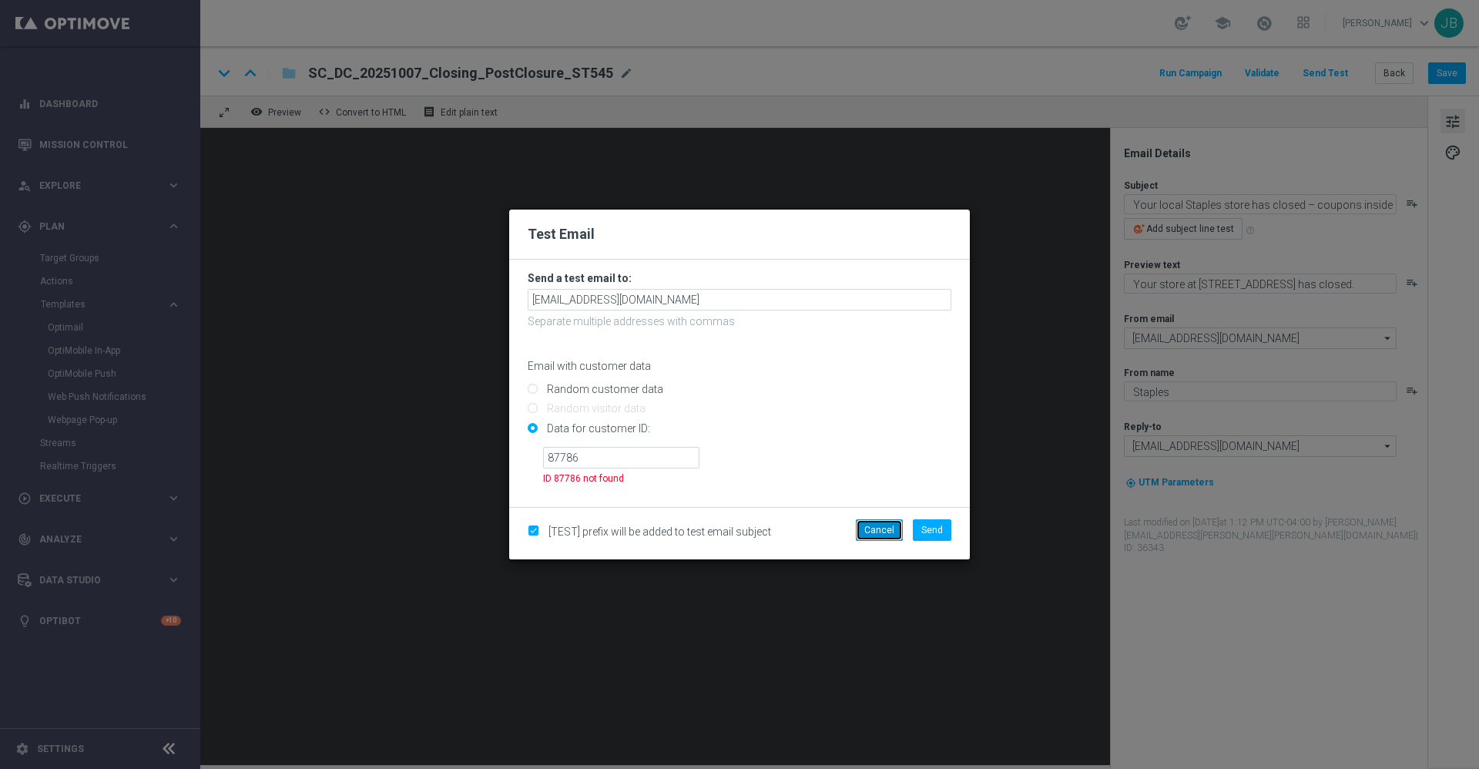
click at [894, 529] on button "Cancel" at bounding box center [879, 530] width 47 height 22
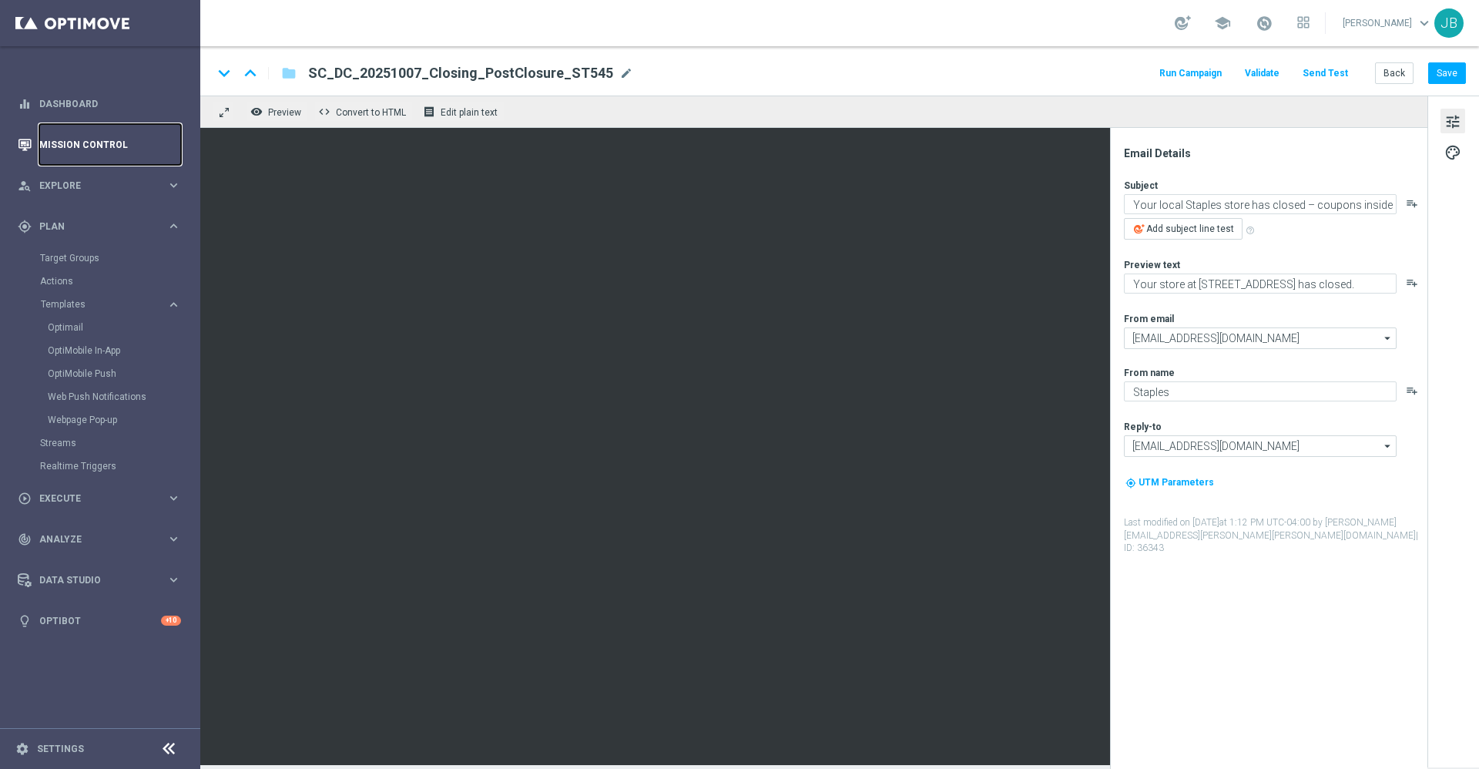
click at [140, 136] on link "Mission Control" at bounding box center [110, 144] width 142 height 41
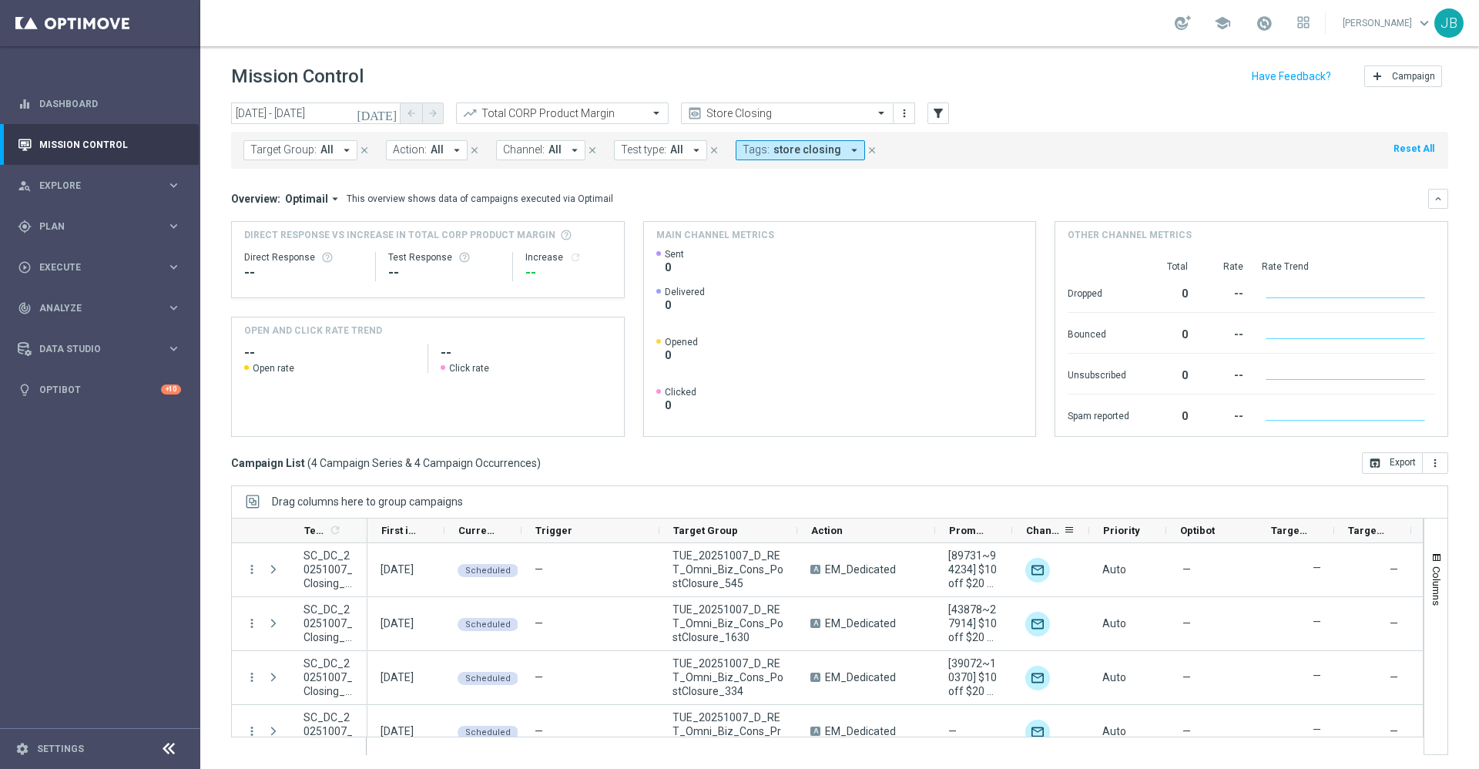
click at [1012, 531] on div "Channel" at bounding box center [1050, 530] width 77 height 25
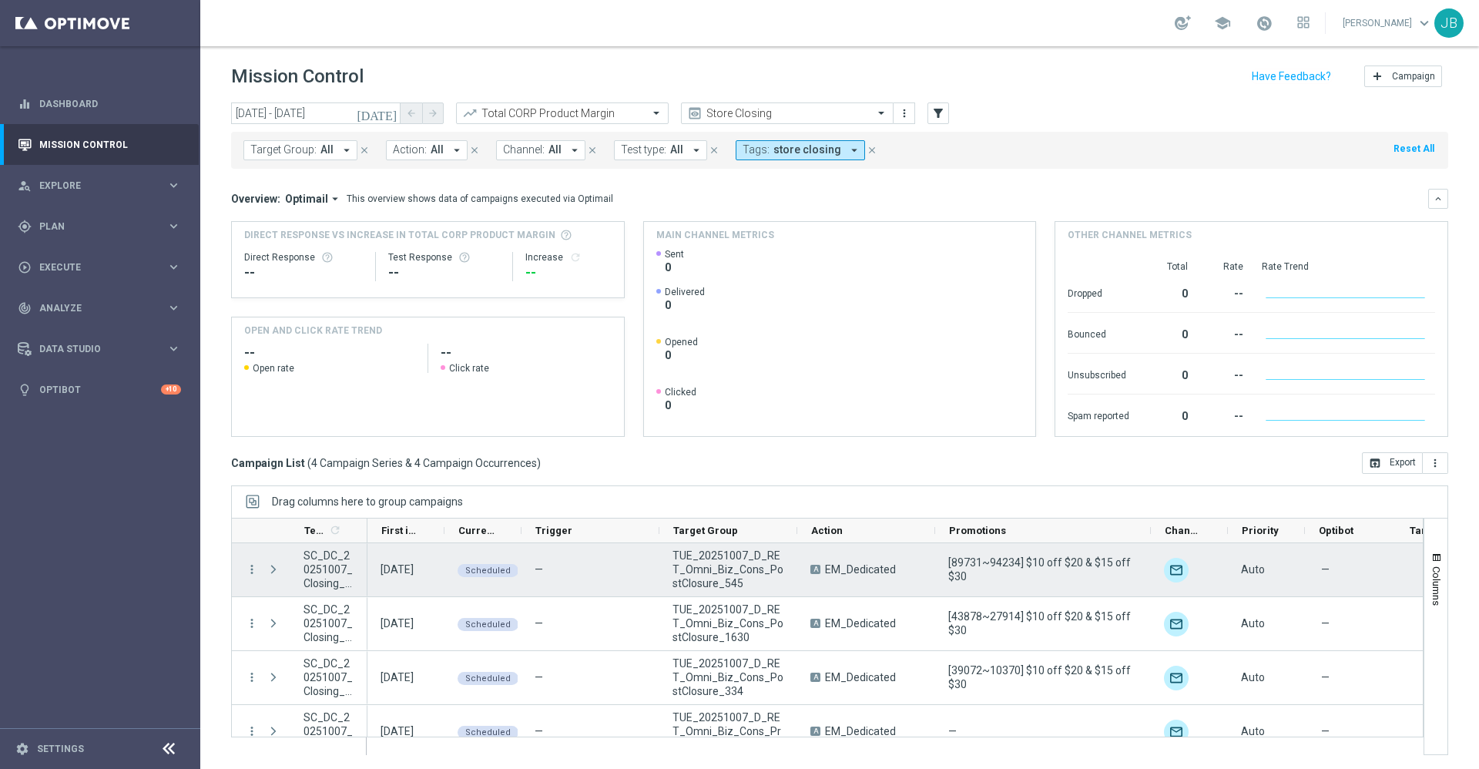
drag, startPoint x: 1010, startPoint y: 528, endPoint x: 1154, endPoint y: 545, distance: 145.9
click at [1154, 545] on div "Templates 1 refresh" at bounding box center [827, 635] width 1192 height 237
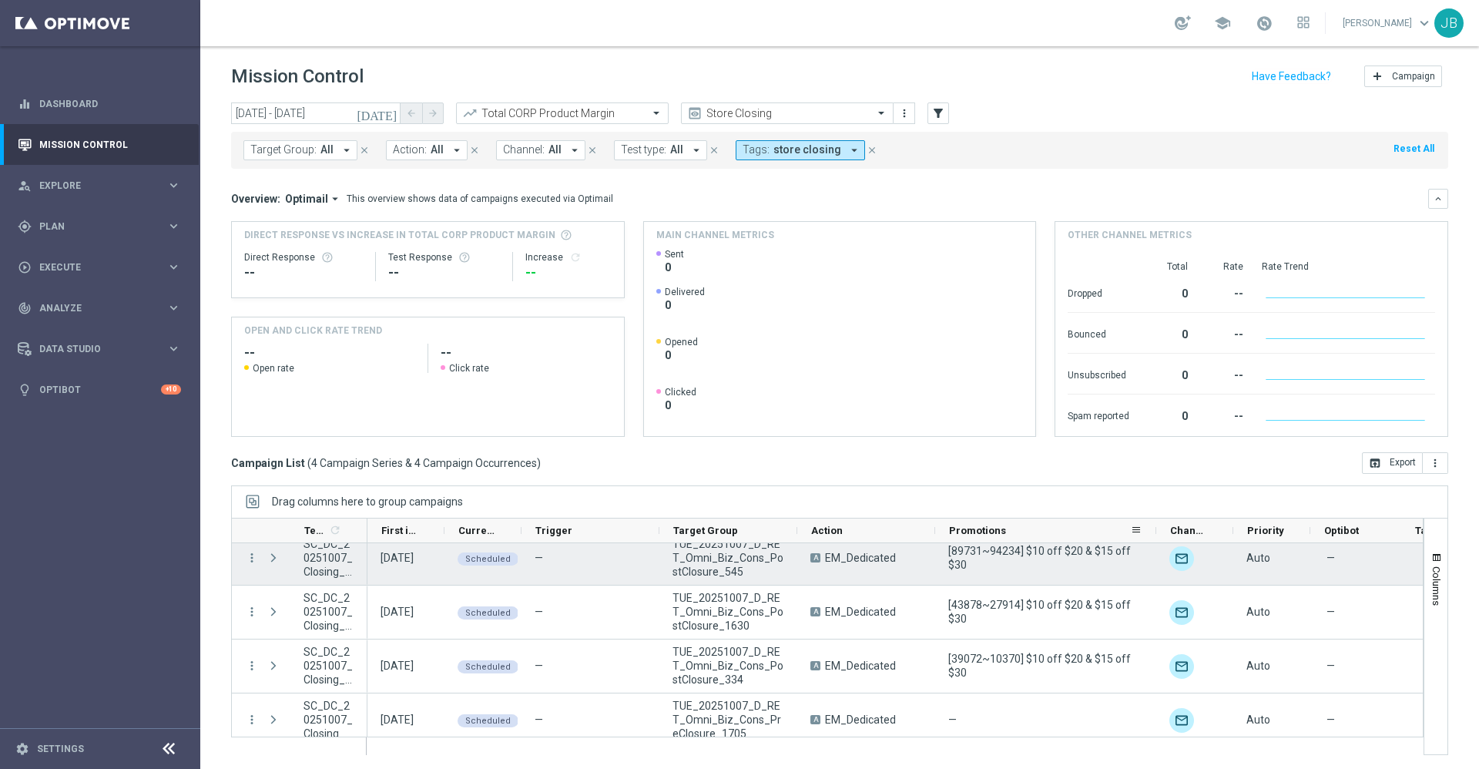
scroll to position [22, 0]
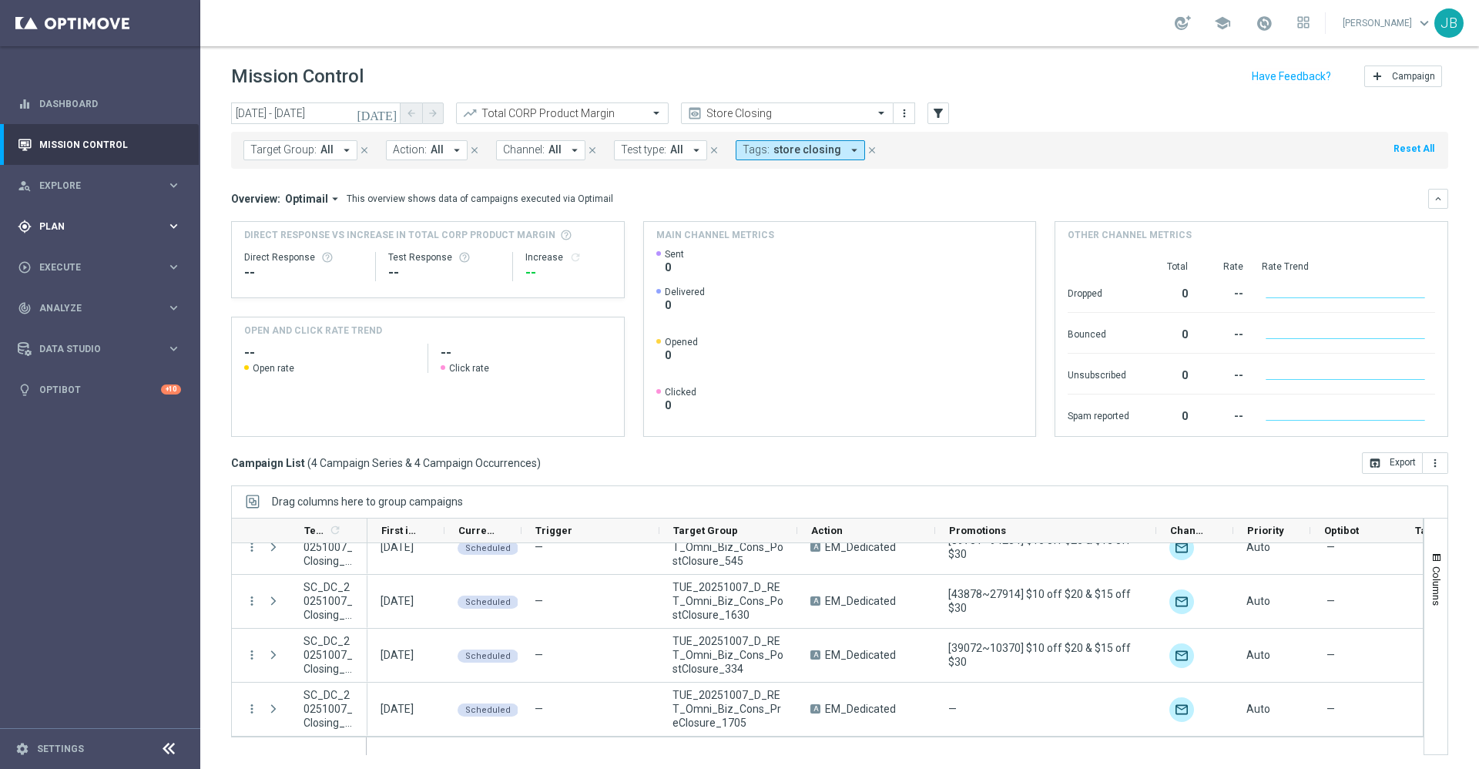
click at [71, 233] on div "gps_fixed Plan keyboard_arrow_right" at bounding box center [99, 226] width 199 height 41
click at [88, 229] on span "Plan" at bounding box center [102, 226] width 127 height 9
click at [69, 532] on div "track_changes Analyze" at bounding box center [92, 539] width 149 height 14
click at [93, 454] on span "BI Studio" at bounding box center [96, 454] width 110 height 9
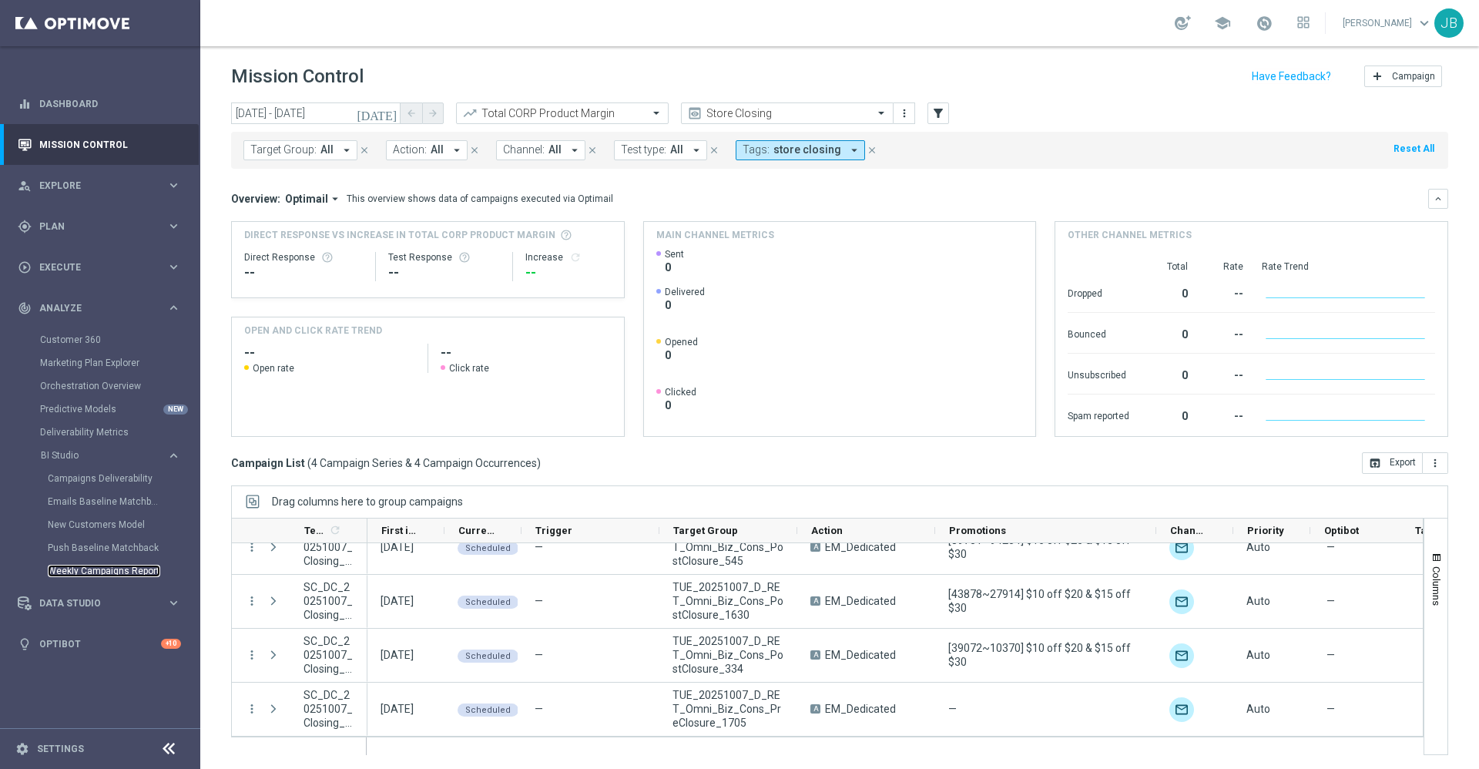
click at [115, 574] on link "Weekly Campaigns Report" at bounding box center [104, 570] width 112 height 12
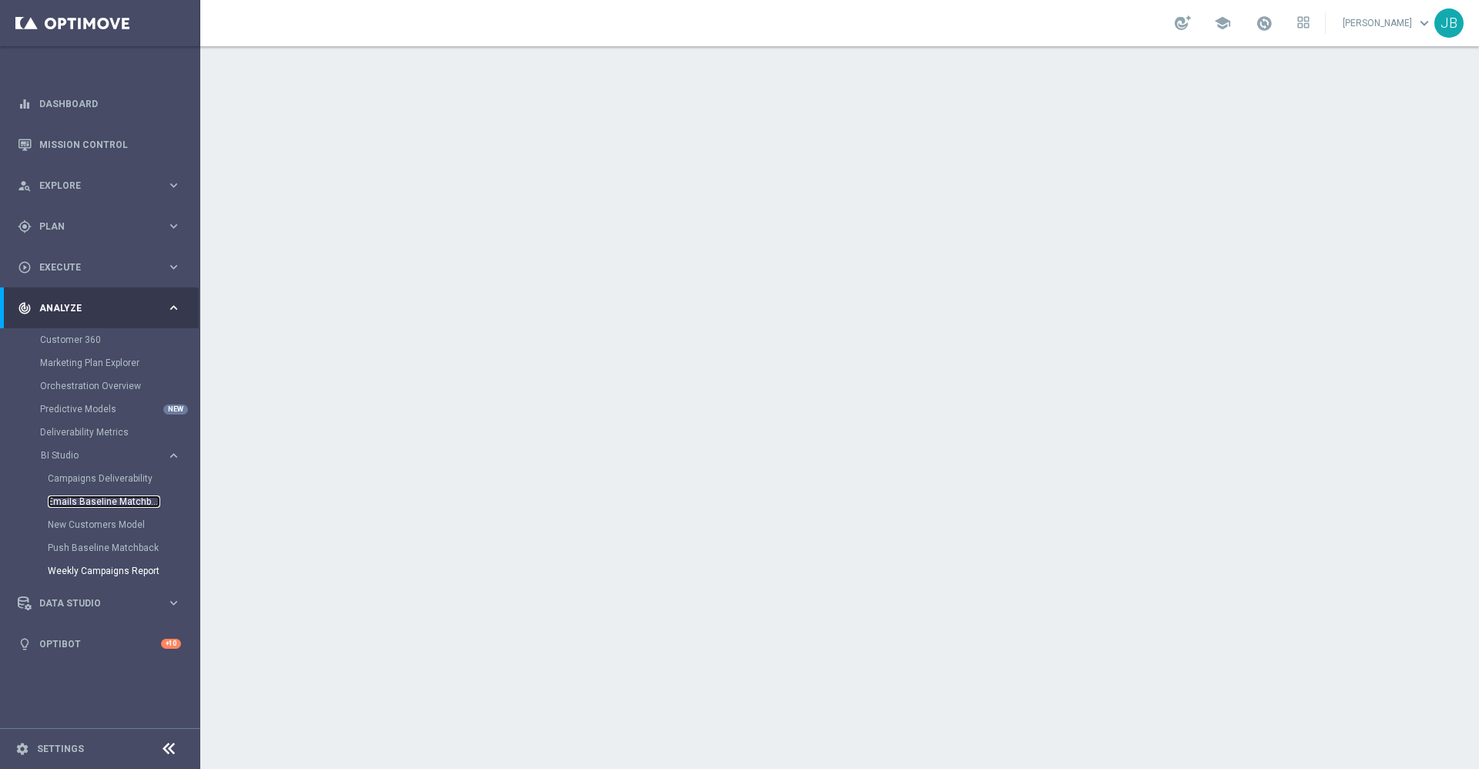
click at [104, 497] on link "Emails Baseline Matchback" at bounding box center [104, 501] width 112 height 12
click at [147, 139] on link "Mission Control" at bounding box center [110, 144] width 142 height 41
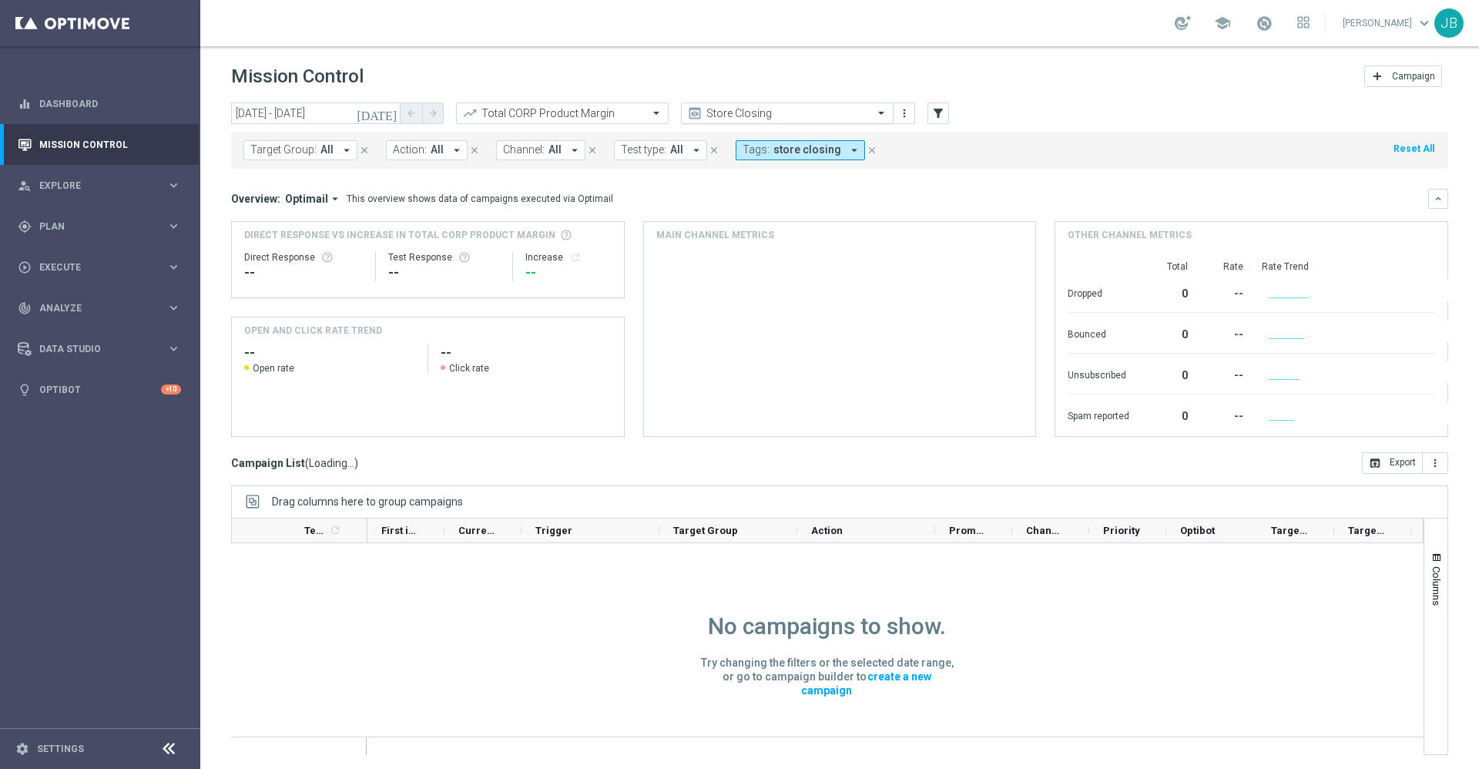
click at [743, 107] on input "text" at bounding box center [771, 113] width 165 height 13
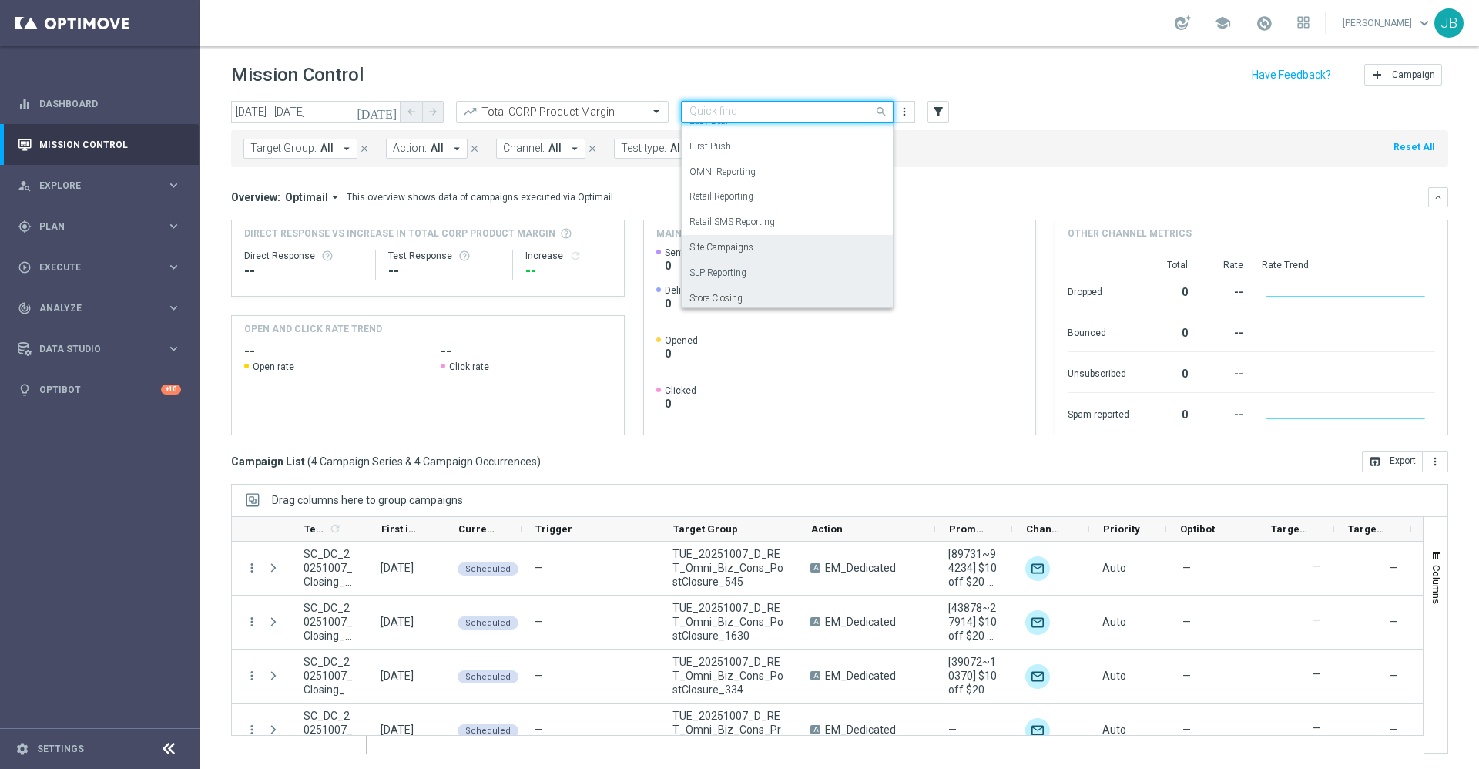
scroll to position [189, 0]
click at [750, 272] on div "SLP Reporting" at bounding box center [787, 274] width 196 height 25
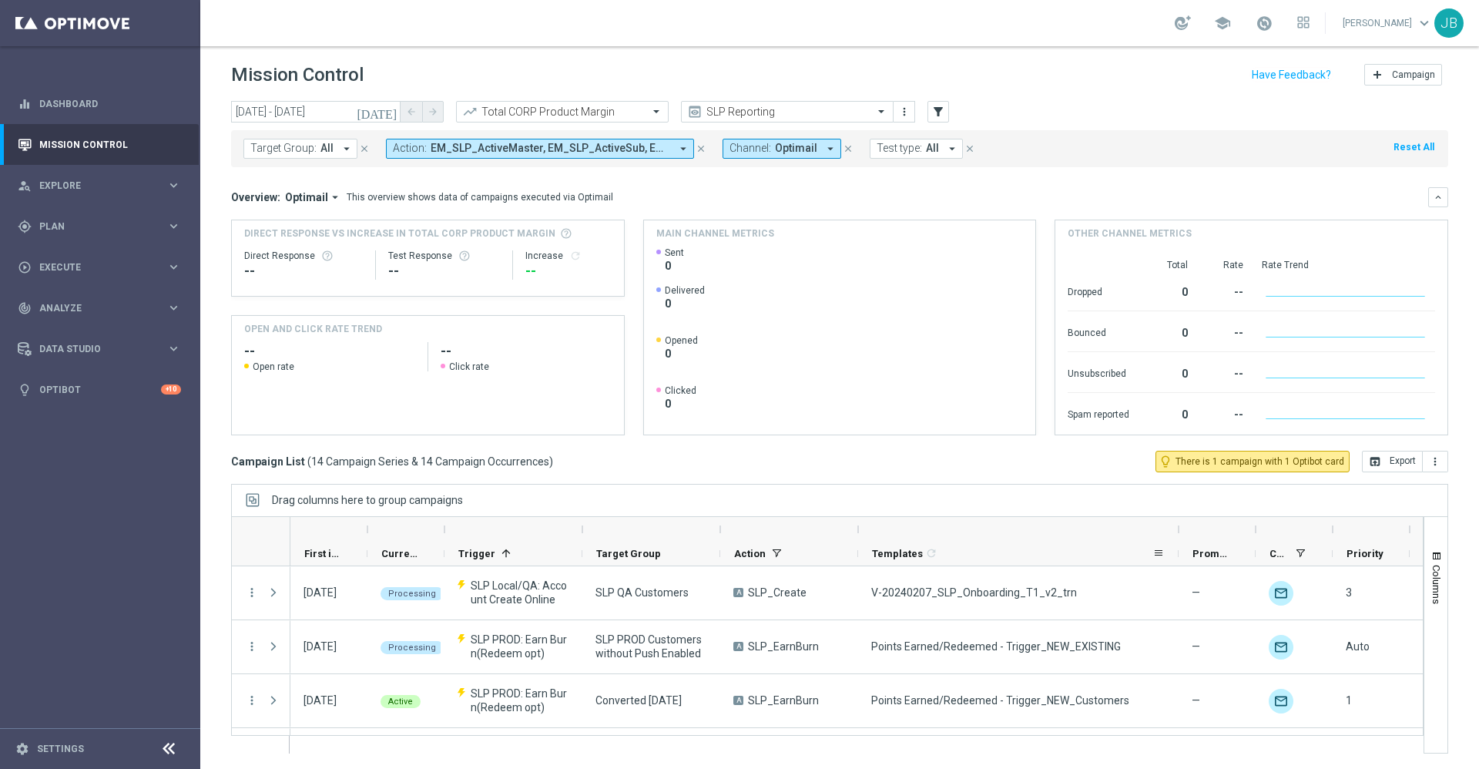
drag, startPoint x: 932, startPoint y: 531, endPoint x: 1175, endPoint y: 544, distance: 243.7
click at [1175, 544] on div "Optimail First in Range" at bounding box center [1044, 541] width 1508 height 49
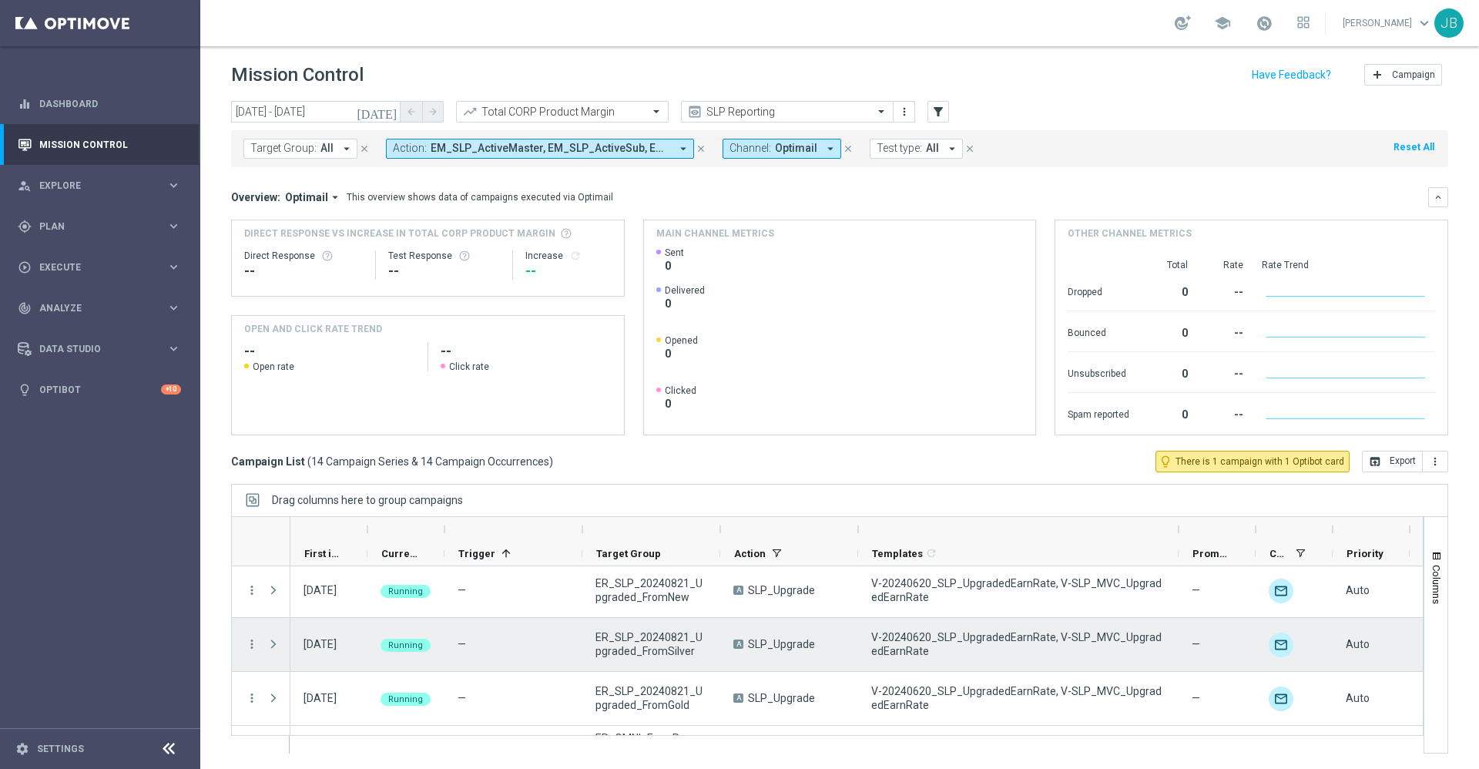
scroll to position [253, 0]
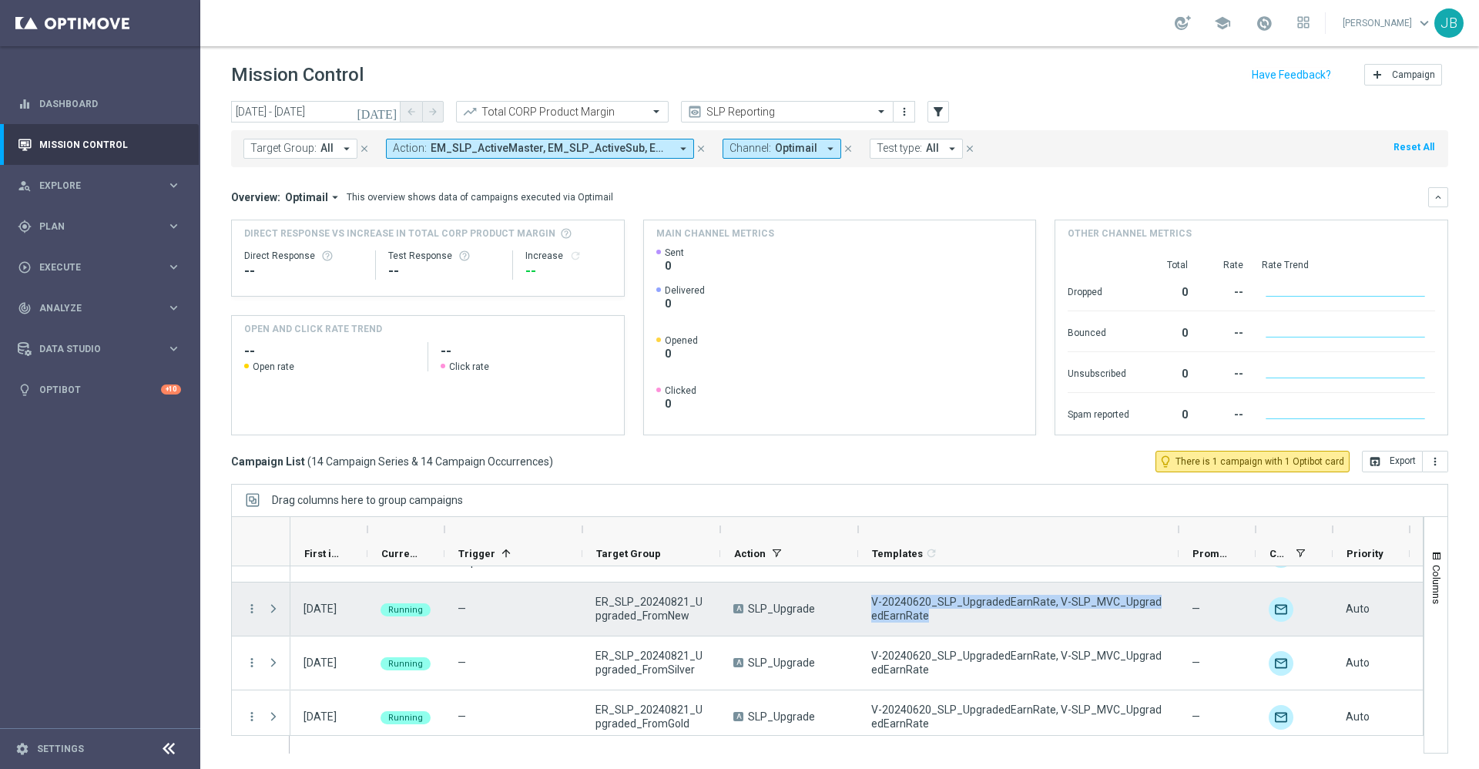
drag, startPoint x: 919, startPoint y: 620, endPoint x: 872, endPoint y: 601, distance: 50.1
click at [872, 601] on span "V-20240620_SLP_UpgradedEarnRate, V-SLP_MVC_UpgradedEarnRate" at bounding box center [1018, 609] width 294 height 28
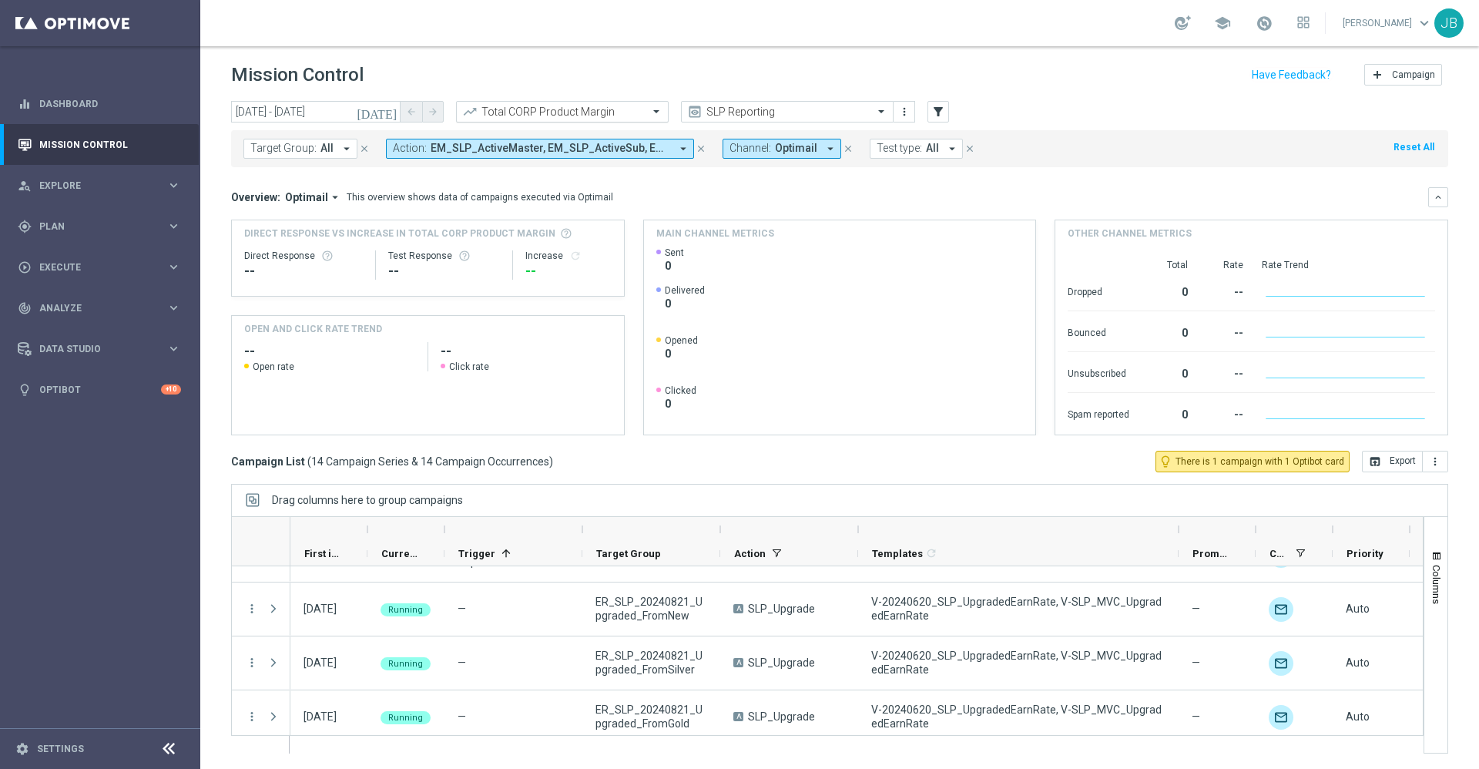
click at [605, 109] on input "text" at bounding box center [546, 112] width 165 height 13
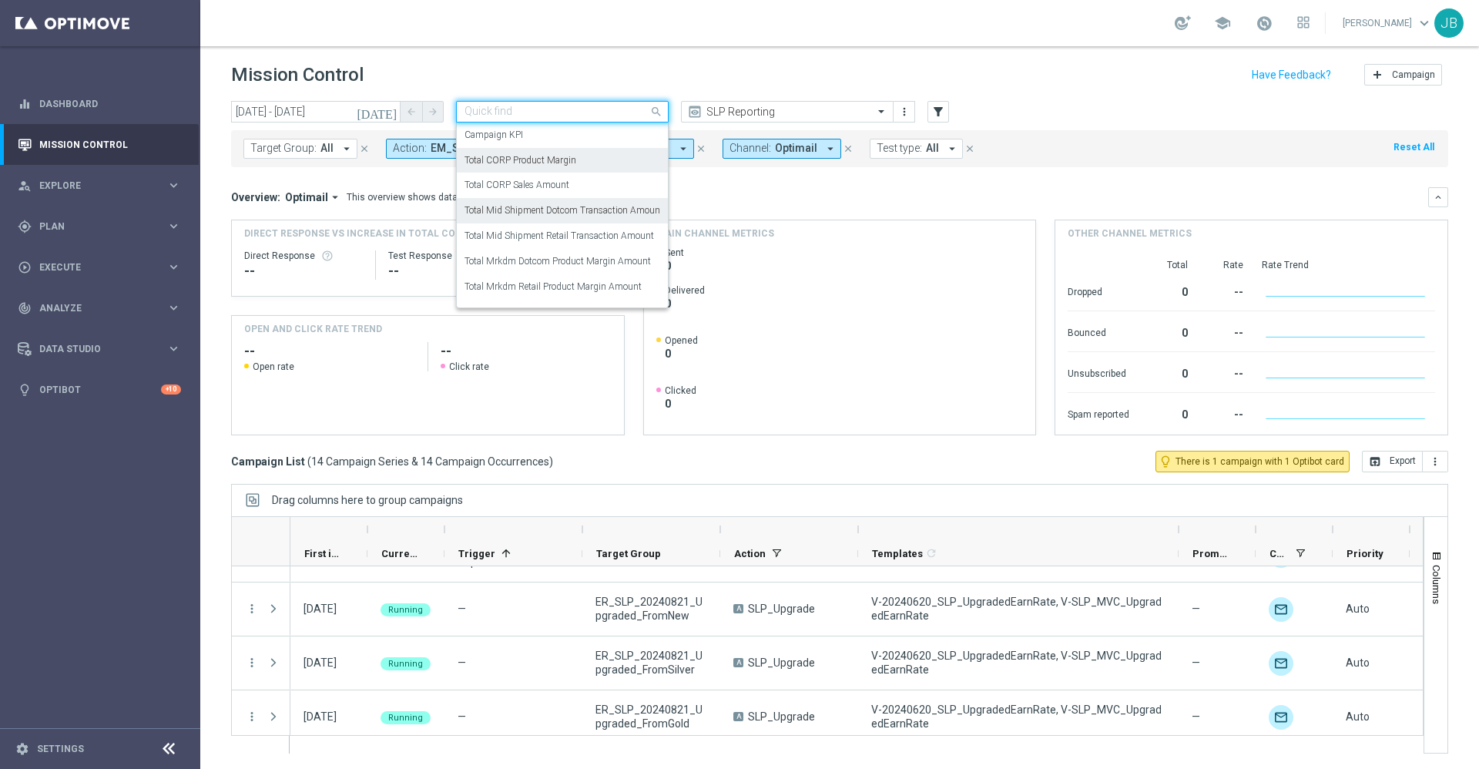
click at [571, 214] on label "Total Mid Shipment Dotcom Transaction Amount" at bounding box center [563, 210] width 199 height 13
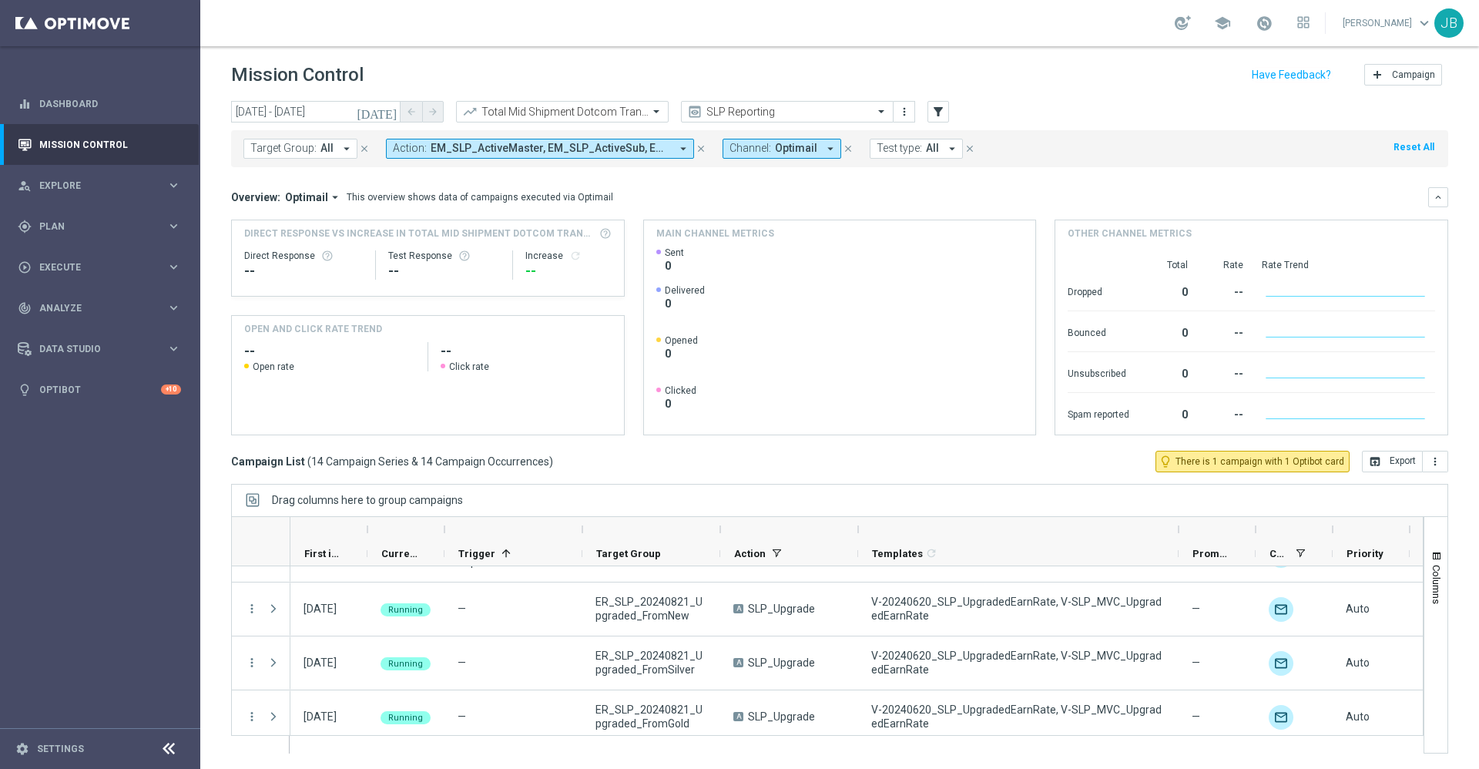
click at [388, 109] on icon "[DATE]" at bounding box center [378, 112] width 42 height 14
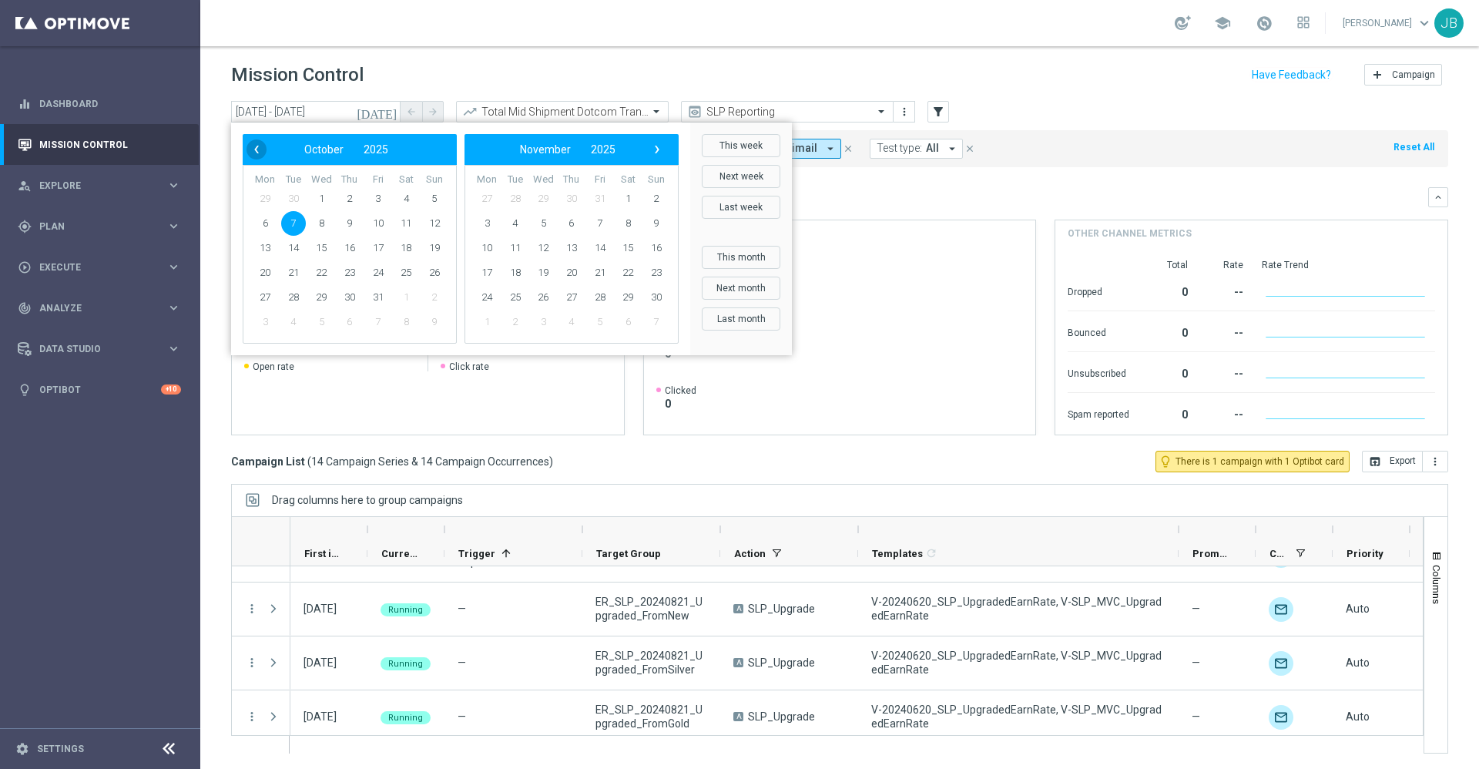
click at [246, 149] on span "‹" at bounding box center [256, 149] width 20 height 20
click at [436, 250] on span "21" at bounding box center [434, 248] width 25 height 25
click at [410, 268] on span "27" at bounding box center [406, 272] width 25 height 25
type input "[DATE] - [DATE]"
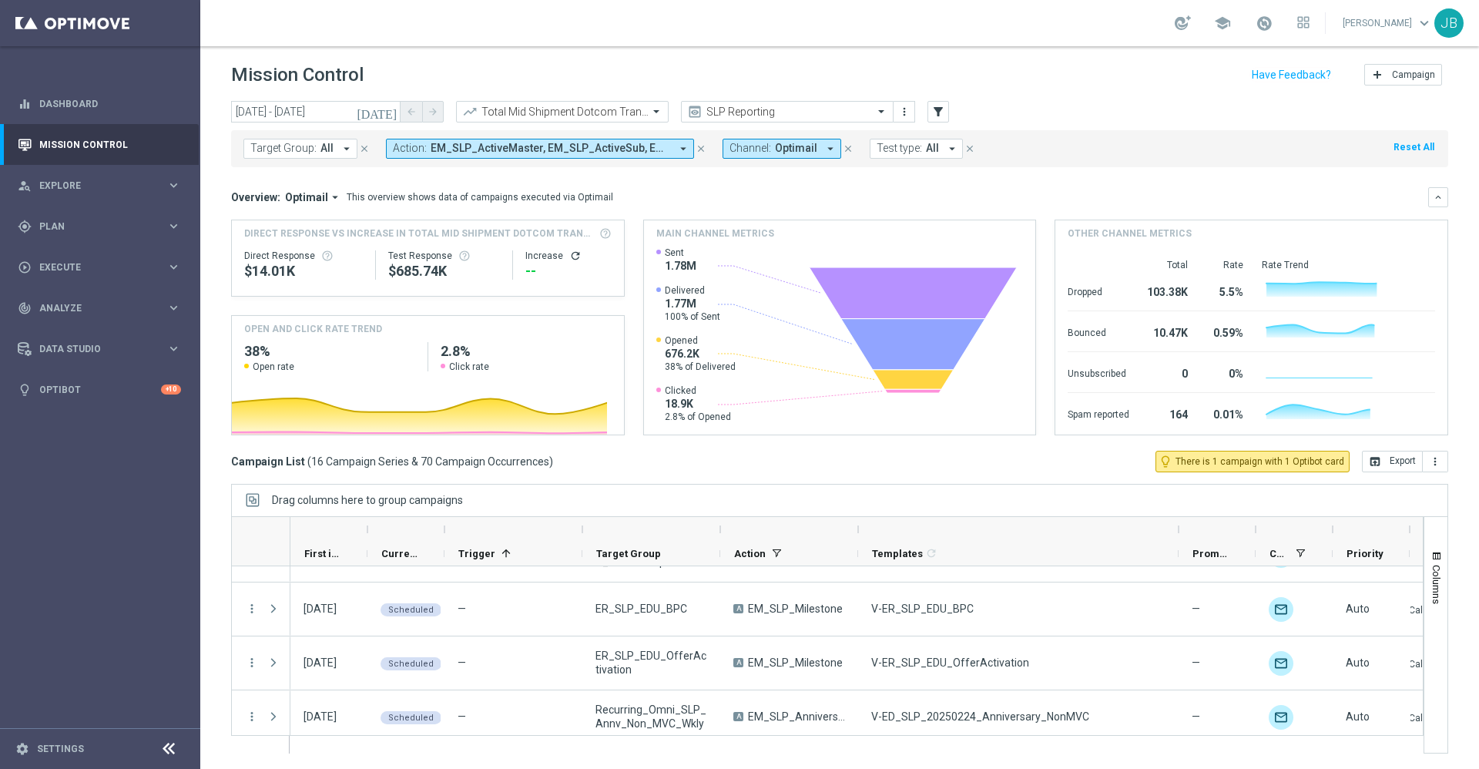
click at [571, 253] on icon "refresh" at bounding box center [575, 256] width 12 height 12
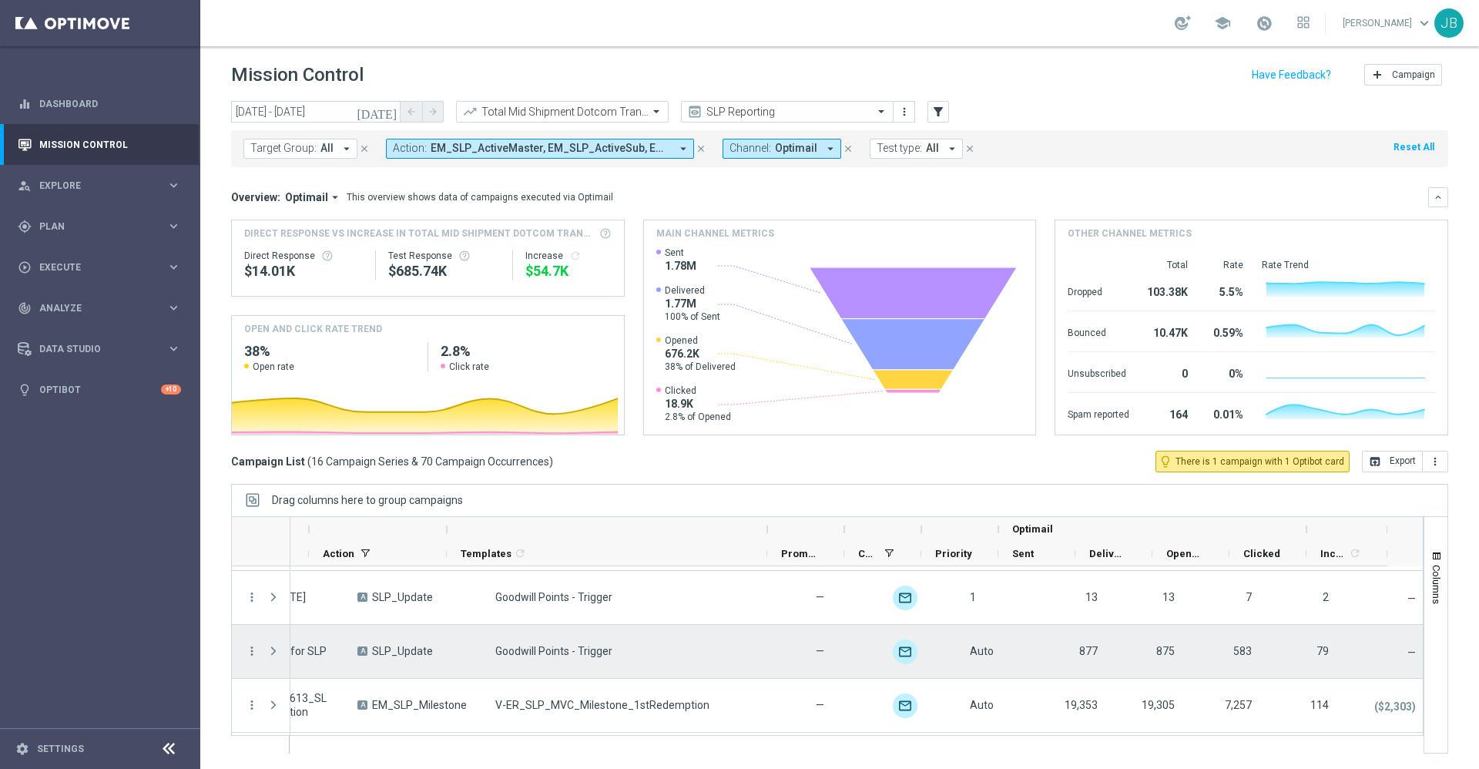
scroll to position [0, 0]
